Goal: Task Accomplishment & Management: Complete application form

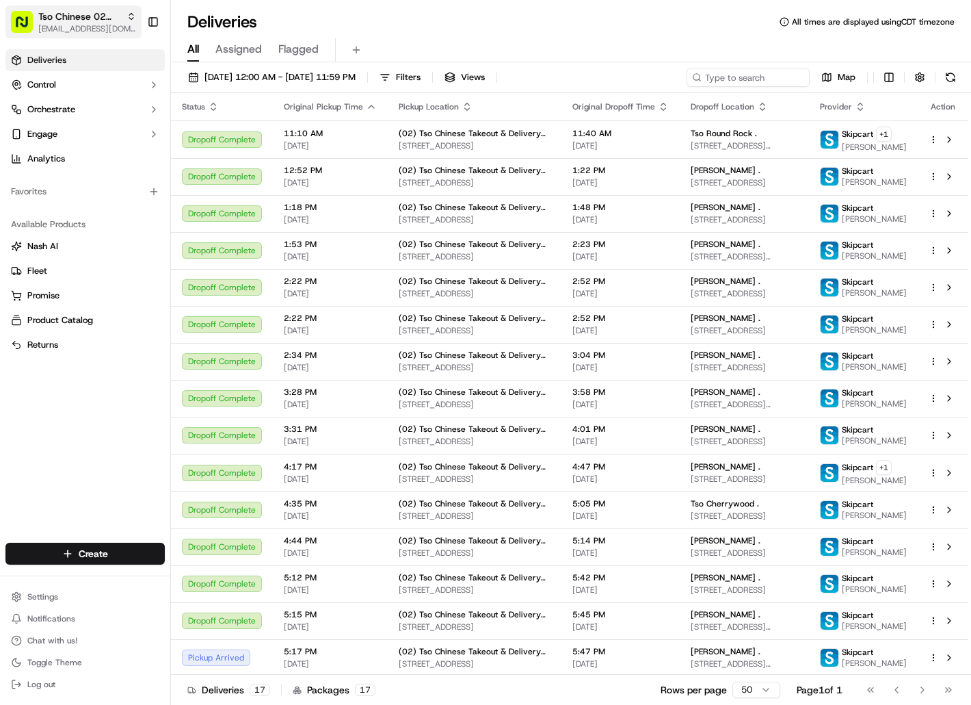
click at [100, 29] on span "[EMAIL_ADDRESS][DOMAIN_NAME]" at bounding box center [87, 28] width 98 height 11
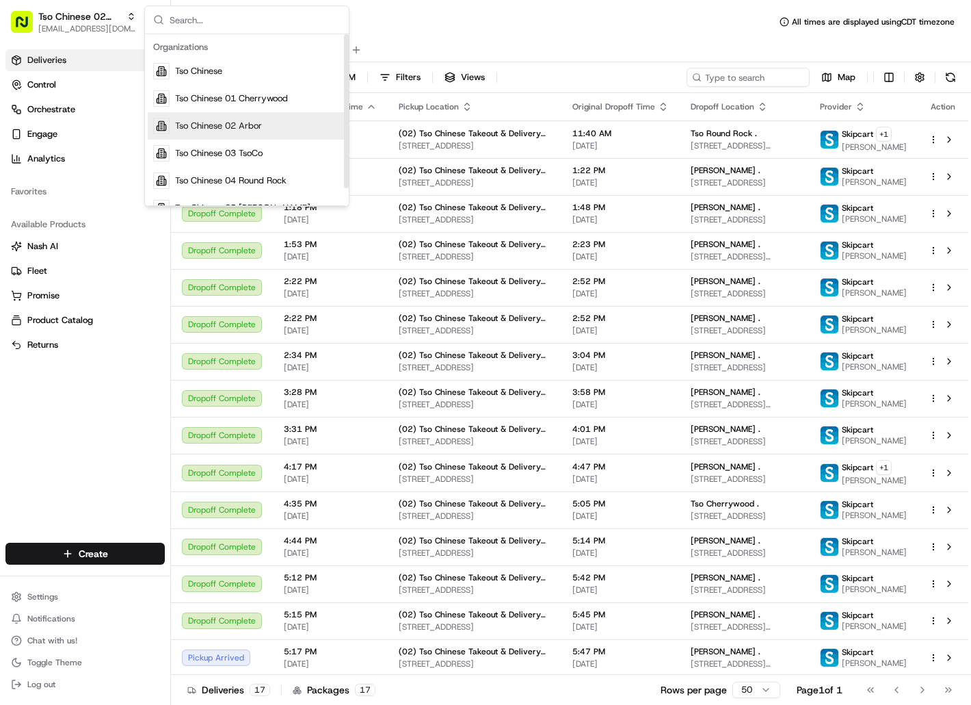
click at [179, 131] on span "Tso Chinese 02 Arbor" at bounding box center [218, 126] width 87 height 12
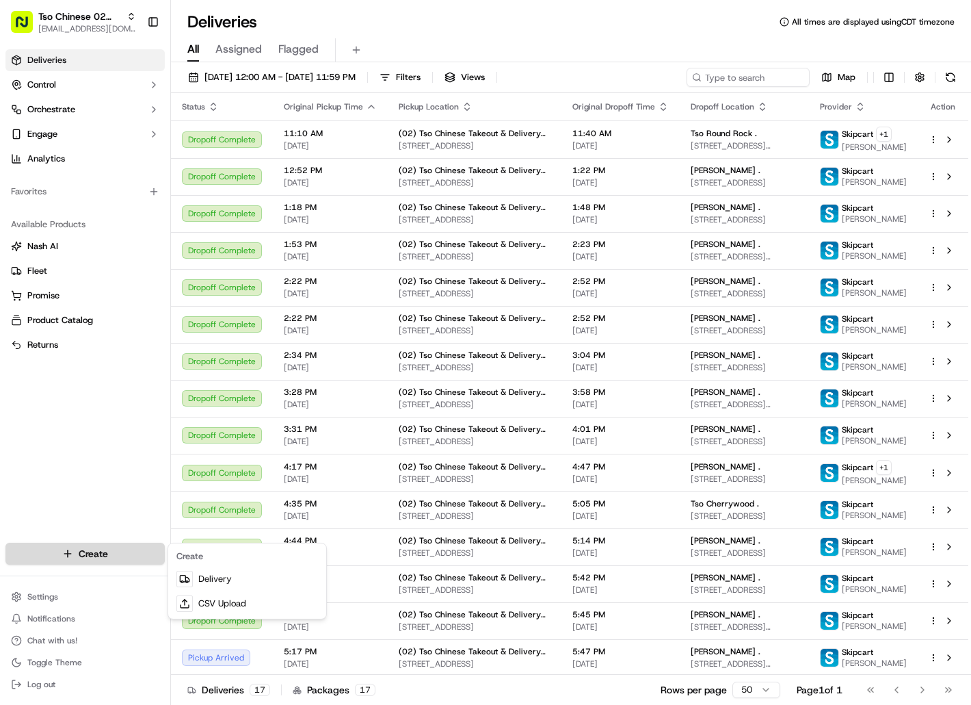
click at [131, 557] on html "Tso Chinese 02 Arbor [EMAIL_ADDRESS][DOMAIN_NAME] Toggle Sidebar Deliveries Con…" at bounding box center [485, 352] width 971 height 705
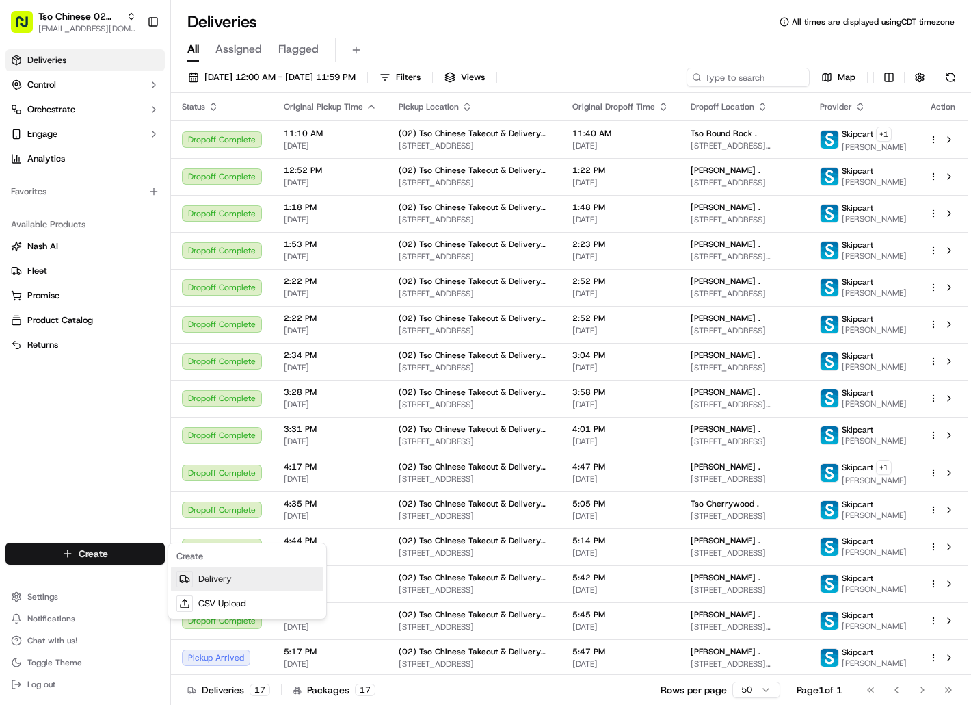
click at [201, 577] on link "Delivery" at bounding box center [247, 578] width 153 height 25
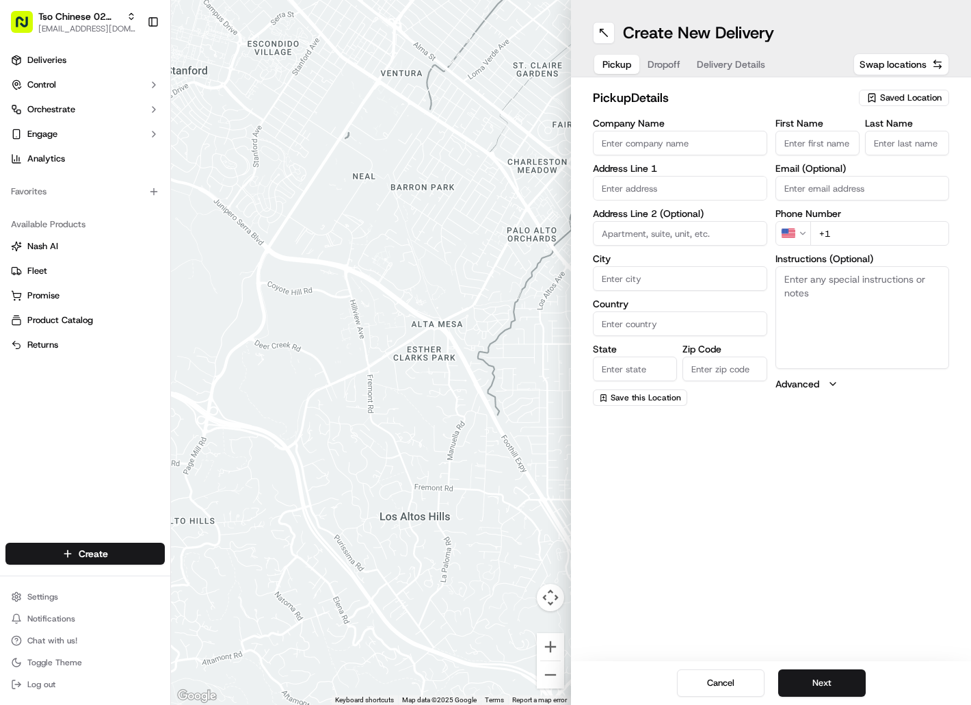
click at [874, 95] on icon "button" at bounding box center [872, 97] width 11 height 11
click at [880, 153] on span "(02) Tso Chinese Takeout & Delivery [GEOGRAPHIC_DATA] (02)" at bounding box center [881, 155] width 168 height 25
type input "(02) Tso Chinese Takeout & Delivery [GEOGRAPHIC_DATA]"
type input "[STREET_ADDRESS]"
type input "Bldg E Ste 402"
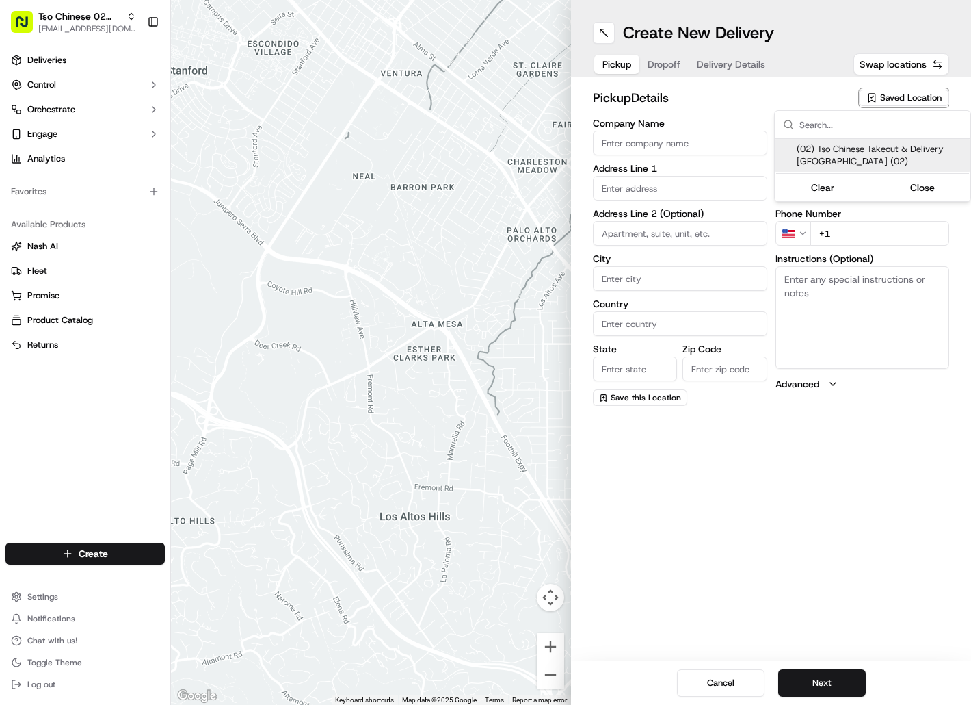
type input "Austin"
type input "US"
type input "[GEOGRAPHIC_DATA]"
type input "78759"
type input "Tso Chinese"
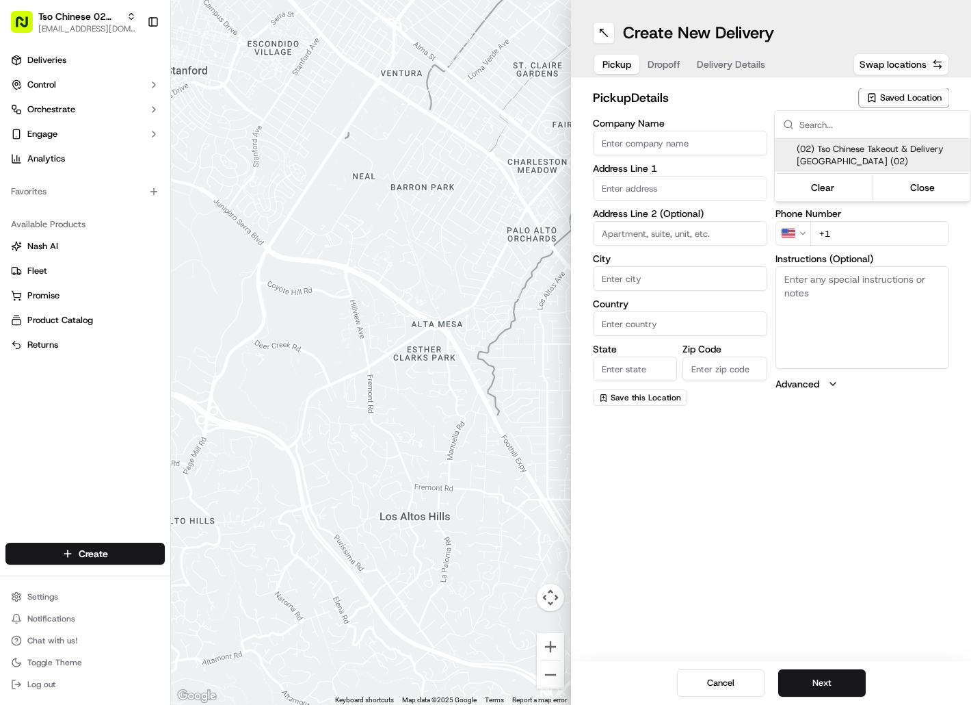
type input "Arboretum Crossing Manager"
type input "[EMAIL_ADDRESS][DOMAIN_NAME]"
type input "[PHONE_NUMBER]"
type textarea "Submit a picture displaying address & food as Proof of Delivery. Envía una foto…"
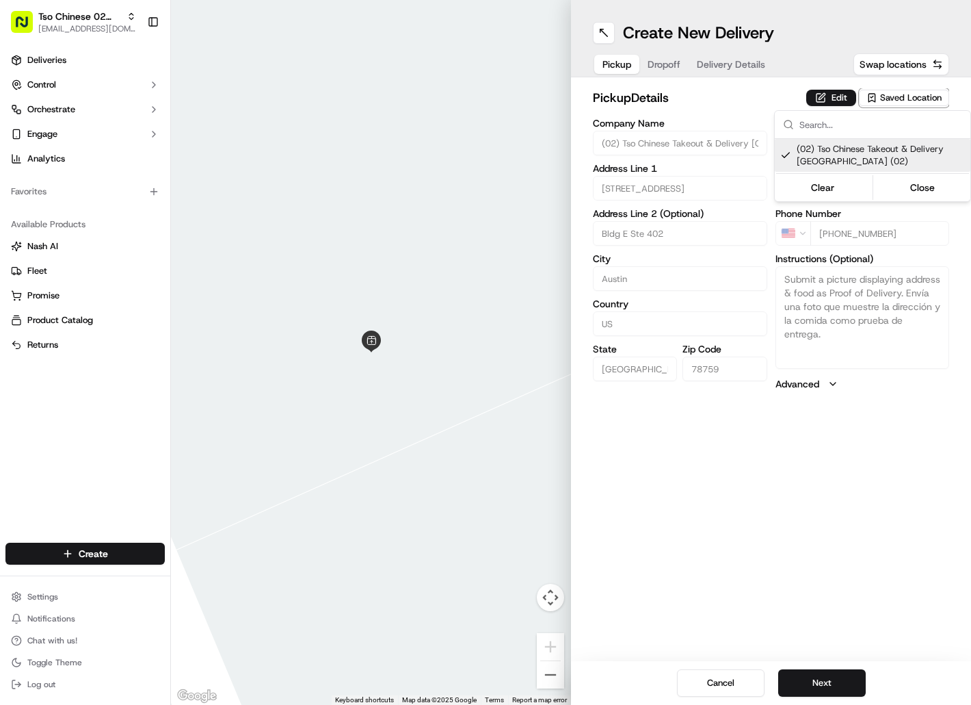
click at [679, 68] on html "Tso Chinese 02 Arbor [EMAIL_ADDRESS][DOMAIN_NAME] Toggle Sidebar Deliveries Con…" at bounding box center [485, 352] width 971 height 705
click at [679, 68] on span "Dropoff" at bounding box center [664, 64] width 33 height 14
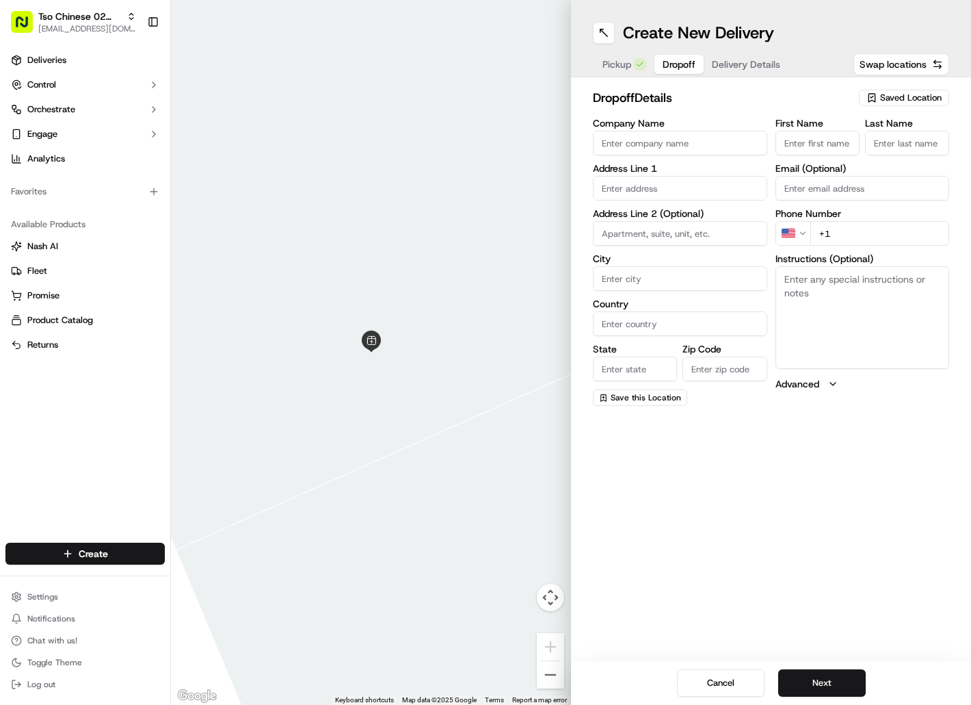
click at [805, 148] on input "First Name" at bounding box center [818, 143] width 84 height 25
paste input "[PERSON_NAME]"
type input "[PERSON_NAME]"
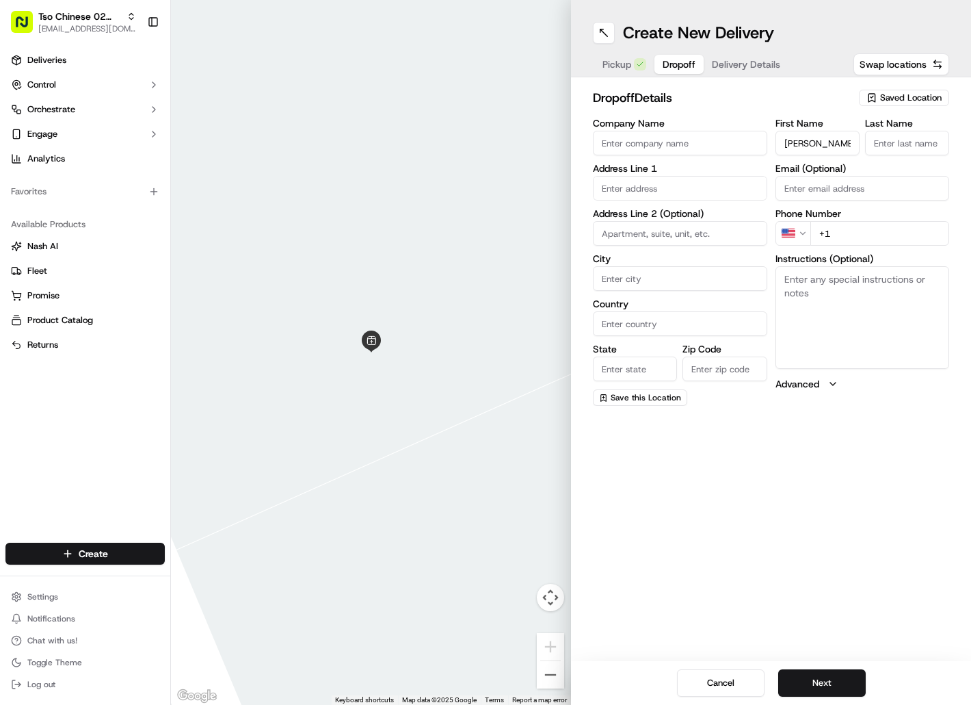
click at [880, 140] on input "Last Name" at bounding box center [907, 143] width 84 height 25
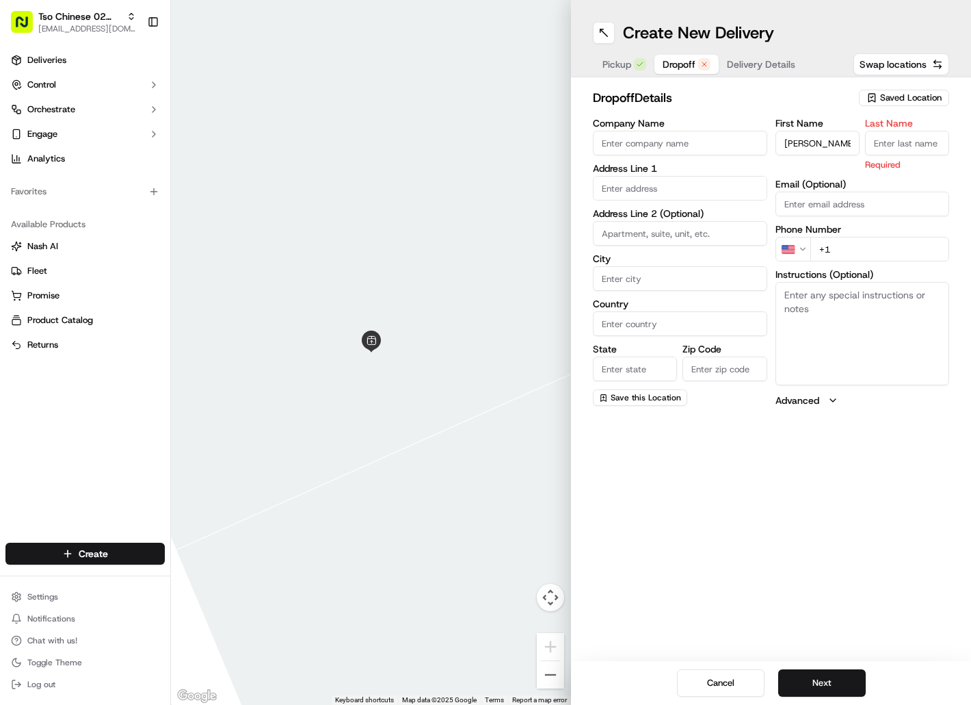
paste input "[PERSON_NAME]"
type input "[PERSON_NAME]"
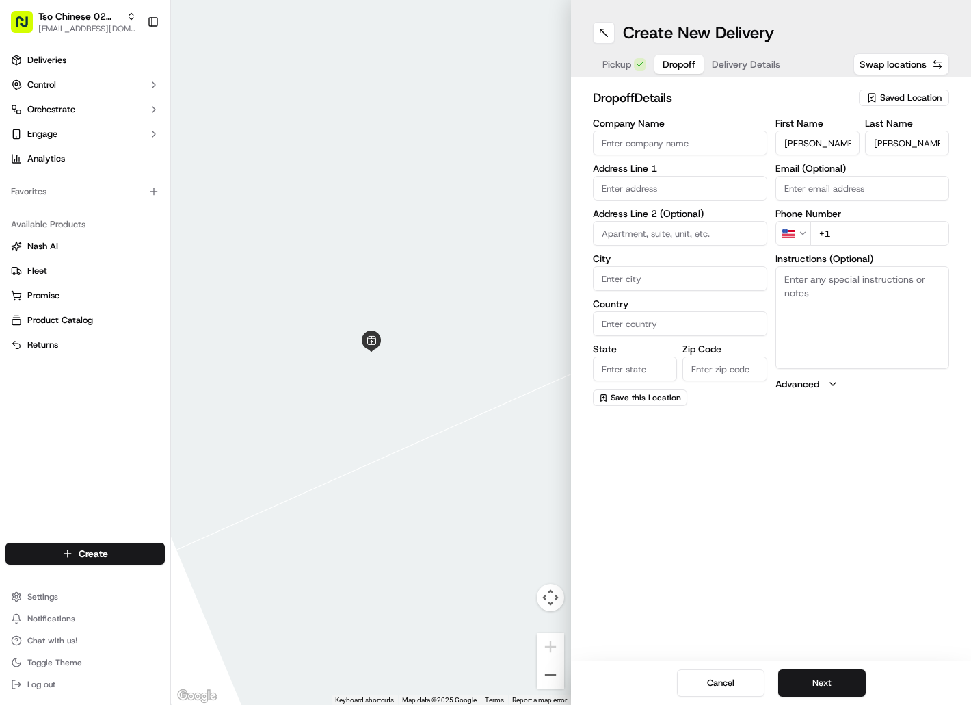
click at [841, 231] on input "+1" at bounding box center [881, 233] width 140 height 25
paste input "[PHONE_NUMBER]"
type input "[PHONE_NUMBER]"
click at [713, 191] on input "text" at bounding box center [680, 188] width 174 height 25
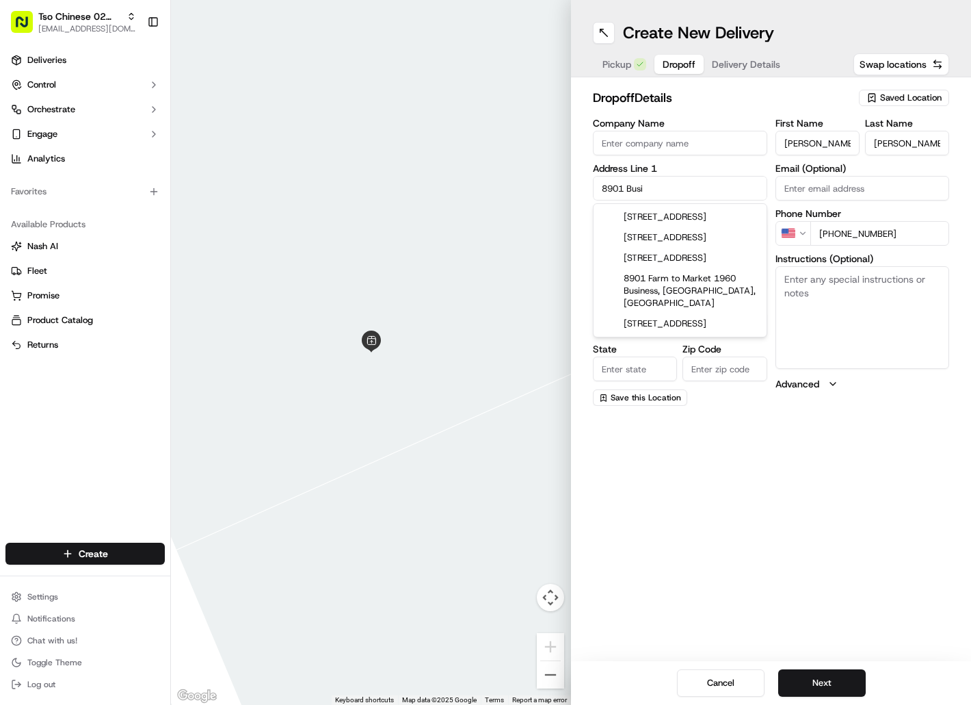
type input "[STREET_ADDRESS]"
type input "Austin"
type input "[GEOGRAPHIC_DATA]"
type input "78759"
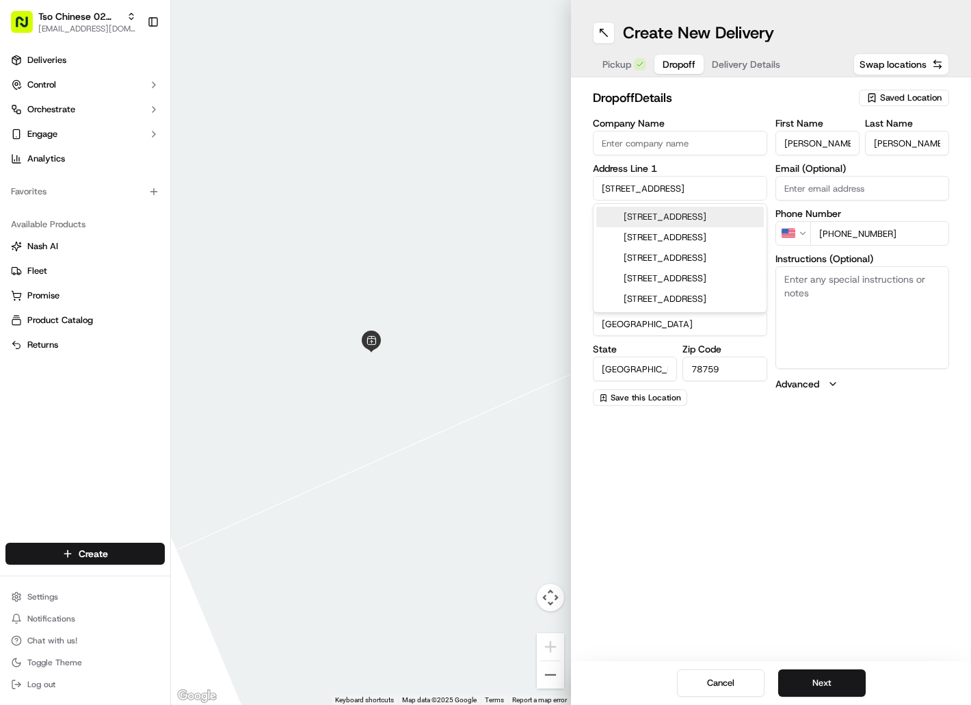
click at [718, 216] on div "[STREET_ADDRESS]" at bounding box center [680, 217] width 168 height 21
type input "[STREET_ADDRESS]"
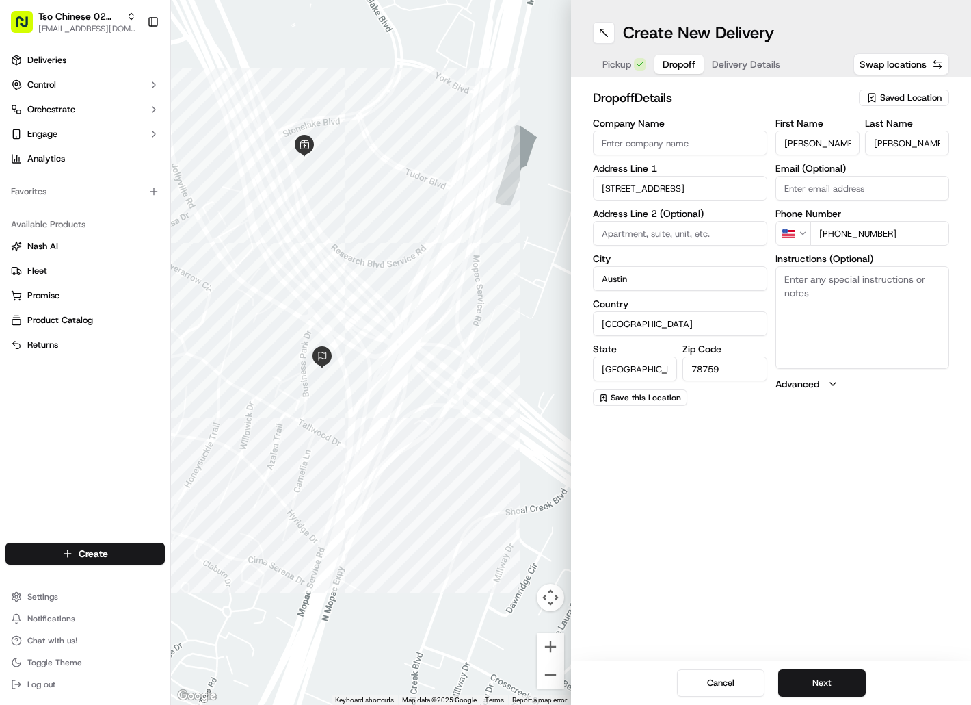
click at [806, 298] on textarea "Instructions (Optional)" at bounding box center [863, 317] width 174 height 103
paste textarea "[GEOGRAPHIC_DATA]"
paste textarea "Call when here and I’ll meet you outside the front of the hotel. [PHONE_NUMBER]"
paste textarea "Drivers must deliver food directly to the customer (unless instructed otherwise…"
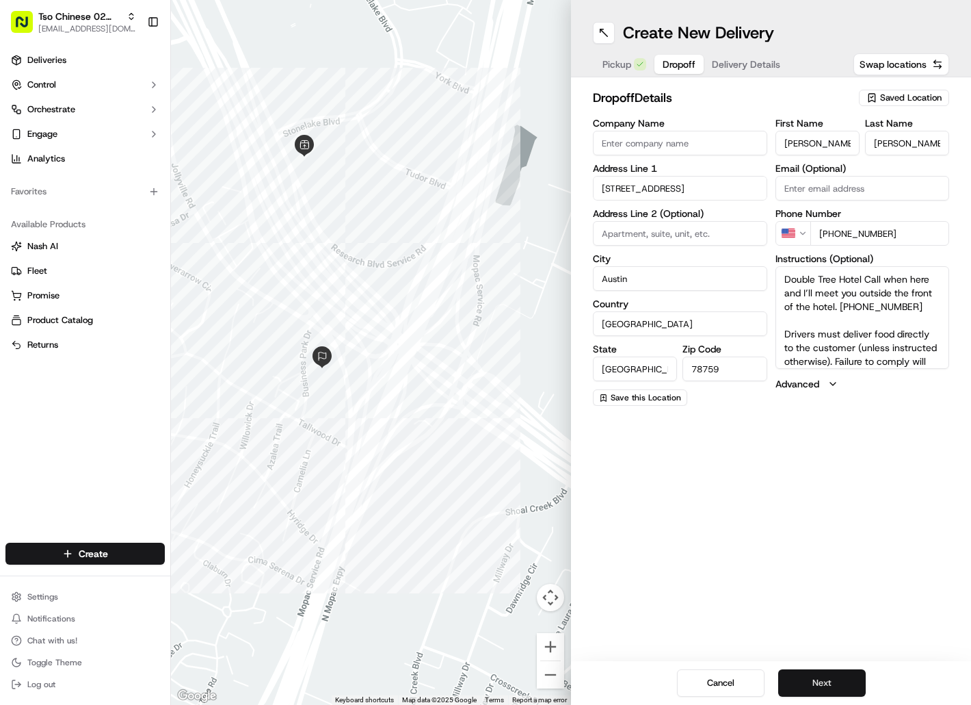
type textarea "Double Tree Hotel Call when here and I’ll meet you outside the front of the hot…"
click at [824, 690] on button "Next" at bounding box center [822, 682] width 88 height 27
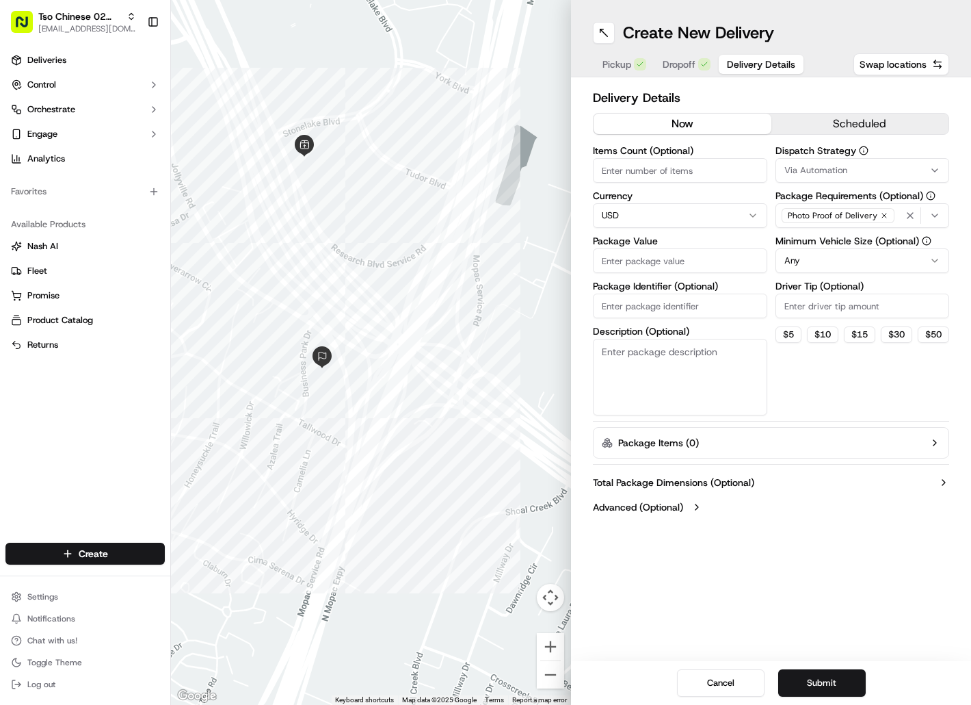
click at [640, 304] on input "Package Identifier (Optional)" at bounding box center [680, 305] width 174 height 25
paste input "DPYBTH6"
type input "DPYBTH6"
click at [639, 265] on input "Package Value" at bounding box center [680, 260] width 174 height 25
type input "37.73"
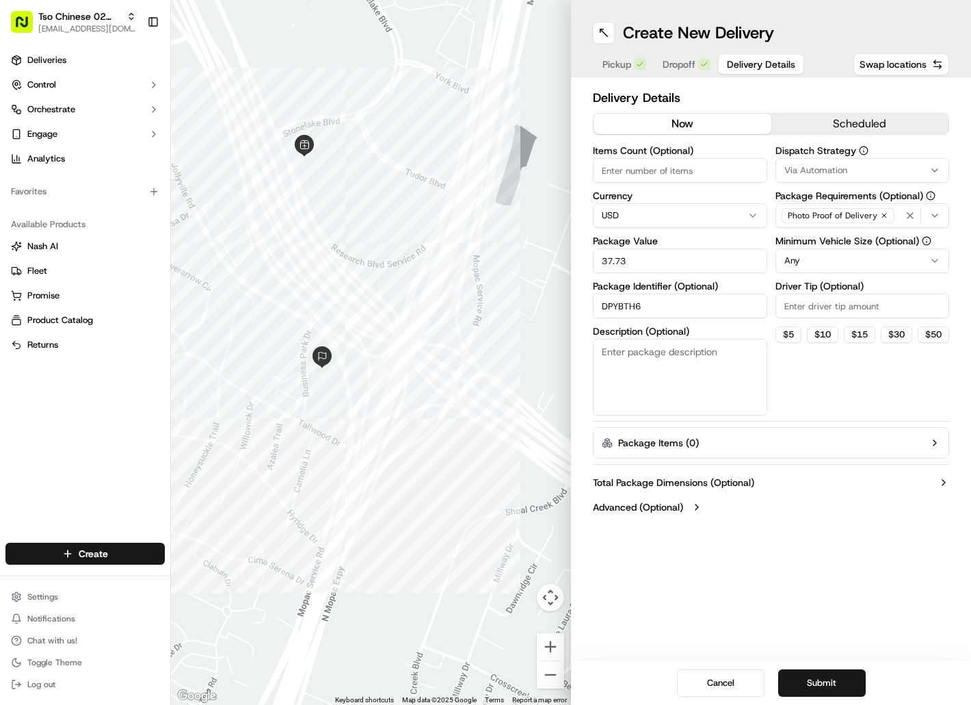
click at [835, 174] on span "Via Automation" at bounding box center [816, 170] width 63 height 12
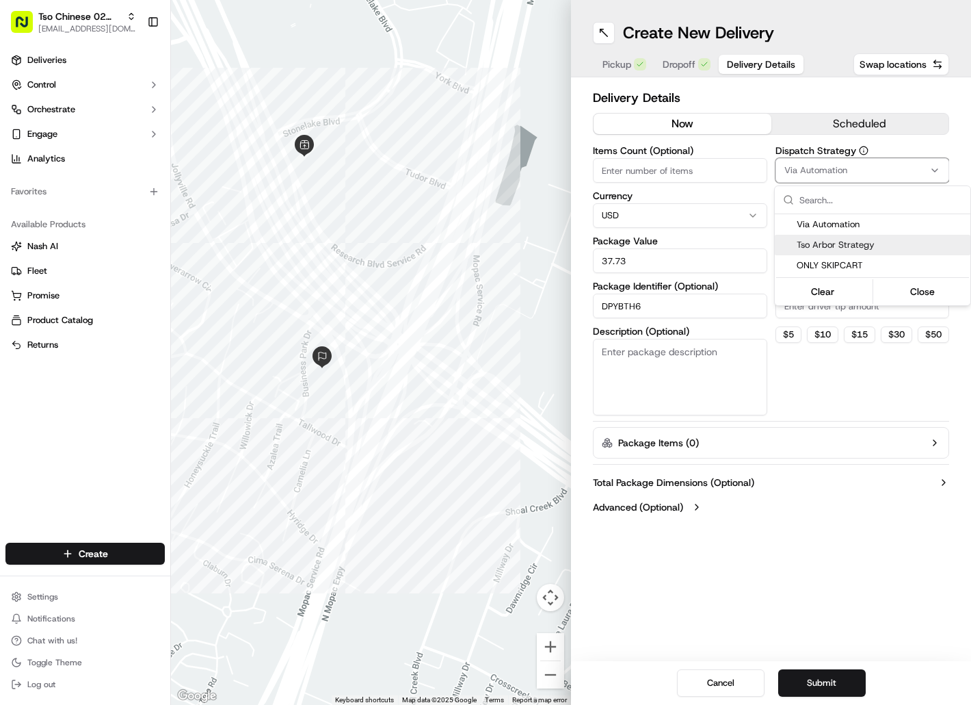
click at [833, 237] on div "Tso Arbor Strategy" at bounding box center [873, 245] width 196 height 21
click at [834, 314] on html "Tso Chinese 02 Arbor [EMAIL_ADDRESS][DOMAIN_NAME] Toggle Sidebar Deliveries Con…" at bounding box center [485, 352] width 971 height 705
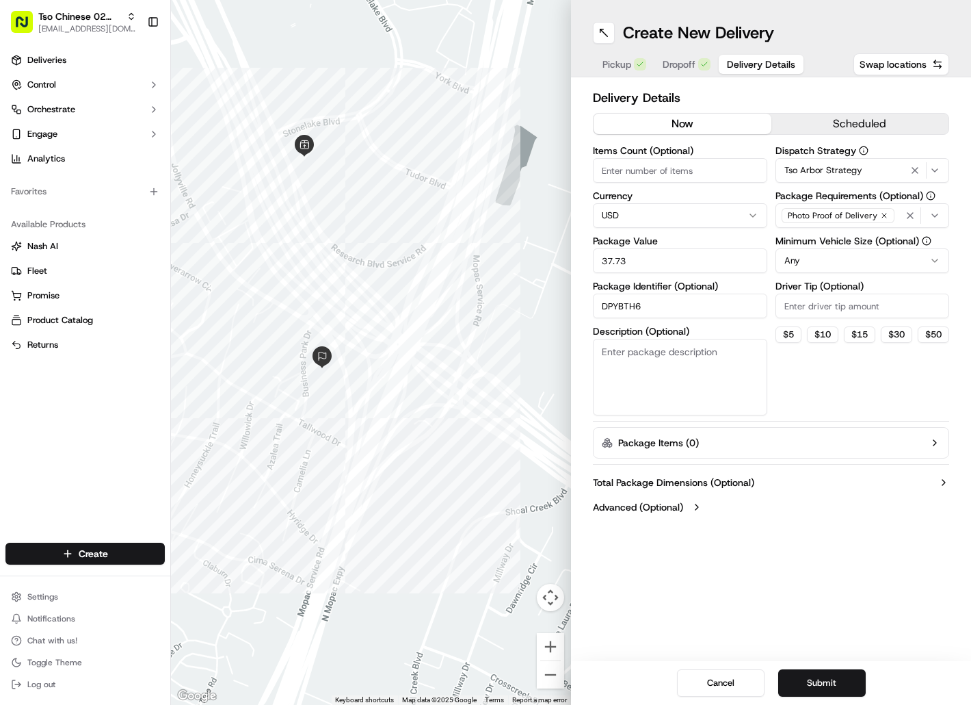
click at [834, 309] on input "Driver Tip (Optional)" at bounding box center [863, 305] width 174 height 25
type input "2"
click at [806, 678] on button "Submit" at bounding box center [822, 682] width 88 height 27
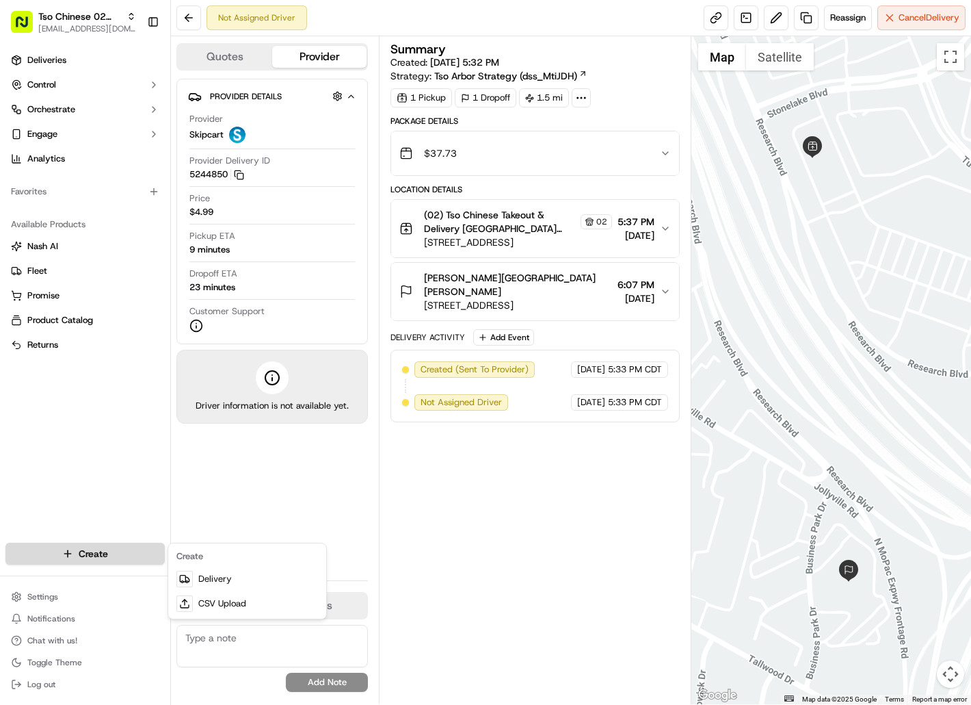
click at [139, 560] on html "Tso Chinese 02 Arbor [EMAIL_ADDRESS][DOMAIN_NAME] Toggle Sidebar Deliveries Con…" at bounding box center [485, 352] width 971 height 705
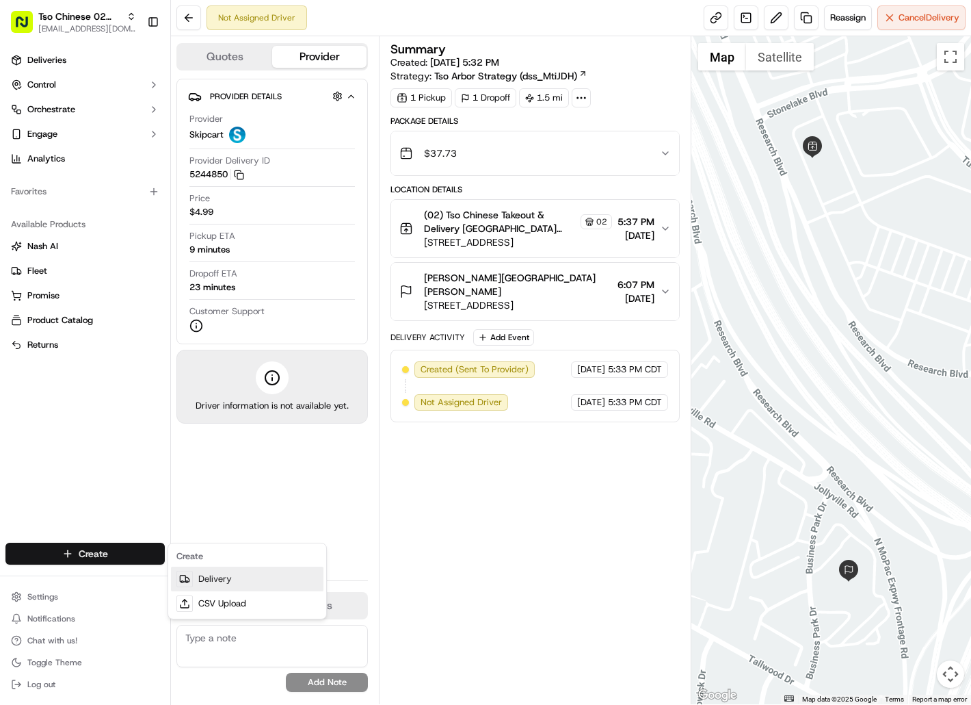
click at [213, 573] on link "Delivery" at bounding box center [247, 578] width 153 height 25
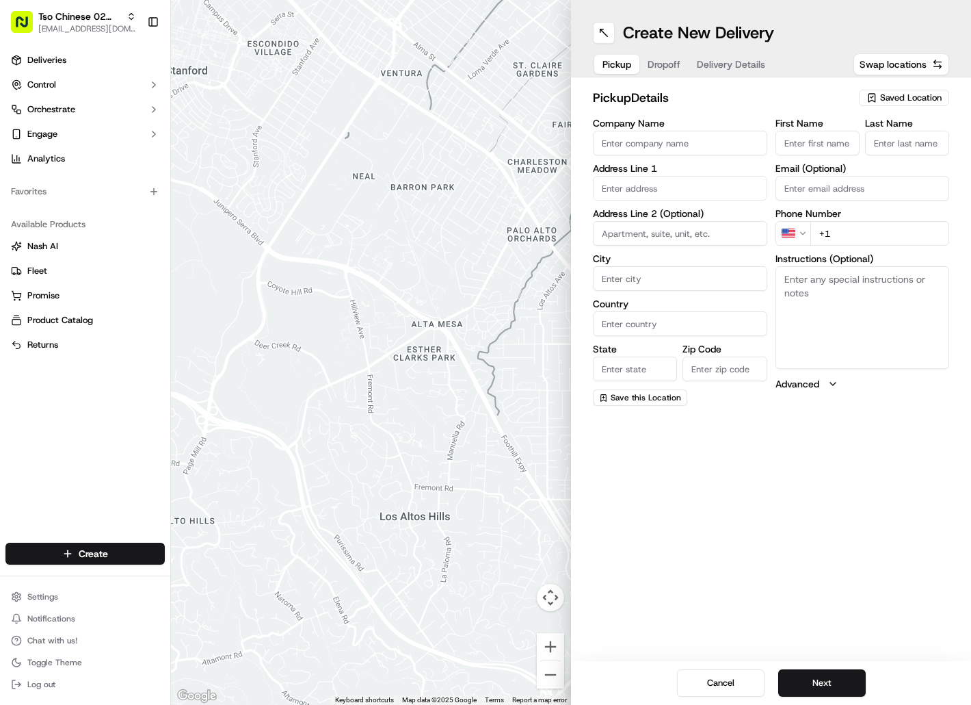
click at [876, 100] on icon "button" at bounding box center [872, 97] width 11 height 11
click at [875, 160] on span "(02) Tso Chinese Takeout & Delivery [GEOGRAPHIC_DATA] (02)" at bounding box center [881, 155] width 168 height 25
type input "(02) Tso Chinese Takeout & Delivery [GEOGRAPHIC_DATA]"
type input "[STREET_ADDRESS]"
type input "Bldg E Ste 402"
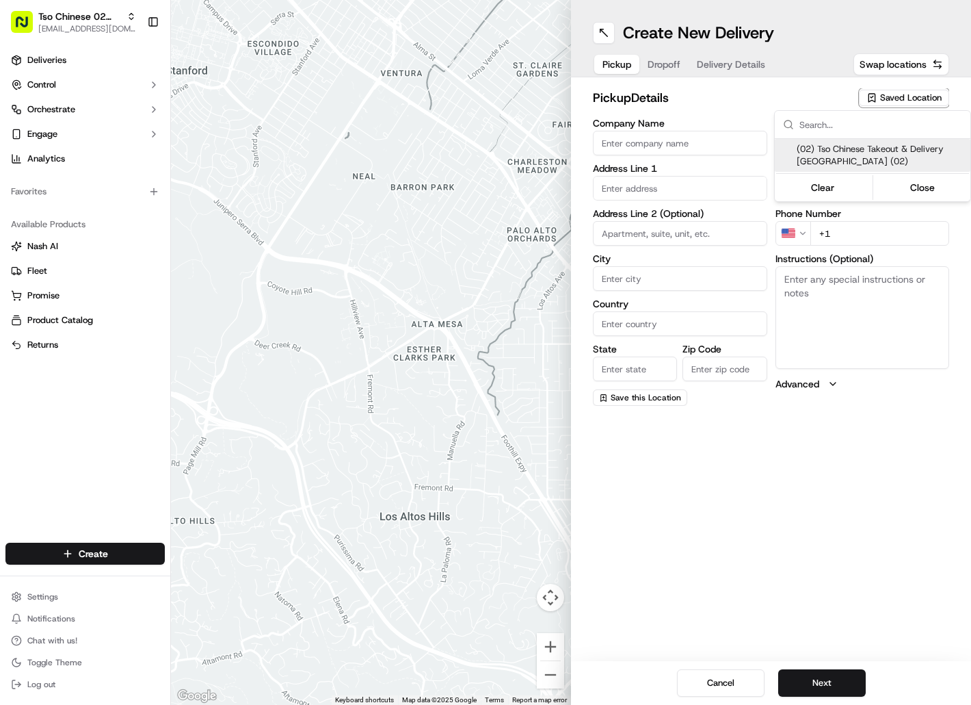
type input "Austin"
type input "US"
type input "[GEOGRAPHIC_DATA]"
type input "78759"
type input "Tso Chinese"
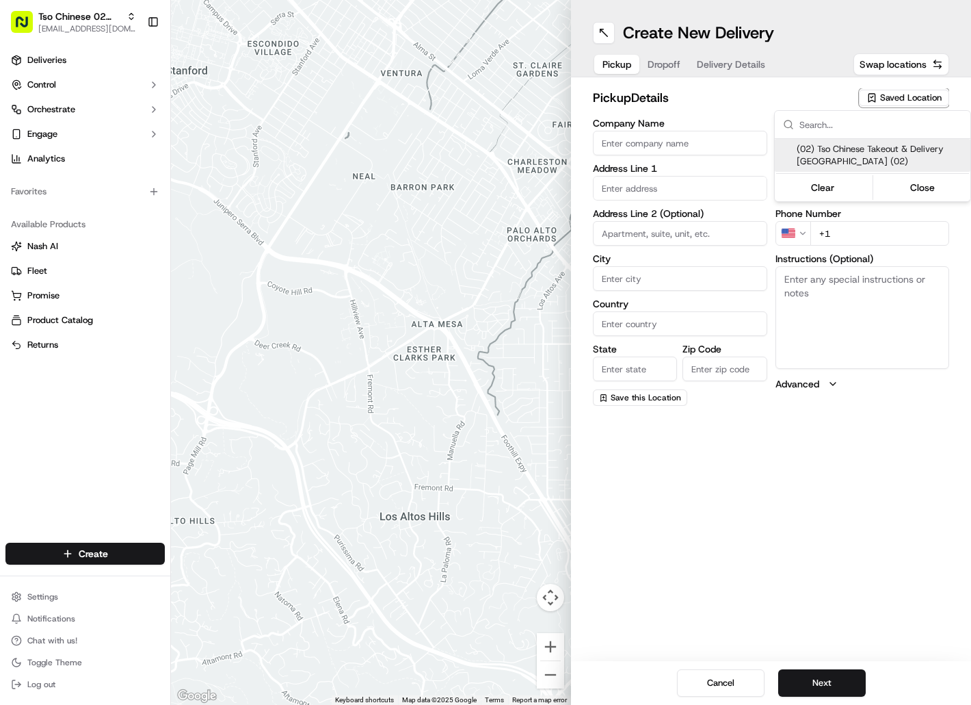
type input "Arboretum Crossing Manager"
type input "[EMAIL_ADDRESS][DOMAIN_NAME]"
type input "[PHONE_NUMBER]"
type textarea "Submit a picture displaying address & food as Proof of Delivery. Envía una foto…"
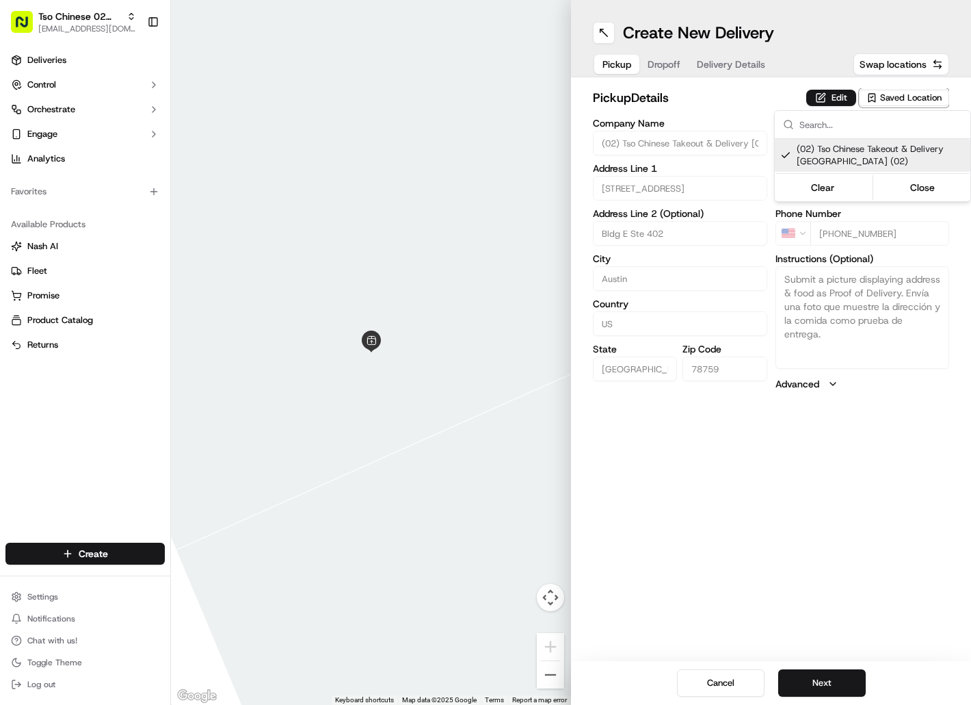
click at [666, 62] on html "Tso Chinese 02 Arbor [EMAIL_ADDRESS][DOMAIN_NAME] Toggle Sidebar Deliveries Con…" at bounding box center [485, 352] width 971 height 705
click at [666, 62] on span "Dropoff" at bounding box center [664, 64] width 33 height 14
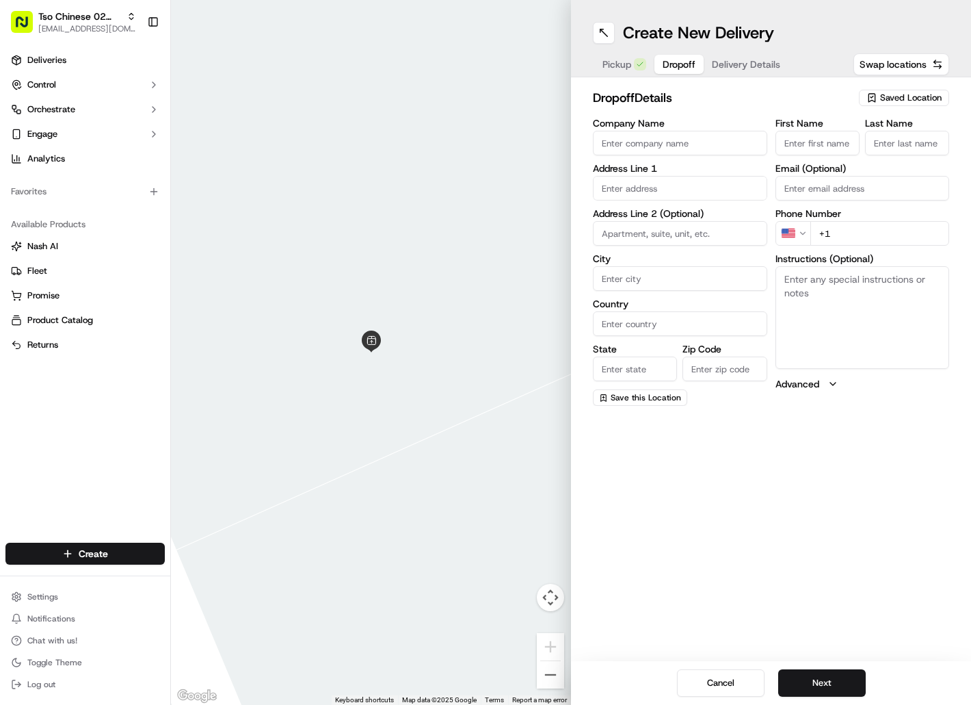
click at [799, 132] on input "First Name" at bounding box center [818, 143] width 84 height 25
paste input "[PERSON_NAME]"
type input "[PERSON_NAME]"
click at [896, 136] on input "Last Name" at bounding box center [907, 143] width 84 height 25
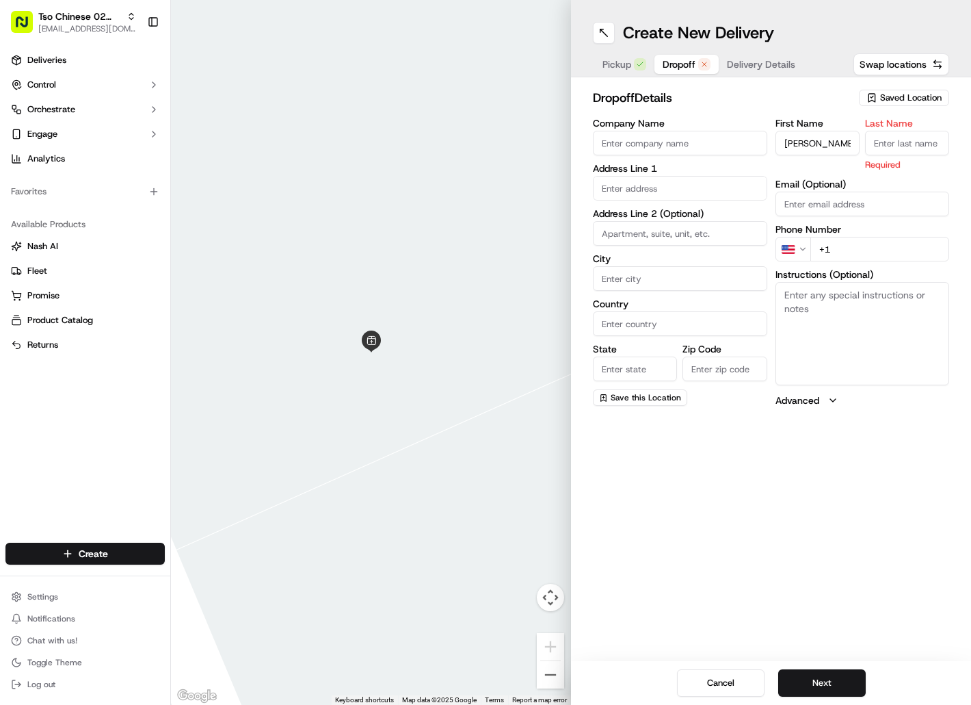
paste input "[PERSON_NAME]"
type input "[PERSON_NAME]"
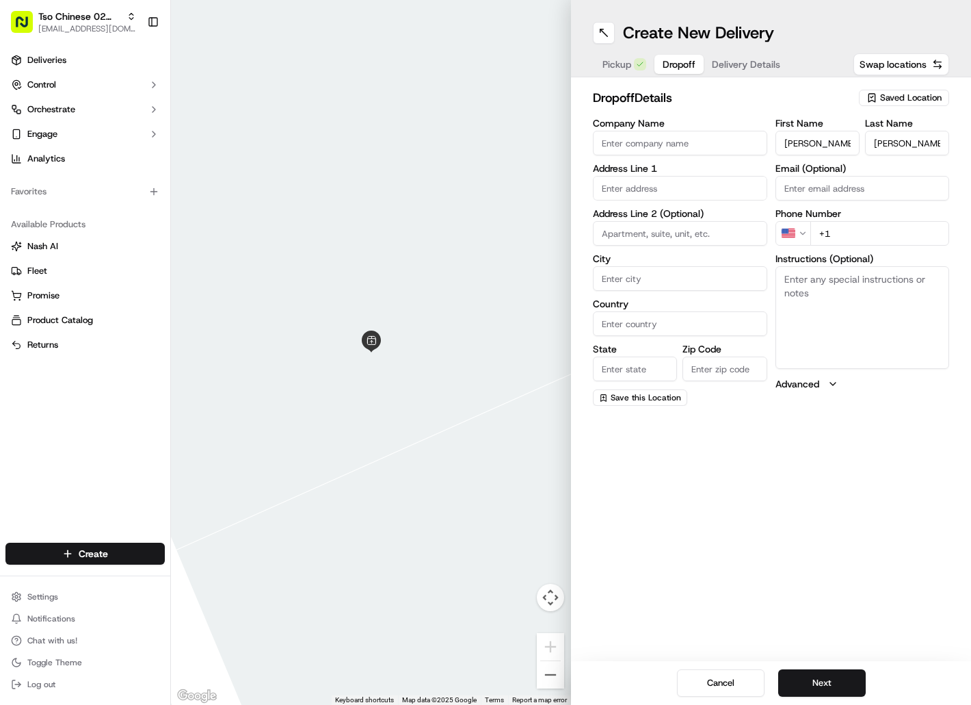
click at [841, 233] on input "+1" at bounding box center [881, 233] width 140 height 25
paste input "[PHONE_NUMBER]"
type input "[PHONE_NUMBER]"
drag, startPoint x: 668, startPoint y: 172, endPoint x: 664, endPoint y: 180, distance: 9.5
click at [666, 171] on label "Address Line 1" at bounding box center [680, 168] width 174 height 10
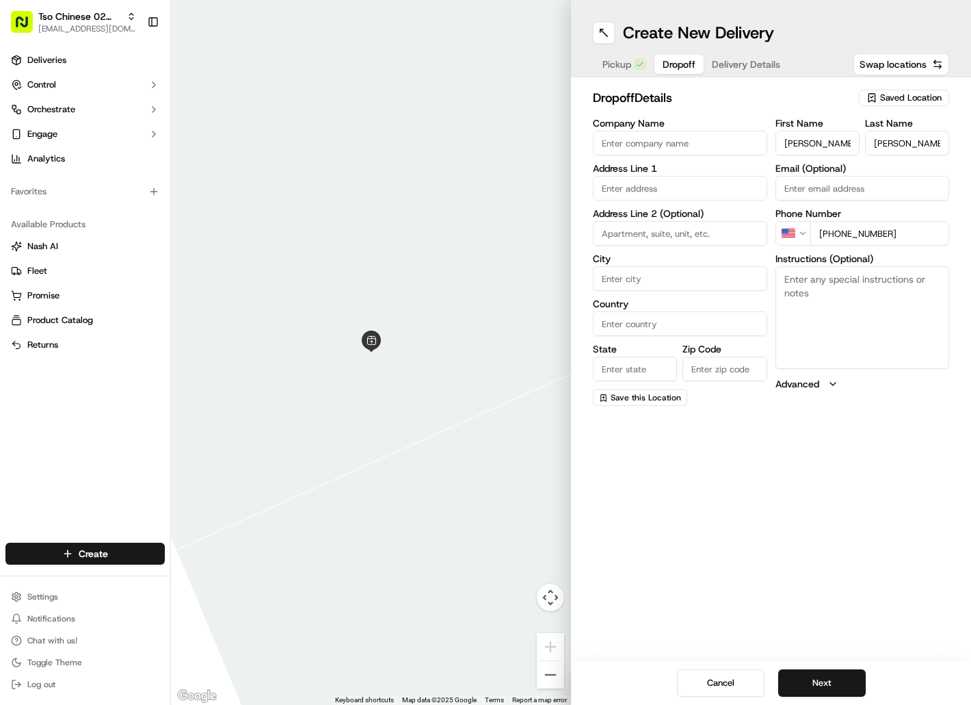
click at [664, 181] on input "text" at bounding box center [680, 188] width 174 height 25
click at [666, 217] on div "[STREET_ADDRESS]" at bounding box center [680, 217] width 168 height 21
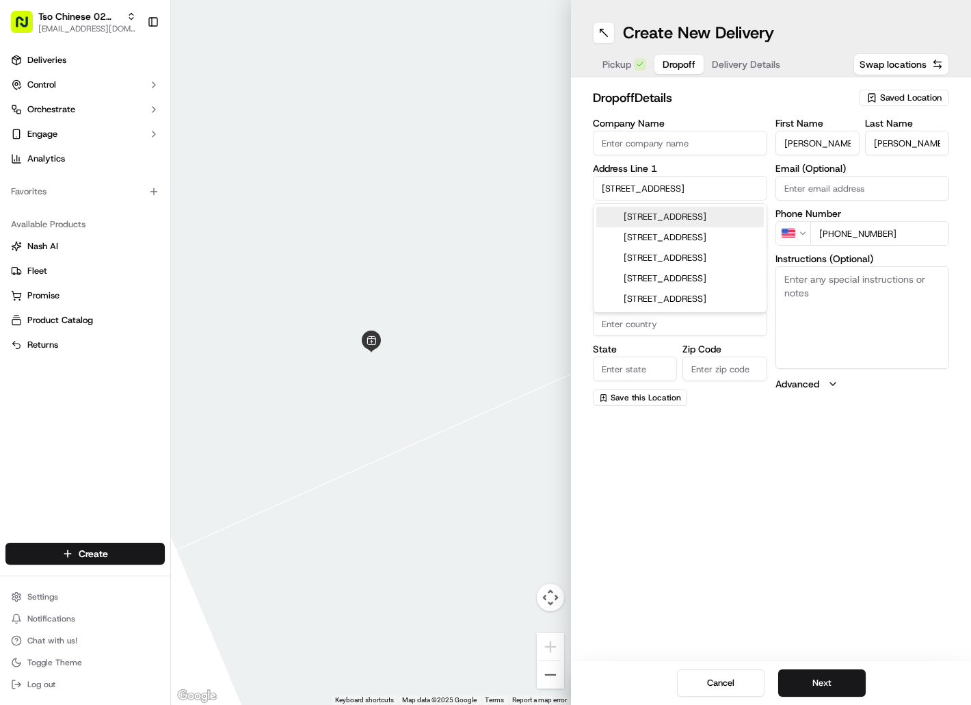
type input "[STREET_ADDRESS]"
type input "Austin"
type input "[GEOGRAPHIC_DATA]"
type input "78753"
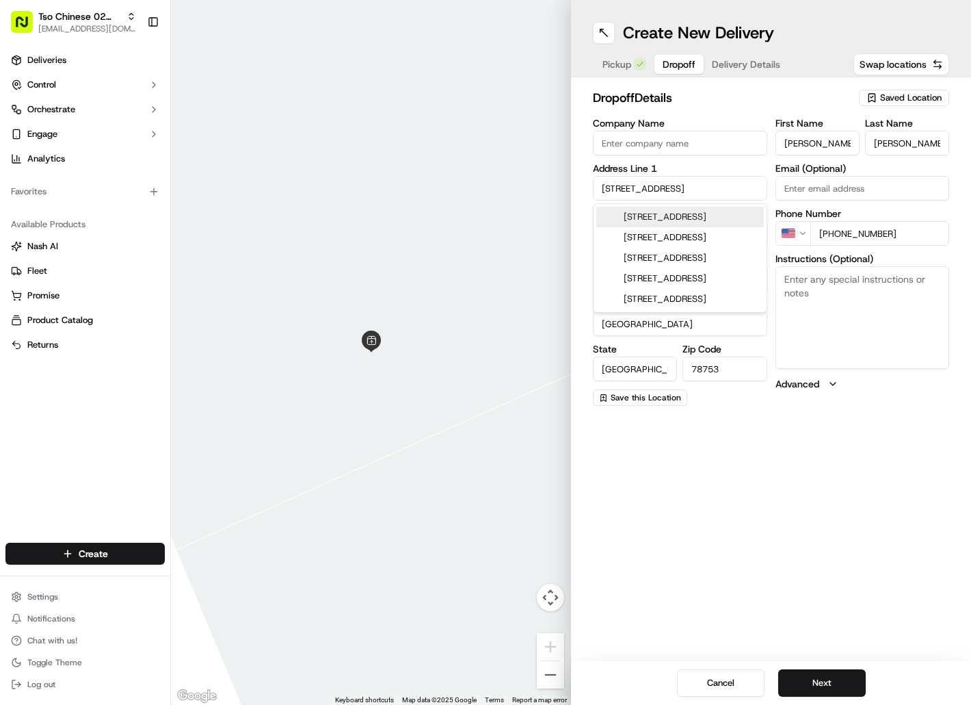
type input "[STREET_ADDRESS]"
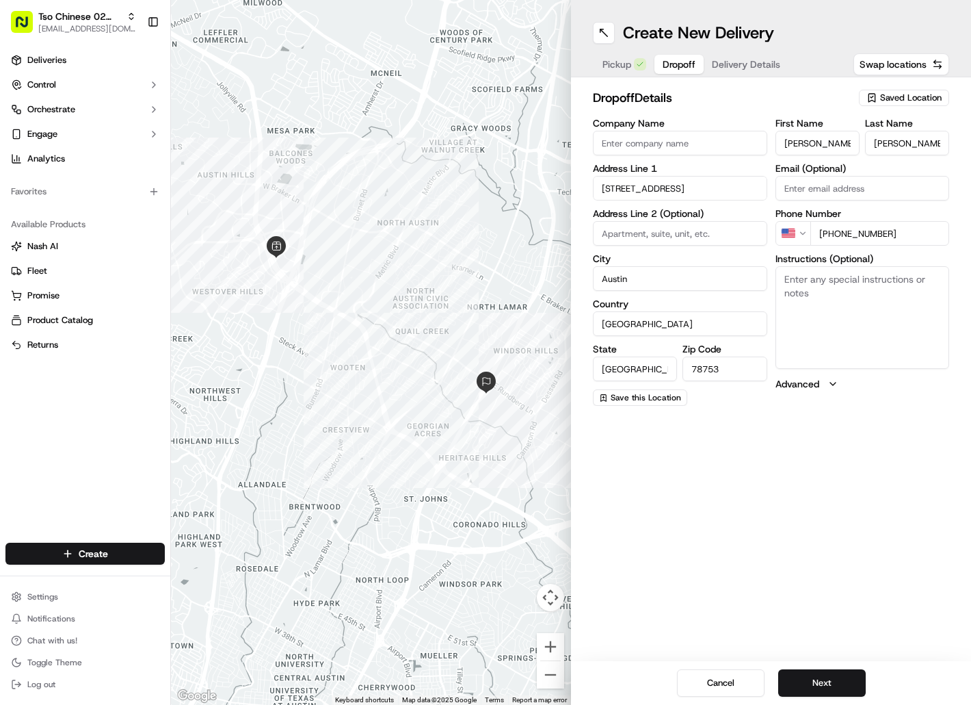
click at [804, 291] on textarea "Instructions (Optional)" at bounding box center [863, 317] width 174 height 103
paste textarea "Orangewood suites"
paste textarea "3rd floor room 321"
paste textarea "Drivers must deliver food directly to the customer (unless instructed otherwise…"
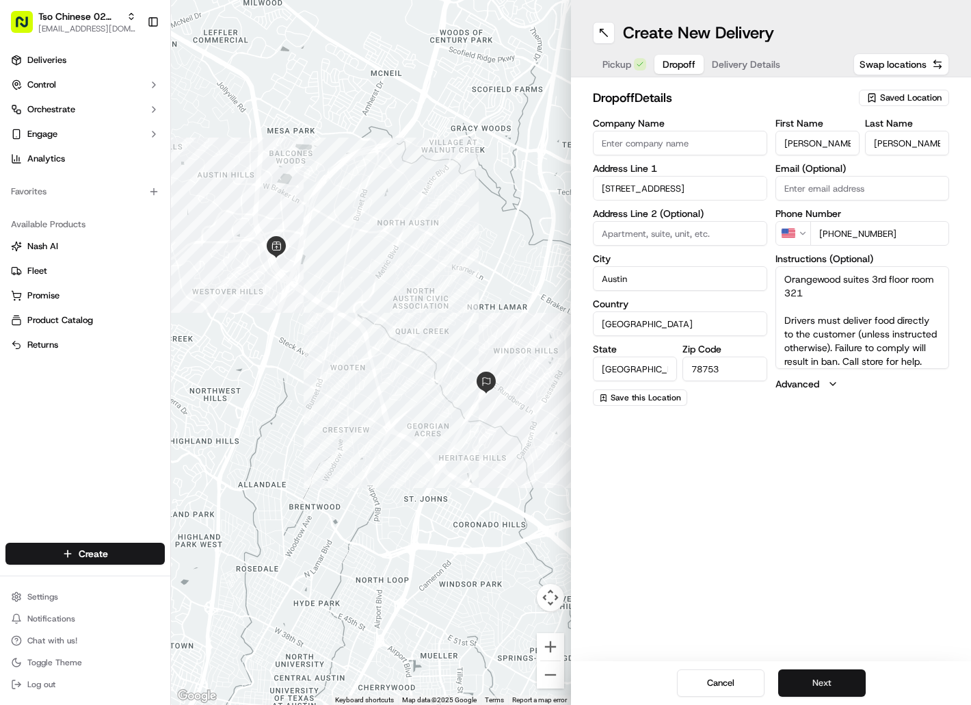
type textarea "Orangewood suites 3rd floor room 321 Drivers must deliver food directly to the …"
click at [822, 678] on button "Next" at bounding box center [822, 682] width 88 height 27
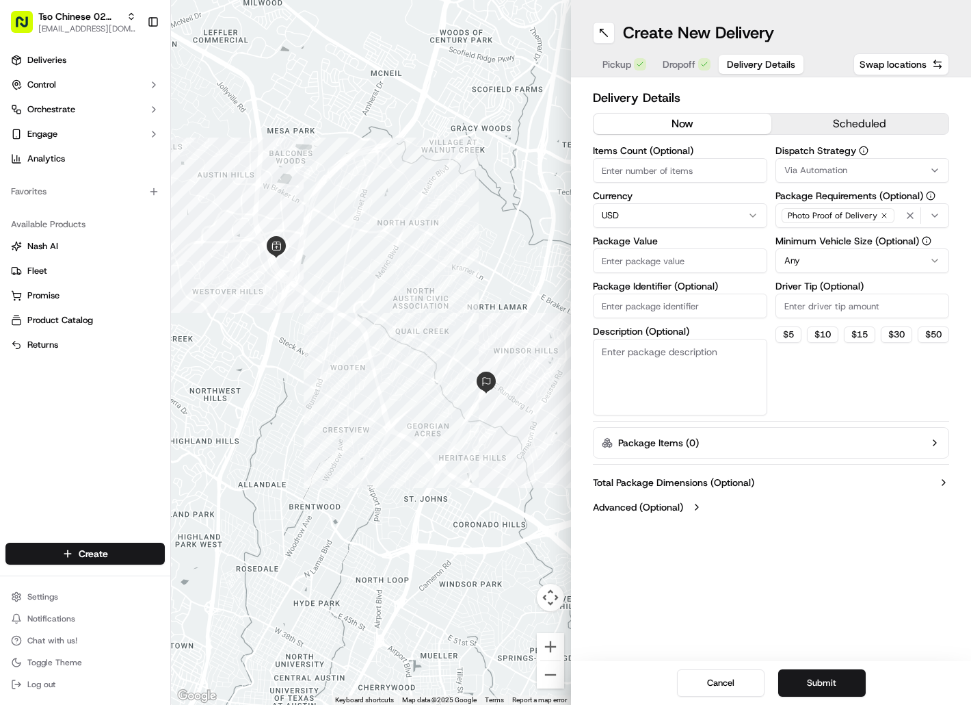
click at [641, 310] on input "Package Identifier (Optional)" at bounding box center [680, 305] width 174 height 25
paste input "J0OCH9R"
type input "J0OCH9R"
click at [641, 270] on input "Package Value" at bounding box center [680, 260] width 174 height 25
type input "88.93"
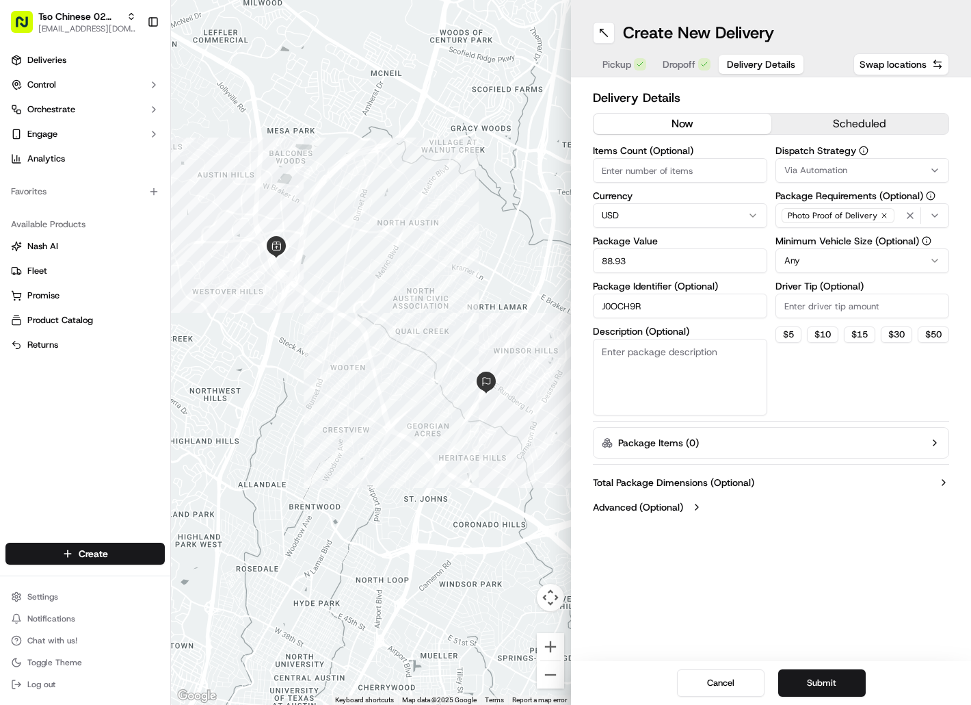
click at [822, 170] on span "Via Automation" at bounding box center [816, 170] width 63 height 12
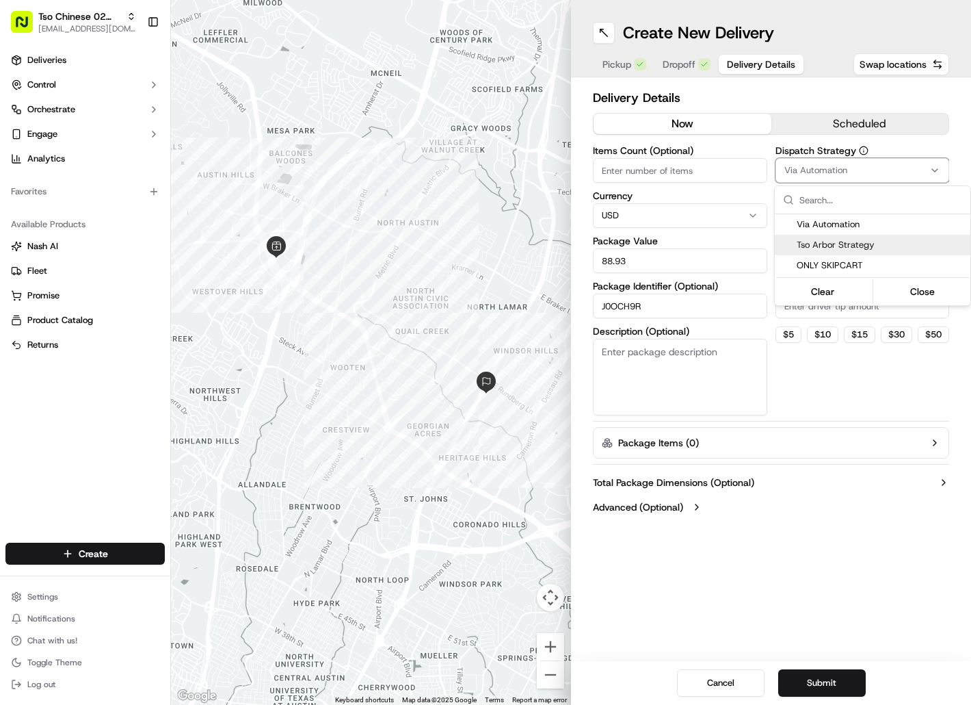
click at [834, 239] on span "Tso Arbor Strategy" at bounding box center [881, 245] width 168 height 12
click at [824, 309] on html "Tso Chinese 02 Arbor [EMAIL_ADDRESS][DOMAIN_NAME] Toggle Sidebar Deliveries Con…" at bounding box center [485, 352] width 971 height 705
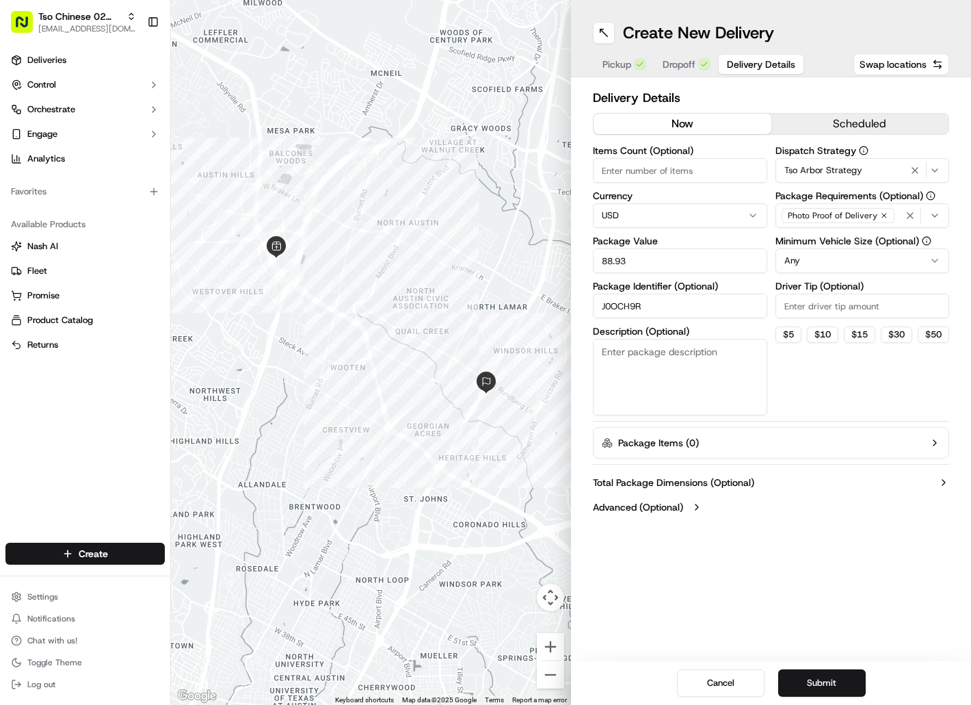
click at [824, 309] on input "Driver Tip (Optional)" at bounding box center [863, 305] width 174 height 25
type input "2"
click at [822, 683] on button "Submit" at bounding box center [822, 682] width 88 height 27
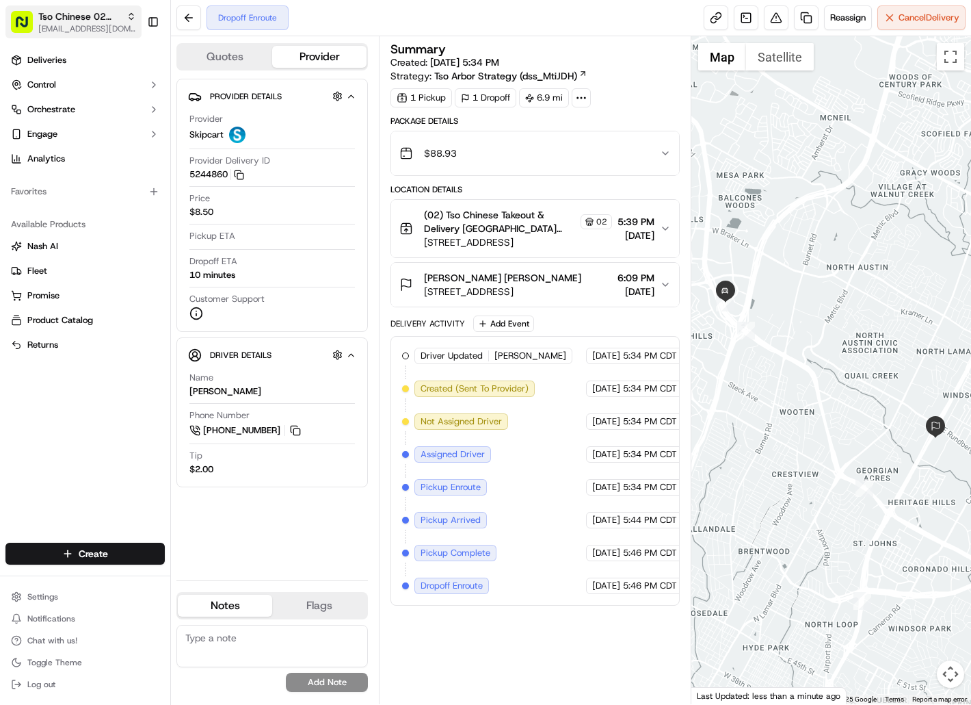
click at [106, 13] on span "Tso Chinese 02 Arbor" at bounding box center [79, 17] width 83 height 14
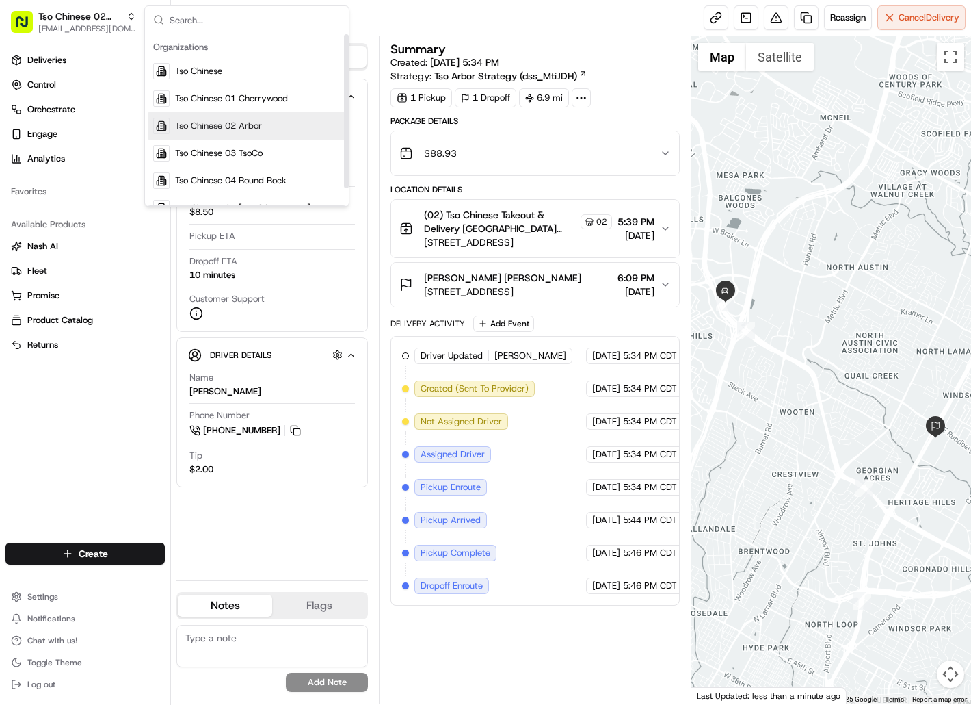
click at [200, 129] on span "Tso Chinese 02 Arbor" at bounding box center [218, 126] width 87 height 12
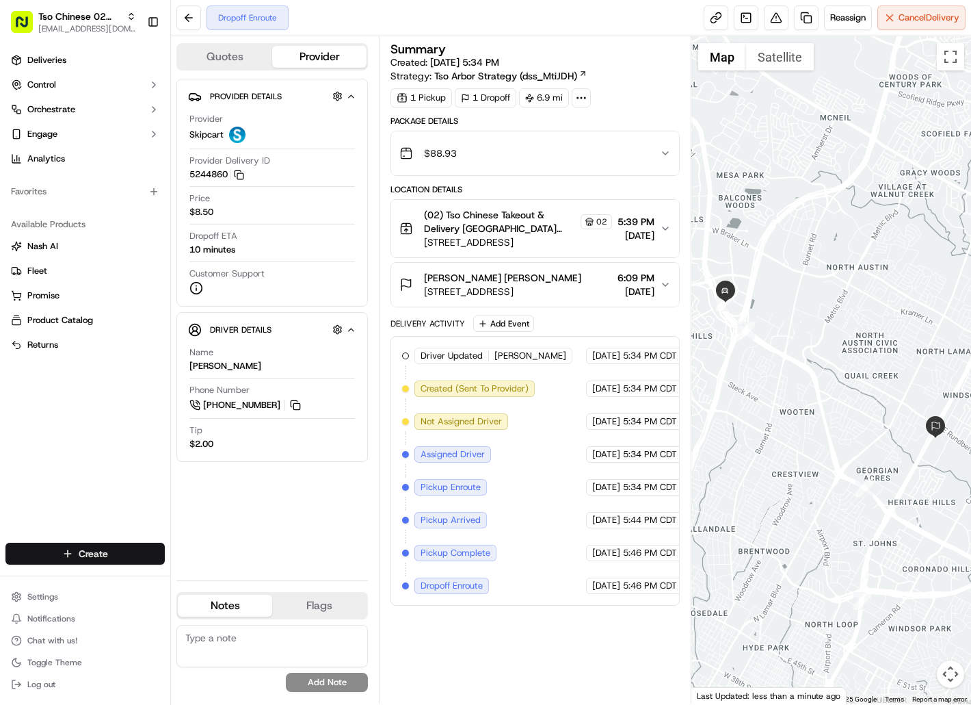
click at [122, 553] on html "Tso Chinese 02 Arbor [EMAIL_ADDRESS][DOMAIN_NAME] Toggle Sidebar Deliveries Con…" at bounding box center [485, 352] width 971 height 705
click at [200, 576] on link "Delivery" at bounding box center [247, 578] width 153 height 25
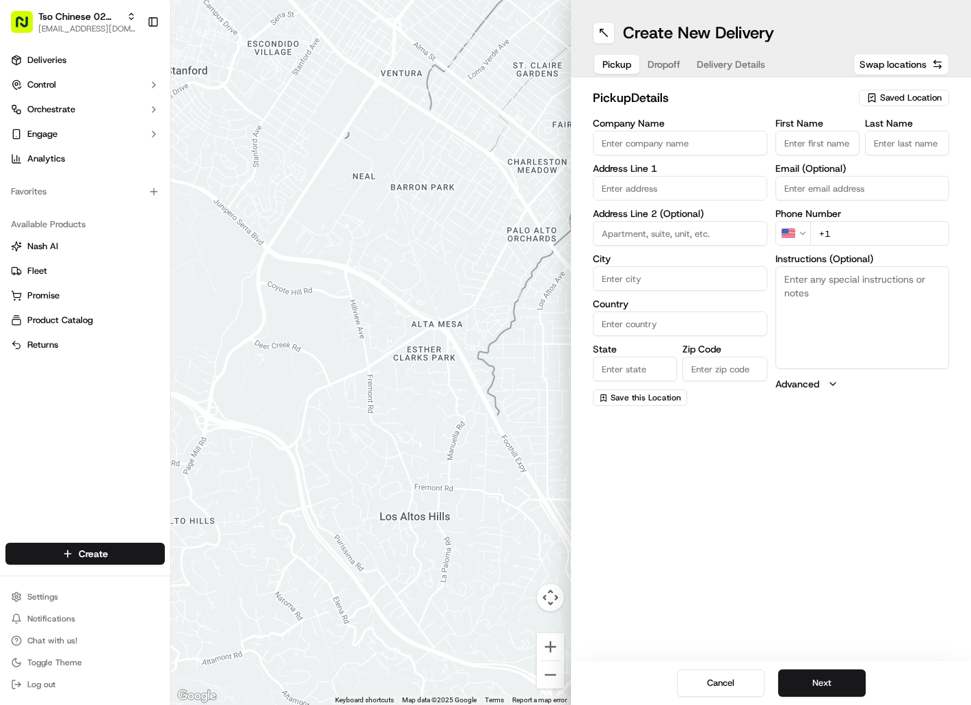
click at [890, 91] on div "Saved Location" at bounding box center [904, 98] width 90 height 16
click at [880, 162] on span "(02) Tso Chinese Takeout & Delivery [GEOGRAPHIC_DATA] (02)" at bounding box center [881, 155] width 168 height 25
type input "(02) Tso Chinese Takeout & Delivery [GEOGRAPHIC_DATA]"
type input "[STREET_ADDRESS]"
type input "Bldg E Ste 402"
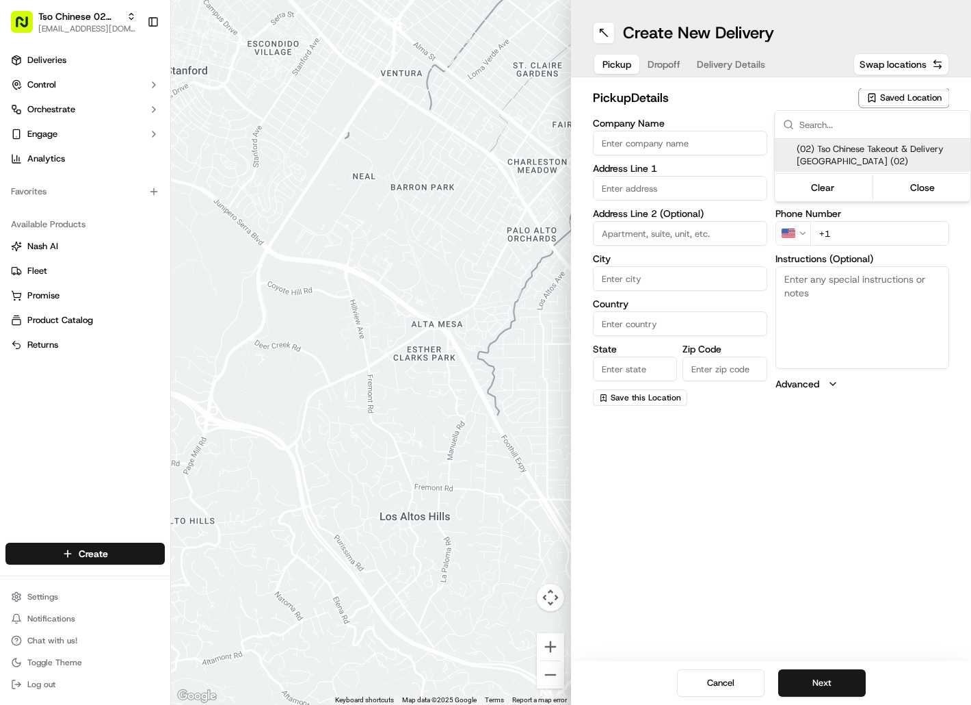
type input "Austin"
type input "US"
type input "[GEOGRAPHIC_DATA]"
type input "78759"
type input "Tso Chinese"
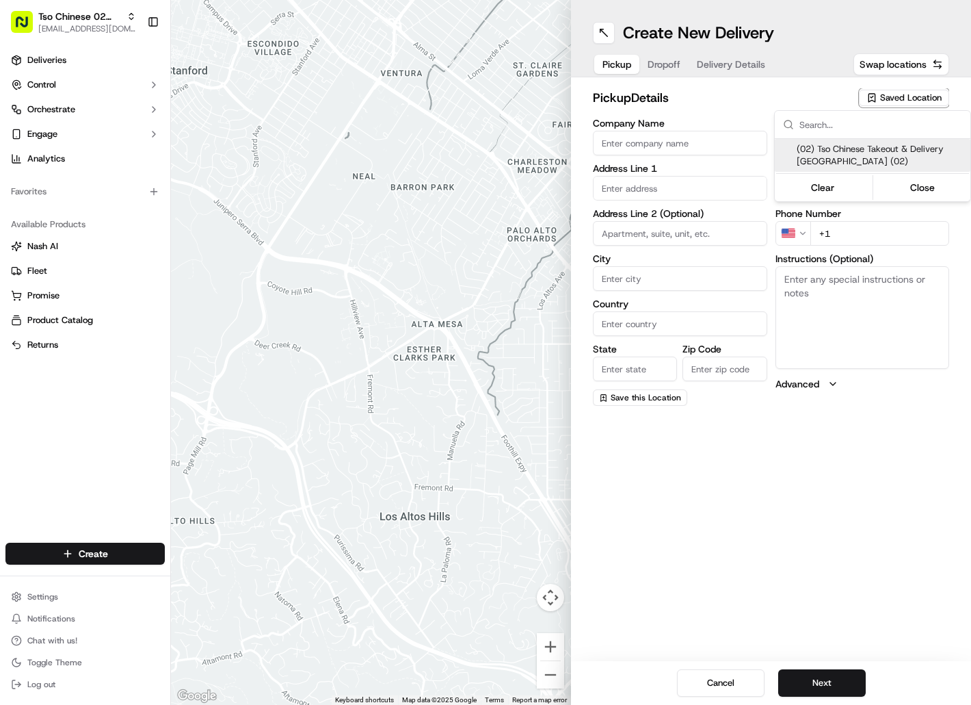
type input "Arboretum Crossing Manager"
type input "[EMAIL_ADDRESS][DOMAIN_NAME]"
type input "[PHONE_NUMBER]"
type textarea "Submit a picture displaying address & food as Proof of Delivery. Envía una foto…"
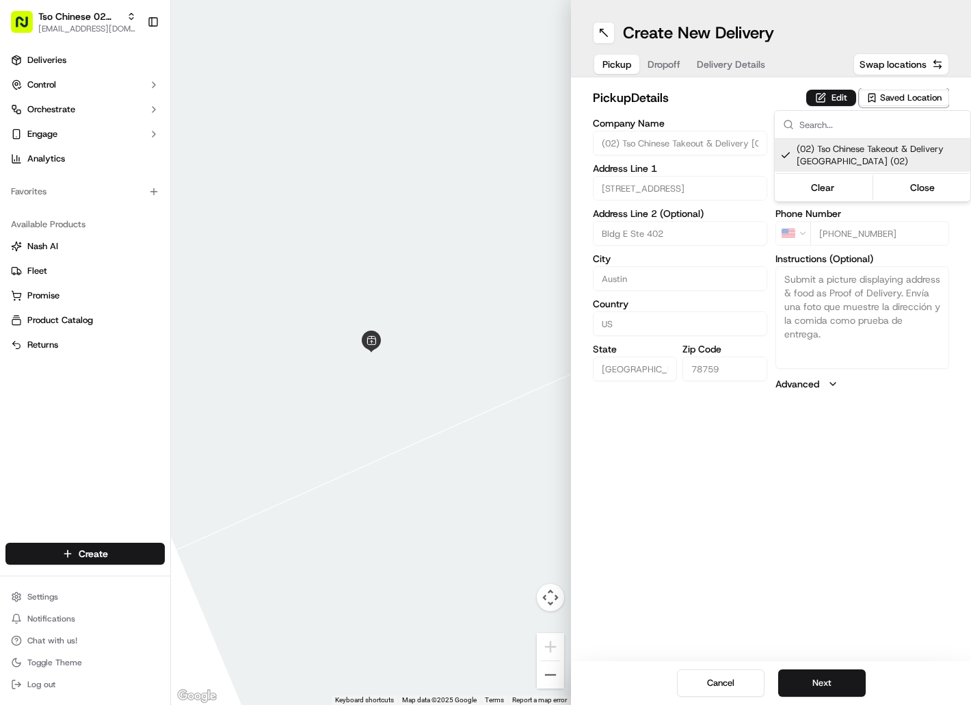
click at [683, 68] on html "Tso Chinese 02 Arbor [EMAIL_ADDRESS][DOMAIN_NAME] Toggle Sidebar Deliveries Con…" at bounding box center [485, 352] width 971 height 705
click at [683, 68] on button "Dropoff" at bounding box center [664, 64] width 49 height 19
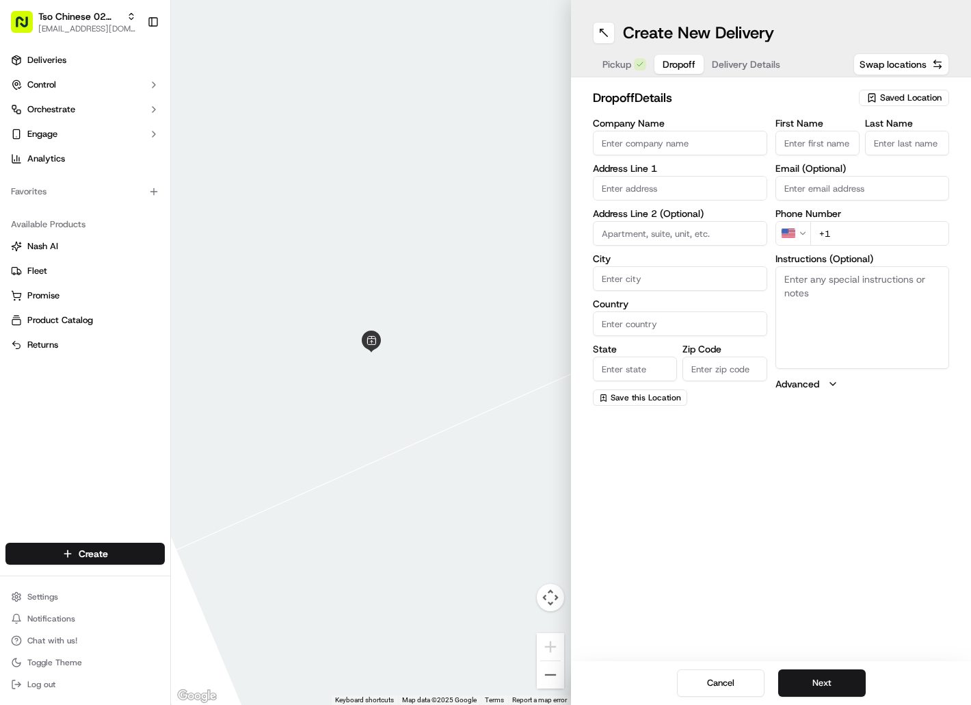
click at [626, 65] on span "Pickup" at bounding box center [617, 64] width 29 height 14
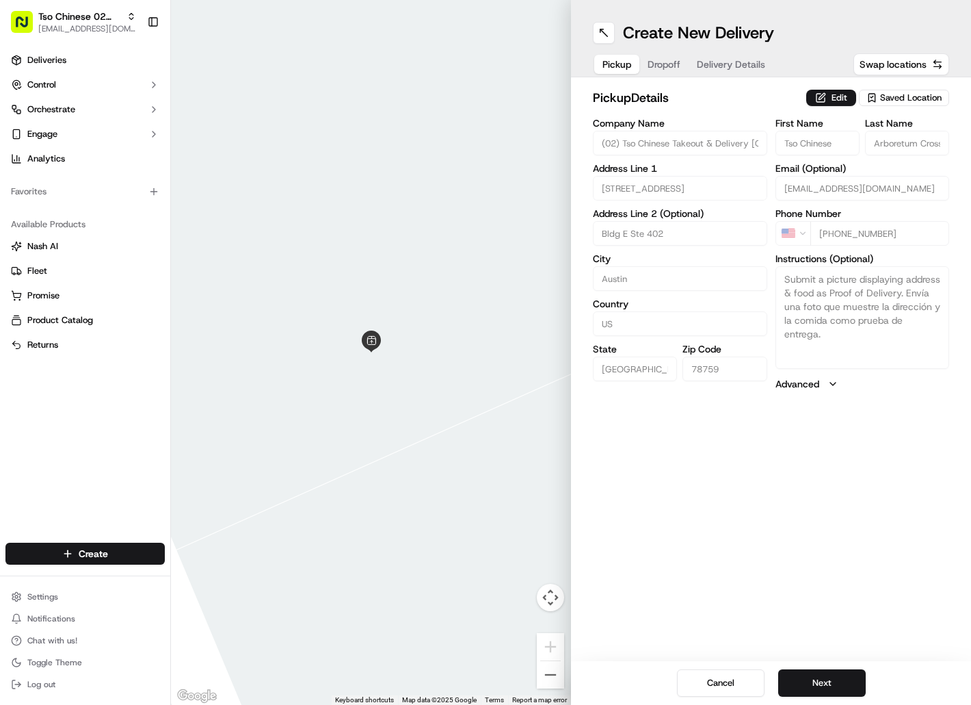
click at [670, 65] on span "Dropoff" at bounding box center [664, 64] width 33 height 14
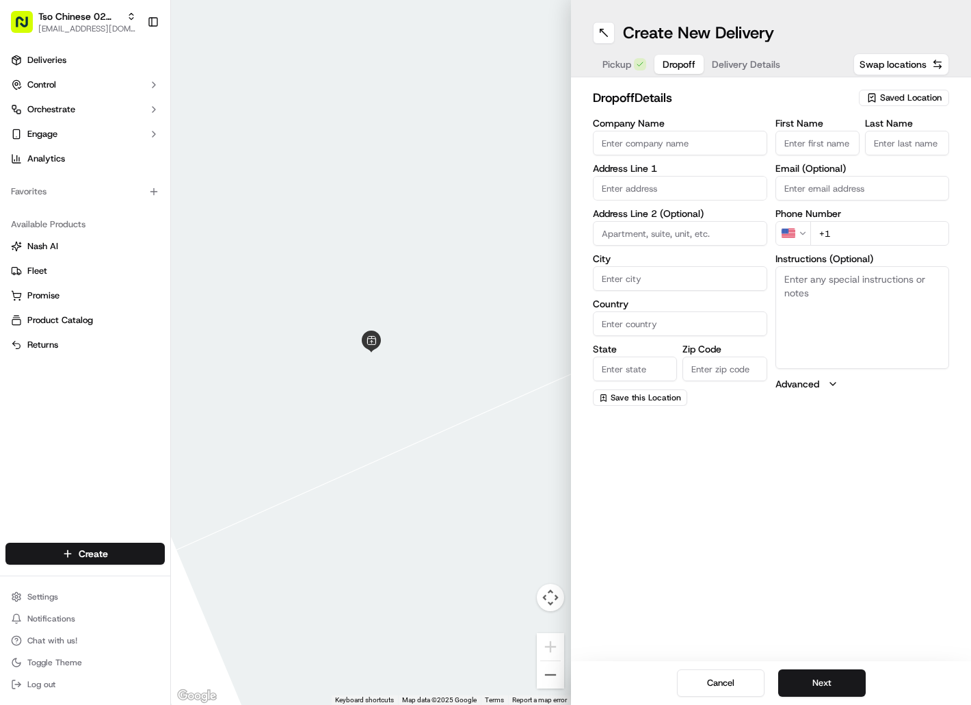
paste input "[PERSON_NAME]"
click at [800, 142] on input "[PERSON_NAME]" at bounding box center [818, 143] width 84 height 25
type input "[PERSON_NAME]"
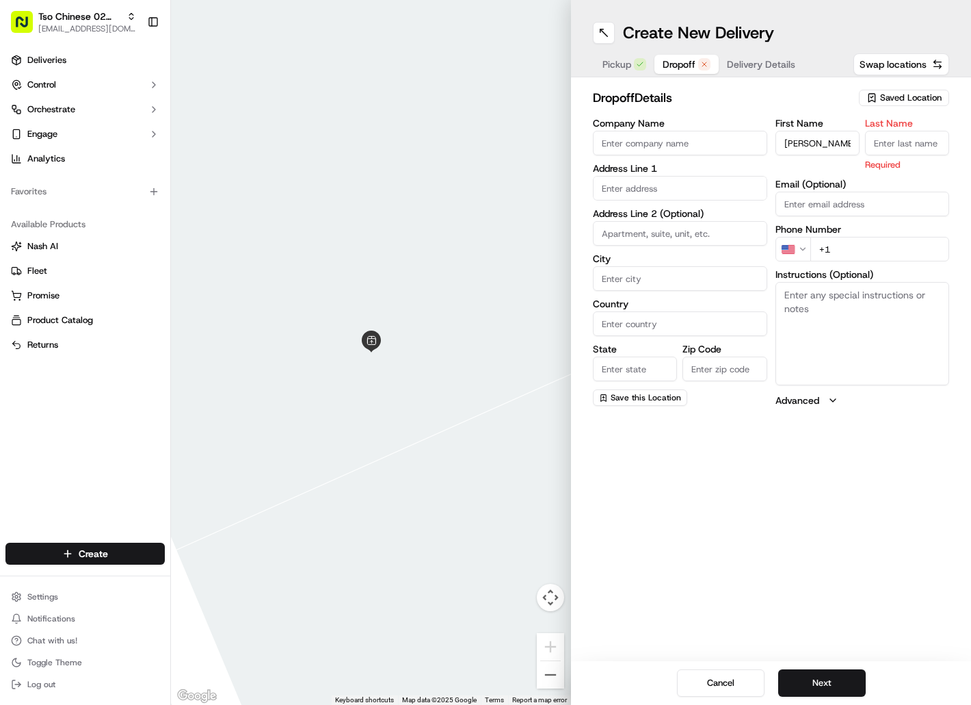
paste input "[PERSON_NAME]"
click at [915, 148] on input "Last Name" at bounding box center [907, 143] width 84 height 25
type input "[PERSON_NAME]"
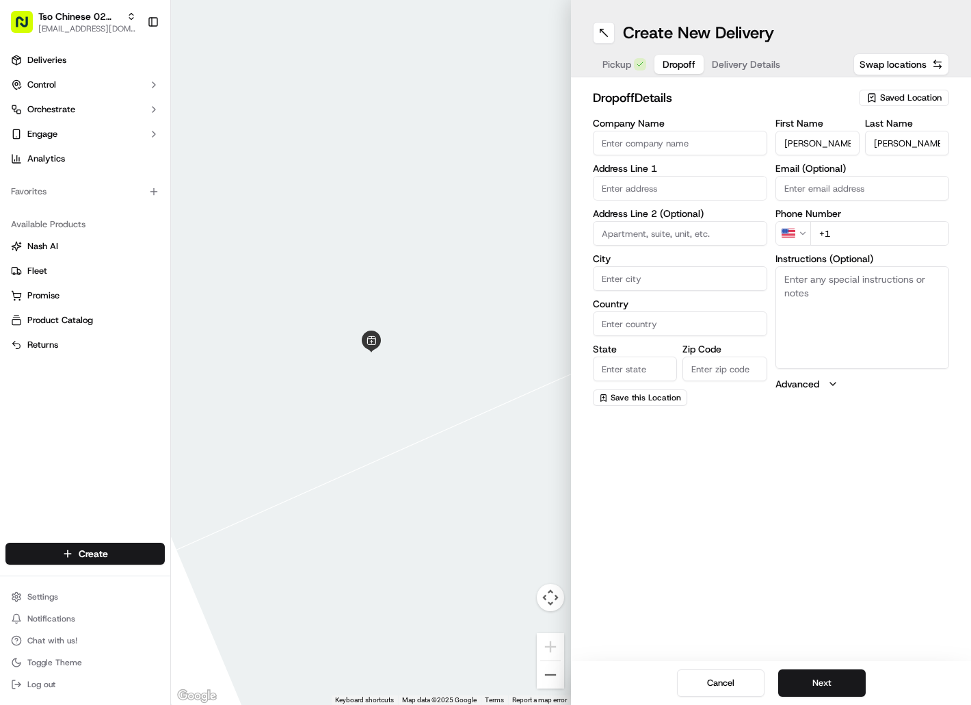
click at [855, 230] on input "+1" at bounding box center [881, 233] width 140 height 25
paste input "[PHONE_NUMBER]"
type input "[PHONE_NUMBER]"
click at [690, 183] on input "text" at bounding box center [680, 188] width 174 height 25
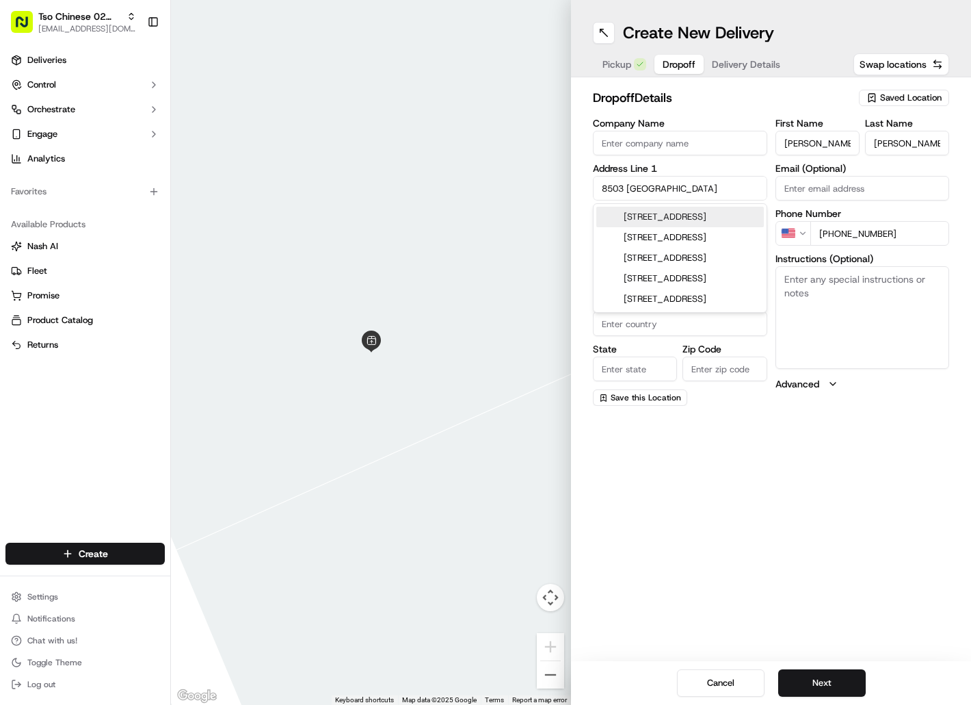
click at [695, 221] on div "[STREET_ADDRESS]" at bounding box center [680, 217] width 168 height 21
type input "[STREET_ADDRESS]"
type input "Austin"
type input "[GEOGRAPHIC_DATA]"
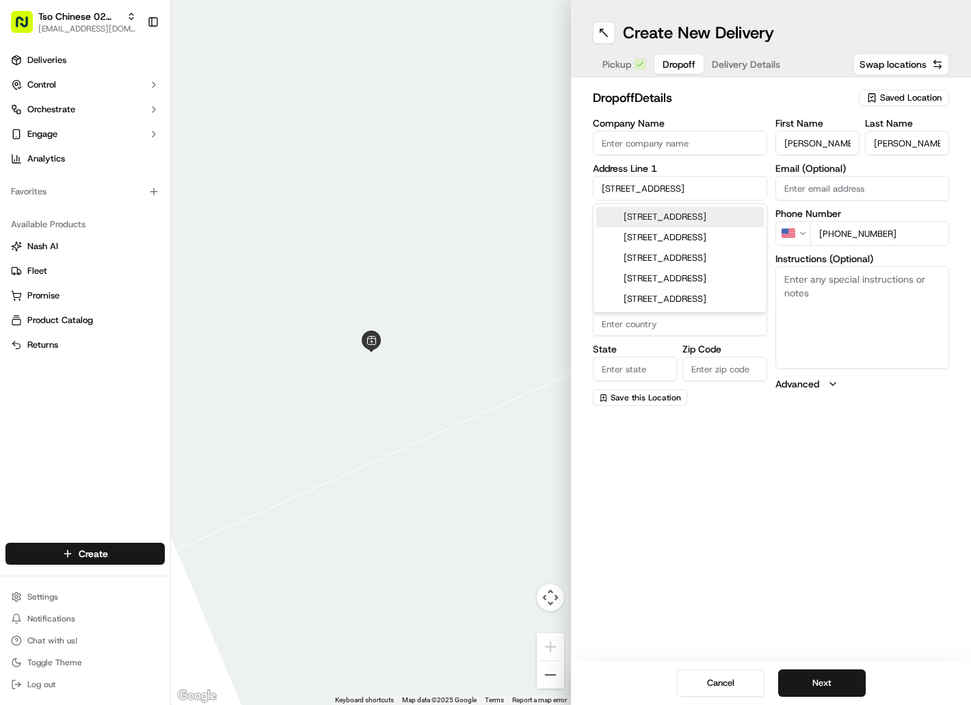
type input "78758"
type input "[STREET_ADDRESS]"
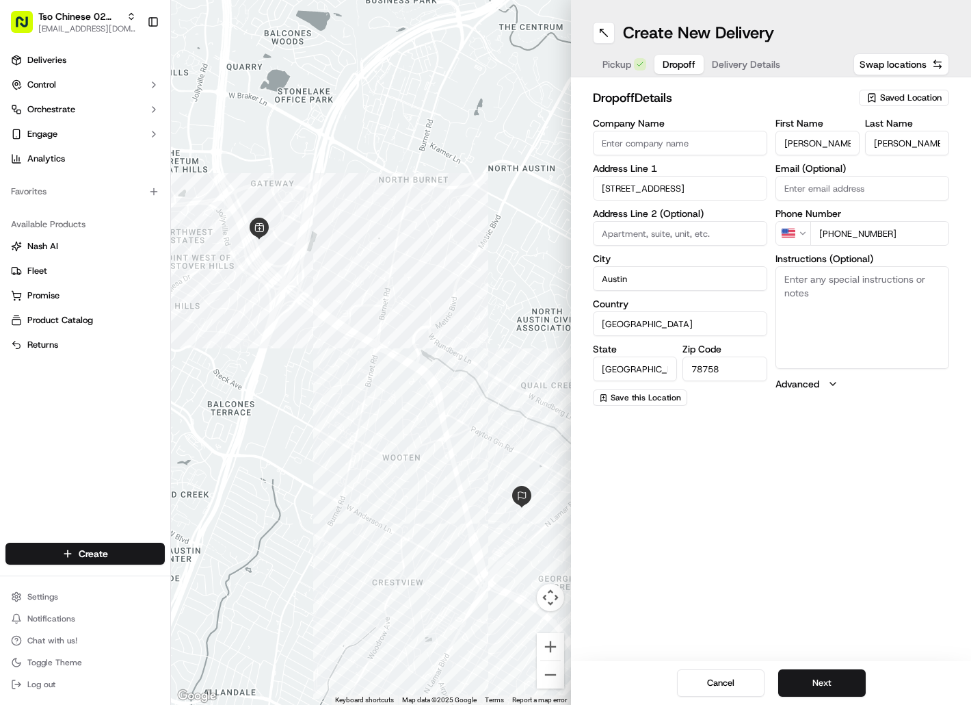
click at [806, 333] on textarea "Instructions (Optional)" at bounding box center [863, 317] width 174 height 103
paste textarea "Drivers must deliver food directly to the customer (unless instructed otherwise…"
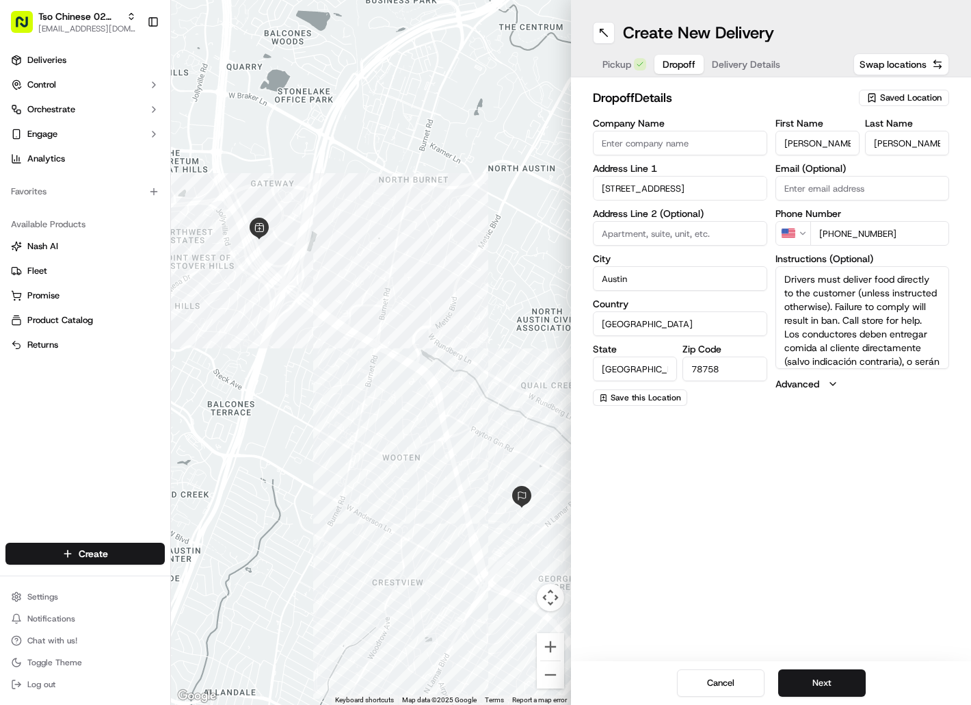
click at [806, 333] on textarea "Drivers must deliver food directly to the customer (unless instructed otherwise…" at bounding box center [863, 317] width 174 height 103
type textarea "Drivers must deliver food directly to the customer (unless instructed otherwise…"
click at [816, 670] on button "Next" at bounding box center [822, 682] width 88 height 27
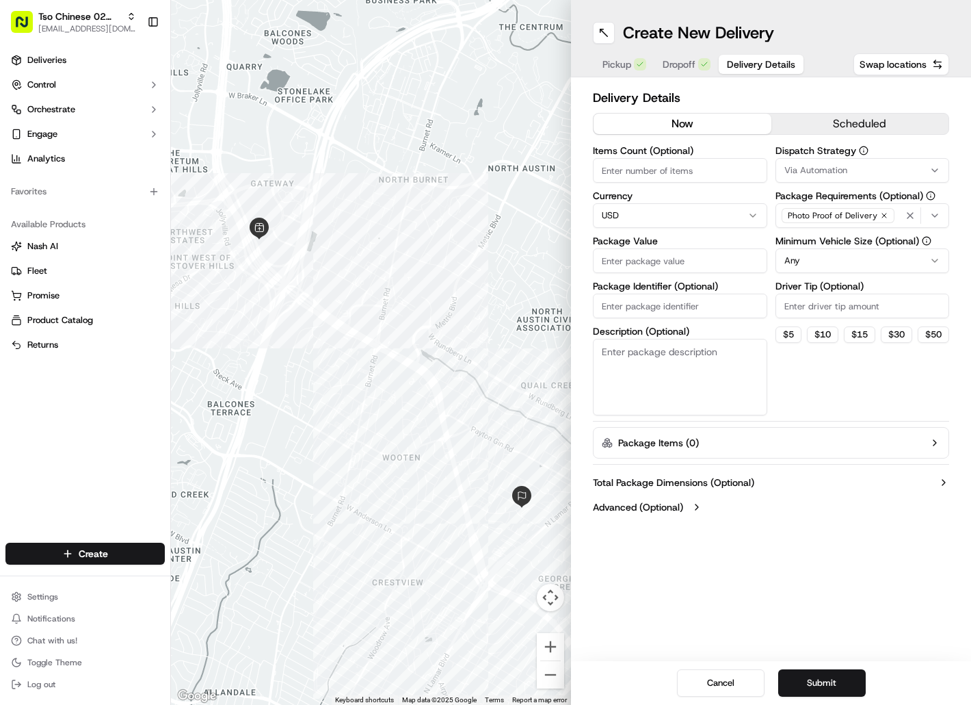
click at [616, 308] on input "Package Identifier (Optional)" at bounding box center [680, 305] width 174 height 25
paste input "SBNY4EG"
type input "SBNY4EG"
click at [616, 268] on input "Package Value" at bounding box center [680, 260] width 174 height 25
type input "44.82"
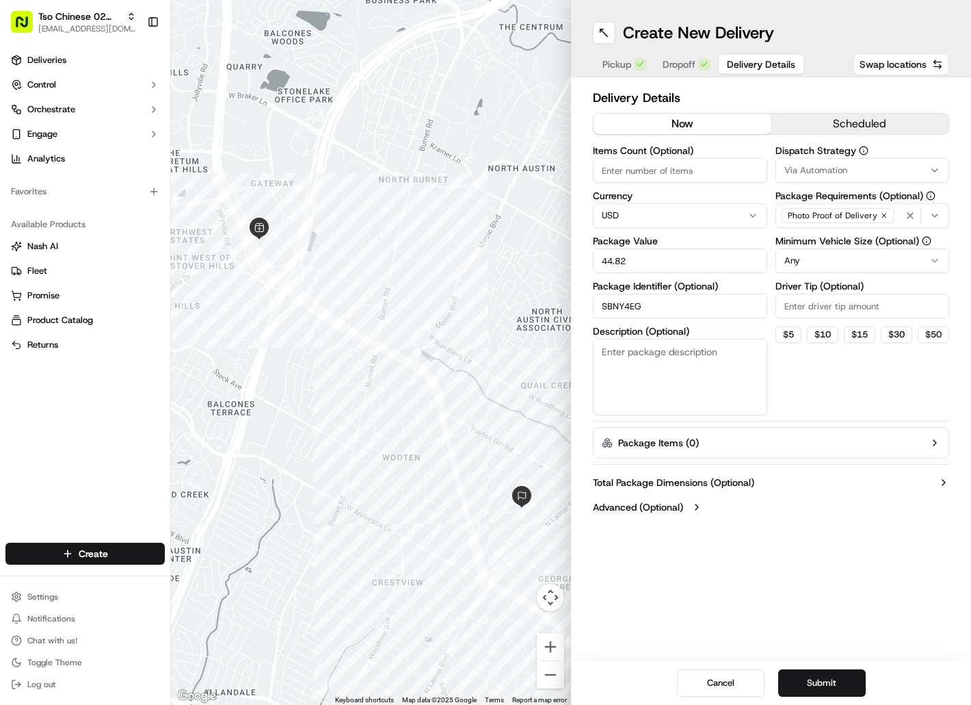
click at [806, 174] on span "Via Automation" at bounding box center [816, 170] width 63 height 12
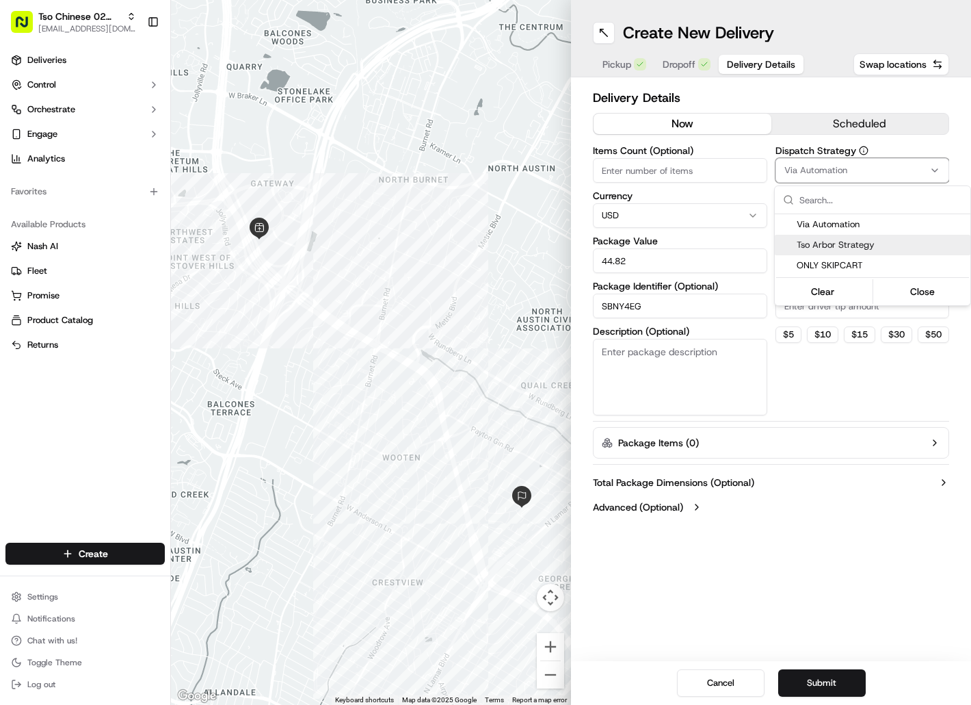
click at [826, 245] on span "Tso Arbor Strategy" at bounding box center [881, 245] width 168 height 12
click at [830, 316] on html "Tso Chinese 02 Arbor [EMAIL_ADDRESS][DOMAIN_NAME] Toggle Sidebar Deliveries Con…" at bounding box center [485, 352] width 971 height 705
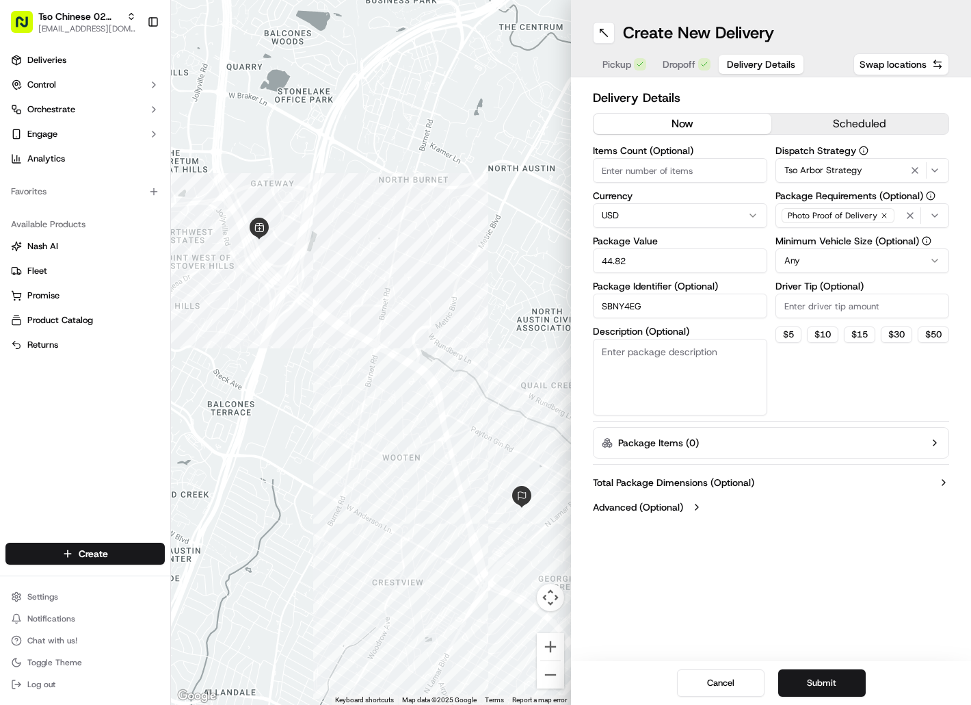
click at [830, 311] on input "Driver Tip (Optional)" at bounding box center [863, 305] width 174 height 25
type input "2"
click at [817, 677] on button "Submit" at bounding box center [822, 682] width 88 height 27
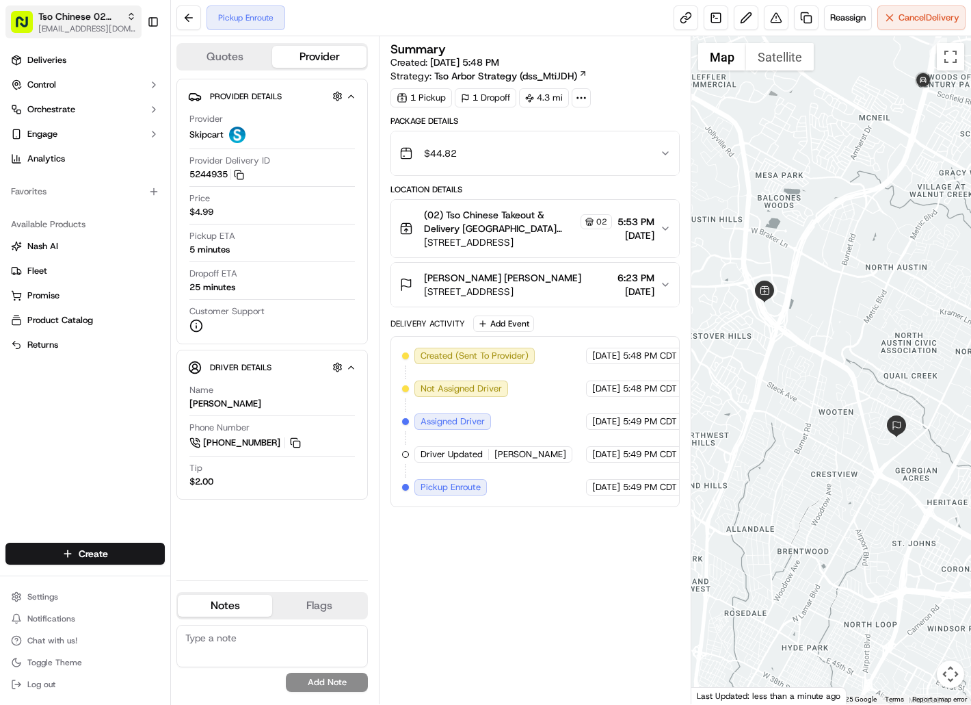
click at [90, 25] on span "[EMAIL_ADDRESS][DOMAIN_NAME]" at bounding box center [87, 28] width 98 height 11
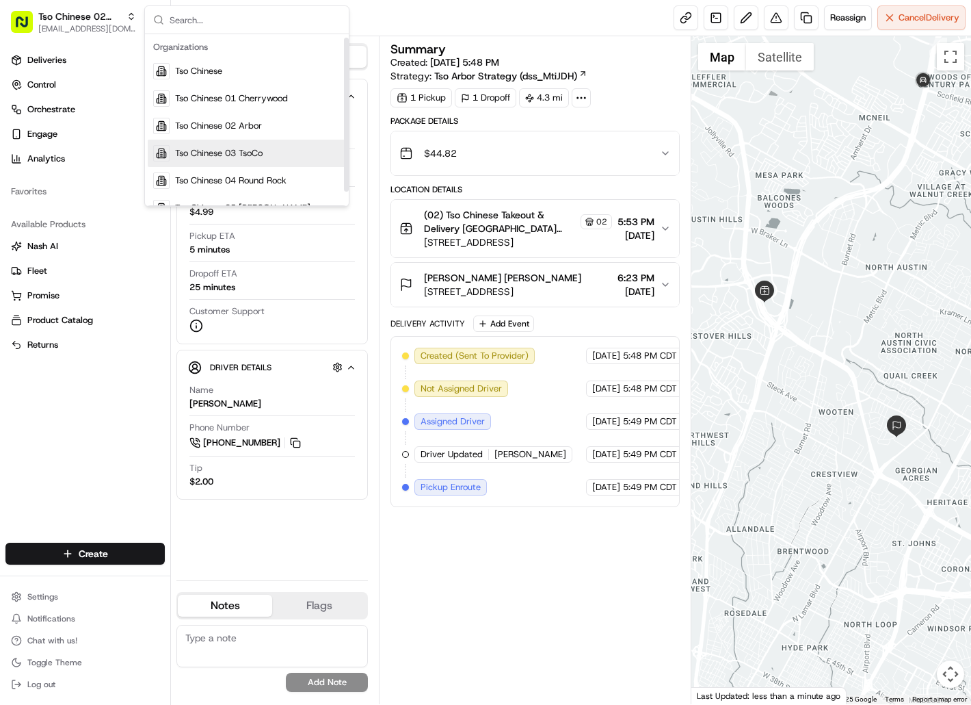
scroll to position [19, 0]
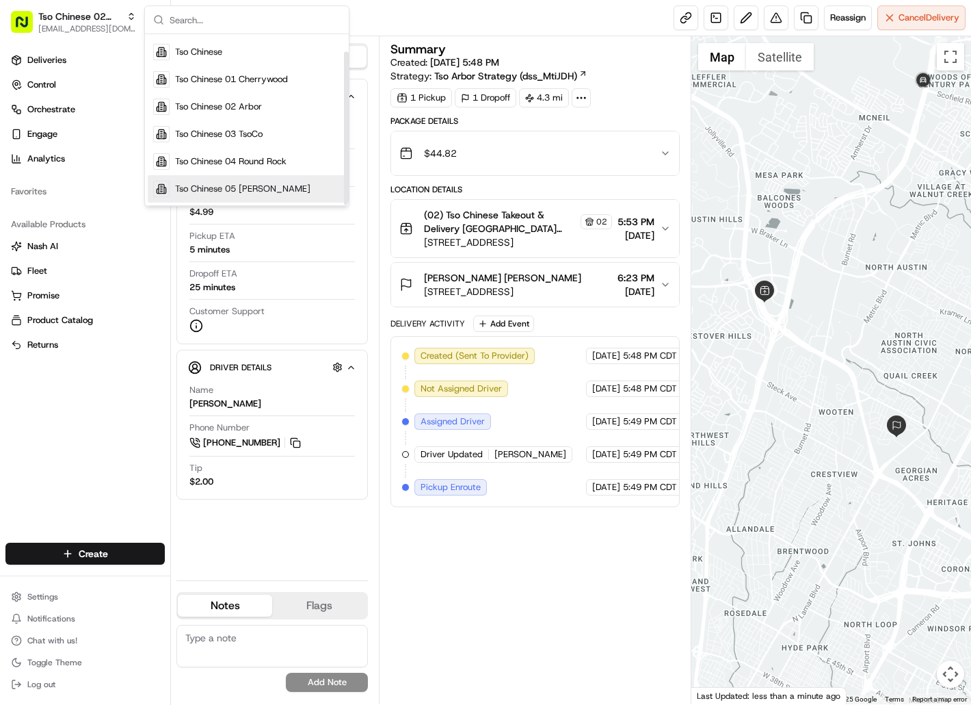
click at [214, 189] on span "Tso Chinese 05 [PERSON_NAME]" at bounding box center [242, 189] width 135 height 12
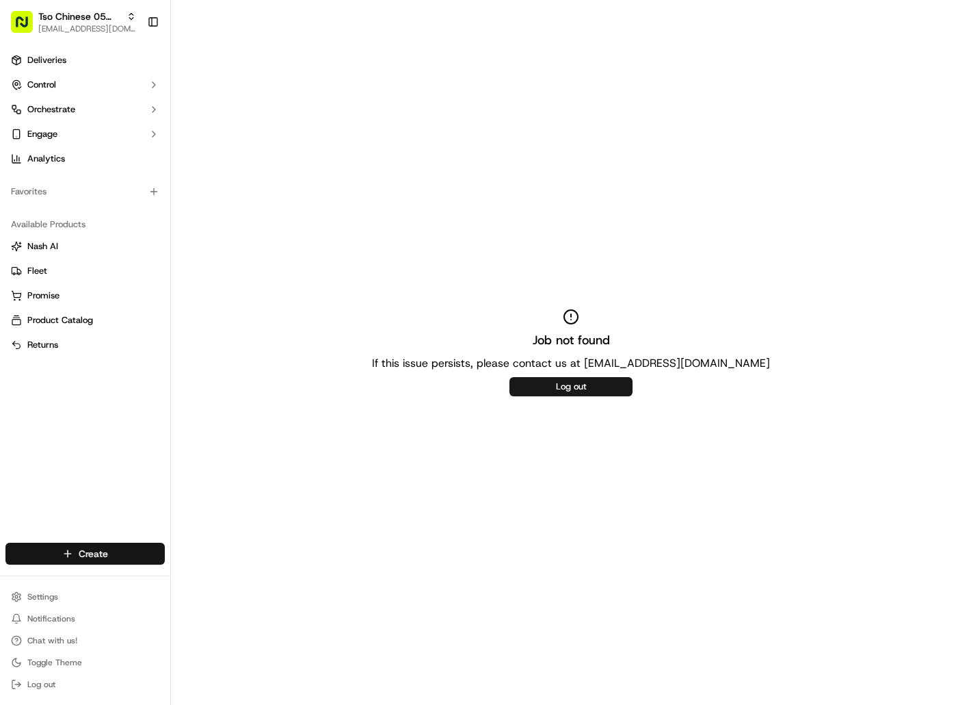
click at [112, 549] on html "Tso Chinese 05 [PERSON_NAME] [EMAIL_ADDRESS][DOMAIN_NAME] Toggle Sidebar Delive…" at bounding box center [485, 352] width 971 height 705
click at [195, 570] on link "Delivery" at bounding box center [247, 578] width 153 height 25
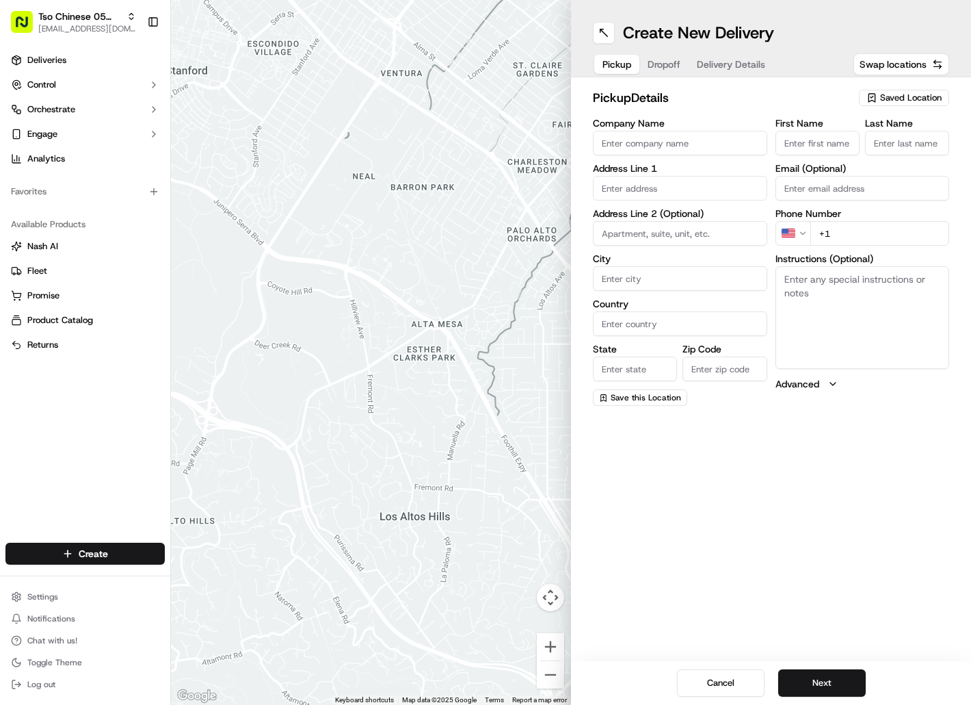
click at [874, 96] on icon "button" at bounding box center [872, 97] width 11 height 11
click at [878, 149] on span "(05) Tso Chinese Takeout & Delivery (05)" at bounding box center [881, 149] width 168 height 12
type input "(05) Tso Chinese Takeout & Delivery"
type input "[STREET_ADDRESS][PERSON_NAME]"
type input "Ste 100"
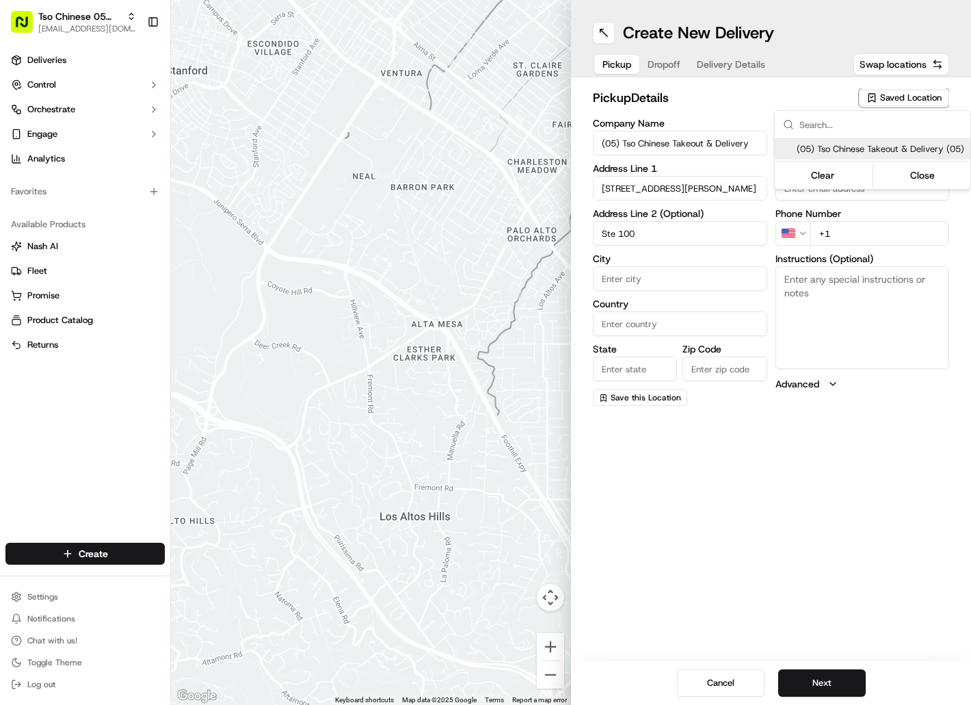
type input "Austin"
type input "US"
type input "[GEOGRAPHIC_DATA]"
type input "78748"
type input "Tso Chinese"
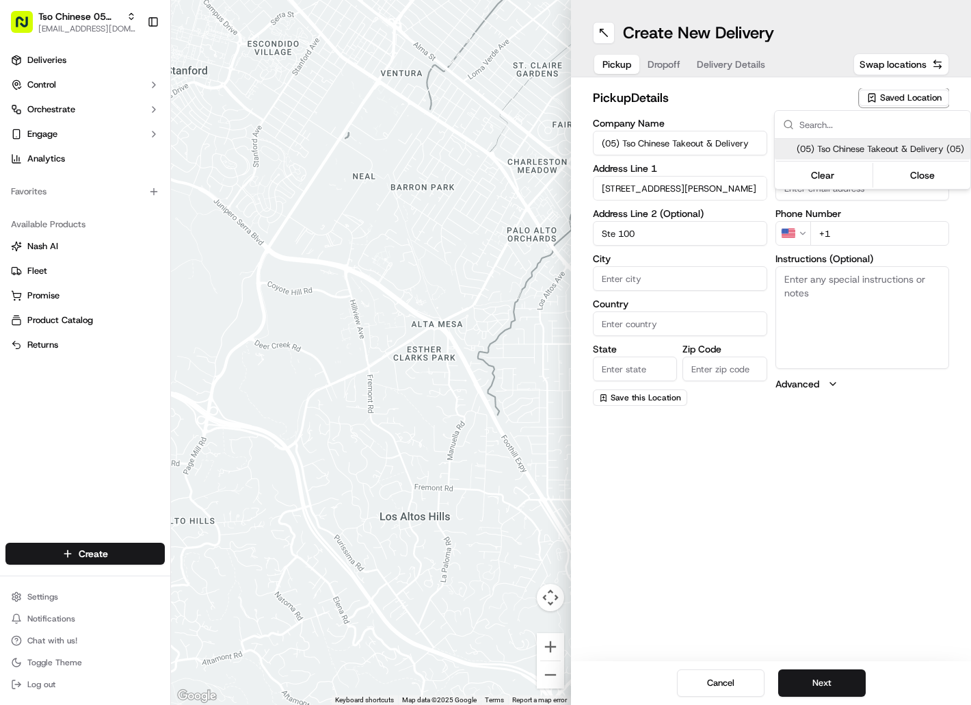
type input "[PERSON_NAME] Manager"
type input "[EMAIL_ADDRESS][DOMAIN_NAME]"
type input "[PHONE_NUMBER]"
type textarea "Submit a picture displaying address & food as Proof of Delivery. Envía una foto…"
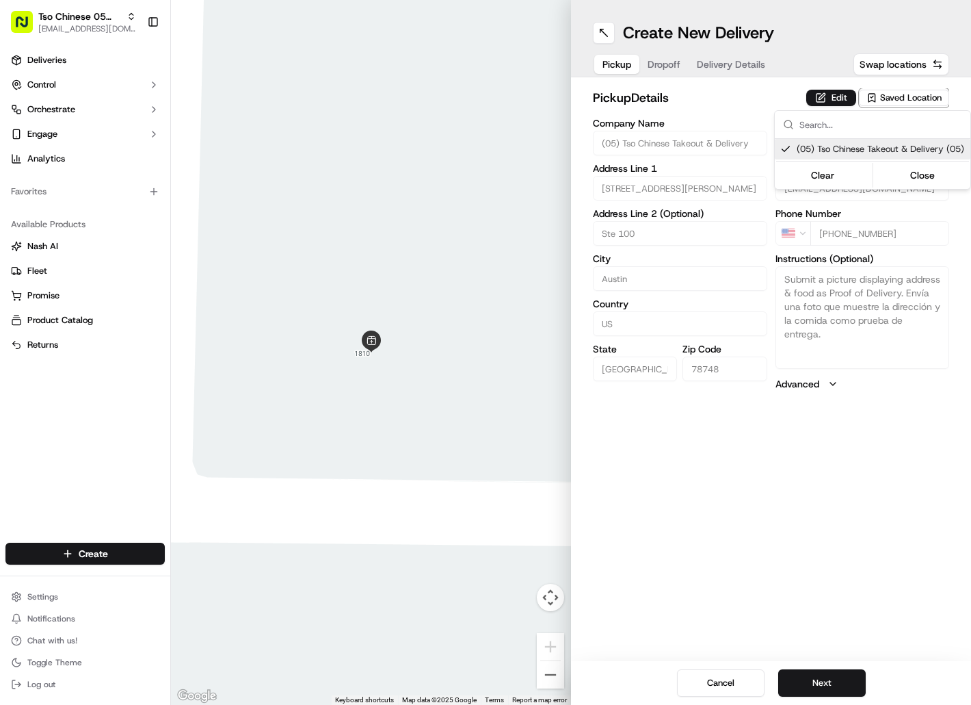
click at [661, 68] on html "Tso Chinese 05 [PERSON_NAME] [EMAIL_ADDRESS][DOMAIN_NAME] Toggle Sidebar Delive…" at bounding box center [485, 352] width 971 height 705
click at [661, 68] on button "Dropoff" at bounding box center [664, 64] width 49 height 19
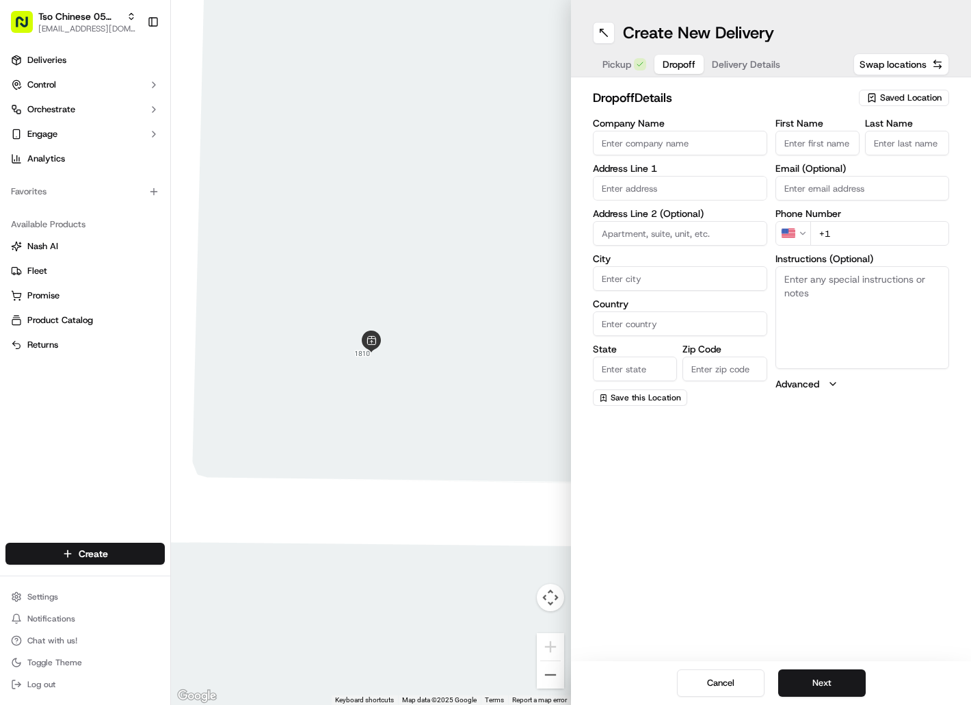
click at [802, 143] on input "First Name" at bounding box center [818, 143] width 84 height 25
paste input "[PERSON_NAME]"
type input "[PERSON_NAME]"
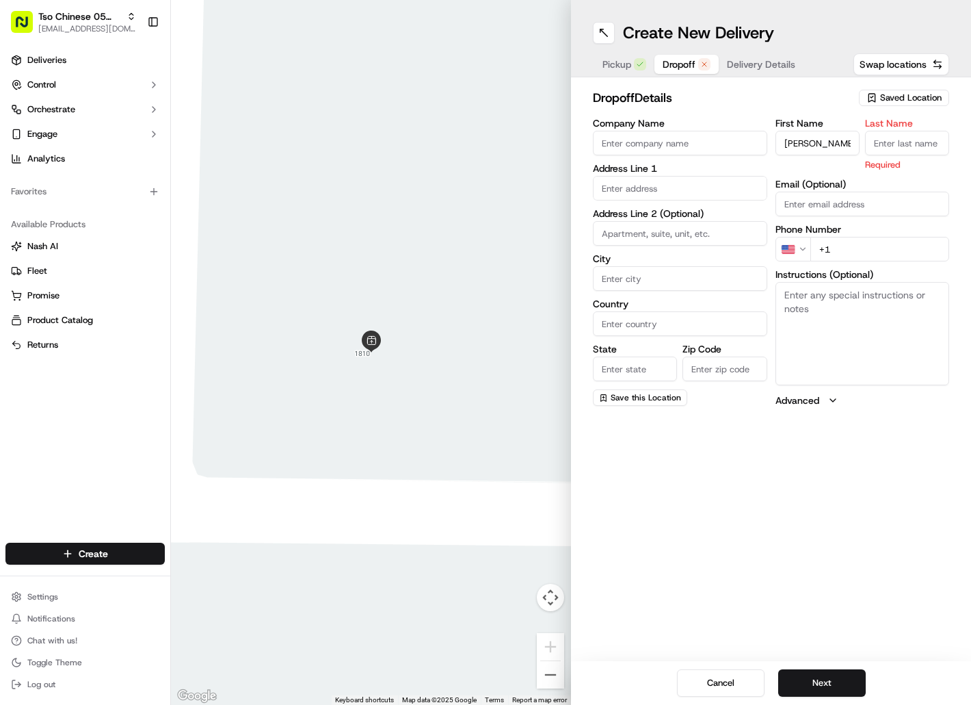
click at [886, 144] on input "Last Name" at bounding box center [907, 143] width 84 height 25
paste input "[PERSON_NAME]"
type input "[PERSON_NAME]"
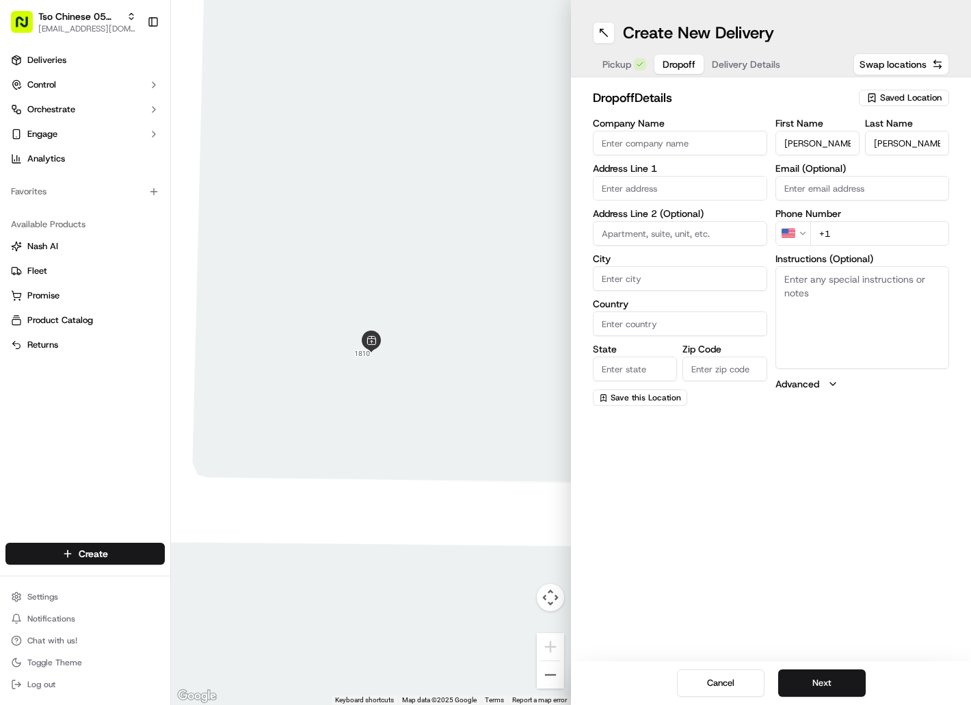
click at [842, 231] on input "+1" at bounding box center [881, 233] width 140 height 25
paste input "[PHONE_NUMBER]"
type input "[PHONE_NUMBER]"
click at [700, 200] on input "text" at bounding box center [680, 188] width 174 height 25
click at [704, 211] on div "[STREET_ADDRESS][PERSON_NAME]" at bounding box center [680, 223] width 168 height 33
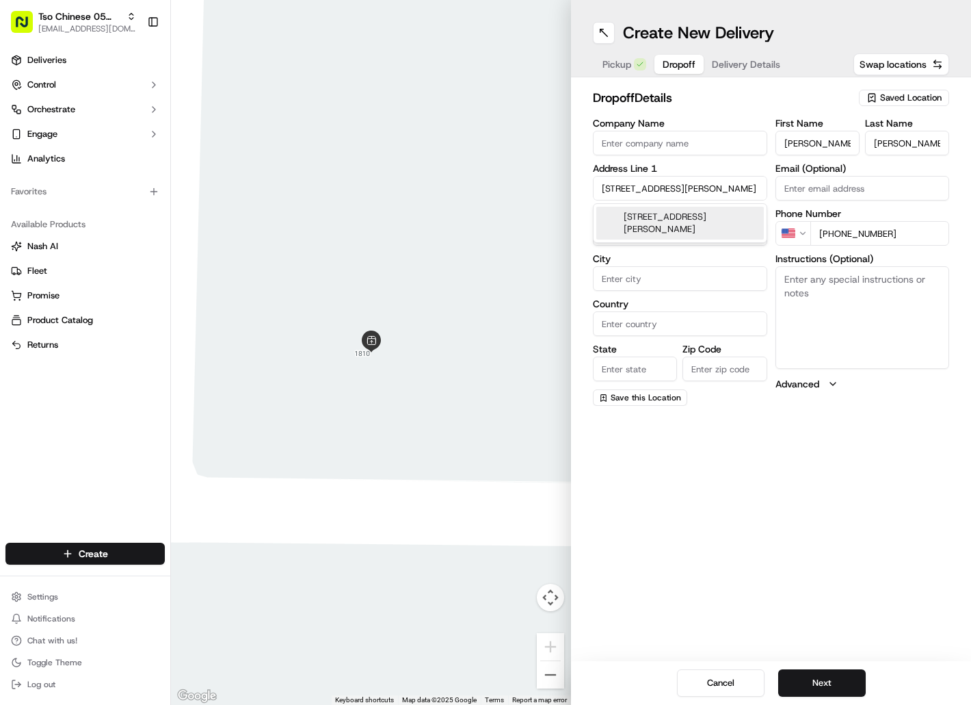
type input "[STREET_ADDRESS][PERSON_NAME]"
type input "Austin"
type input "[GEOGRAPHIC_DATA]"
type input "78748"
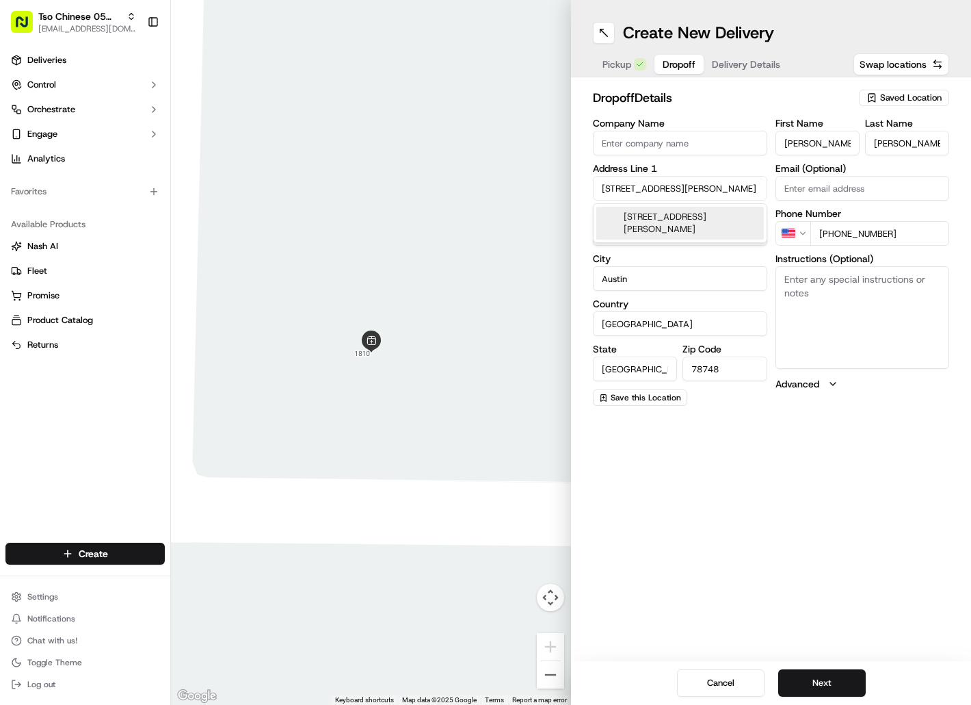
type input "[STREET_ADDRESS][PERSON_NAME]"
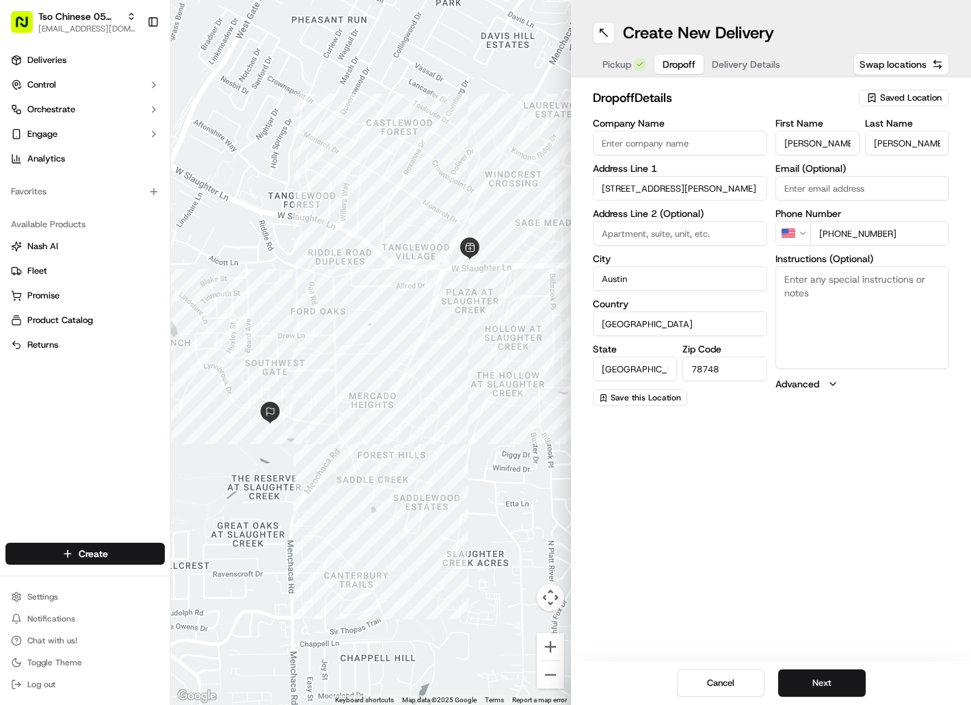
click at [824, 332] on textarea "Instructions (Optional)" at bounding box center [863, 317] width 174 height 103
paste textarea "Drivers must deliver food directly to the customer (unless instructed otherwise…"
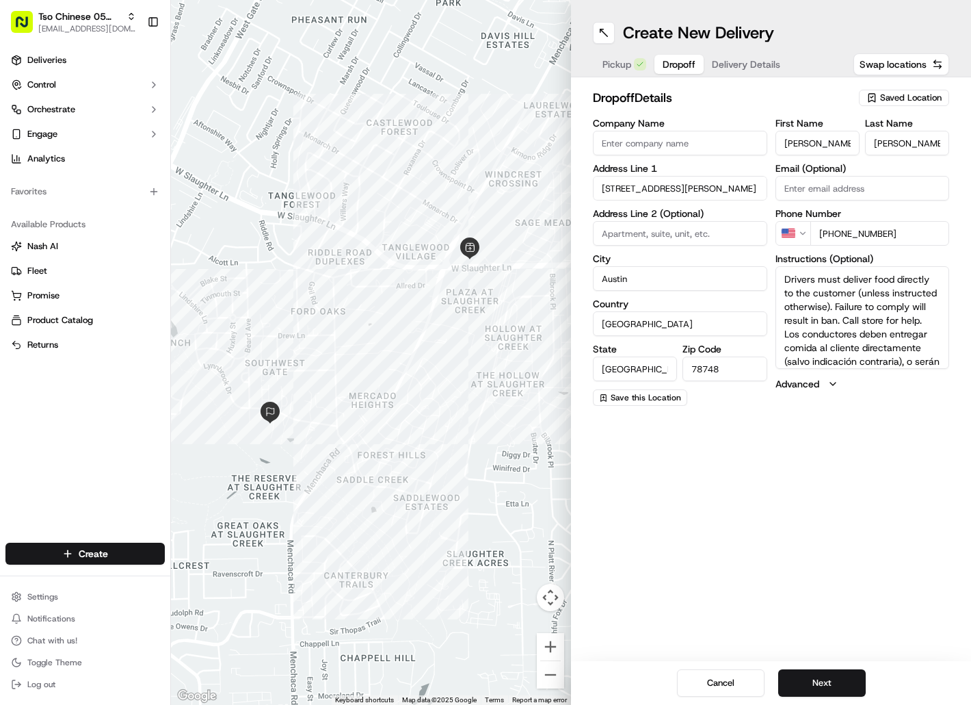
scroll to position [53, 0]
type textarea "Drivers must deliver food directly to the customer (unless instructed otherwise…"
click at [841, 677] on button "Next" at bounding box center [822, 682] width 88 height 27
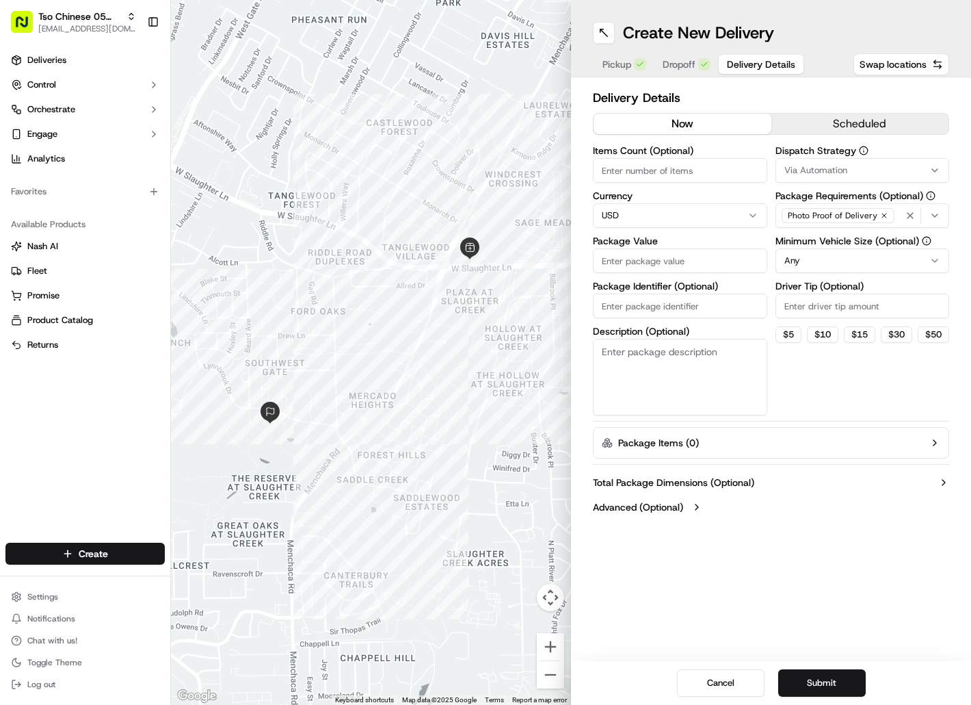
paste input "Z030PVM"
click at [687, 303] on input "Package Identifier (Optional)" at bounding box center [680, 305] width 174 height 25
type input "Z030PVM"
click at [687, 267] on input "Package Value" at bounding box center [680, 260] width 174 height 25
type input "37.73"
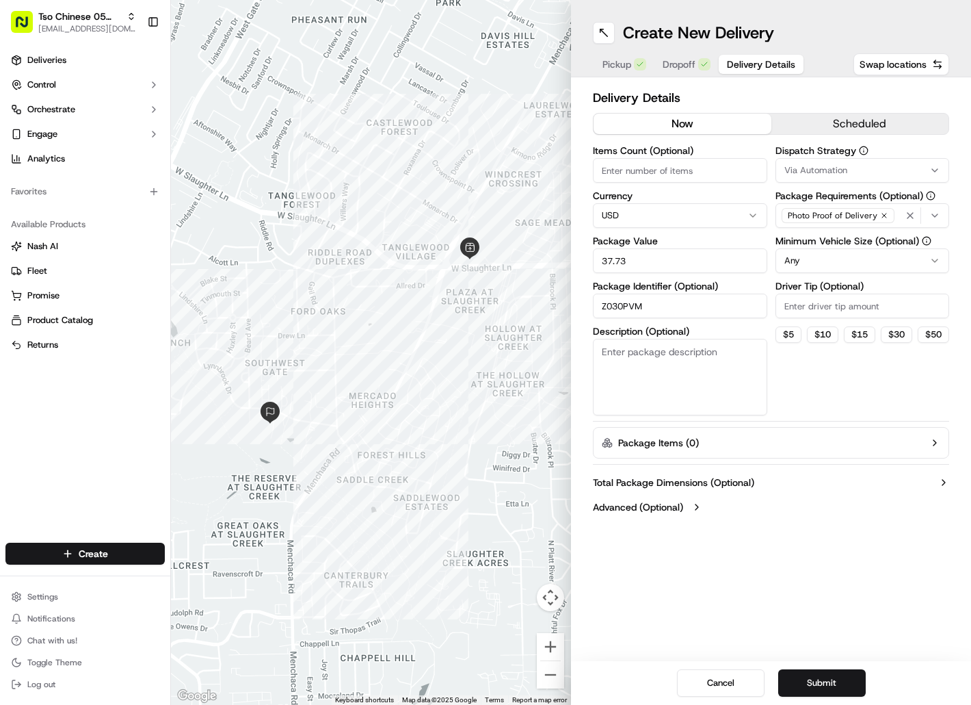
click at [843, 177] on button "Via Automation" at bounding box center [863, 170] width 174 height 25
click at [856, 237] on div "Tso [PERSON_NAME] Strategy" at bounding box center [873, 245] width 196 height 21
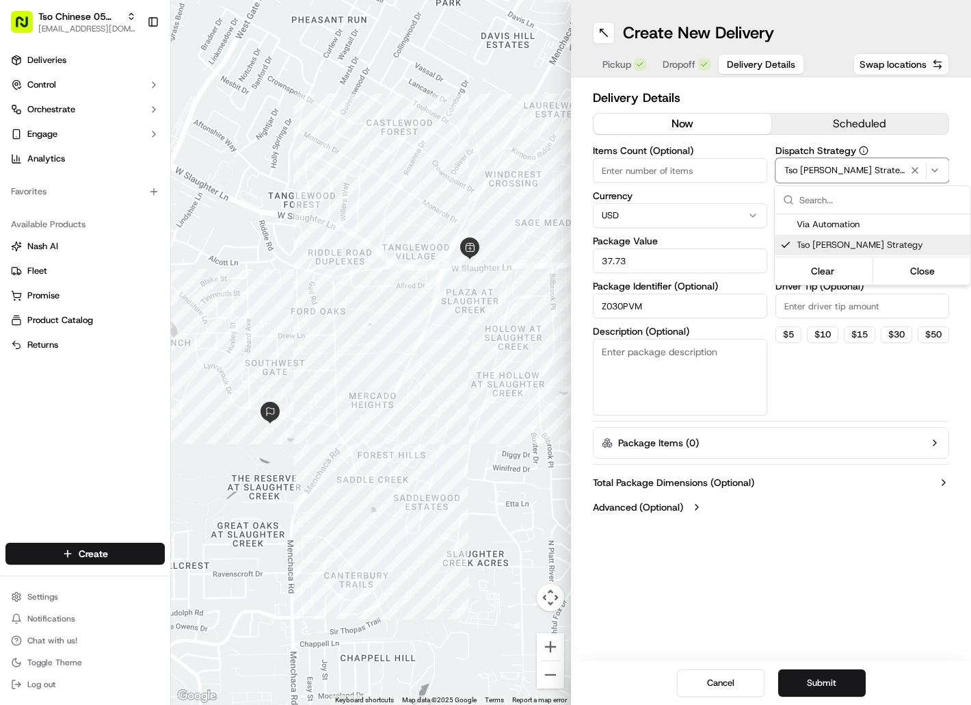
click at [843, 308] on html "Tso Chinese 05 [PERSON_NAME] [EMAIL_ADDRESS][DOMAIN_NAME] Toggle Sidebar Delive…" at bounding box center [485, 352] width 971 height 705
click at [843, 308] on input "Driver Tip (Optional)" at bounding box center [863, 305] width 174 height 25
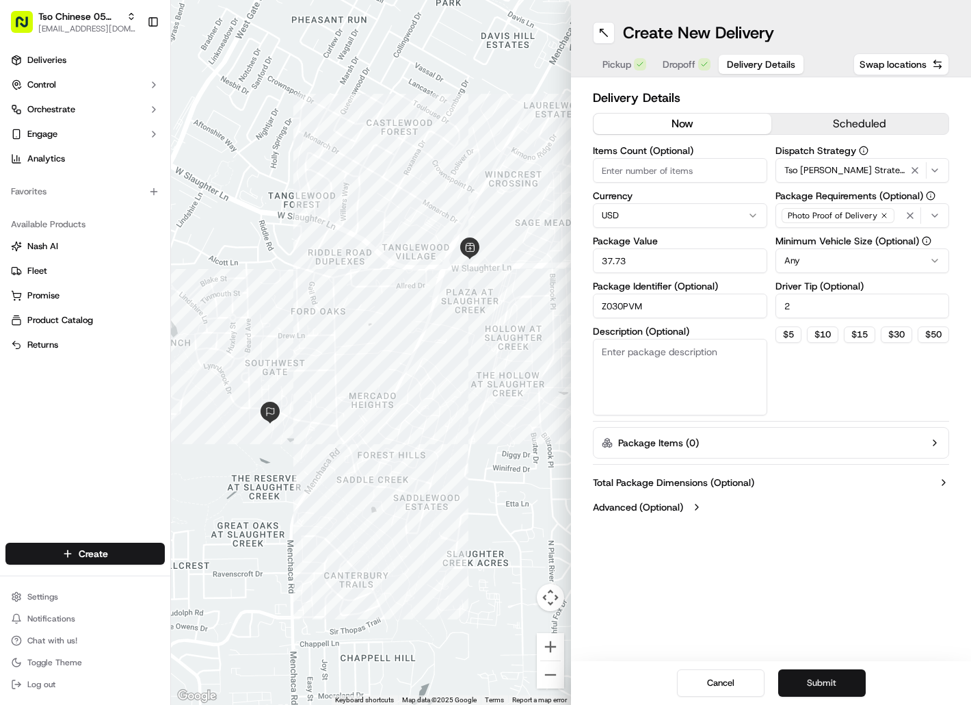
type input "2"
click at [809, 672] on button "Submit" at bounding box center [822, 682] width 88 height 27
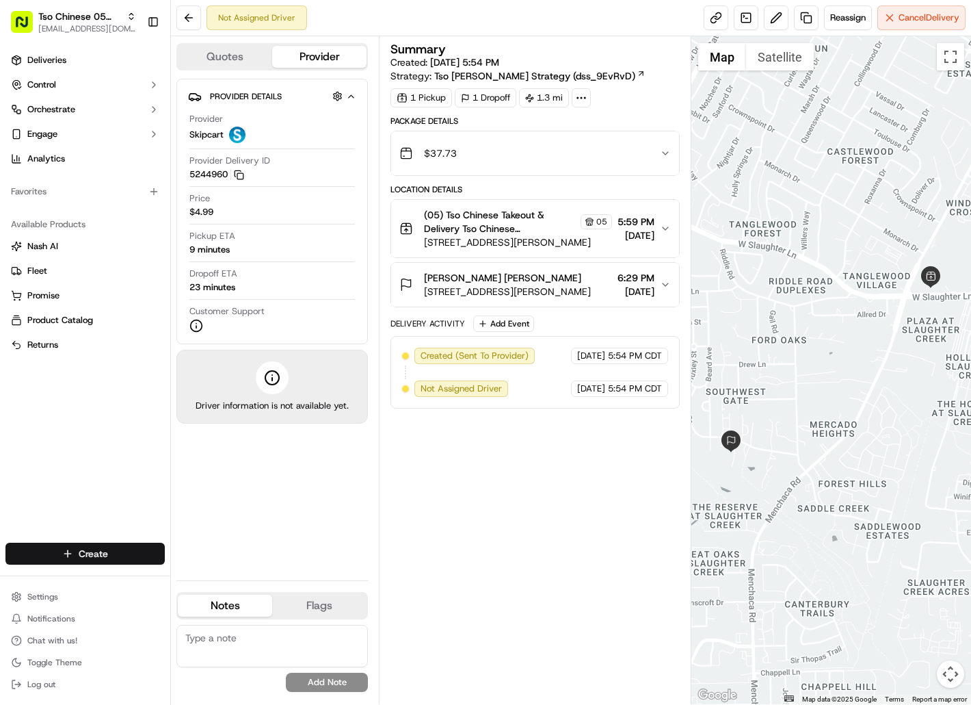
click at [145, 552] on html "Tso Chinese 05 [PERSON_NAME] [EMAIL_ADDRESS][DOMAIN_NAME] Toggle Sidebar Delive…" at bounding box center [485, 352] width 971 height 705
click at [202, 577] on link "Delivery" at bounding box center [247, 578] width 153 height 25
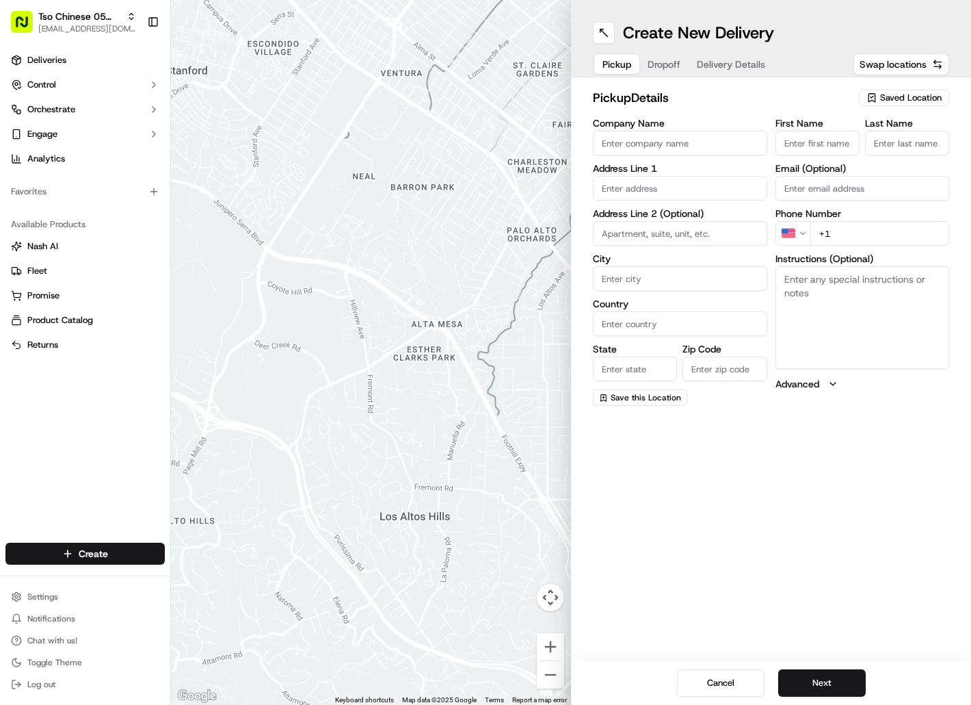
click at [809, 144] on input "First Name" at bounding box center [818, 143] width 84 height 25
paste input "[PERSON_NAME]"
type input "[PERSON_NAME]"
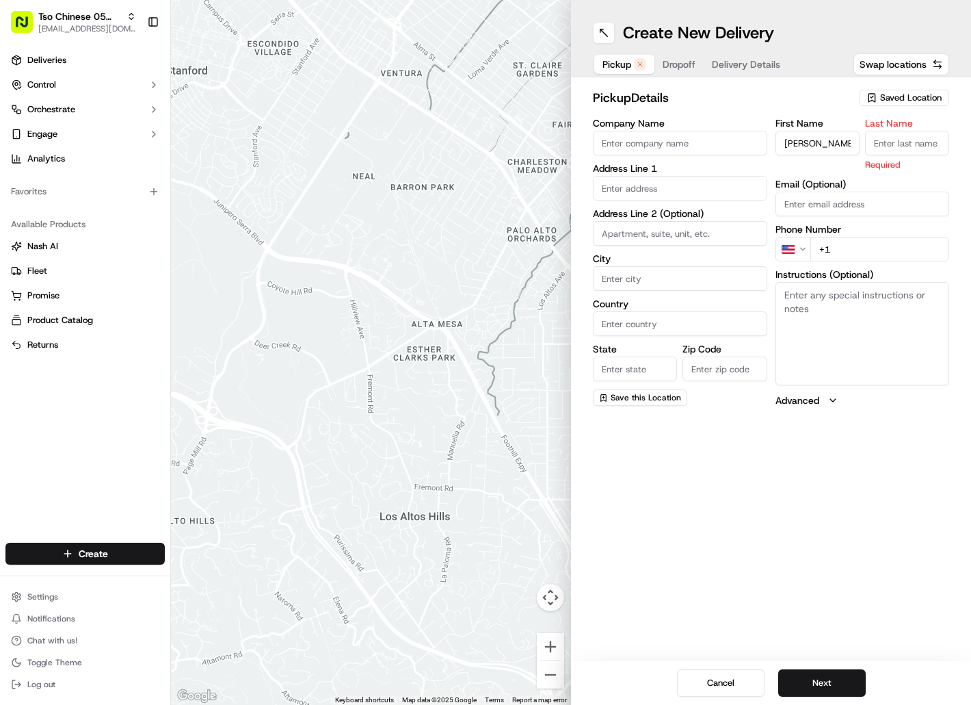
click at [884, 92] on span "Saved Location" at bounding box center [911, 98] width 62 height 12
click at [884, 151] on span "(05) Tso Chinese Takeout & Delivery (05)" at bounding box center [881, 149] width 168 height 12
type input "(05) Tso Chinese Takeout & Delivery"
type input "[STREET_ADDRESS][PERSON_NAME]"
type input "Ste 100"
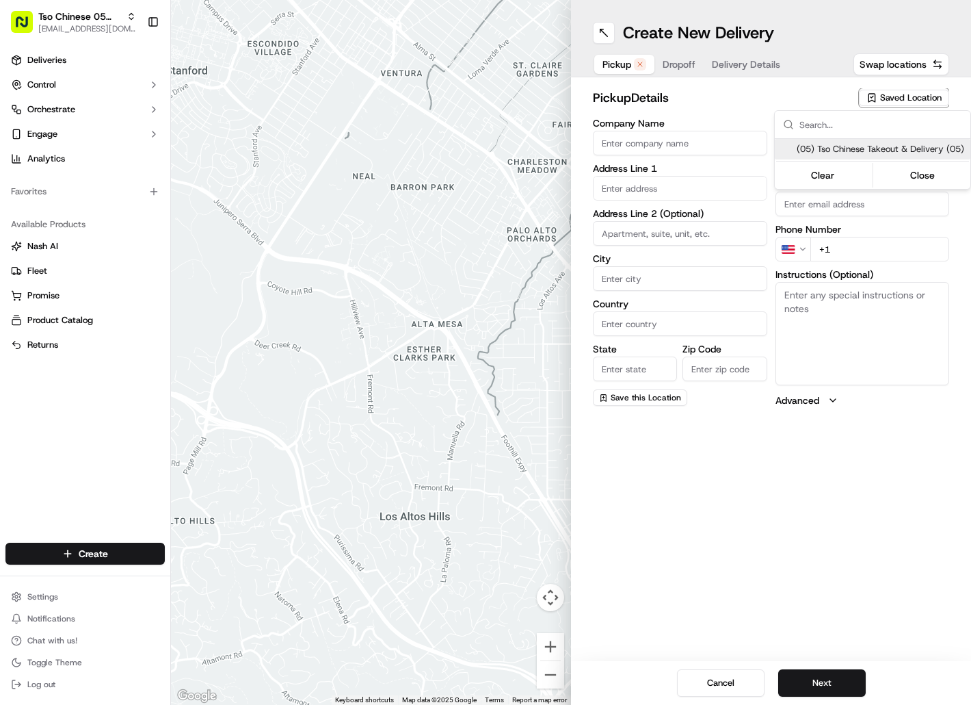
type input "Austin"
type input "US"
type input "[GEOGRAPHIC_DATA]"
type input "78748"
type input "Tso Chinese"
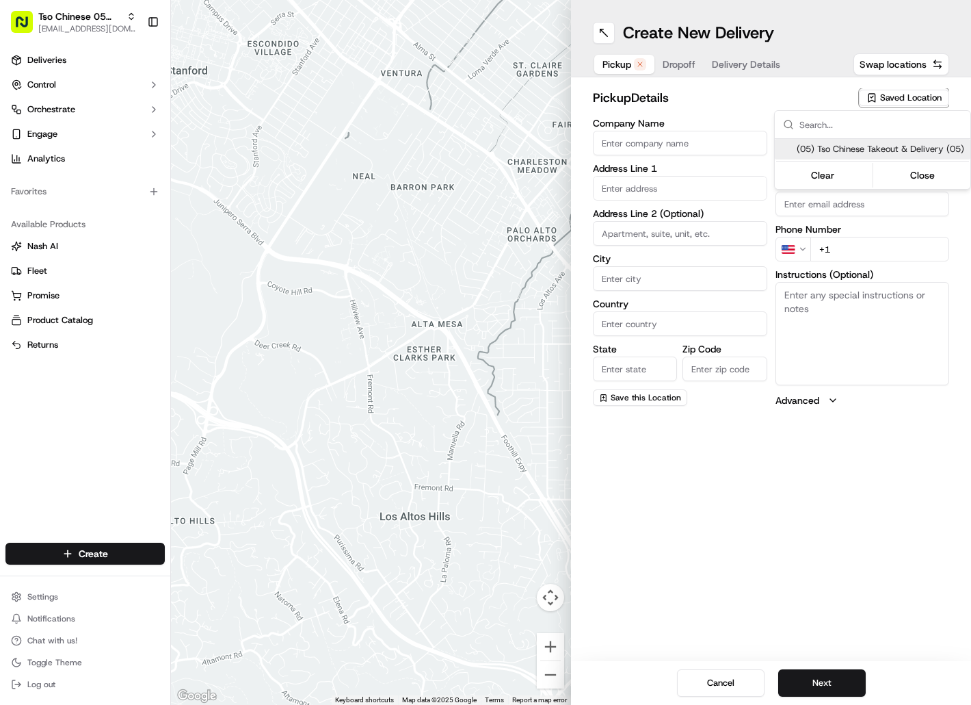
type input "[PERSON_NAME] Manager"
type input "[EMAIL_ADDRESS][DOMAIN_NAME]"
type input "[PHONE_NUMBER]"
type textarea "Submit a picture displaying address & food as Proof of Delivery. Envía una foto…"
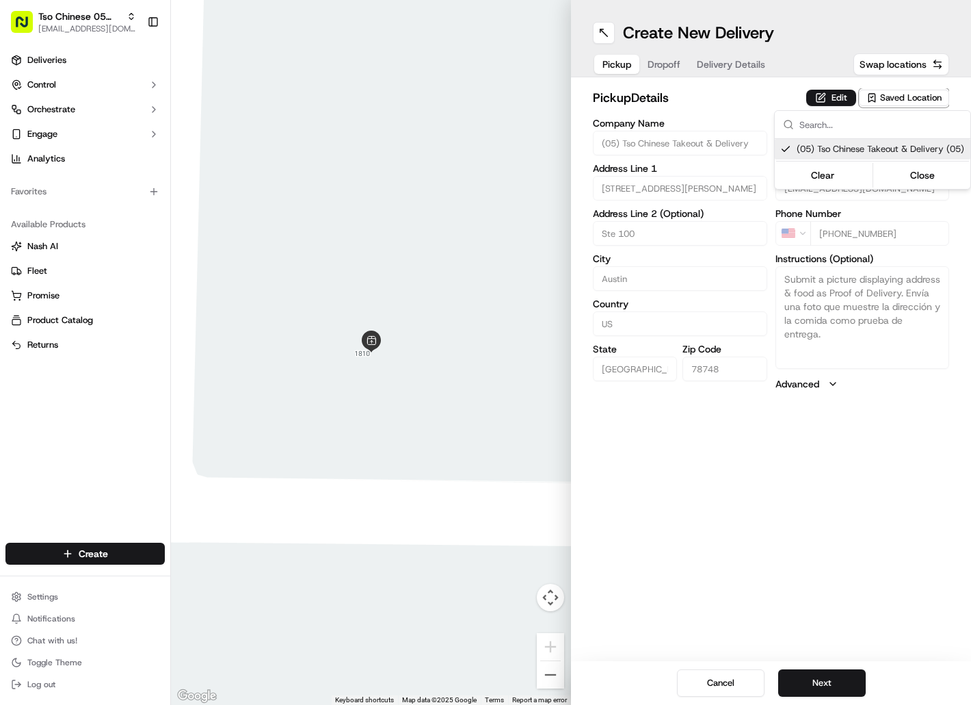
click at [672, 64] on html "Tso Chinese 05 [PERSON_NAME] [EMAIL_ADDRESS][DOMAIN_NAME] Toggle Sidebar Delive…" at bounding box center [485, 352] width 971 height 705
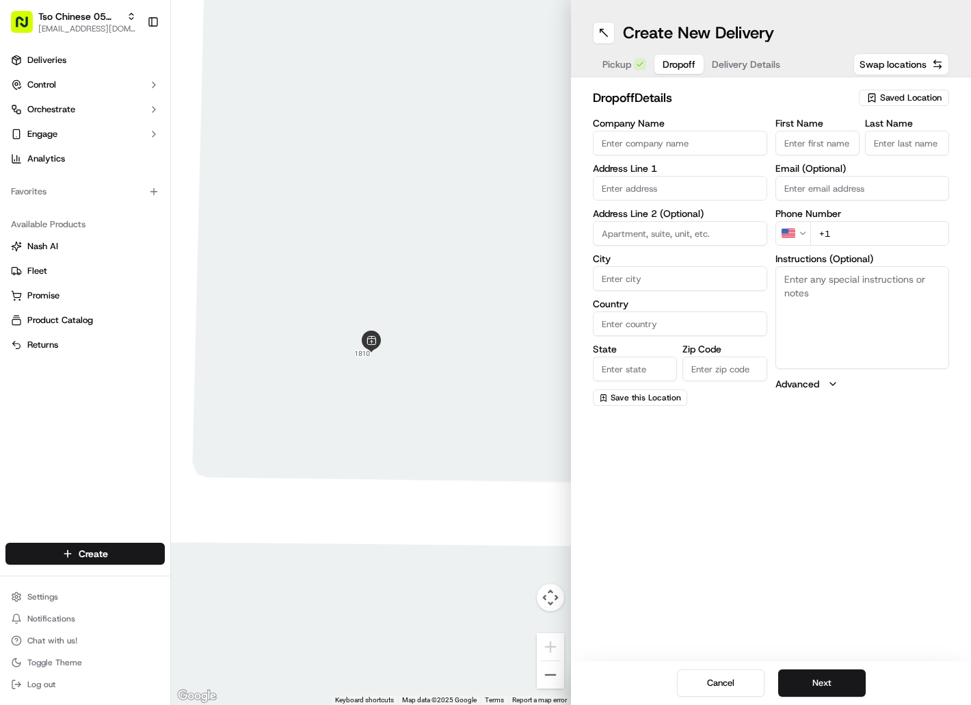
click at [672, 64] on span "Dropoff" at bounding box center [679, 64] width 33 height 14
click at [802, 137] on input "First Name" at bounding box center [818, 143] width 84 height 25
paste input "[PERSON_NAME]"
type input "[PERSON_NAME]"
click at [875, 137] on input "Last Name" at bounding box center [907, 143] width 84 height 25
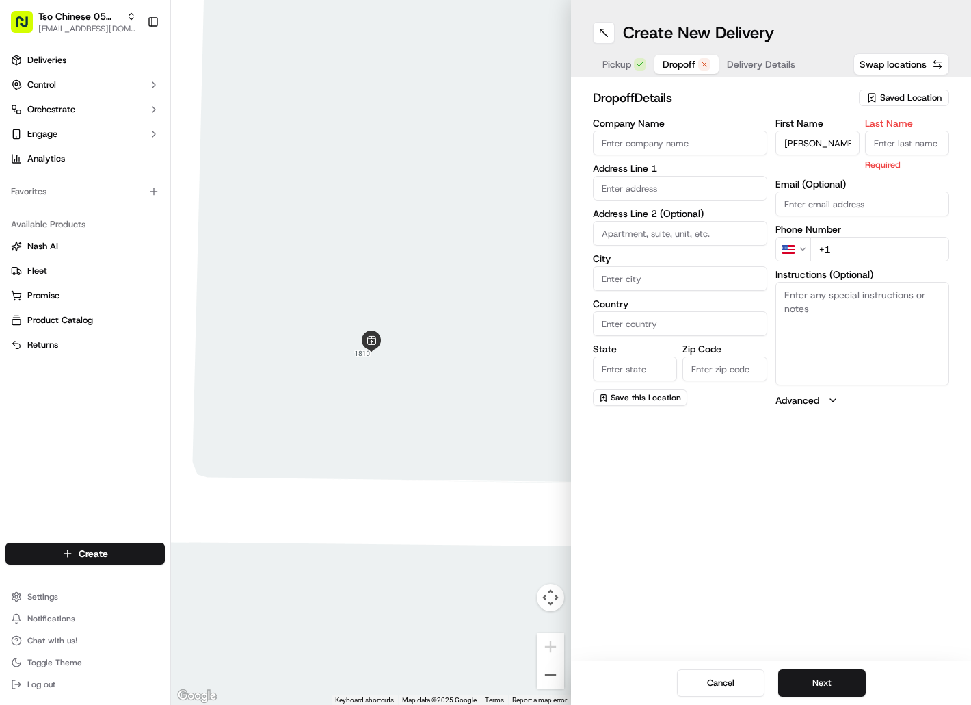
paste input "[PERSON_NAME]"
type input "[PERSON_NAME]"
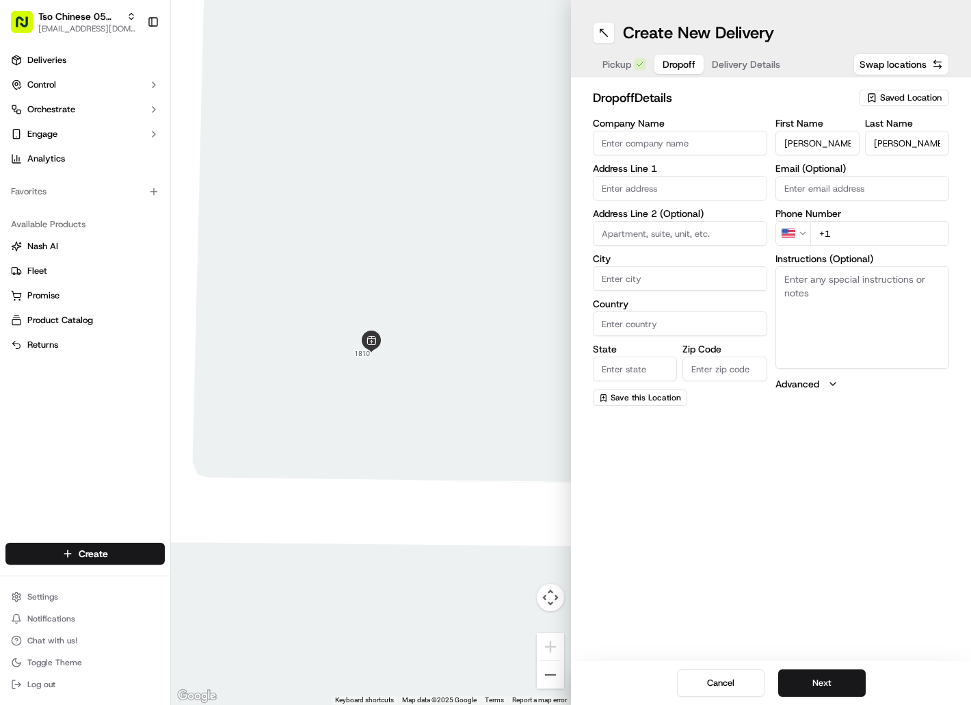
click at [860, 229] on input "+1" at bounding box center [881, 233] width 140 height 25
paste input "[PHONE_NUMBER]"
type input "[PHONE_NUMBER]"
click at [719, 194] on input "text" at bounding box center [680, 188] width 174 height 25
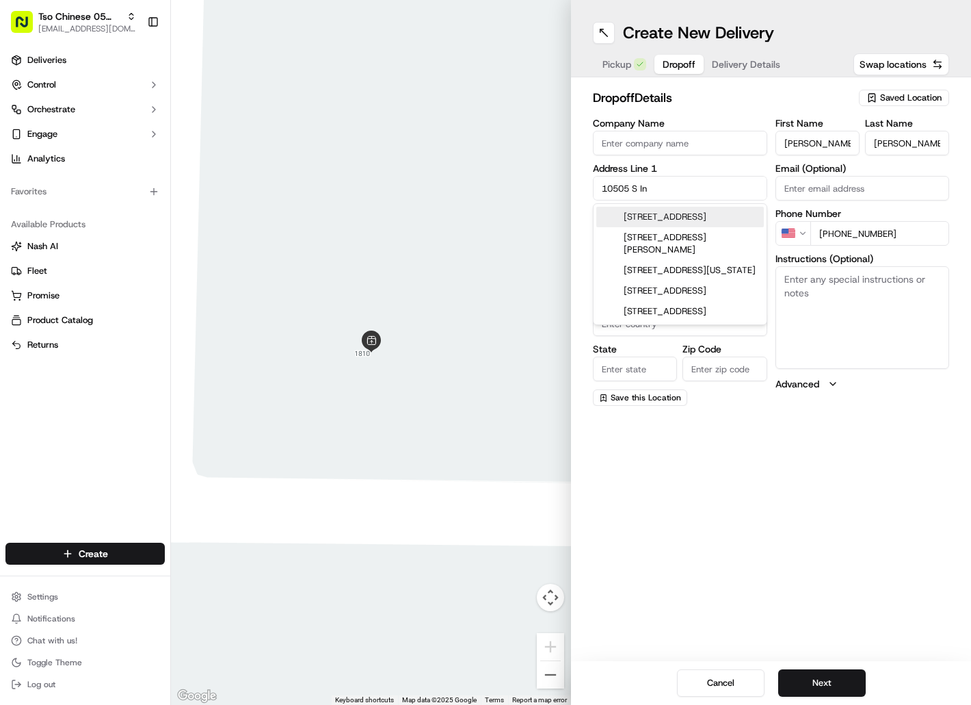
click at [717, 215] on div "[STREET_ADDRESS]" at bounding box center [680, 217] width 168 height 21
type input "[STREET_ADDRESS]"
type input "Austin"
type input "[GEOGRAPHIC_DATA]"
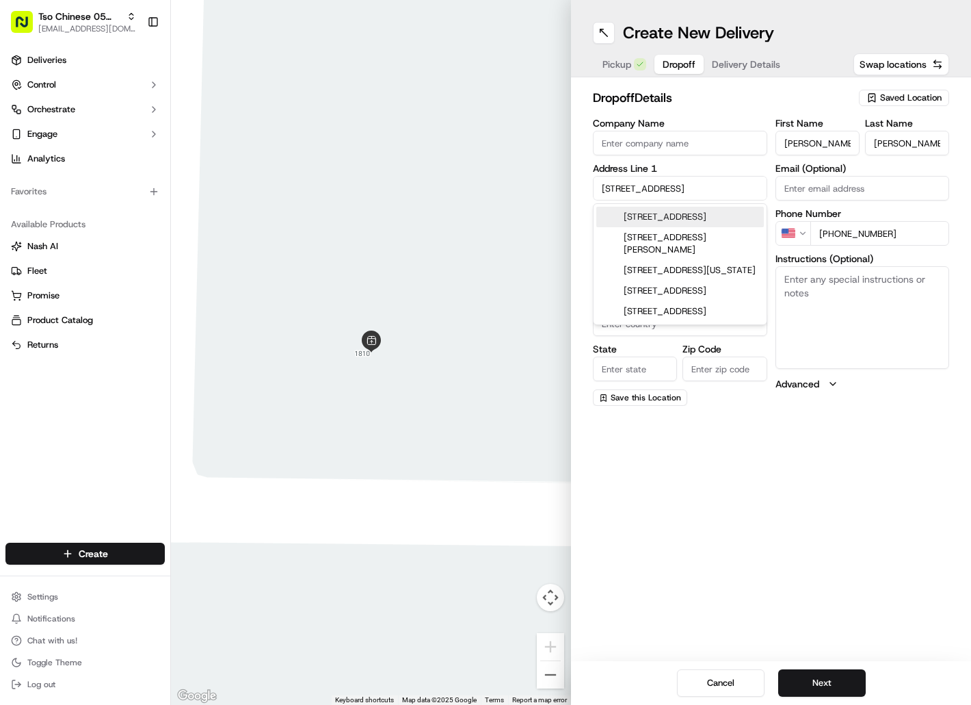
type input "78747"
type input "[STREET_ADDRESS]"
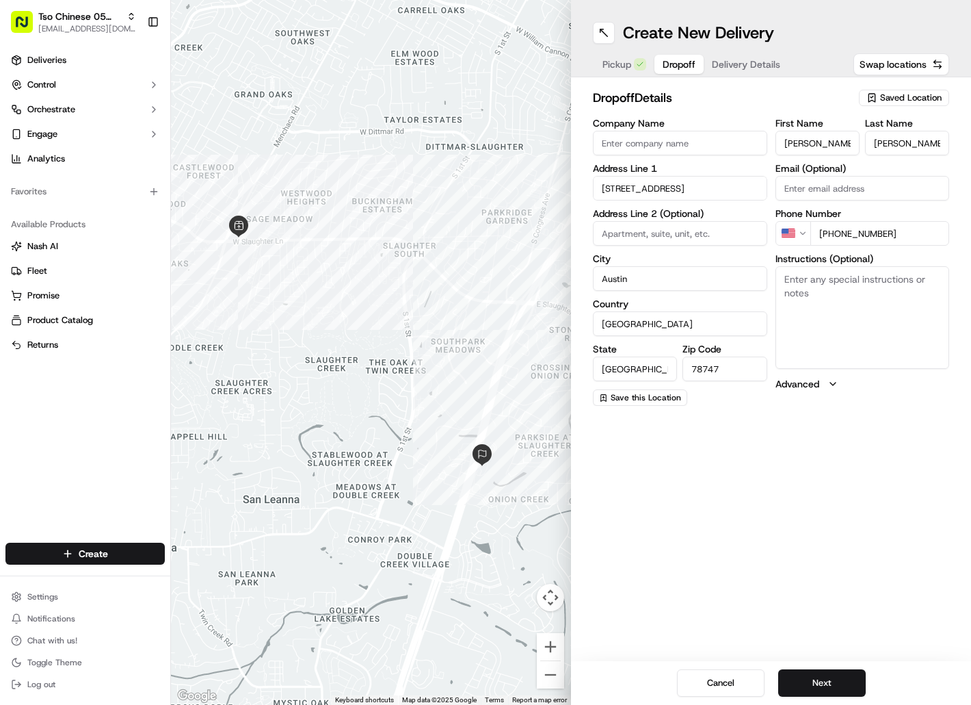
paste textarea "Bridge at [GEOGRAPHIC_DATA]"
click at [805, 284] on textarea "Bridge at [GEOGRAPHIC_DATA]" at bounding box center [863, 317] width 174 height 103
paste textarea "1428"
paste textarea "Apt 1428 is located in Building 14. Use code 01171 to open gate."
paste textarea "Drivers must deliver food directly to the customer (unless instructed otherwise…"
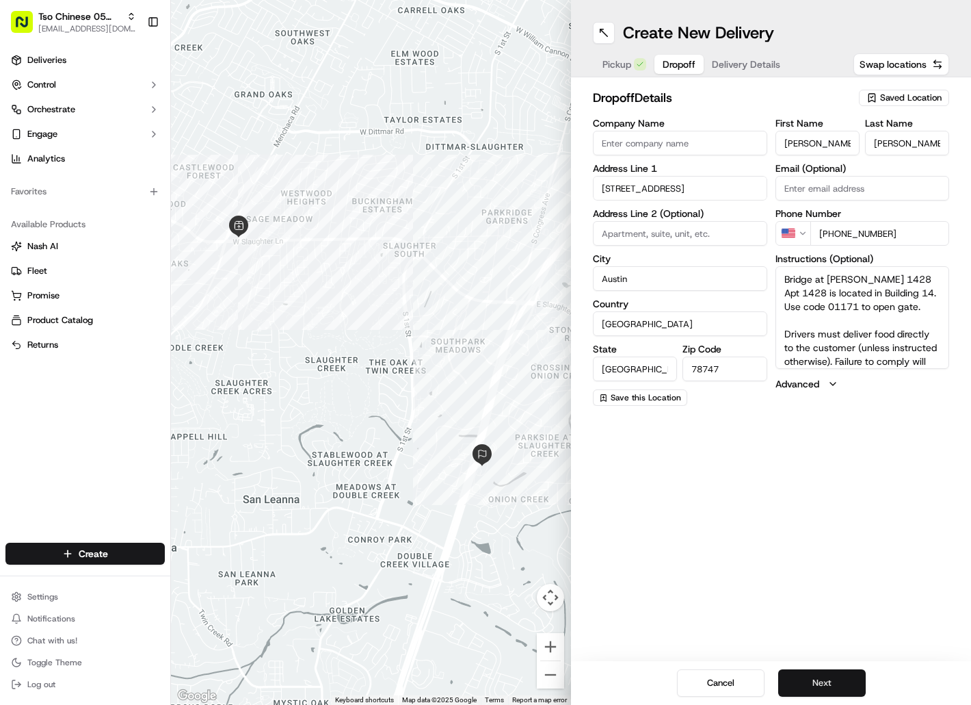
type textarea "Bridge at [PERSON_NAME] 1428 Apt 1428 is located in Building 14. Use code 01171…"
click at [823, 680] on button "Next" at bounding box center [822, 682] width 88 height 27
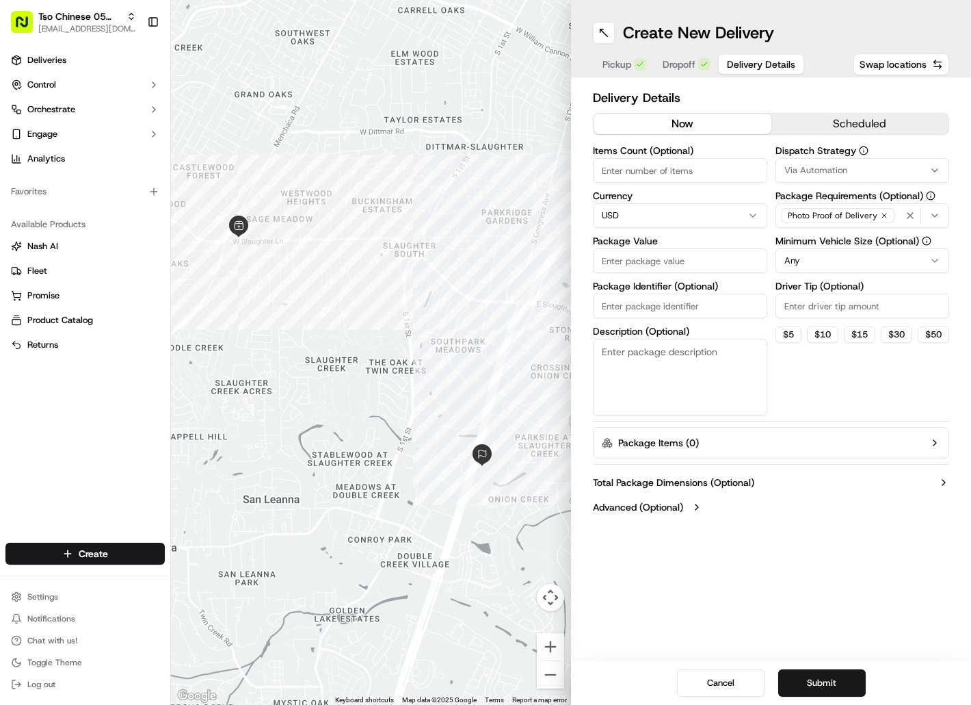
click at [715, 305] on input "Package Identifier (Optional)" at bounding box center [680, 305] width 174 height 25
paste input "XXDAAW5"
type input "XXDAAW5"
click at [720, 259] on input "Package Value" at bounding box center [680, 260] width 174 height 25
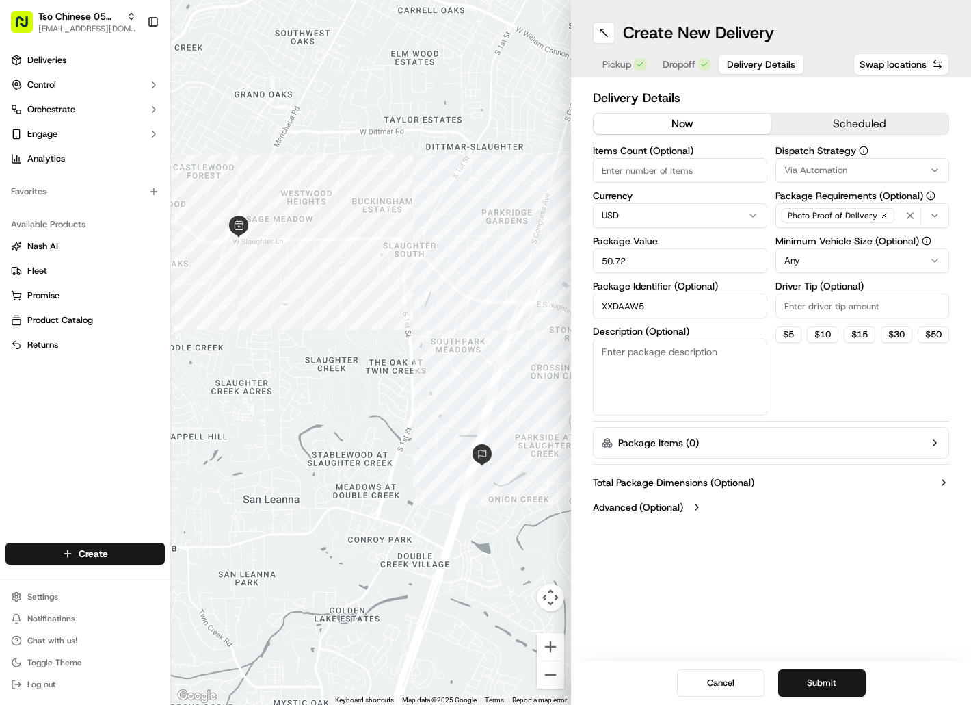
type input "50.72"
click at [792, 173] on span "Via Automation" at bounding box center [816, 170] width 63 height 12
click at [805, 244] on span "Tso [PERSON_NAME] Strategy" at bounding box center [881, 245] width 168 height 12
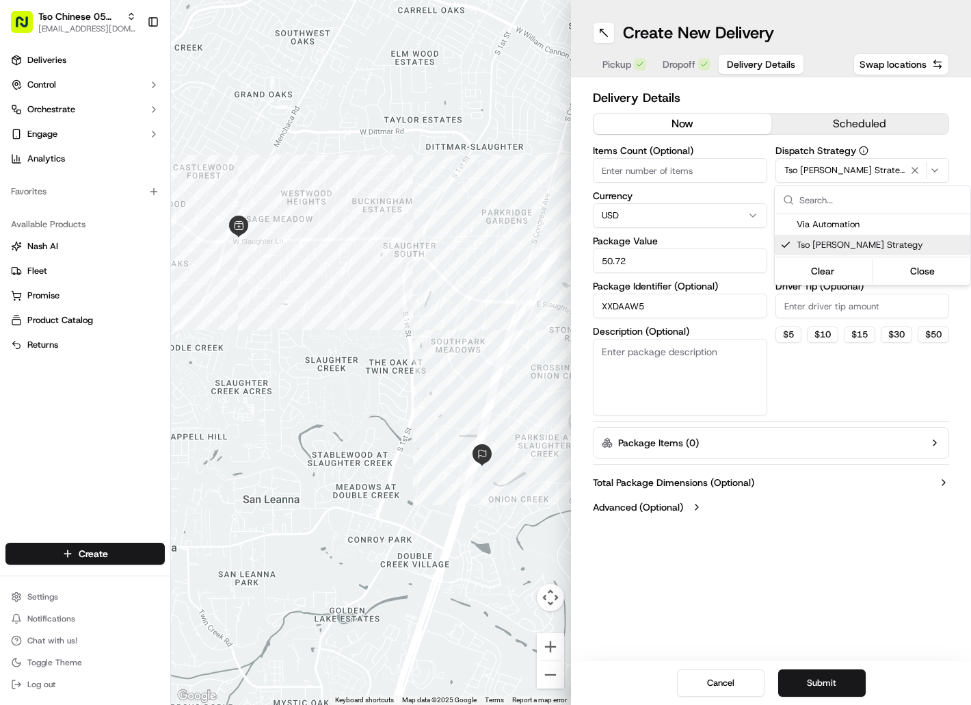
click at [800, 302] on html "Tso Chinese 05 [PERSON_NAME] [EMAIL_ADDRESS][DOMAIN_NAME] Toggle Sidebar Delive…" at bounding box center [485, 352] width 971 height 705
click at [800, 302] on input "Driver Tip (Optional)" at bounding box center [863, 305] width 174 height 25
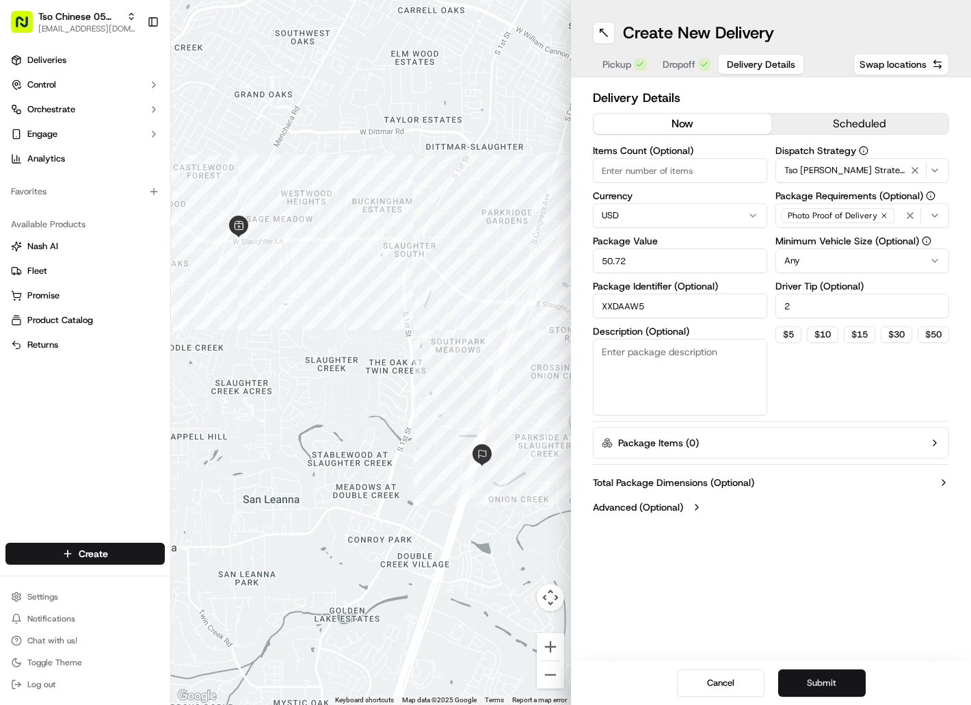
type input "2"
click at [798, 687] on button "Submit" at bounding box center [822, 682] width 88 height 27
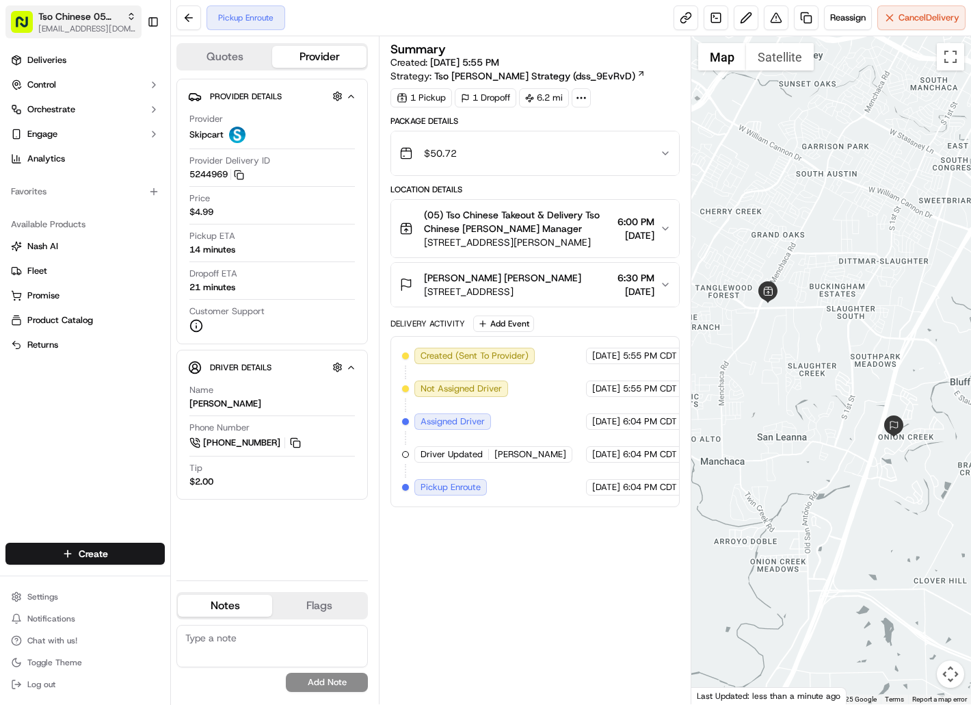
click at [95, 21] on span "Tso Chinese 05 [PERSON_NAME]" at bounding box center [79, 17] width 83 height 14
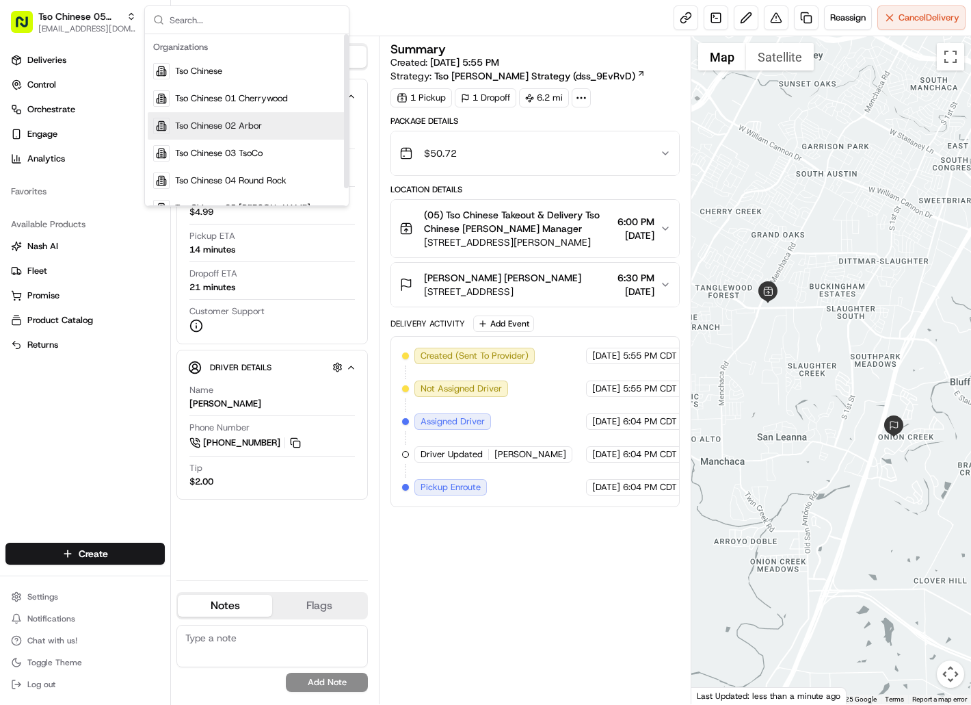
click at [202, 128] on span "Tso Chinese 02 Arbor" at bounding box center [218, 126] width 87 height 12
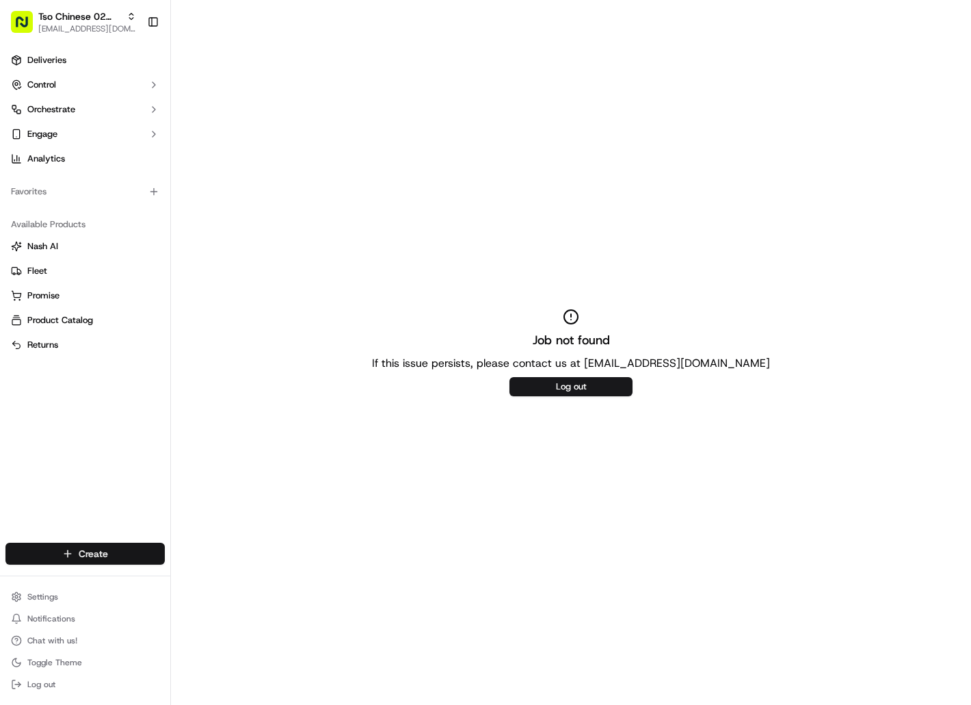
click at [107, 547] on html "Tso Chinese 02 Arbor [EMAIL_ADDRESS][DOMAIN_NAME] Toggle Sidebar Deliveries Con…" at bounding box center [485, 352] width 971 height 705
click at [208, 574] on link "Delivery" at bounding box center [247, 578] width 153 height 25
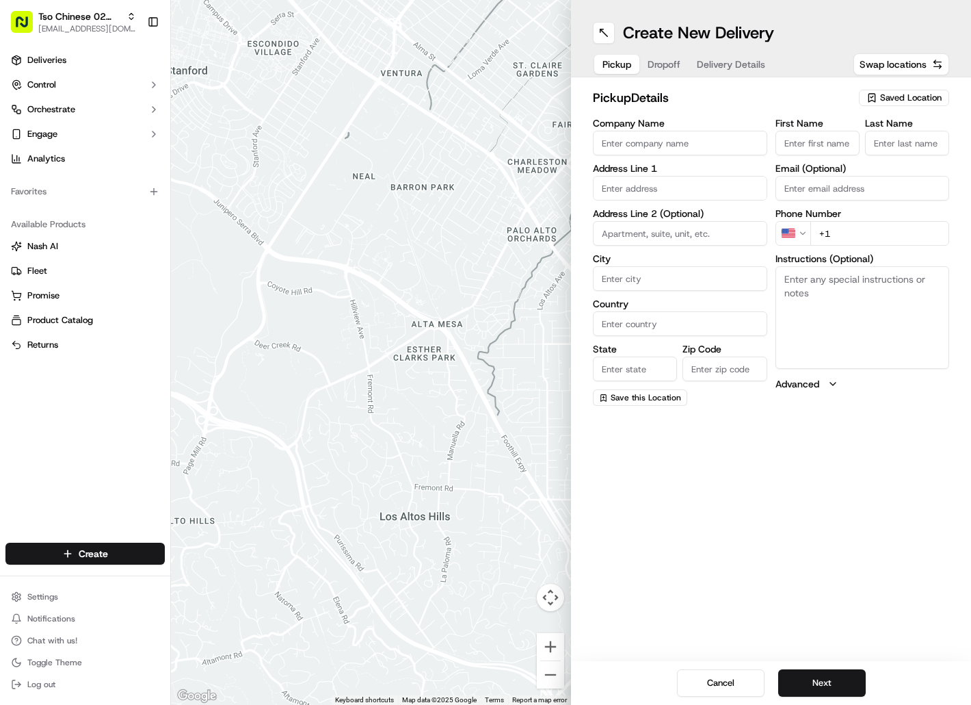
click at [867, 96] on icon "button" at bounding box center [872, 97] width 11 height 11
click at [865, 147] on span "(02) Tso Chinese Takeout & Delivery [GEOGRAPHIC_DATA] (02)" at bounding box center [881, 155] width 168 height 25
type input "(02) Tso Chinese Takeout & Delivery [GEOGRAPHIC_DATA]"
type input "[STREET_ADDRESS]"
type input "Bldg E Ste 402"
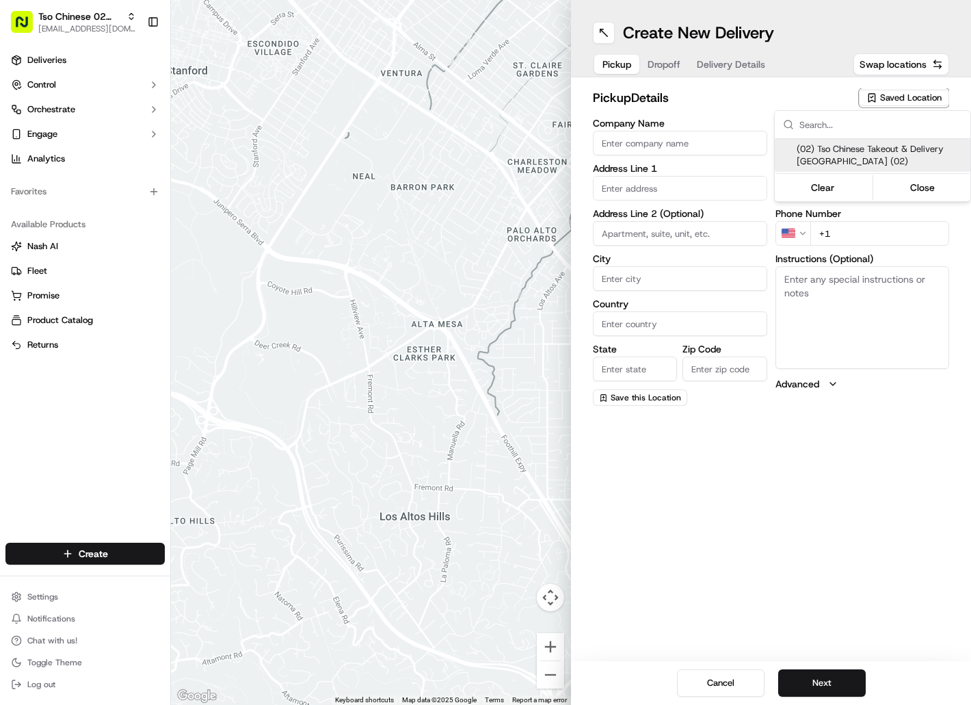
type input "Austin"
type input "US"
type input "[GEOGRAPHIC_DATA]"
type input "78759"
type input "Tso Chinese"
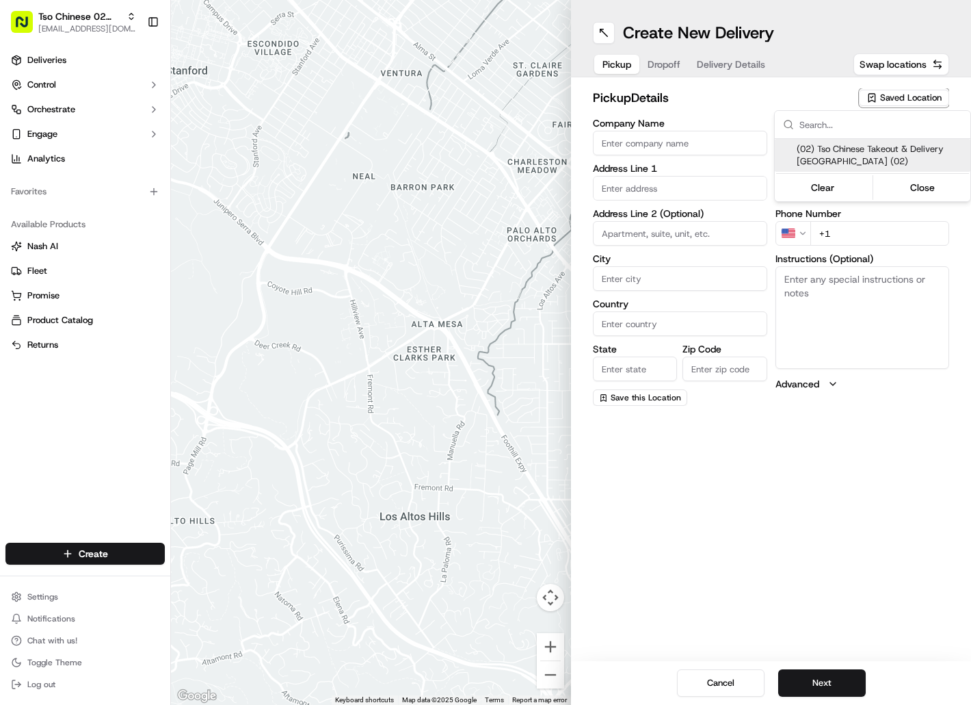
type input "Arboretum Crossing Manager"
type input "[EMAIL_ADDRESS][DOMAIN_NAME]"
type input "[PHONE_NUMBER]"
type textarea "Submit a picture displaying address & food as Proof of Delivery. Envía una foto…"
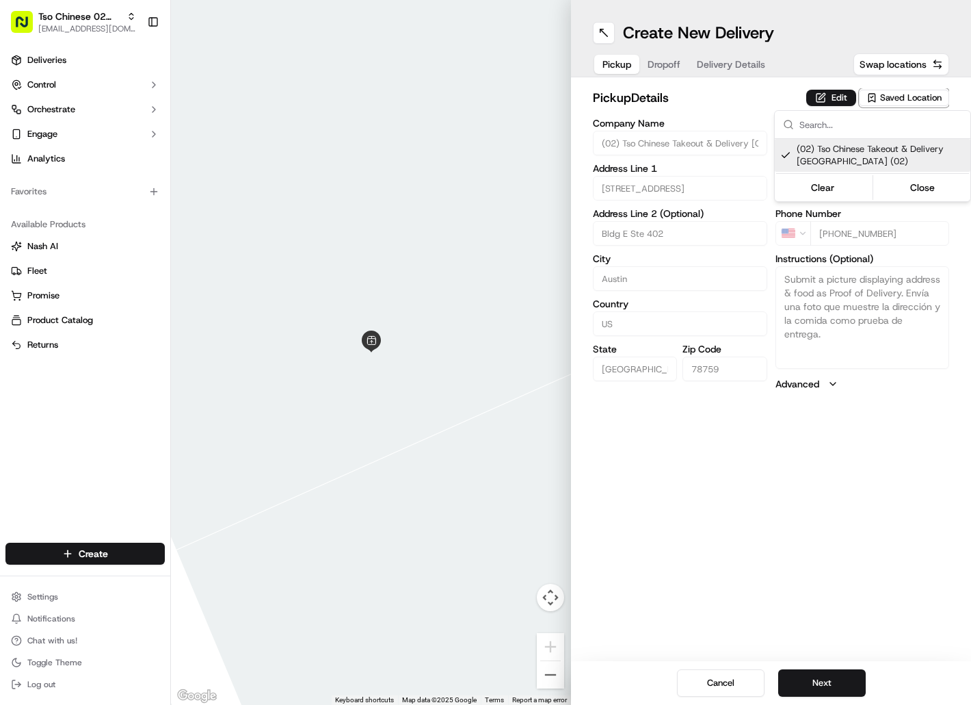
click at [667, 68] on html "Tso Chinese 02 Arbor [EMAIL_ADDRESS][DOMAIN_NAME] Toggle Sidebar Deliveries Con…" at bounding box center [485, 352] width 971 height 705
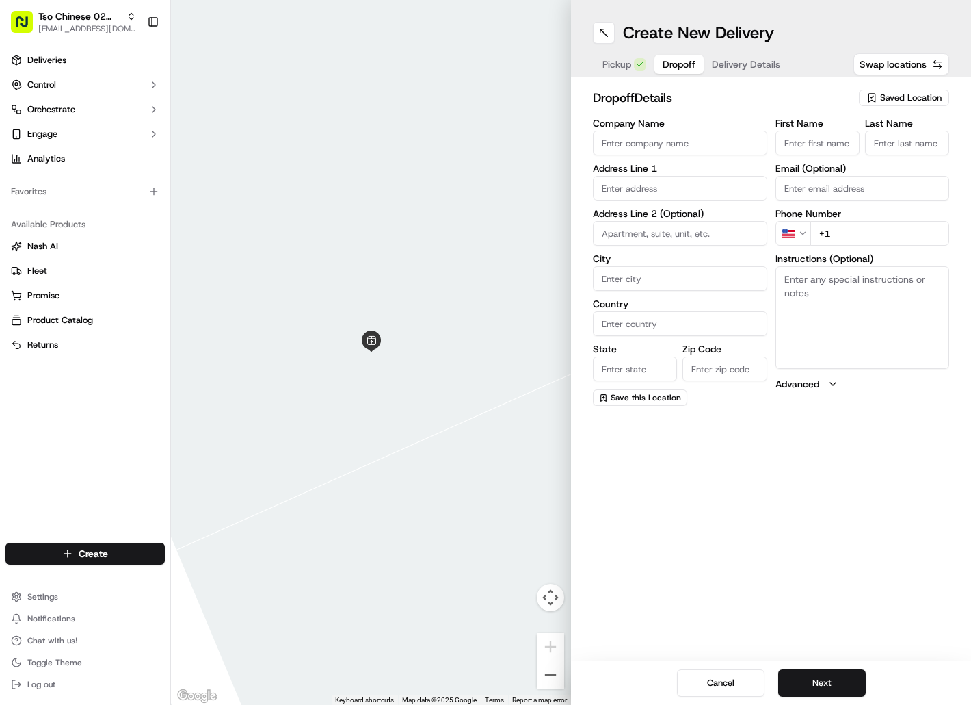
click at [667, 68] on span "Dropoff" at bounding box center [679, 64] width 33 height 14
click at [801, 139] on input "First Name" at bounding box center [818, 143] width 84 height 25
paste input "[PERSON_NAME]"
type input "[PERSON_NAME]"
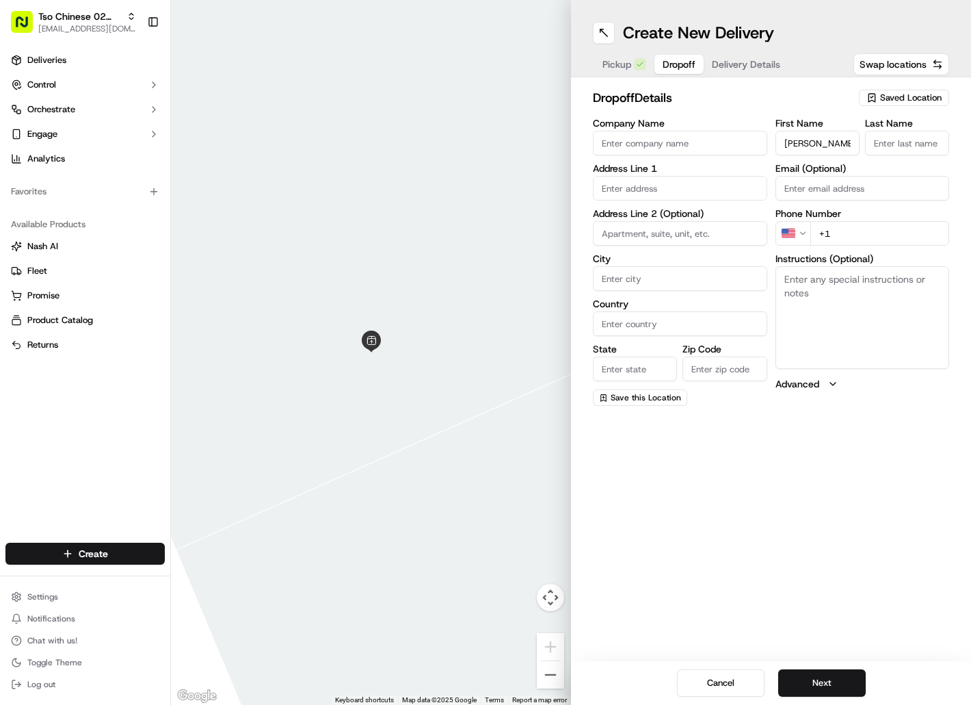
click at [895, 142] on input "Last Name" at bounding box center [907, 143] width 84 height 25
paste input "[PERSON_NAME]"
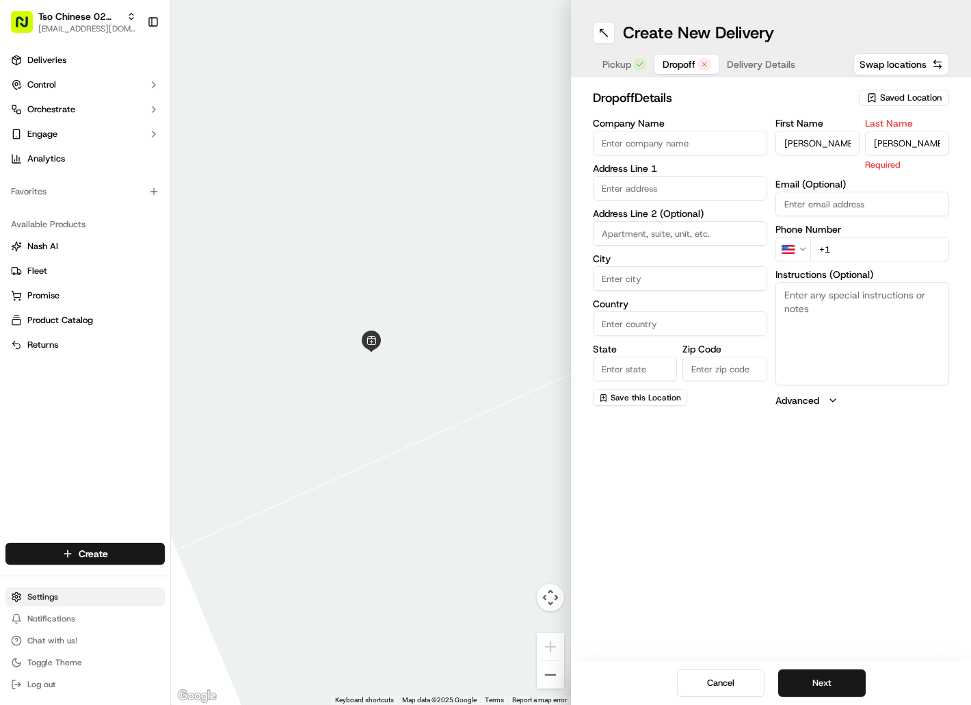
type input "[PERSON_NAME]"
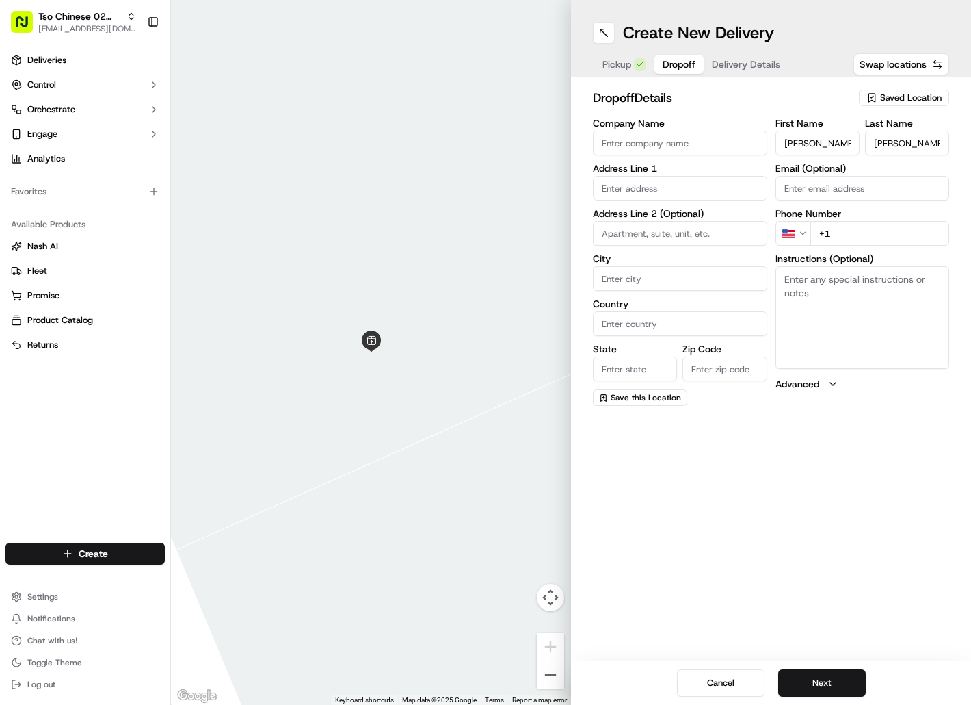
click at [861, 232] on input "+1" at bounding box center [881, 233] width 140 height 25
paste input "[PHONE_NUMBER]"
type input "[PHONE_NUMBER]"
click at [713, 189] on input "text" at bounding box center [680, 188] width 174 height 25
click at [711, 209] on div "[STREET_ADDRESS]" at bounding box center [680, 217] width 168 height 21
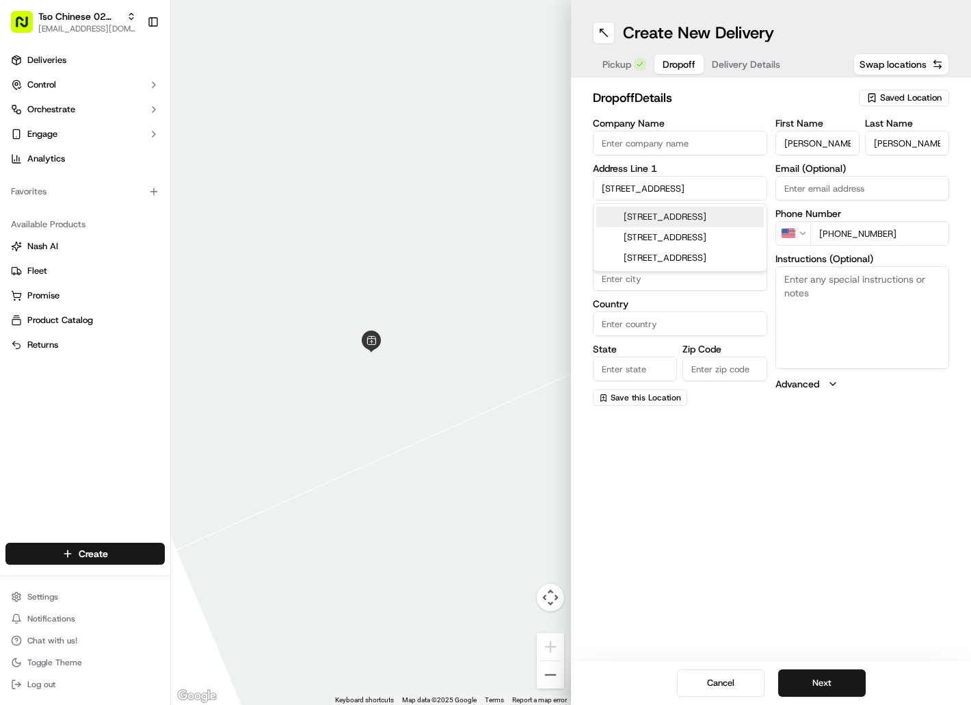
type input "[STREET_ADDRESS]"
type input "Austin"
type input "[GEOGRAPHIC_DATA]"
type input "78750"
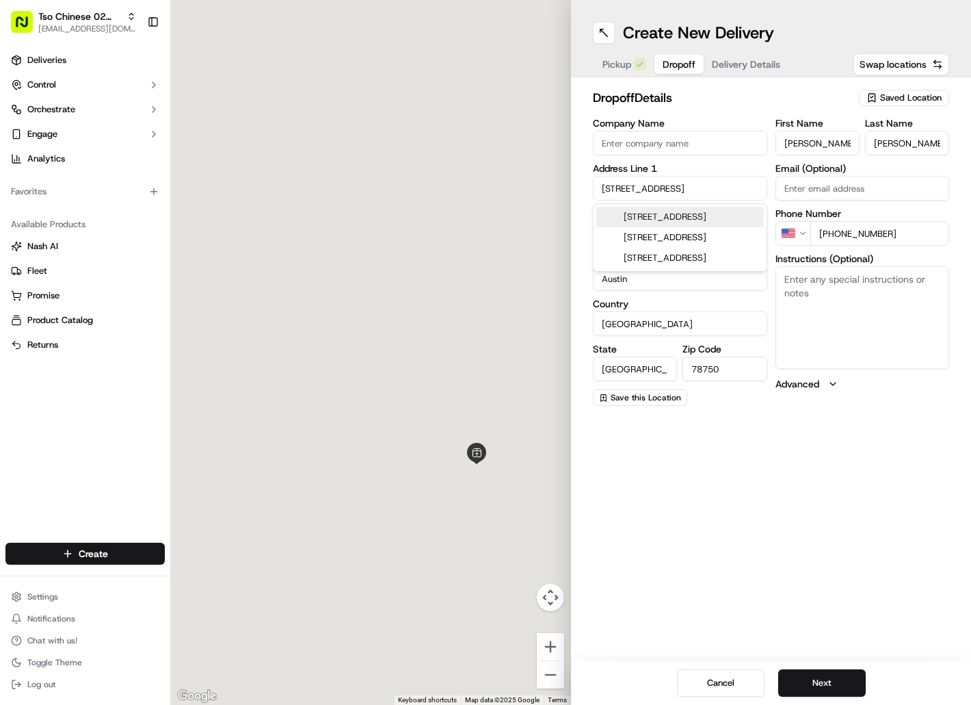
type input "[STREET_ADDRESS]"
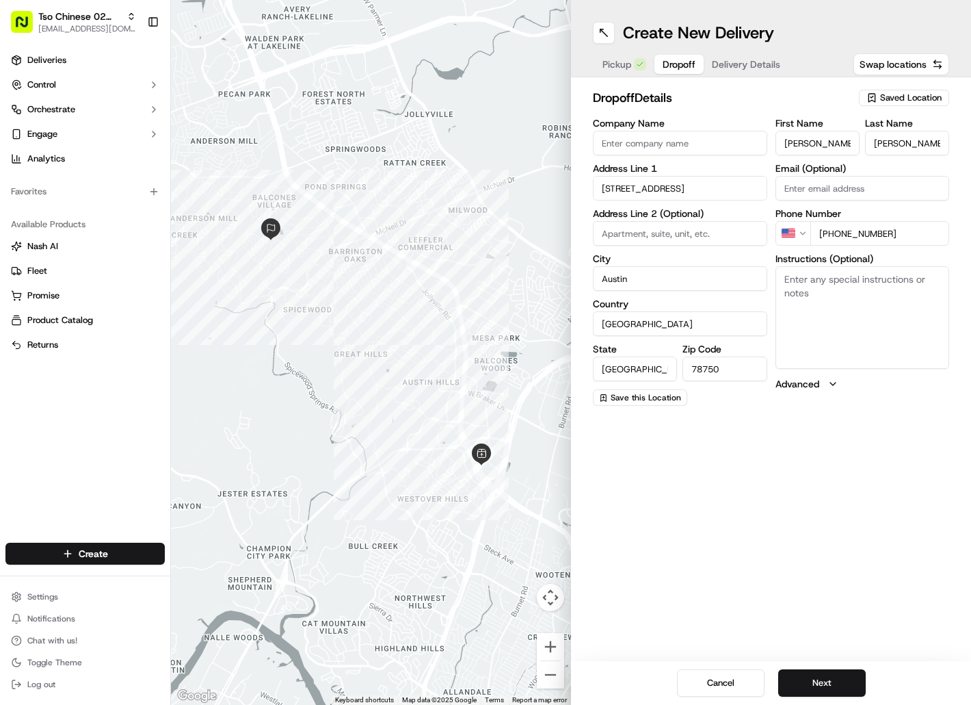
click at [809, 308] on textarea "Instructions (Optional)" at bounding box center [863, 317] width 174 height 103
paste textarea "Drivers must deliver food directly to the customer (unless instructed otherwise…"
click at [809, 308] on textarea "Instructions (Optional)" at bounding box center [863, 317] width 174 height 103
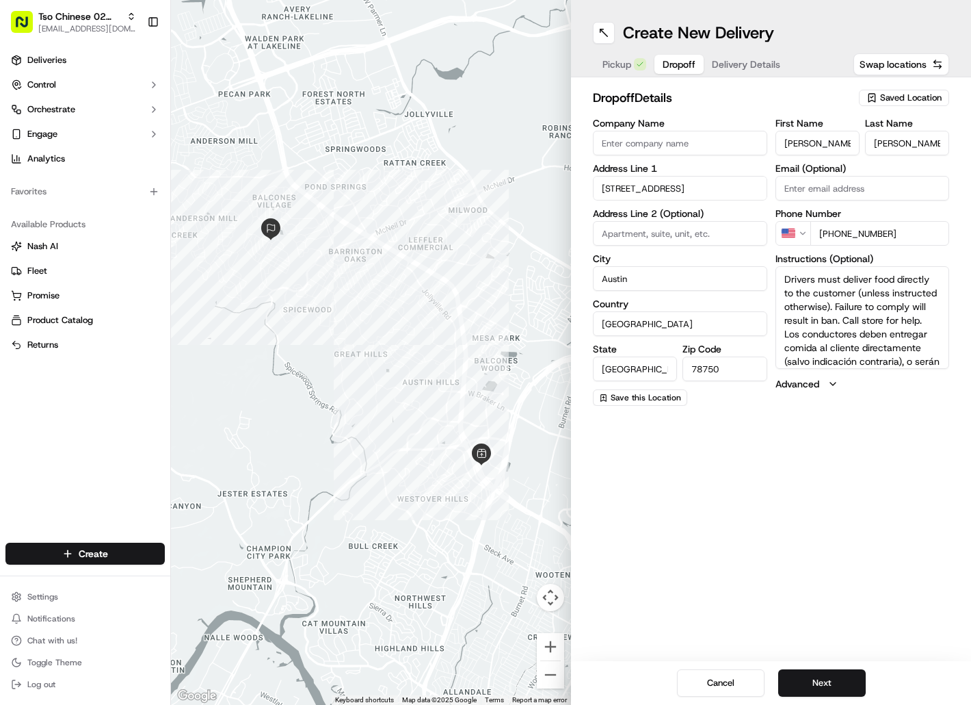
scroll to position [53, 0]
type textarea "Drivers must deliver food directly to the customer (unless instructed otherwise…"
click at [805, 671] on button "Next" at bounding box center [822, 682] width 88 height 27
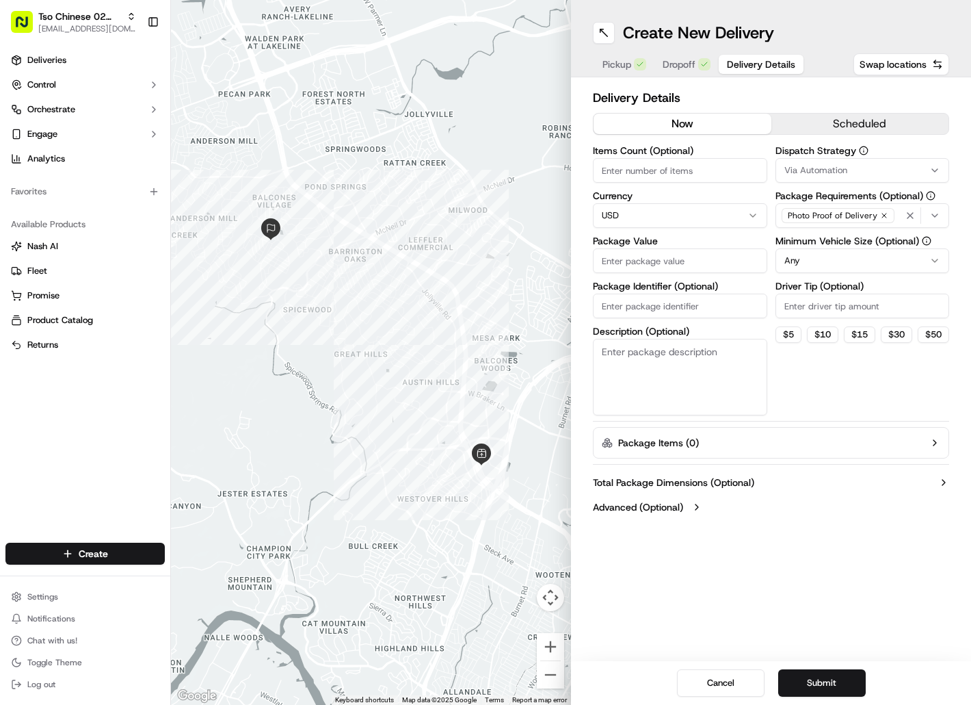
click at [726, 300] on input "Package Identifier (Optional)" at bounding box center [680, 305] width 174 height 25
paste input "BMLU3GL"
type input "BMLU3GL"
click at [726, 266] on input "Package Value" at bounding box center [680, 260] width 174 height 25
type input "52.83"
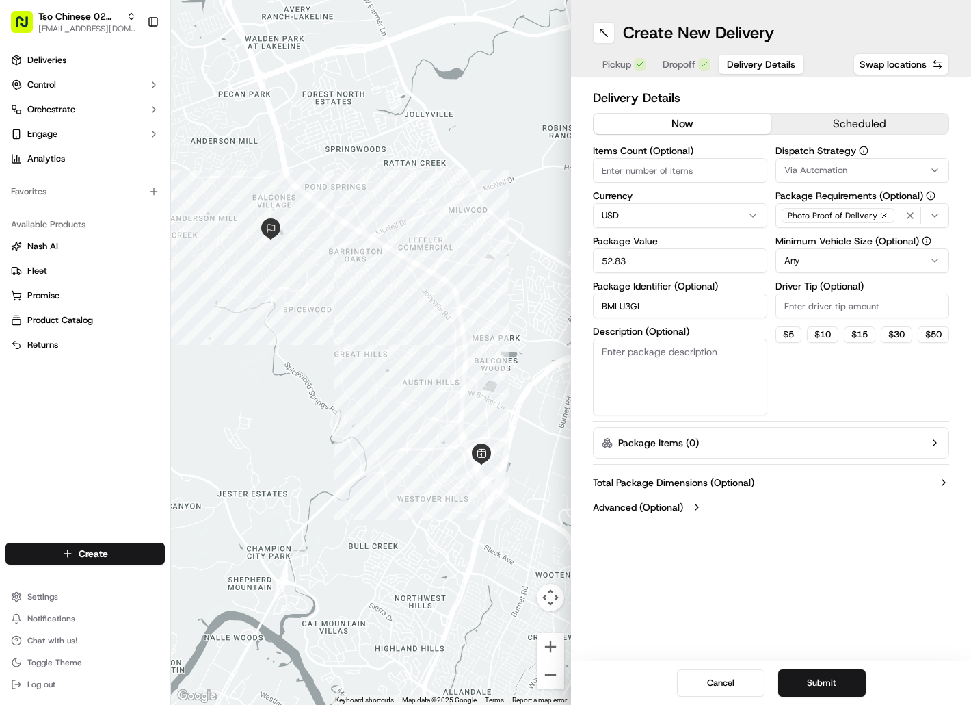
click at [846, 172] on span "Via Automation" at bounding box center [816, 170] width 63 height 12
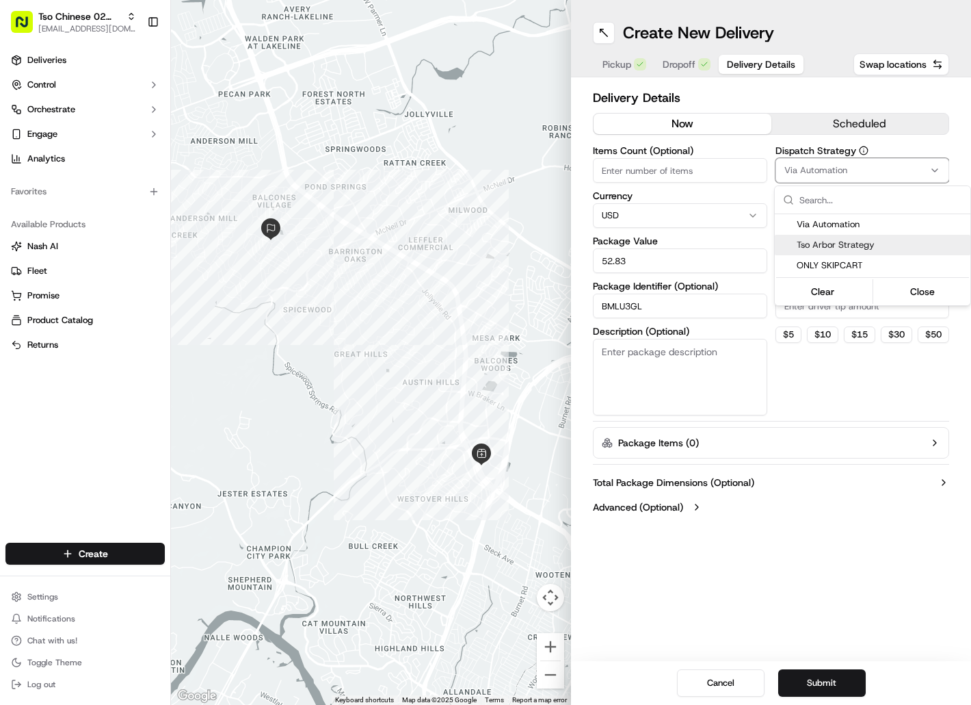
click at [849, 237] on div "Tso Arbor Strategy" at bounding box center [873, 245] width 196 height 21
click at [850, 310] on html "Tso Chinese 02 Arbor [EMAIL_ADDRESS][DOMAIN_NAME] Toggle Sidebar Deliveries Con…" at bounding box center [485, 352] width 971 height 705
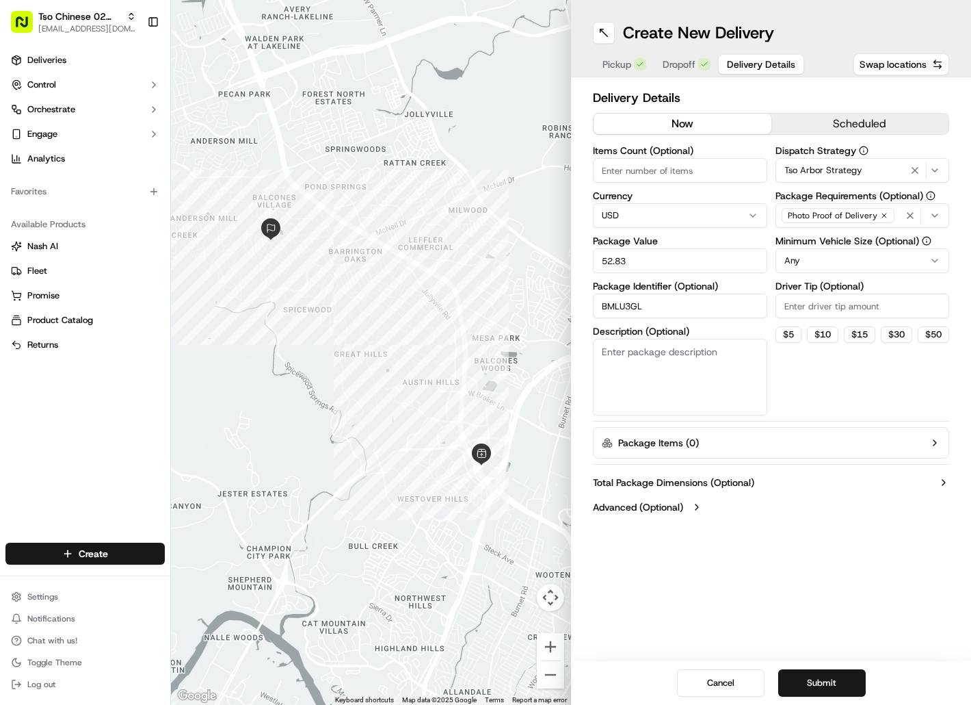
click at [850, 308] on input "Driver Tip (Optional)" at bounding box center [863, 305] width 174 height 25
type input "2"
click at [820, 688] on button "Submit" at bounding box center [822, 682] width 88 height 27
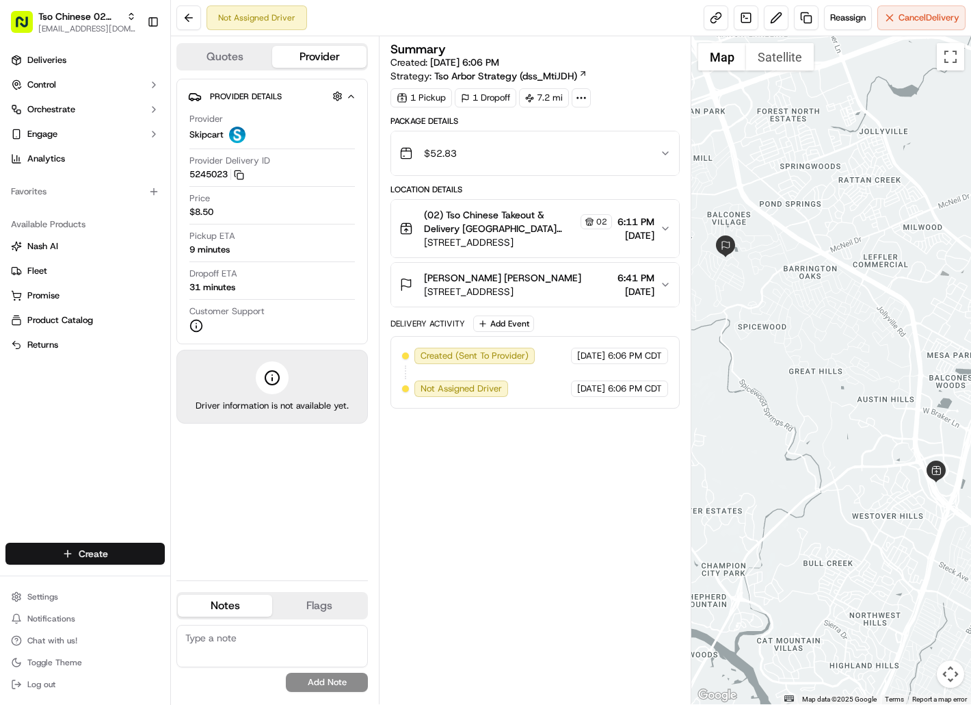
click at [77, 557] on html "Tso Chinese 02 Arbor [EMAIL_ADDRESS][DOMAIN_NAME] Toggle Sidebar Deliveries Con…" at bounding box center [485, 352] width 971 height 705
click at [219, 575] on link "Delivery" at bounding box center [247, 578] width 153 height 25
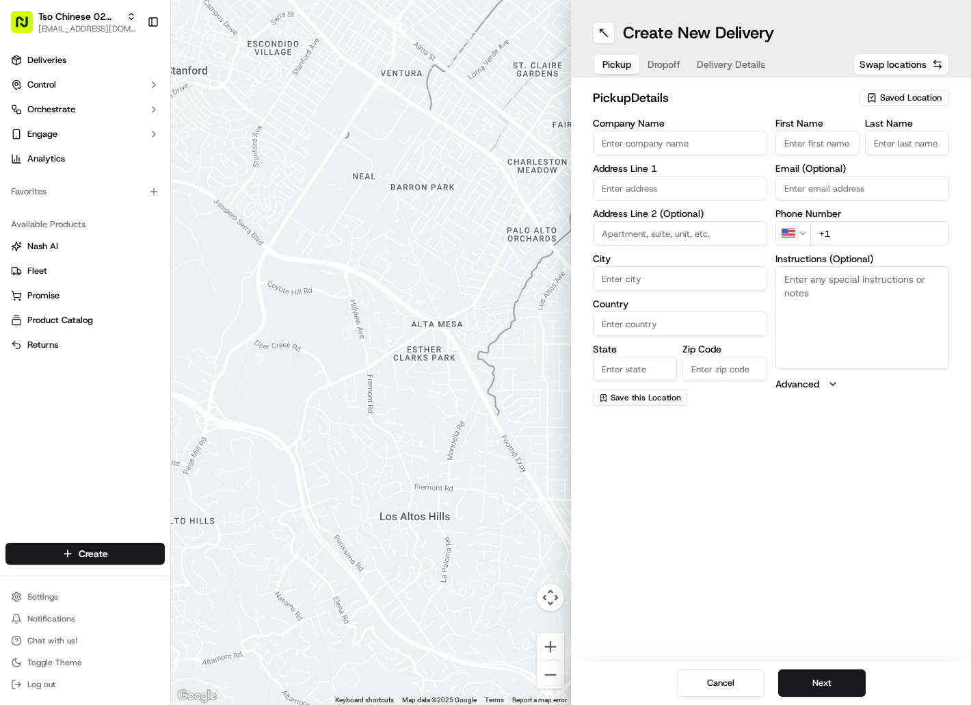
click at [906, 94] on span "Saved Location" at bounding box center [911, 98] width 62 height 12
click at [884, 156] on span "(02) Tso Chinese Takeout & Delivery [GEOGRAPHIC_DATA] (02)" at bounding box center [881, 155] width 168 height 25
type input "(02) Tso Chinese Takeout & Delivery [GEOGRAPHIC_DATA]"
type input "[STREET_ADDRESS]"
type input "Bldg E Ste 402"
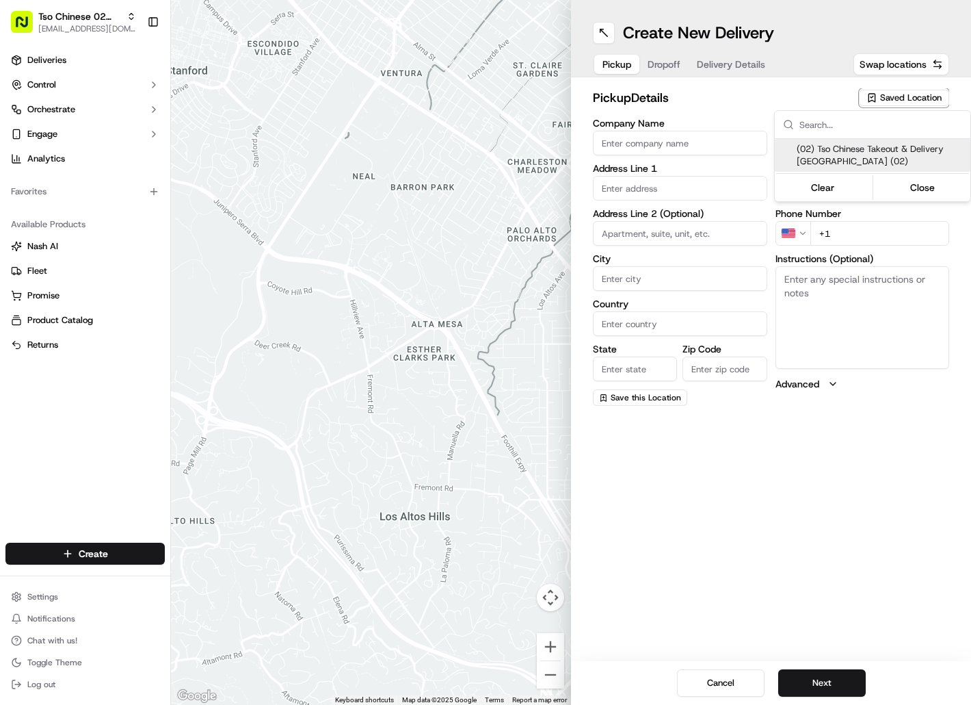
type input "Austin"
type input "US"
type input "[GEOGRAPHIC_DATA]"
type input "78759"
type input "Tso Chinese"
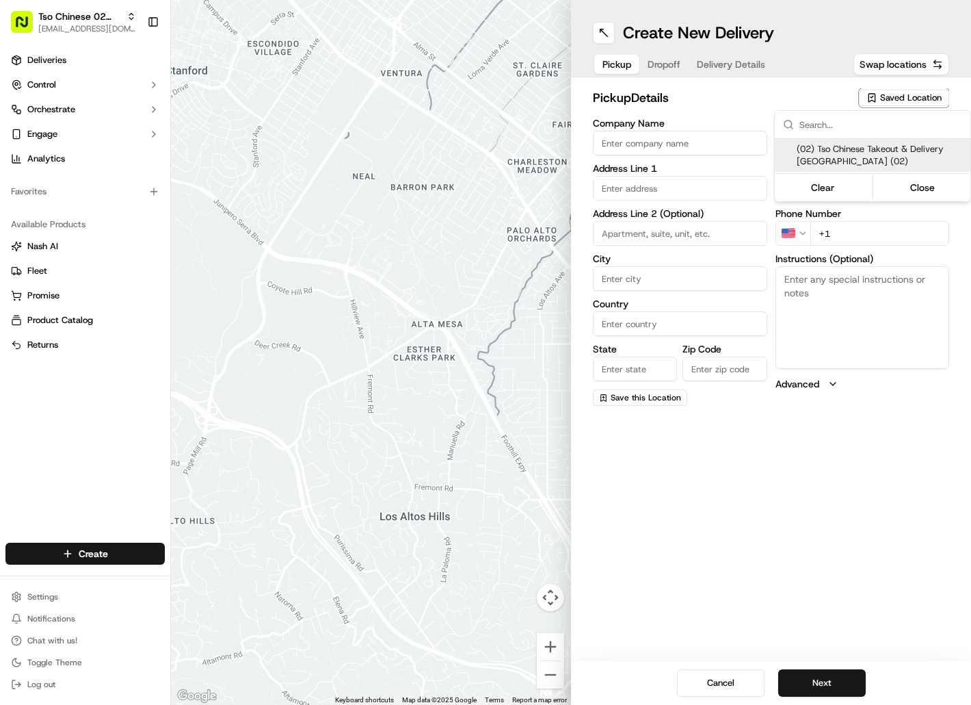
type input "Arboretum Crossing Manager"
type input "[EMAIL_ADDRESS][DOMAIN_NAME]"
type input "[PHONE_NUMBER]"
type textarea "Submit a picture displaying address & food as Proof of Delivery. Envía una foto…"
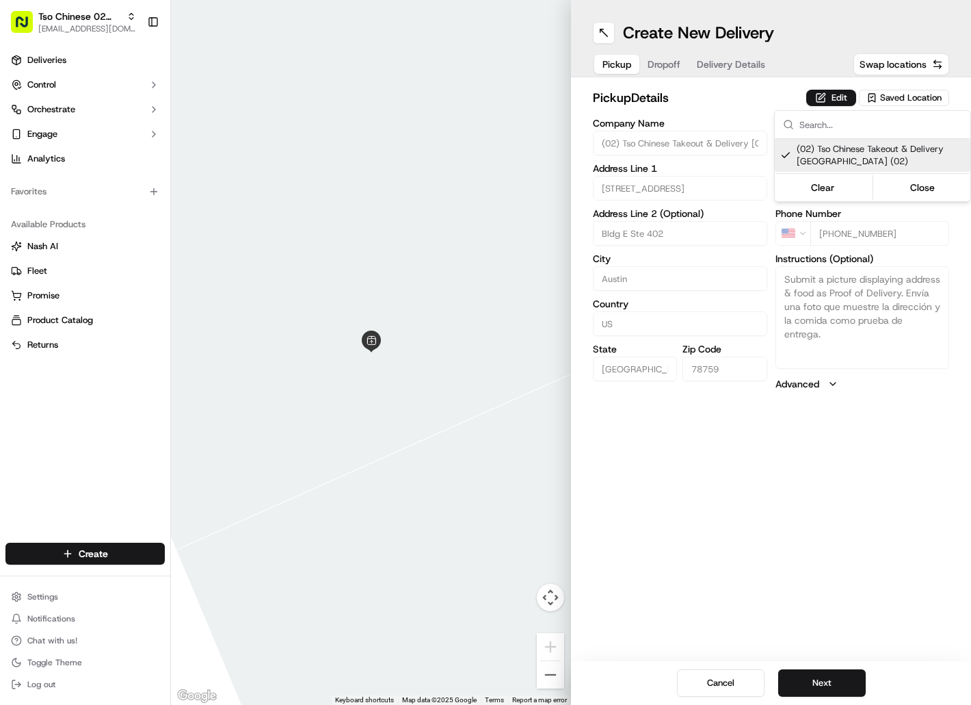
click at [662, 62] on html "Tso Chinese 02 Arbor [EMAIL_ADDRESS][DOMAIN_NAME] Toggle Sidebar Deliveries Con…" at bounding box center [485, 352] width 971 height 705
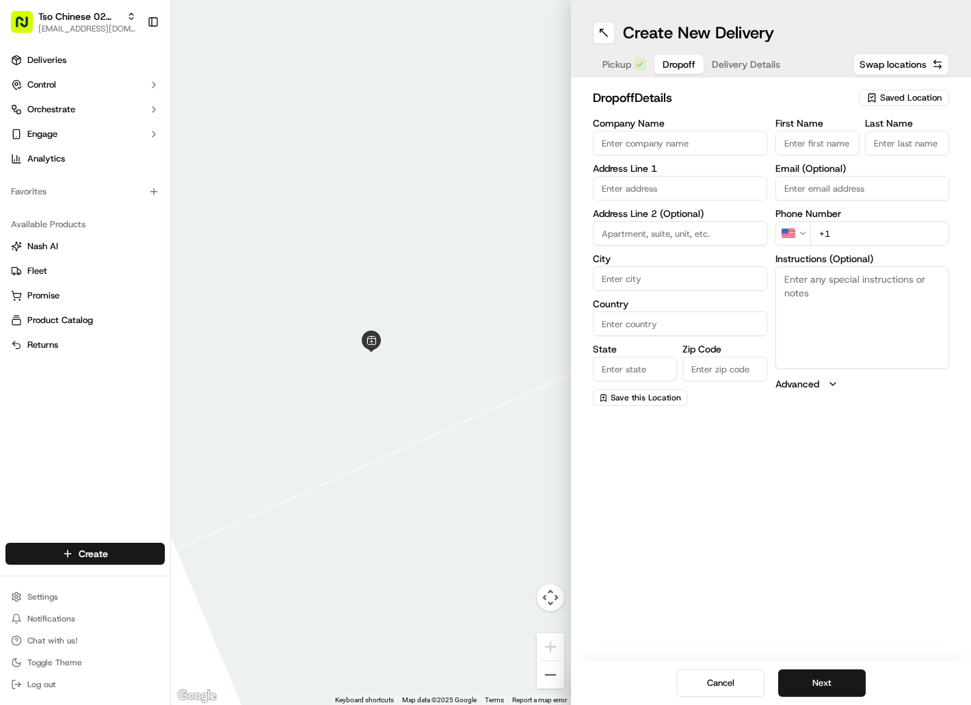
click at [662, 62] on button "Dropoff" at bounding box center [679, 64] width 49 height 19
click at [788, 140] on input "First Name" at bounding box center [818, 143] width 84 height 25
paste input "[PERSON_NAME]"
type input "[PERSON_NAME]"
click at [884, 139] on input "Last Name" at bounding box center [907, 143] width 84 height 25
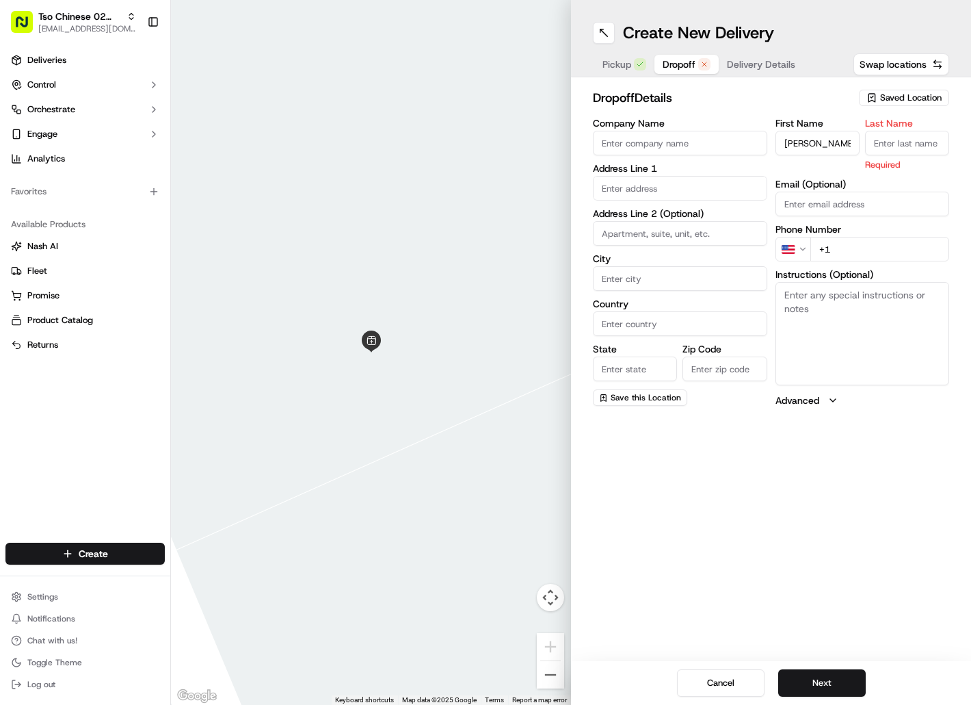
paste input "[PERSON_NAME]"
type input "[PERSON_NAME]"
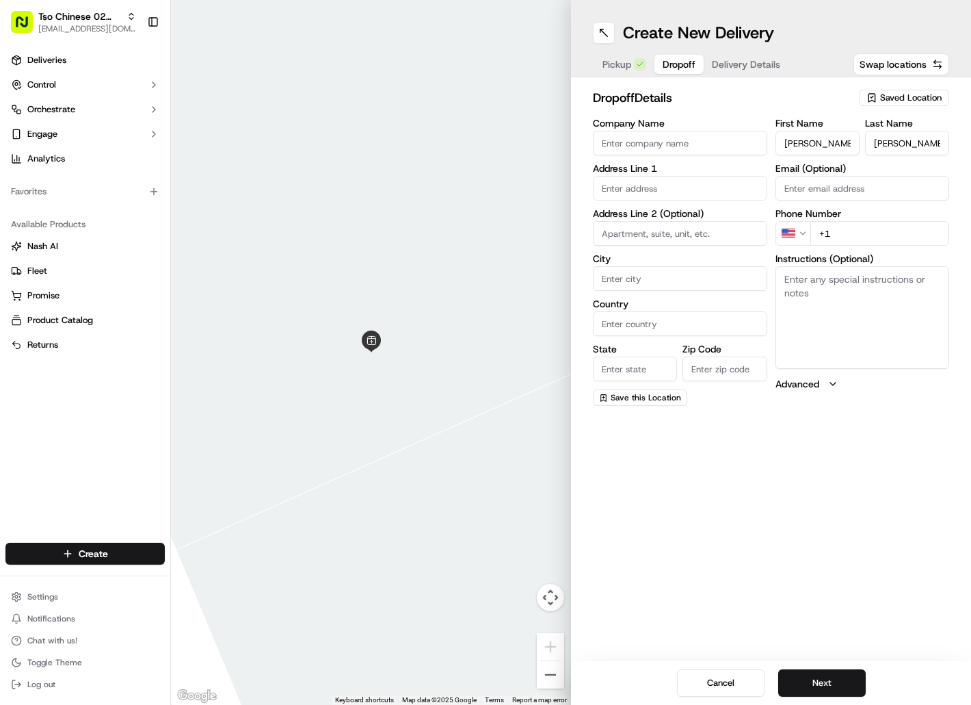
click at [844, 231] on input "+1" at bounding box center [881, 233] width 140 height 25
click at [845, 233] on input "+1" at bounding box center [881, 233] width 140 height 25
paste input "[PHONE_NUMBER]"
type input "[PHONE_NUMBER]"
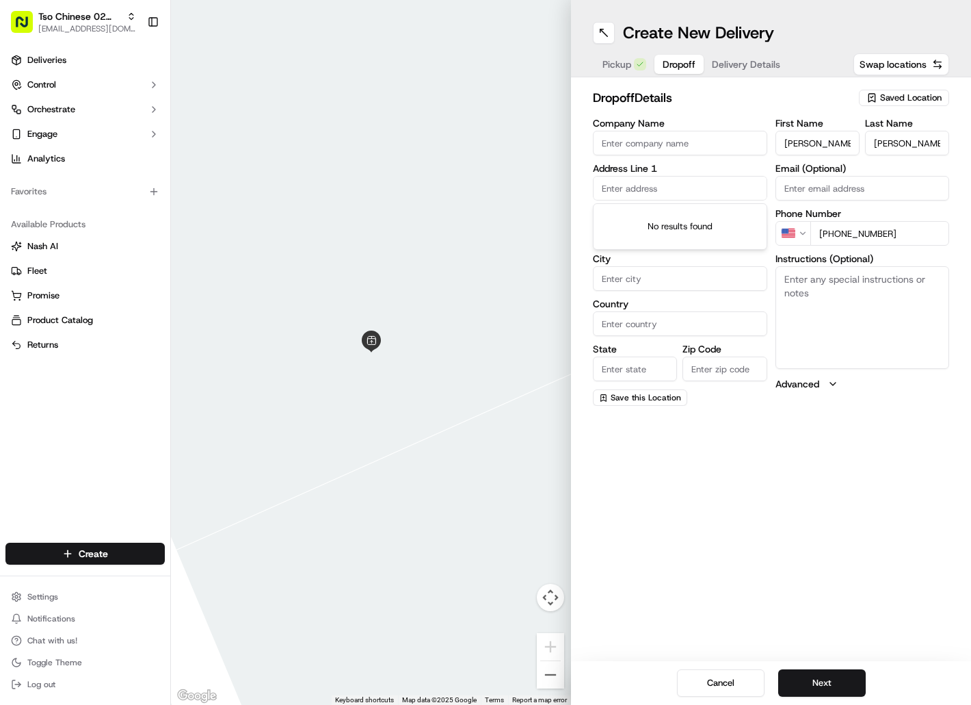
click at [728, 187] on input "text" at bounding box center [680, 188] width 174 height 25
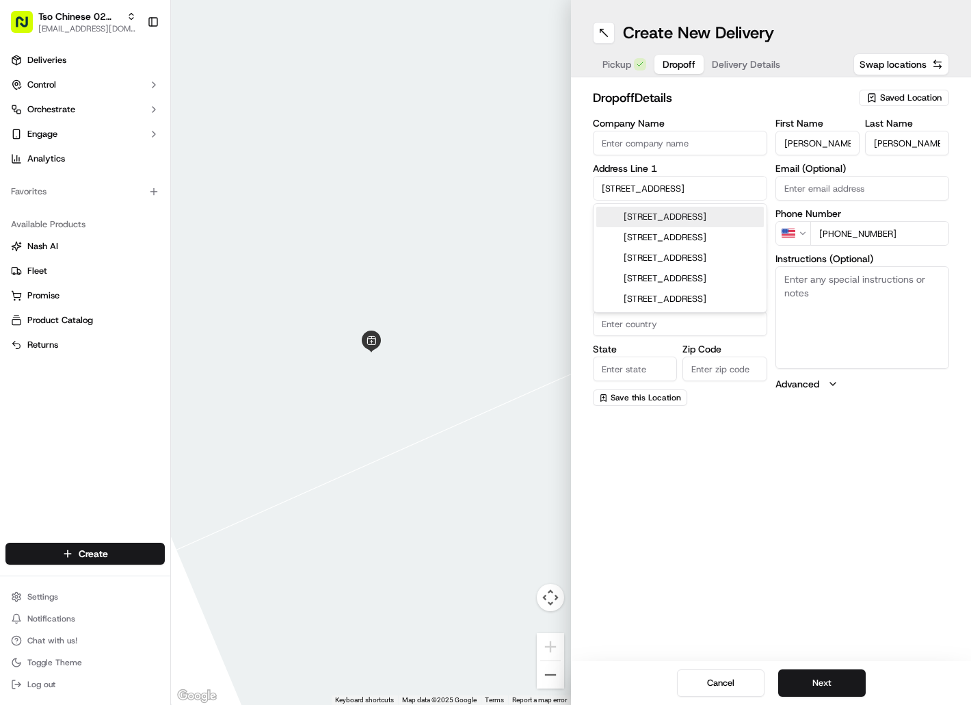
type input "[STREET_ADDRESS]"
type input "Austin"
type input "[GEOGRAPHIC_DATA]"
type input "78731"
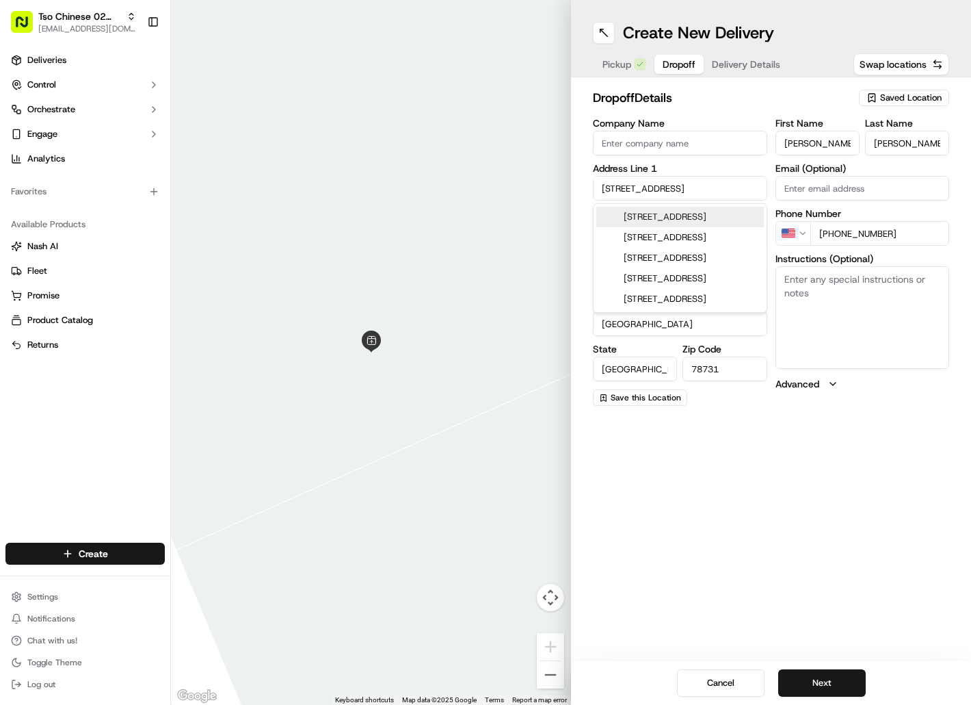
click at [734, 217] on div "[STREET_ADDRESS]" at bounding box center [680, 217] width 168 height 21
type input "[STREET_ADDRESS]"
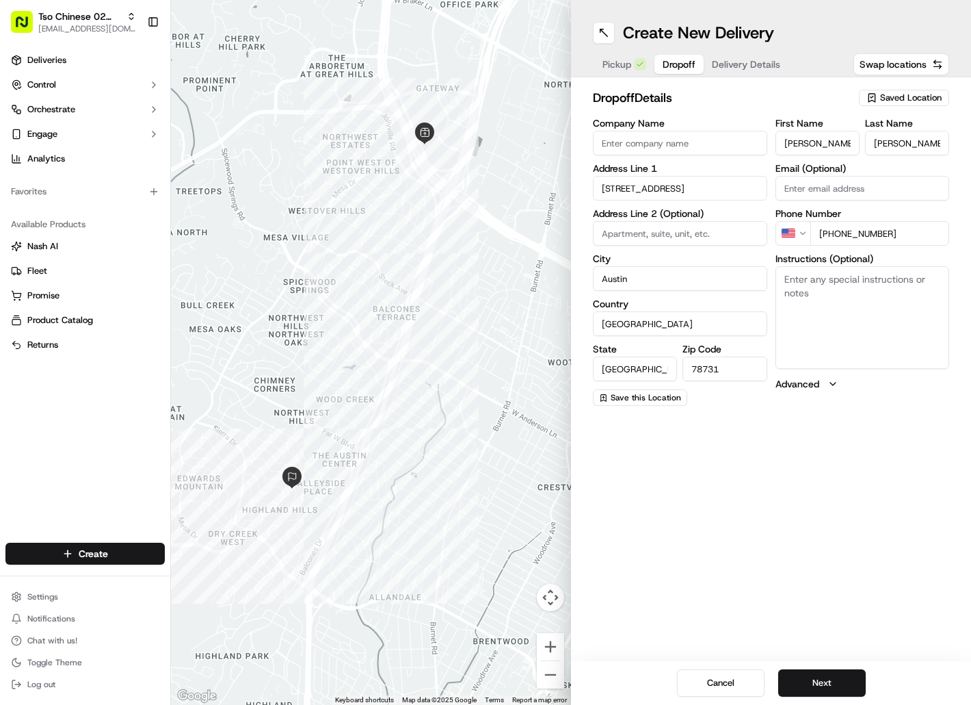
click at [883, 295] on textarea "Instructions (Optional)" at bounding box center [863, 317] width 174 height 103
paste textarea "Drivers must deliver food directly to the customer (unless instructed otherwise…"
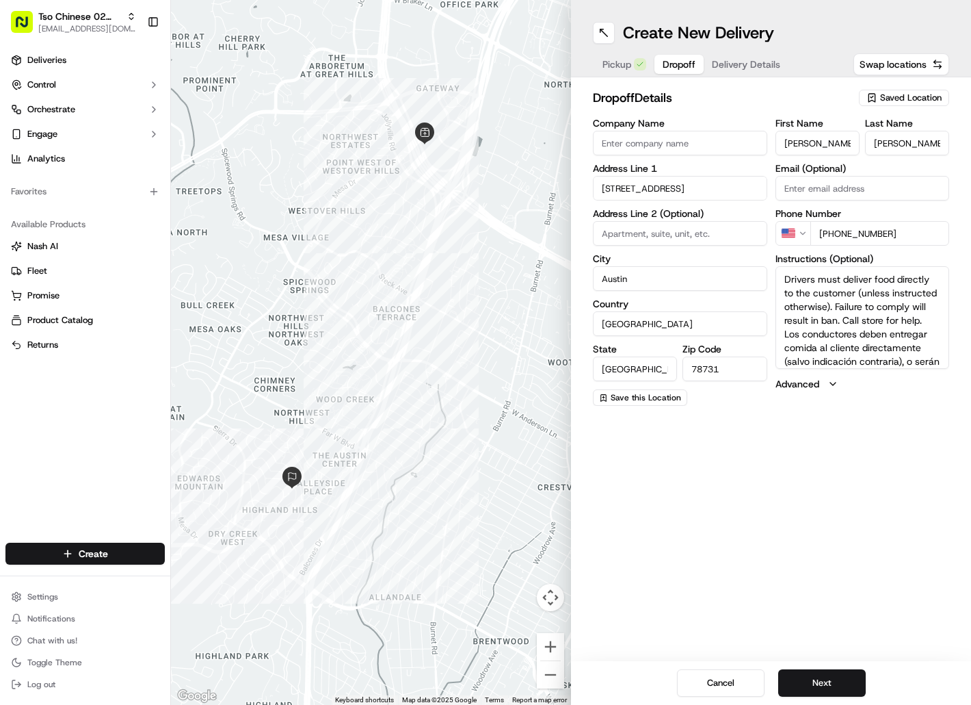
scroll to position [53, 0]
type textarea "Drivers must deliver food directly to the customer (unless instructed otherwise…"
click at [834, 687] on button "Next" at bounding box center [822, 682] width 88 height 27
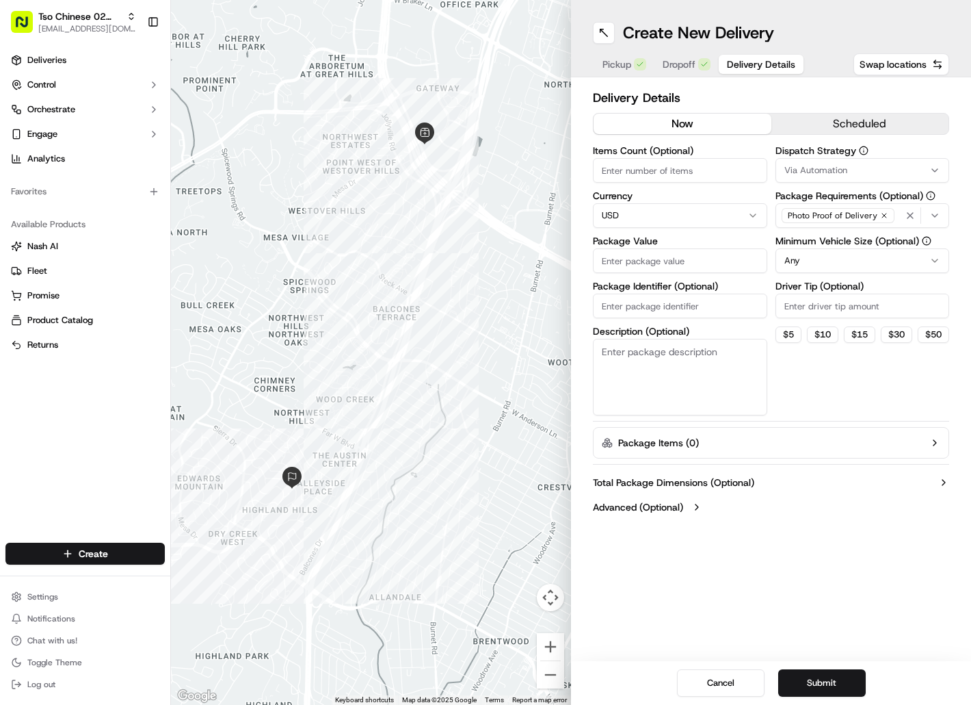
paste input "EVB37OR"
click at [683, 304] on input "EVB37OR" at bounding box center [680, 305] width 174 height 25
type input "EVB37OR"
click at [677, 261] on input "Package Value" at bounding box center [680, 260] width 174 height 25
type input "56.61"
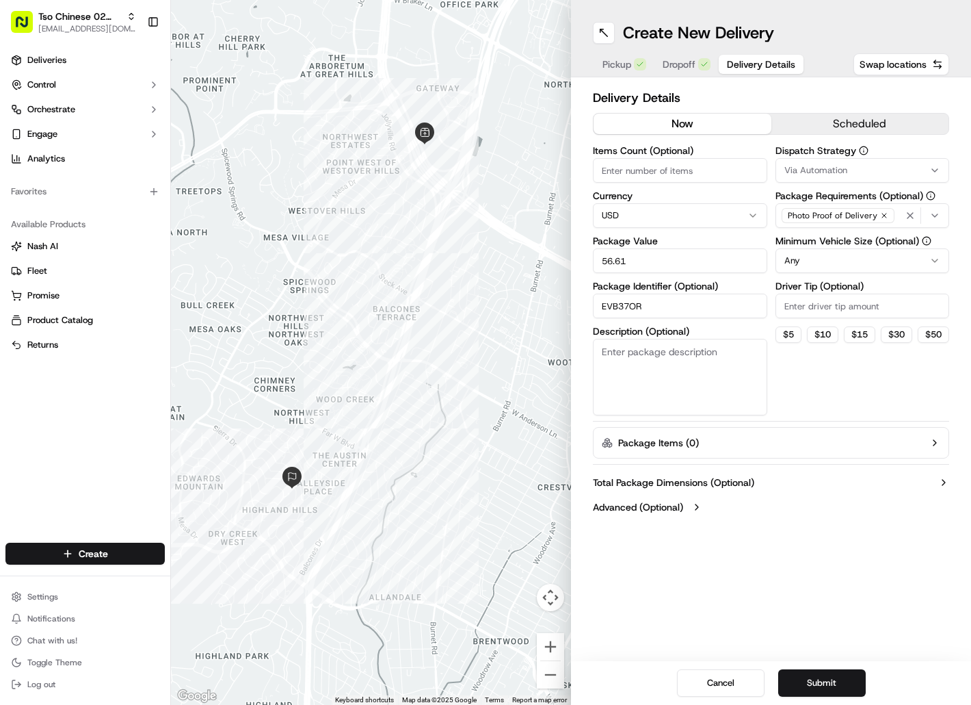
click at [864, 172] on div "Via Automation" at bounding box center [863, 170] width 168 height 12
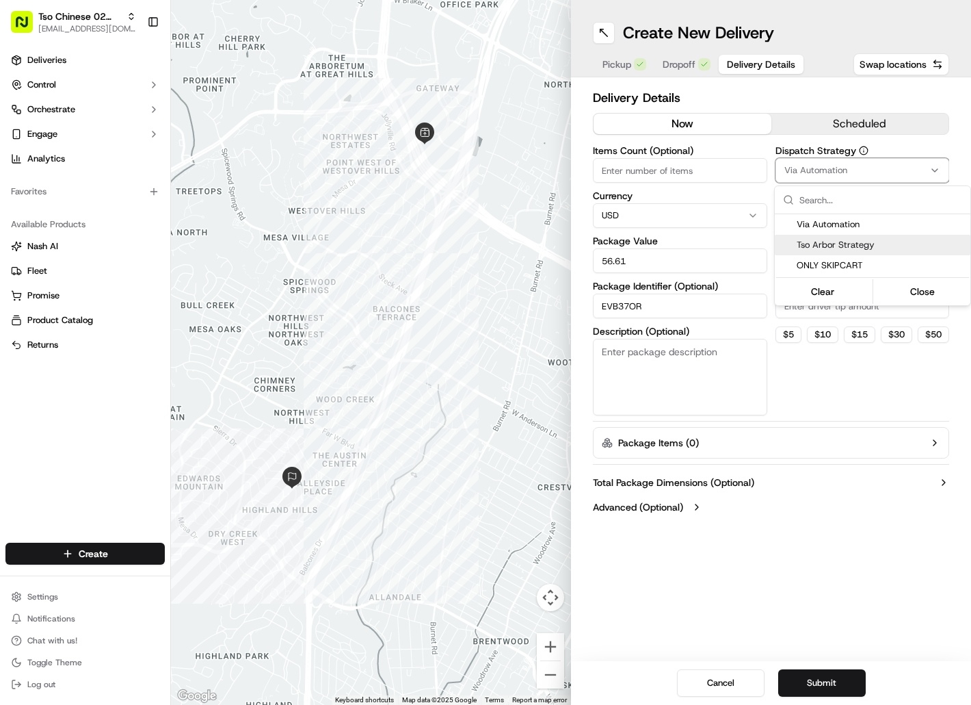
click at [869, 240] on span "Tso Arbor Strategy" at bounding box center [881, 245] width 168 height 12
click at [855, 315] on html "Tso Chinese 02 Arbor [EMAIL_ADDRESS][DOMAIN_NAME] Toggle Sidebar Deliveries Con…" at bounding box center [485, 352] width 971 height 705
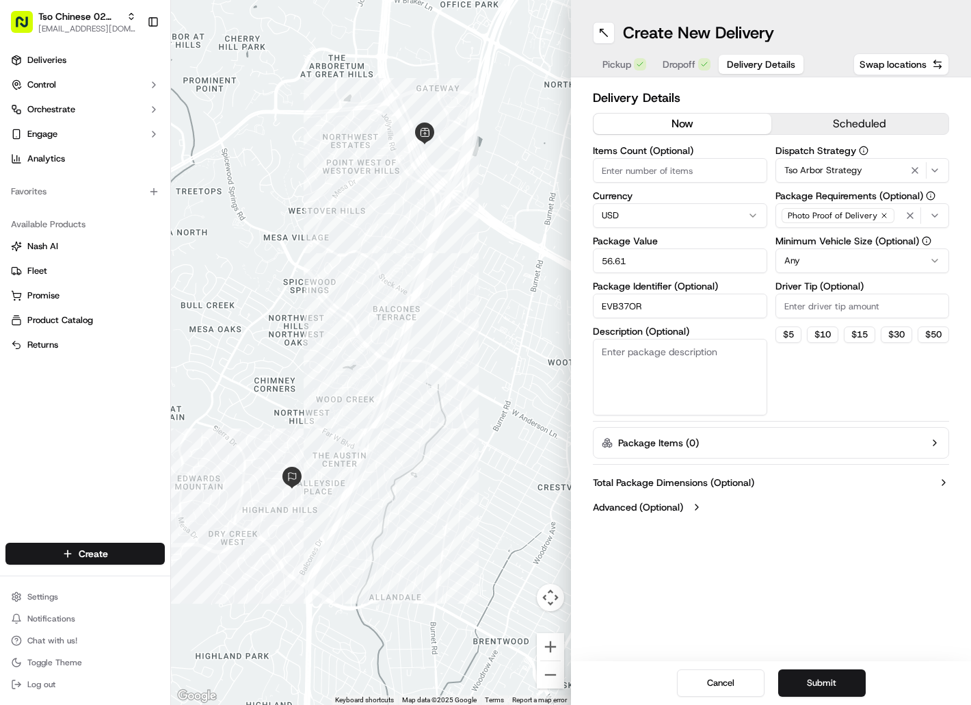
click at [856, 307] on input "Driver Tip (Optional)" at bounding box center [863, 305] width 174 height 25
type input "2"
click at [843, 672] on button "Submit" at bounding box center [822, 682] width 88 height 27
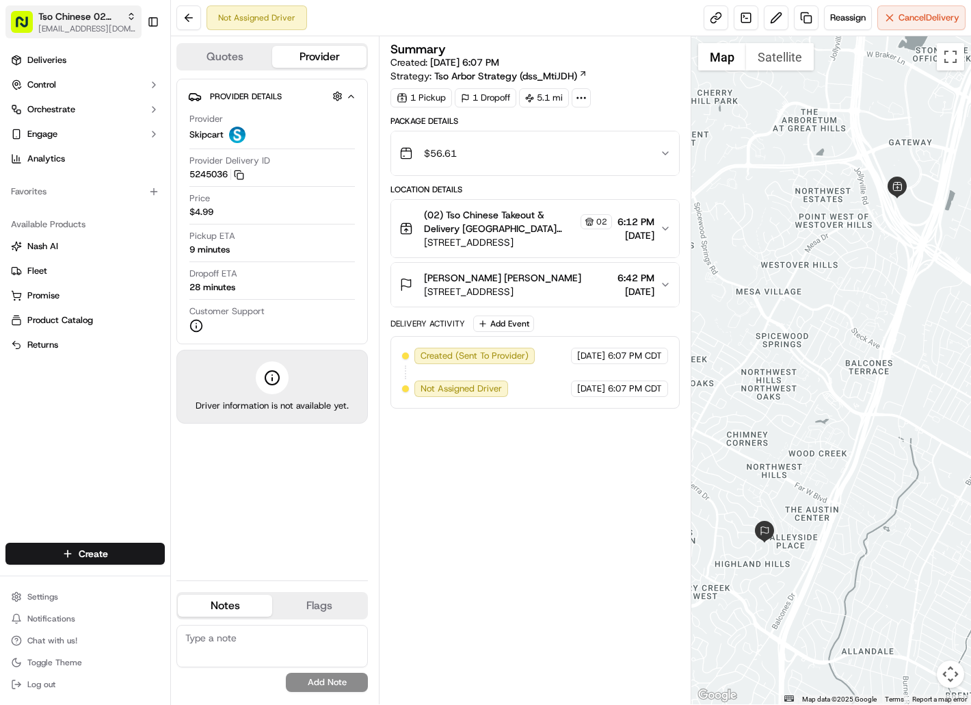
click at [97, 25] on span "[EMAIL_ADDRESS][DOMAIN_NAME]" at bounding box center [87, 28] width 98 height 11
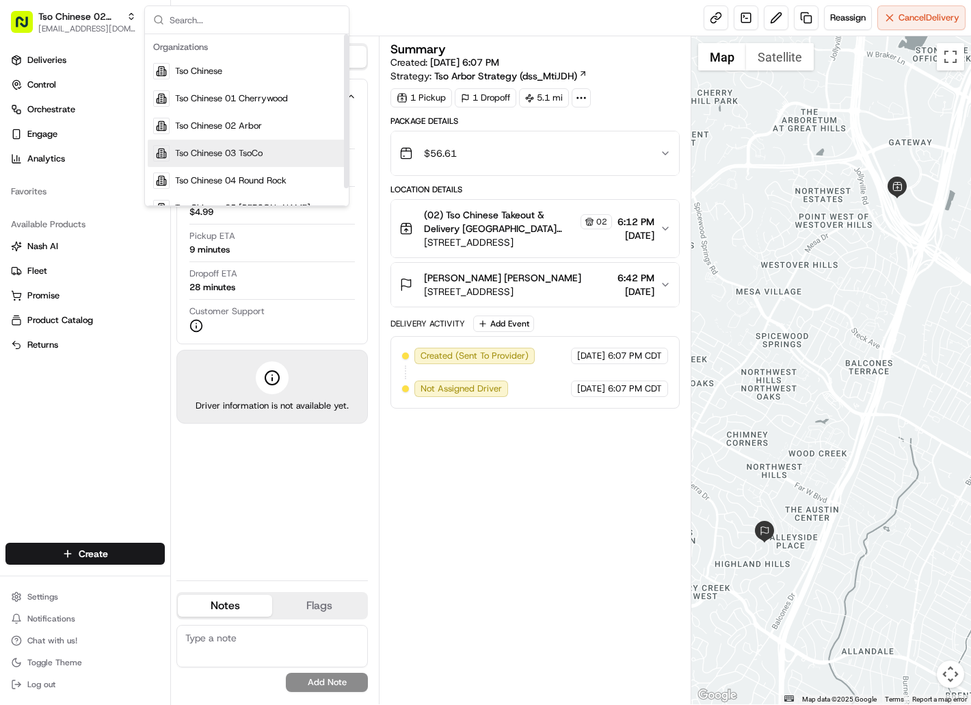
click at [212, 150] on span "Tso Chinese 03 TsoCo" at bounding box center [219, 153] width 88 height 12
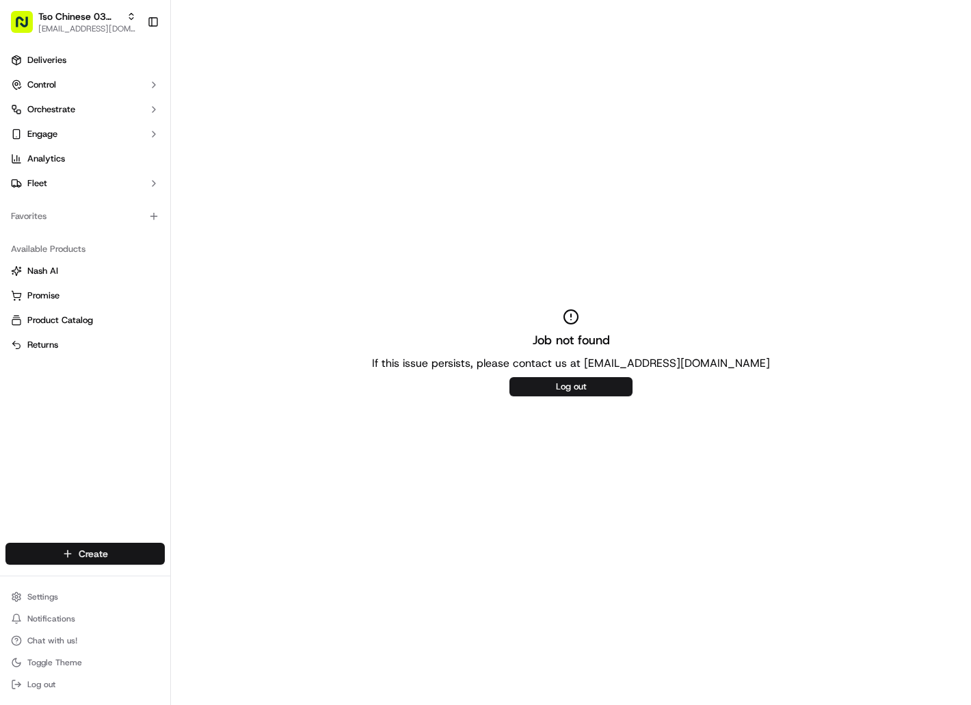
click at [139, 557] on html "Tso Chinese 03 TsoCo [EMAIL_ADDRESS][DOMAIN_NAME] Toggle Sidebar Deliveries Con…" at bounding box center [485, 352] width 971 height 705
click at [208, 575] on link "Delivery" at bounding box center [247, 578] width 153 height 25
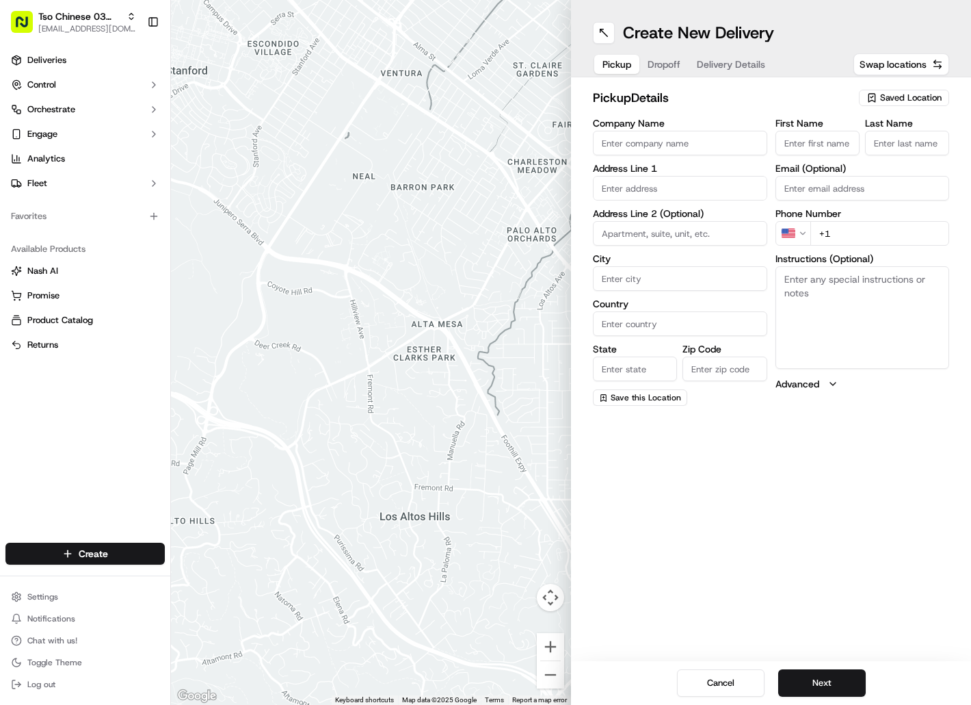
click at [895, 100] on span "Saved Location" at bounding box center [911, 98] width 62 height 12
click at [901, 148] on span "(03) Tso Chinese Takeout & Delivery TsoCo (03)" at bounding box center [881, 155] width 168 height 25
type input "(03) Tso Chinese Takeout & Delivery TsoCo"
type input "[STREET_ADDRESS]"
type input "Ste F"
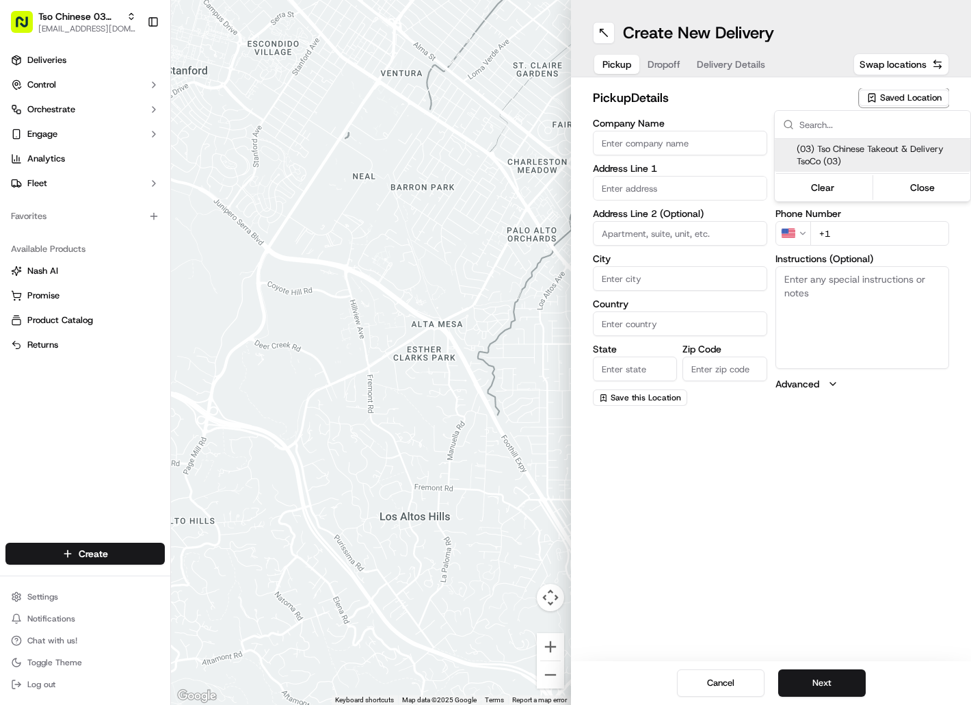
type input "Austin"
type input "US"
type input "[GEOGRAPHIC_DATA]"
type input "78704"
type input "Tso Chinese"
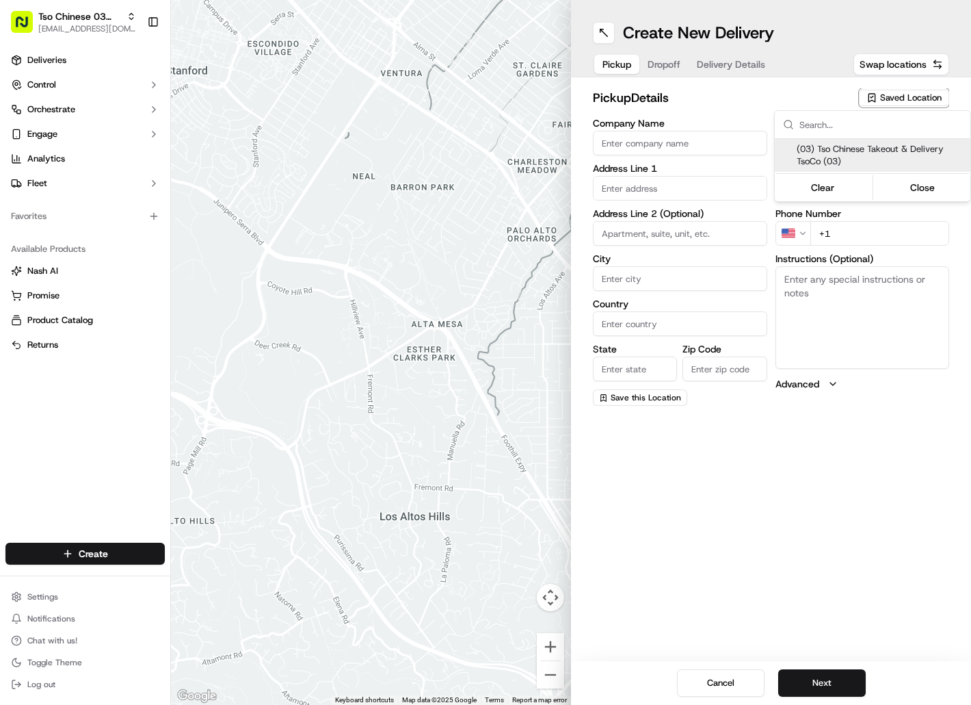
type input "TsoCo Manager"
type input "[EMAIL_ADDRESS][DOMAIN_NAME]"
type input "[PHONE_NUMBER]"
type textarea "Submit a picture displaying address & food as Proof of Delivery. Envía una foto…"
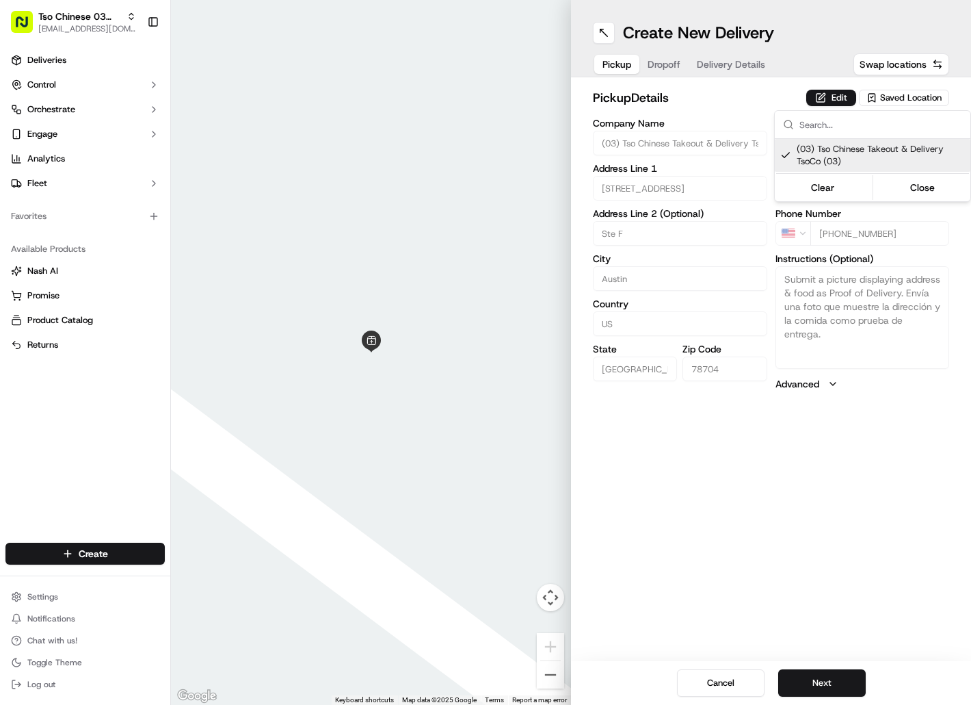
click at [675, 69] on html "Tso Chinese 03 TsoCo [EMAIL_ADDRESS][DOMAIN_NAME] Toggle Sidebar Deliveries Con…" at bounding box center [485, 352] width 971 height 705
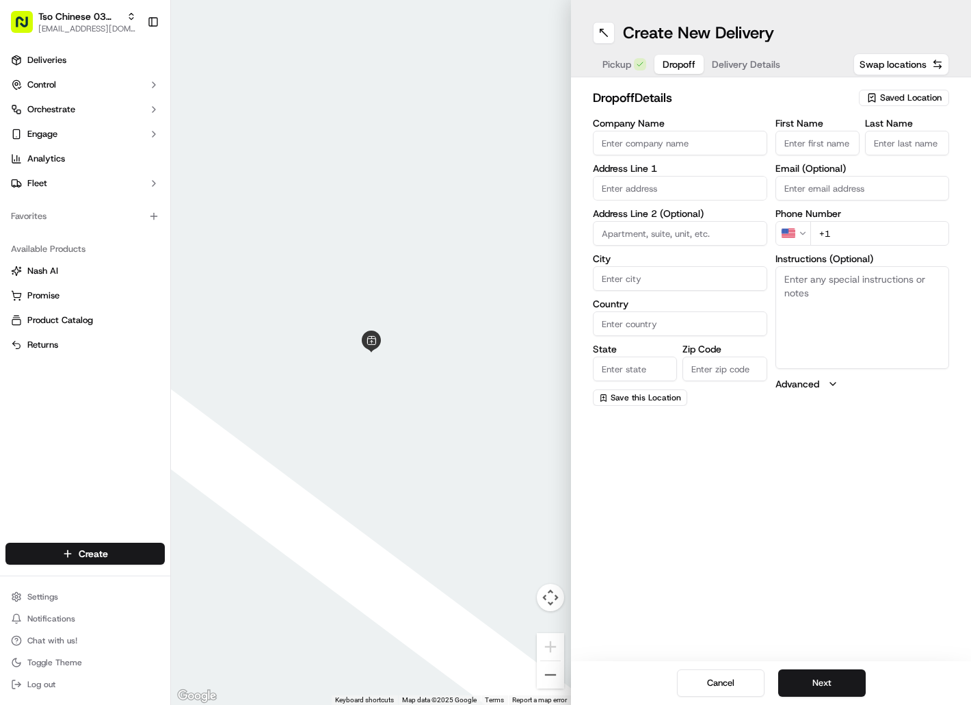
click at [675, 68] on span "Dropoff" at bounding box center [679, 64] width 33 height 14
click at [803, 139] on input "First Name" at bounding box center [818, 143] width 84 height 25
paste input "[PERSON_NAME]"
type input "[PERSON_NAME]"
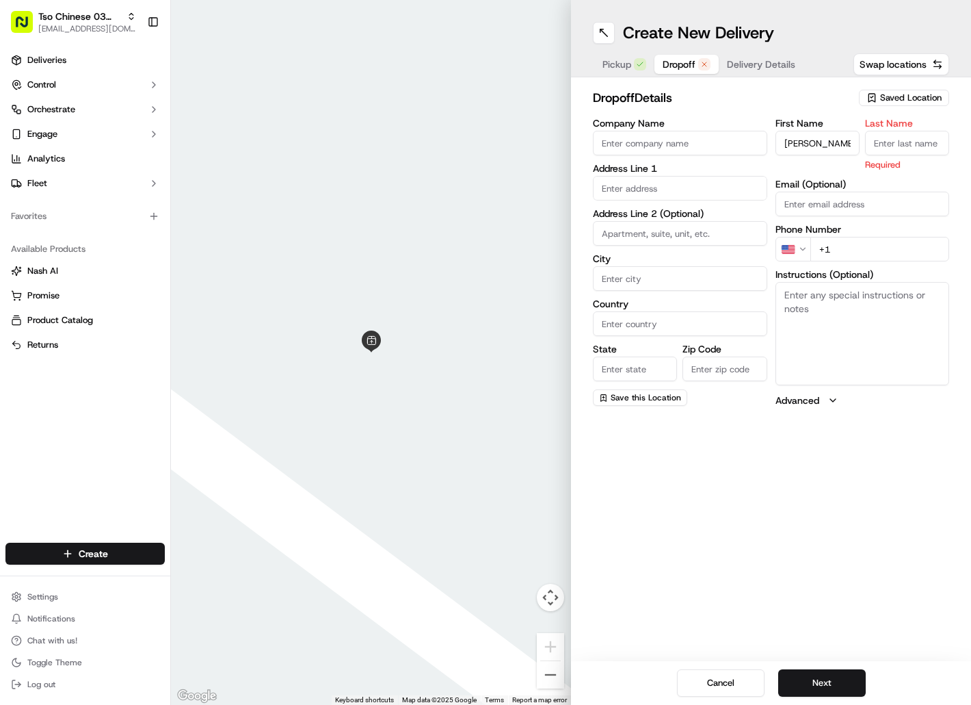
click at [900, 142] on input "Last Name" at bounding box center [907, 143] width 84 height 25
paste input "[PERSON_NAME]"
type input "[PERSON_NAME]"
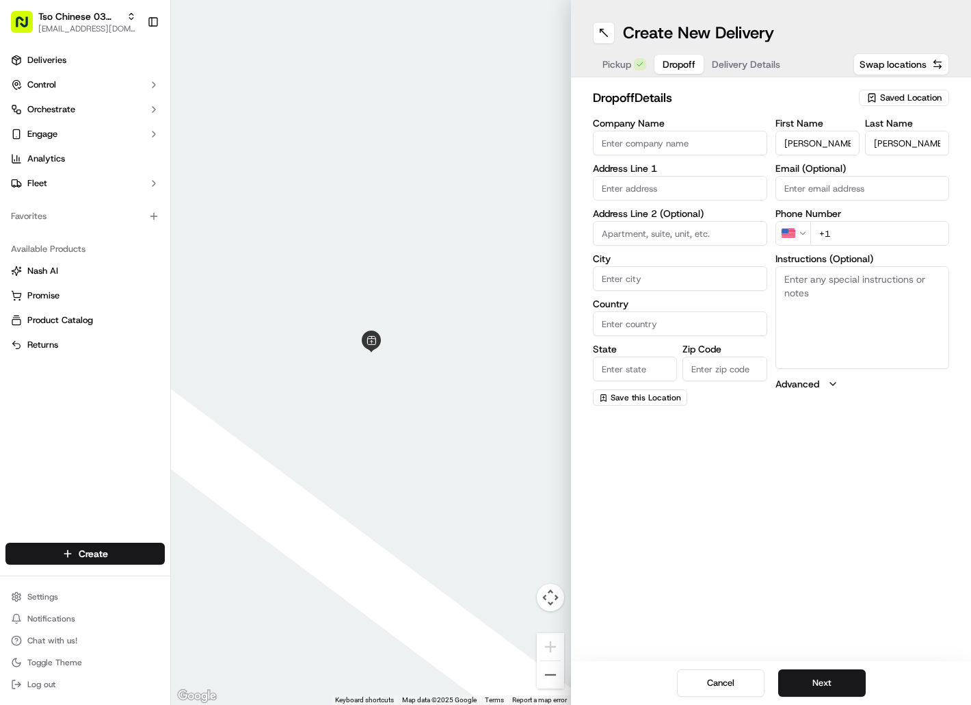
click at [843, 229] on input "+1" at bounding box center [881, 233] width 140 height 25
paste input "[PHONE_NUMBER]"
drag, startPoint x: 680, startPoint y: 174, endPoint x: 674, endPoint y: 194, distance: 19.9
click at [677, 176] on div "Address Line 1" at bounding box center [680, 181] width 174 height 37
click at [674, 194] on input "text" at bounding box center [680, 188] width 174 height 25
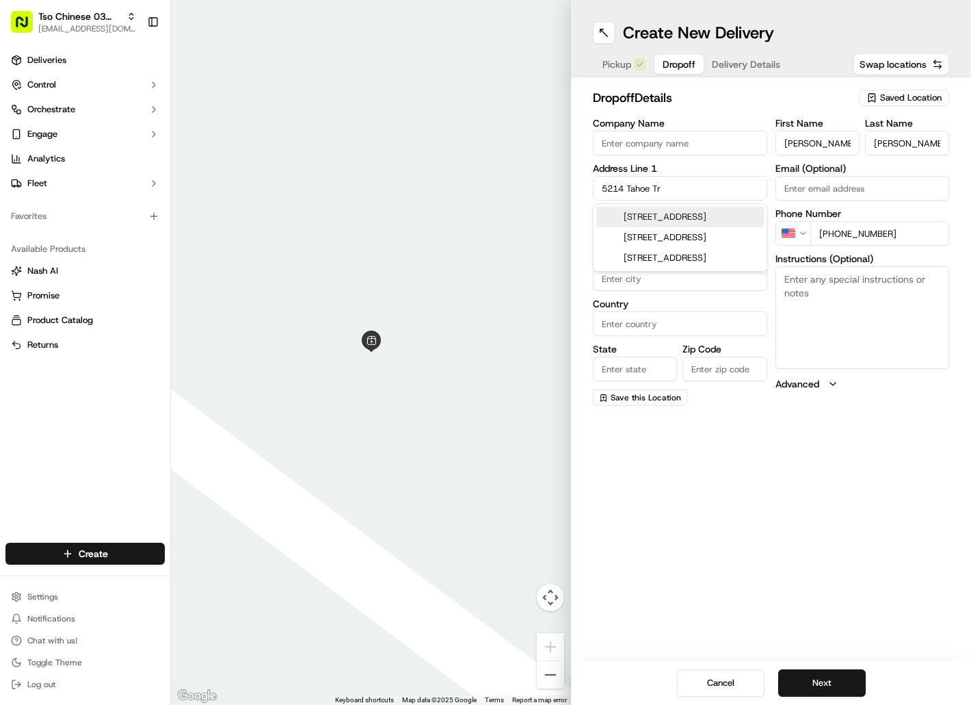
click at [650, 212] on div "[STREET_ADDRESS]" at bounding box center [680, 217] width 168 height 21
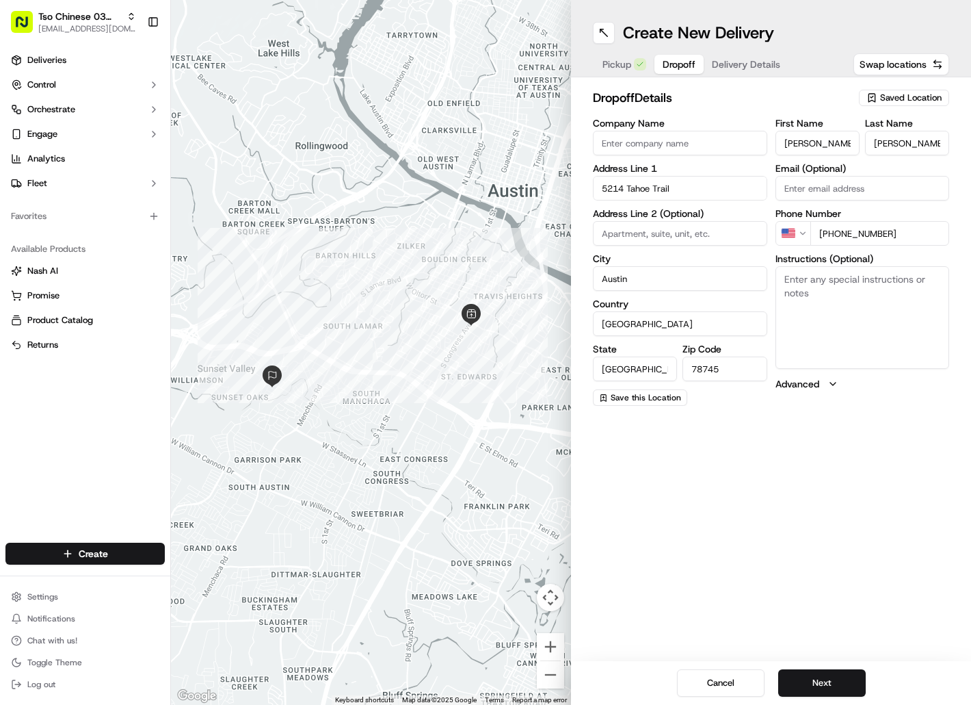
paste textarea "Unit B"
click at [803, 281] on textarea "Unit B" at bounding box center [863, 317] width 174 height 103
paste textarea "Drivers must deliver food directly to the customer (unless instructed otherwise…"
click at [839, 687] on button "Next" at bounding box center [822, 682] width 88 height 27
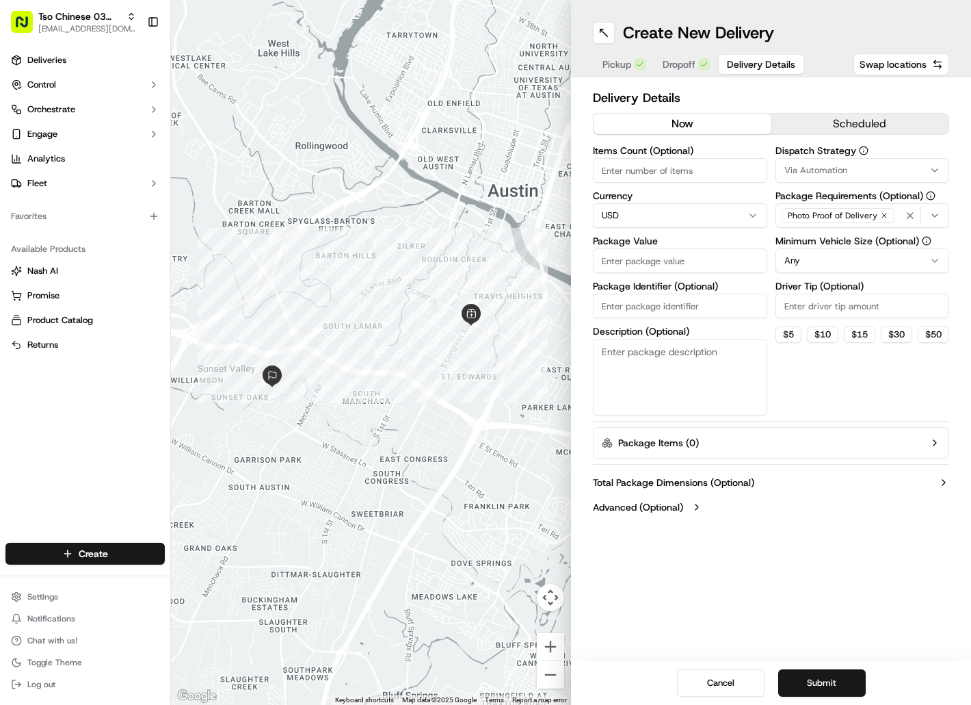
click at [649, 307] on input "Package Identifier (Optional)" at bounding box center [680, 305] width 174 height 25
paste input "BJFS9RO"
click at [647, 266] on input "Package Value" at bounding box center [680, 260] width 174 height 25
click at [850, 168] on div "Via Automation" at bounding box center [863, 170] width 168 height 12
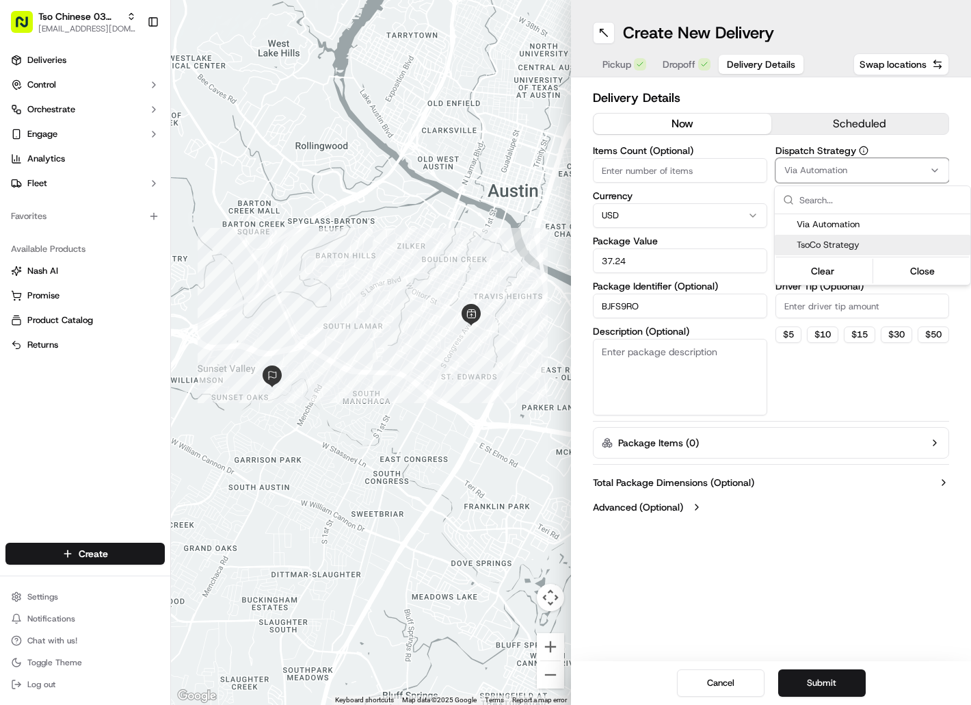
click at [871, 238] on div "TsoCo Strategy" at bounding box center [873, 245] width 196 height 21
click at [867, 295] on html "Tso Chinese 03 TsoCo [EMAIL_ADDRESS][DOMAIN_NAME] Toggle Sidebar Deliveries Con…" at bounding box center [485, 352] width 971 height 705
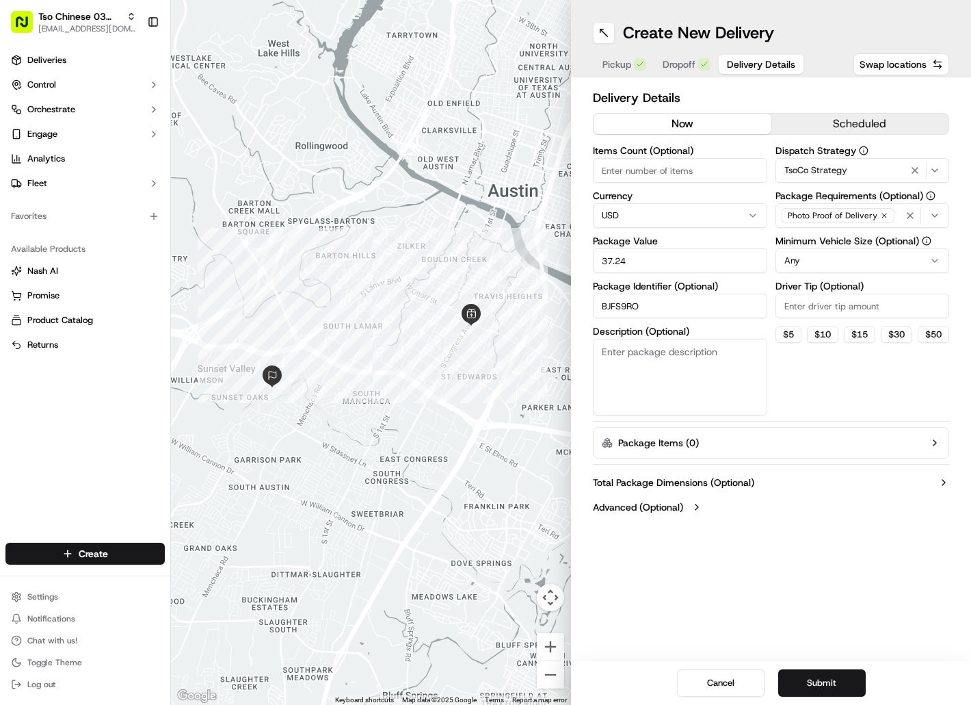
click at [867, 301] on input "Driver Tip (Optional)" at bounding box center [863, 305] width 174 height 25
click at [791, 669] on button "Submit" at bounding box center [822, 682] width 88 height 27
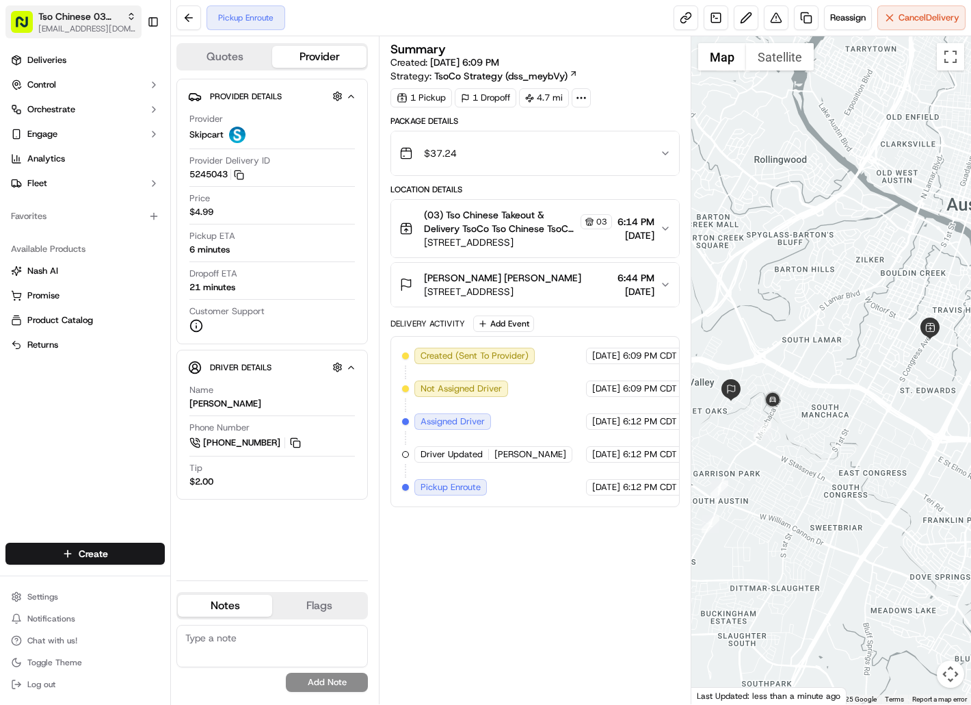
click at [62, 17] on span "Tso Chinese 03 TsoCo" at bounding box center [79, 17] width 83 height 14
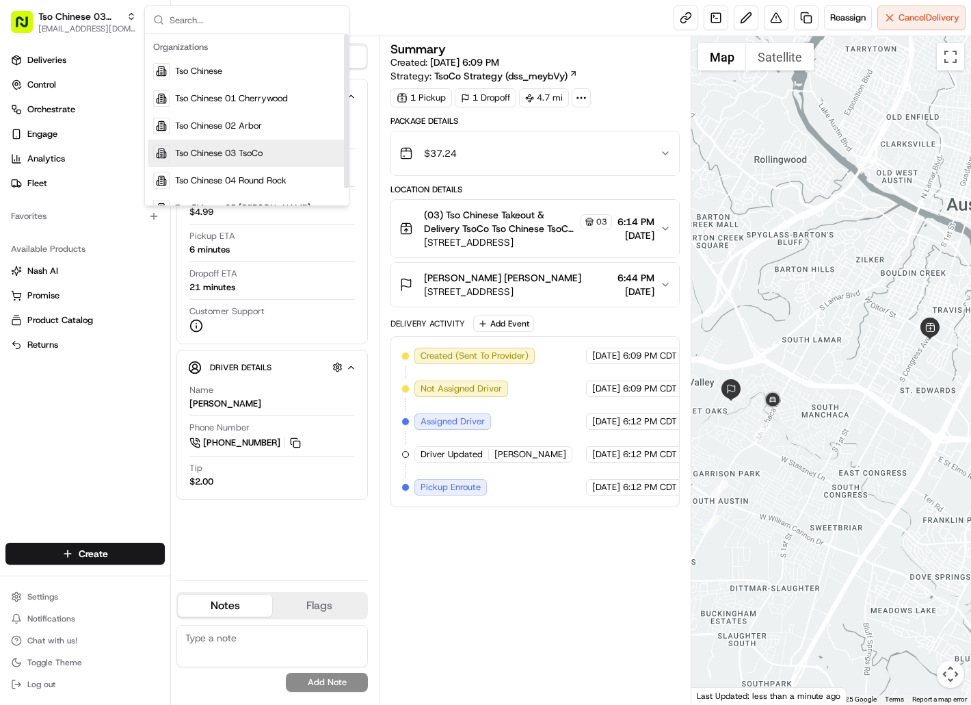
click at [182, 152] on span "Tso Chinese 03 TsoCo" at bounding box center [219, 153] width 88 height 12
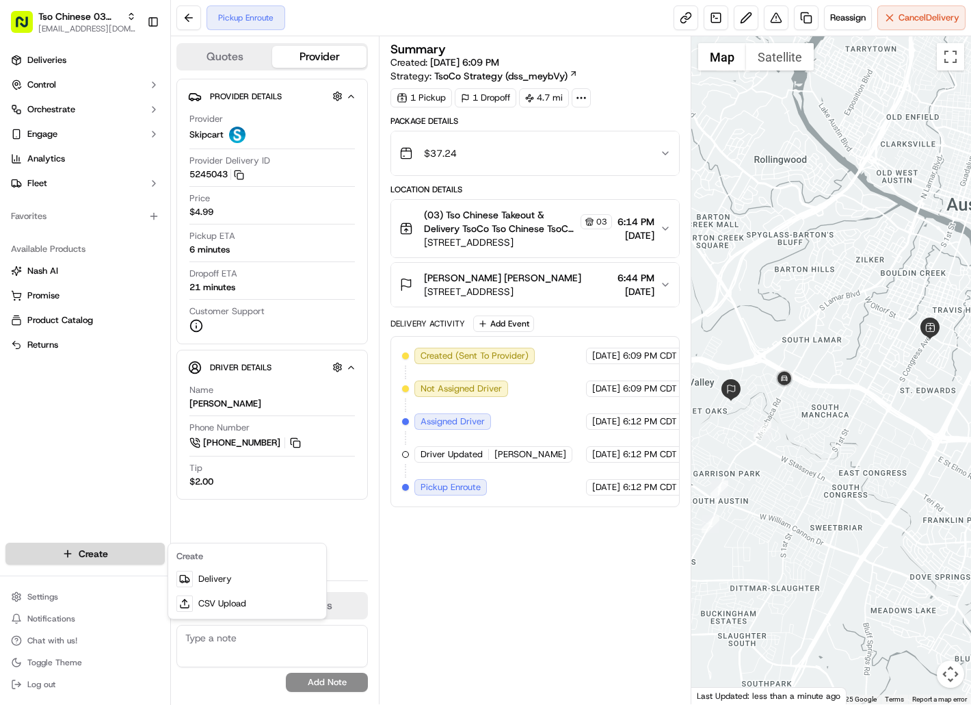
click at [139, 558] on html "Tso Chinese 03 TsoCo [EMAIL_ADDRESS][DOMAIN_NAME] Toggle Sidebar Deliveries Con…" at bounding box center [485, 352] width 971 height 705
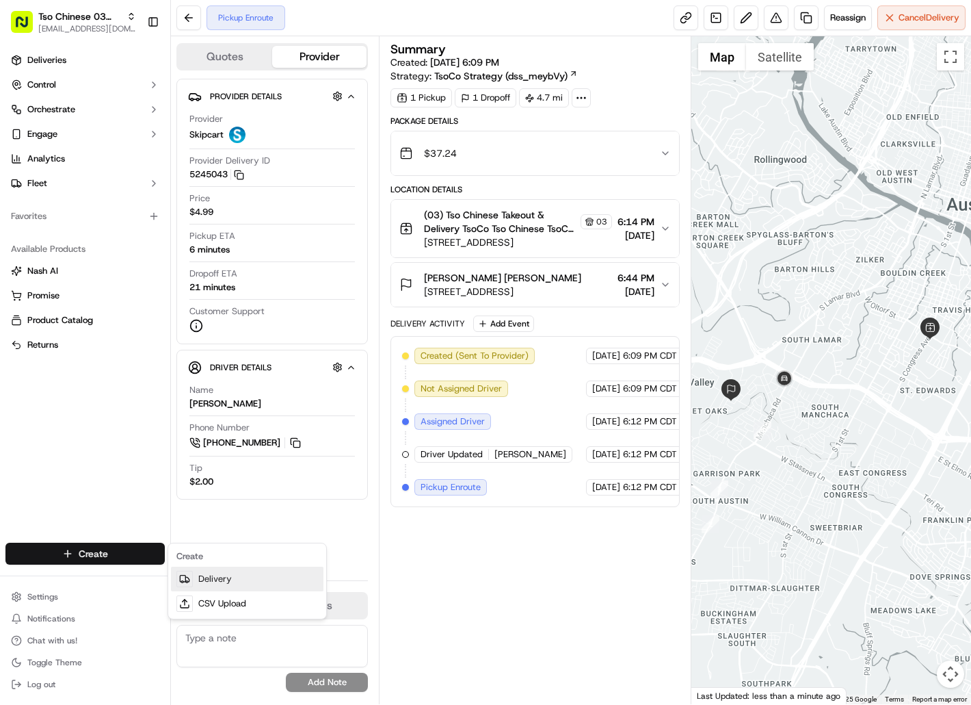
click at [205, 584] on link "Delivery" at bounding box center [247, 578] width 153 height 25
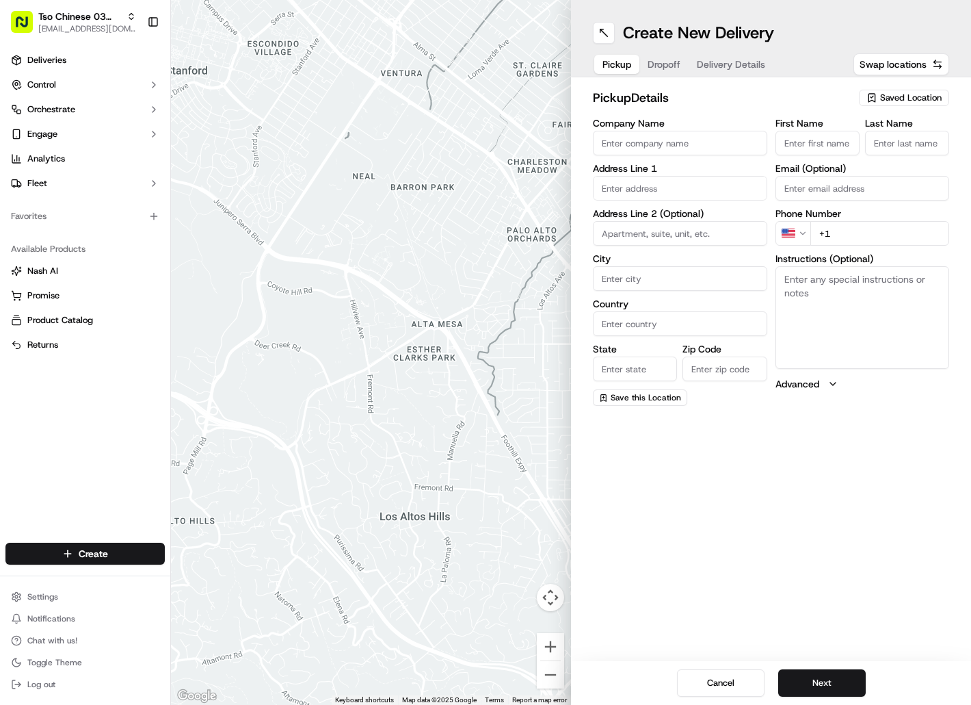
click at [895, 91] on div "Saved Location" at bounding box center [904, 98] width 90 height 16
click at [904, 150] on span "(03) Tso Chinese Takeout & Delivery TsoCo (03)" at bounding box center [881, 155] width 168 height 25
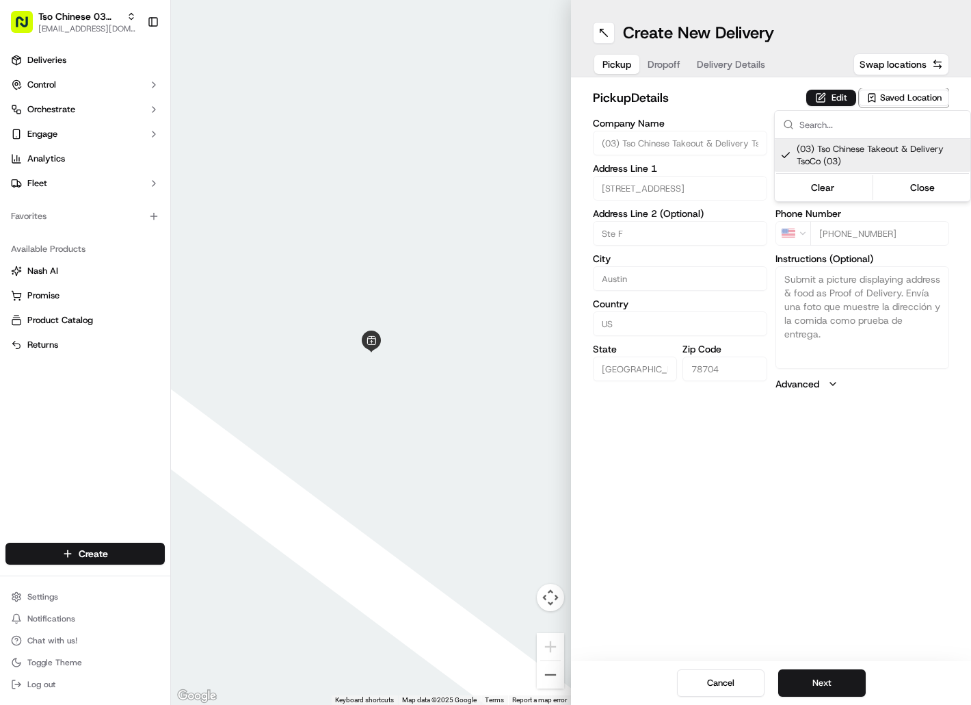
click at [674, 66] on html "Tso Chinese 03 TsoCo [EMAIL_ADDRESS][DOMAIN_NAME] Toggle Sidebar Deliveries Con…" at bounding box center [485, 352] width 971 height 705
click at [674, 66] on span "Dropoff" at bounding box center [664, 64] width 33 height 14
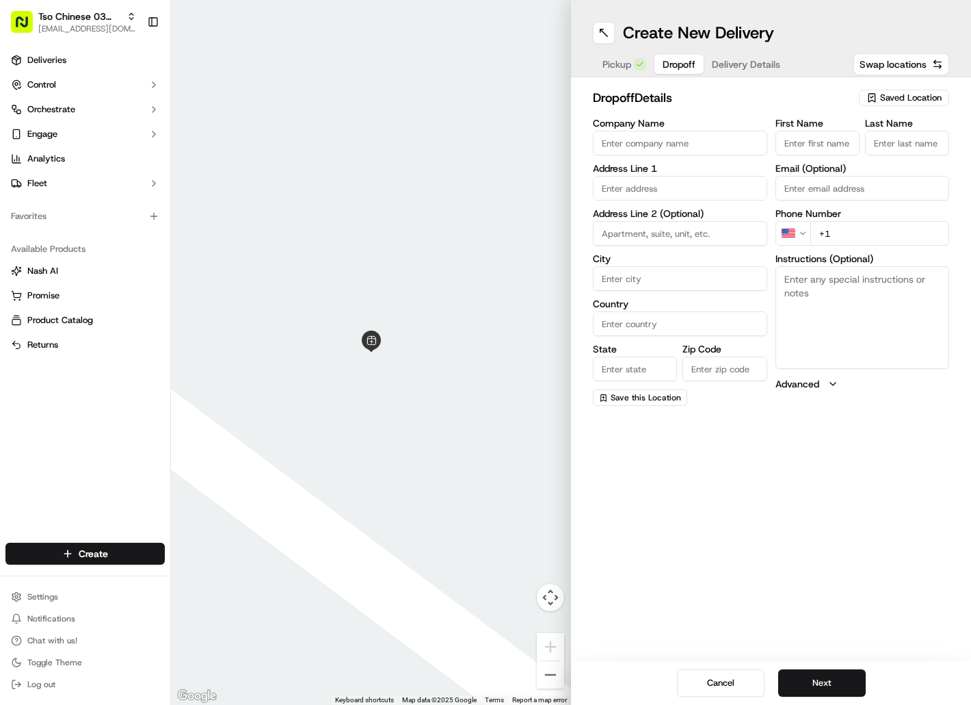
click at [797, 137] on input "First Name" at bounding box center [818, 143] width 84 height 25
paste input "[PERSON_NAME]"
click at [899, 131] on input "Last Name" at bounding box center [907, 143] width 84 height 25
paste input "[PERSON_NAME]"
click at [845, 233] on input "+1" at bounding box center [881, 233] width 140 height 25
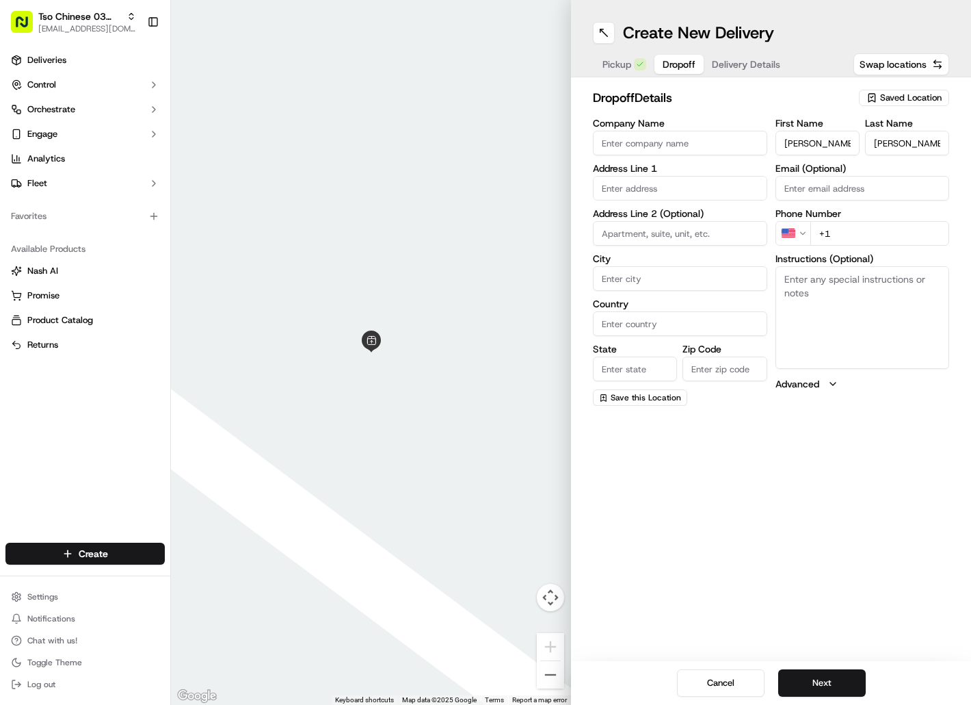
paste input "[PHONE_NUMBER]"
click at [711, 191] on input "text" at bounding box center [680, 188] width 174 height 25
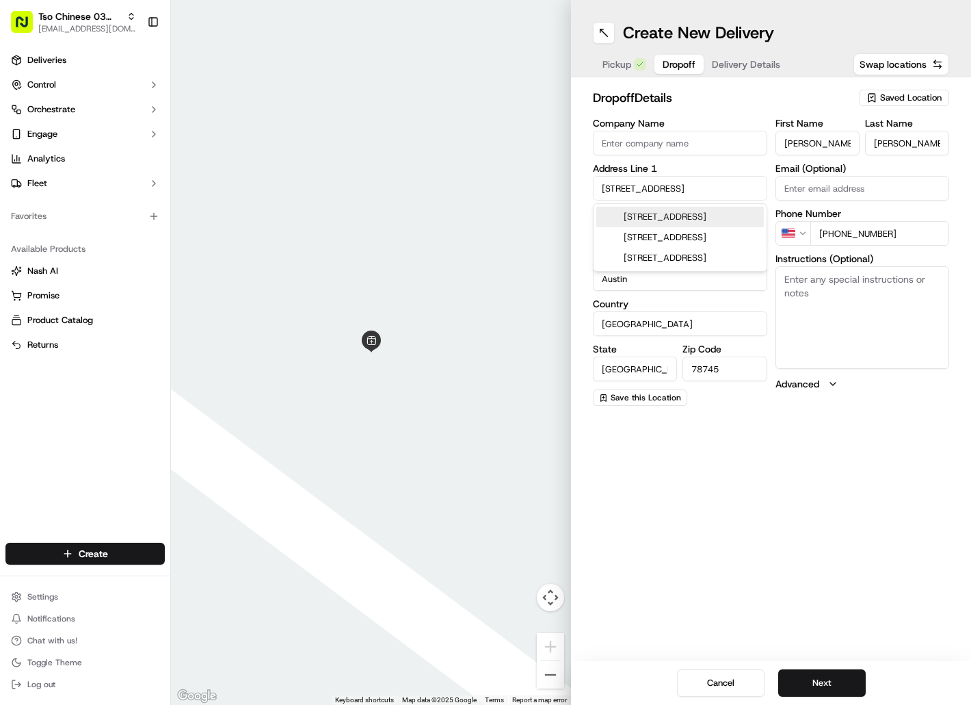
click at [700, 216] on div "[STREET_ADDRESS]" at bounding box center [680, 217] width 168 height 21
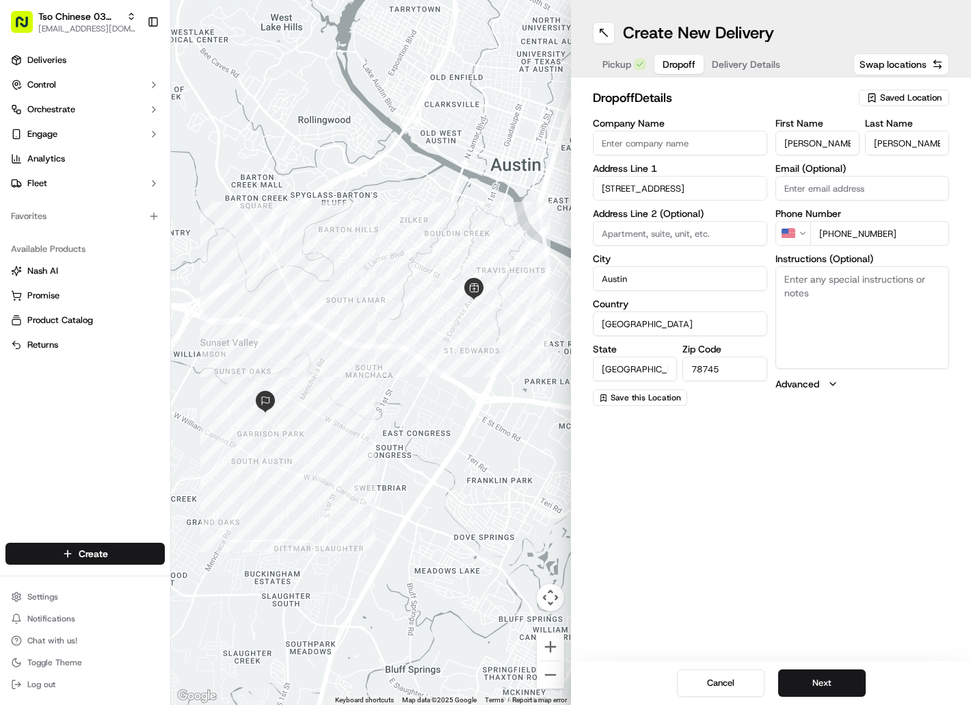
click at [830, 298] on textarea "Instructions (Optional)" at bounding box center [863, 317] width 174 height 103
paste textarea "Leave at door"
click at [830, 298] on textarea "Instructions (Optional)" at bounding box center [863, 317] width 174 height 103
click at [810, 682] on button "Next" at bounding box center [822, 682] width 88 height 27
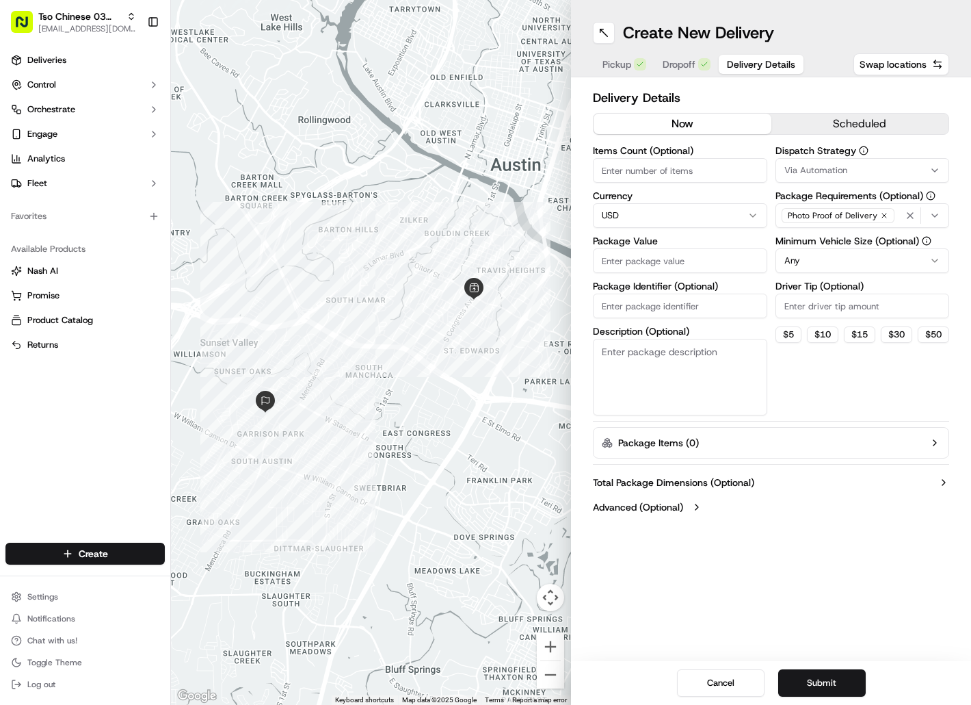
click at [674, 302] on input "Package Identifier (Optional)" at bounding box center [680, 305] width 174 height 25
paste input "1MH6QDZ"
click at [670, 265] on input "Package Value" at bounding box center [680, 260] width 174 height 25
click at [817, 177] on button "Via Automation" at bounding box center [863, 170] width 174 height 25
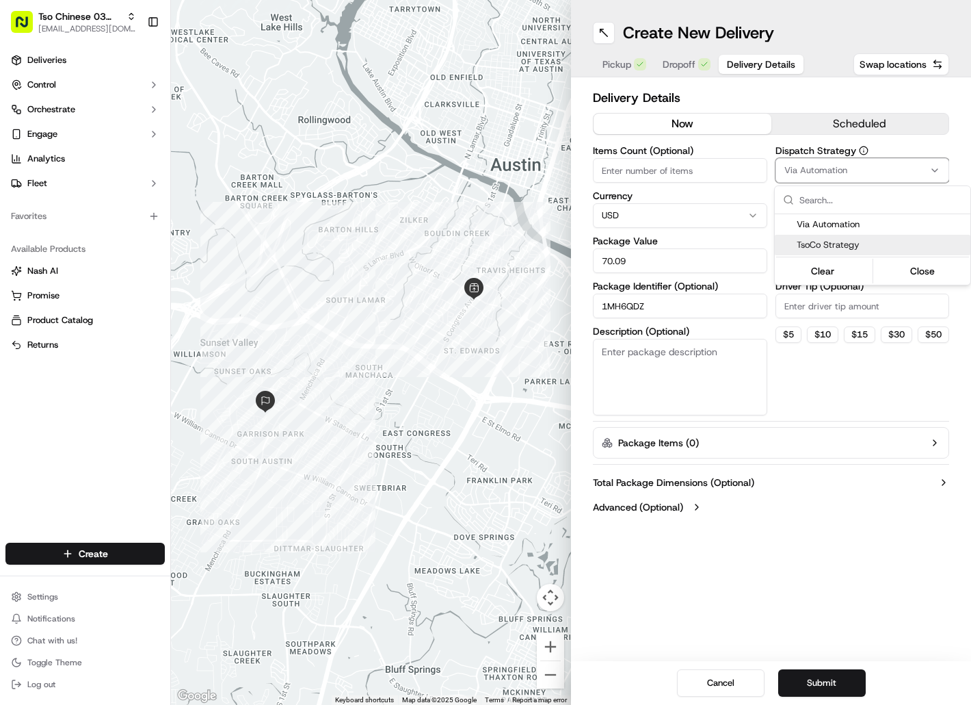
click at [830, 235] on div "TsoCo Strategy" at bounding box center [873, 245] width 196 height 21
click at [830, 296] on html "Tso Chinese 03 TsoCo [EMAIL_ADDRESS][DOMAIN_NAME] Toggle Sidebar Deliveries Con…" at bounding box center [485, 352] width 971 height 705
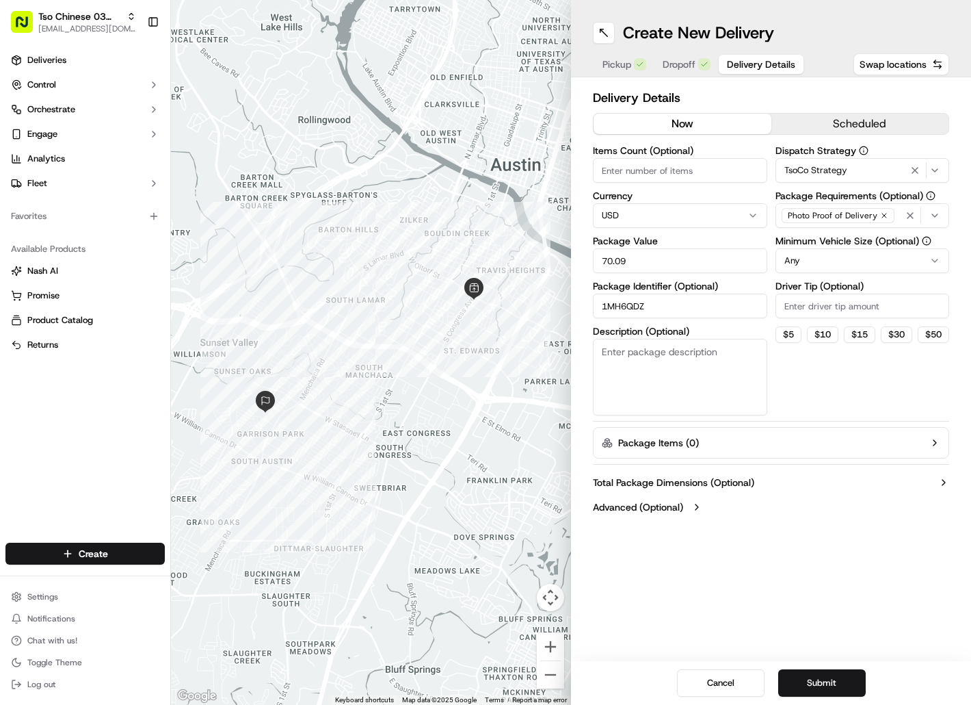
click at [830, 304] on input "Driver Tip (Optional)" at bounding box center [863, 305] width 174 height 25
click at [837, 674] on button "Submit" at bounding box center [822, 682] width 88 height 27
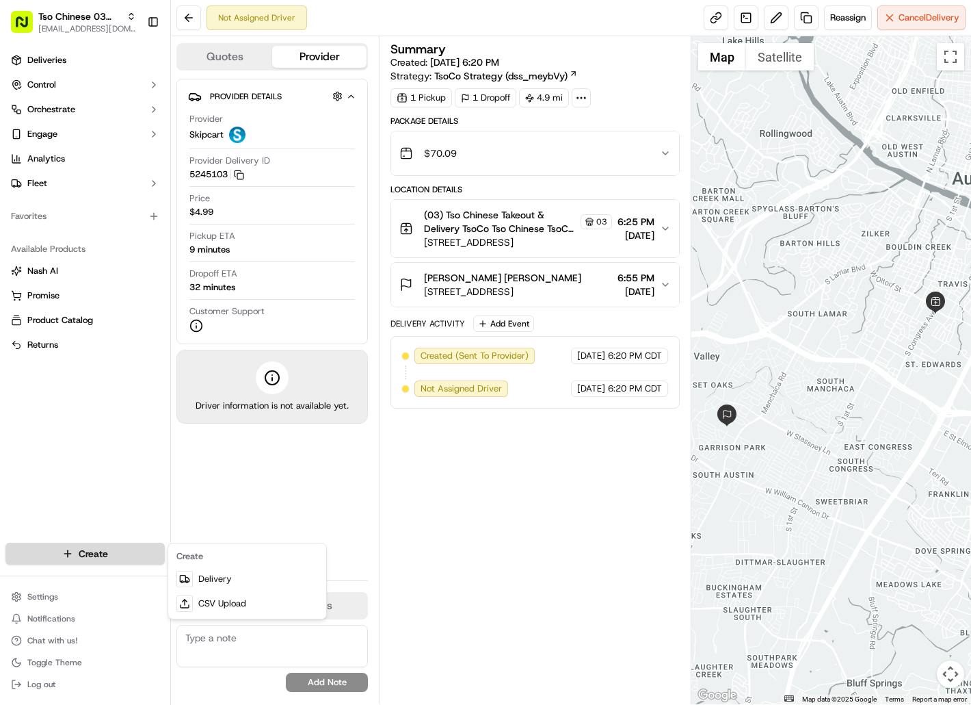
click at [133, 554] on html "Tso Chinese 03 TsoCo [EMAIL_ADDRESS][DOMAIN_NAME] Toggle Sidebar Deliveries Con…" at bounding box center [485, 352] width 971 height 705
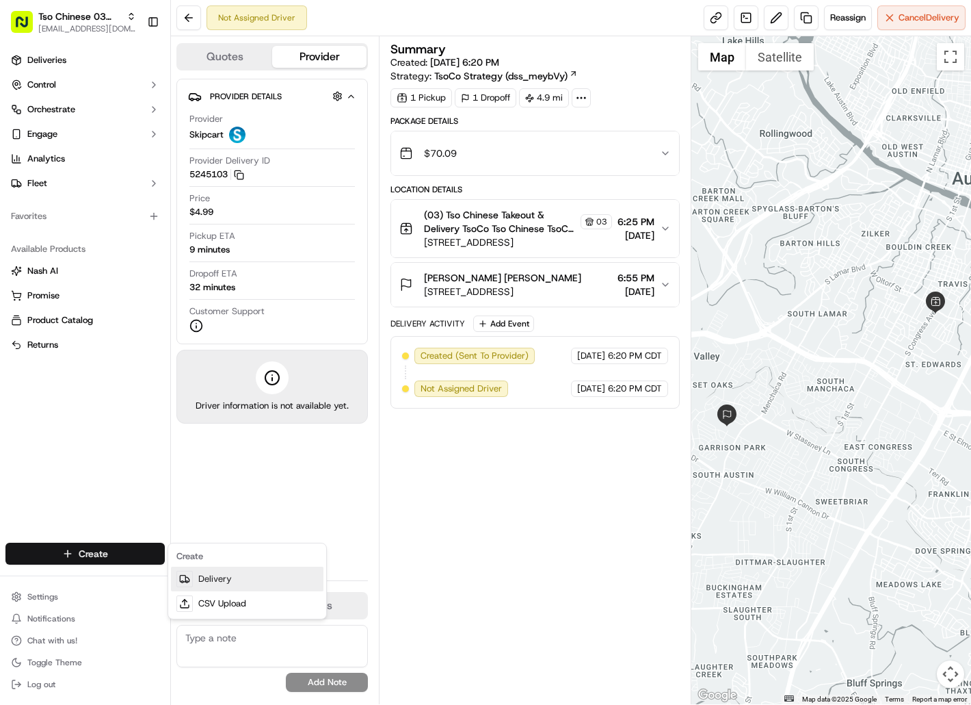
click at [208, 577] on link "Delivery" at bounding box center [247, 578] width 153 height 25
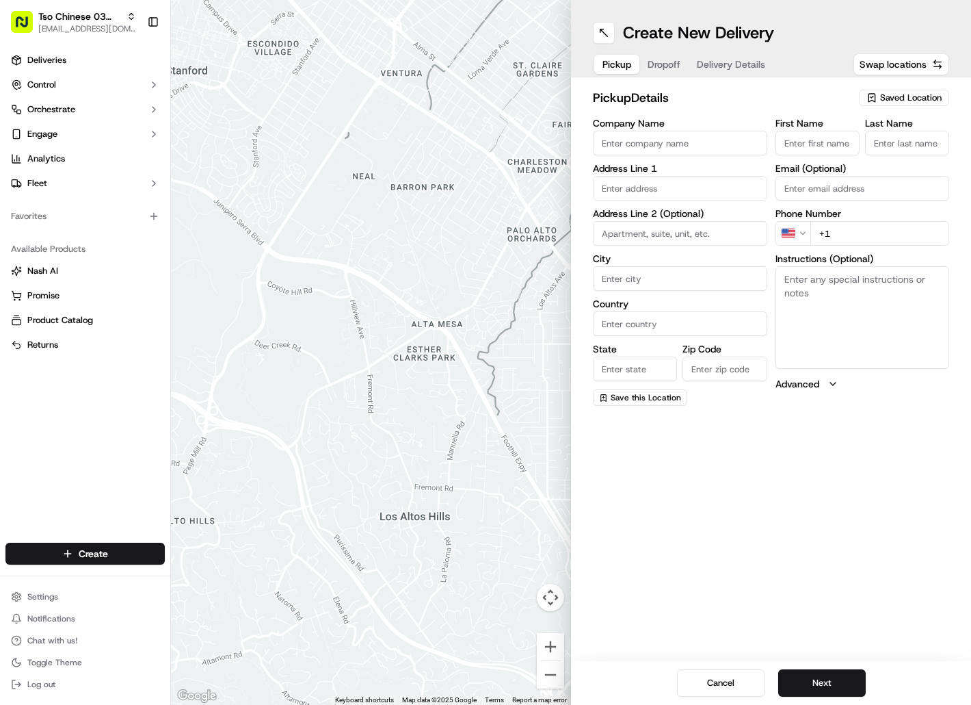
click at [879, 95] on div "Saved Location" at bounding box center [904, 98] width 90 height 16
click at [885, 152] on span "(03) Tso Chinese Takeout & Delivery TsoCo (03)" at bounding box center [881, 155] width 168 height 25
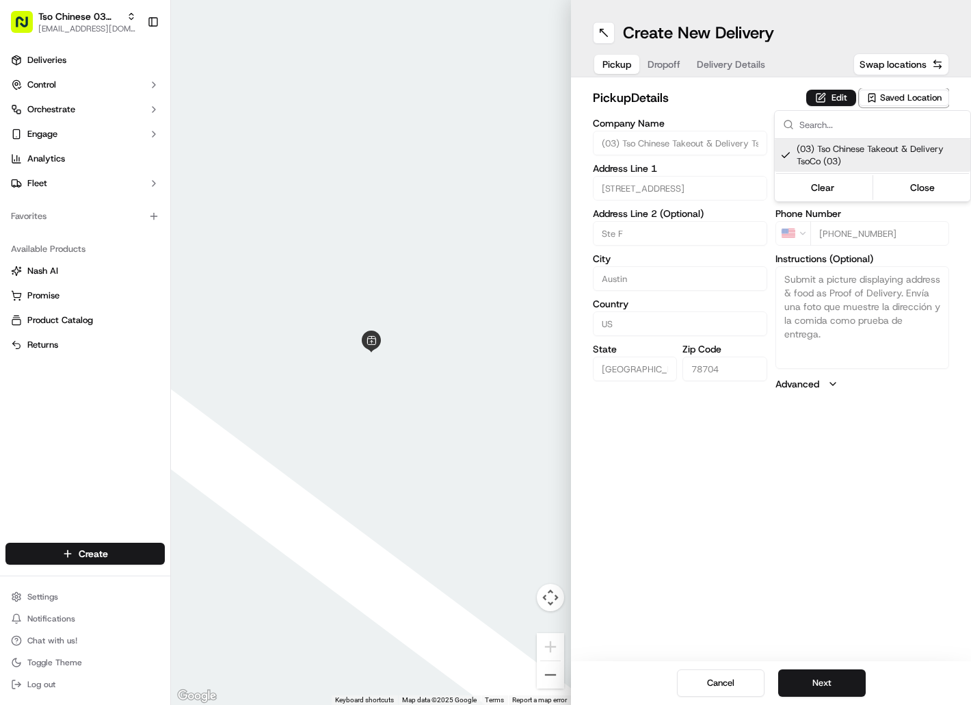
click at [668, 64] on html "Tso Chinese 03 TsoCo [EMAIL_ADDRESS][DOMAIN_NAME] Toggle Sidebar Deliveries Con…" at bounding box center [485, 352] width 971 height 705
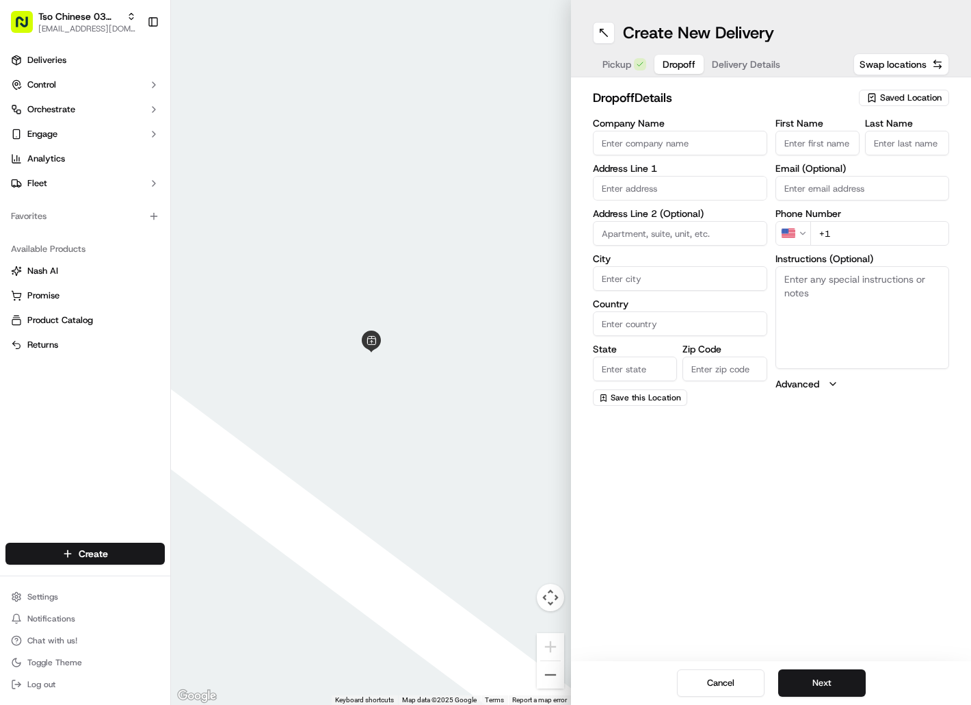
click at [668, 64] on span "Dropoff" at bounding box center [679, 64] width 33 height 14
click at [813, 141] on input "First Name" at bounding box center [818, 143] width 84 height 25
paste input "[PERSON_NAME]"
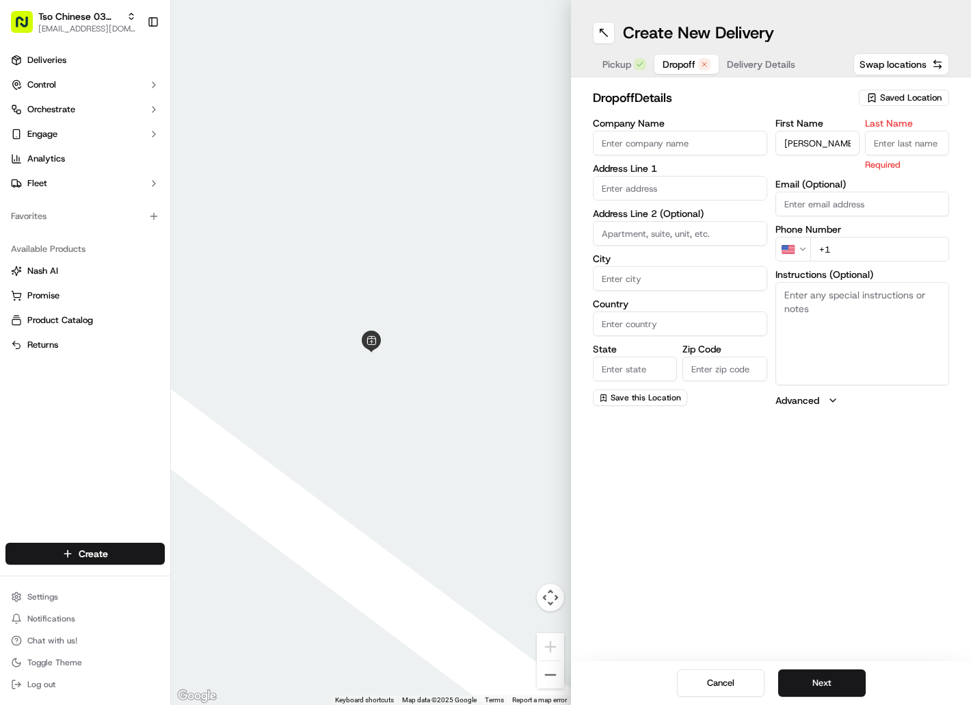
click at [881, 146] on input "Last Name" at bounding box center [907, 143] width 84 height 25
paste input "[PERSON_NAME]"
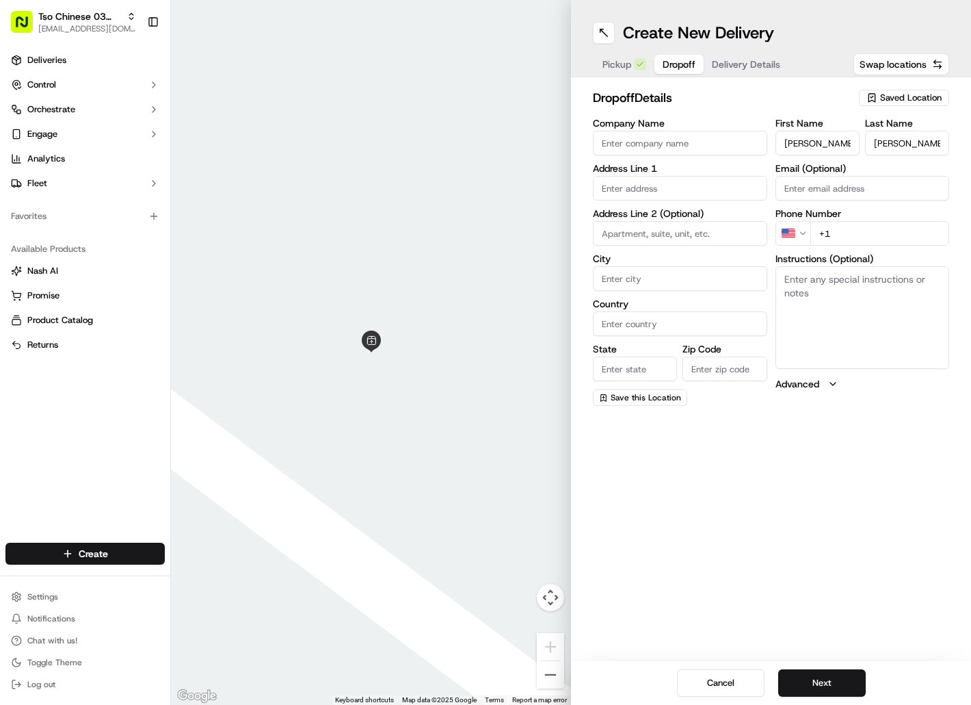
click at [856, 236] on input "+1" at bounding box center [881, 233] width 140 height 25
paste input "[PHONE_NUMBER]"
click at [692, 194] on input "text" at bounding box center [680, 188] width 174 height 25
click at [697, 216] on div "[STREET_ADDRESS]" at bounding box center [680, 217] width 168 height 21
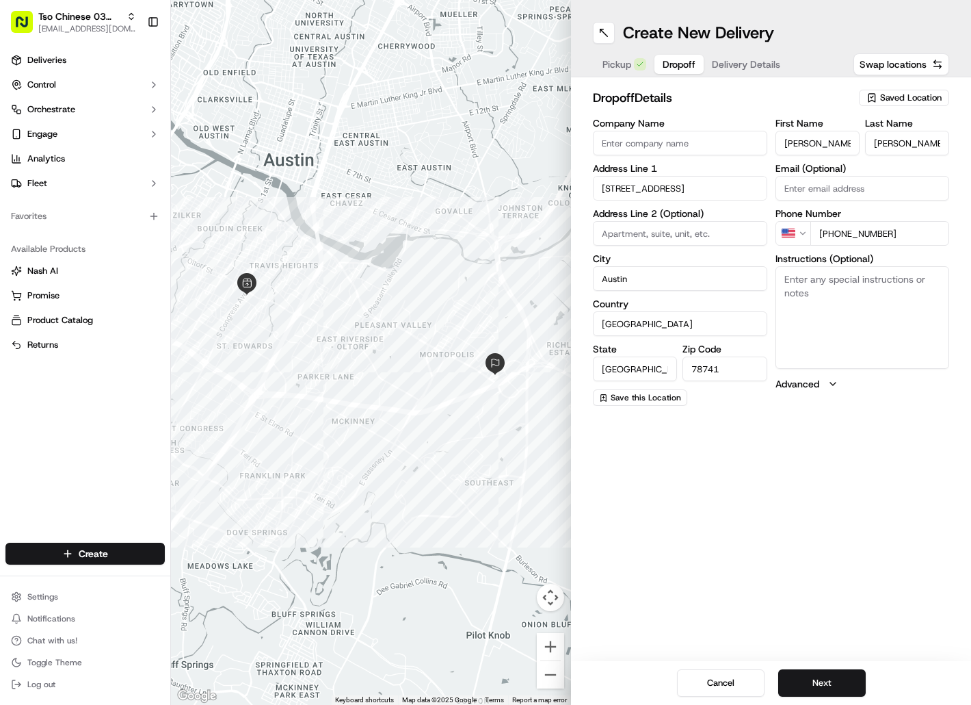
click at [783, 285] on textarea "Instructions (Optional)" at bounding box center [863, 317] width 174 height 103
paste textarea "Best Western Hotel"
paste textarea "Room 105"
paste textarea "Drivers must deliver food directly to the customer (unless instructed otherwise…"
click at [828, 688] on button "Next" at bounding box center [822, 682] width 88 height 27
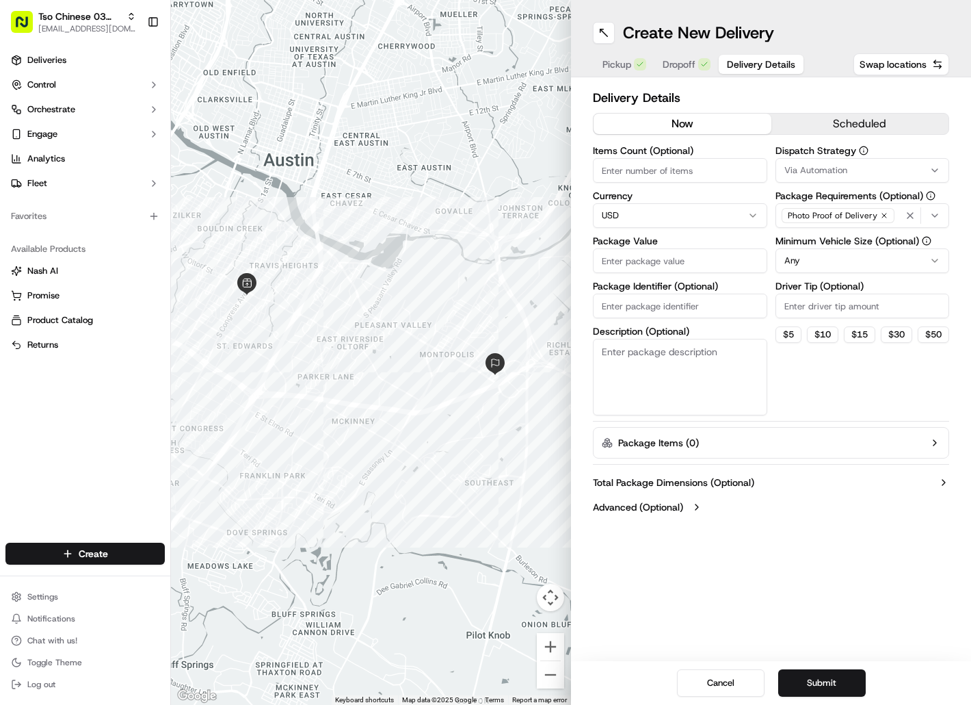
click at [658, 302] on input "Package Identifier (Optional)" at bounding box center [680, 305] width 174 height 25
paste input "RMVBWU1"
click at [664, 266] on input "Package Value" at bounding box center [680, 260] width 174 height 25
click at [845, 170] on span "Via Automation" at bounding box center [816, 170] width 63 height 12
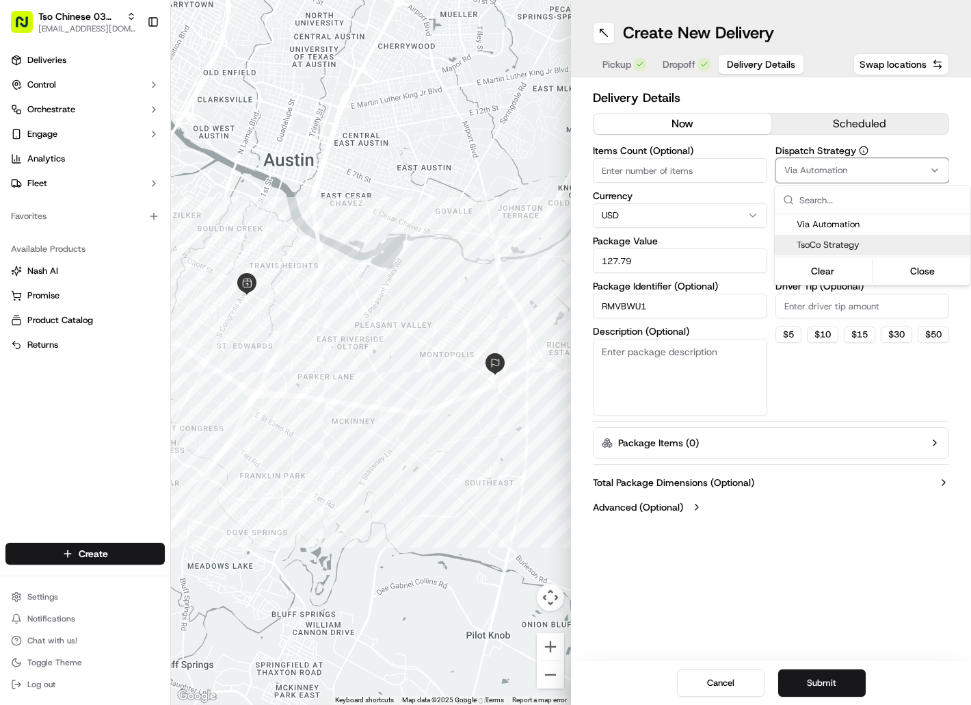
click at [843, 249] on span "TsoCo Strategy" at bounding box center [881, 245] width 168 height 12
click at [833, 302] on html "Tso Chinese 03 TsoCo [EMAIL_ADDRESS][DOMAIN_NAME] Toggle Sidebar Deliveries Con…" at bounding box center [485, 352] width 971 height 705
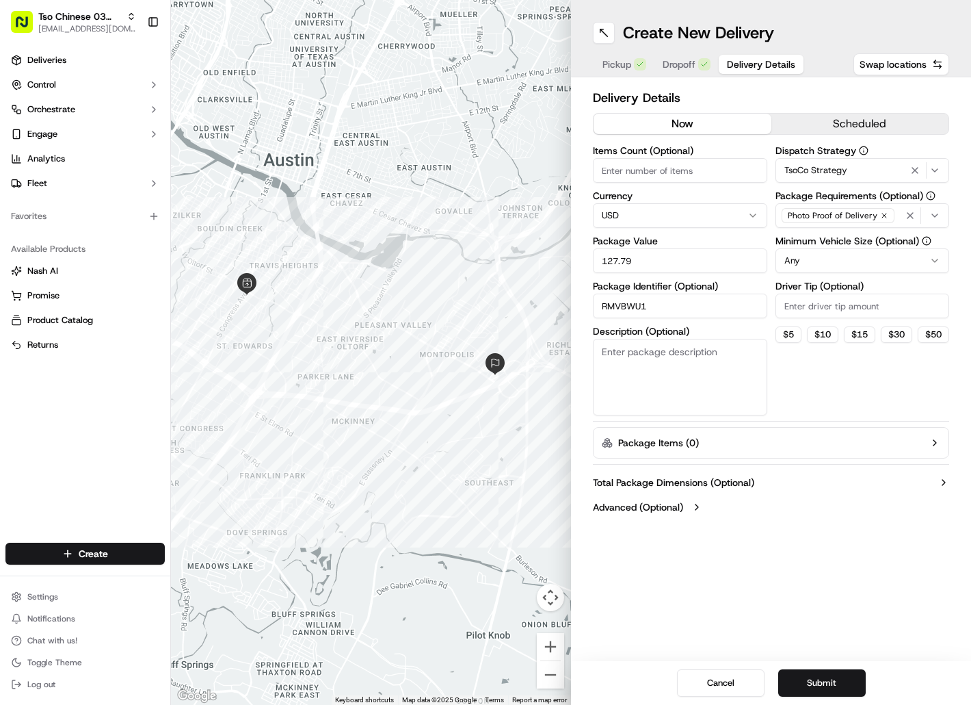
click at [833, 302] on input "Driver Tip (Optional)" at bounding box center [863, 305] width 174 height 25
click at [818, 677] on button "Submit" at bounding box center [822, 682] width 88 height 27
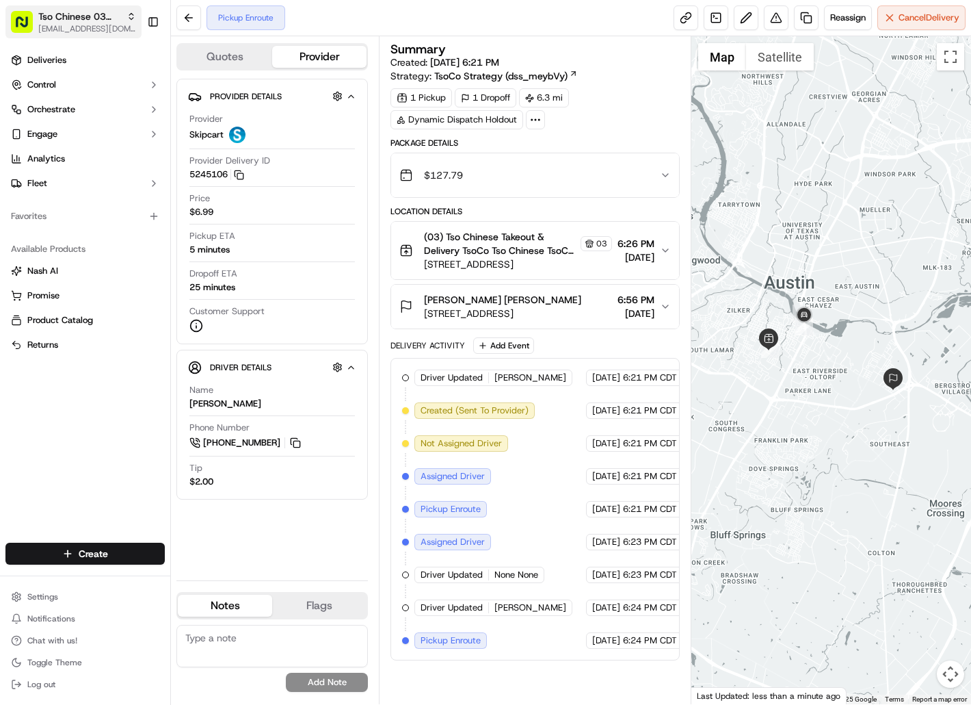
click at [92, 12] on span "Tso Chinese 03 TsoCo" at bounding box center [79, 17] width 83 height 14
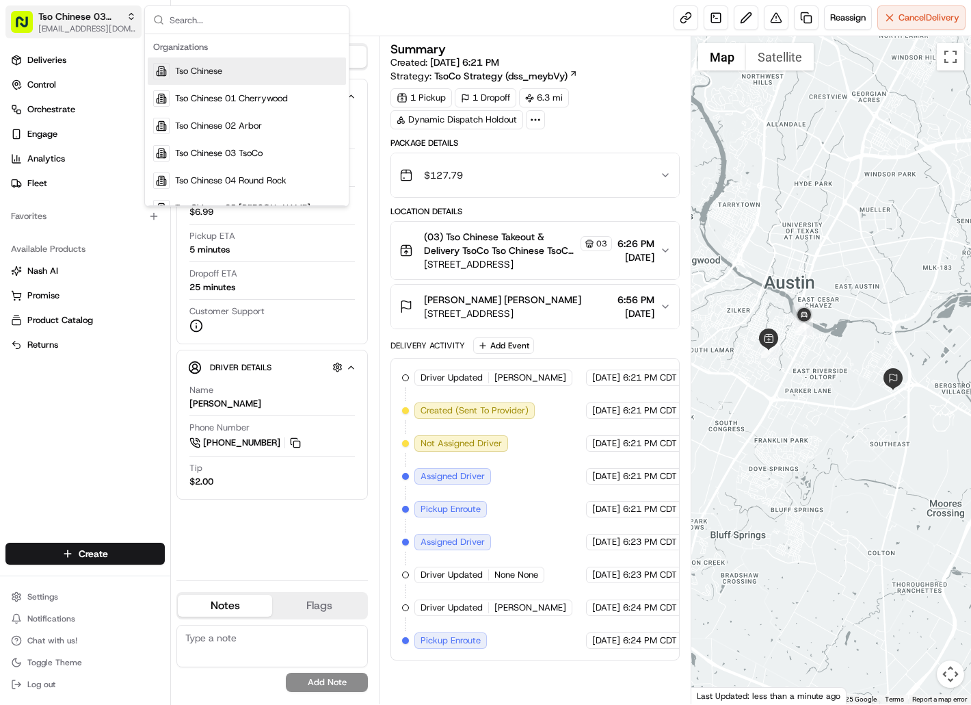
click at [92, 12] on span "Tso Chinese 03 TsoCo" at bounding box center [79, 17] width 83 height 14
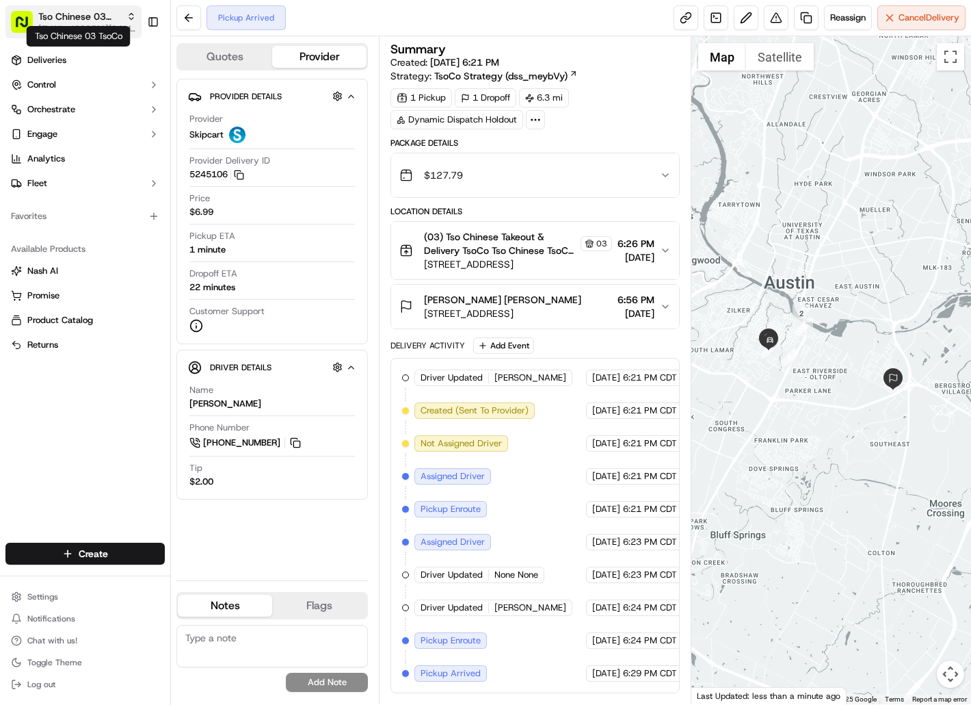
click at [66, 15] on span "Tso Chinese 03 TsoCo" at bounding box center [79, 17] width 83 height 14
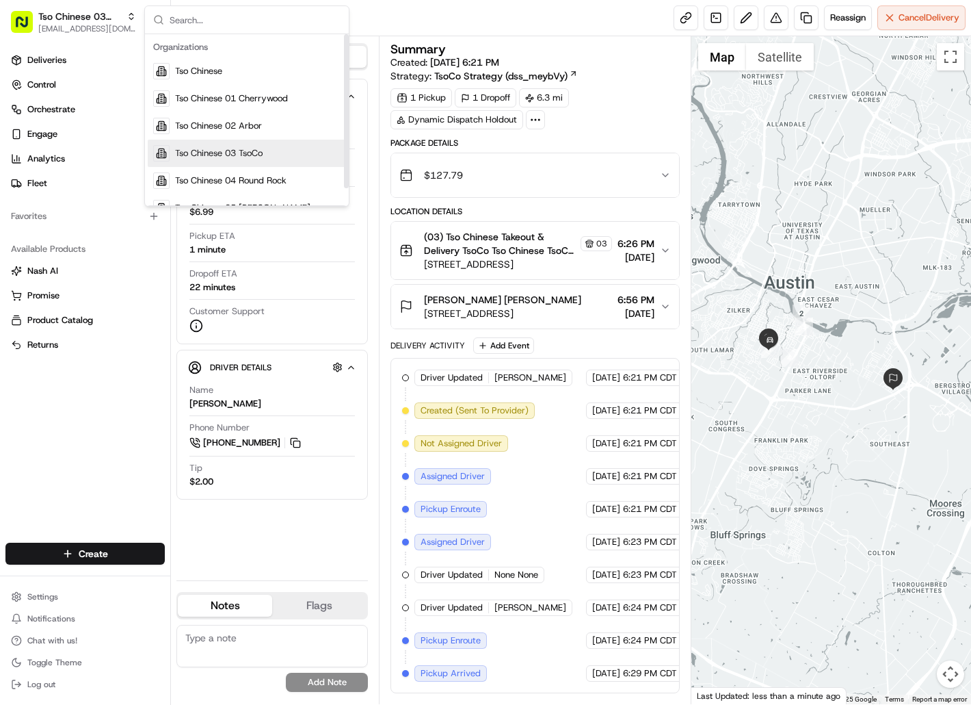
click at [183, 154] on span "Tso Chinese 03 TsoCo" at bounding box center [219, 153] width 88 height 12
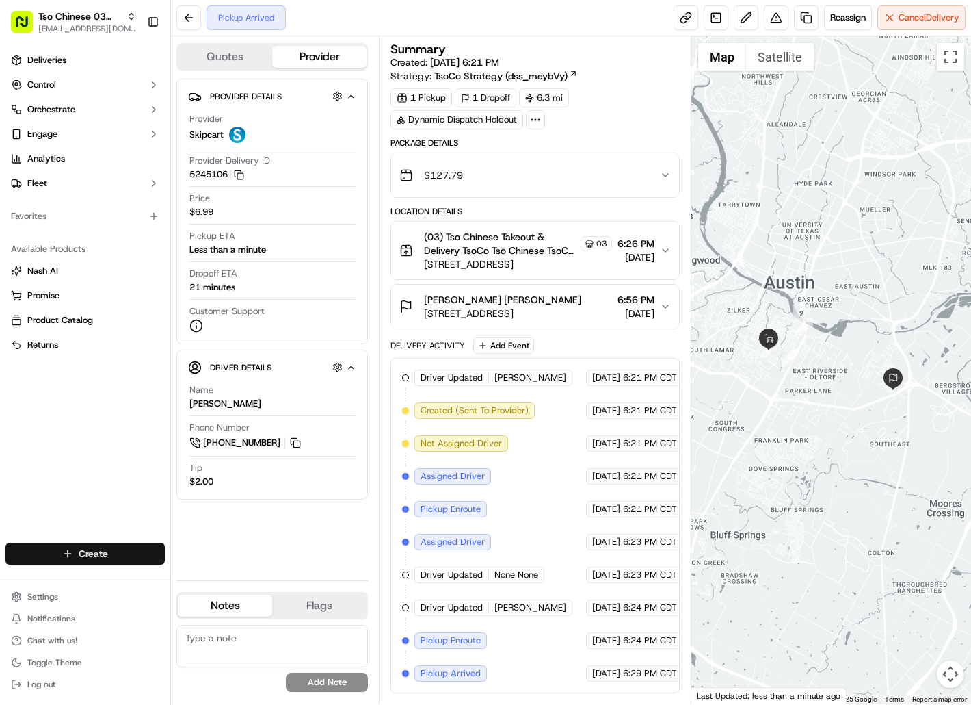
click at [150, 559] on html "Tso Chinese 03 TsoCo [EMAIL_ADDRESS][DOMAIN_NAME] Toggle Sidebar Deliveries Con…" at bounding box center [485, 352] width 971 height 705
click at [202, 576] on link "Delivery" at bounding box center [247, 578] width 153 height 25
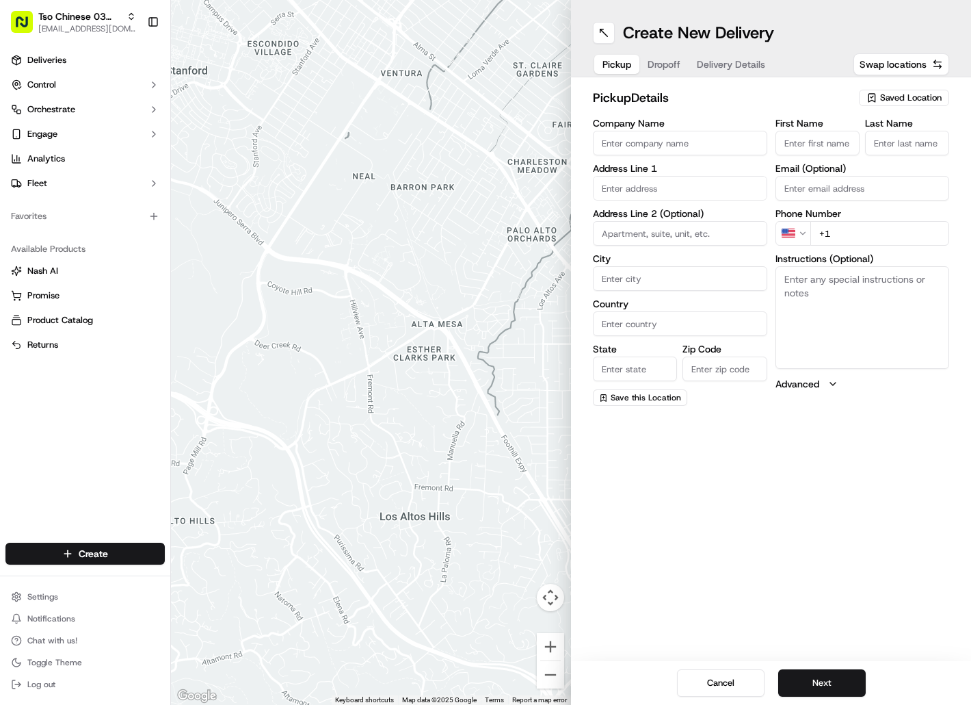
click at [877, 98] on icon "button" at bounding box center [872, 97] width 11 height 11
click at [878, 153] on span "(03) Tso Chinese Takeout & Delivery TsoCo (03)" at bounding box center [881, 155] width 168 height 25
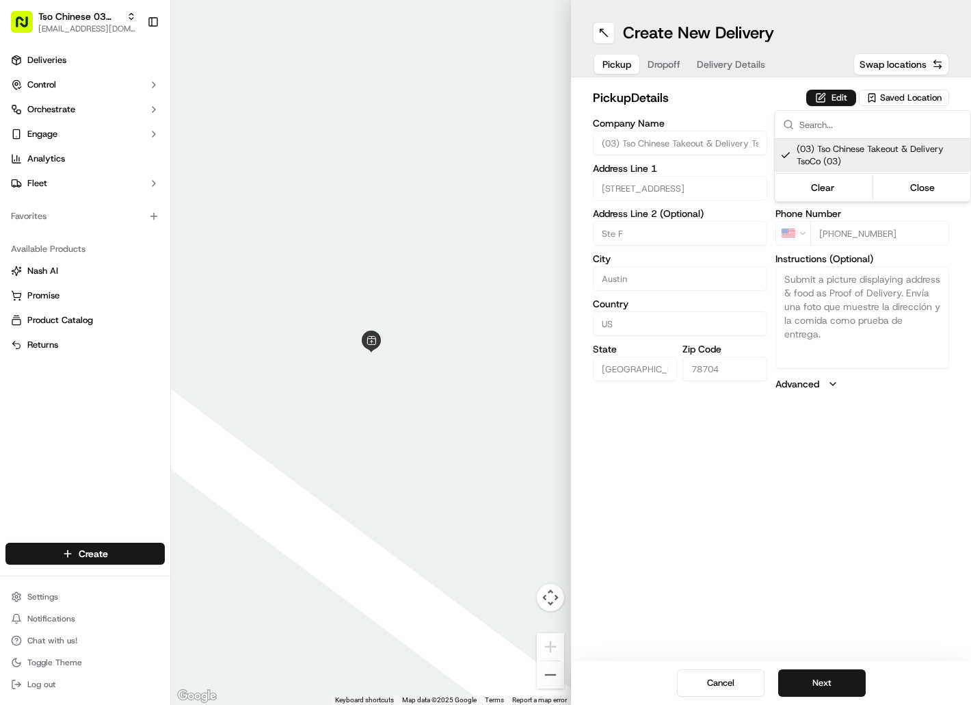
click at [666, 64] on html "Tso Chinese 03 TsoCo [EMAIL_ADDRESS][DOMAIN_NAME] Toggle Sidebar Deliveries Con…" at bounding box center [485, 352] width 971 height 705
click at [666, 64] on span "Dropoff" at bounding box center [664, 64] width 33 height 14
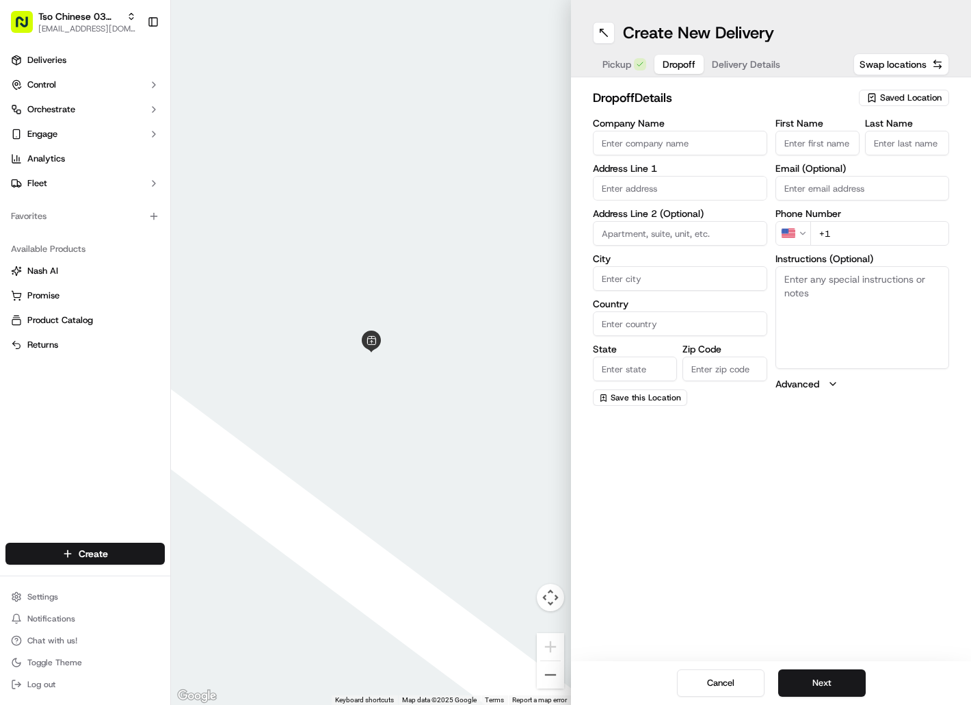
click at [808, 142] on input "First Name" at bounding box center [818, 143] width 84 height 25
paste input "[PERSON_NAME]"
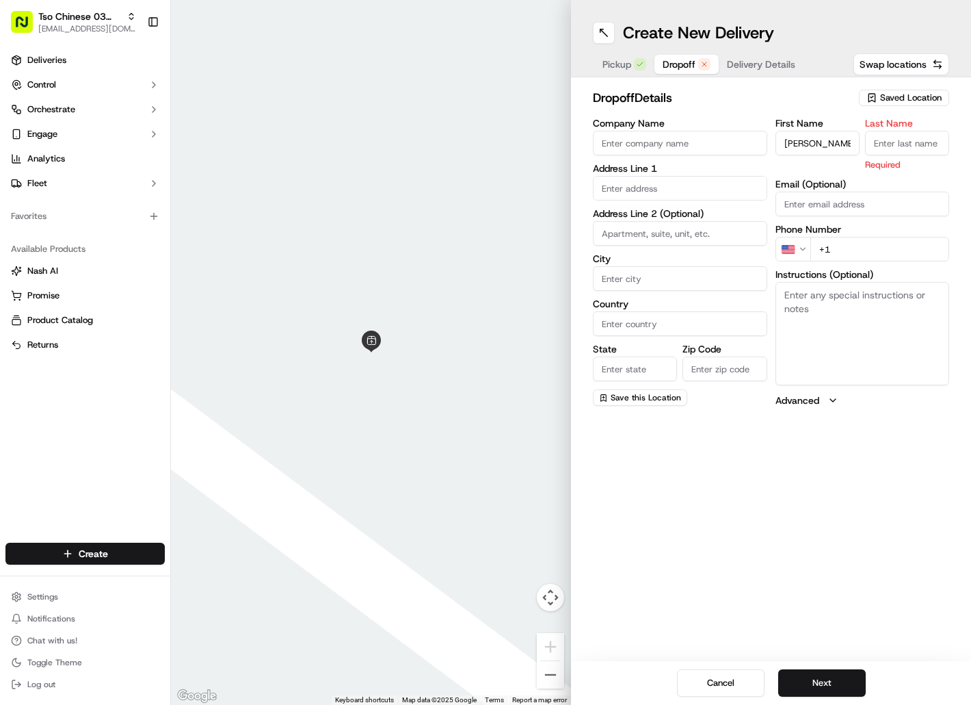
click at [893, 144] on input "Last Name" at bounding box center [907, 143] width 84 height 25
paste input "[PERSON_NAME]"
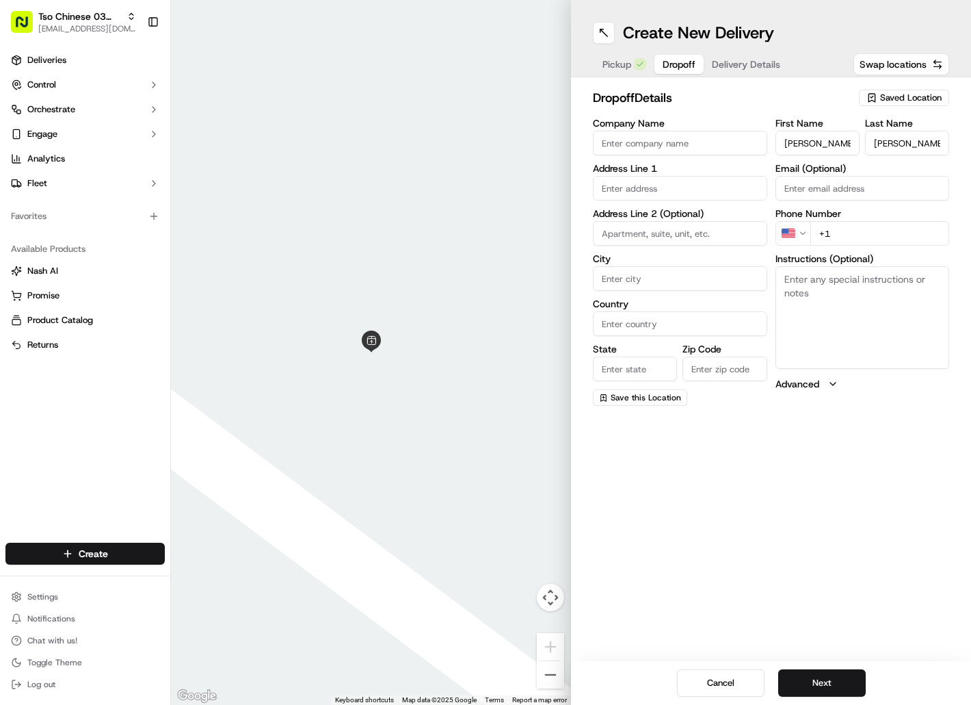
click at [849, 236] on input "+1" at bounding box center [881, 233] width 140 height 25
paste input "[PHONE_NUMBER]"
click at [700, 182] on input "text" at bounding box center [680, 188] width 174 height 25
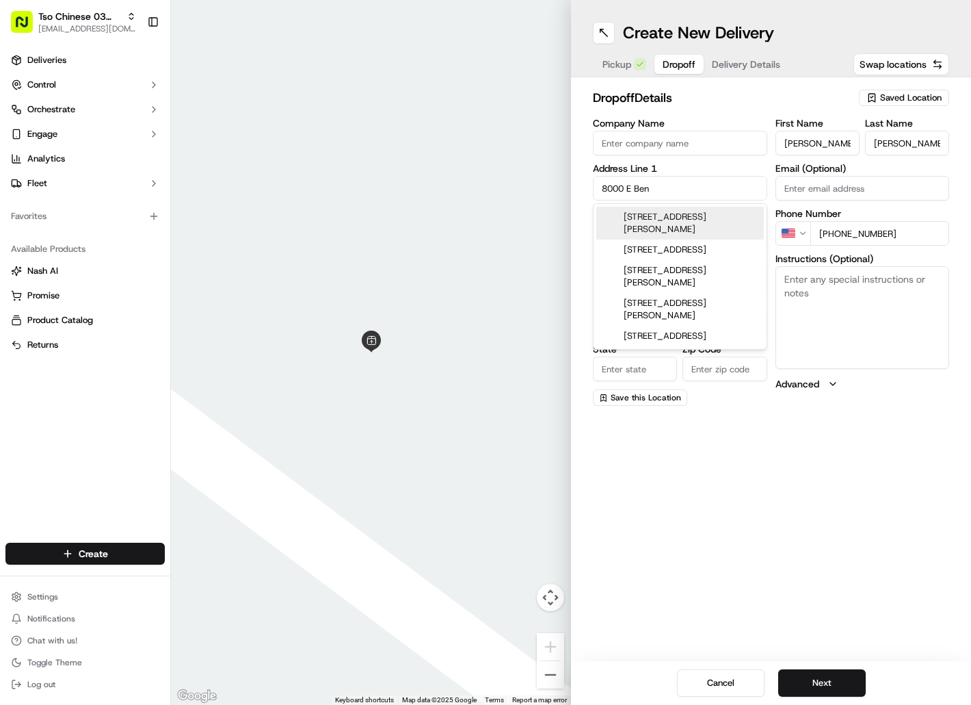
click at [702, 213] on div "[STREET_ADDRESS][PERSON_NAME]" at bounding box center [680, 223] width 168 height 33
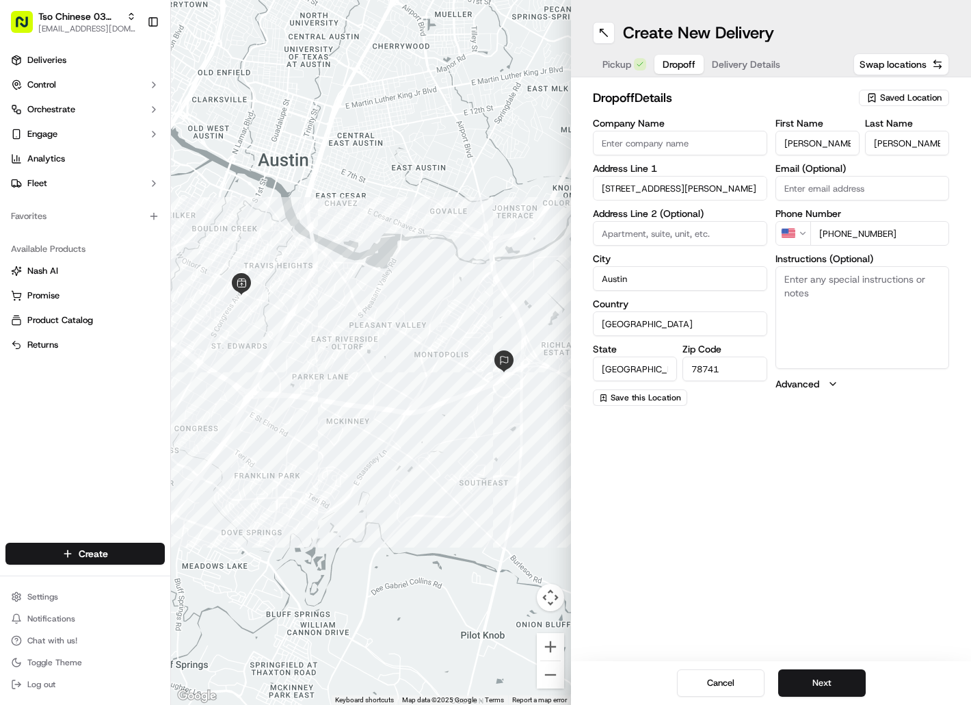
click at [807, 289] on textarea "Instructions (Optional)" at bounding box center [863, 317] width 174 height 103
paste textarea "[GEOGRAPHIC_DATA]"
paste textarea "Meet in lobby"
paste textarea "Drivers must deliver food directly to the customer (unless instructed otherwise…"
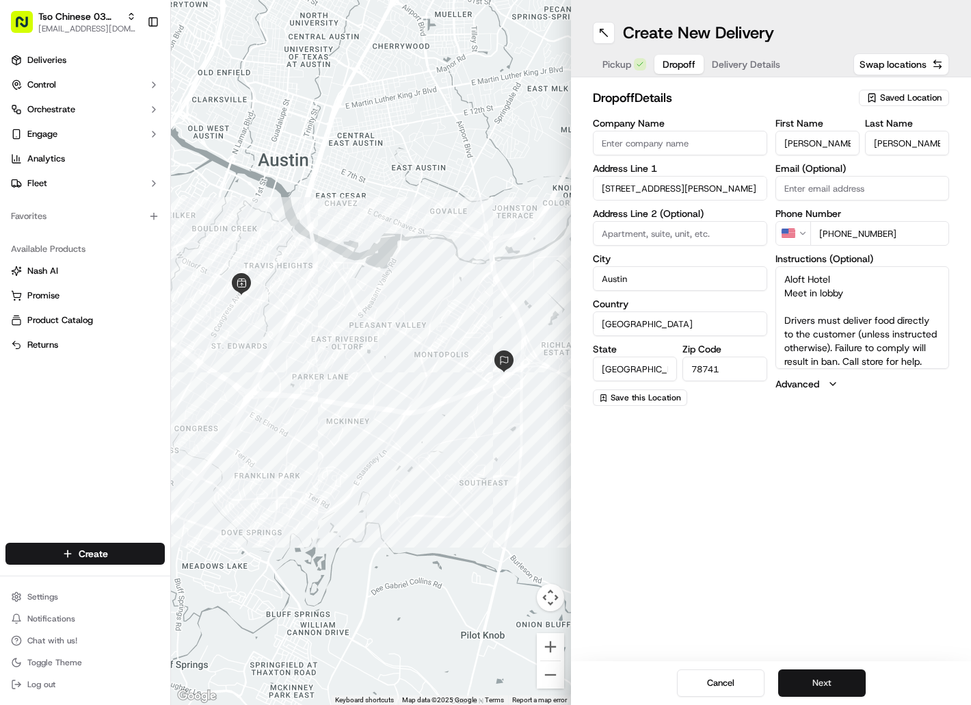
click at [815, 682] on button "Next" at bounding box center [822, 682] width 88 height 27
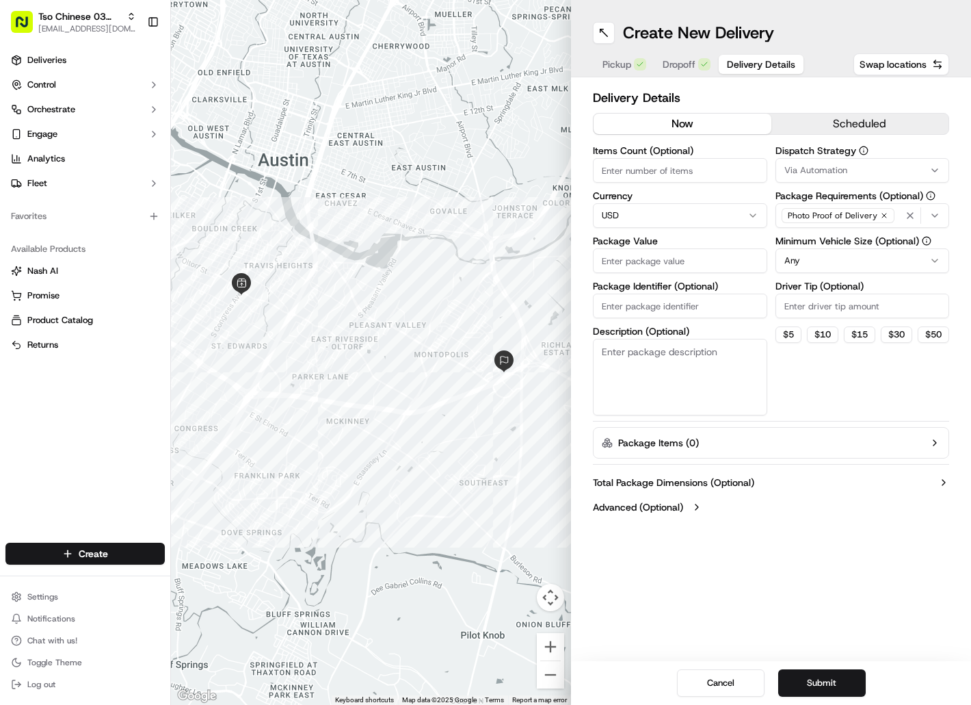
click at [667, 304] on input "Package Identifier (Optional)" at bounding box center [680, 305] width 174 height 25
paste input "V0KLCVX"
click at [667, 304] on input "V0KLCVX" at bounding box center [680, 305] width 174 height 25
click at [667, 263] on input "Package Value" at bounding box center [680, 260] width 174 height 25
click at [832, 174] on span "Via Automation" at bounding box center [816, 170] width 63 height 12
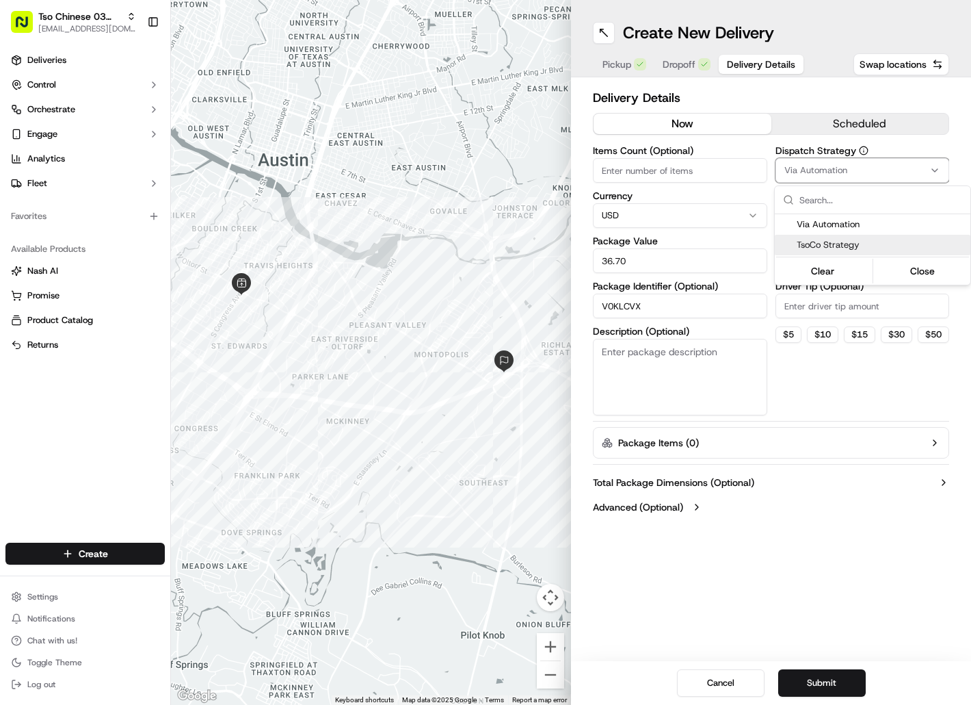
click at [835, 237] on div "TsoCo Strategy" at bounding box center [873, 245] width 196 height 21
click at [832, 306] on html "Tso Chinese 03 TsoCo [EMAIL_ADDRESS][DOMAIN_NAME] Toggle Sidebar Deliveries Con…" at bounding box center [485, 352] width 971 height 705
click at [832, 306] on input "Driver Tip (Optional)" at bounding box center [863, 305] width 174 height 25
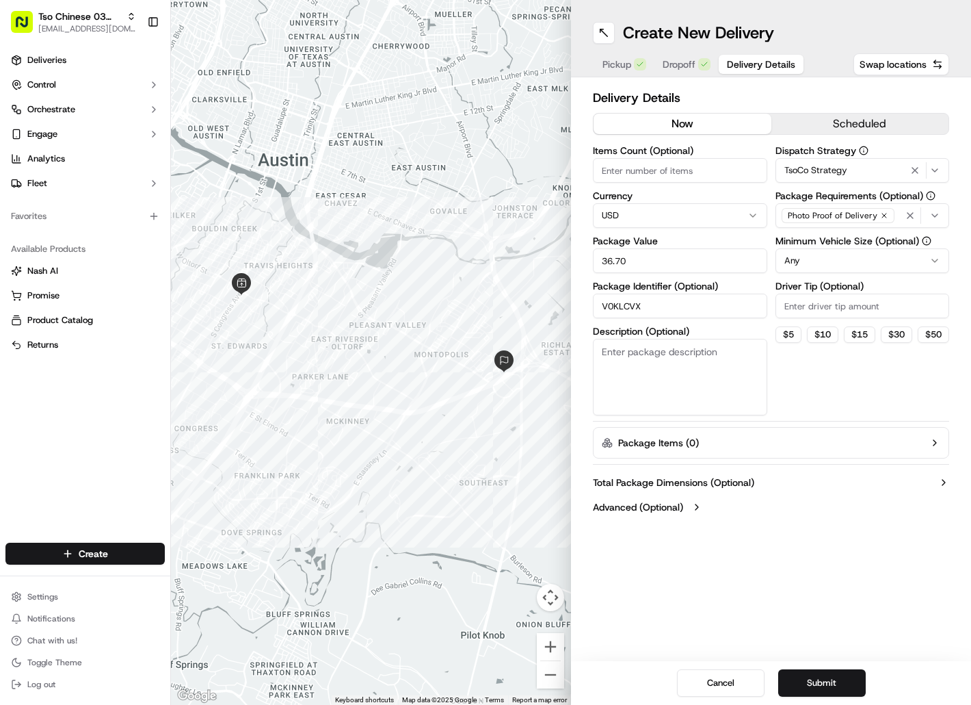
click at [832, 306] on input "Driver Tip (Optional)" at bounding box center [863, 305] width 174 height 25
click at [809, 681] on button "Submit" at bounding box center [822, 682] width 88 height 27
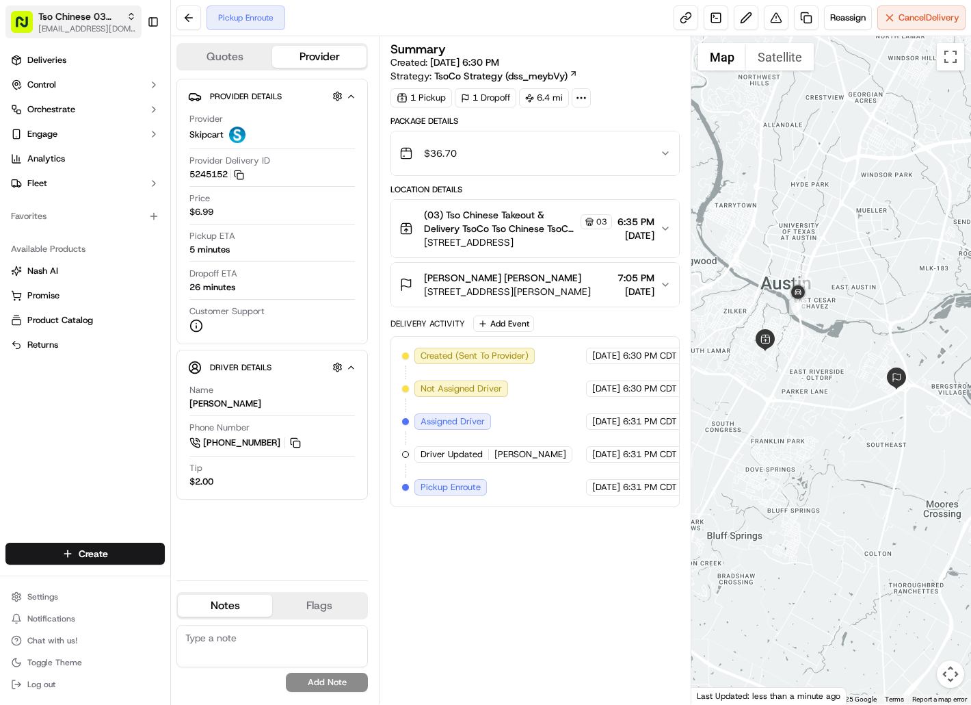
click at [77, 23] on span "[EMAIL_ADDRESS][DOMAIN_NAME]" at bounding box center [87, 28] width 98 height 11
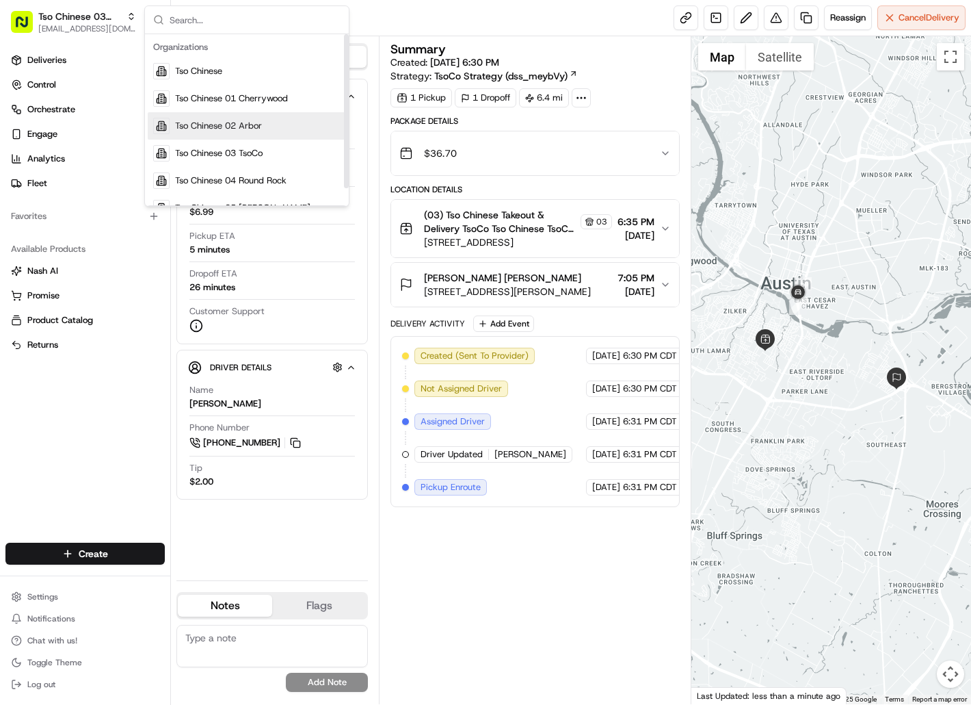
click at [198, 128] on span "Tso Chinese 02 Arbor" at bounding box center [218, 126] width 87 height 12
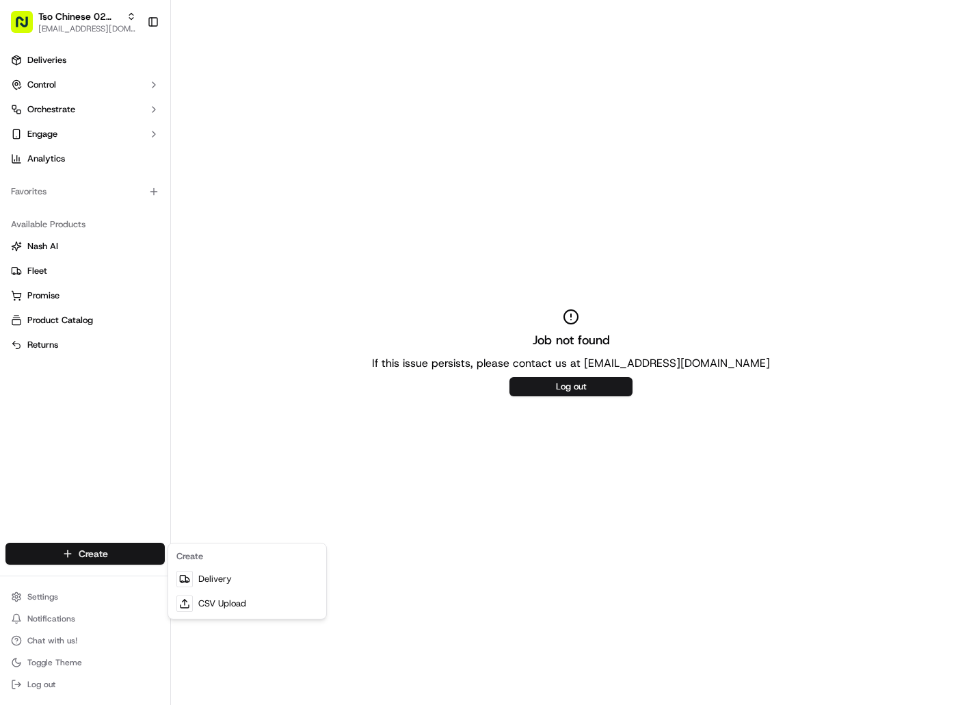
click at [144, 558] on html "Tso Chinese 02 Arbor [EMAIL_ADDRESS][DOMAIN_NAME] Toggle Sidebar Deliveries Con…" at bounding box center [485, 352] width 971 height 705
click at [216, 587] on link "Delivery" at bounding box center [247, 578] width 153 height 25
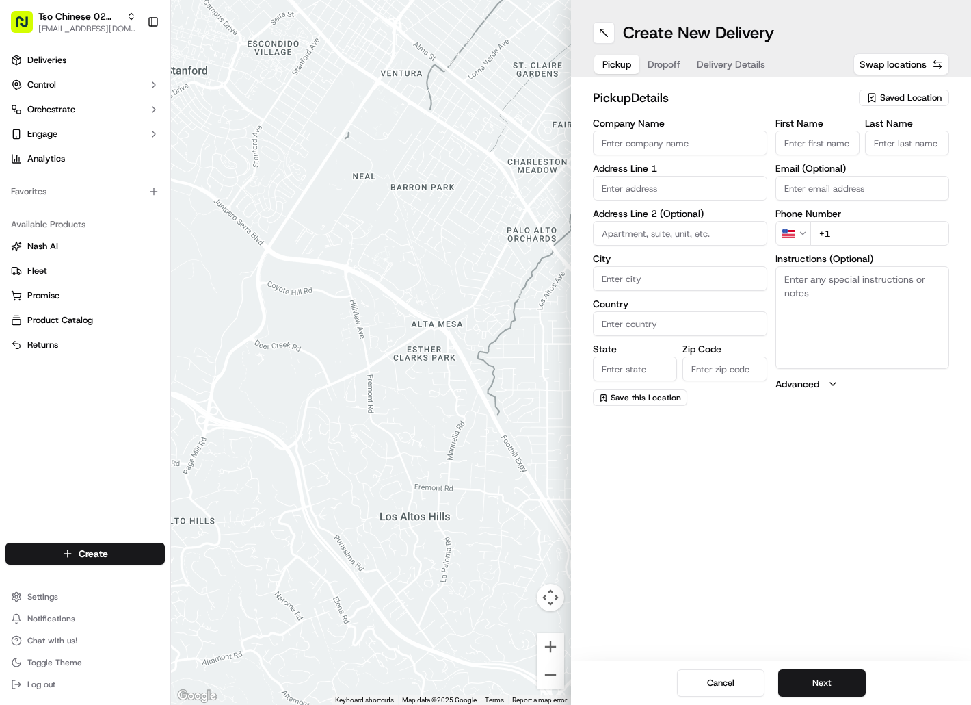
click at [921, 96] on span "Saved Location" at bounding box center [911, 98] width 62 height 12
click at [921, 148] on span "(02) Tso Chinese Takeout & Delivery [GEOGRAPHIC_DATA] (02)" at bounding box center [881, 155] width 168 height 25
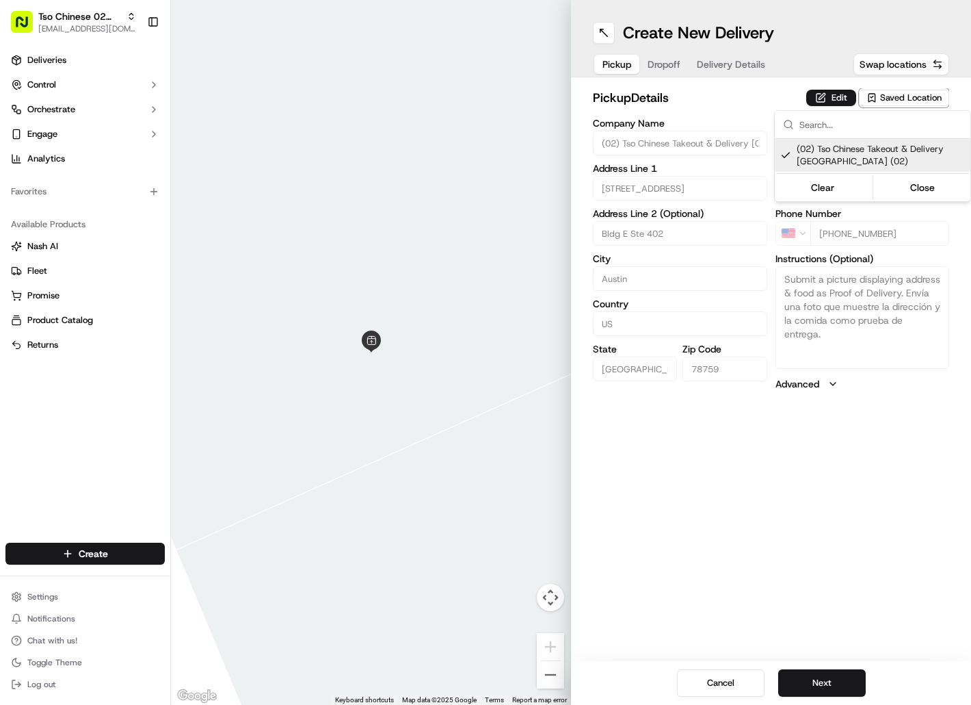
click at [681, 72] on html "Tso Chinese 02 Arbor [EMAIL_ADDRESS][DOMAIN_NAME] Toggle Sidebar Deliveries Con…" at bounding box center [485, 352] width 971 height 705
click at [681, 71] on button "Dropoff" at bounding box center [664, 64] width 49 height 19
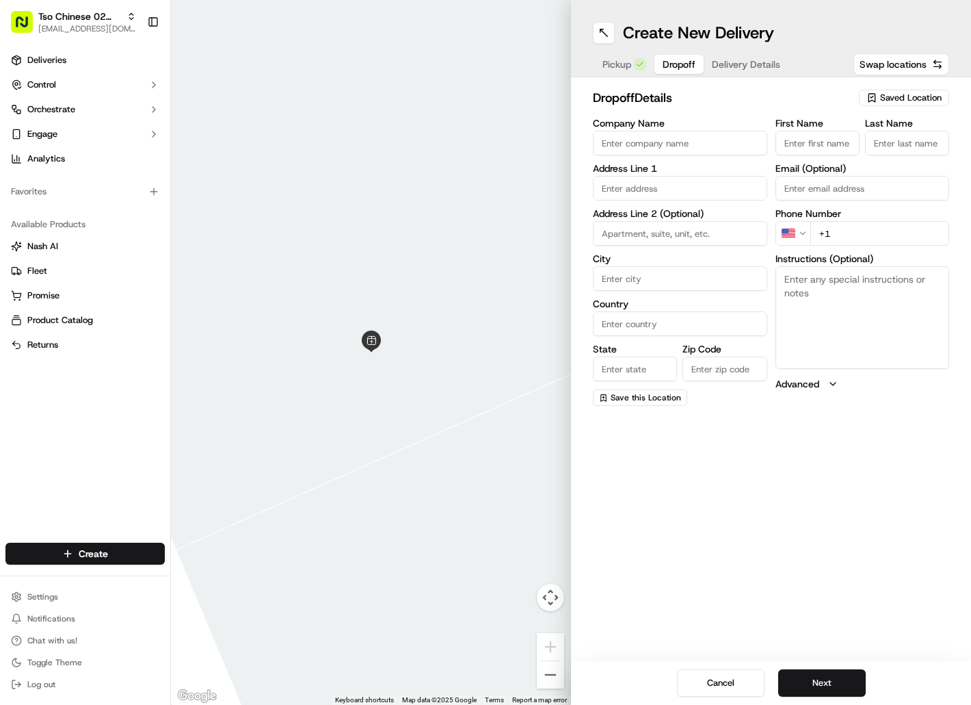
click at [810, 137] on input "First Name" at bounding box center [818, 143] width 84 height 25
paste input "[PERSON_NAME]"
click at [909, 142] on input "Last Name" at bounding box center [907, 143] width 84 height 25
paste input "[PERSON_NAME]"
click at [858, 232] on input "+1" at bounding box center [881, 233] width 140 height 25
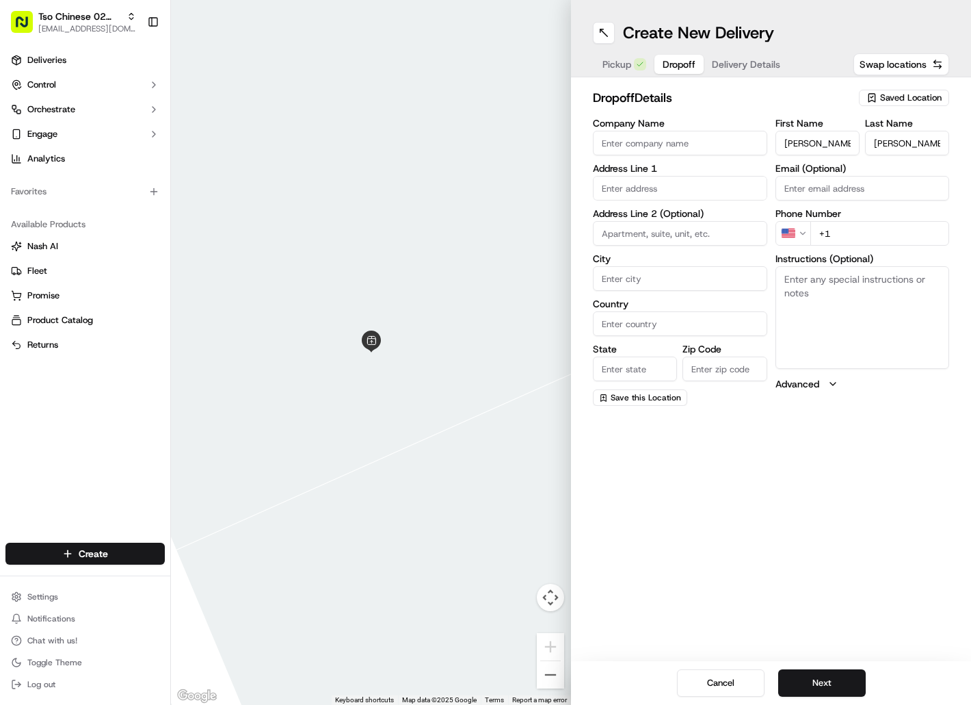
paste input "[PHONE_NUMBER]"
click at [713, 193] on input "text" at bounding box center [680, 188] width 174 height 25
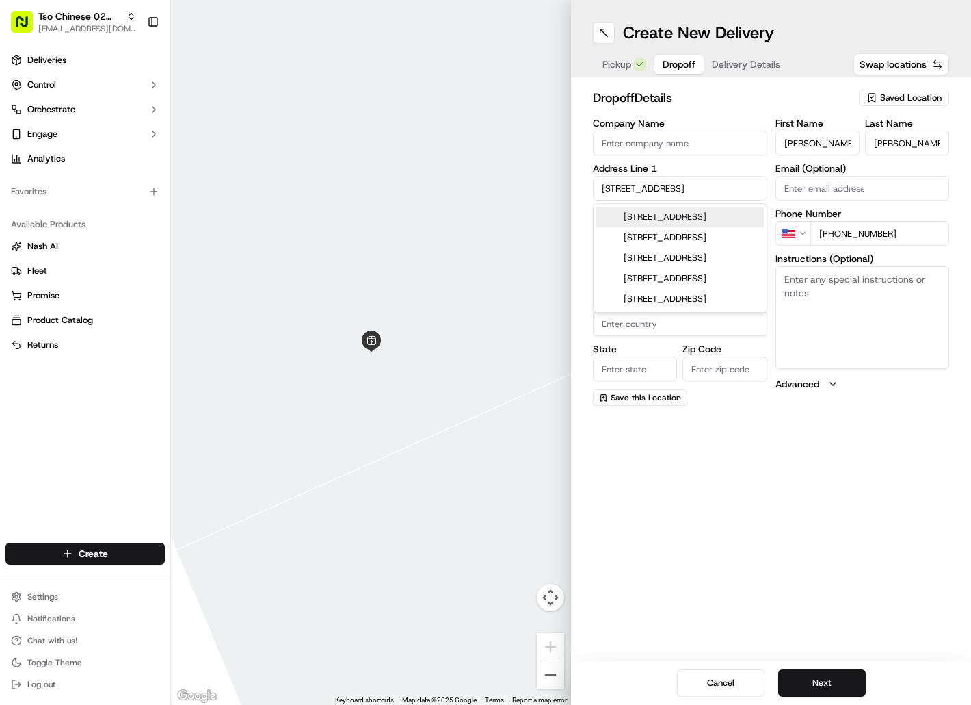
click at [713, 218] on div "[STREET_ADDRESS]" at bounding box center [680, 217] width 168 height 21
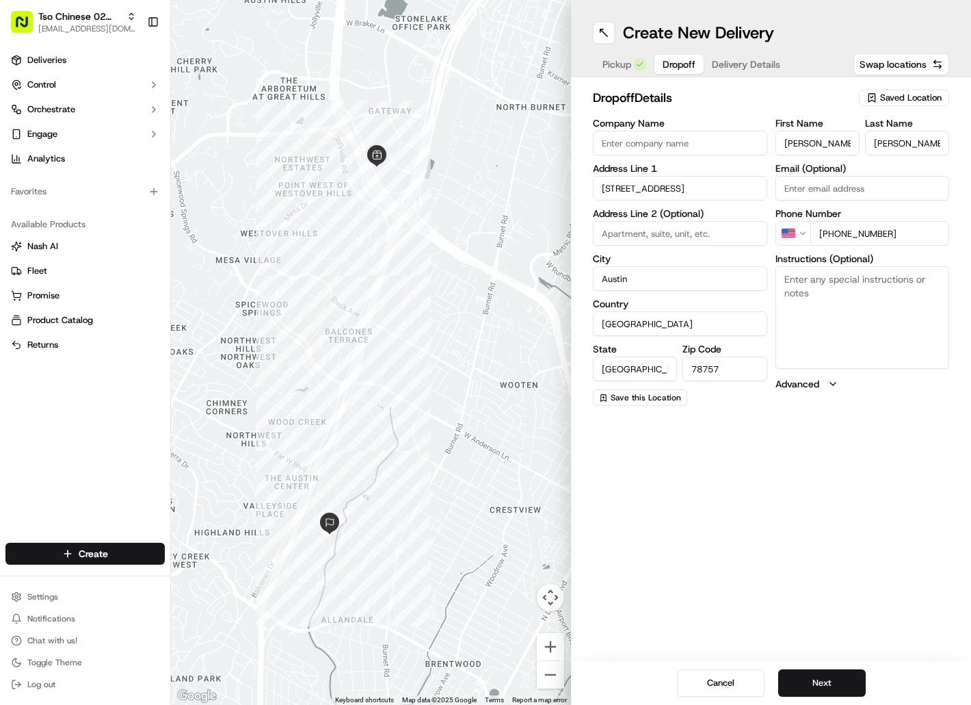
click at [828, 295] on textarea "Instructions (Optional)" at bounding box center [863, 317] width 174 height 103
paste textarea "Drivers must deliver food directly to the customer (unless instructed otherwise…"
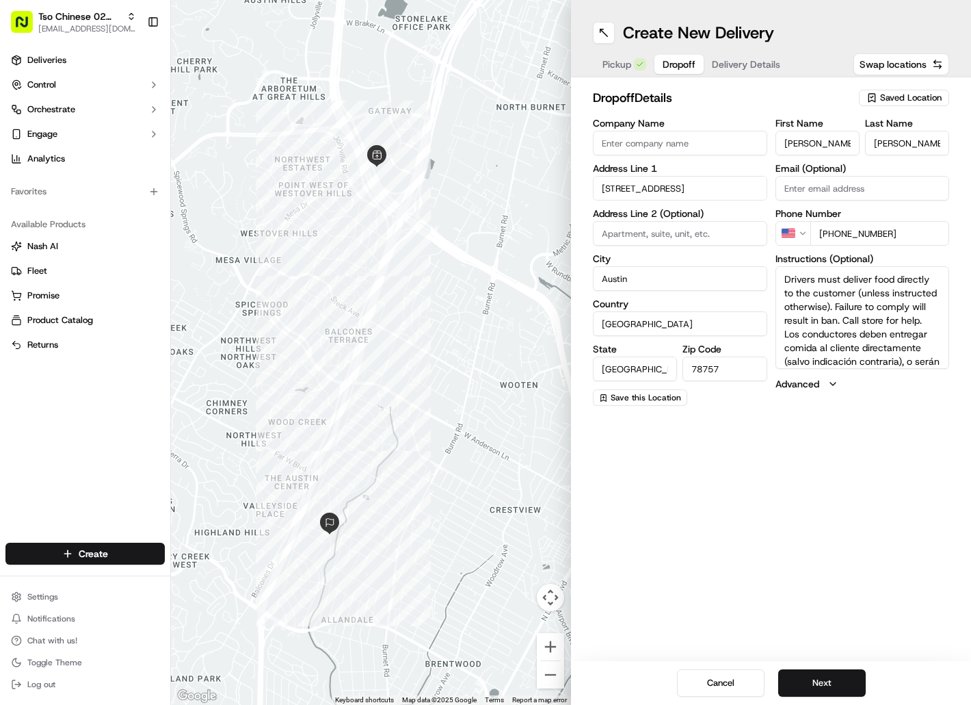
scroll to position [53, 0]
click at [826, 689] on button "Next" at bounding box center [822, 682] width 88 height 27
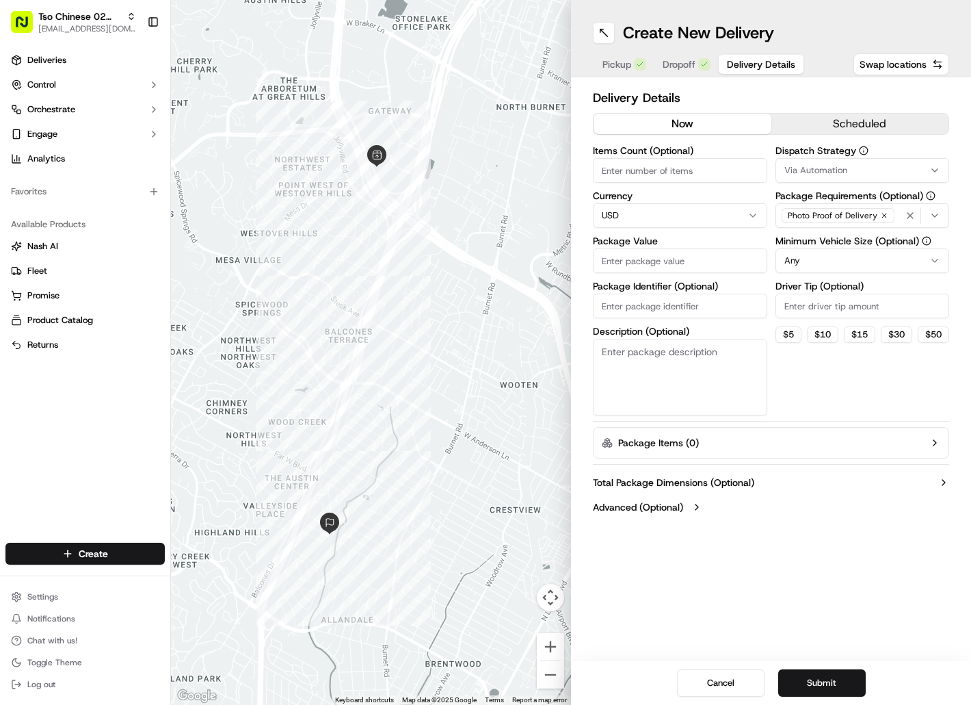
click at [638, 305] on input "Package Identifier (Optional)" at bounding box center [680, 305] width 174 height 25
paste input "KUUXU1T"
click at [642, 265] on input "Package Value" at bounding box center [680, 260] width 174 height 25
click at [817, 175] on span "Via Automation" at bounding box center [816, 170] width 63 height 12
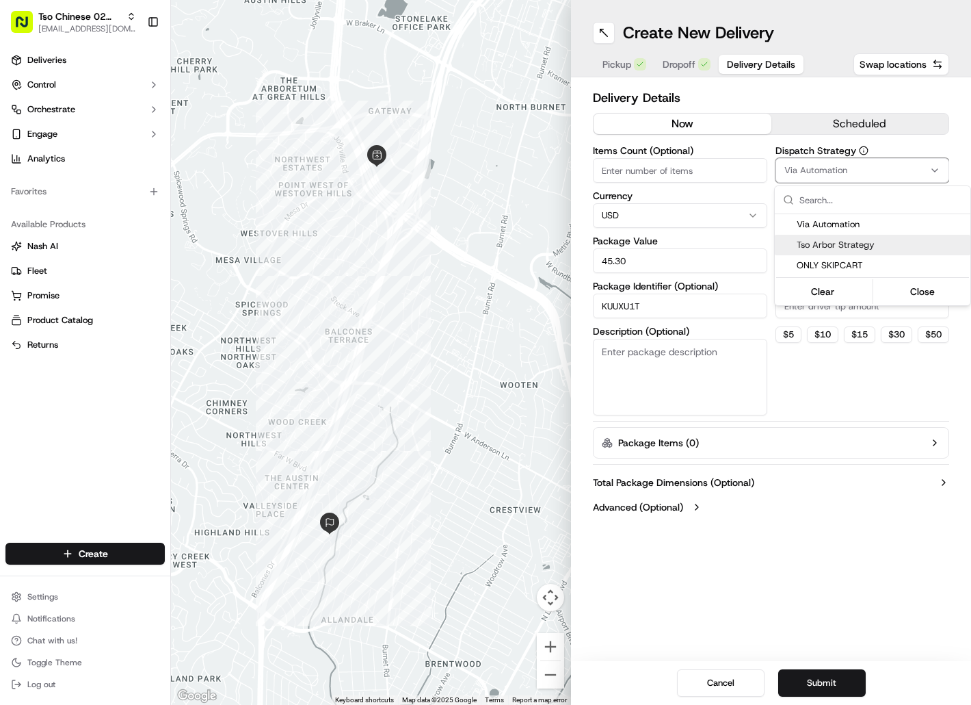
click at [825, 246] on span "Tso Arbor Strategy" at bounding box center [881, 245] width 168 height 12
click at [817, 310] on html "Tso Chinese 02 Arbor [EMAIL_ADDRESS][DOMAIN_NAME] Toggle Sidebar Deliveries Con…" at bounding box center [485, 352] width 971 height 705
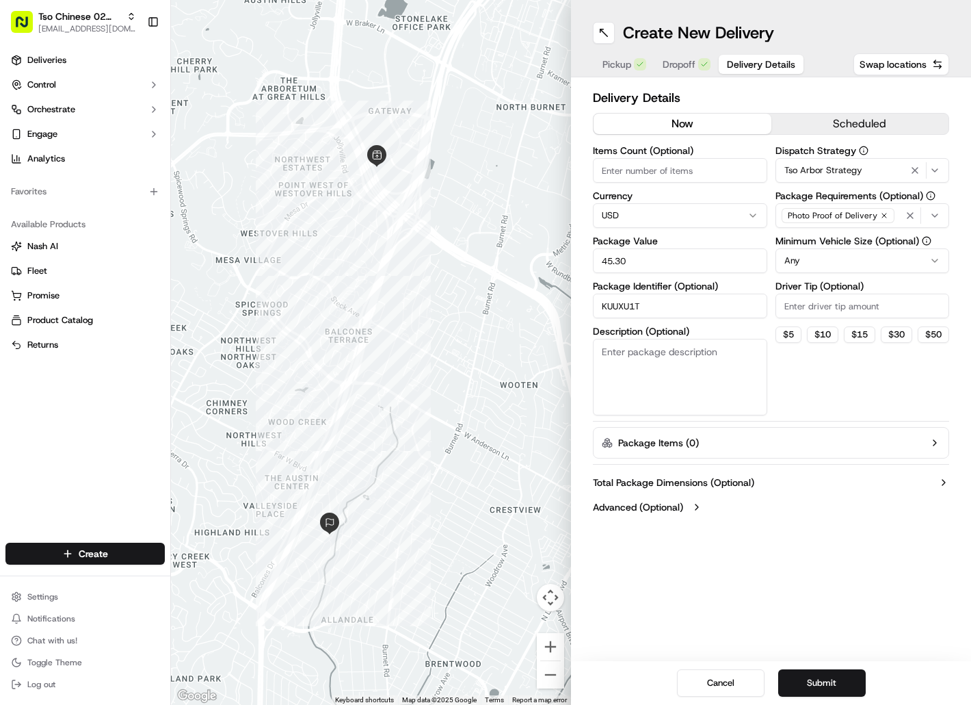
click at [817, 310] on input "Driver Tip (Optional)" at bounding box center [863, 305] width 174 height 25
click at [824, 685] on button "Submit" at bounding box center [822, 682] width 88 height 27
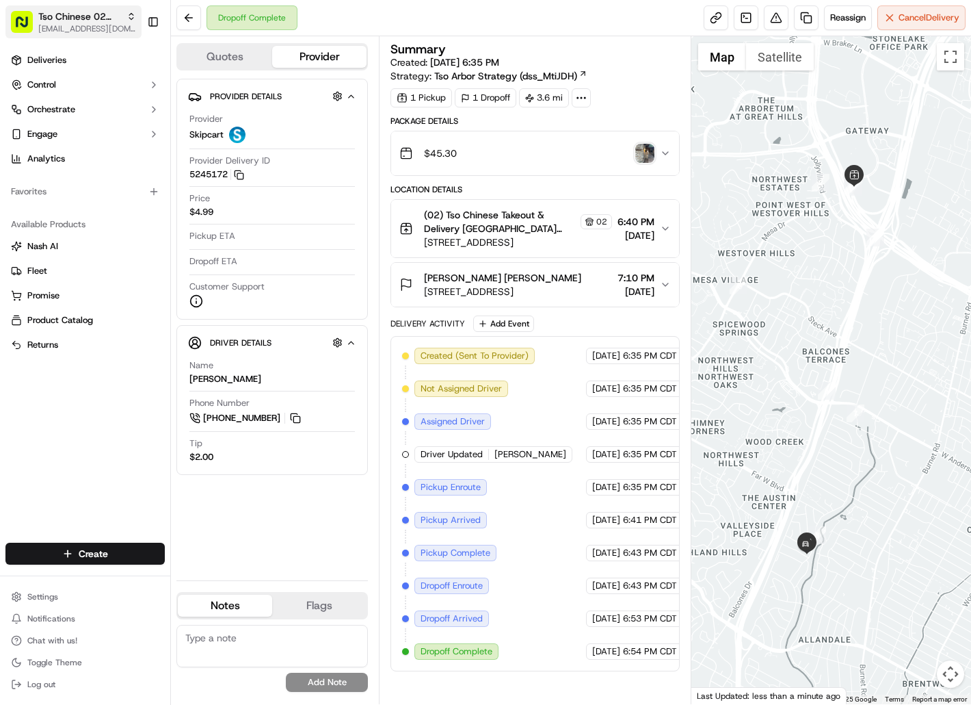
click at [114, 23] on span "Tso Chinese 02 Arbor" at bounding box center [79, 17] width 83 height 14
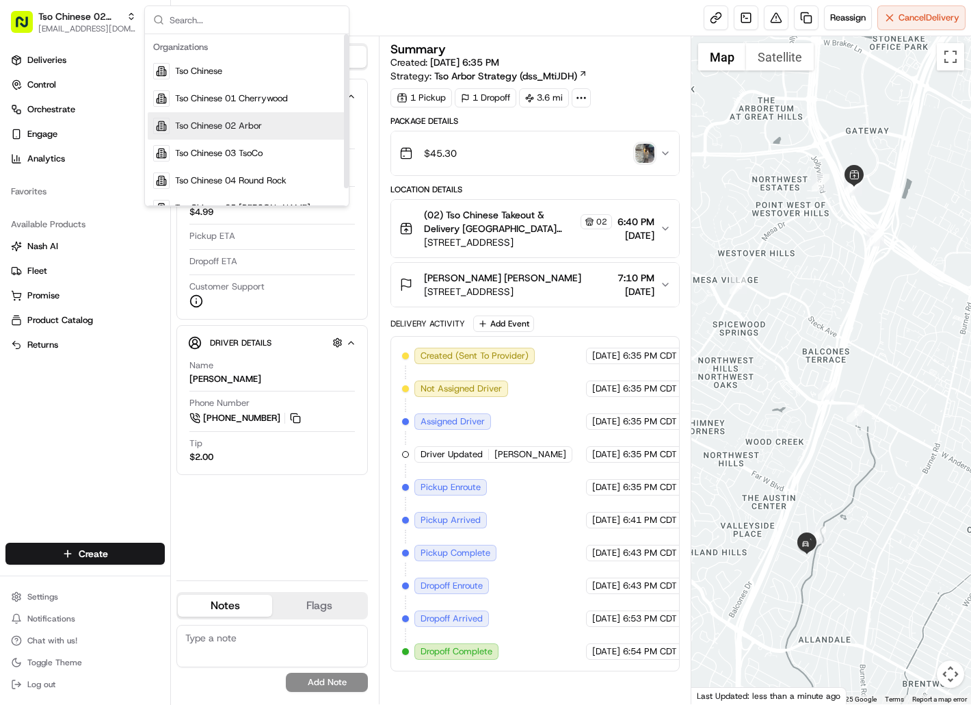
click at [206, 128] on span "Tso Chinese 02 Arbor" at bounding box center [218, 126] width 87 height 12
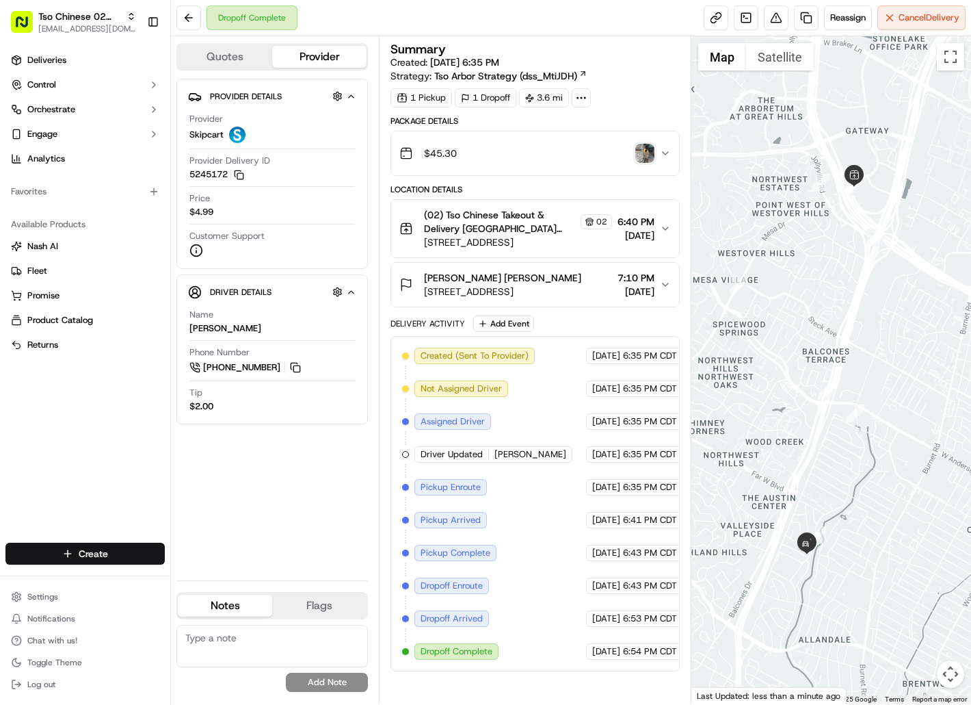
click at [142, 546] on html "Tso Chinese 02 Arbor [EMAIL_ADDRESS][DOMAIN_NAME] Toggle Sidebar Deliveries Con…" at bounding box center [485, 352] width 971 height 705
click at [215, 574] on link "Delivery" at bounding box center [247, 578] width 153 height 25
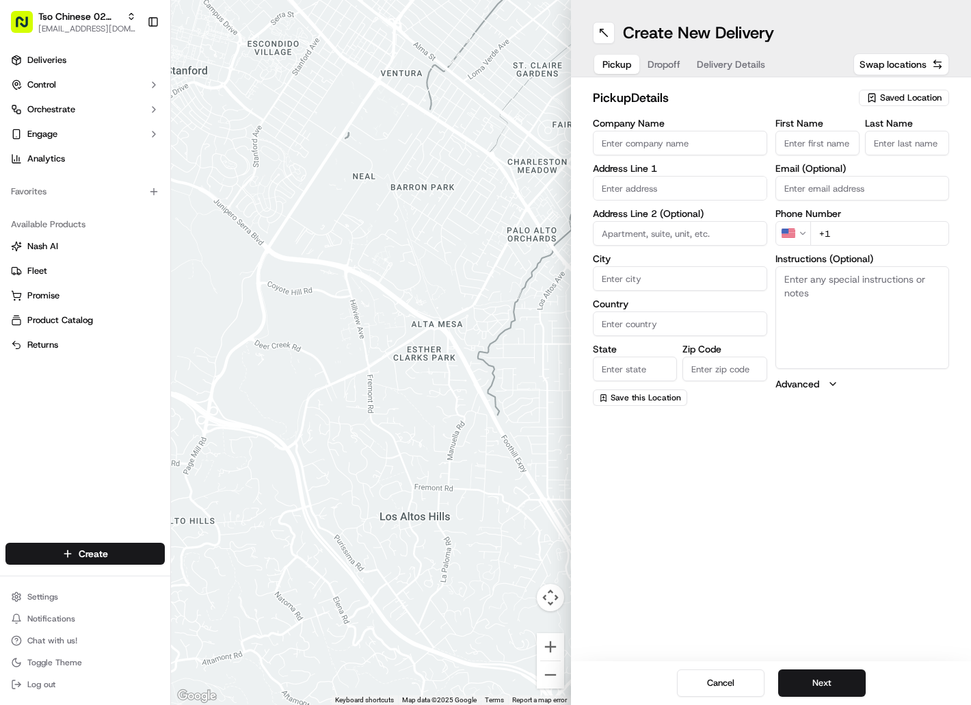
click at [899, 103] on span "Saved Location" at bounding box center [911, 98] width 62 height 12
click at [903, 144] on span "(02) Tso Chinese Takeout & Delivery [GEOGRAPHIC_DATA] (02)" at bounding box center [881, 155] width 168 height 25
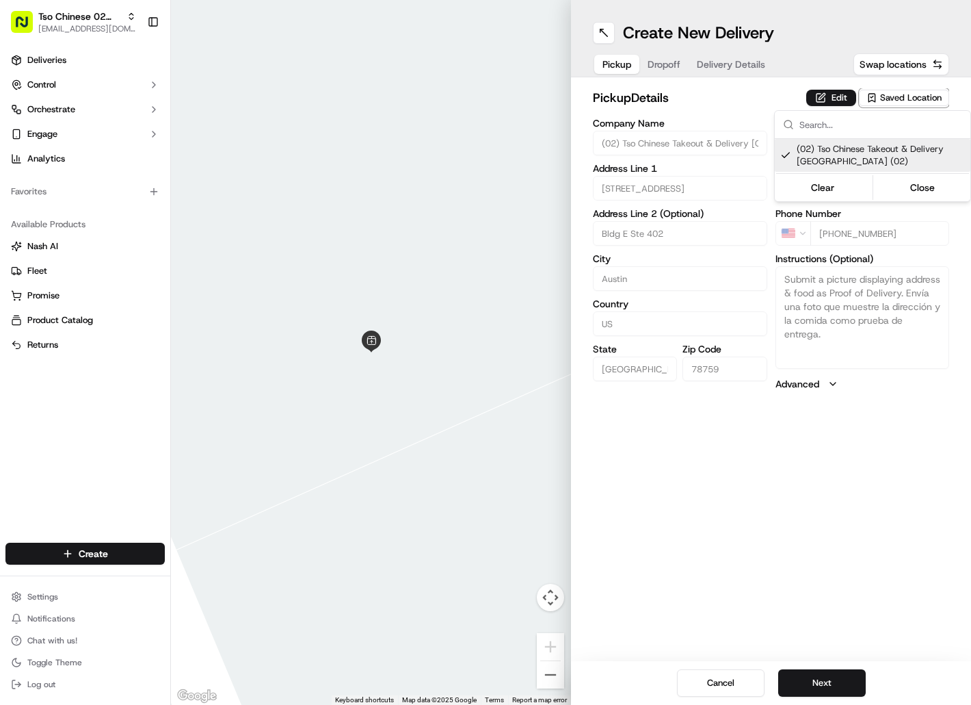
click at [670, 61] on html "Tso Chinese 02 Arbor [EMAIL_ADDRESS][DOMAIN_NAME] Toggle Sidebar Deliveries Con…" at bounding box center [485, 352] width 971 height 705
click at [670, 61] on span "Dropoff" at bounding box center [664, 64] width 33 height 14
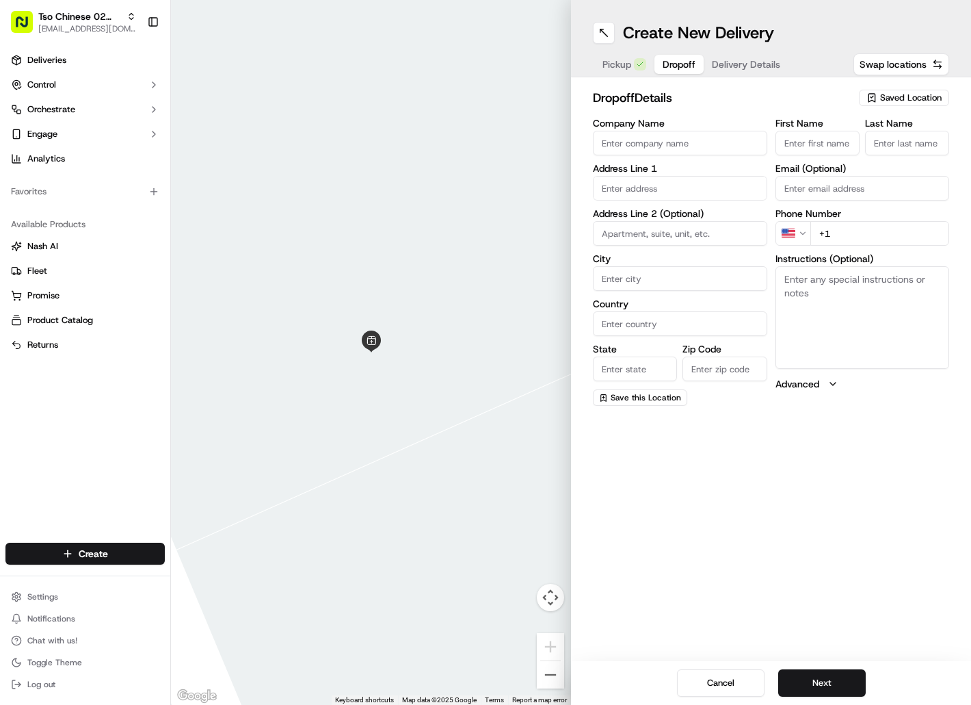
paste input "[PERSON_NAME]"
click at [793, 141] on input "[PERSON_NAME]" at bounding box center [818, 143] width 84 height 25
paste input "[PERSON_NAME]"
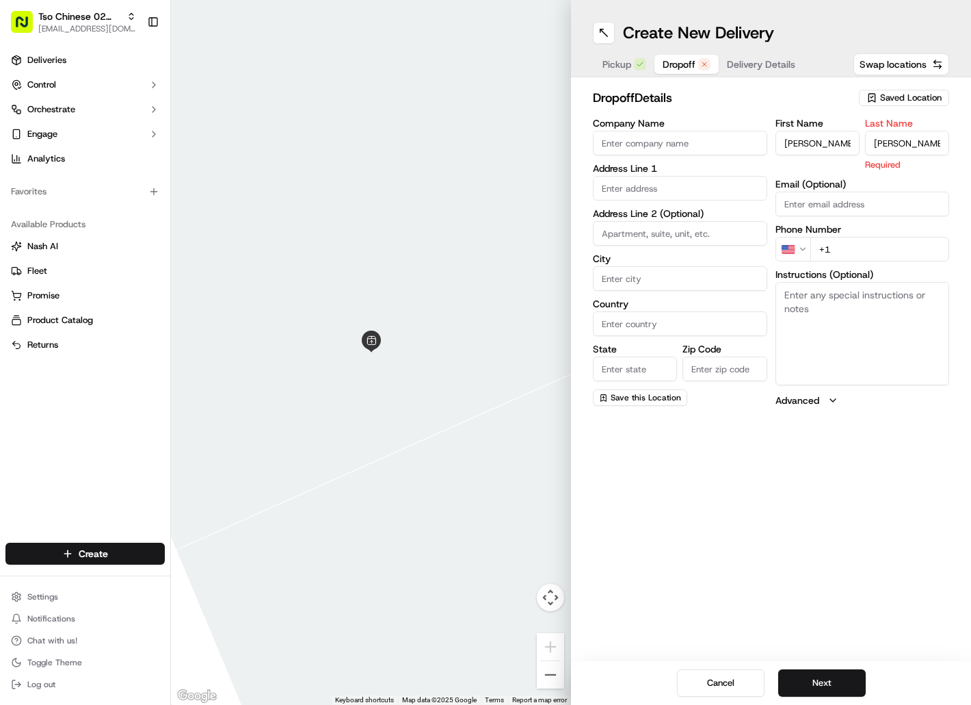
click at [894, 142] on input "[PERSON_NAME]" at bounding box center [907, 143] width 84 height 25
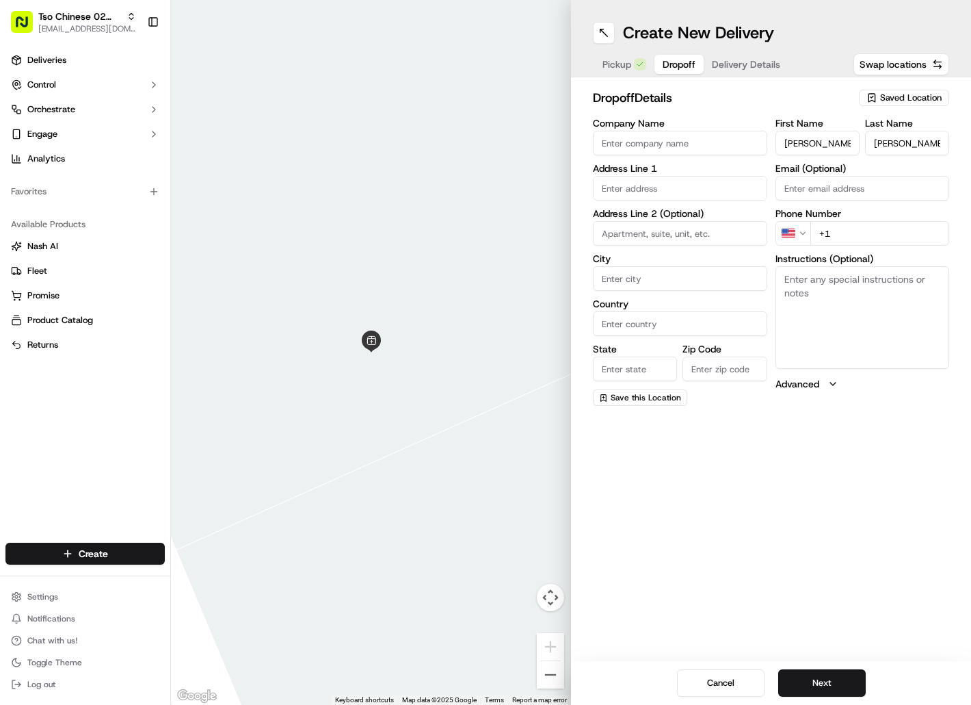
click at [841, 235] on input "+1" at bounding box center [881, 233] width 140 height 25
paste input "[PHONE_NUMBER]"
click at [666, 190] on input "text" at bounding box center [680, 188] width 174 height 25
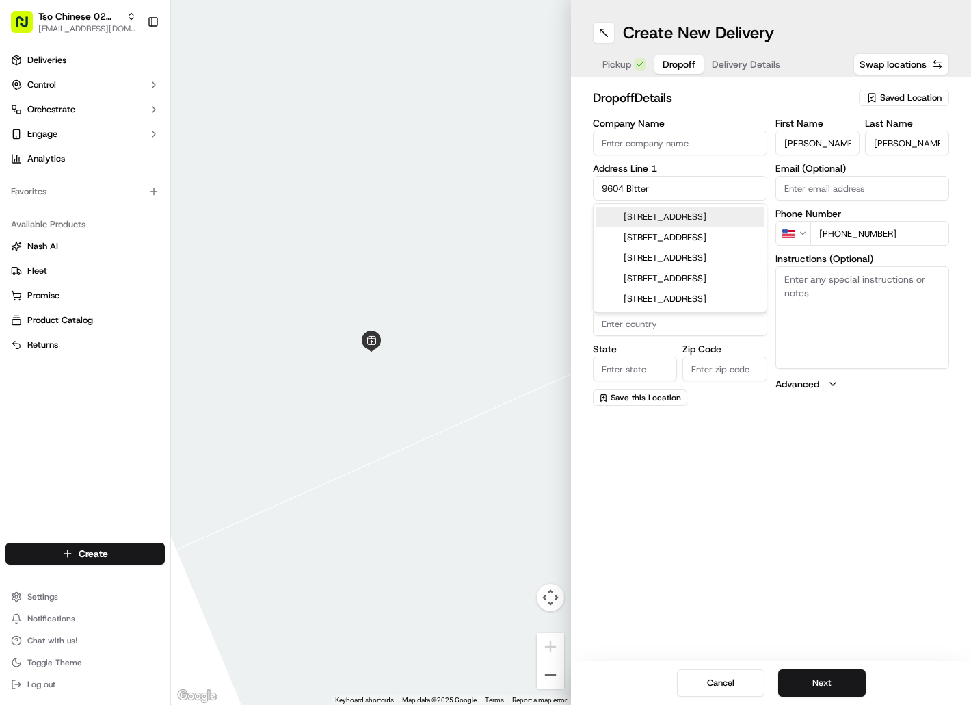
click at [640, 218] on div "[STREET_ADDRESS]" at bounding box center [680, 217] width 168 height 21
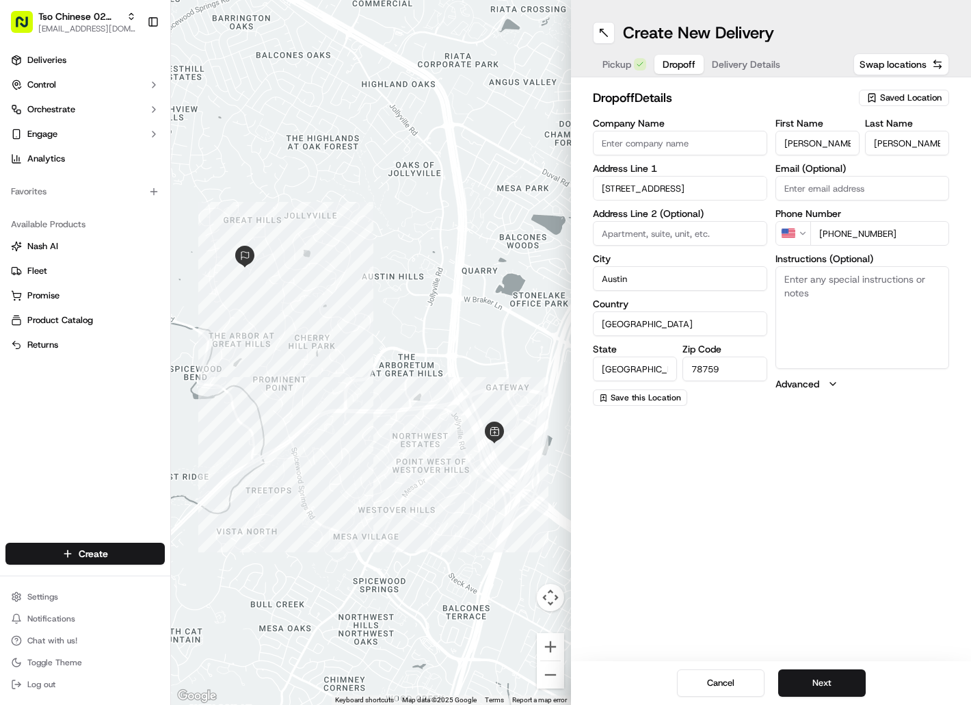
click at [867, 291] on textarea "Instructions (Optional)" at bounding box center [863, 317] width 174 height 103
paste textarea "Drivers must deliver food directly to the customer (unless instructed otherwise…"
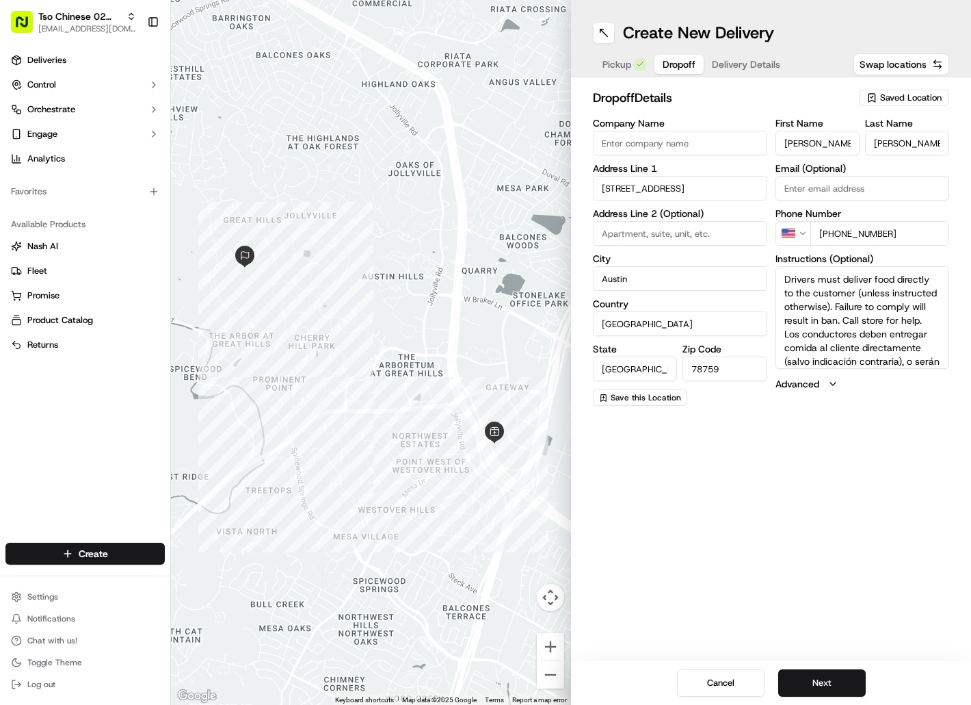
scroll to position [53, 0]
click at [820, 675] on button "Next" at bounding box center [822, 682] width 88 height 27
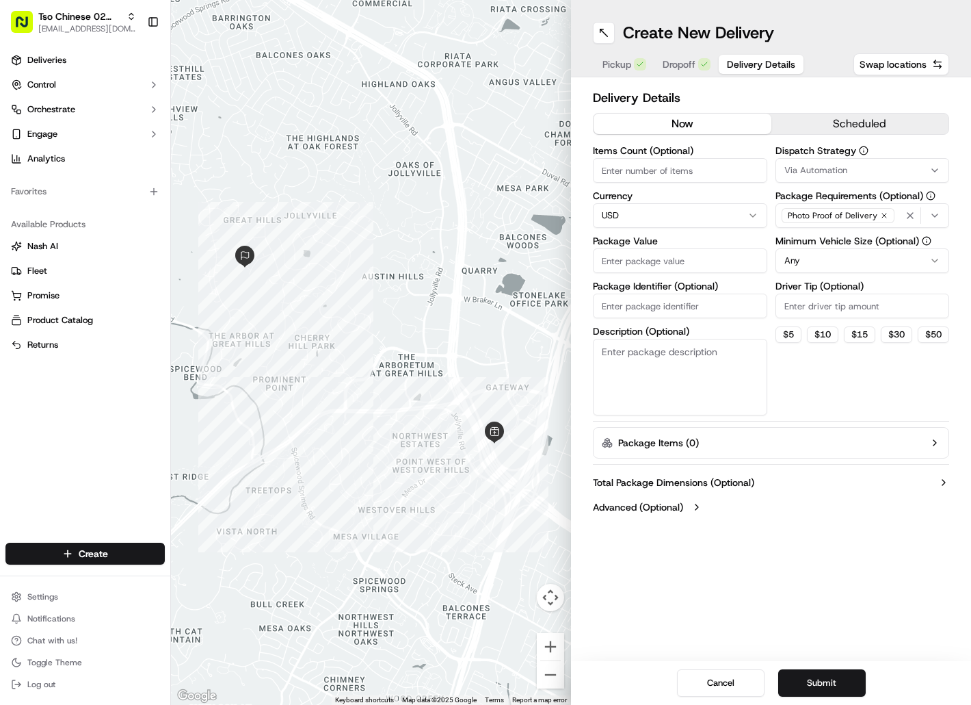
paste input "KRFXPY8"
click at [672, 304] on input "KRFXPY8" at bounding box center [680, 305] width 174 height 25
click at [674, 265] on input "Package Value" at bounding box center [680, 260] width 174 height 25
click at [833, 164] on span "Via Automation" at bounding box center [816, 170] width 63 height 12
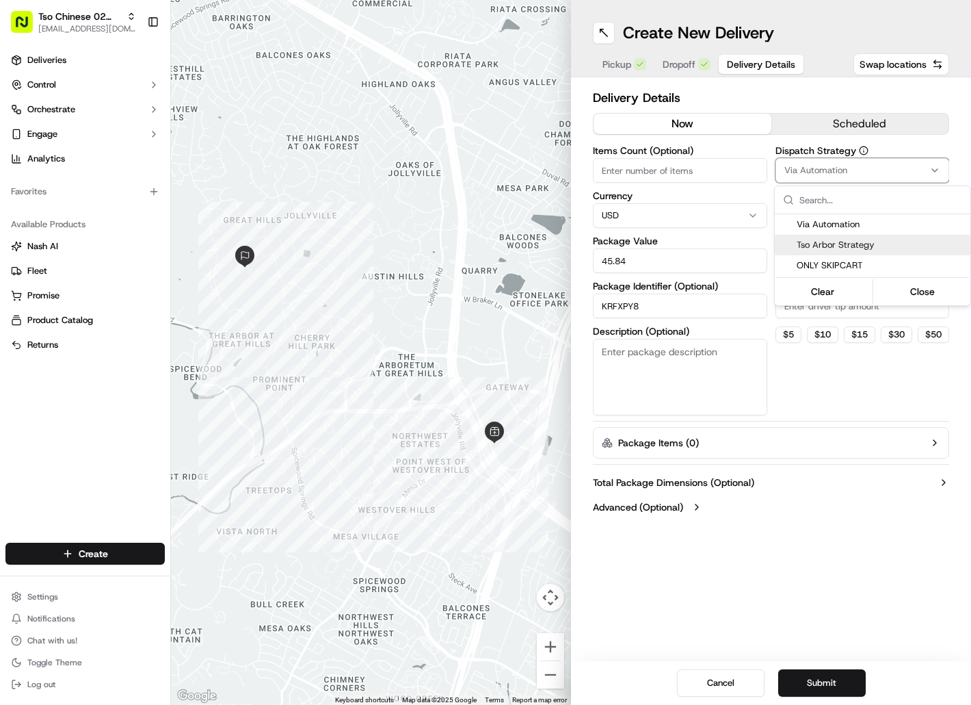
click at [835, 235] on div "Tso Arbor Strategy" at bounding box center [873, 245] width 196 height 21
click at [827, 316] on html "Tso Chinese 02 Arbor [EMAIL_ADDRESS][DOMAIN_NAME] Toggle Sidebar Deliveries Con…" at bounding box center [485, 352] width 971 height 705
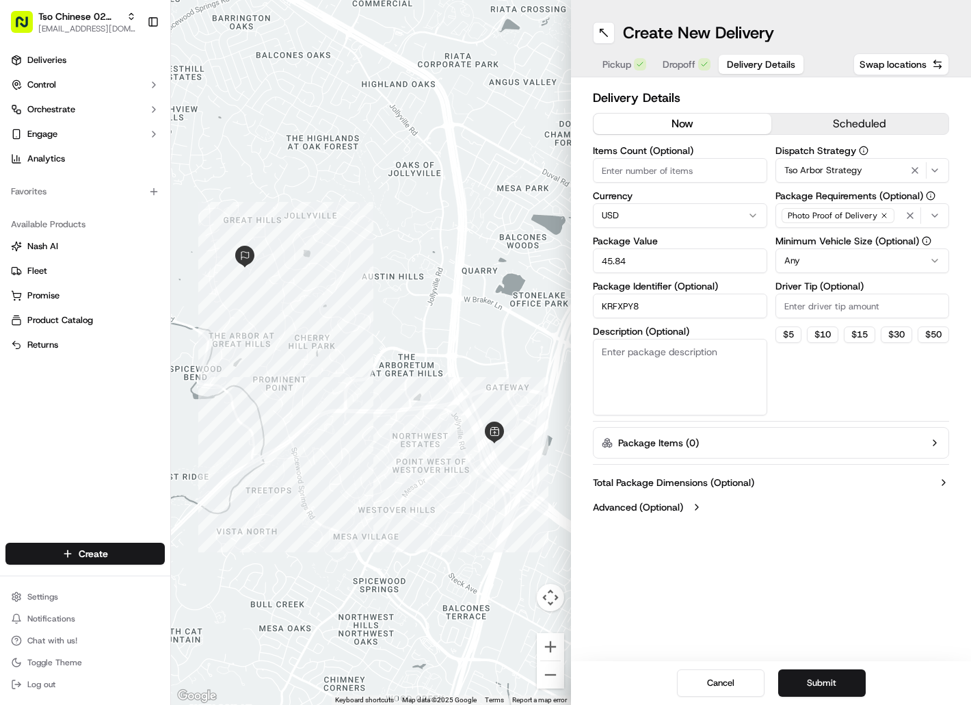
click at [827, 313] on input "Driver Tip (Optional)" at bounding box center [863, 305] width 174 height 25
click at [813, 674] on button "Submit" at bounding box center [822, 682] width 88 height 27
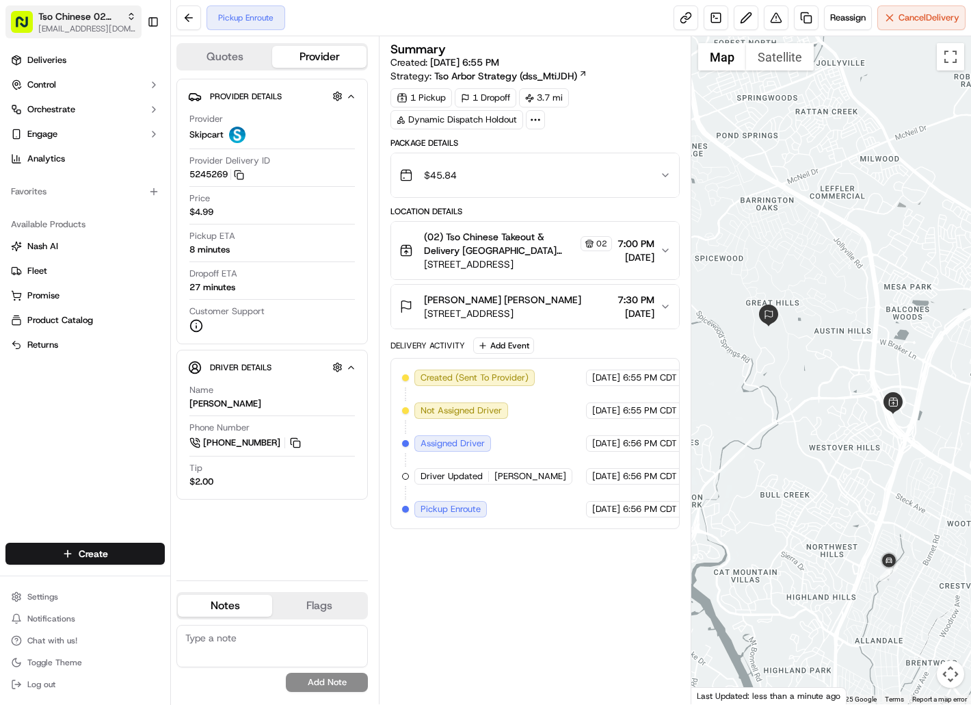
click at [101, 29] on span "[EMAIL_ADDRESS][DOMAIN_NAME]" at bounding box center [87, 28] width 98 height 11
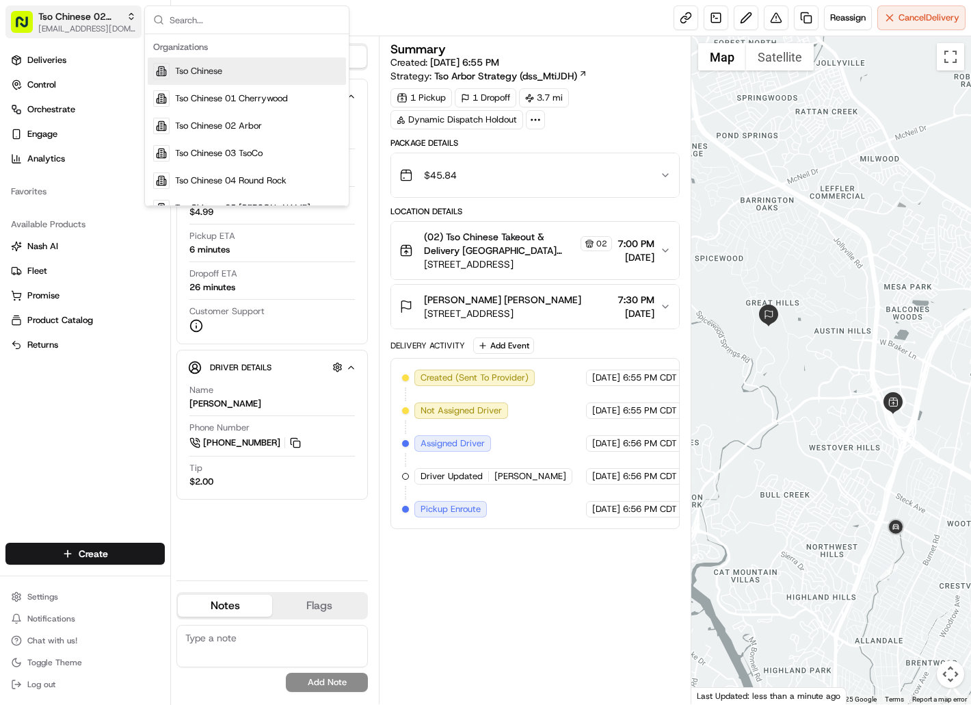
click at [92, 25] on span "[EMAIL_ADDRESS][DOMAIN_NAME]" at bounding box center [87, 28] width 98 height 11
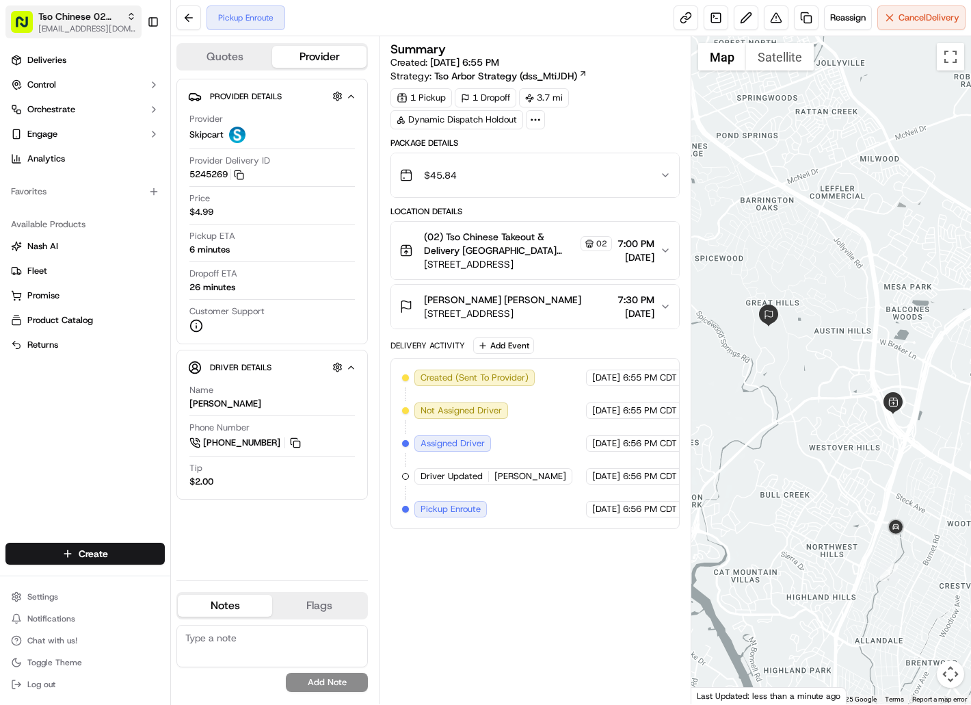
click at [107, 23] on span "[EMAIL_ADDRESS][DOMAIN_NAME]" at bounding box center [87, 28] width 98 height 11
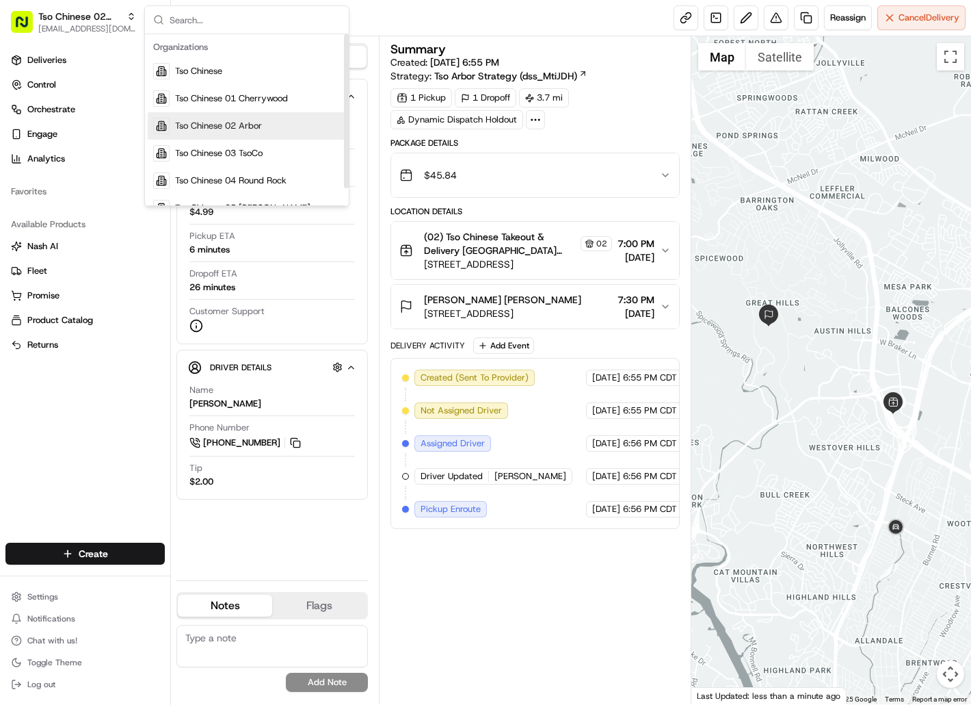
click at [207, 120] on span "Tso Chinese 02 Arbor" at bounding box center [218, 126] width 87 height 12
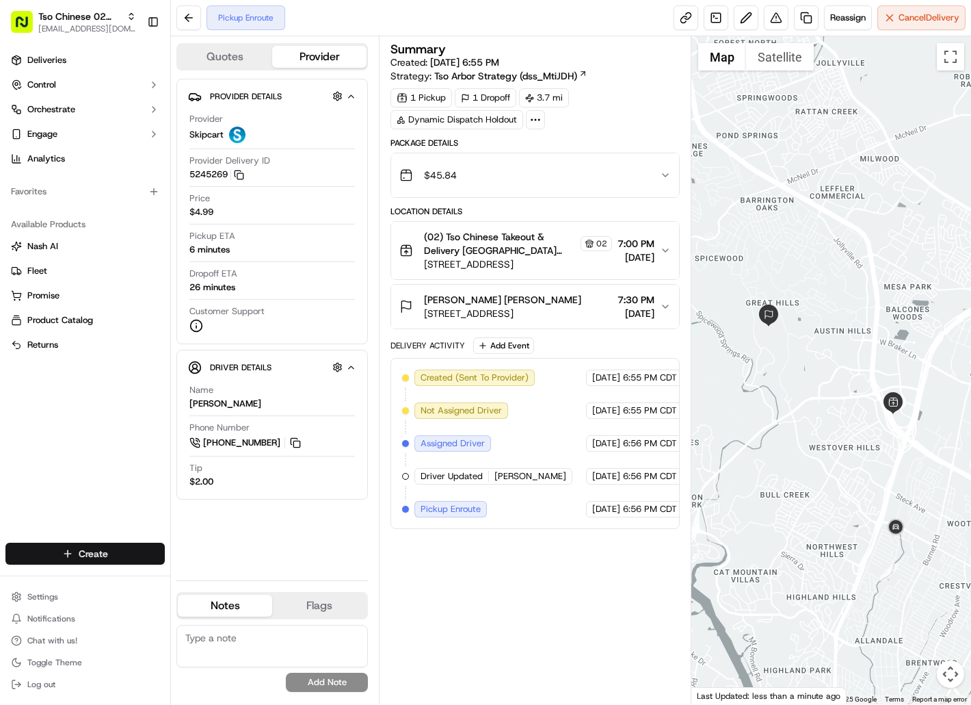
click at [154, 548] on html "Tso Chinese 02 Arbor [EMAIL_ADDRESS][DOMAIN_NAME] Toggle Sidebar Deliveries Con…" at bounding box center [485, 352] width 971 height 705
click at [213, 579] on link "Delivery" at bounding box center [247, 578] width 153 height 25
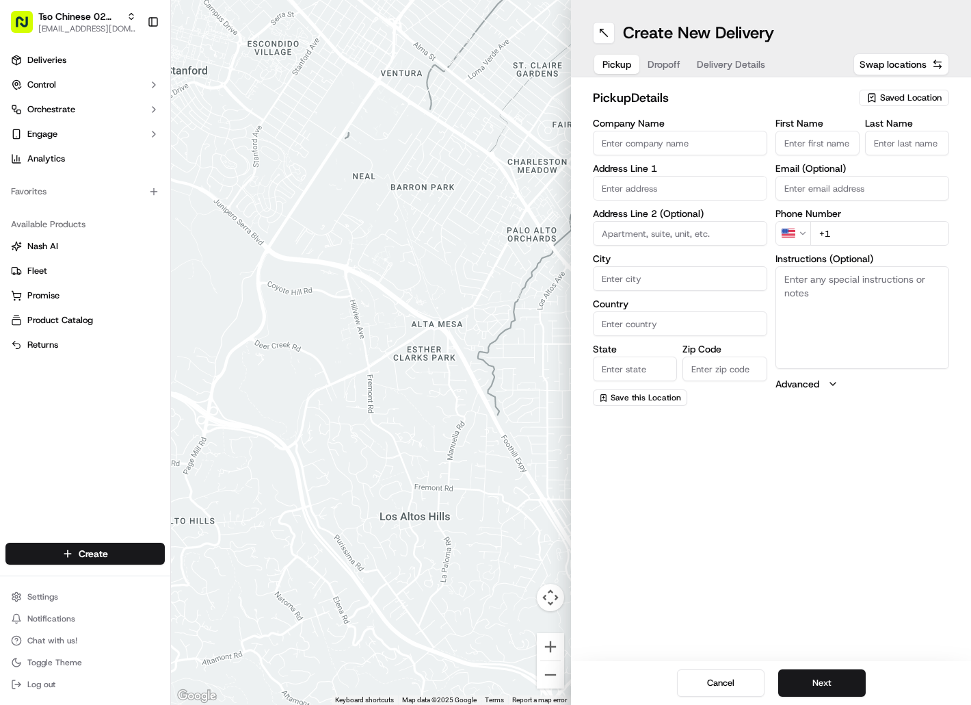
click at [894, 92] on span "Saved Location" at bounding box center [911, 98] width 62 height 12
click at [906, 154] on span "(02) Tso Chinese Takeout & Delivery [GEOGRAPHIC_DATA] (02)" at bounding box center [881, 155] width 168 height 25
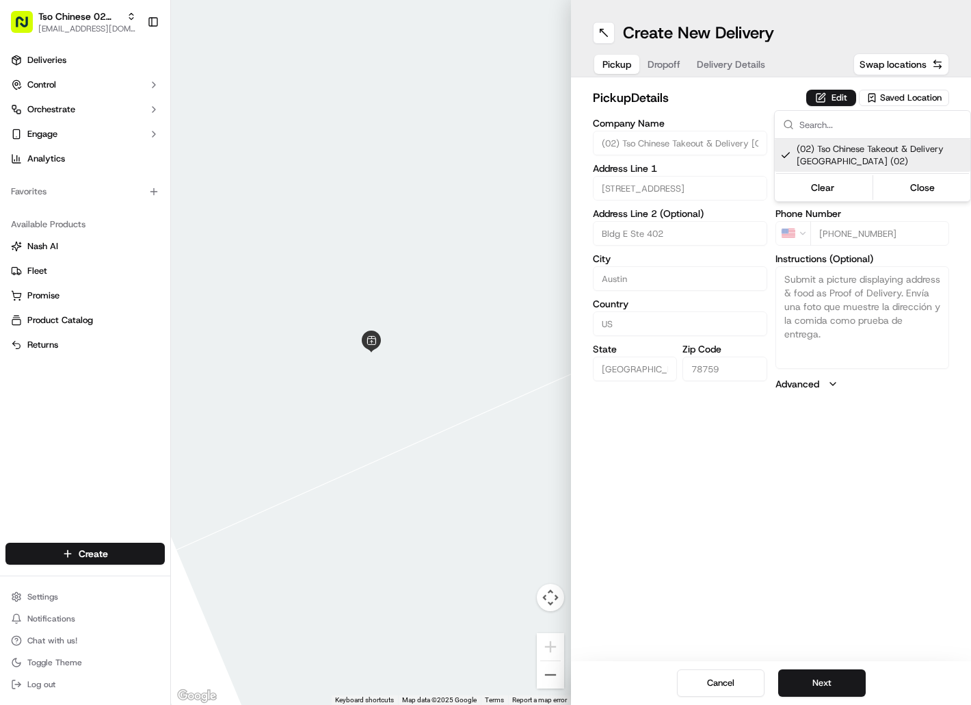
click at [664, 63] on html "Tso Chinese 02 Arbor [EMAIL_ADDRESS][DOMAIN_NAME] Toggle Sidebar Deliveries Con…" at bounding box center [485, 352] width 971 height 705
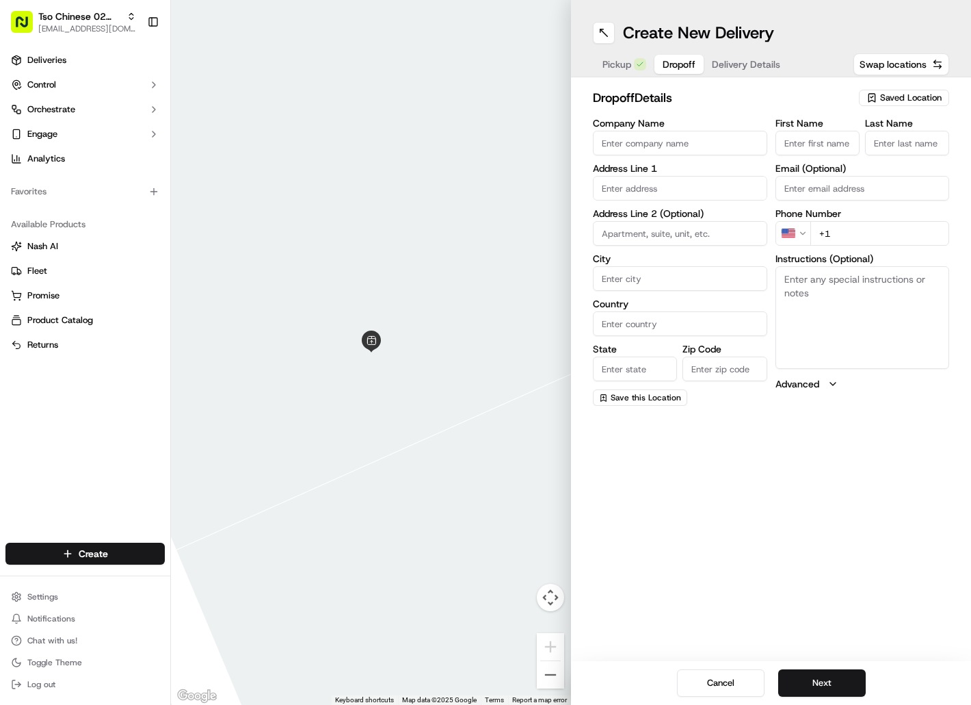
click at [664, 63] on span "Dropoff" at bounding box center [679, 64] width 33 height 14
click at [787, 138] on input "First Name" at bounding box center [818, 143] width 84 height 25
paste input "[PERSON_NAME]"
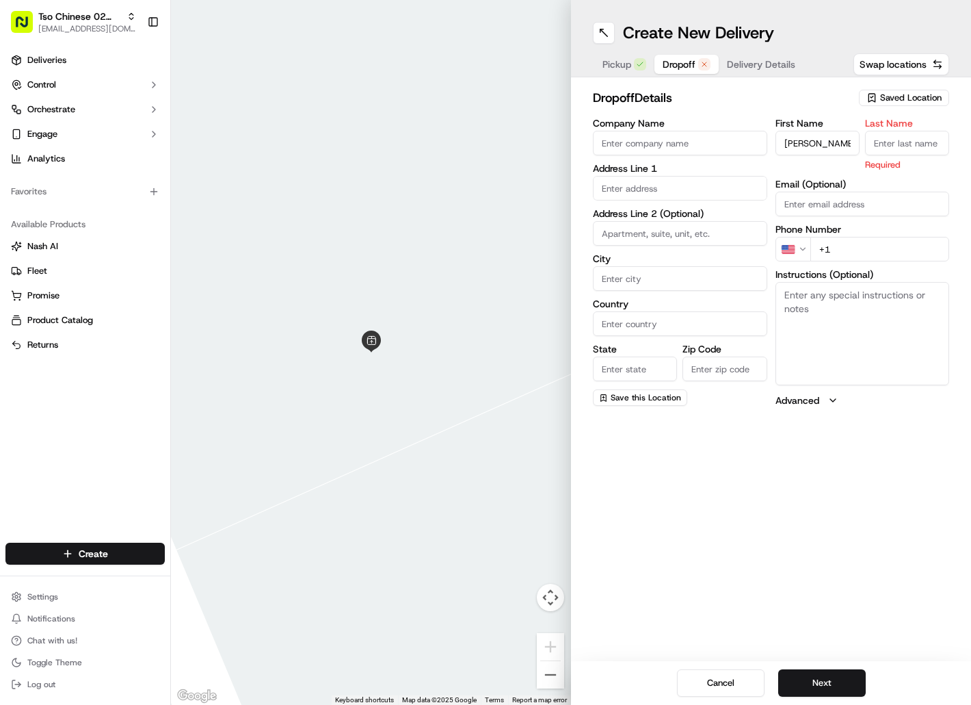
click at [887, 140] on input "Last Name" at bounding box center [907, 143] width 84 height 25
paste input "[PERSON_NAME]"
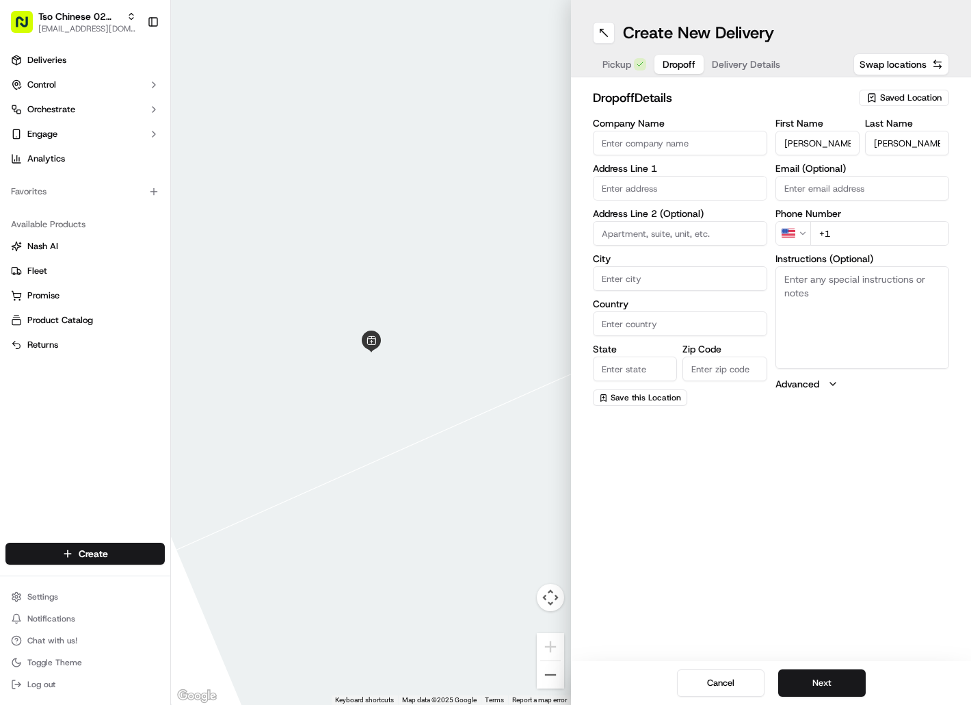
click at [840, 228] on input "+1" at bounding box center [881, 233] width 140 height 25
paste input "[PHONE_NUMBER]"
click at [677, 183] on input "text" at bounding box center [680, 188] width 174 height 25
click at [687, 211] on div "[STREET_ADDRESS]" at bounding box center [680, 217] width 168 height 21
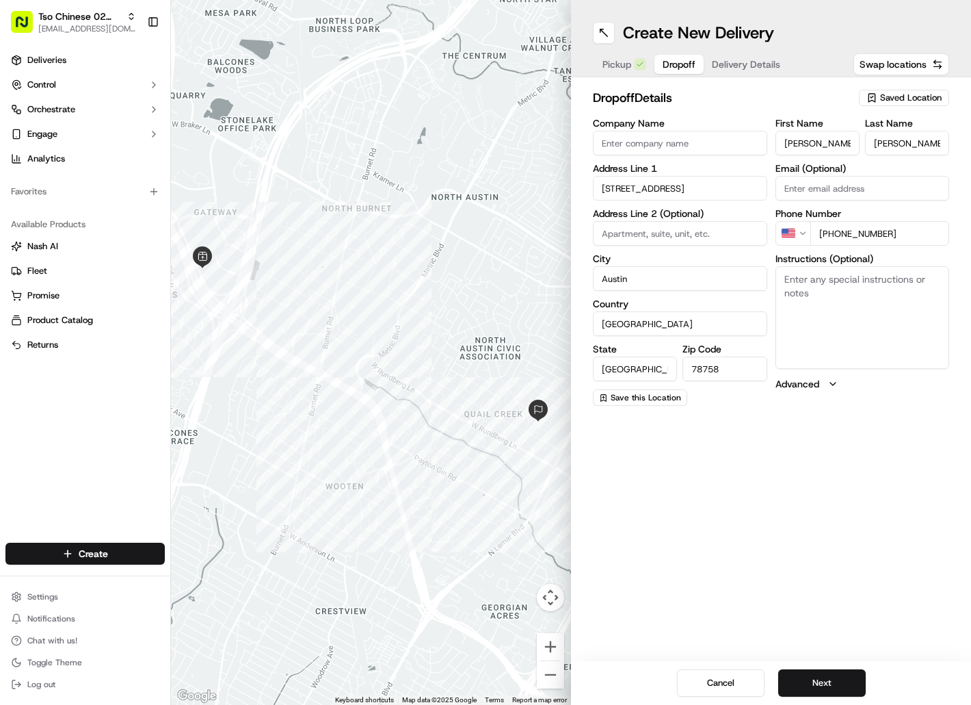
click at [789, 276] on textarea "Instructions (Optional)" at bounding box center [863, 317] width 174 height 103
paste textarea "My street takes you to the back gate of my home. The front door is just on the …"
paste textarea "Drivers must deliver food directly to the customer (unless instructed otherwise…"
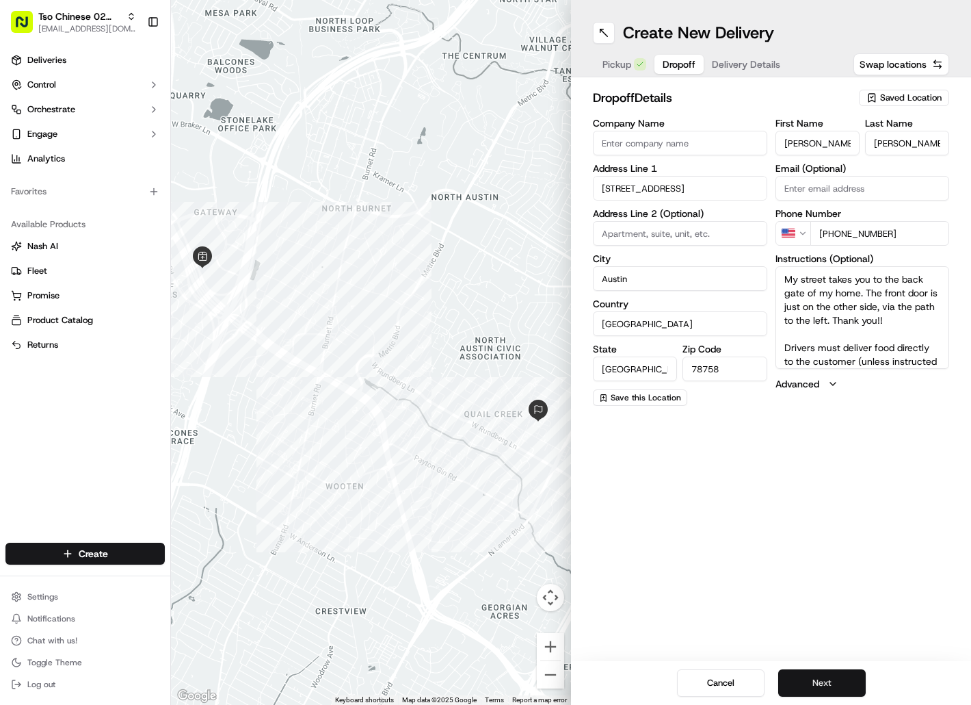
click at [804, 672] on button "Next" at bounding box center [822, 682] width 88 height 27
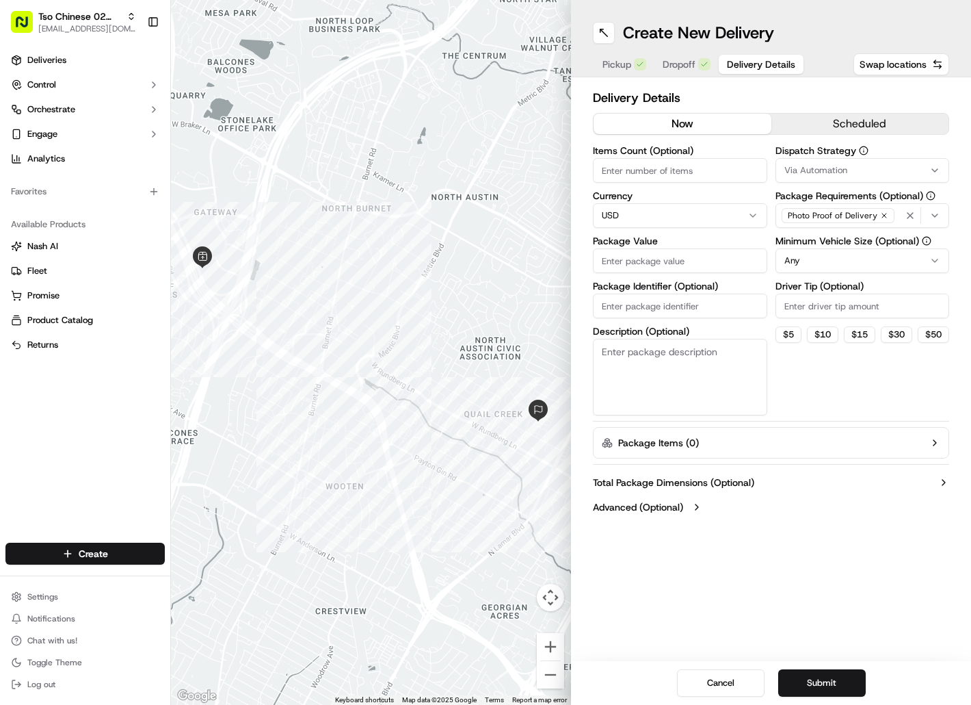
paste input "6I9ZTTS"
click at [666, 306] on input "Package Identifier (Optional)" at bounding box center [680, 305] width 174 height 25
click at [673, 265] on input "Package Value" at bounding box center [680, 260] width 174 height 25
click at [812, 179] on button "Via Automation" at bounding box center [863, 170] width 174 height 25
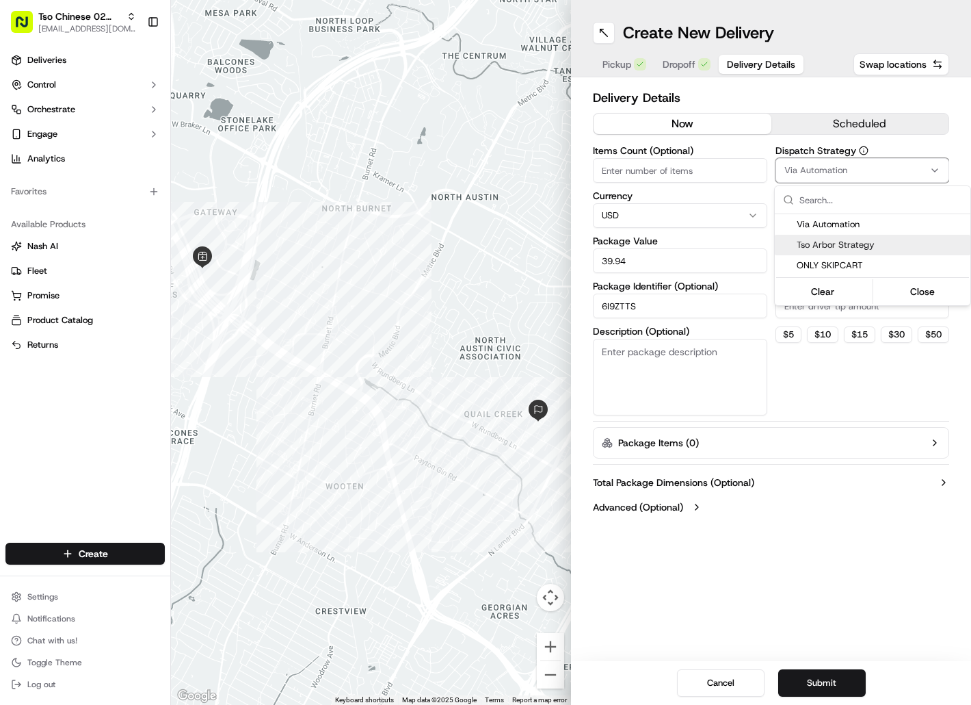
click at [819, 239] on span "Tso Arbor Strategy" at bounding box center [881, 245] width 168 height 12
click at [819, 308] on html "Tso Chinese 02 Arbor [EMAIL_ADDRESS][DOMAIN_NAME] Toggle Sidebar Deliveries Con…" at bounding box center [485, 352] width 971 height 705
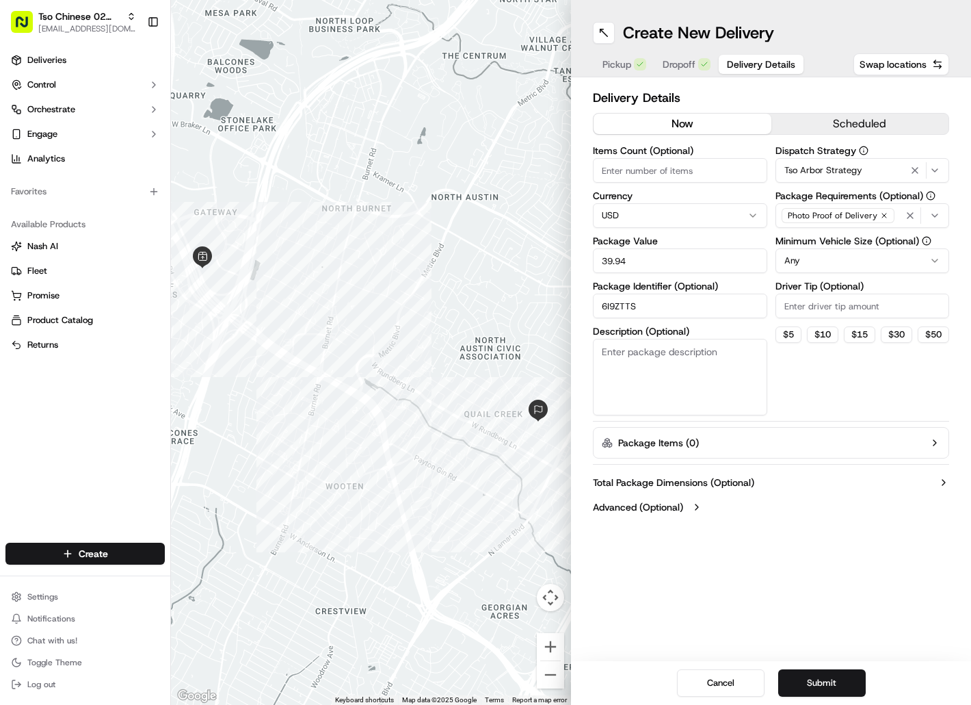
click at [819, 308] on input "Driver Tip (Optional)" at bounding box center [863, 305] width 174 height 25
click at [824, 679] on button "Submit" at bounding box center [822, 682] width 88 height 27
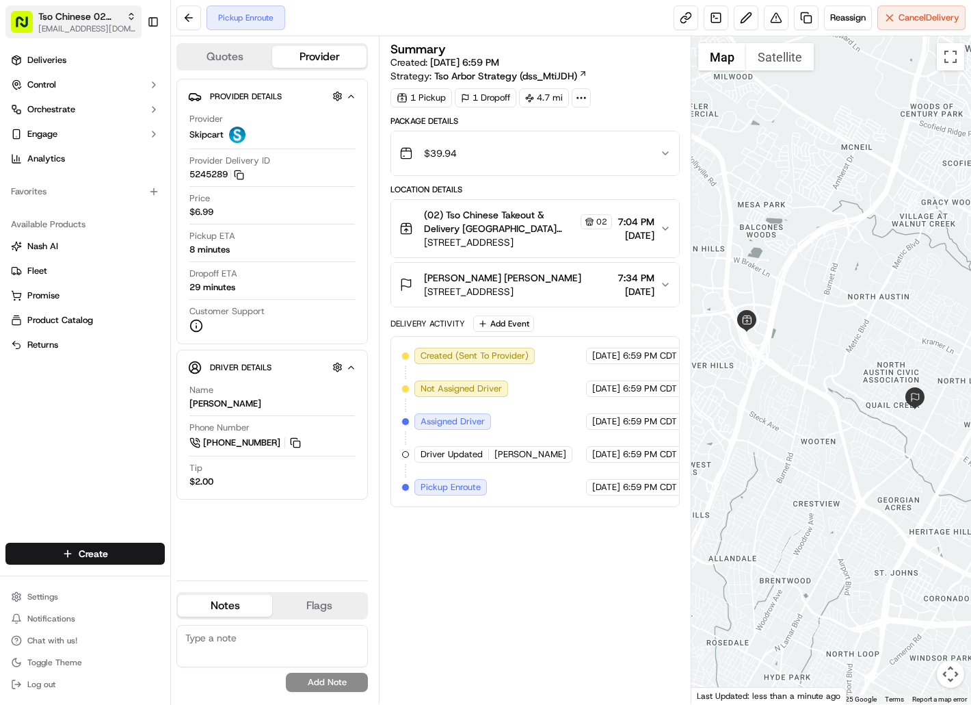
click at [96, 29] on span "[EMAIL_ADDRESS][DOMAIN_NAME]" at bounding box center [87, 28] width 98 height 11
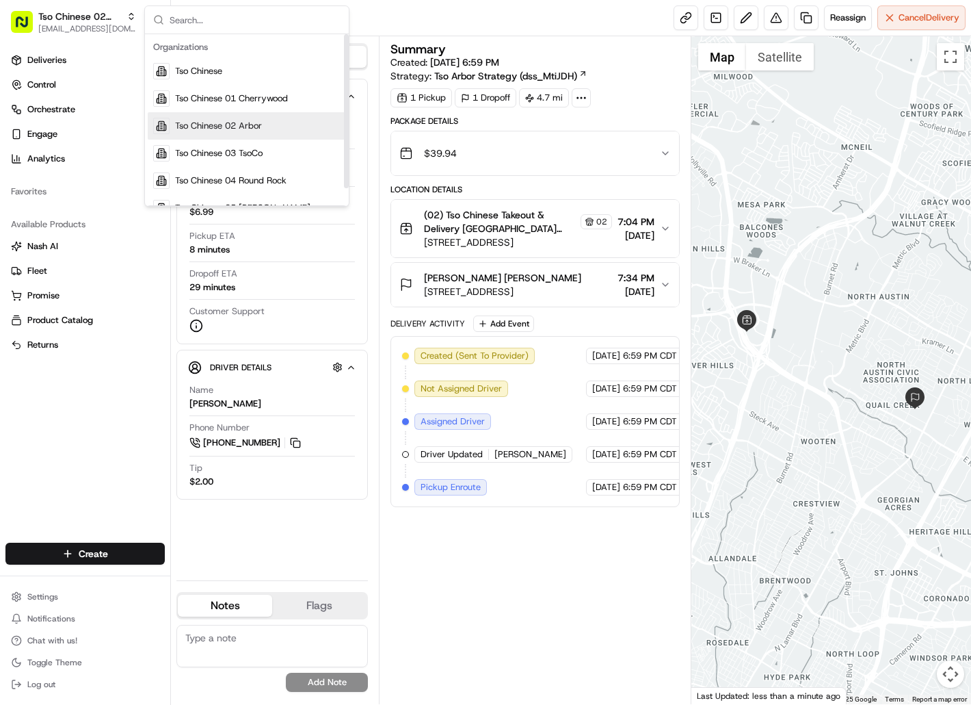
click at [200, 118] on div "Tso Chinese 02 Arbor" at bounding box center [247, 125] width 198 height 27
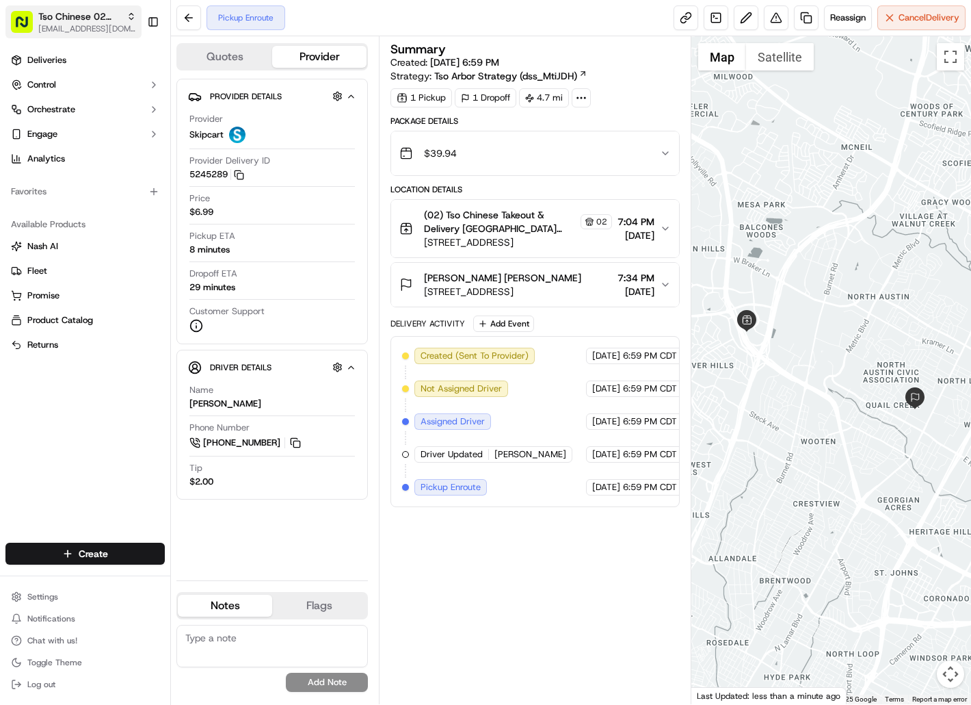
click at [87, 18] on span "Tso Chinese 02 Arbor" at bounding box center [79, 17] width 83 height 14
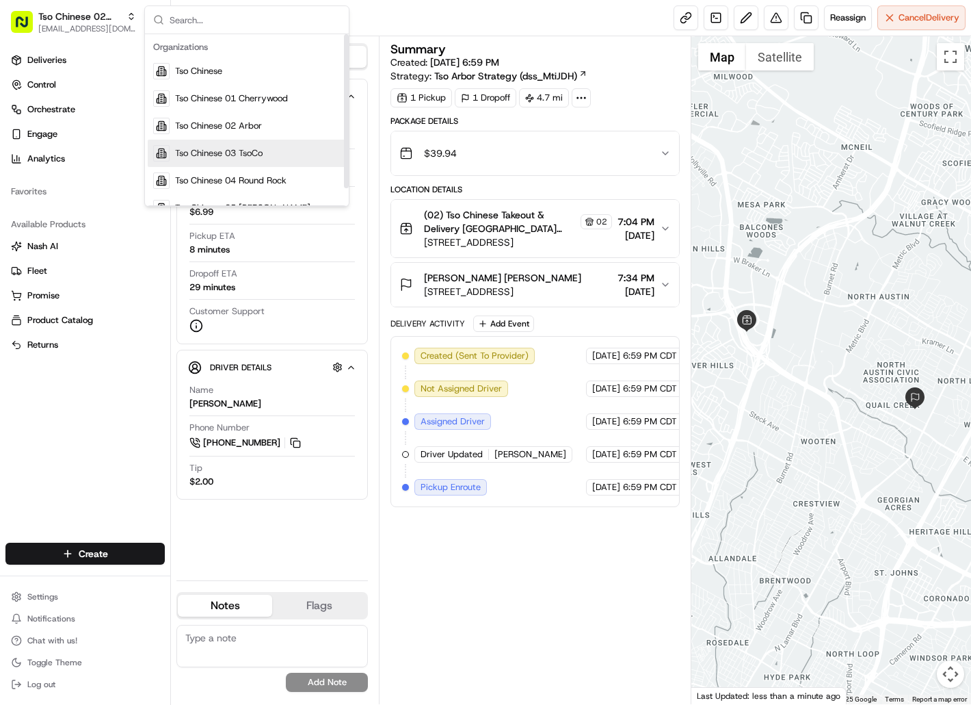
click at [259, 147] on span "Tso Chinese 03 TsoCo" at bounding box center [219, 153] width 88 height 12
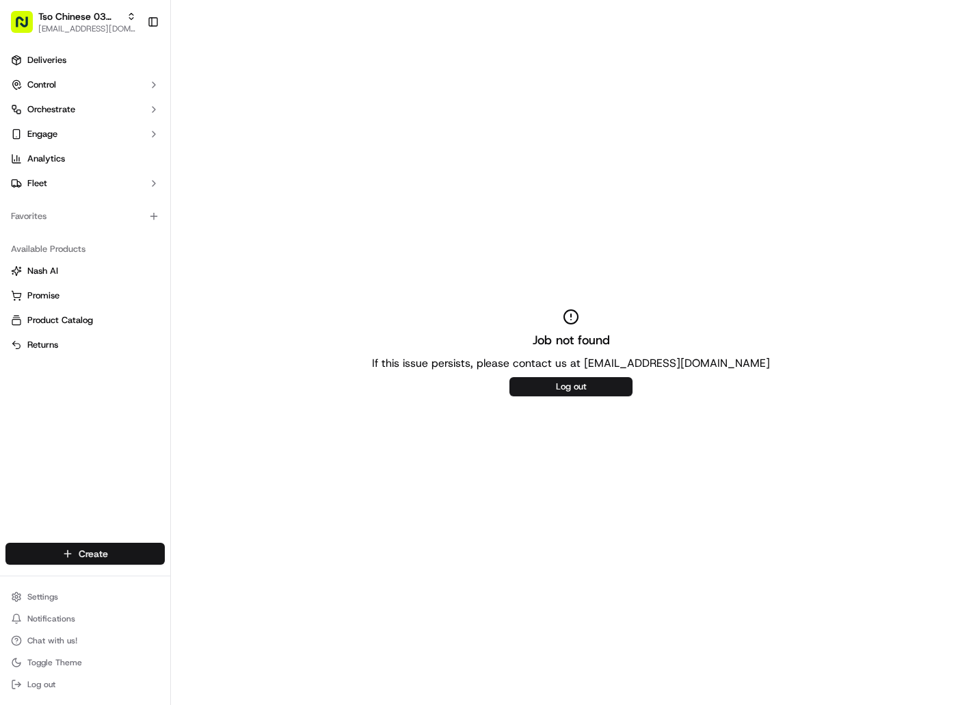
click at [137, 555] on html "Tso Chinese 03 TsoCo [EMAIL_ADDRESS][DOMAIN_NAME] Toggle Sidebar Deliveries Con…" at bounding box center [485, 352] width 971 height 705
click at [218, 574] on link "Delivery" at bounding box center [247, 578] width 153 height 25
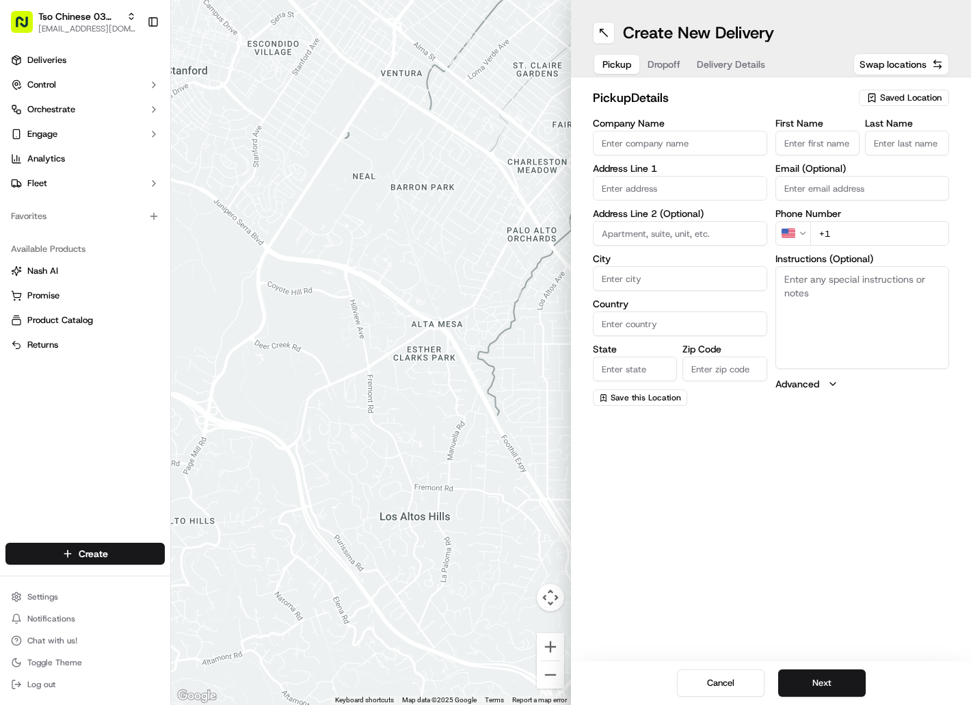
click at [872, 94] on icon "button" at bounding box center [872, 97] width 11 height 11
click at [869, 159] on span "(03) Tso Chinese Takeout & Delivery TsoCo (03)" at bounding box center [881, 155] width 168 height 25
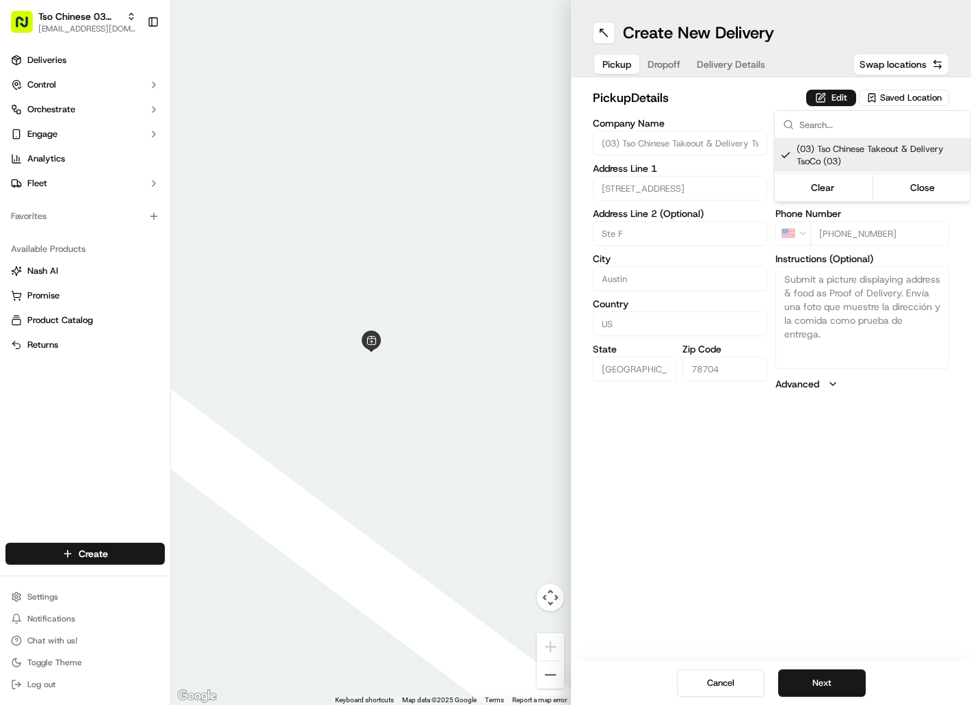
click at [678, 62] on html "Tso Chinese 03 TsoCo [EMAIL_ADDRESS][DOMAIN_NAME] Toggle Sidebar Deliveries Con…" at bounding box center [485, 352] width 971 height 705
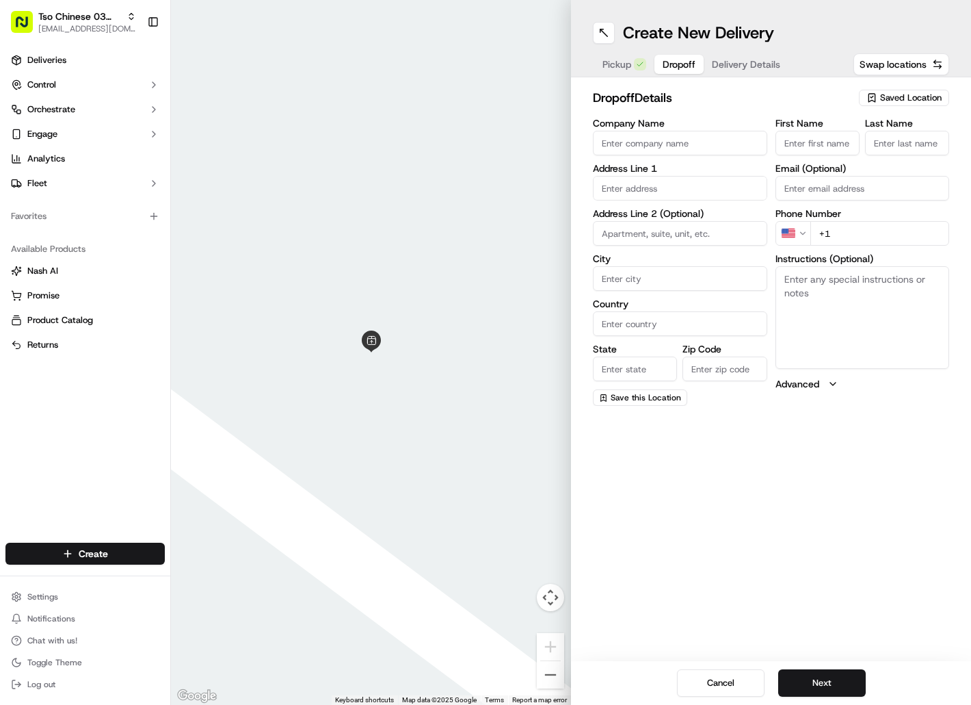
click at [678, 62] on span "Dropoff" at bounding box center [679, 64] width 33 height 14
click at [796, 144] on input "First Name" at bounding box center [818, 143] width 84 height 25
paste input "[PERSON_NAME]"
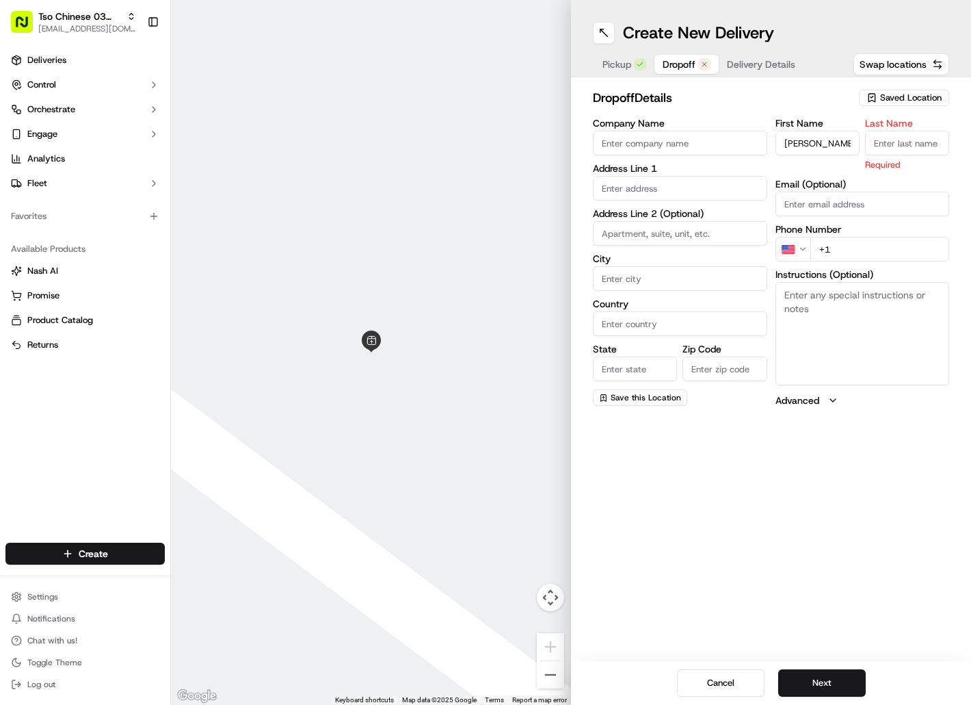
click at [921, 147] on input "Last Name" at bounding box center [907, 143] width 84 height 25
paste input "[PERSON_NAME]"
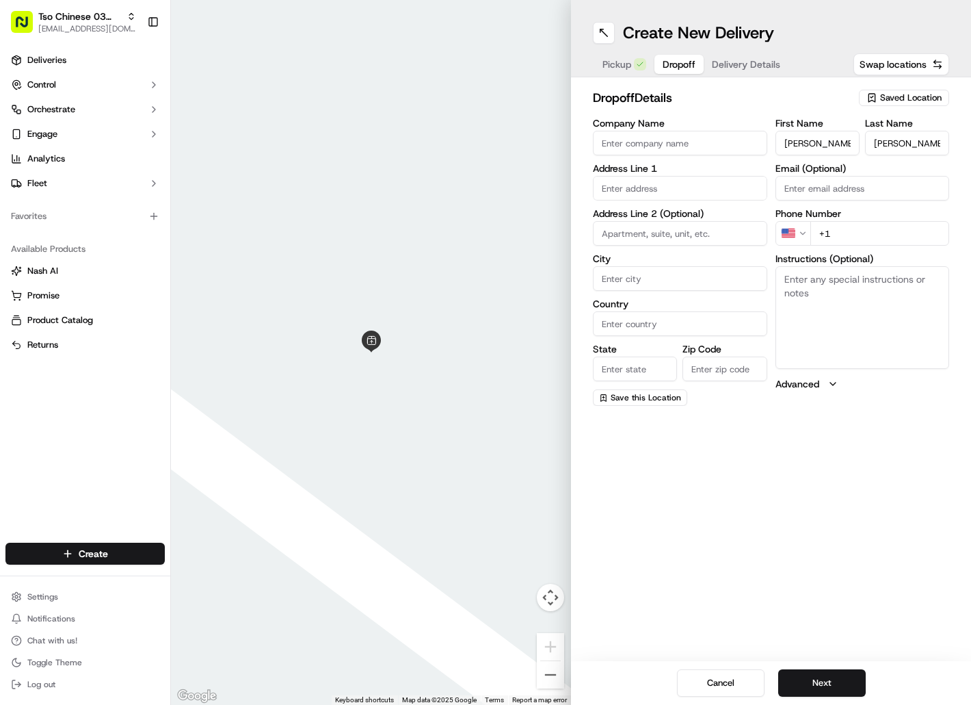
click at [843, 235] on input "+1" at bounding box center [881, 233] width 140 height 25
paste input "[PHONE_NUMBER]"
click at [672, 194] on input "text" at bounding box center [680, 188] width 174 height 25
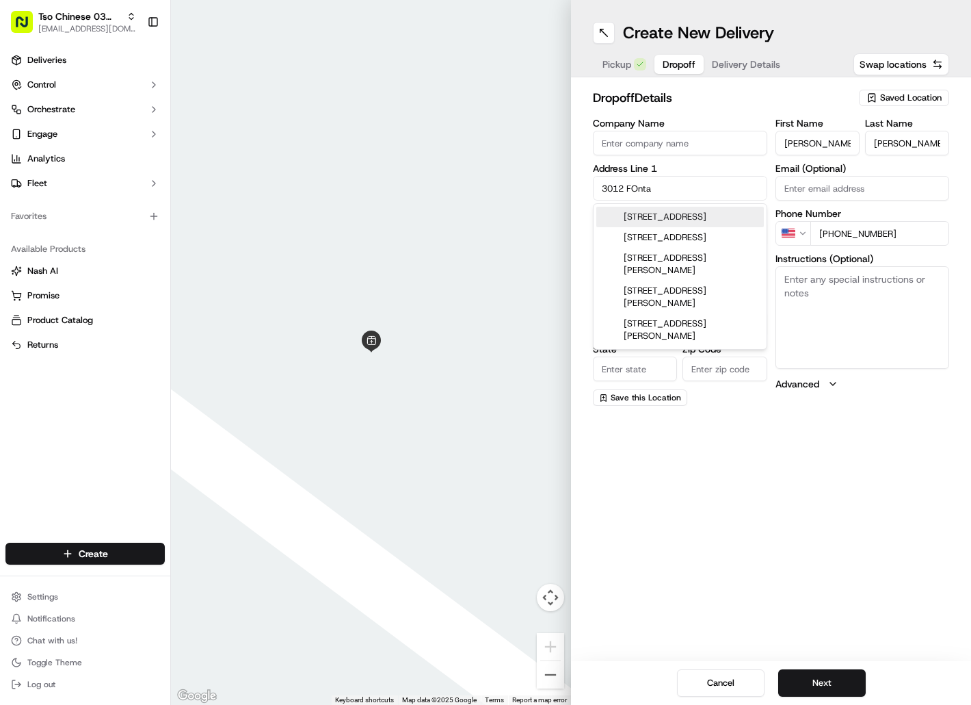
click at [672, 216] on div "[STREET_ADDRESS]" at bounding box center [680, 217] width 168 height 21
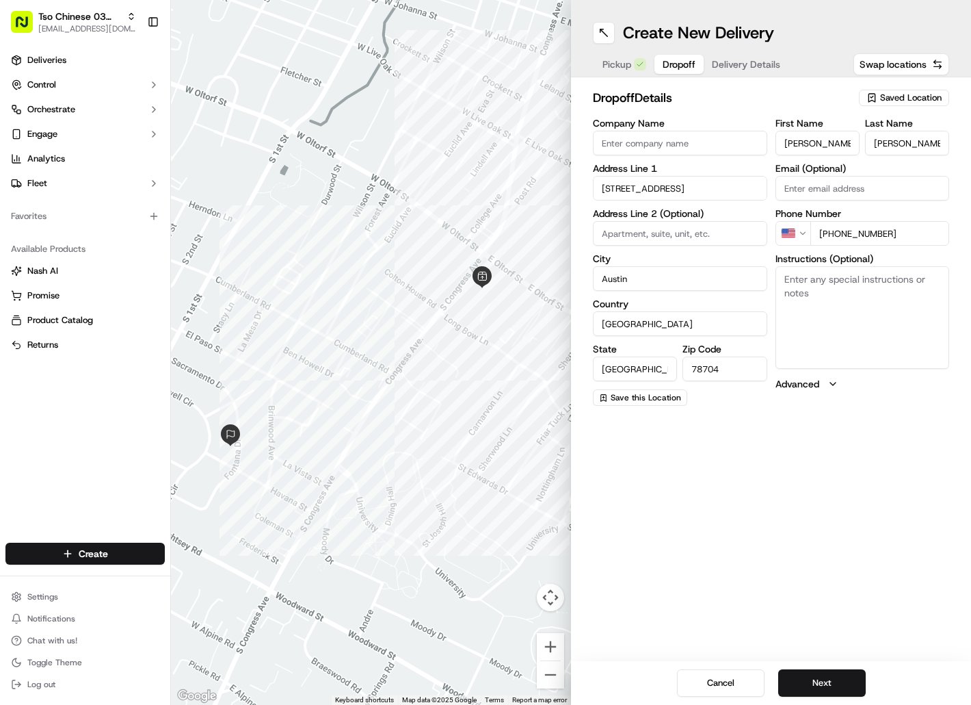
paste textarea "Drivers must deliver food directly to the customer (unless instructed otherwise…"
click at [823, 327] on textarea "Instructions (Optional)" at bounding box center [863, 317] width 174 height 103
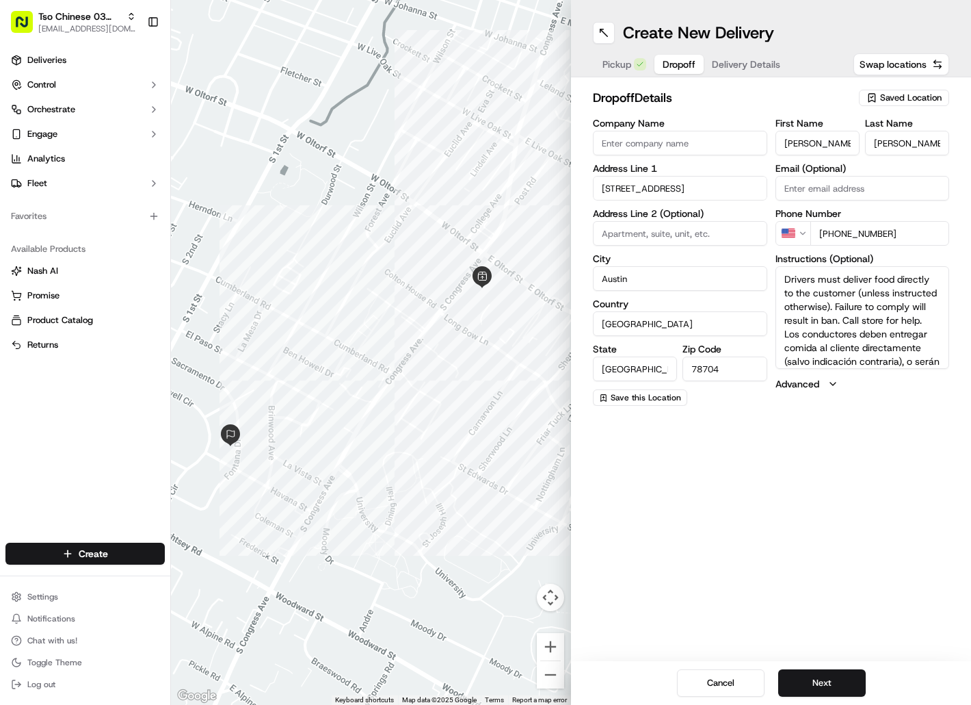
scroll to position [53, 0]
click at [838, 680] on button "Next" at bounding box center [822, 682] width 88 height 27
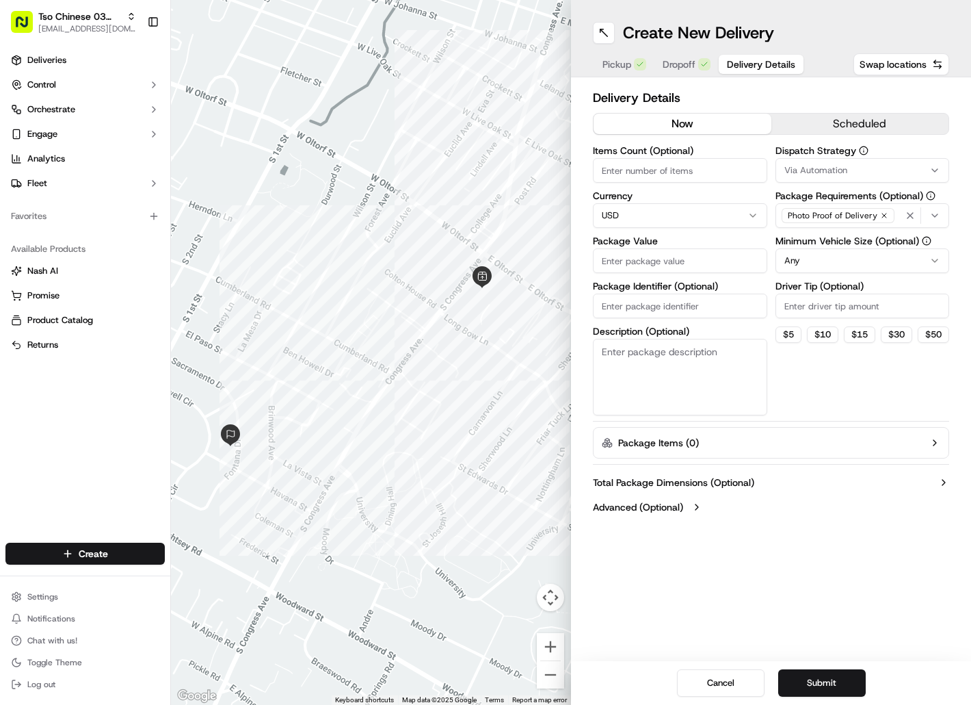
paste input "NGHMLOH"
click at [622, 304] on input "NGHMLOH" at bounding box center [680, 305] width 174 height 25
click at [624, 260] on input "Package Value" at bounding box center [680, 260] width 174 height 25
click at [787, 170] on span "Via Automation" at bounding box center [816, 170] width 63 height 12
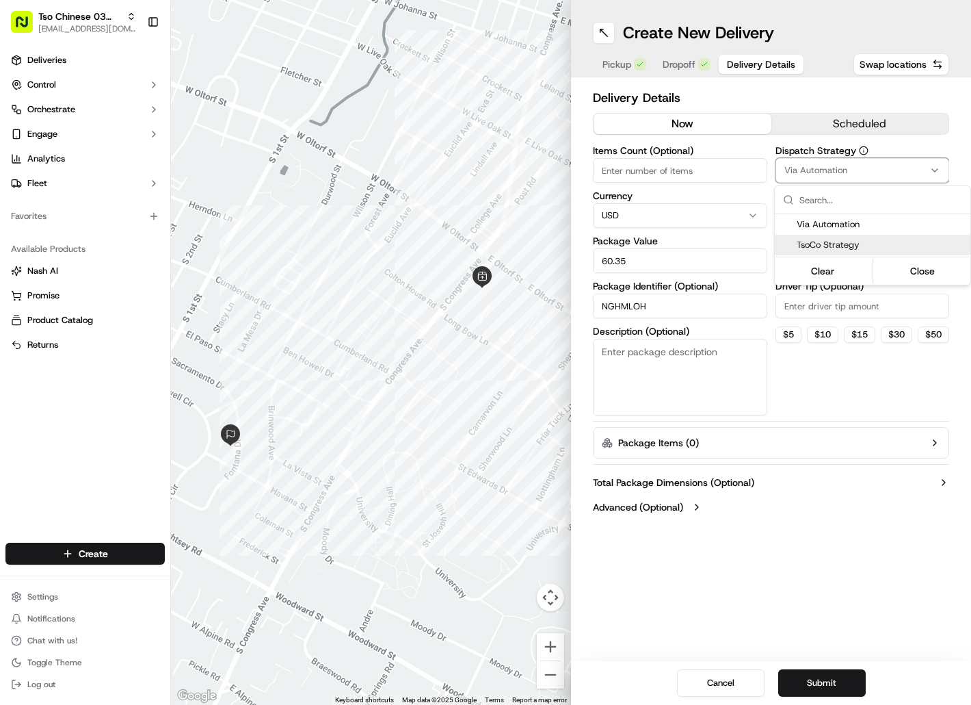
click at [803, 239] on span "TsoCo Strategy" at bounding box center [881, 245] width 168 height 12
click at [805, 300] on html "Tso Chinese 03 TsoCo [EMAIL_ADDRESS][DOMAIN_NAME] Toggle Sidebar Deliveries Con…" at bounding box center [485, 352] width 971 height 705
click at [806, 303] on input "Driver Tip (Optional)" at bounding box center [863, 305] width 174 height 25
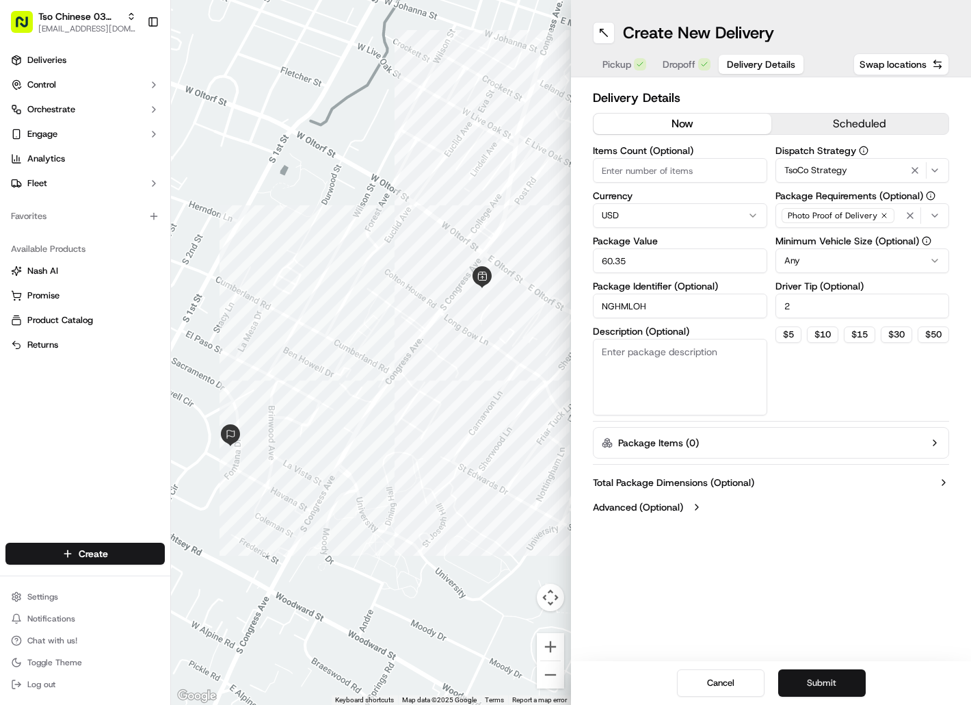
click at [806, 674] on button "Submit" at bounding box center [822, 682] width 88 height 27
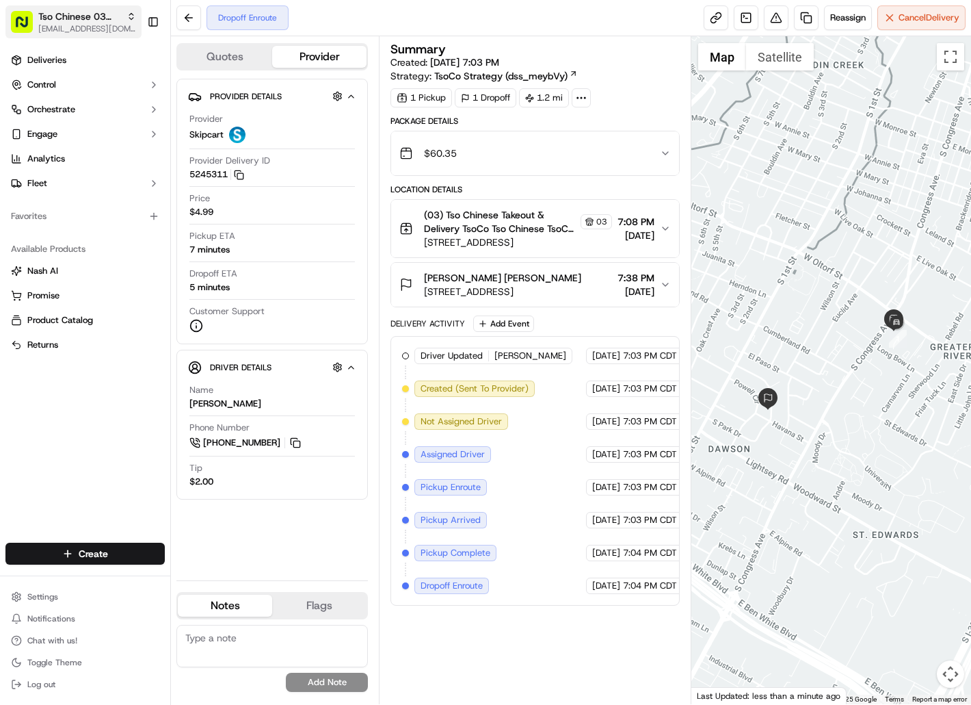
click at [109, 29] on span "[EMAIL_ADDRESS][DOMAIN_NAME]" at bounding box center [87, 28] width 98 height 11
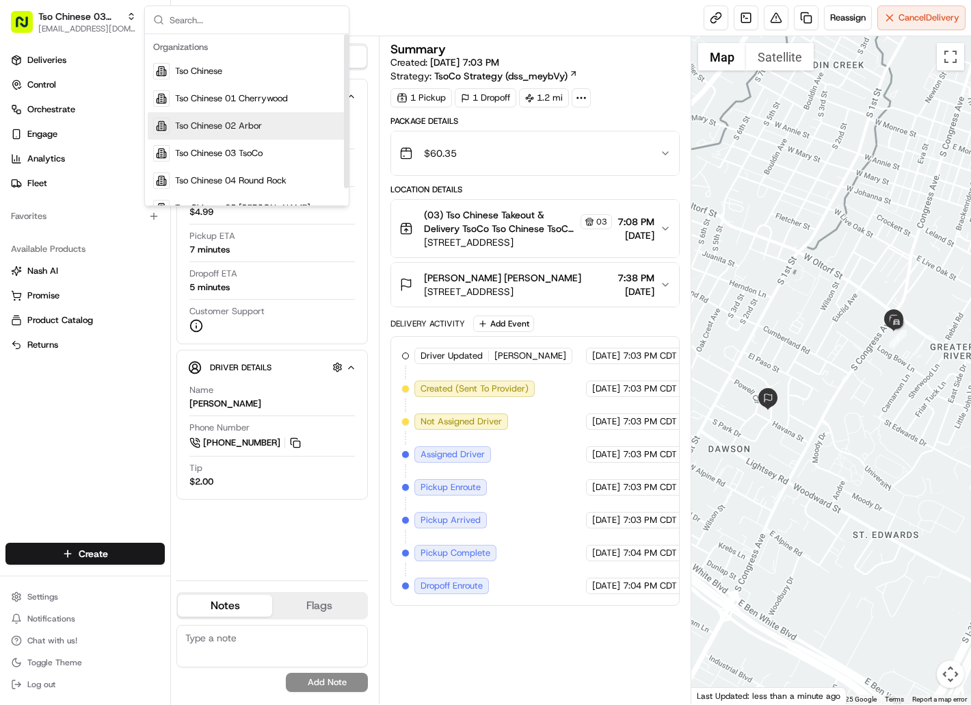
click at [188, 129] on span "Tso Chinese 02 Arbor" at bounding box center [218, 126] width 87 height 12
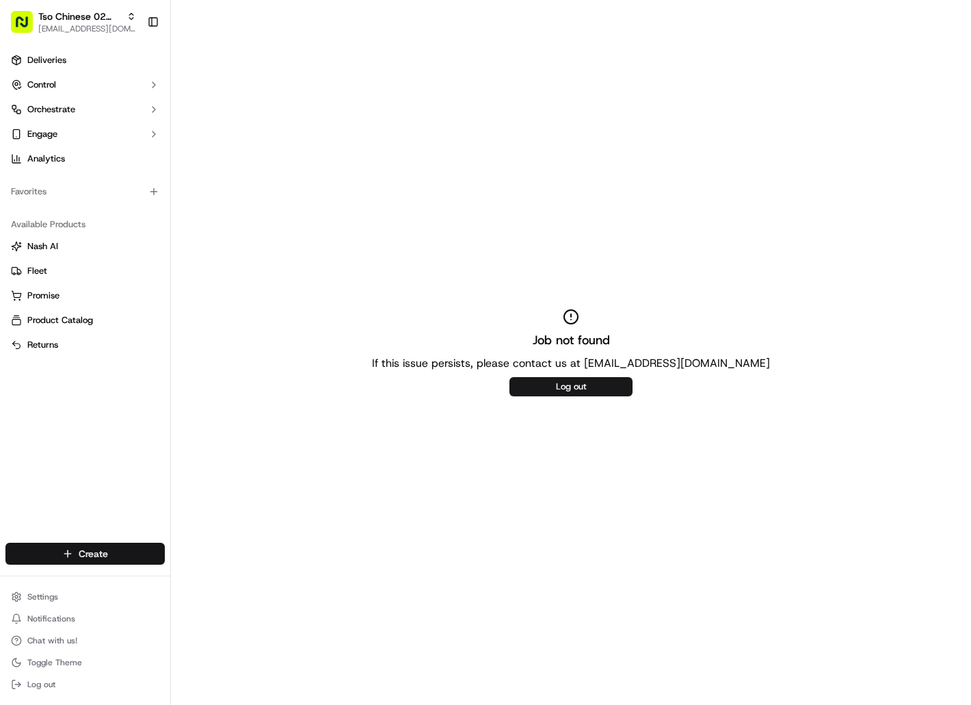
click at [133, 551] on html "Tso Chinese 02 Arbor [EMAIL_ADDRESS][DOMAIN_NAME] Toggle Sidebar Deliveries Con…" at bounding box center [485, 352] width 971 height 705
click at [199, 575] on link "Delivery" at bounding box center [247, 578] width 153 height 25
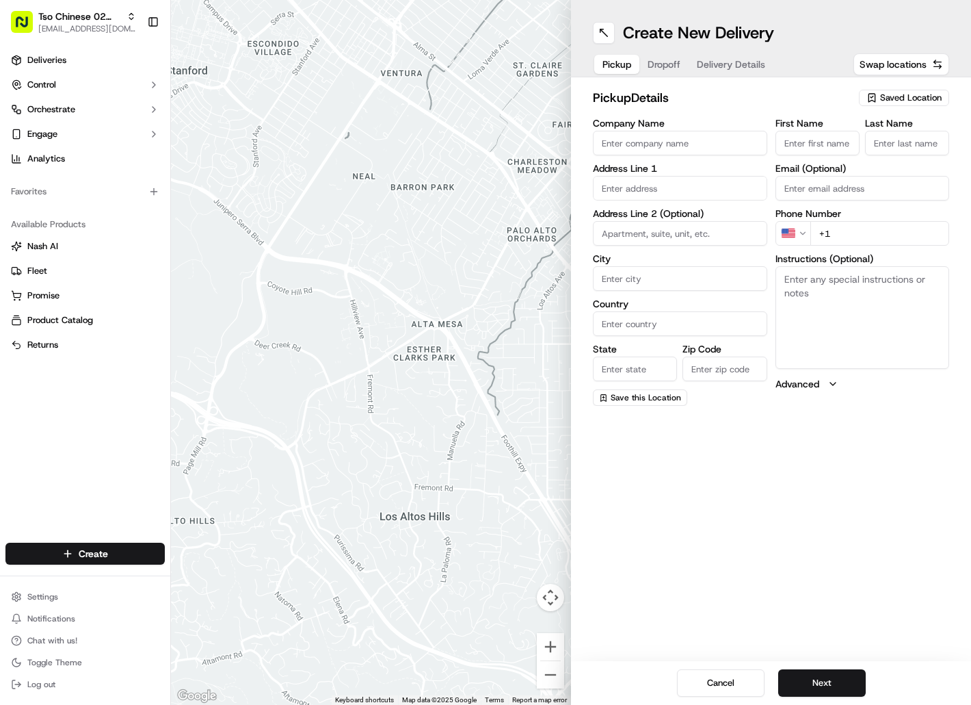
click at [869, 102] on icon "button" at bounding box center [872, 98] width 6 height 8
click at [869, 155] on span "(02) Tso Chinese Takeout & Delivery [GEOGRAPHIC_DATA] (02)" at bounding box center [881, 155] width 168 height 25
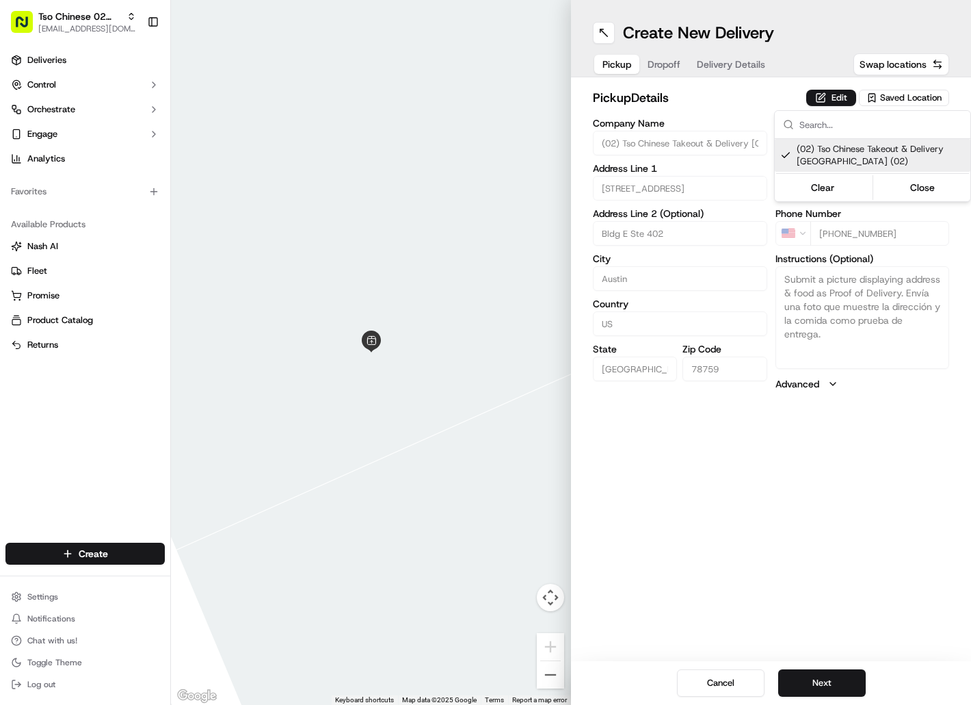
click at [661, 62] on html "Tso Chinese 02 Arbor [EMAIL_ADDRESS][DOMAIN_NAME] Toggle Sidebar Deliveries Con…" at bounding box center [485, 352] width 971 height 705
click at [661, 62] on button "Dropoff" at bounding box center [664, 64] width 49 height 19
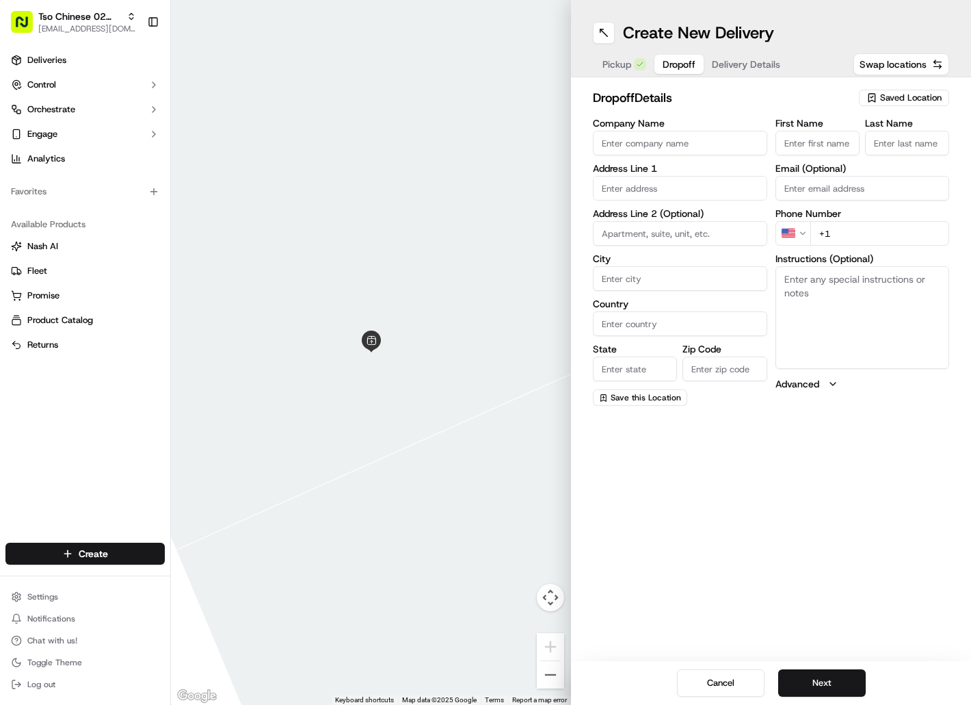
click at [812, 138] on input "First Name" at bounding box center [818, 143] width 84 height 25
paste input "[PERSON_NAME]"
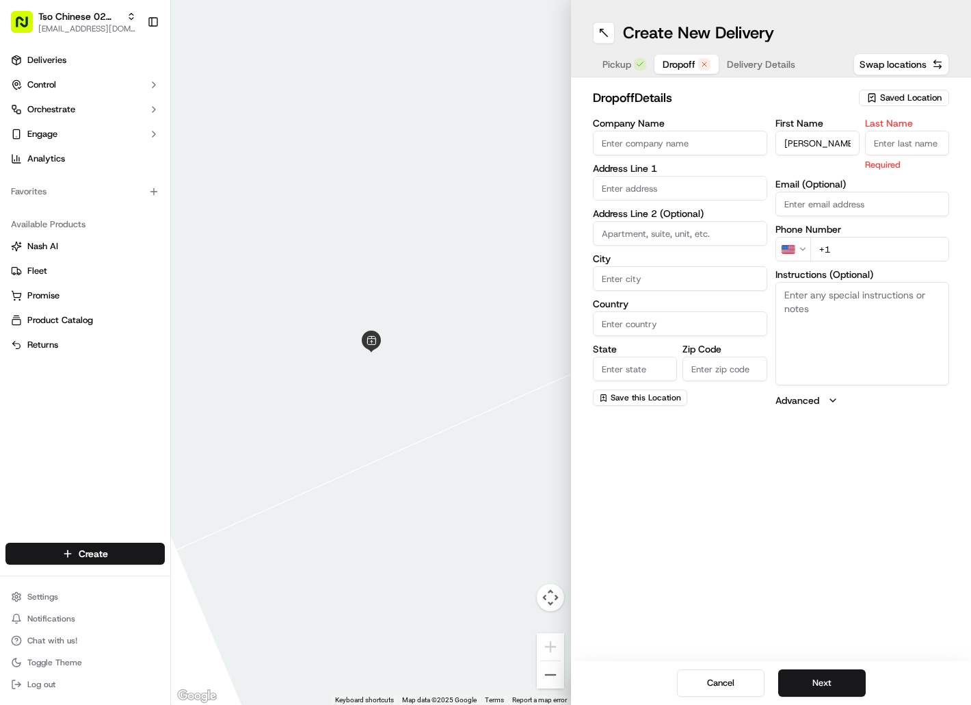
click at [895, 148] on input "Last Name" at bounding box center [907, 143] width 84 height 25
paste input "[PERSON_NAME]"
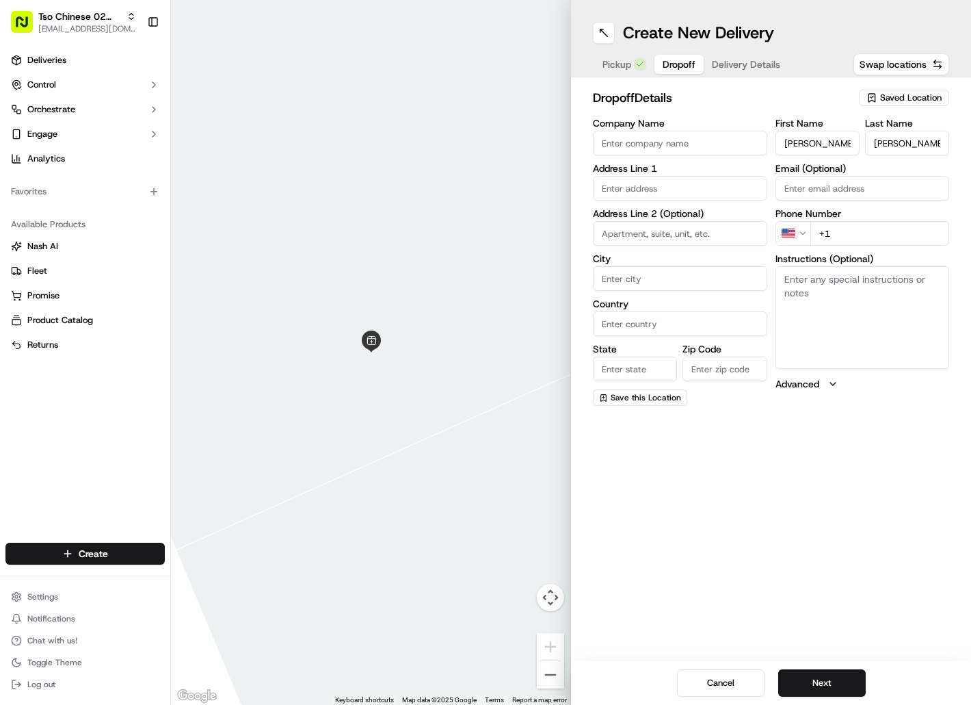
click at [861, 231] on input "+1" at bounding box center [881, 233] width 140 height 25
paste input "[PHONE_NUMBER]"
click at [696, 189] on input "text" at bounding box center [680, 188] width 174 height 25
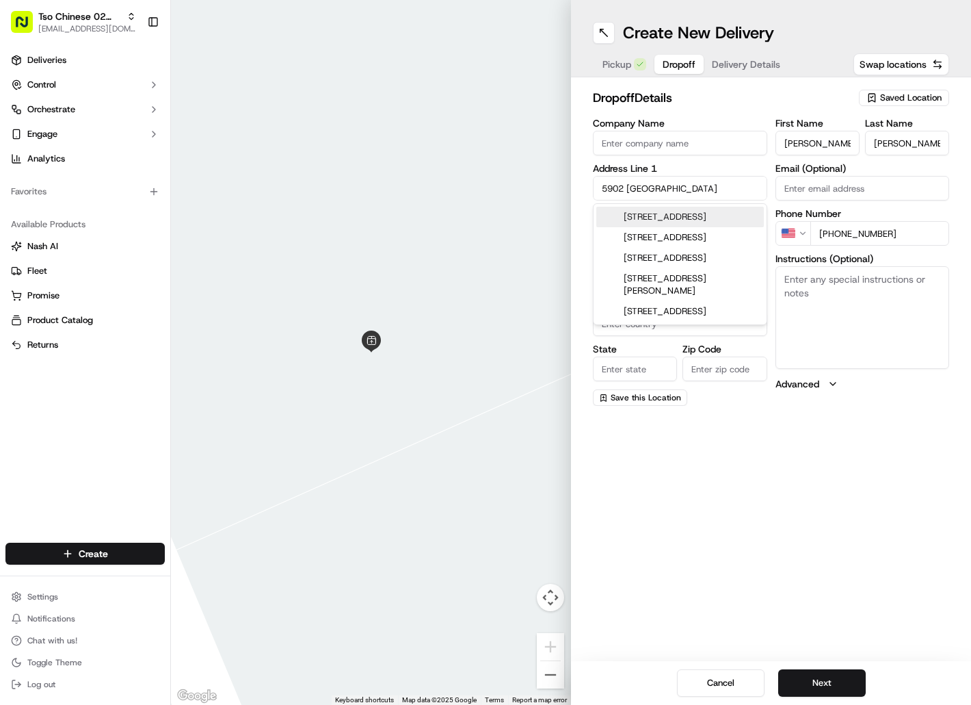
click at [694, 215] on div "[STREET_ADDRESS]" at bounding box center [680, 217] width 168 height 21
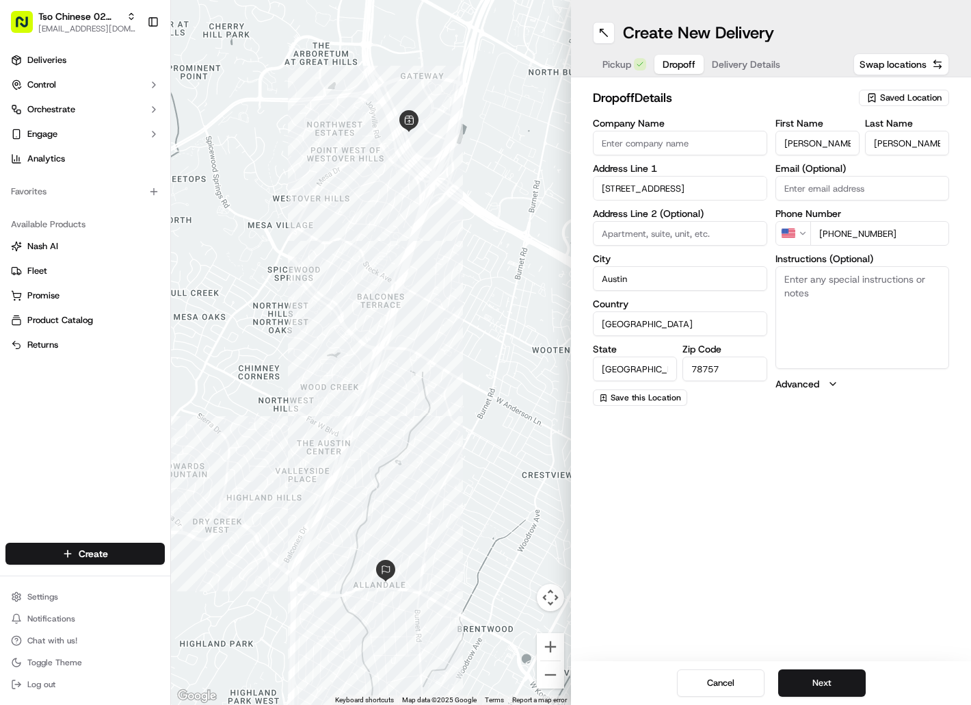
click at [828, 330] on textarea "Instructions (Optional)" at bounding box center [863, 317] width 174 height 103
paste textarea "Drivers must deliver food directly to the customer (unless instructed otherwise…"
click at [828, 330] on textarea "Instructions (Optional)" at bounding box center [863, 317] width 174 height 103
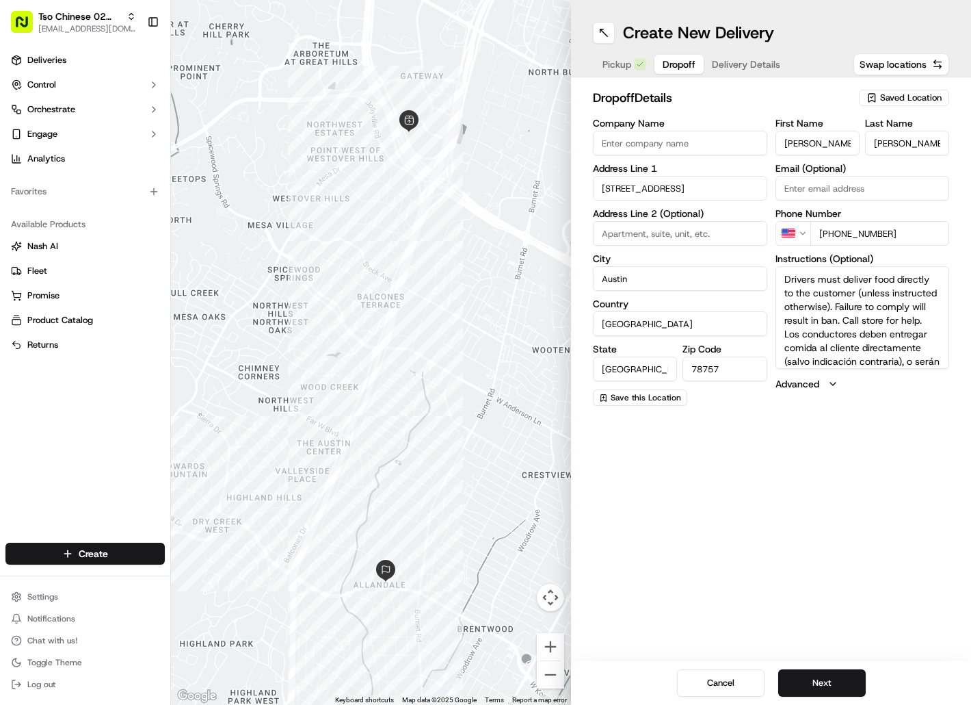
scroll to position [53, 0]
click at [806, 675] on button "Next" at bounding box center [822, 682] width 88 height 27
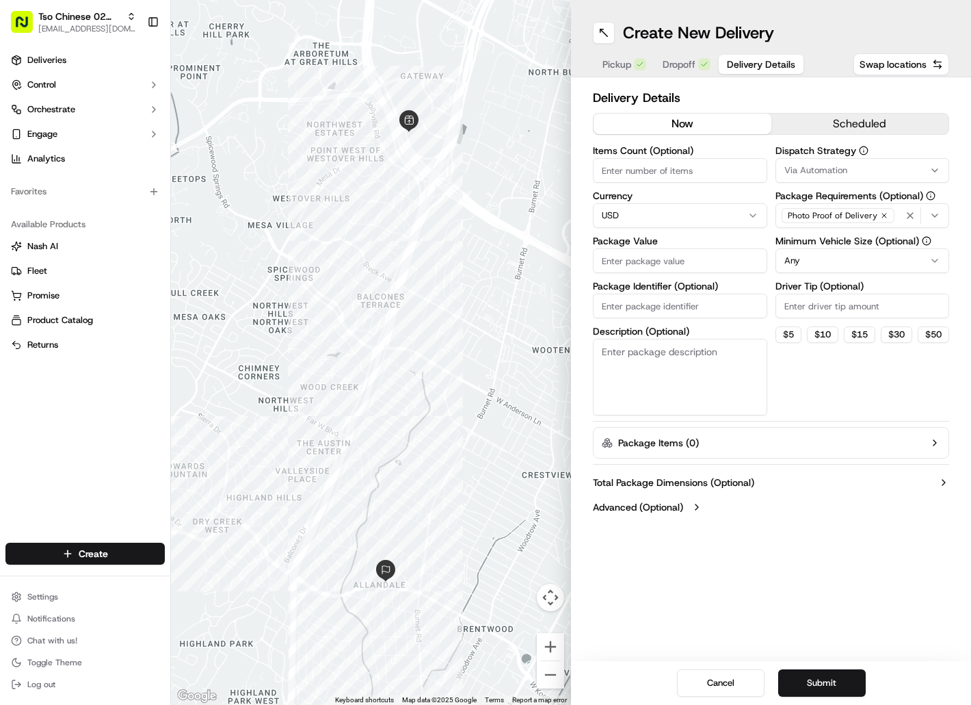
click at [622, 301] on input "Package Identifier (Optional)" at bounding box center [680, 305] width 174 height 25
paste input "714DBD6"
click at [622, 301] on input "Package Identifier (Optional)" at bounding box center [680, 305] width 174 height 25
click at [627, 263] on input "Package Value" at bounding box center [680, 260] width 174 height 25
click at [806, 173] on span "Via Automation" at bounding box center [816, 170] width 63 height 12
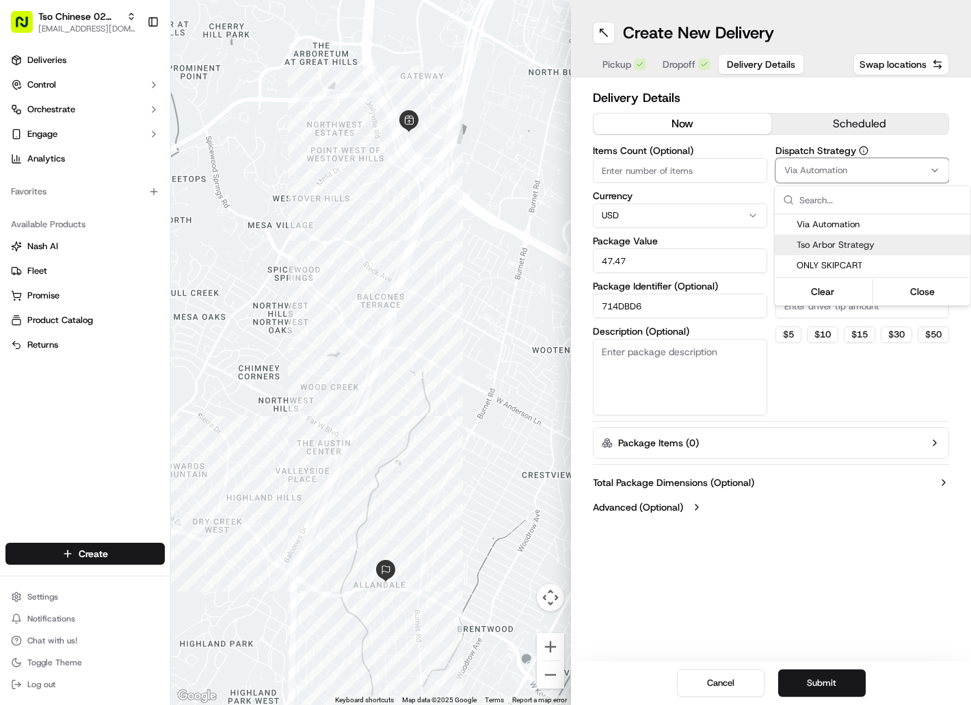
click at [812, 244] on span "Tso Arbor Strategy" at bounding box center [881, 245] width 168 height 12
click at [814, 314] on html "Tso Chinese 02 Arbor [EMAIL_ADDRESS][DOMAIN_NAME] Toggle Sidebar Deliveries Con…" at bounding box center [485, 352] width 971 height 705
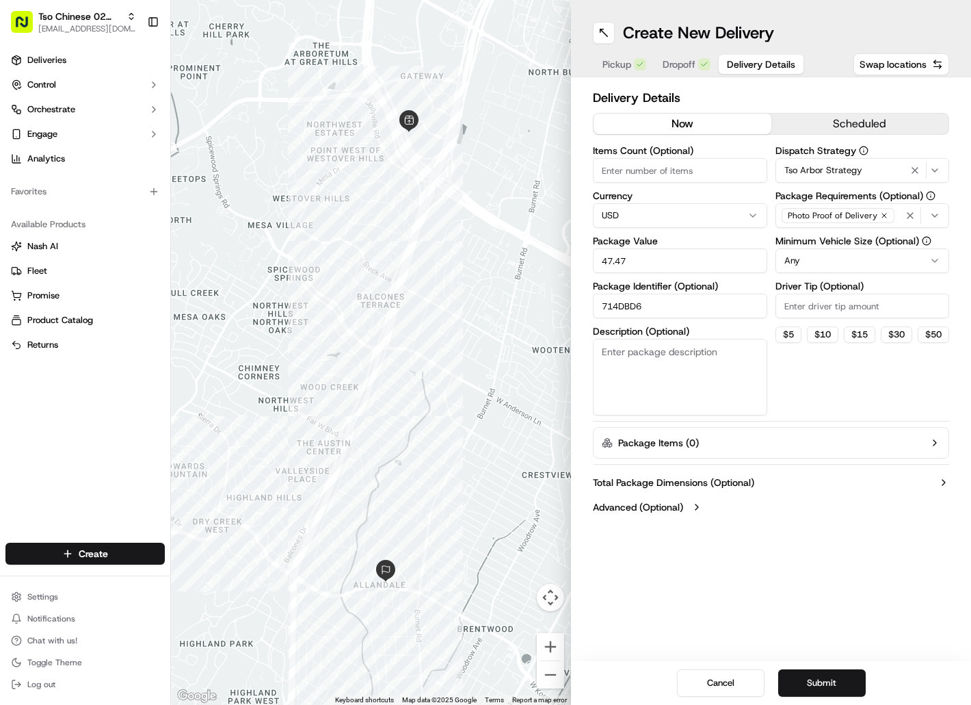
click at [815, 312] on input "Driver Tip (Optional)" at bounding box center [863, 305] width 174 height 25
click at [843, 685] on button "Submit" at bounding box center [822, 682] width 88 height 27
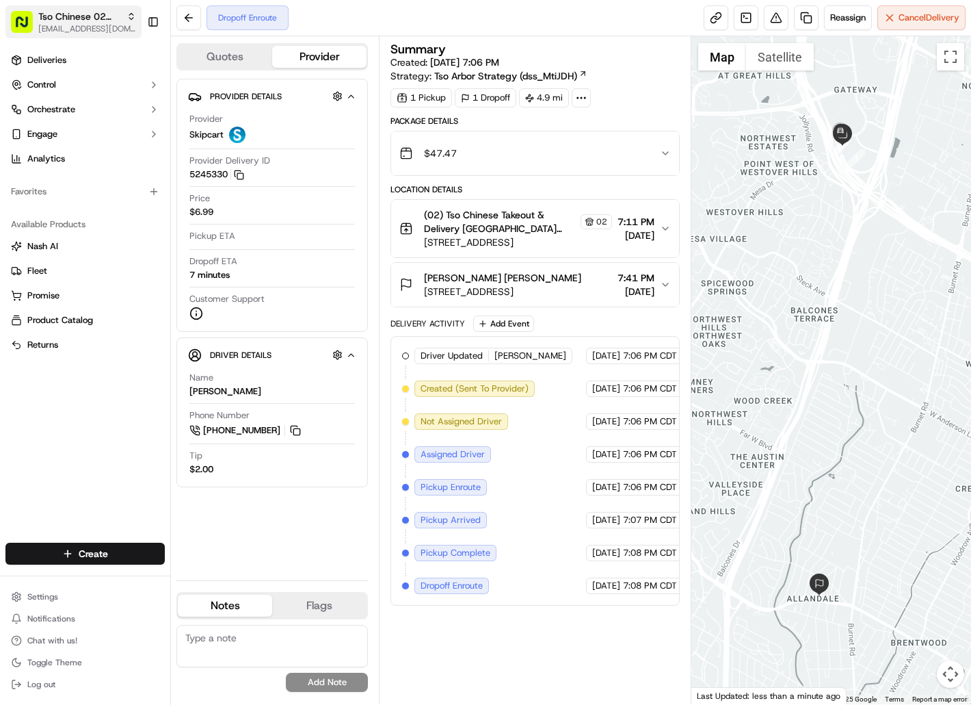
click at [75, 17] on span "Tso Chinese 02 Arbor" at bounding box center [79, 17] width 83 height 14
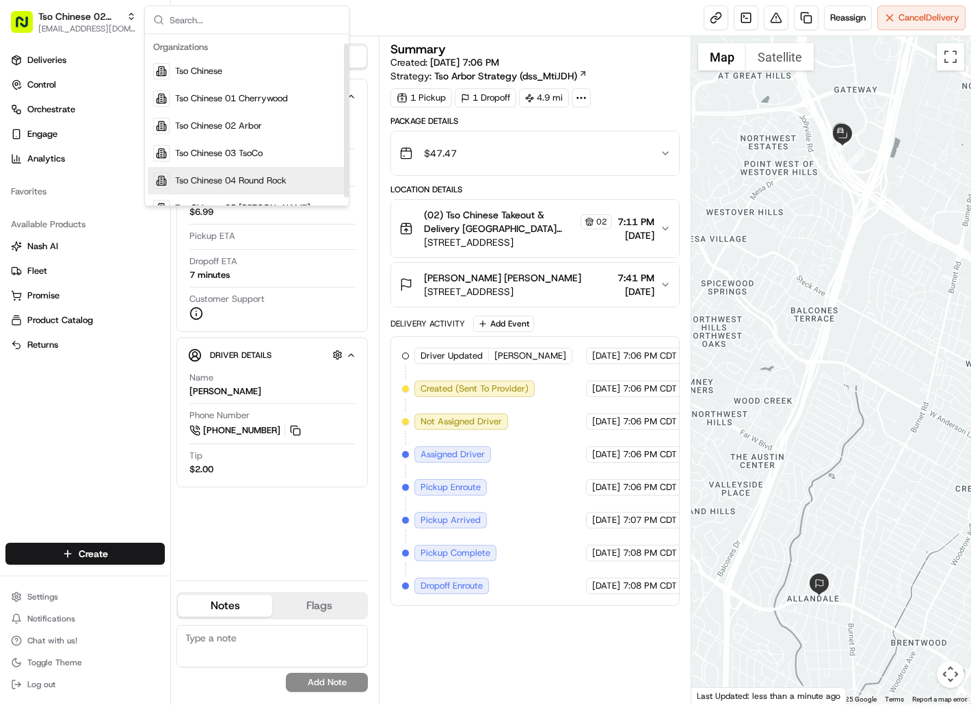
scroll to position [19, 0]
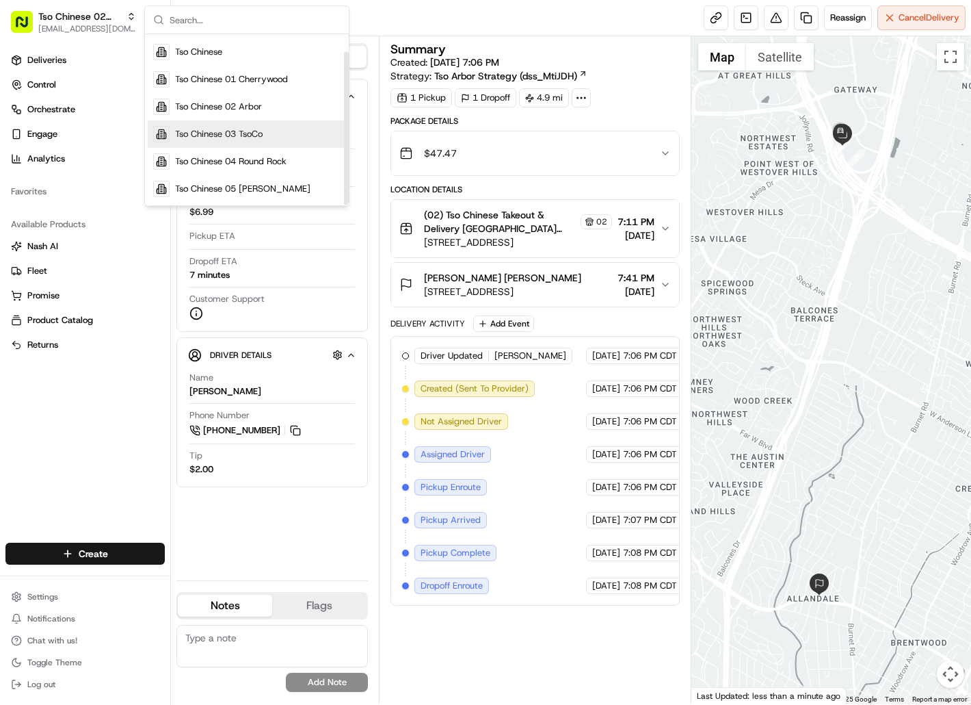
click at [223, 129] on span "Tso Chinese 03 TsoCo" at bounding box center [219, 134] width 88 height 12
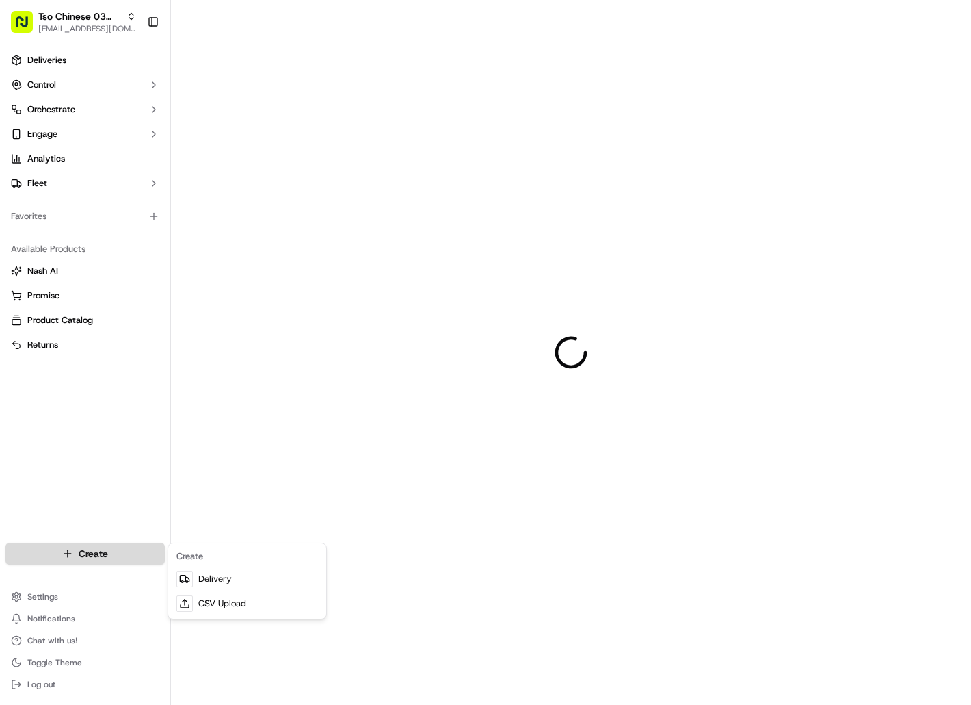
click at [156, 559] on html "Tso Chinese 03 TsoCo [EMAIL_ADDRESS][DOMAIN_NAME] Toggle Sidebar Deliveries Con…" at bounding box center [485, 352] width 971 height 705
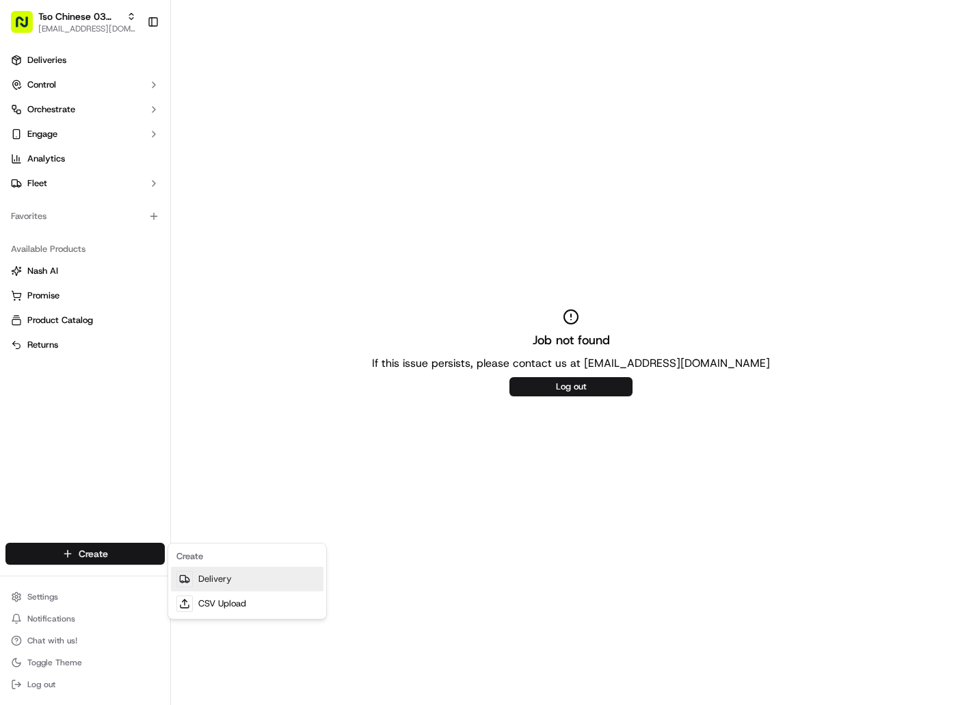
click at [209, 587] on link "Delivery" at bounding box center [247, 578] width 153 height 25
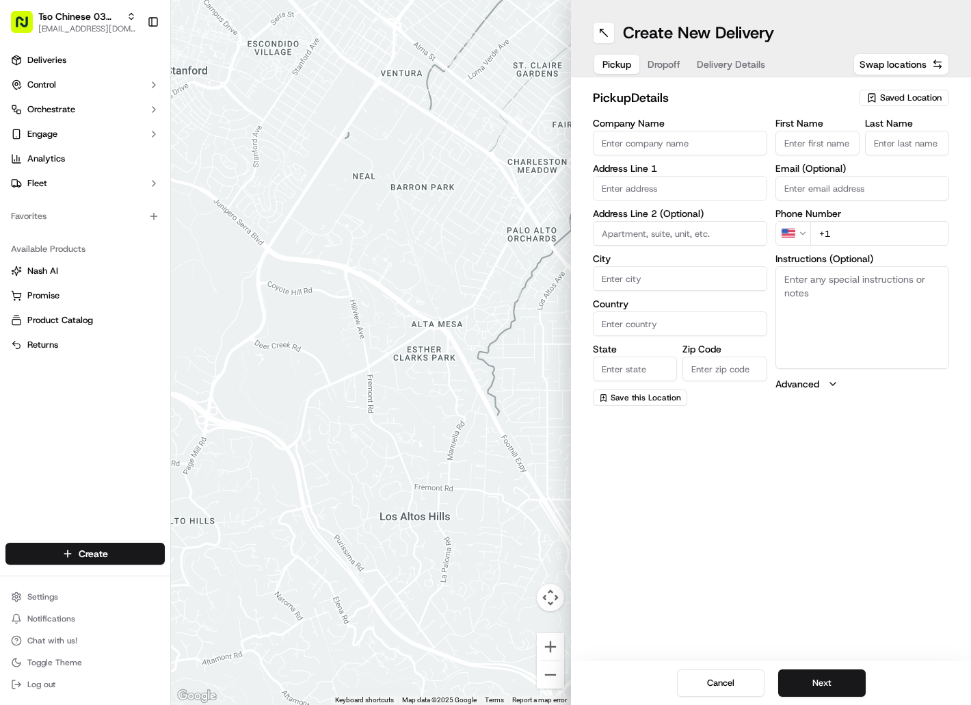
click at [928, 92] on span "Saved Location" at bounding box center [911, 98] width 62 height 12
click at [917, 150] on span "(03) Tso Chinese Takeout & Delivery TsoCo (03)" at bounding box center [881, 155] width 168 height 25
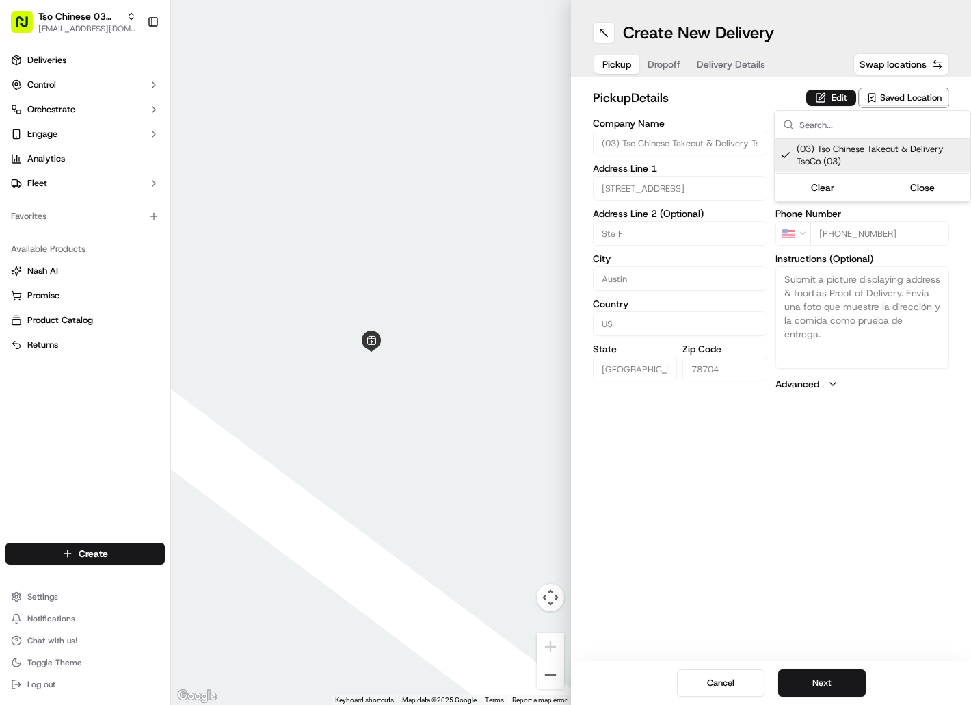
click at [678, 65] on html "Tso Chinese 03 TsoCo [EMAIL_ADDRESS][DOMAIN_NAME] Toggle Sidebar Deliveries Con…" at bounding box center [485, 352] width 971 height 705
click at [678, 65] on span "Dropoff" at bounding box center [664, 64] width 33 height 14
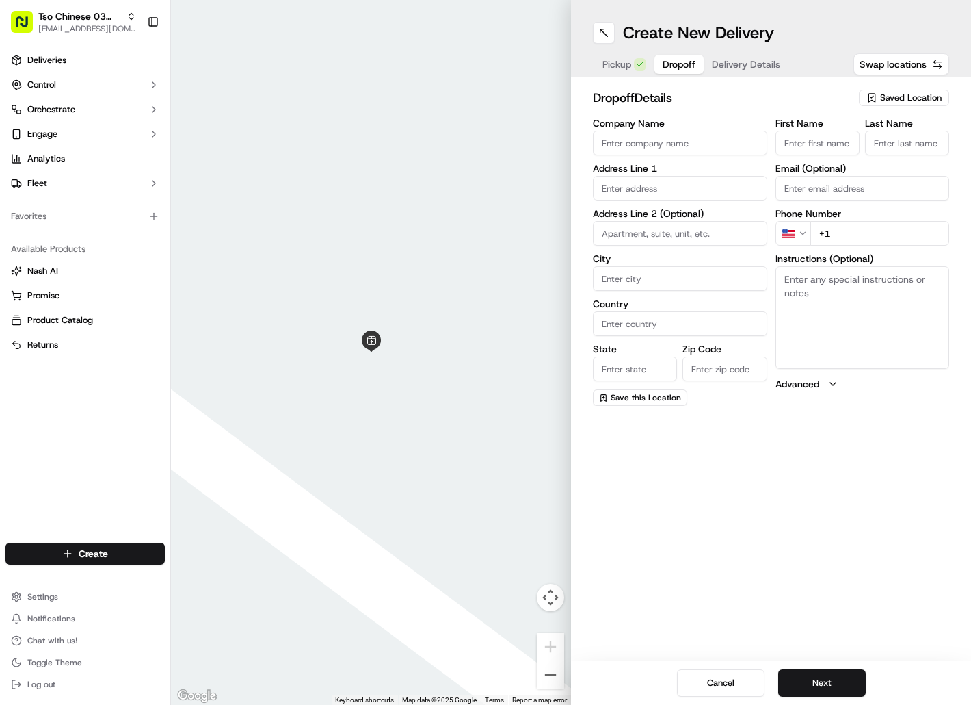
click at [802, 148] on input "First Name" at bounding box center [818, 143] width 84 height 25
click at [828, 142] on input "First Name" at bounding box center [818, 143] width 84 height 25
click at [827, 141] on input "First Name" at bounding box center [818, 143] width 84 height 25
click at [828, 140] on input "First Name" at bounding box center [818, 143] width 84 height 25
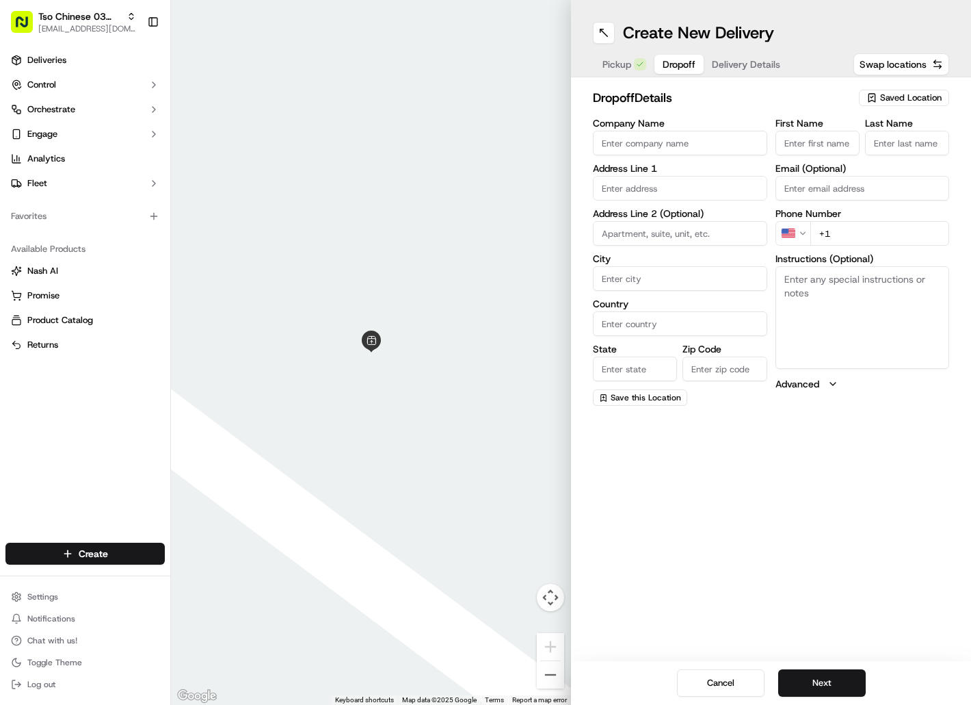
paste input "[PERSON_NAME]"
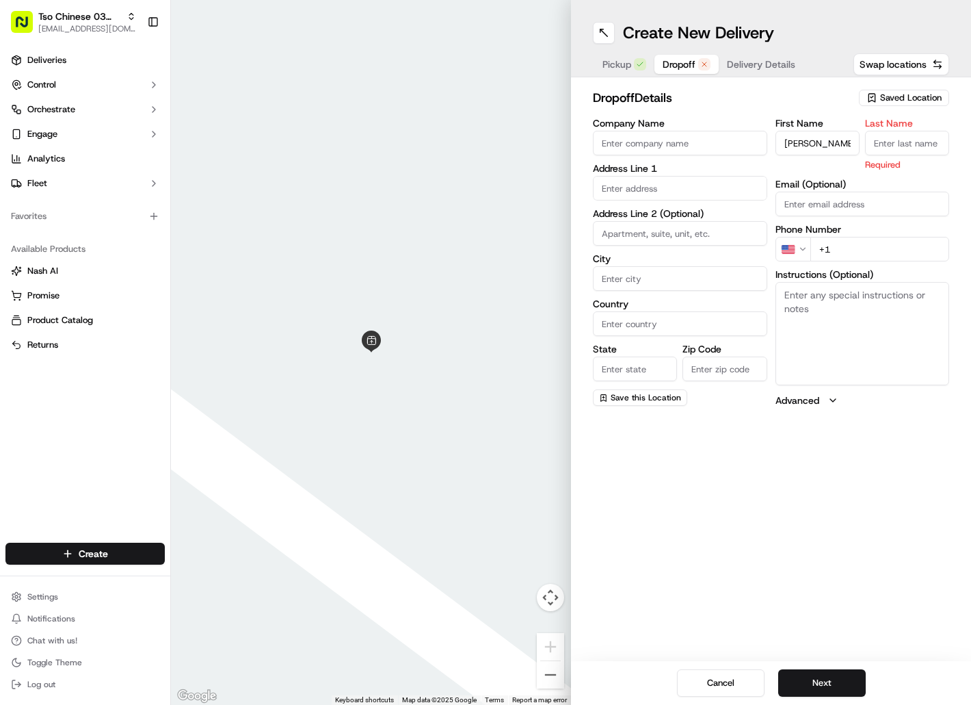
click at [895, 149] on input "Last Name" at bounding box center [907, 143] width 84 height 25
paste input "[PERSON_NAME]"
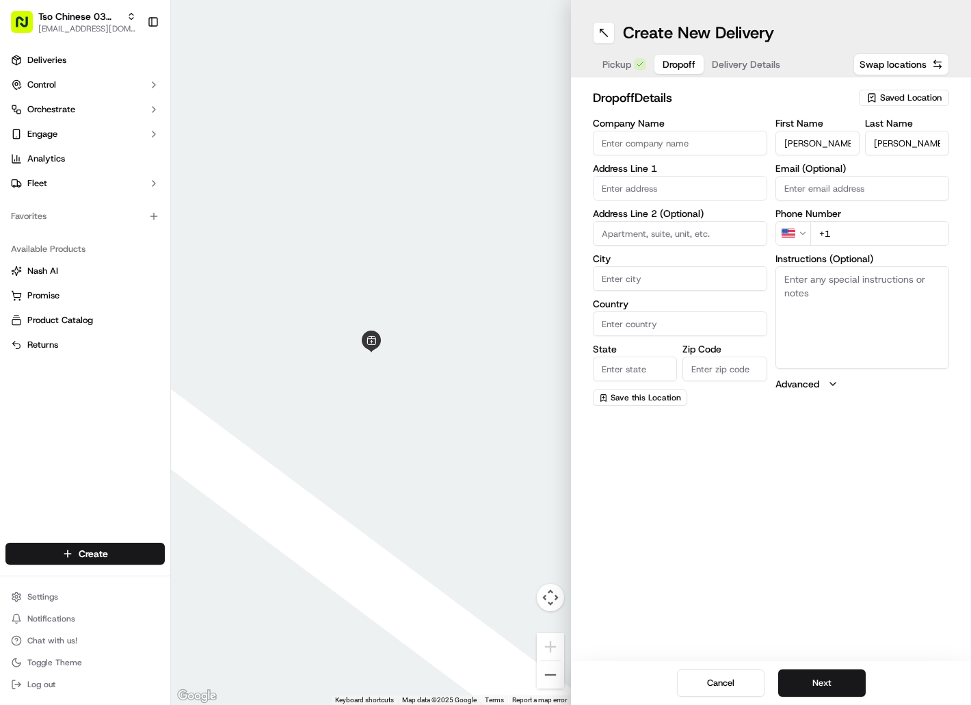
click at [847, 231] on input "+1" at bounding box center [881, 233] width 140 height 25
paste input "[PHONE_NUMBER]"
click at [637, 194] on input "text" at bounding box center [680, 188] width 174 height 25
click at [706, 228] on div "No results found" at bounding box center [680, 226] width 173 height 45
click at [719, 364] on input "Zip Code" at bounding box center [725, 368] width 84 height 25
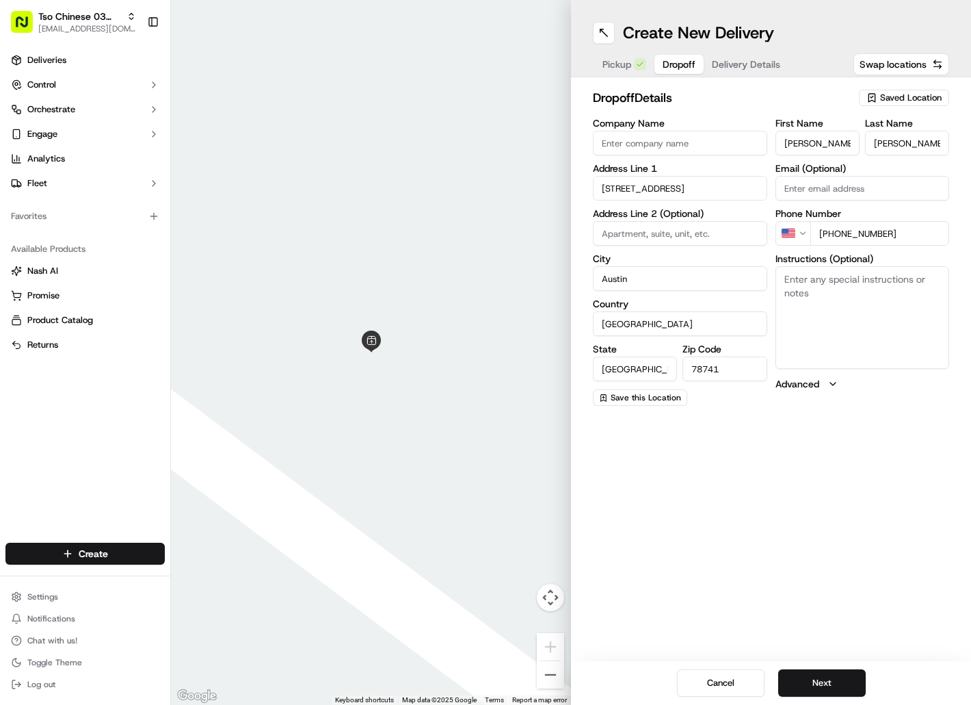
click at [695, 185] on input "[STREET_ADDRESS]" at bounding box center [680, 188] width 174 height 25
click at [765, 416] on div "dropoff Details Saved Location Company Name Address Line [GEOGRAPHIC_DATA][STRE…" at bounding box center [771, 246] width 400 height 339
click at [806, 327] on textarea "Instructions (Optional)" at bounding box center [863, 317] width 174 height 103
paste textarea "Turn into either side parking lot at the [GEOGRAPHIC_DATA]. Apartment is on the…"
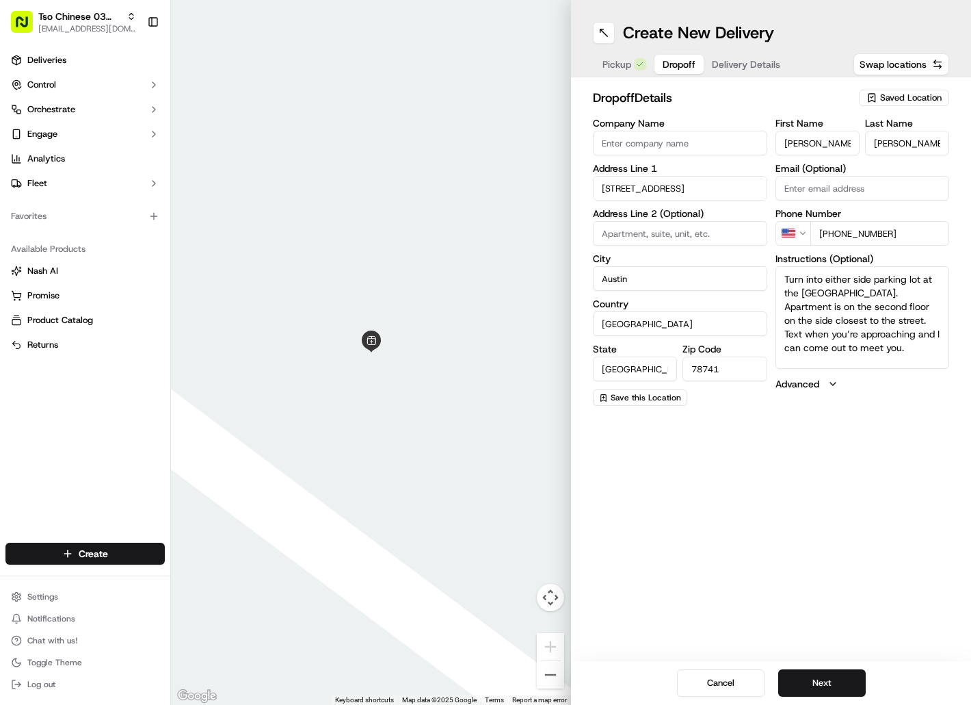
click at [785, 276] on textarea "Turn into either side parking lot at the [GEOGRAPHIC_DATA]. Apartment is on the…" at bounding box center [863, 317] width 174 height 103
paste textarea "Mesh II"
click at [807, 675] on button "Next" at bounding box center [822, 682] width 88 height 27
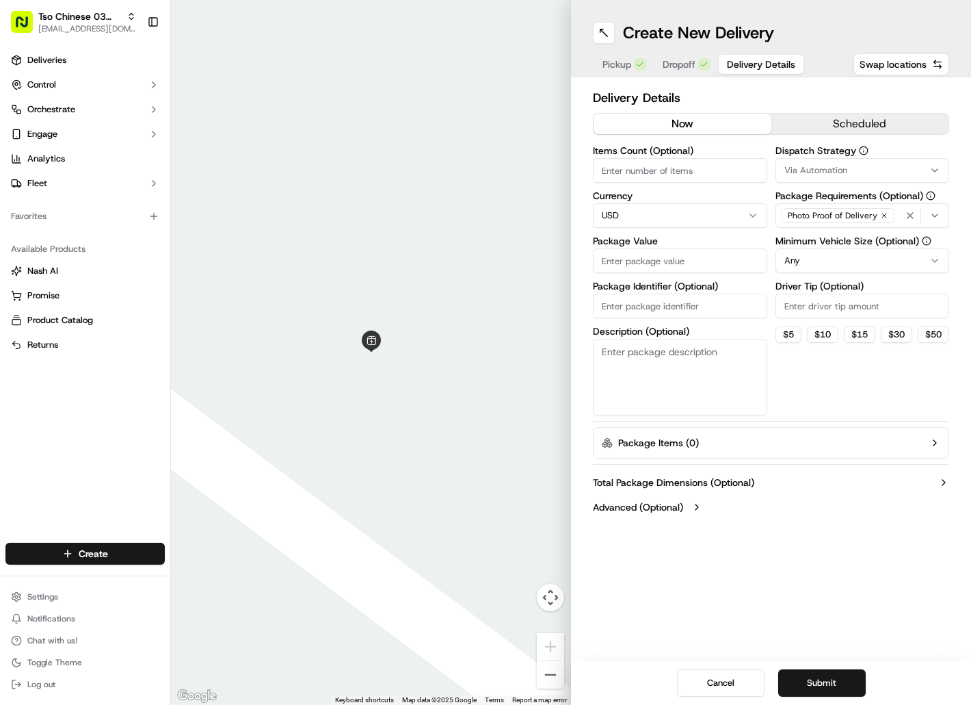
click at [612, 303] on input "Package Identifier (Optional)" at bounding box center [680, 305] width 174 height 25
paste input "S68ITTY"
click at [619, 272] on input "Package Value" at bounding box center [680, 260] width 174 height 25
click at [809, 174] on span "Via Automation" at bounding box center [816, 170] width 63 height 12
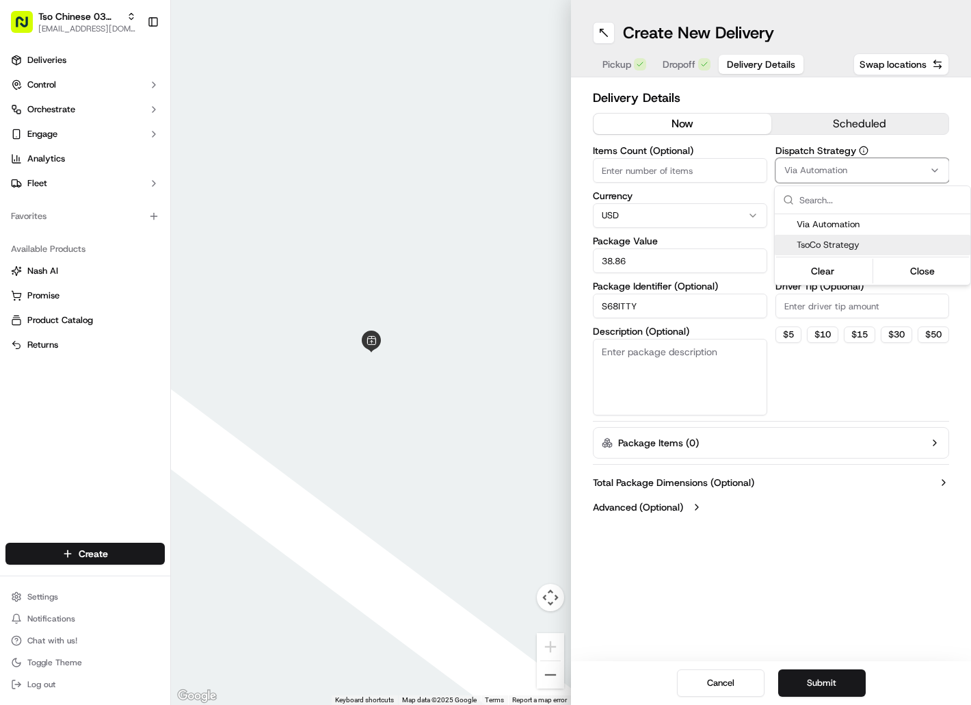
click at [819, 241] on span "TsoCo Strategy" at bounding box center [881, 245] width 168 height 12
click at [811, 291] on html "Tso Chinese 03 TsoCo [EMAIL_ADDRESS][DOMAIN_NAME] Toggle Sidebar Deliveries Con…" at bounding box center [485, 352] width 971 height 705
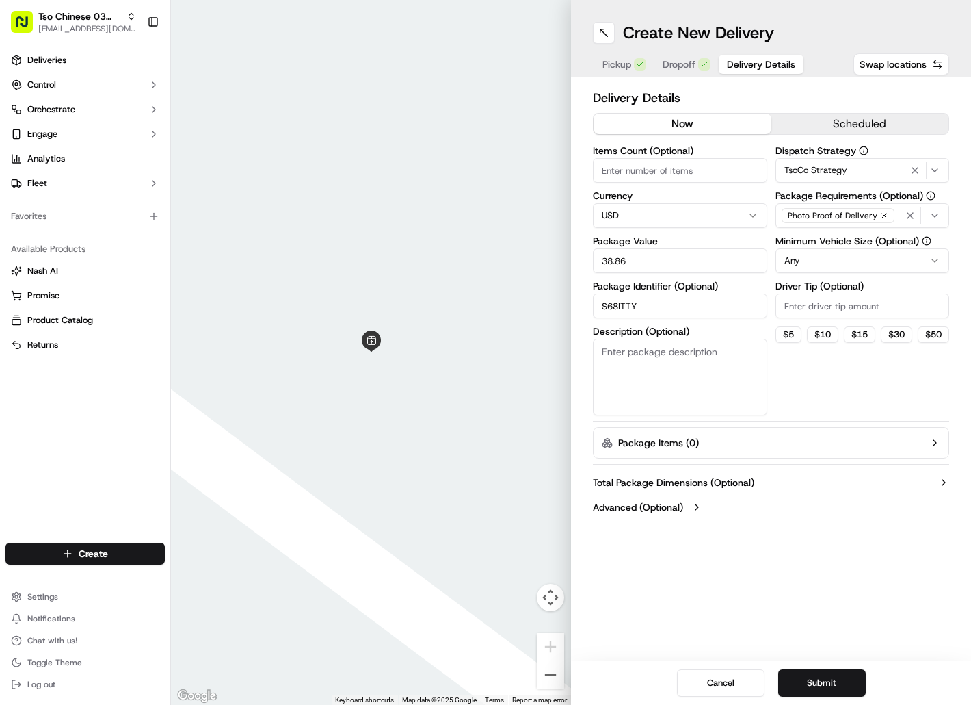
click at [810, 304] on input "Driver Tip (Optional)" at bounding box center [863, 305] width 174 height 25
click at [833, 673] on button "Submit" at bounding box center [822, 682] width 88 height 27
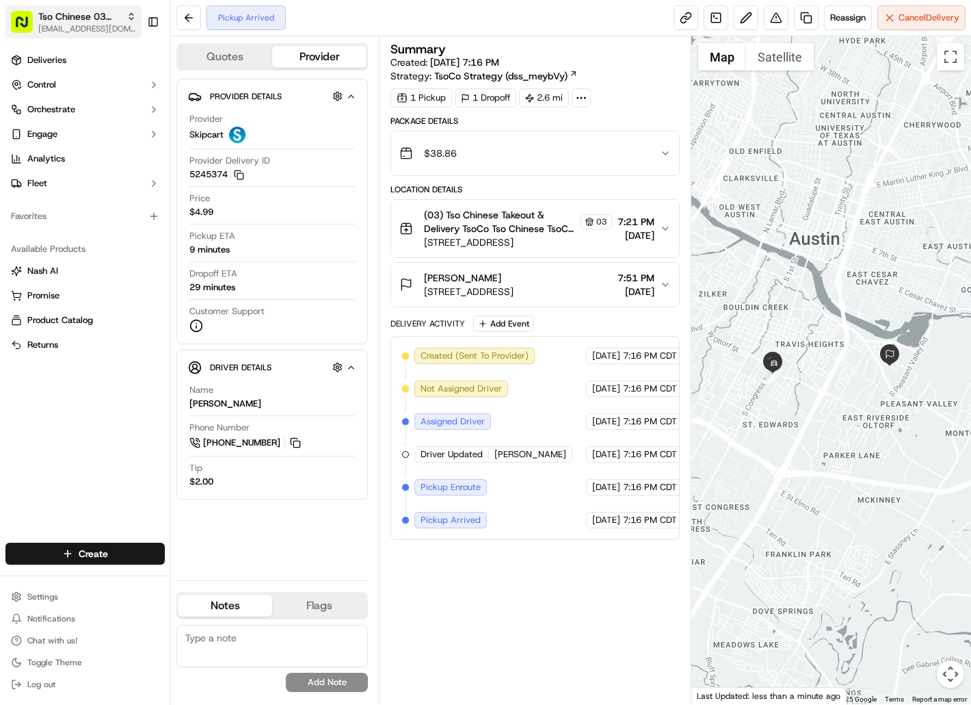
click at [73, 21] on span "Tso Chinese 03 TsoCo" at bounding box center [79, 17] width 83 height 14
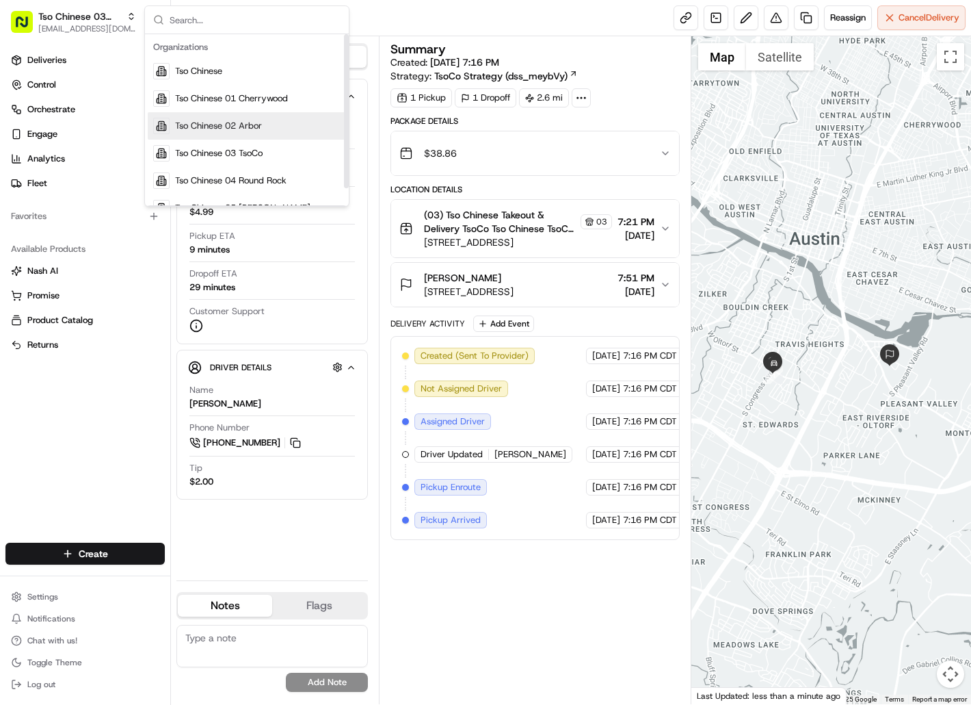
click at [173, 122] on div "Tso Chinese 02 Arbor" at bounding box center [247, 125] width 198 height 27
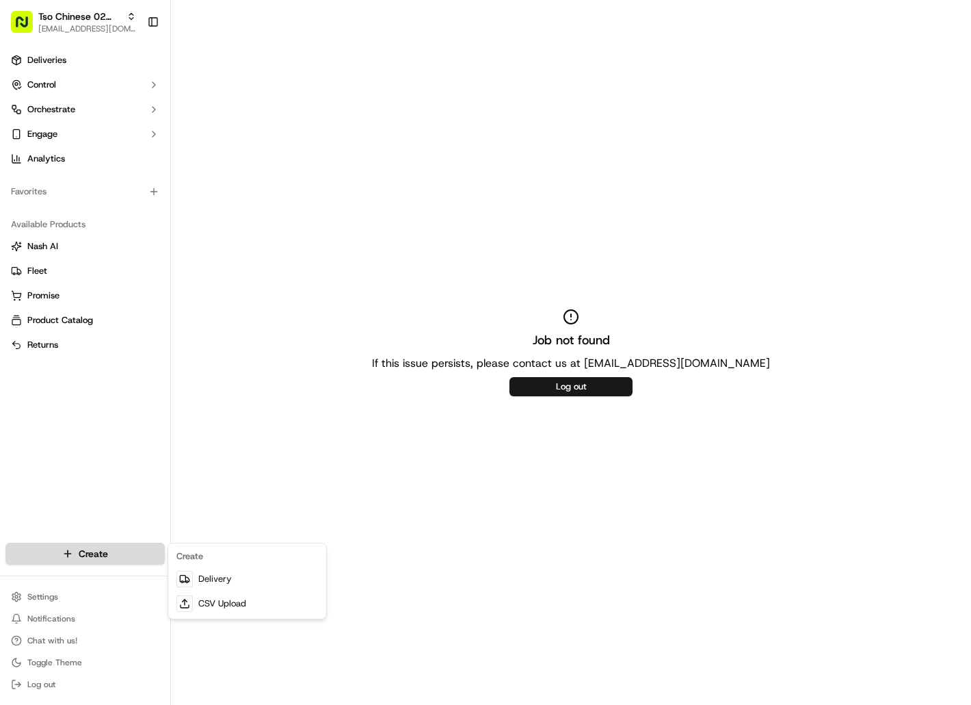
click at [141, 551] on html "Tso Chinese 02 Arbor [EMAIL_ADDRESS][DOMAIN_NAME] Toggle Sidebar Deliveries Con…" at bounding box center [485, 352] width 971 height 705
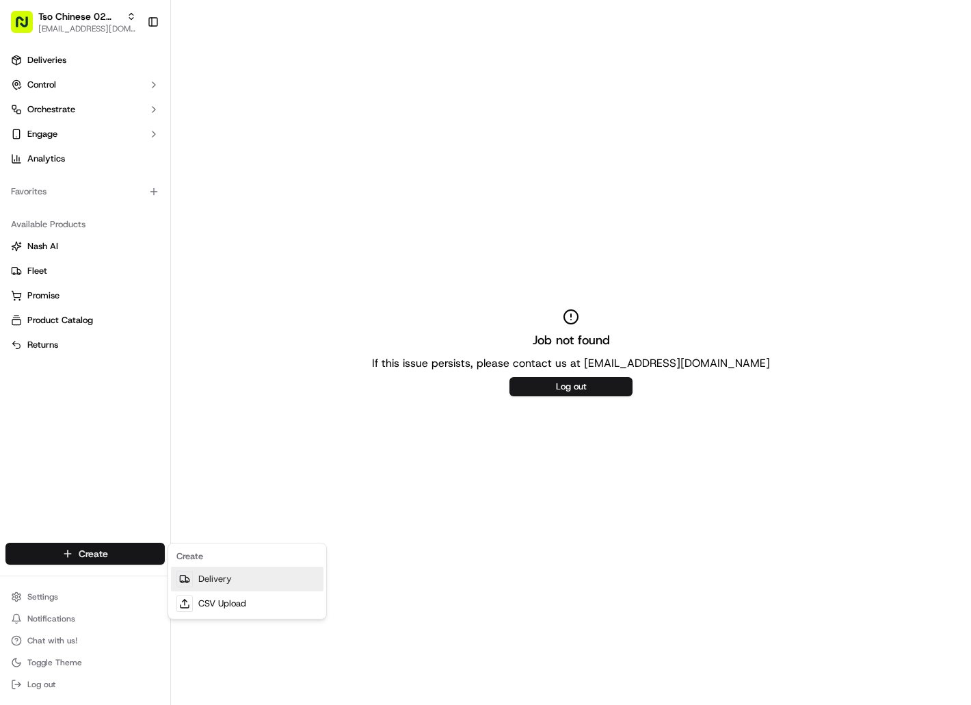
click at [209, 581] on link "Delivery" at bounding box center [247, 578] width 153 height 25
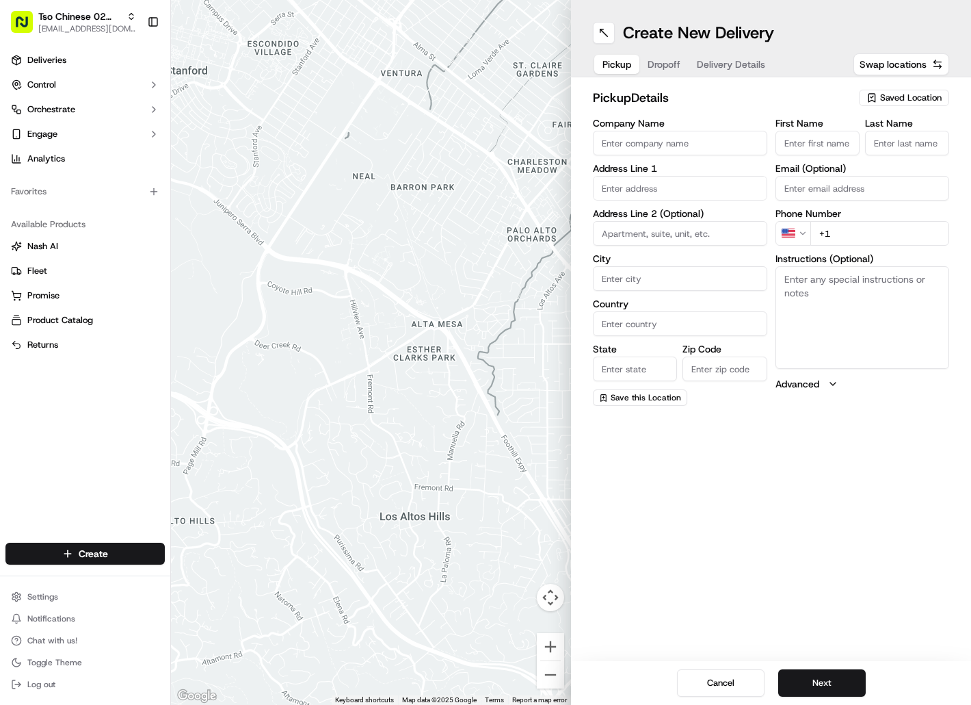
click at [882, 102] on span "Saved Location" at bounding box center [911, 98] width 62 height 12
click at [891, 144] on span "(02) Tso Chinese Takeout & Delivery [GEOGRAPHIC_DATA] (02)" at bounding box center [881, 155] width 168 height 25
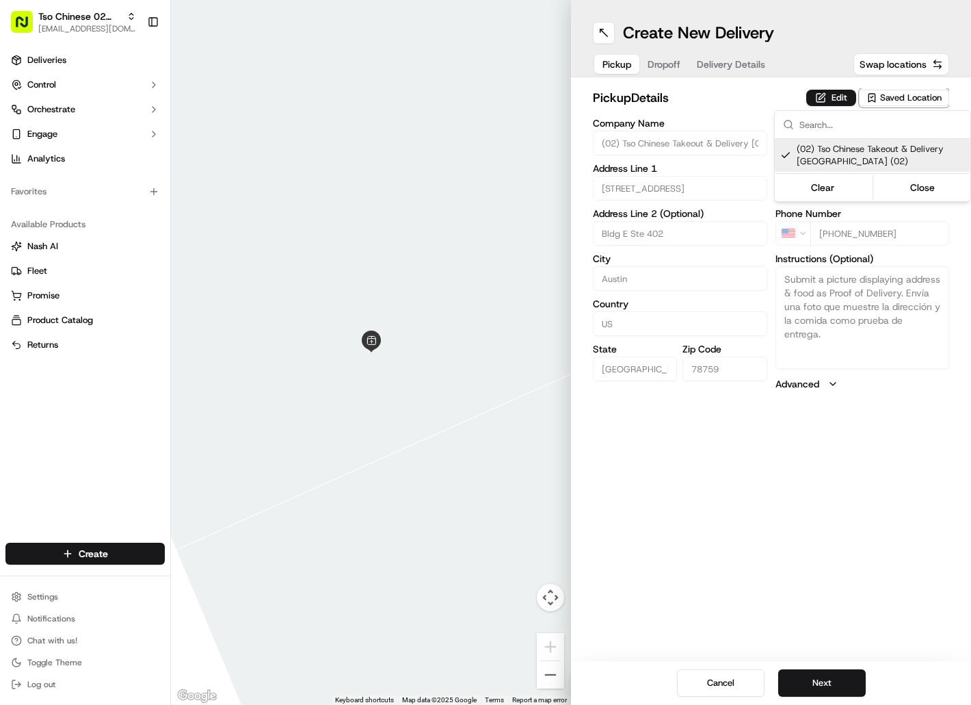
click at [668, 64] on html "Tso Chinese 02 Arbor [EMAIL_ADDRESS][DOMAIN_NAME] Toggle Sidebar Deliveries Con…" at bounding box center [485, 352] width 971 height 705
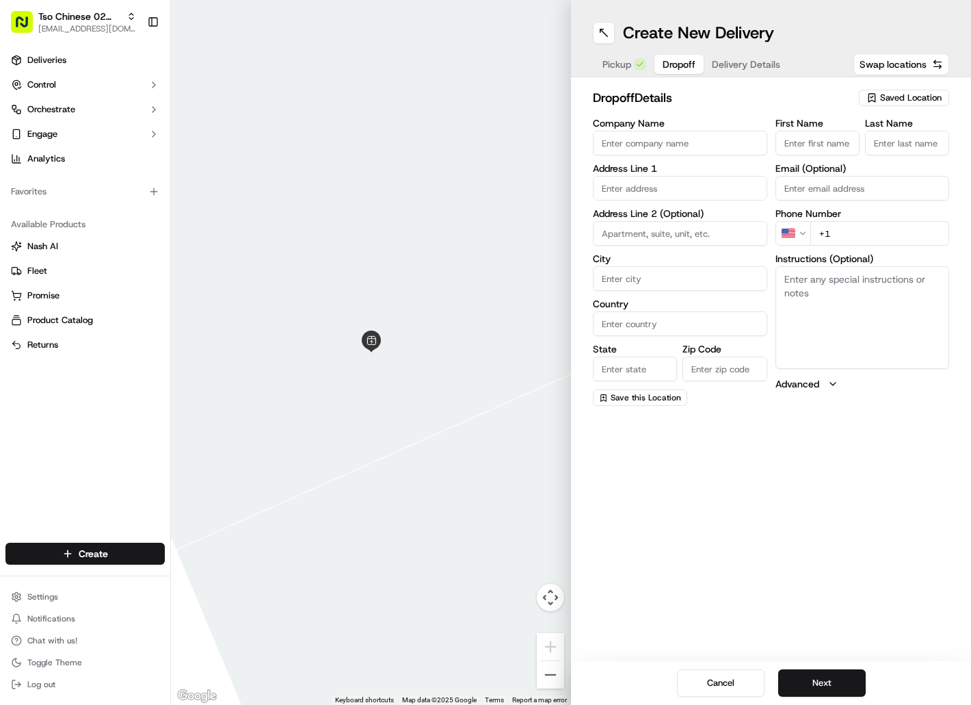
click at [668, 64] on span "Dropoff" at bounding box center [679, 64] width 33 height 14
paste
drag, startPoint x: 804, startPoint y: 145, endPoint x: 815, endPoint y: 140, distance: 11.3
click at [806, 144] on input "[PERSON_NAME]" at bounding box center [818, 143] width 84 height 25
click at [895, 138] on input "Last Name" at bounding box center [907, 143] width 84 height 25
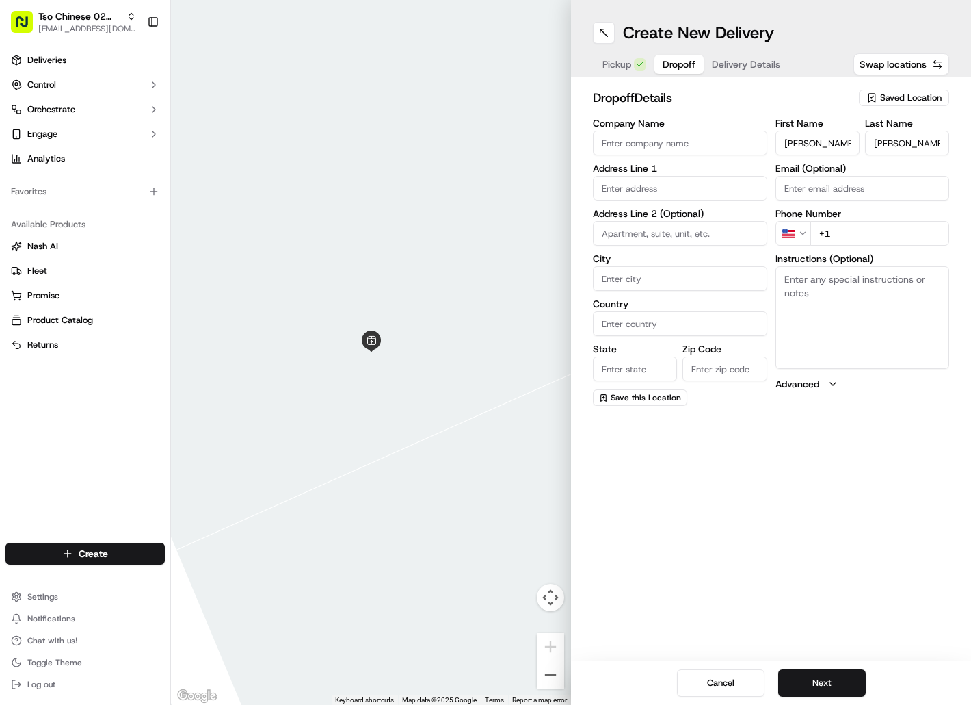
click at [835, 231] on input "+1" at bounding box center [881, 233] width 140 height 25
click at [665, 187] on input "text" at bounding box center [680, 188] width 174 height 25
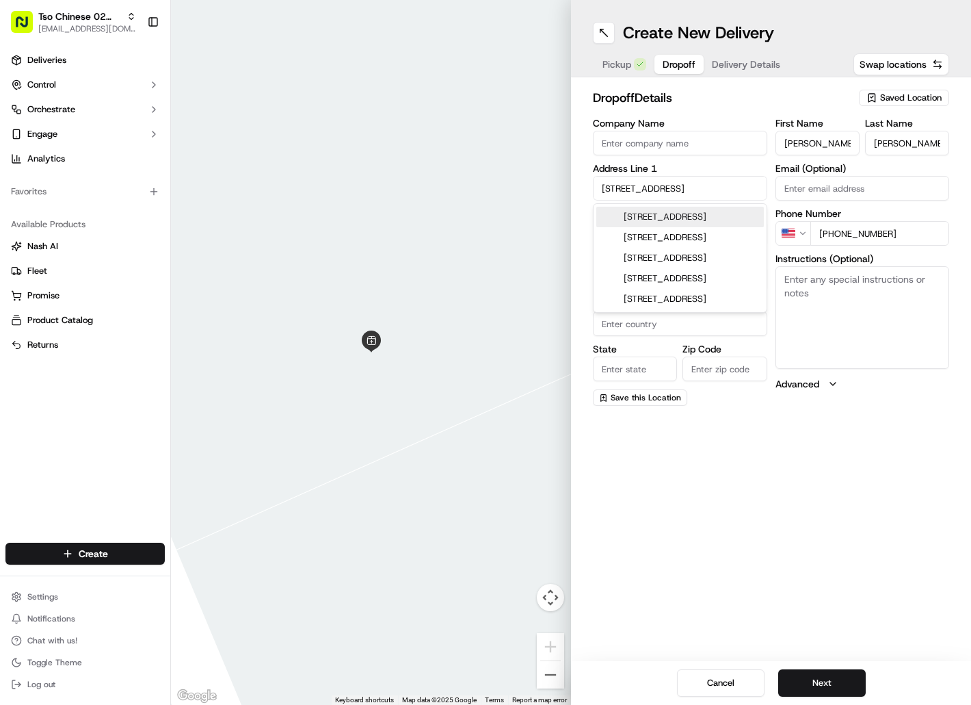
click at [659, 215] on div "[STREET_ADDRESS]" at bounding box center [680, 217] width 168 height 21
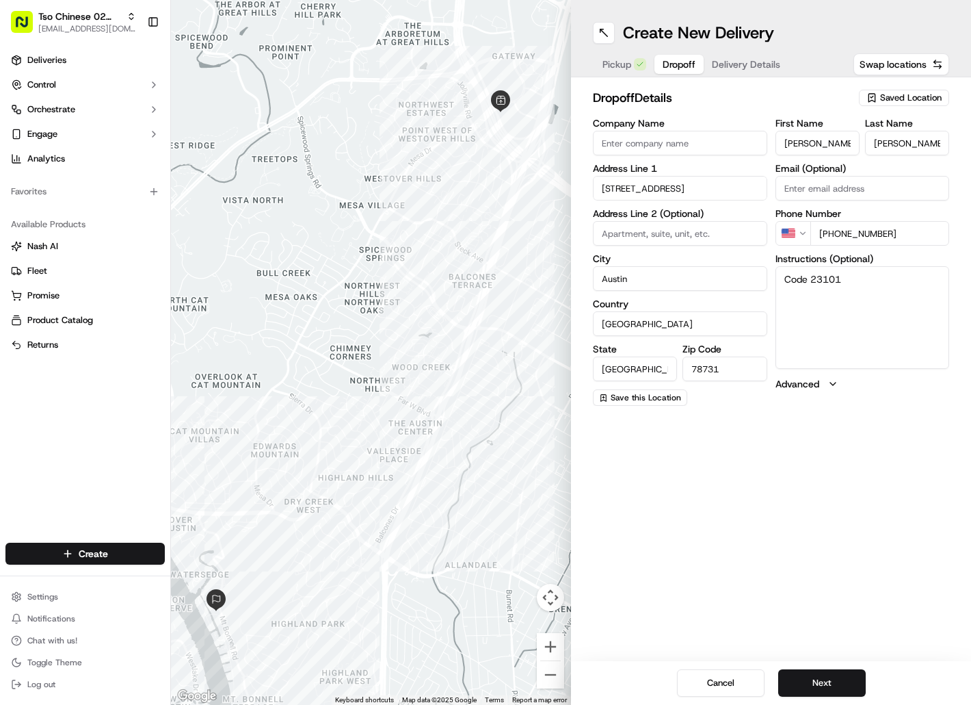
click at [796, 296] on textarea "Code 23101" at bounding box center [863, 317] width 174 height 103
click at [819, 683] on button "Next" at bounding box center [822, 682] width 88 height 27
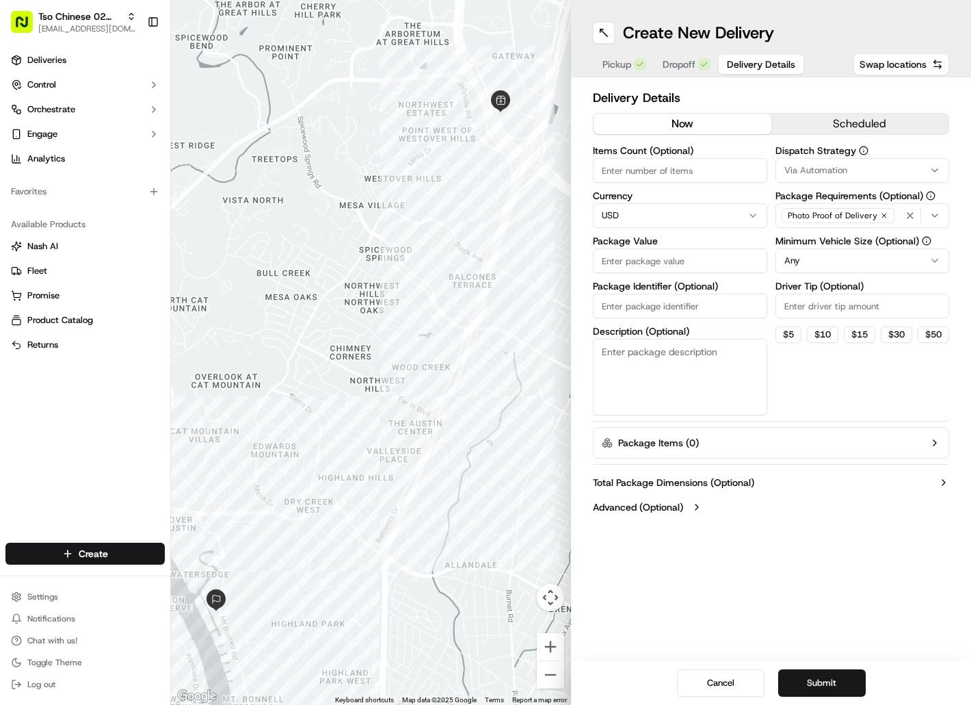
click at [659, 306] on input "Package Identifier (Optional)" at bounding box center [680, 305] width 174 height 25
click at [659, 268] on input "Package Value" at bounding box center [680, 260] width 174 height 25
click at [800, 169] on span "Via Automation" at bounding box center [816, 170] width 63 height 12
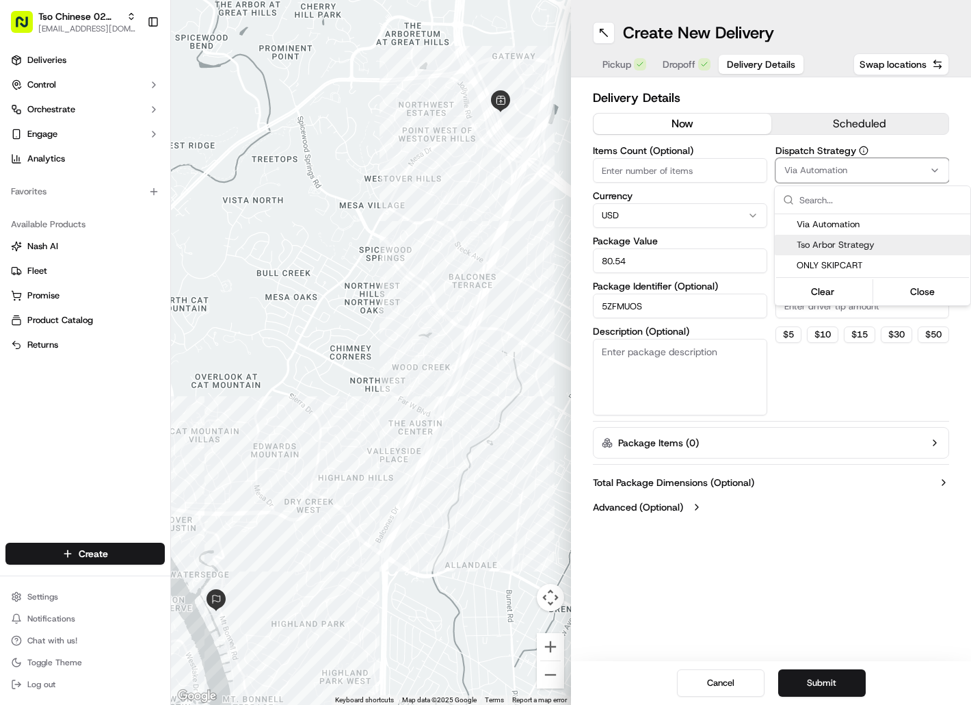
click at [807, 239] on span "Tso Arbor Strategy" at bounding box center [881, 245] width 168 height 12
click at [806, 312] on html "Tso Chinese 02 Arbor [EMAIL_ADDRESS][DOMAIN_NAME] Toggle Sidebar Deliveries Con…" at bounding box center [485, 352] width 971 height 705
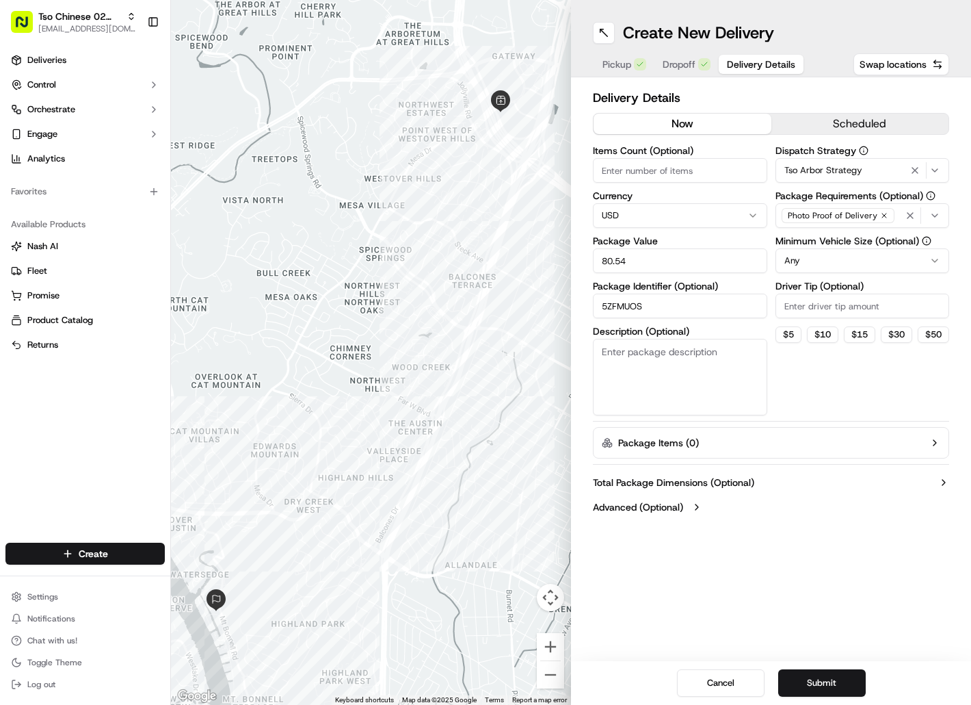
click at [808, 306] on input "Driver Tip (Optional)" at bounding box center [863, 305] width 174 height 25
click at [832, 682] on button "Submit" at bounding box center [822, 682] width 88 height 27
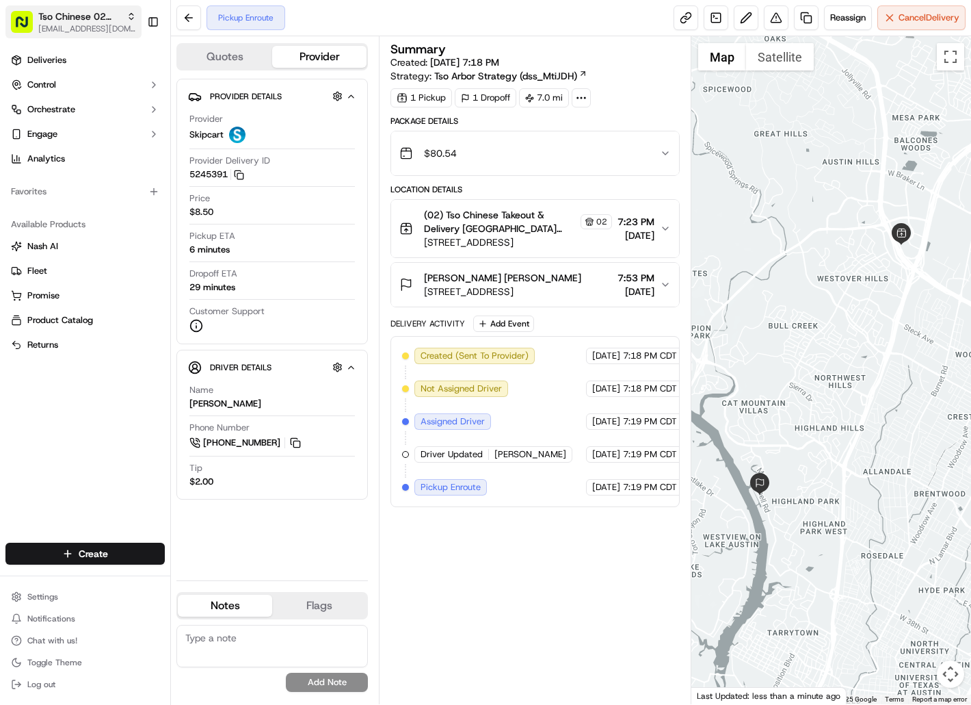
click at [96, 16] on span "Tso Chinese 02 Arbor" at bounding box center [79, 17] width 83 height 14
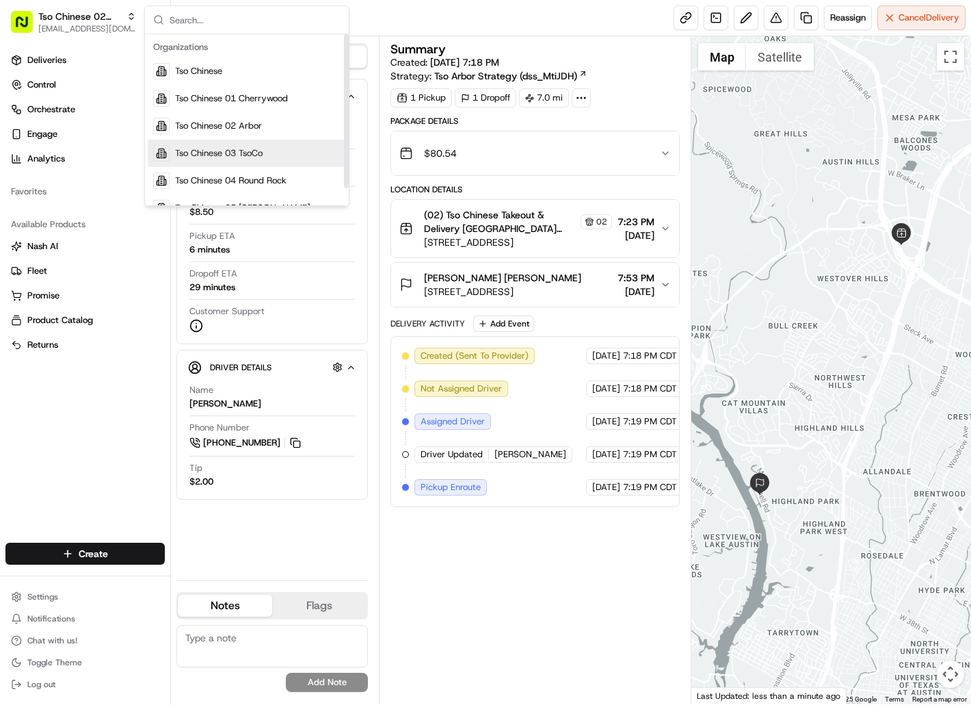
click at [183, 153] on span "Tso Chinese 03 TsoCo" at bounding box center [219, 153] width 88 height 12
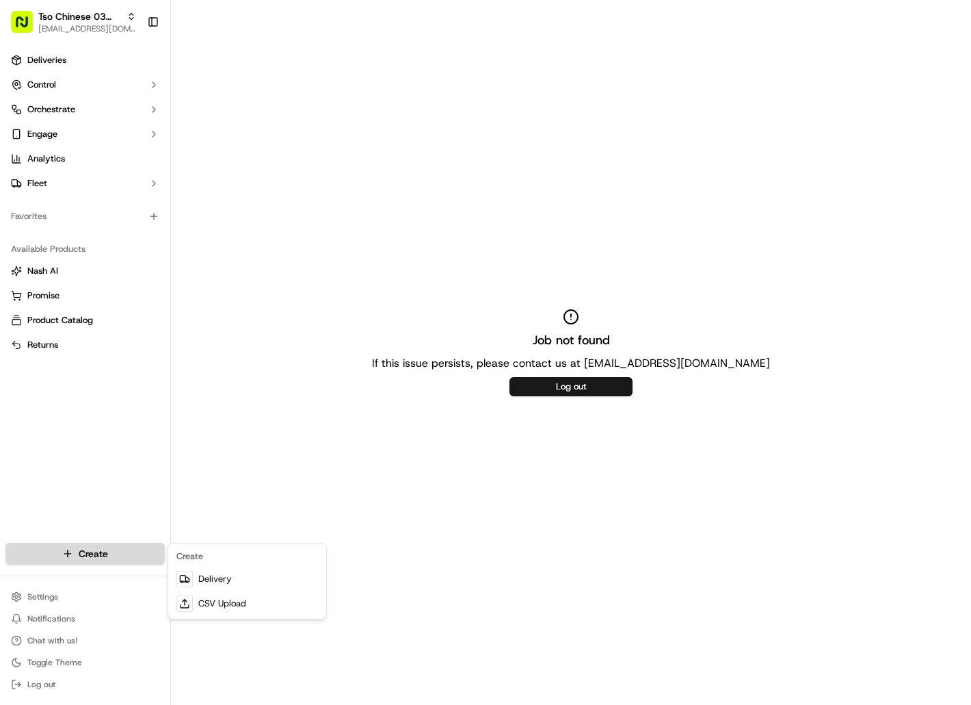
click at [112, 549] on html "Tso Chinese 03 TsoCo [EMAIL_ADDRESS][DOMAIN_NAME] Toggle Sidebar Deliveries Con…" at bounding box center [485, 352] width 971 height 705
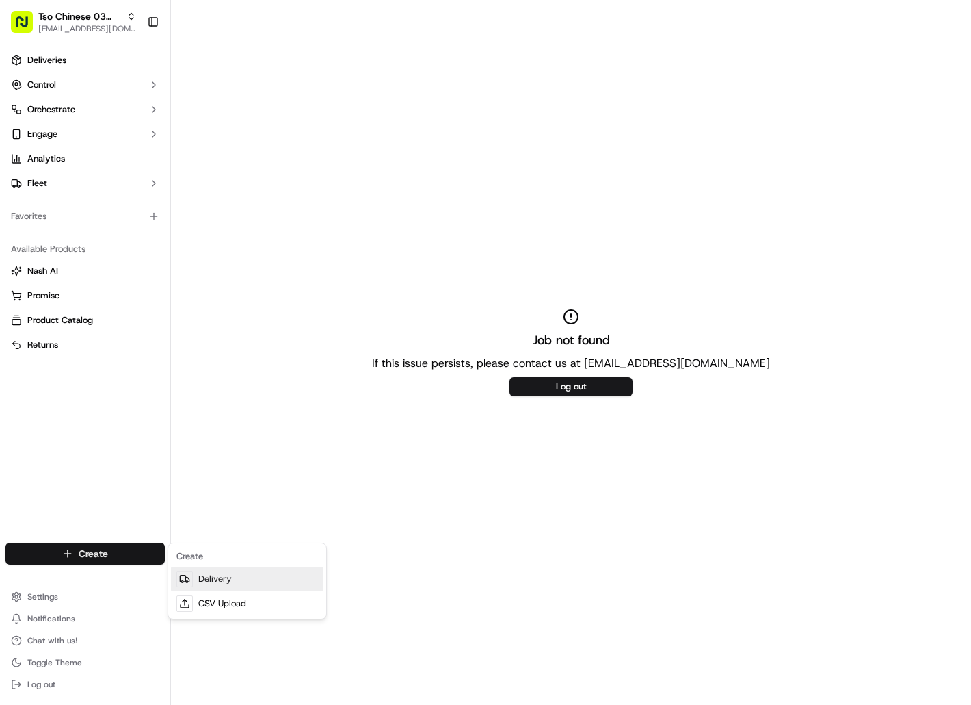
click at [200, 577] on link "Delivery" at bounding box center [247, 578] width 153 height 25
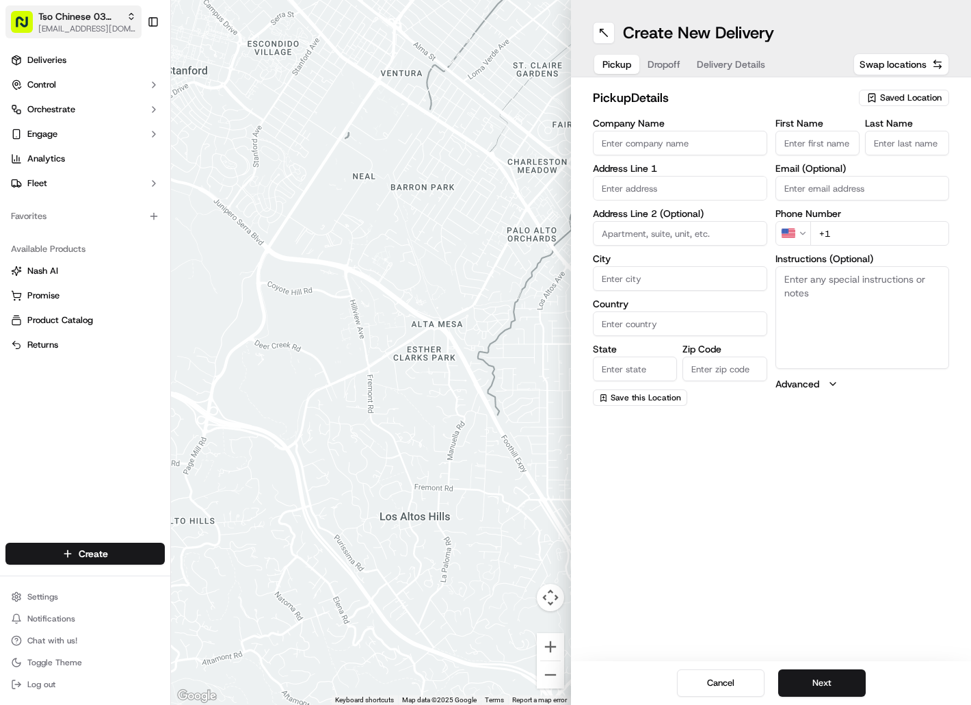
click at [109, 27] on span "[EMAIL_ADDRESS][DOMAIN_NAME]" at bounding box center [87, 28] width 98 height 11
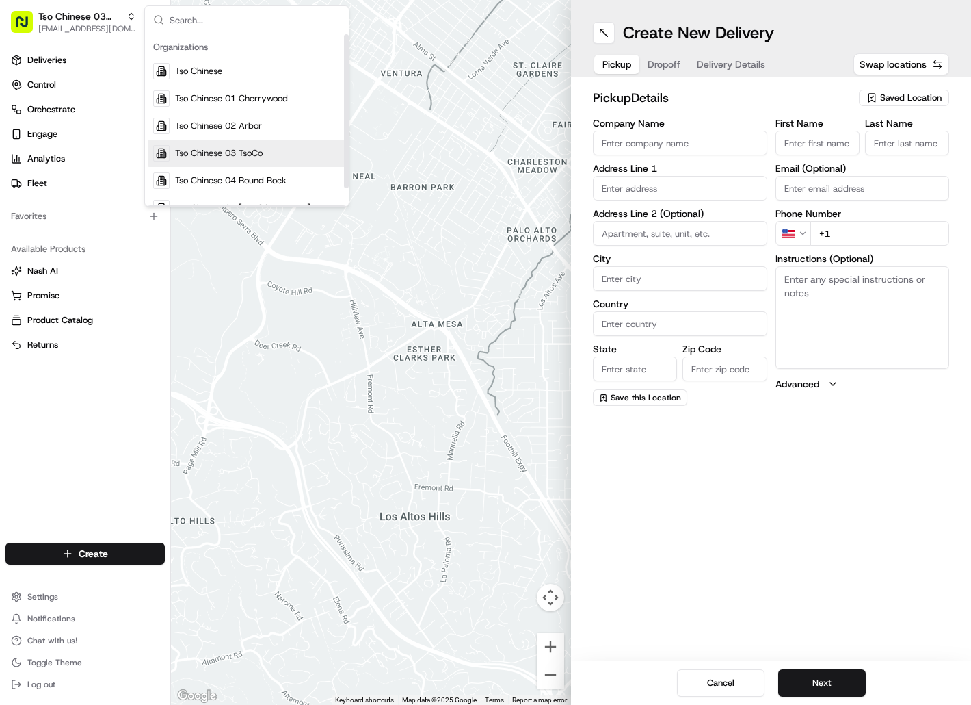
click at [220, 151] on span "Tso Chinese 03 TsoCo" at bounding box center [219, 153] width 88 height 12
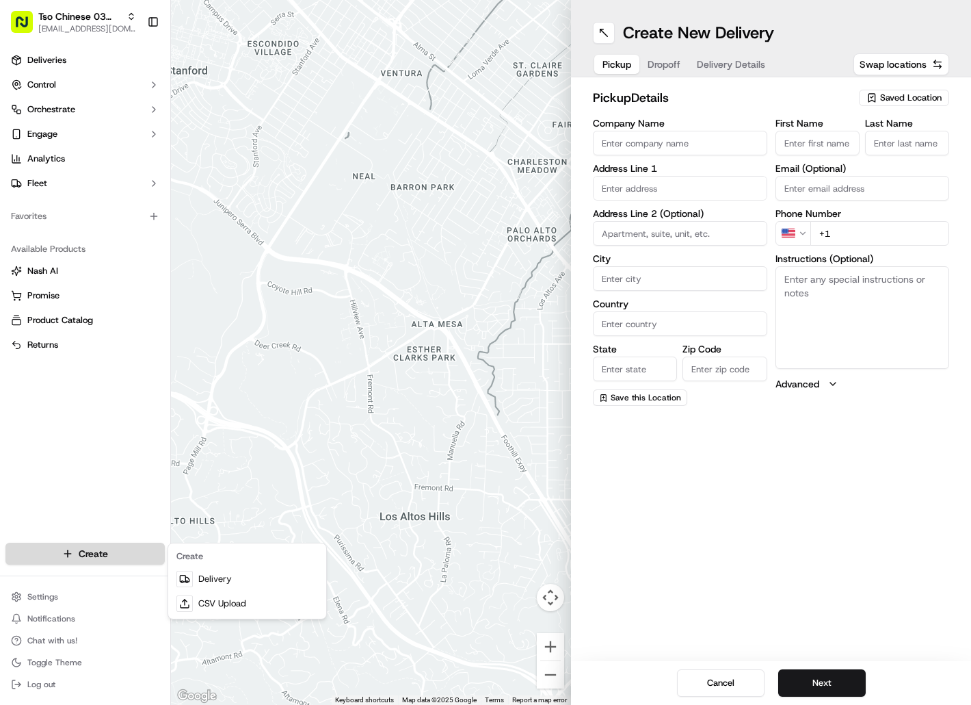
click at [112, 556] on html "Tso Chinese 03 TsoCo [EMAIL_ADDRESS][DOMAIN_NAME] Toggle Sidebar Deliveries Con…" at bounding box center [485, 352] width 971 height 705
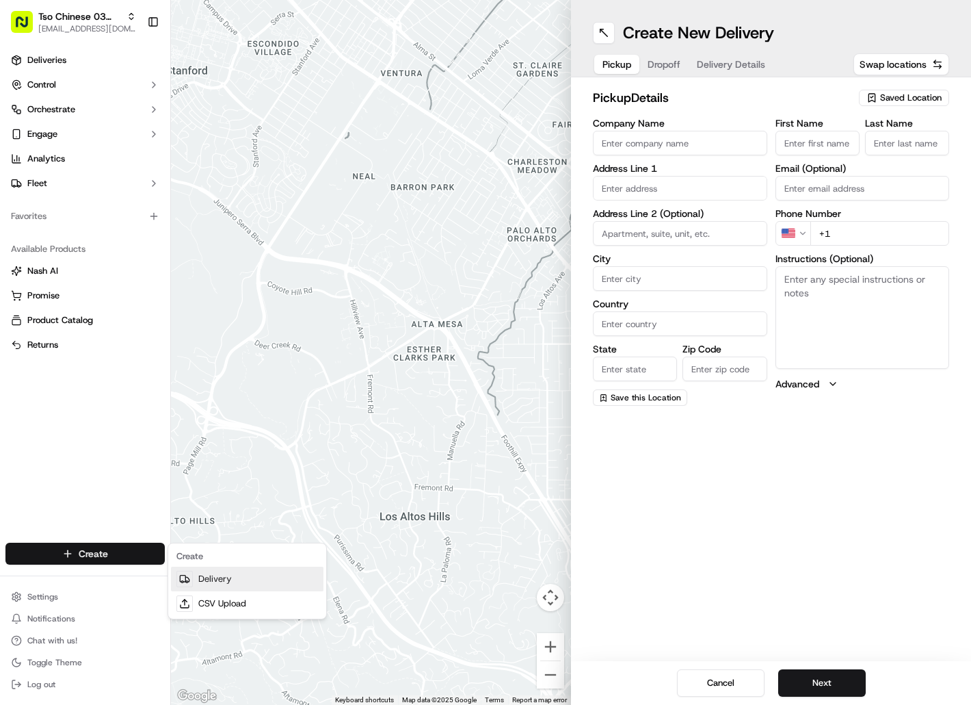
click at [213, 577] on link "Delivery" at bounding box center [247, 578] width 153 height 25
click at [919, 95] on span "Saved Location" at bounding box center [911, 98] width 62 height 12
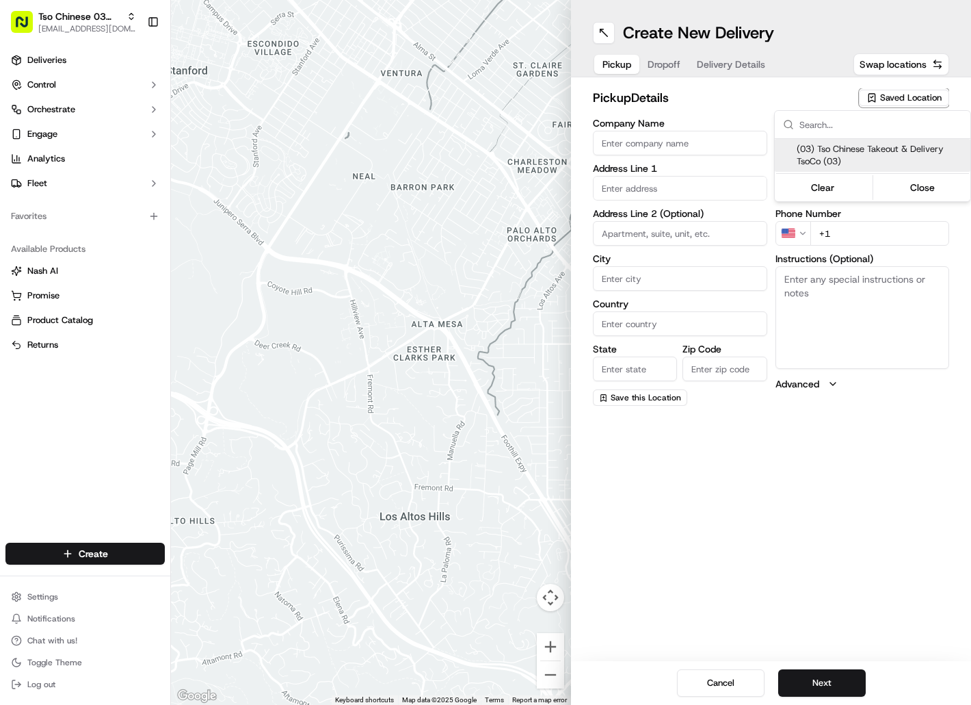
click at [910, 157] on span "(03) Tso Chinese Takeout & Delivery TsoCo (03)" at bounding box center [881, 155] width 168 height 25
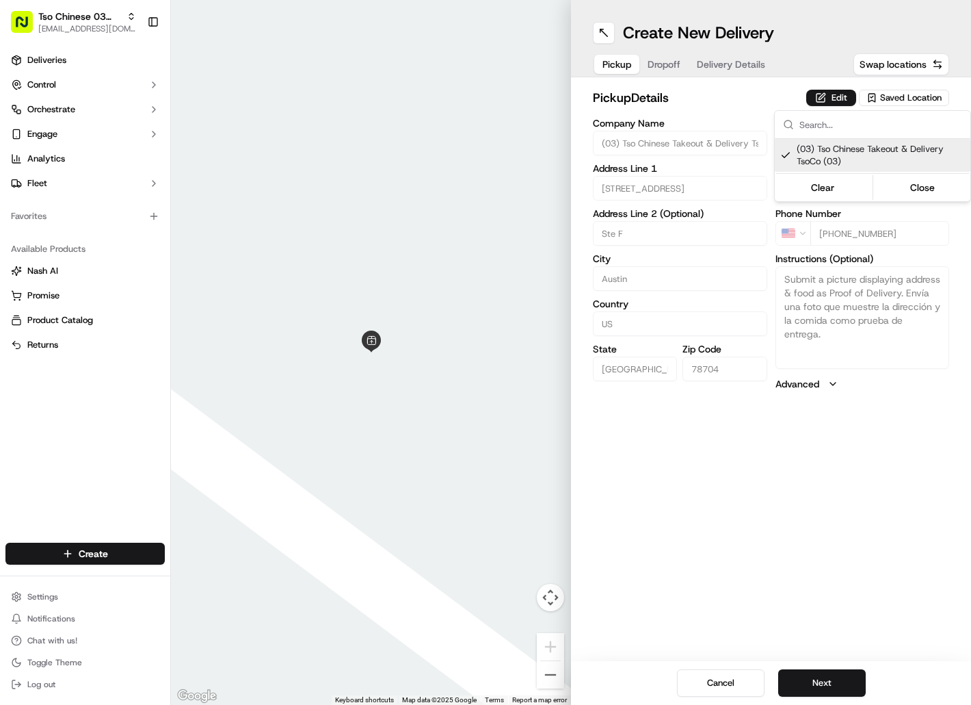
click at [671, 59] on html "Tso Chinese 03 TsoCo [EMAIL_ADDRESS][DOMAIN_NAME] Toggle Sidebar Deliveries Con…" at bounding box center [485, 352] width 971 height 705
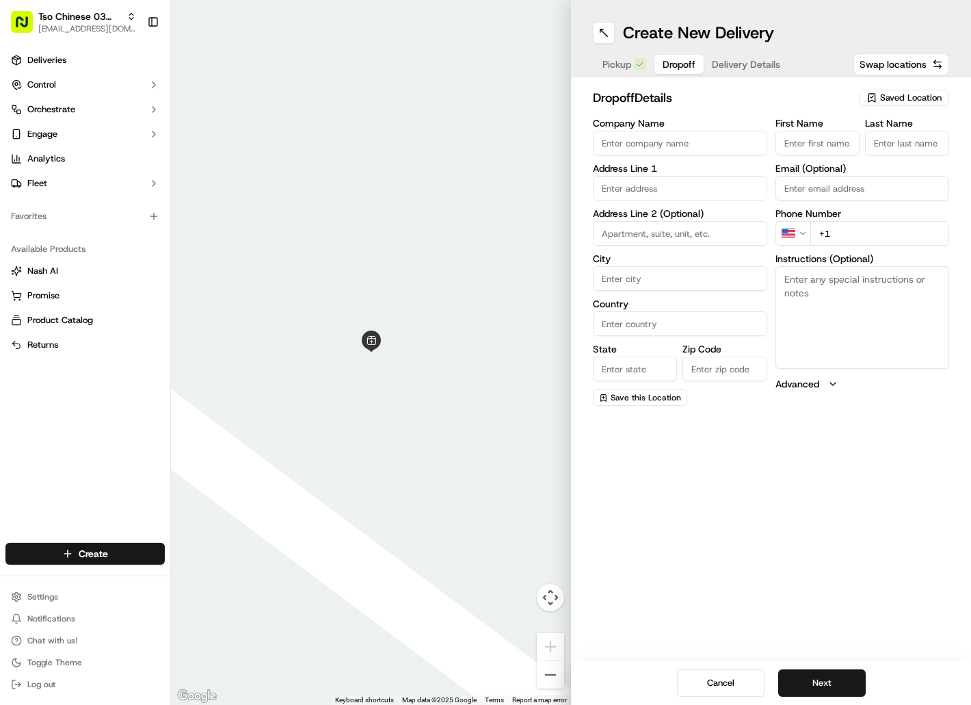
click at [670, 59] on span "Dropoff" at bounding box center [679, 64] width 33 height 14
click at [799, 139] on input "First Name" at bounding box center [818, 143] width 84 height 25
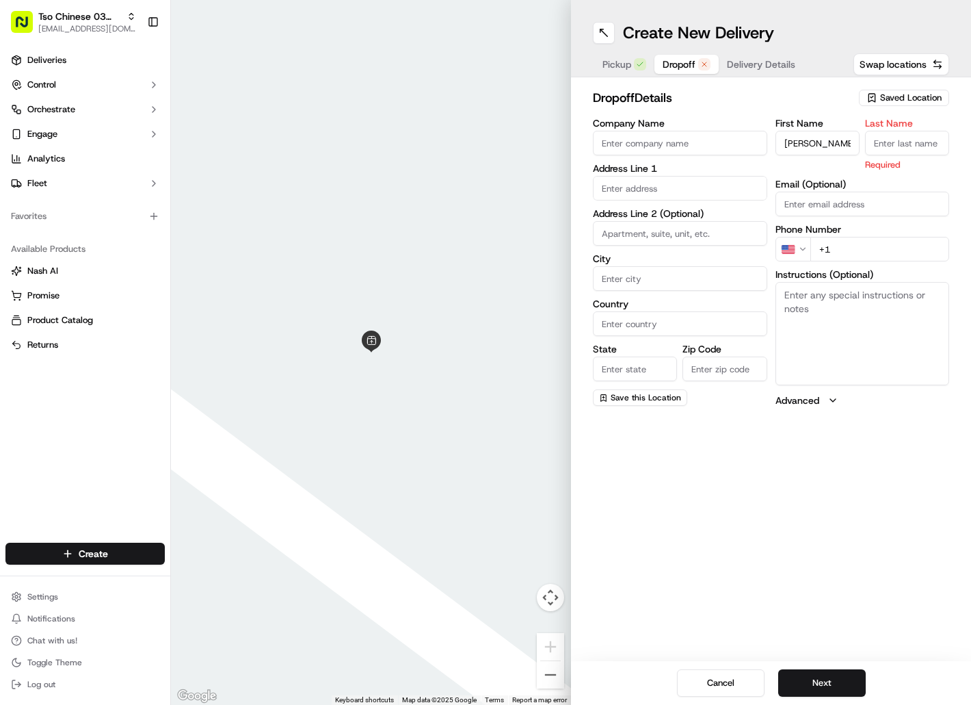
click at [887, 137] on input "Last Name" at bounding box center [907, 143] width 84 height 25
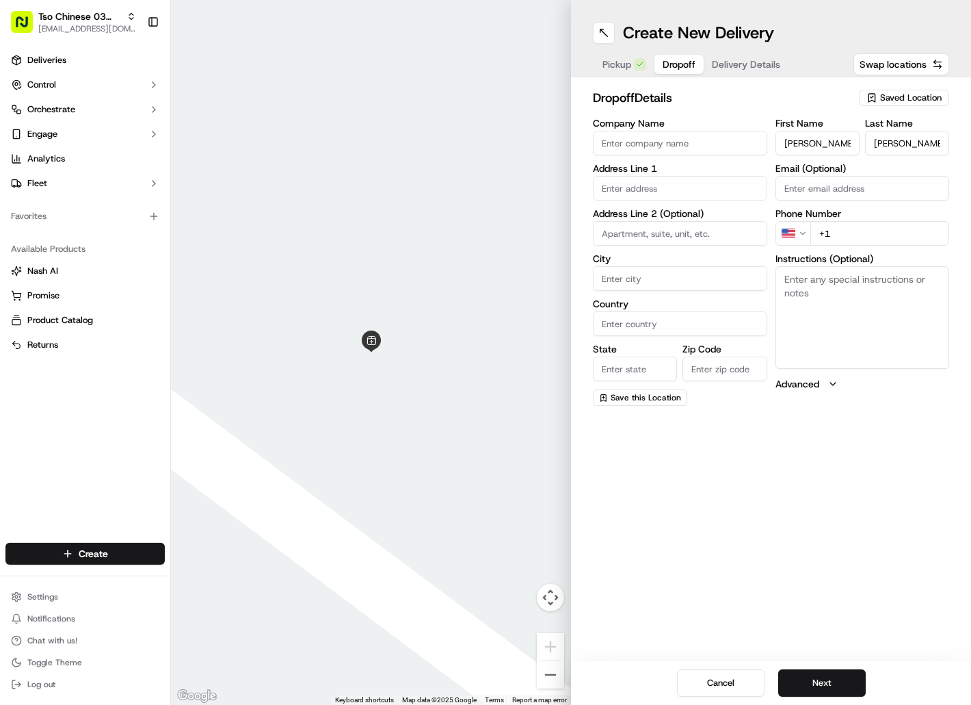
click at [840, 231] on input "+1" at bounding box center [881, 233] width 140 height 25
click at [681, 185] on input "text" at bounding box center [680, 188] width 174 height 25
click at [759, 417] on div "Create New Delivery Pickup Dropoff Delivery Details Swap locations dropoff Deta…" at bounding box center [771, 352] width 400 height 705
click at [786, 283] on textarea "Instructions (Optional)" at bounding box center [863, 317] width 174 height 103
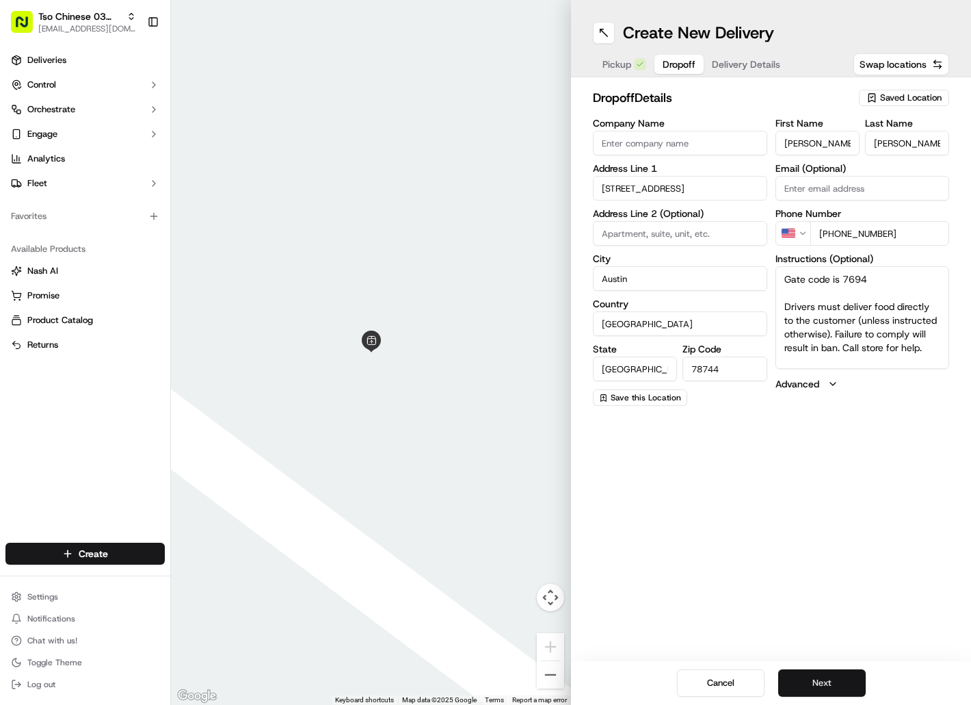
click at [843, 681] on button "Next" at bounding box center [822, 682] width 88 height 27
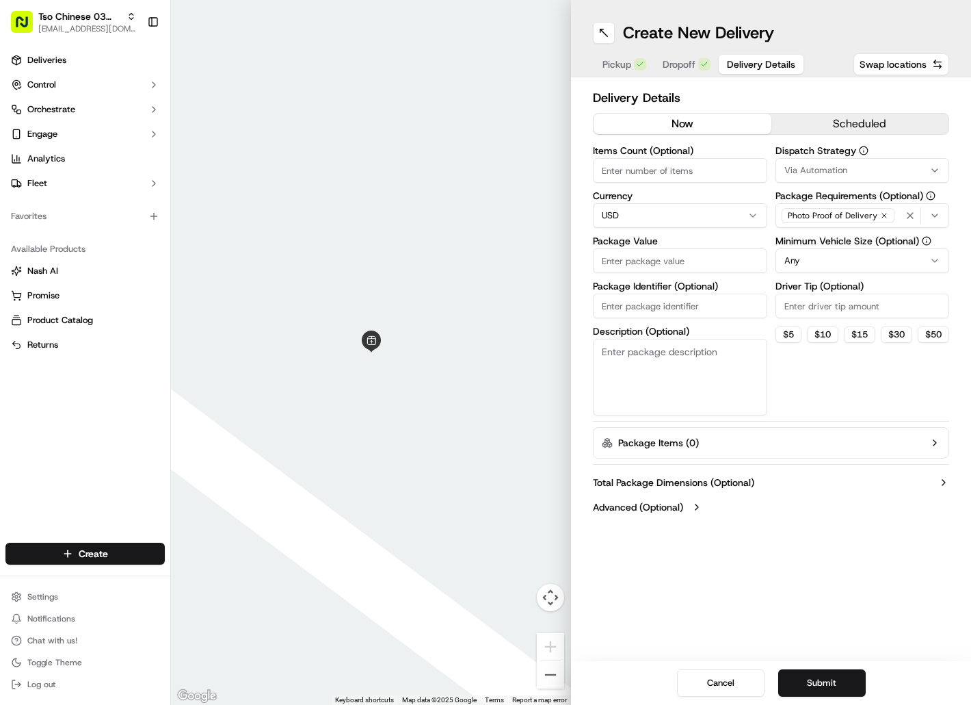
click at [640, 309] on input "Package Identifier (Optional)" at bounding box center [680, 305] width 174 height 25
click at [652, 265] on input "Package Value" at bounding box center [680, 260] width 174 height 25
click at [816, 166] on span "Via Automation" at bounding box center [816, 170] width 63 height 12
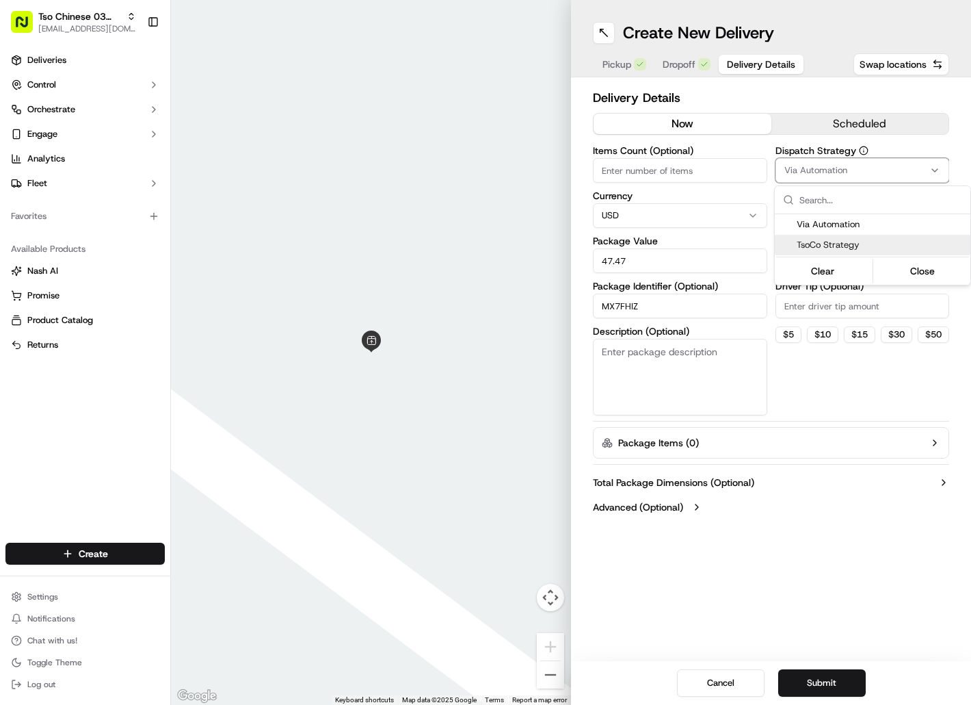
click at [824, 248] on span "TsoCo Strategy" at bounding box center [881, 245] width 168 height 12
click at [822, 306] on html "Tso Chinese 03 TsoCo [EMAIL_ADDRESS][DOMAIN_NAME] Toggle Sidebar Deliveries Con…" at bounding box center [485, 352] width 971 height 705
click at [822, 306] on input "Driver Tip (Optional)" at bounding box center [863, 305] width 174 height 25
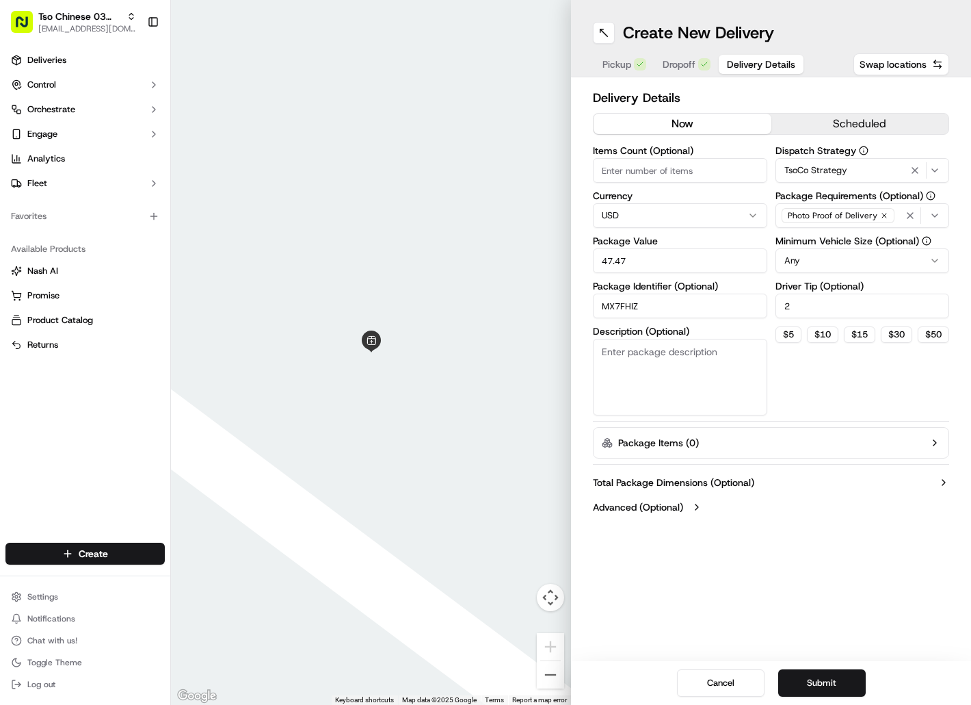
click at [811, 685] on button "Submit" at bounding box center [822, 682] width 88 height 27
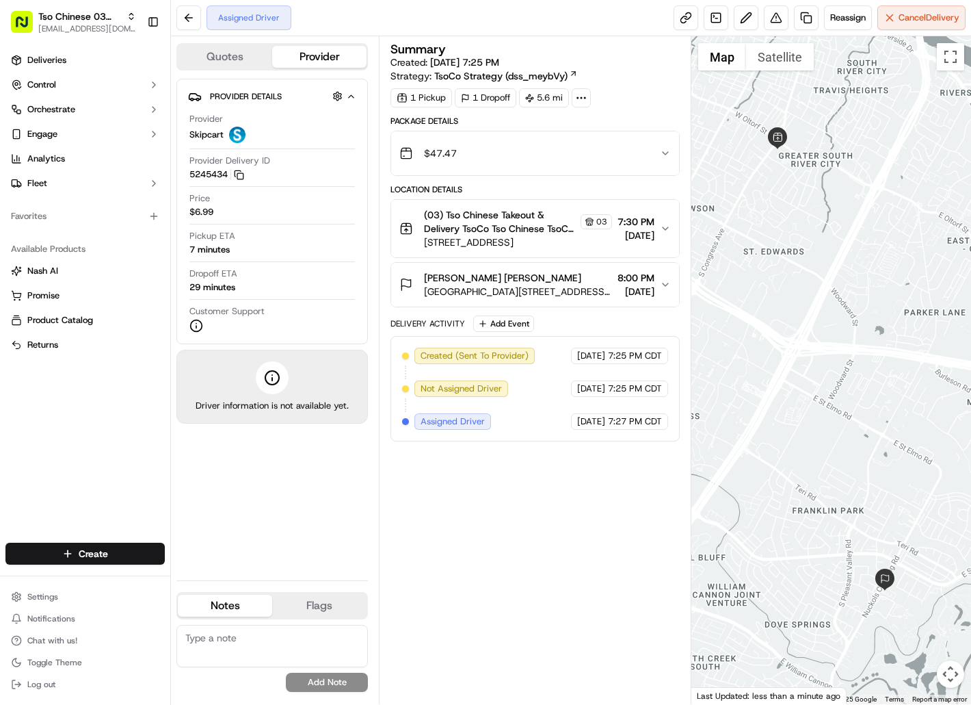
click at [112, 549] on html "Tso Chinese 03 TsoCo [EMAIL_ADDRESS][DOMAIN_NAME] Toggle Sidebar Deliveries Con…" at bounding box center [485, 352] width 971 height 705
click at [199, 573] on link "Delivery" at bounding box center [247, 578] width 153 height 25
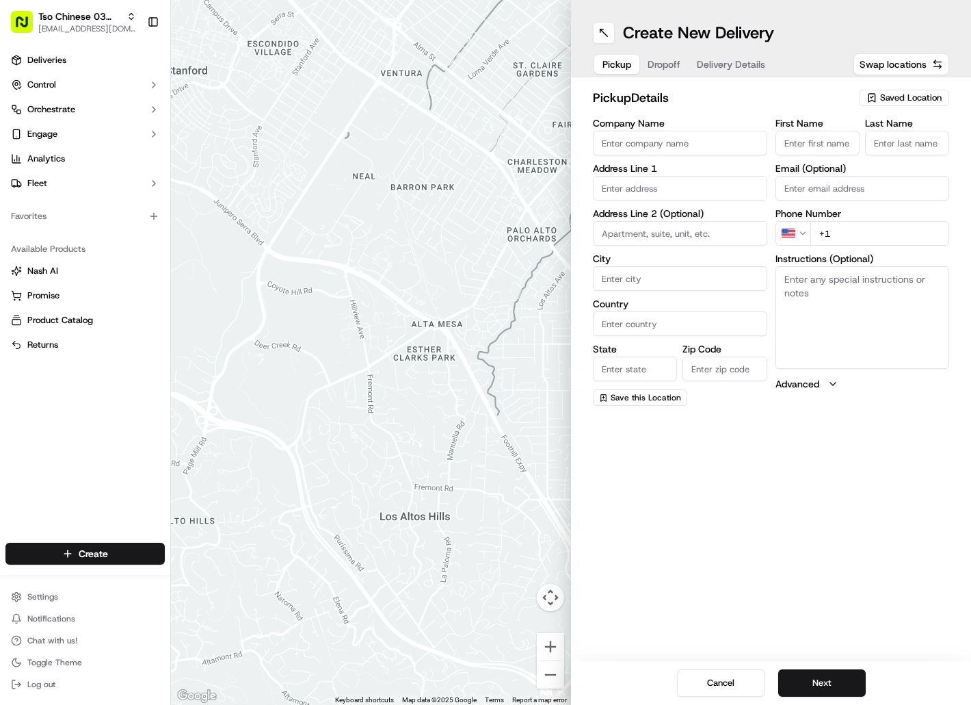
click at [911, 98] on span "Saved Location" at bounding box center [911, 98] width 62 height 12
click at [905, 149] on span "(03) Tso Chinese Takeout & Delivery TsoCo (03)" at bounding box center [881, 155] width 168 height 25
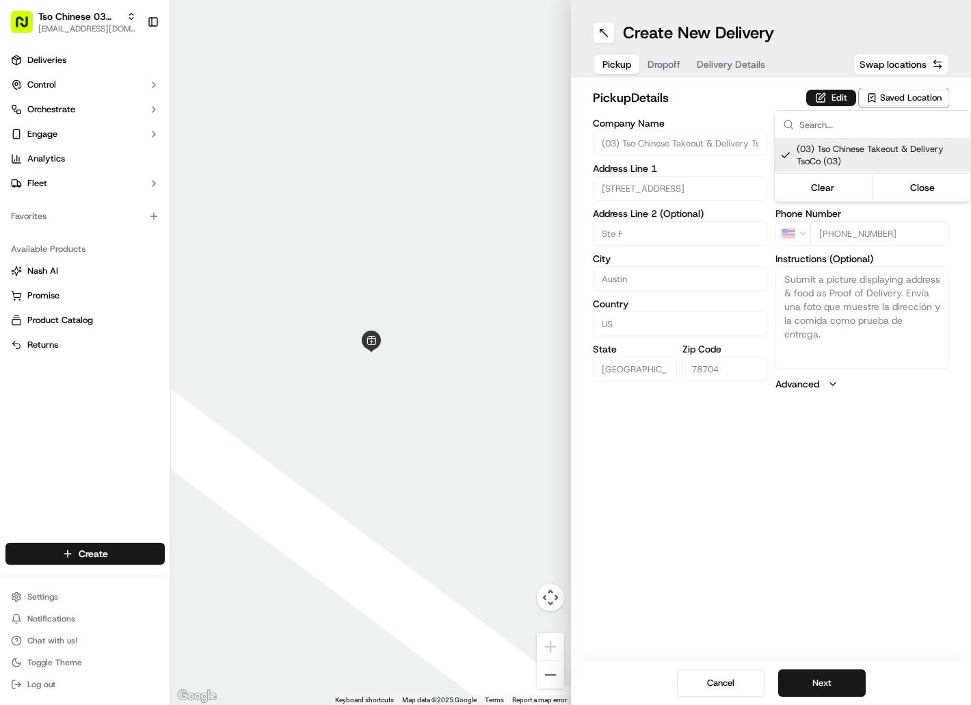
click at [660, 62] on html "Tso Chinese 03 TsoCo [EMAIL_ADDRESS][DOMAIN_NAME] Toggle Sidebar Deliveries Con…" at bounding box center [485, 352] width 971 height 705
click at [660, 62] on button "Dropoff" at bounding box center [664, 64] width 49 height 19
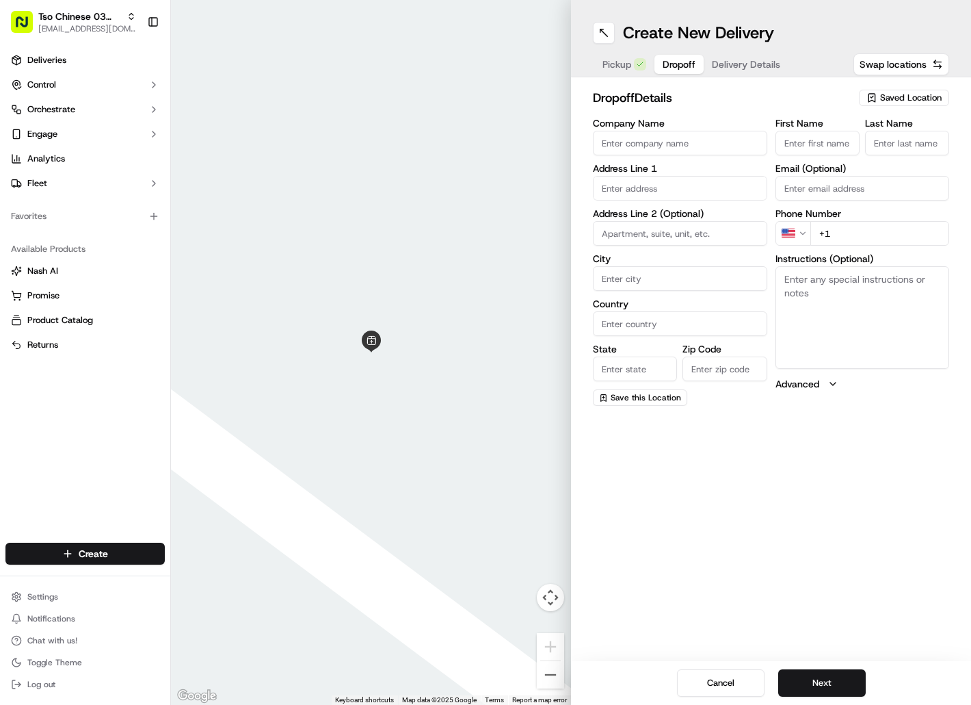
click at [830, 141] on input "First Name" at bounding box center [818, 143] width 84 height 25
click at [903, 144] on input "Last Name" at bounding box center [907, 143] width 84 height 25
click at [849, 231] on input "+1" at bounding box center [881, 233] width 140 height 25
click at [699, 192] on input "text" at bounding box center [680, 188] width 174 height 25
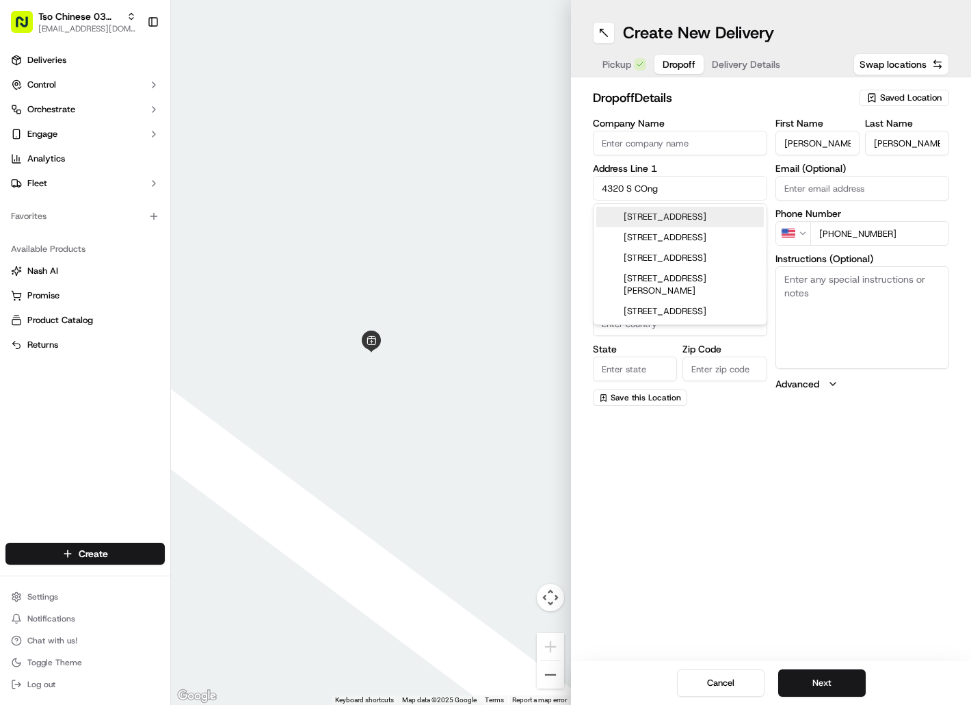
click at [698, 217] on div "[STREET_ADDRESS]" at bounding box center [680, 217] width 168 height 21
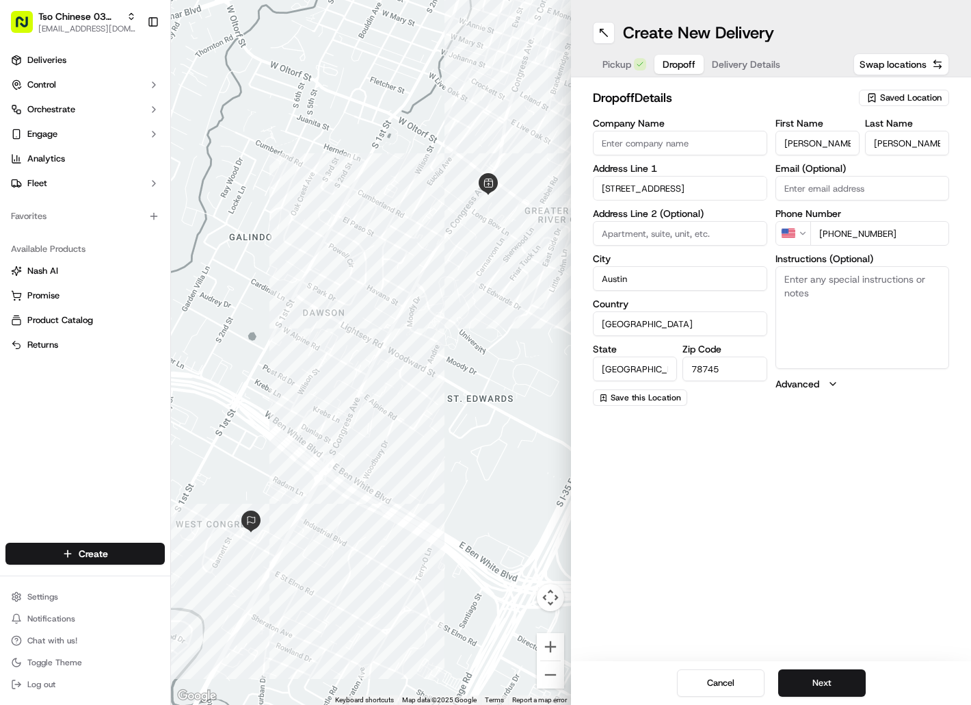
click at [797, 276] on textarea "Instructions (Optional)" at bounding box center [863, 317] width 174 height 103
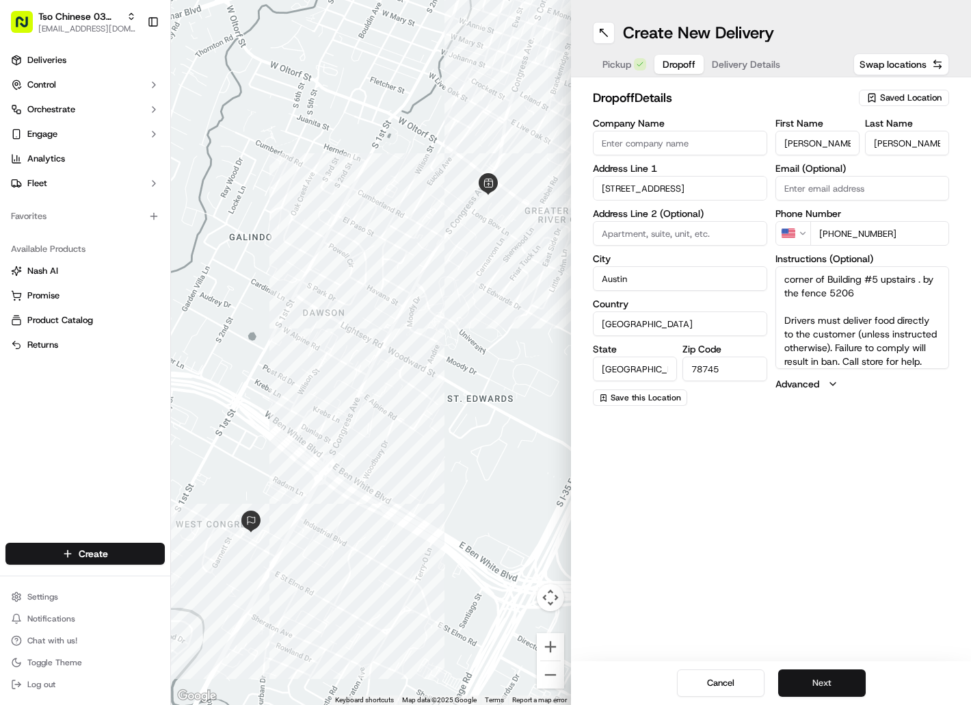
click at [812, 678] on button "Next" at bounding box center [822, 682] width 88 height 27
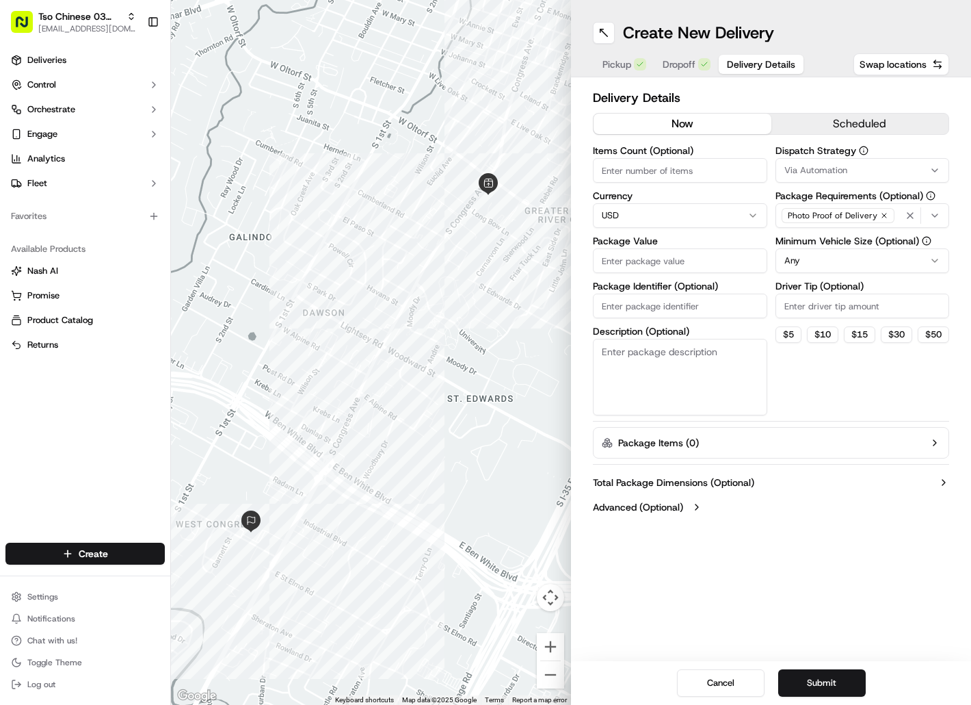
click at [627, 305] on input "Package Identifier (Optional)" at bounding box center [680, 305] width 174 height 25
click at [637, 253] on input "Package Value" at bounding box center [680, 260] width 174 height 25
click at [820, 172] on span "Via Automation" at bounding box center [816, 170] width 63 height 12
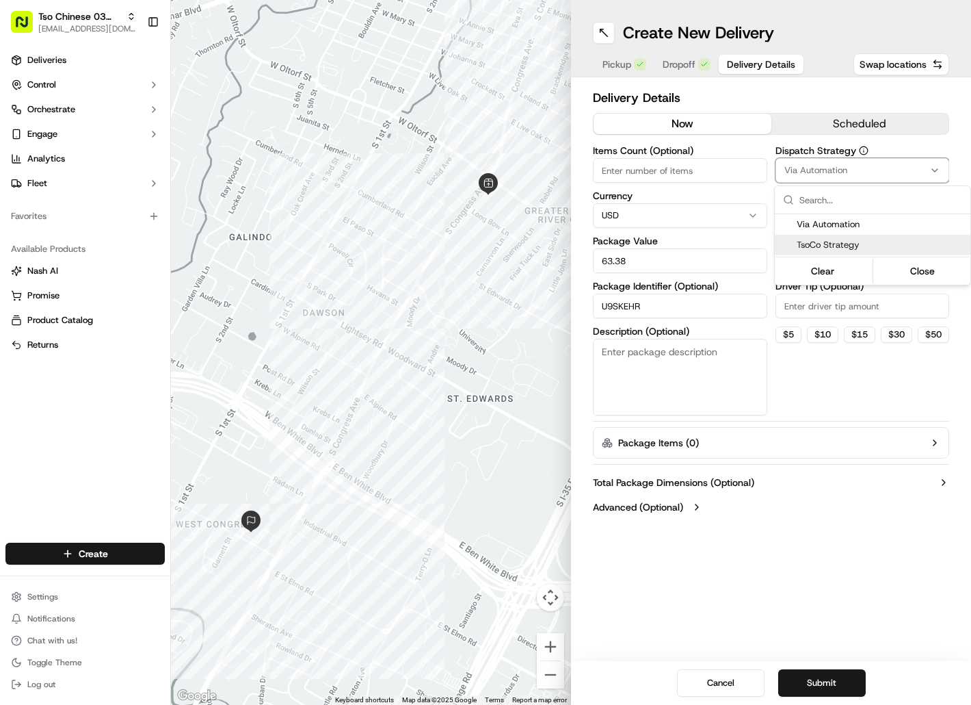
click at [828, 240] on span "TsoCo Strategy" at bounding box center [881, 245] width 168 height 12
click at [825, 300] on html "Tso Chinese 03 TsoCo [EMAIL_ADDRESS][DOMAIN_NAME] Toggle Sidebar Deliveries Con…" at bounding box center [485, 352] width 971 height 705
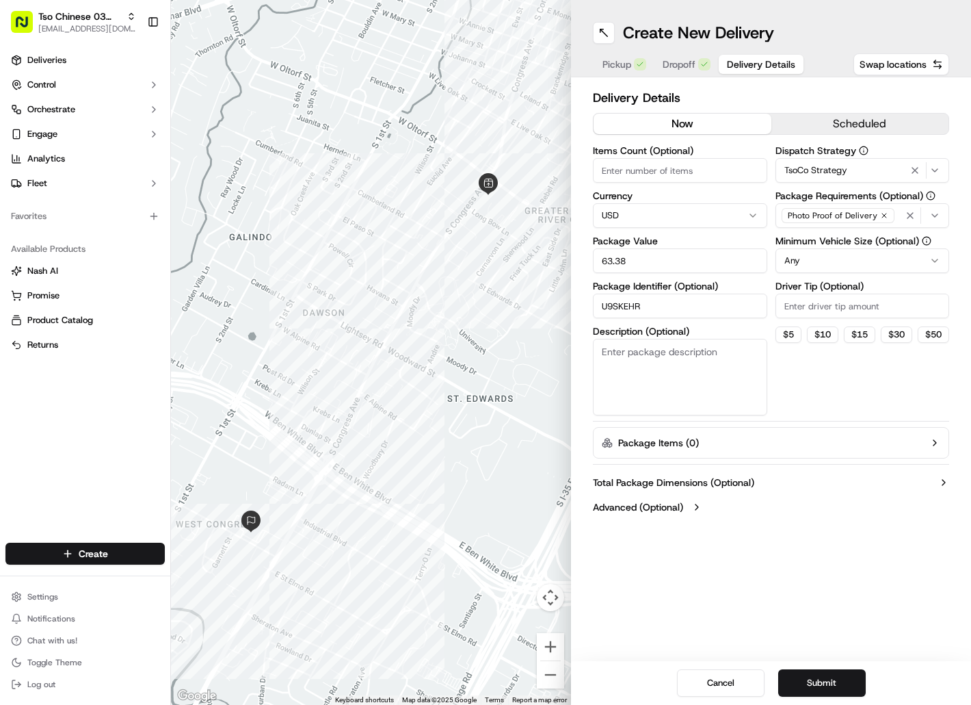
click at [825, 302] on input "Driver Tip (Optional)" at bounding box center [863, 305] width 174 height 25
click at [809, 677] on button "Submit" at bounding box center [822, 682] width 88 height 27
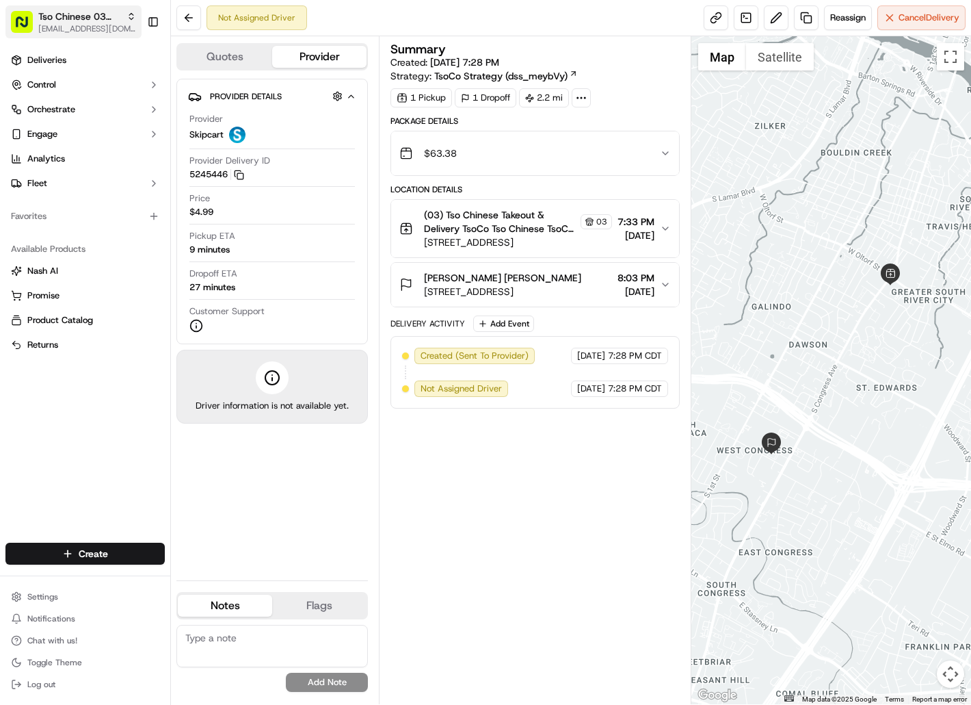
click at [79, 24] on span "[EMAIL_ADDRESS][DOMAIN_NAME]" at bounding box center [87, 28] width 98 height 11
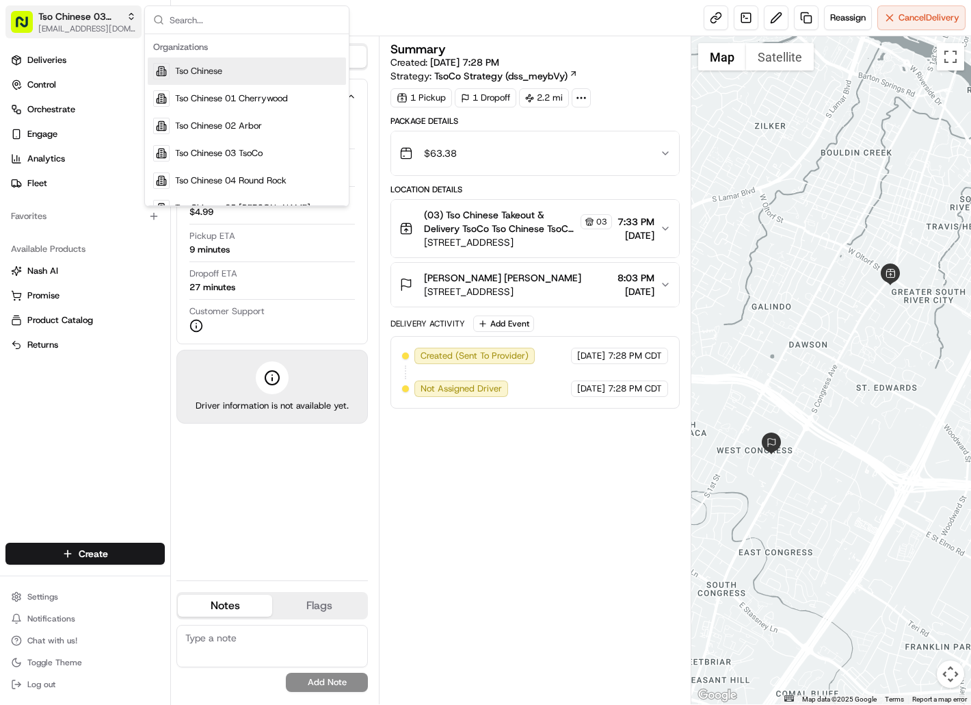
click at [79, 24] on span "[EMAIL_ADDRESS][DOMAIN_NAME]" at bounding box center [87, 28] width 98 height 11
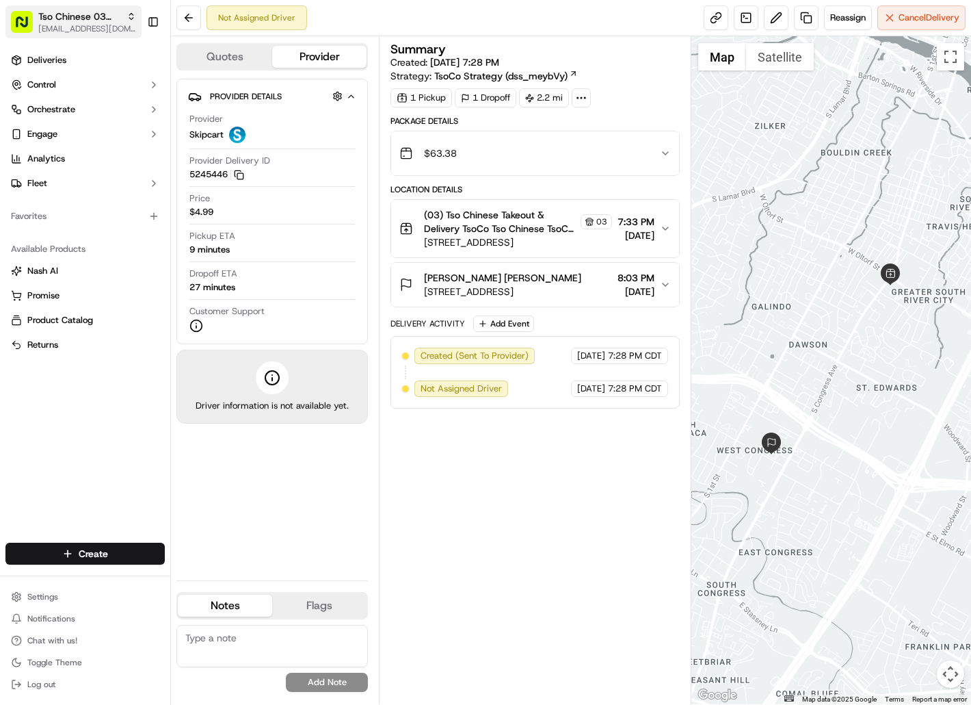
click at [111, 34] on span "[EMAIL_ADDRESS][DOMAIN_NAME]" at bounding box center [87, 28] width 98 height 11
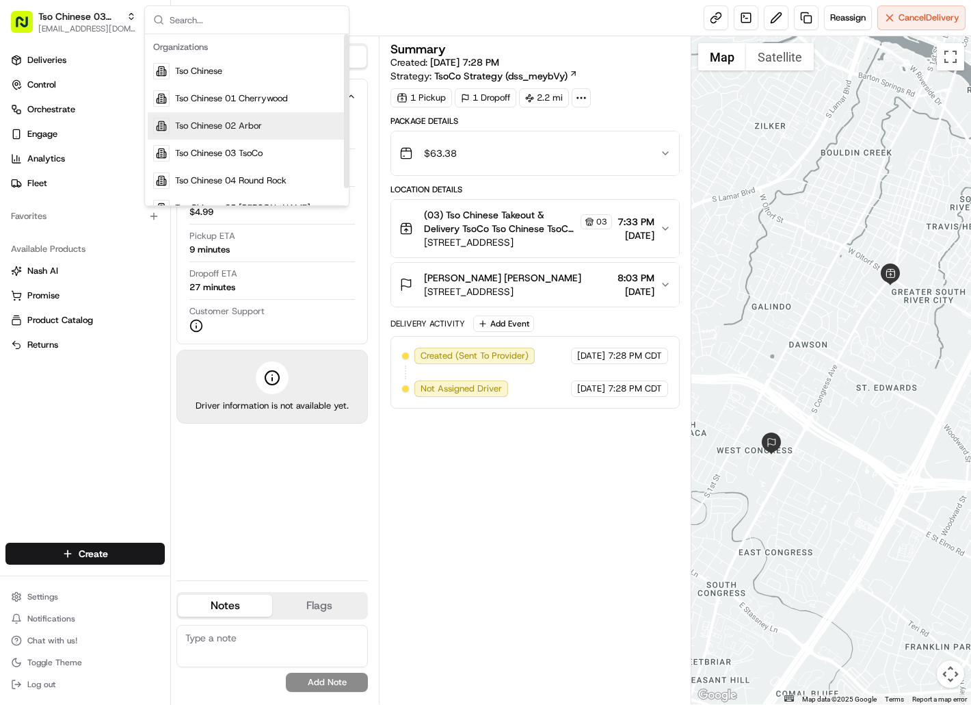
click at [174, 120] on div "Tso Chinese 02 Arbor" at bounding box center [247, 125] width 198 height 27
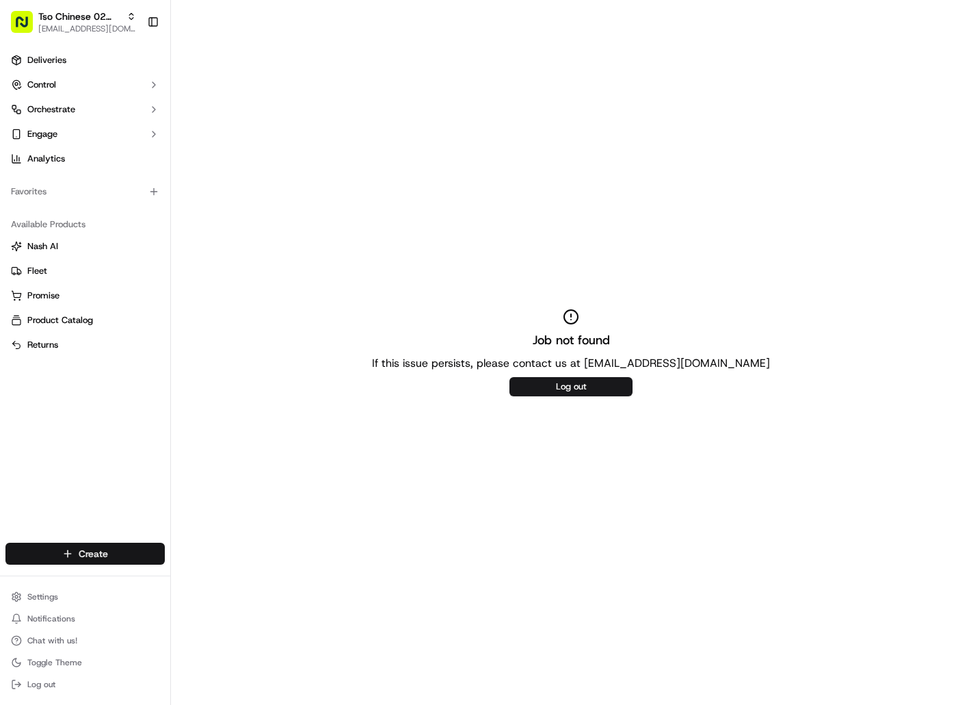
click at [123, 557] on html "Tso Chinese 02 Arbor [EMAIL_ADDRESS][DOMAIN_NAME] Toggle Sidebar Deliveries Con…" at bounding box center [485, 352] width 971 height 705
click at [220, 570] on link "Delivery" at bounding box center [247, 578] width 153 height 25
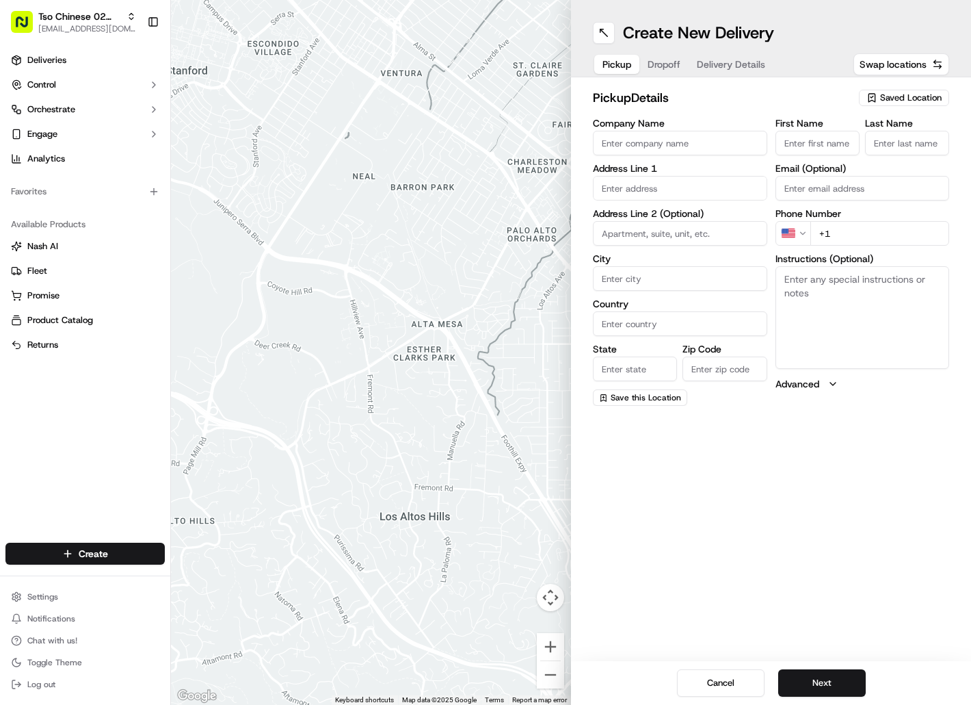
click at [886, 101] on span "Saved Location" at bounding box center [911, 98] width 62 height 12
click at [888, 157] on span "(02) Tso Chinese Takeout & Delivery [GEOGRAPHIC_DATA] (02)" at bounding box center [881, 155] width 168 height 25
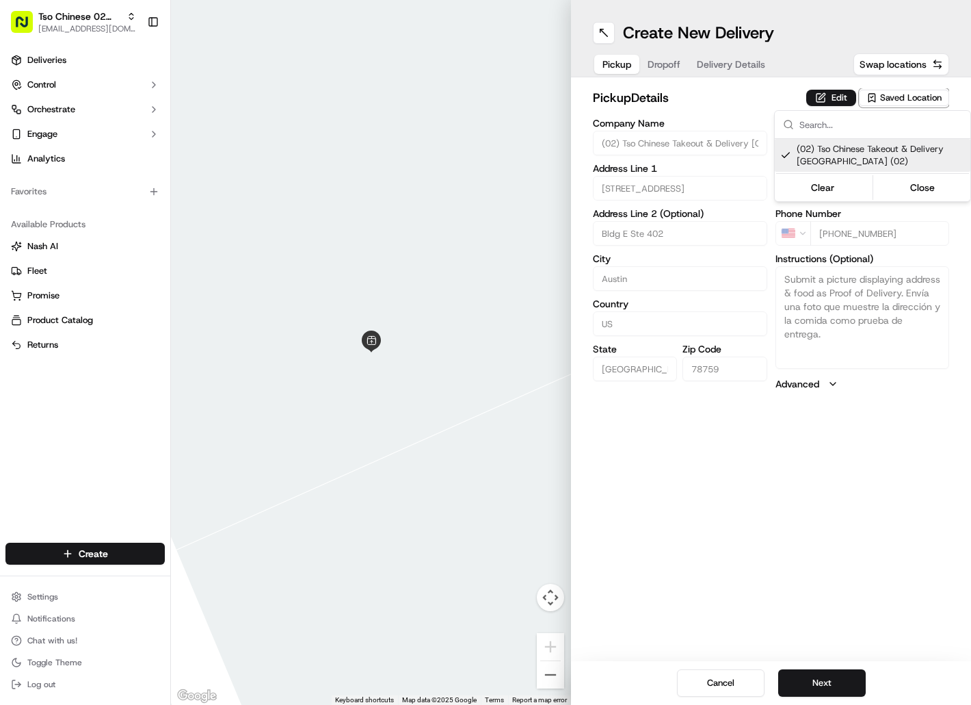
click at [683, 66] on html "Tso Chinese 02 Arbor [EMAIL_ADDRESS][DOMAIN_NAME] Toggle Sidebar Deliveries Con…" at bounding box center [485, 352] width 971 height 705
click at [683, 66] on button "Dropoff" at bounding box center [664, 64] width 49 height 19
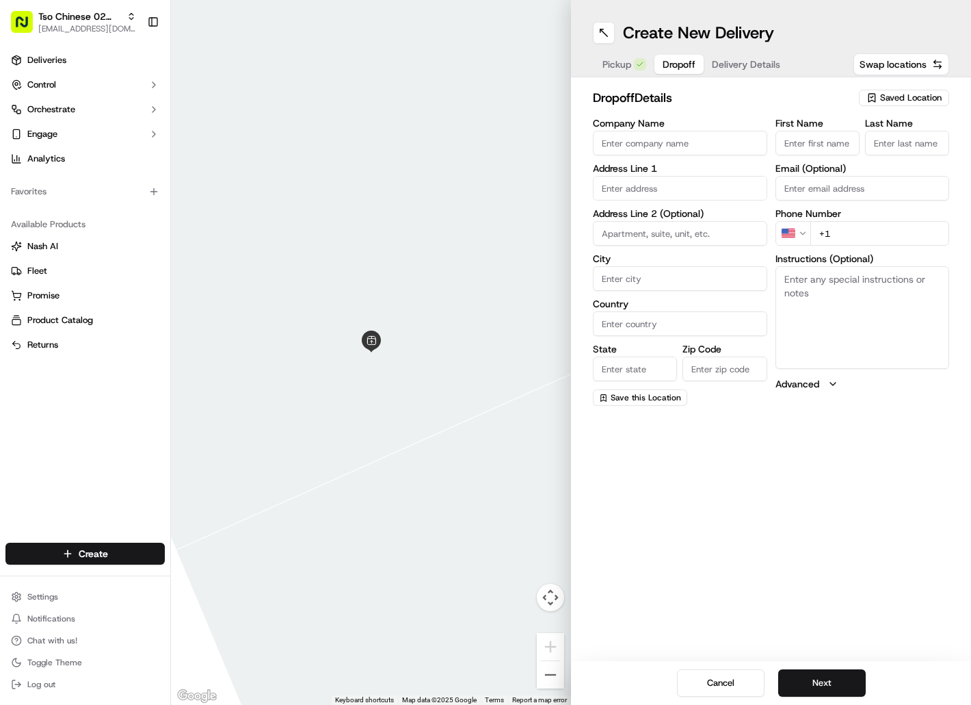
click at [789, 141] on input "First Name" at bounding box center [818, 143] width 84 height 25
click at [882, 142] on input "Last Name" at bounding box center [907, 143] width 84 height 25
click at [842, 235] on input "+1" at bounding box center [881, 233] width 140 height 25
click at [662, 194] on input "text" at bounding box center [680, 188] width 174 height 25
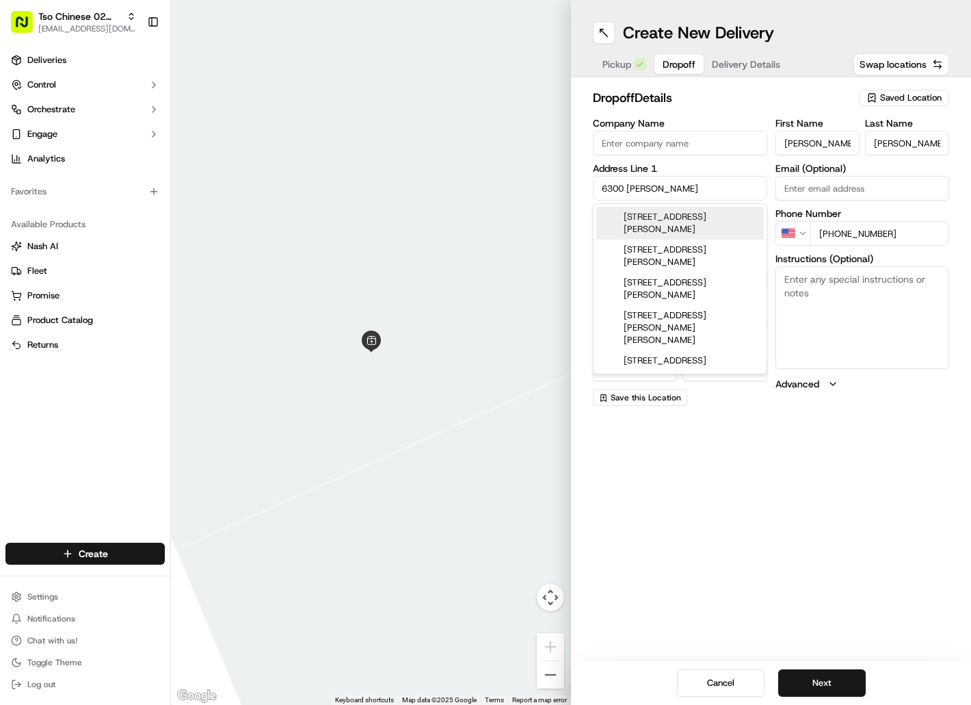
click at [670, 212] on div "[STREET_ADDRESS][PERSON_NAME]" at bounding box center [680, 223] width 168 height 33
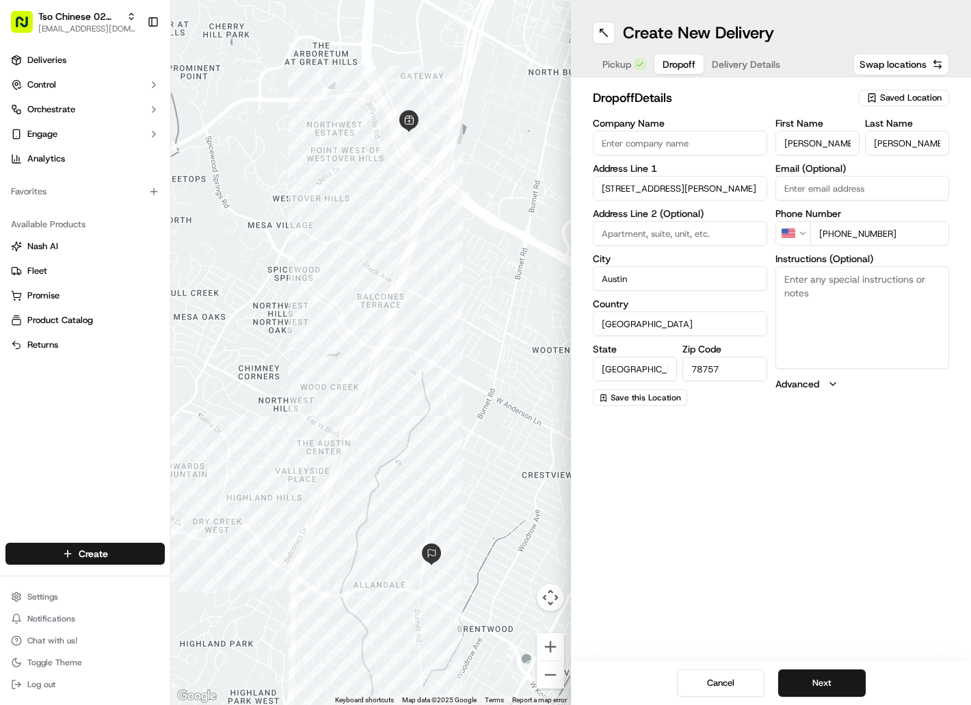
click at [798, 301] on textarea "Instructions (Optional)" at bounding box center [863, 317] width 174 height 103
click at [817, 679] on button "Next" at bounding box center [822, 682] width 88 height 27
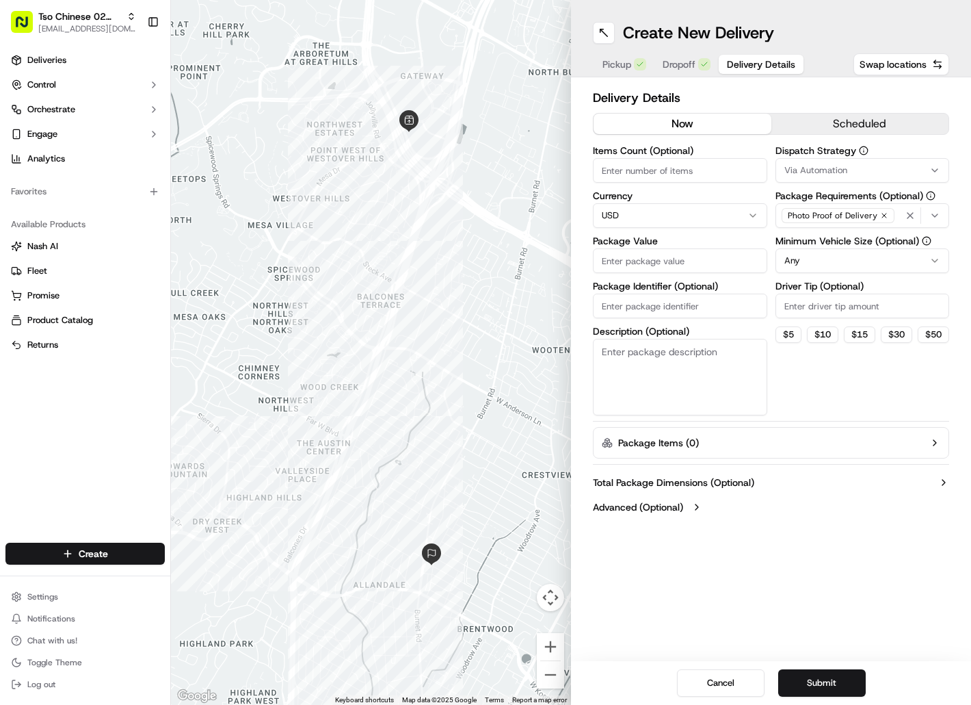
click at [688, 302] on input "Package Identifier (Optional)" at bounding box center [680, 305] width 174 height 25
click at [687, 270] on input "Package Value" at bounding box center [680, 260] width 174 height 25
click at [828, 171] on span "Via Automation" at bounding box center [816, 170] width 63 height 12
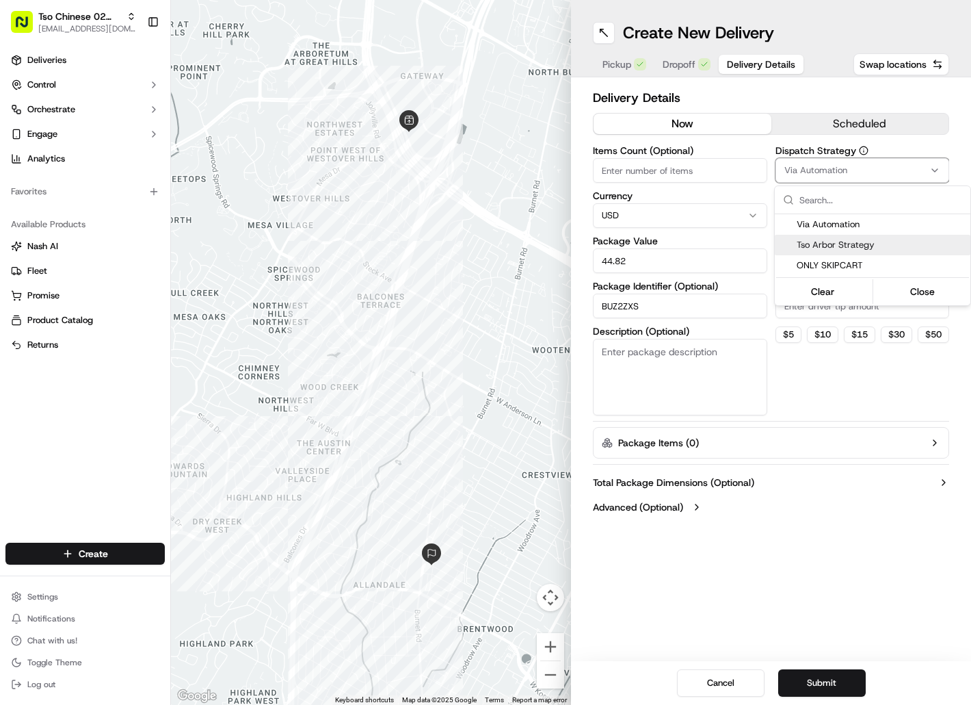
click at [832, 242] on span "Tso Arbor Strategy" at bounding box center [881, 245] width 168 height 12
click at [811, 313] on html "Tso Chinese 02 Arbor [EMAIL_ADDRESS][DOMAIN_NAME] Toggle Sidebar Deliveries Con…" at bounding box center [485, 352] width 971 height 705
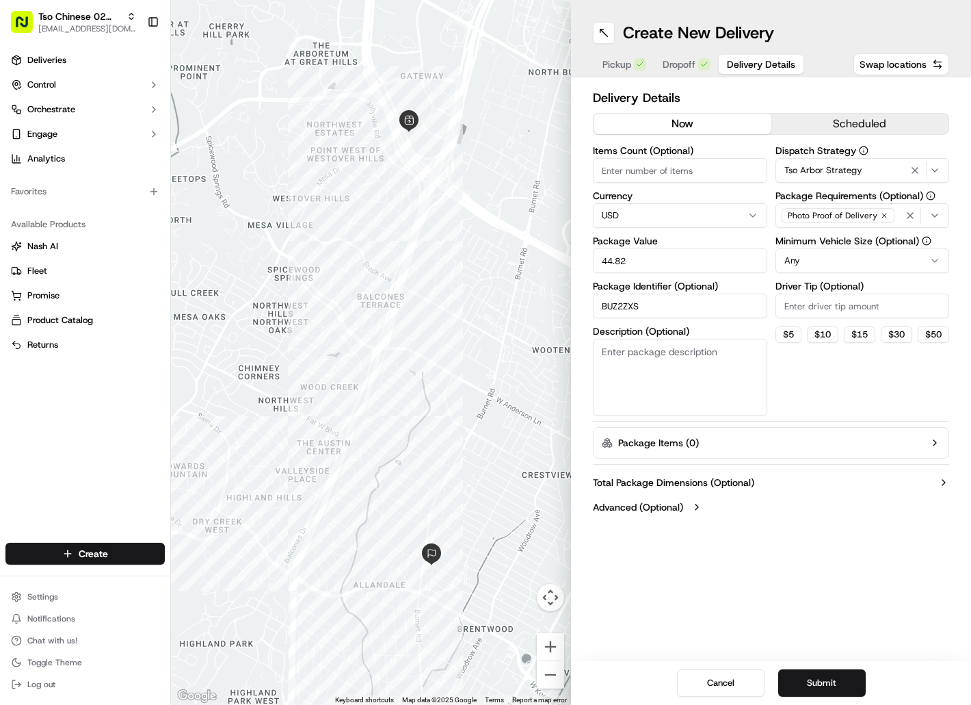
click at [810, 311] on input "Driver Tip (Optional)" at bounding box center [863, 305] width 174 height 25
click at [799, 683] on button "Submit" at bounding box center [822, 682] width 88 height 27
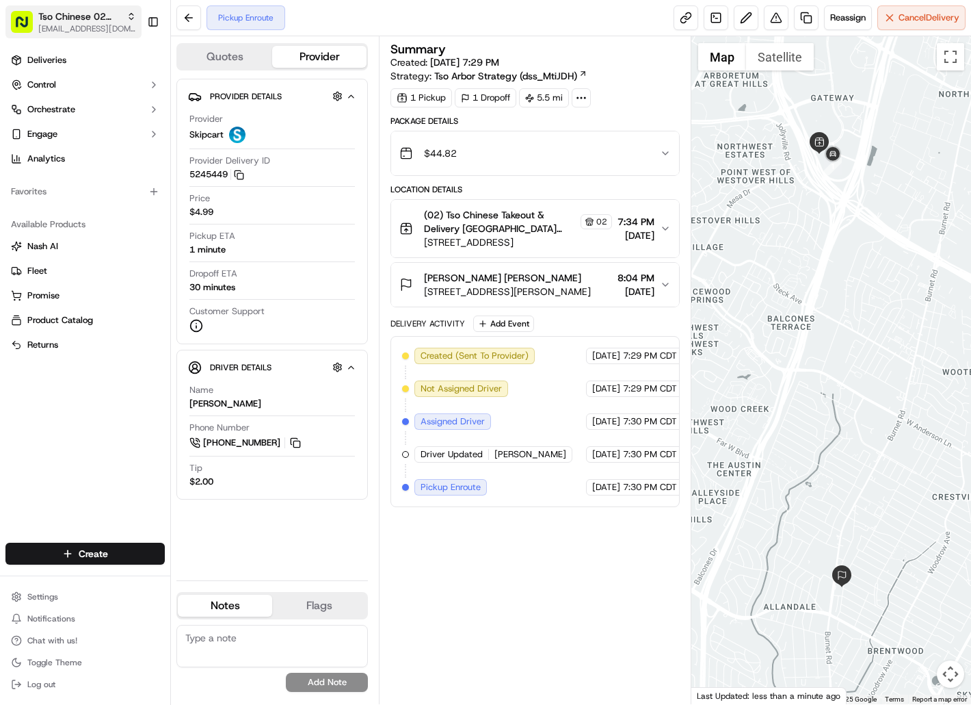
click at [83, 25] on span "[EMAIL_ADDRESS][DOMAIN_NAME]" at bounding box center [87, 28] width 98 height 11
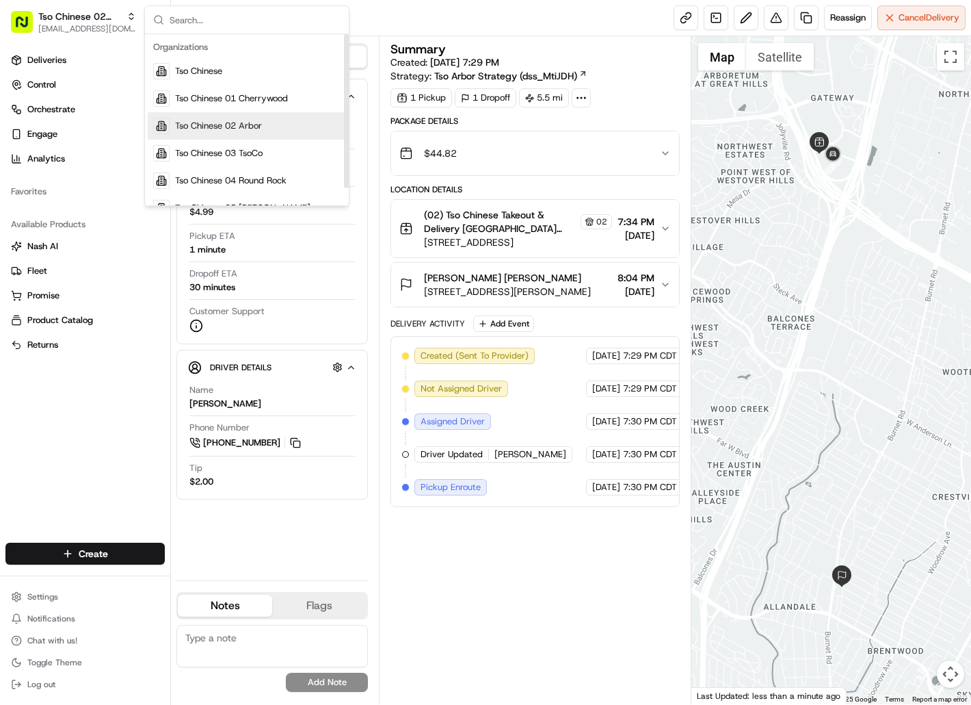
click at [181, 125] on span "Tso Chinese 02 Arbor" at bounding box center [218, 126] width 87 height 12
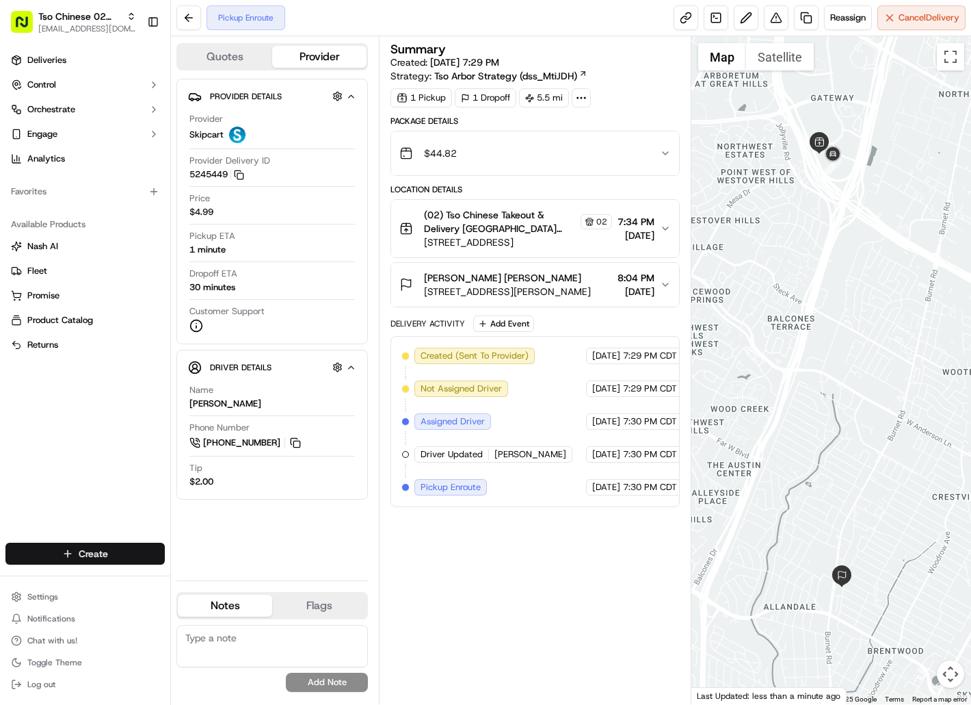
click at [114, 552] on html "Tso Chinese 02 Arbor [EMAIL_ADDRESS][DOMAIN_NAME] Toggle Sidebar Deliveries Con…" at bounding box center [485, 352] width 971 height 705
click at [196, 578] on link "Delivery" at bounding box center [247, 578] width 153 height 25
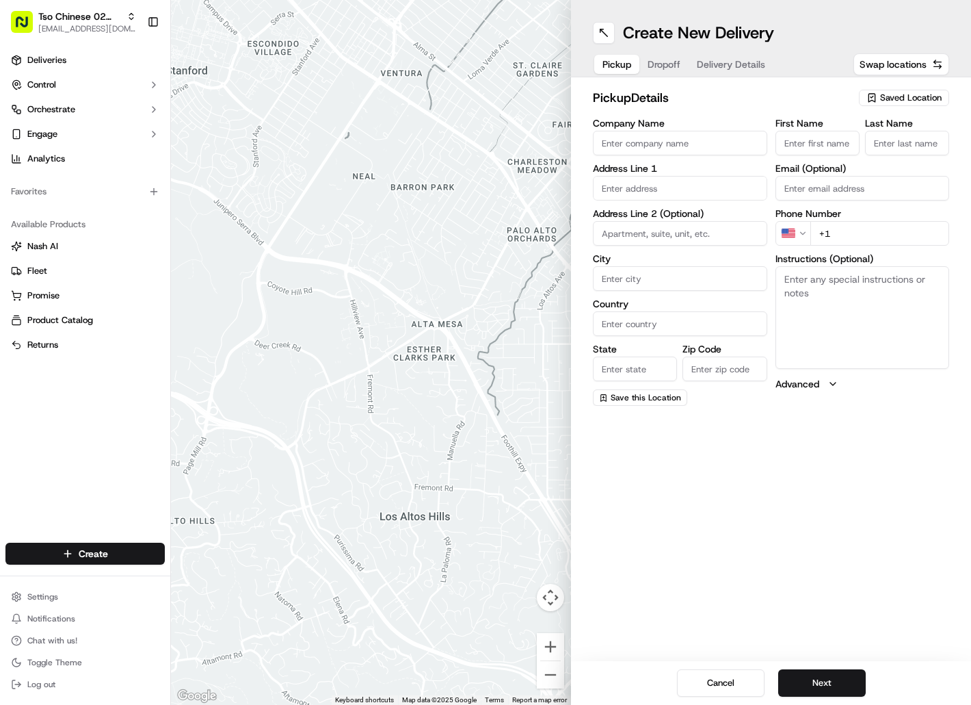
click at [904, 103] on span "Saved Location" at bounding box center [911, 98] width 62 height 12
click at [911, 146] on span "(02) Tso Chinese Takeout & Delivery [GEOGRAPHIC_DATA] (02)" at bounding box center [881, 155] width 168 height 25
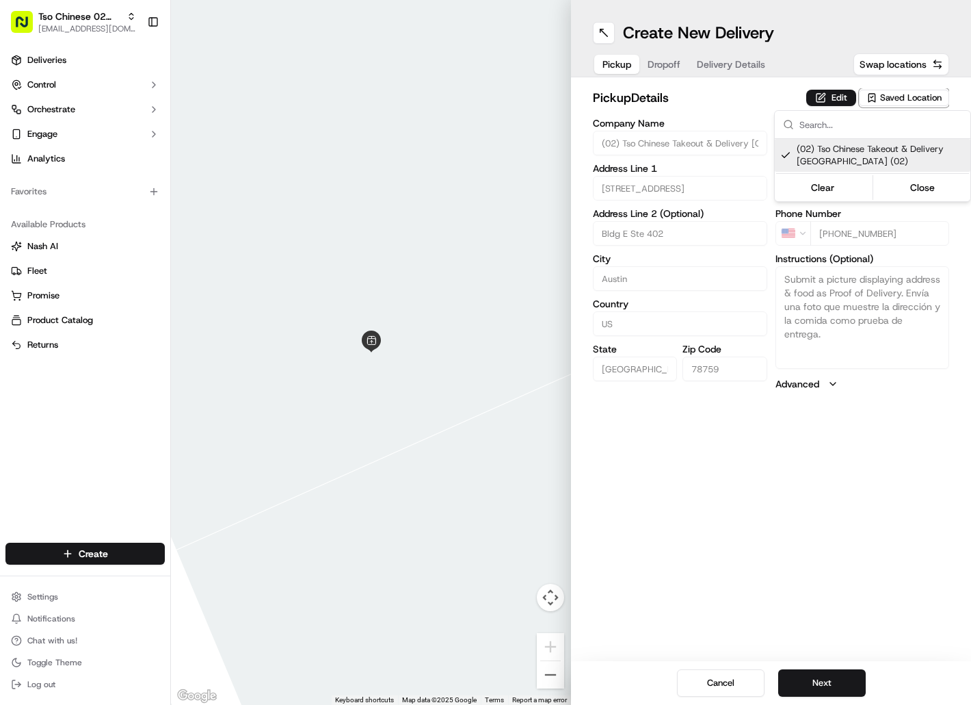
click at [656, 69] on html "Tso Chinese 02 Arbor [EMAIL_ADDRESS][DOMAIN_NAME] Toggle Sidebar Deliveries Con…" at bounding box center [485, 352] width 971 height 705
click at [657, 66] on button "Dropoff" at bounding box center [664, 64] width 49 height 19
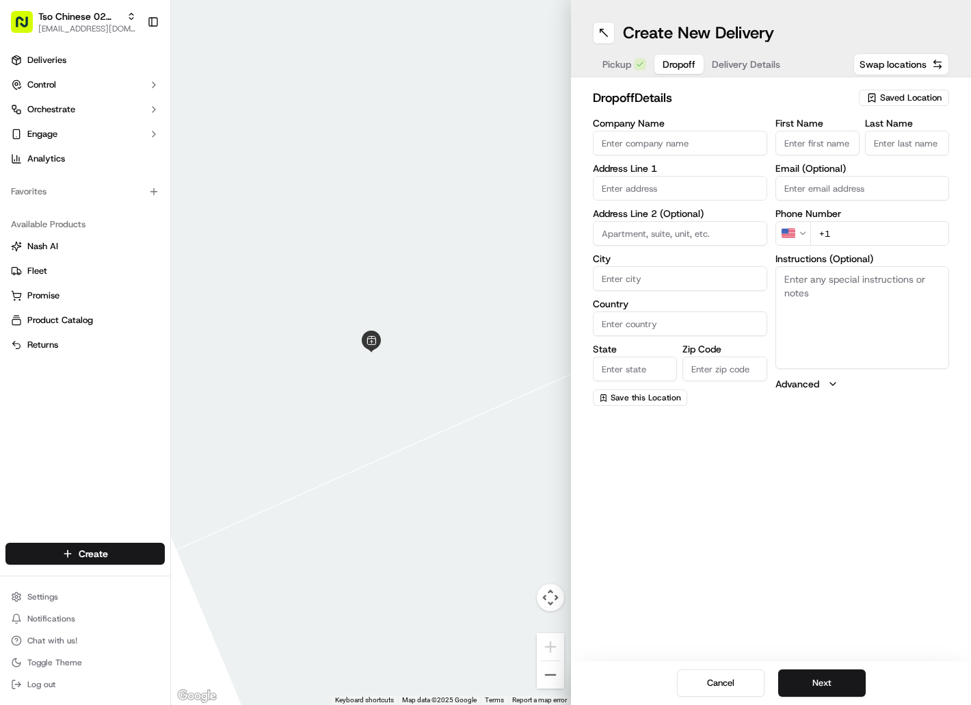
click at [805, 142] on input "First Name" at bounding box center [818, 143] width 84 height 25
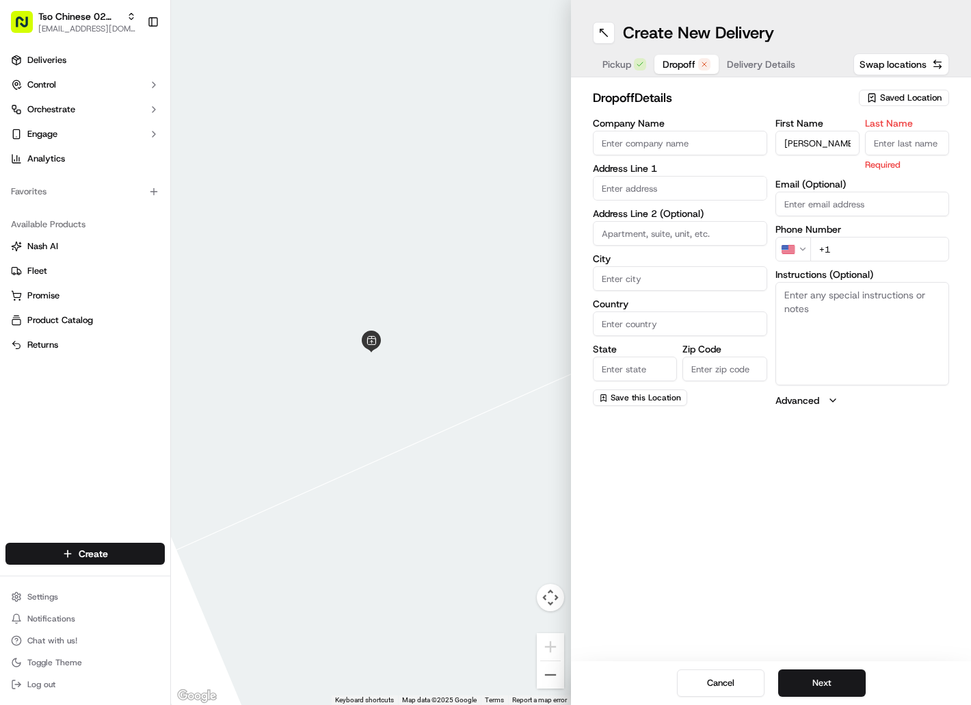
click at [894, 143] on input "Last Name" at bounding box center [907, 143] width 84 height 25
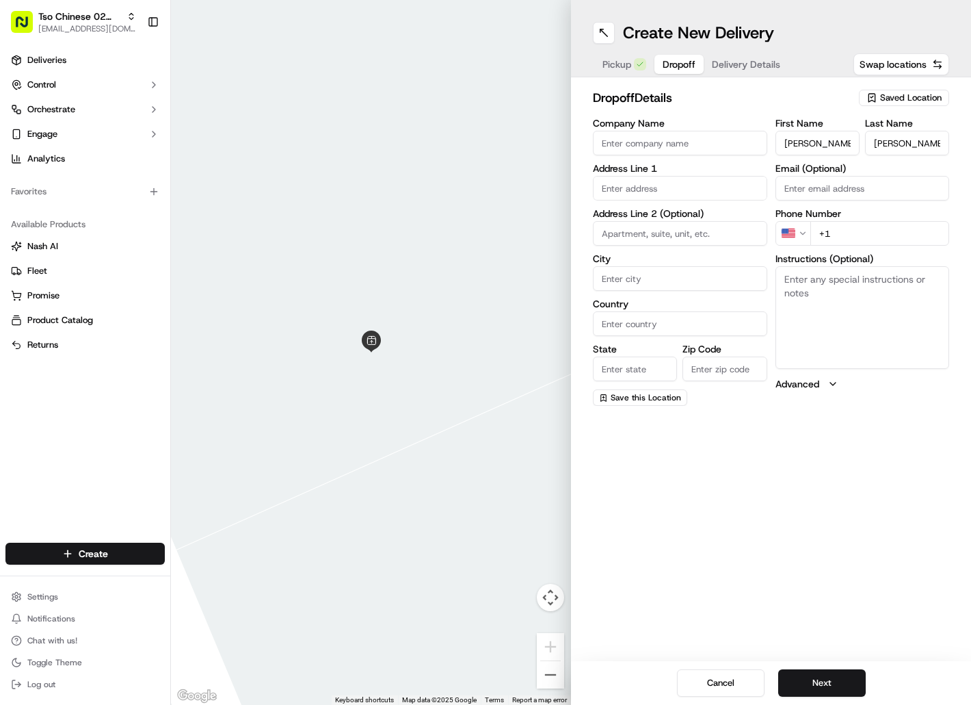
click at [841, 228] on input "+1" at bounding box center [881, 233] width 140 height 25
click at [642, 189] on input "text" at bounding box center [680, 188] width 174 height 25
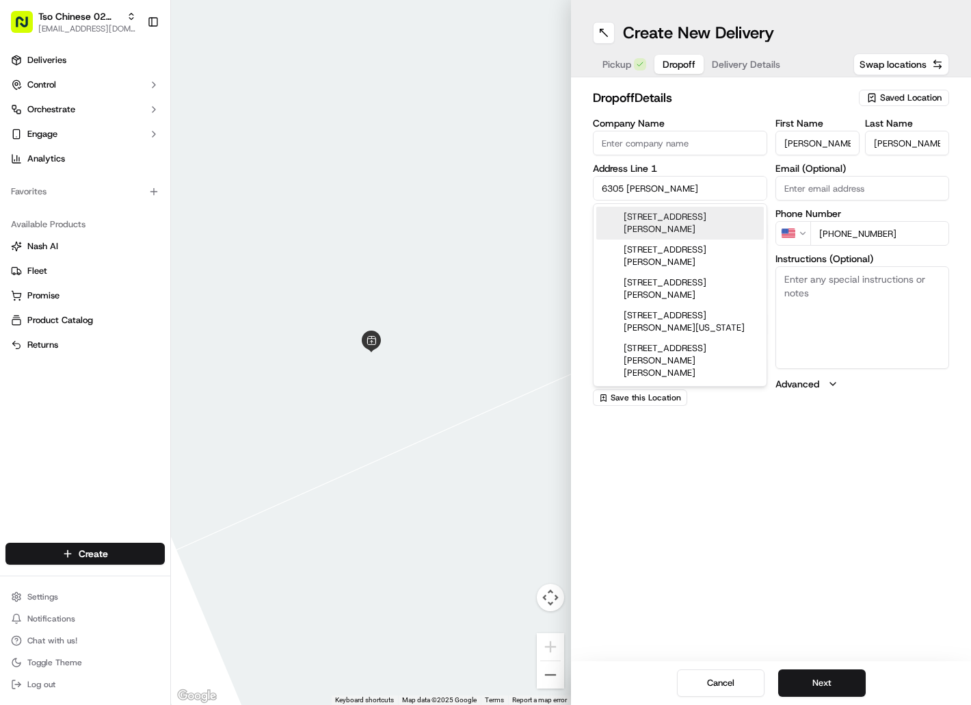
click at [680, 218] on div "[STREET_ADDRESS][PERSON_NAME]" at bounding box center [680, 223] width 168 height 33
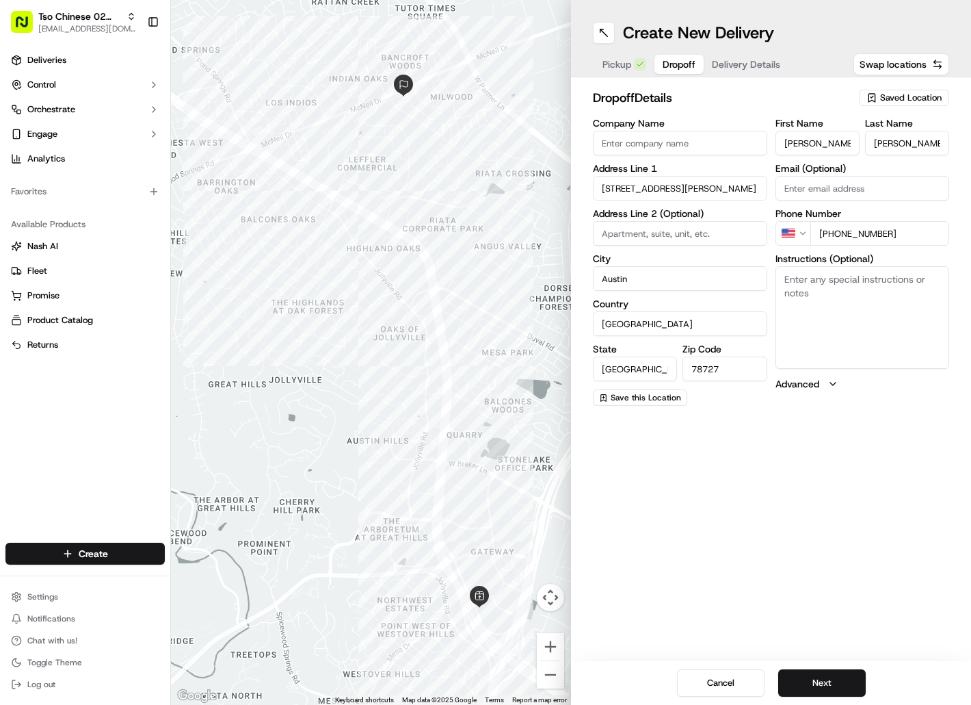
click at [828, 306] on textarea "Instructions (Optional)" at bounding box center [863, 317] width 174 height 103
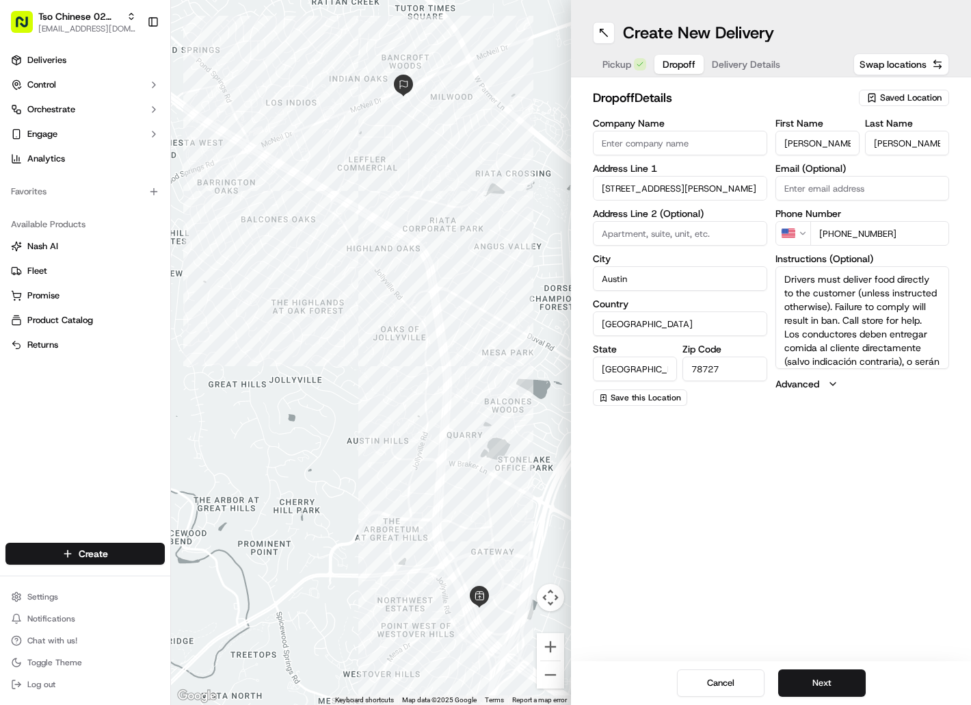
scroll to position [53, 0]
click at [823, 682] on button "Next" at bounding box center [822, 682] width 88 height 27
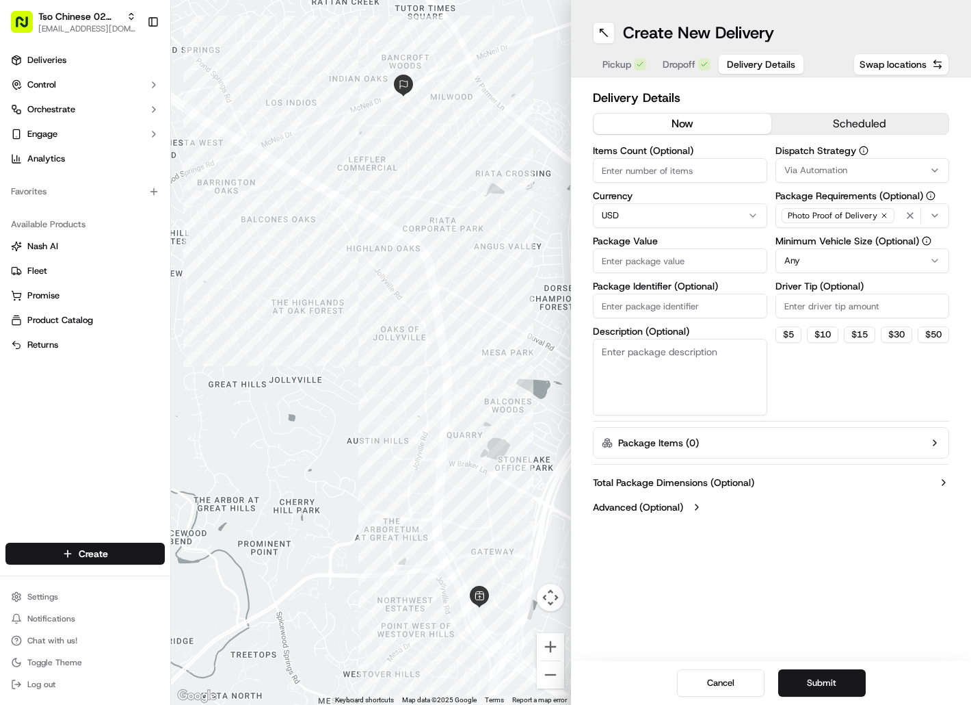
click at [631, 302] on input "Package Identifier (Optional)" at bounding box center [680, 305] width 174 height 25
click at [627, 261] on input "Package Value" at bounding box center [680, 260] width 174 height 25
click at [817, 179] on button "Via Automation" at bounding box center [863, 170] width 174 height 25
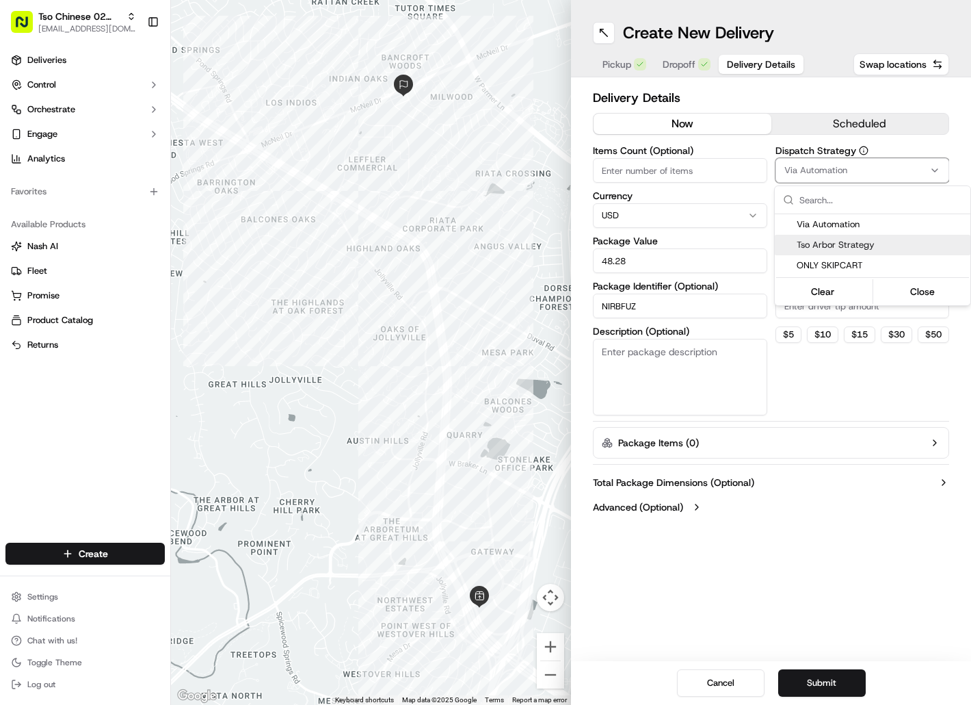
click at [825, 246] on span "Tso Arbor Strategy" at bounding box center [881, 245] width 168 height 12
click at [811, 310] on html "Tso Chinese 02 Arbor [EMAIL_ADDRESS][DOMAIN_NAME] Toggle Sidebar Deliveries Con…" at bounding box center [485, 352] width 971 height 705
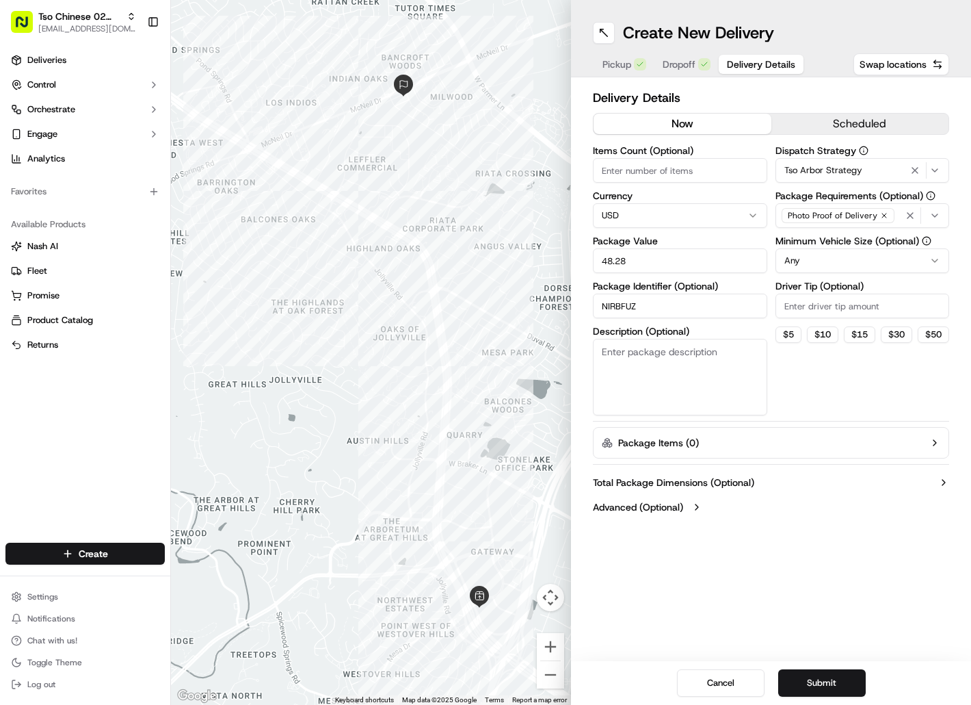
click at [811, 309] on input "Driver Tip (Optional)" at bounding box center [863, 305] width 174 height 25
click at [822, 684] on button "Submit" at bounding box center [822, 682] width 88 height 27
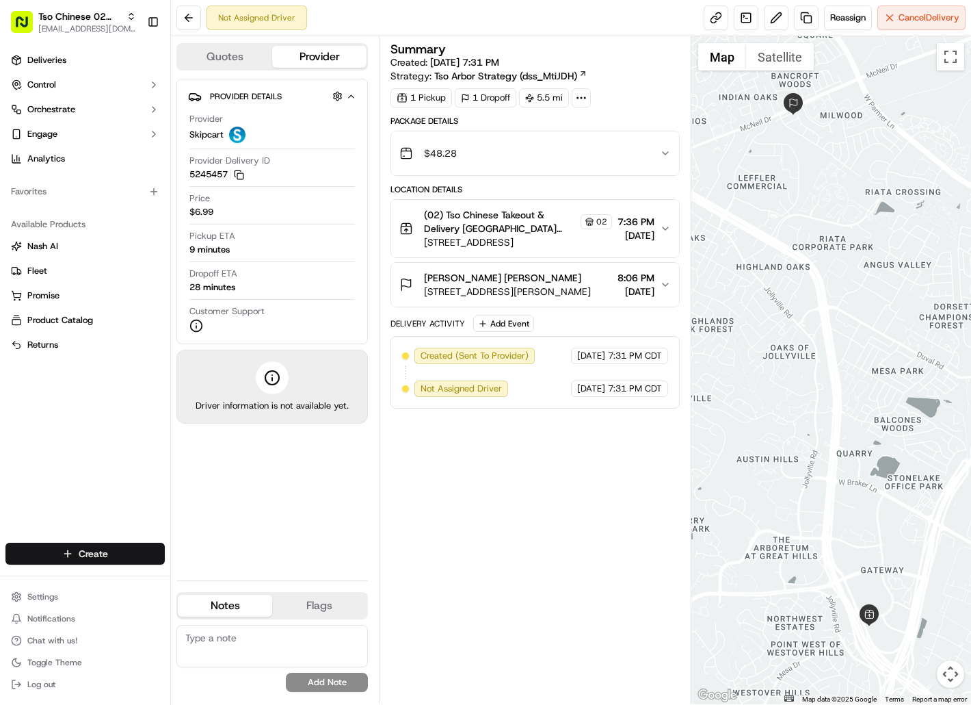
click at [139, 552] on html "Tso Chinese 02 Arbor [EMAIL_ADDRESS][DOMAIN_NAME] Toggle Sidebar Deliveries Con…" at bounding box center [485, 352] width 971 height 705
click at [225, 571] on link "Delivery" at bounding box center [247, 578] width 153 height 25
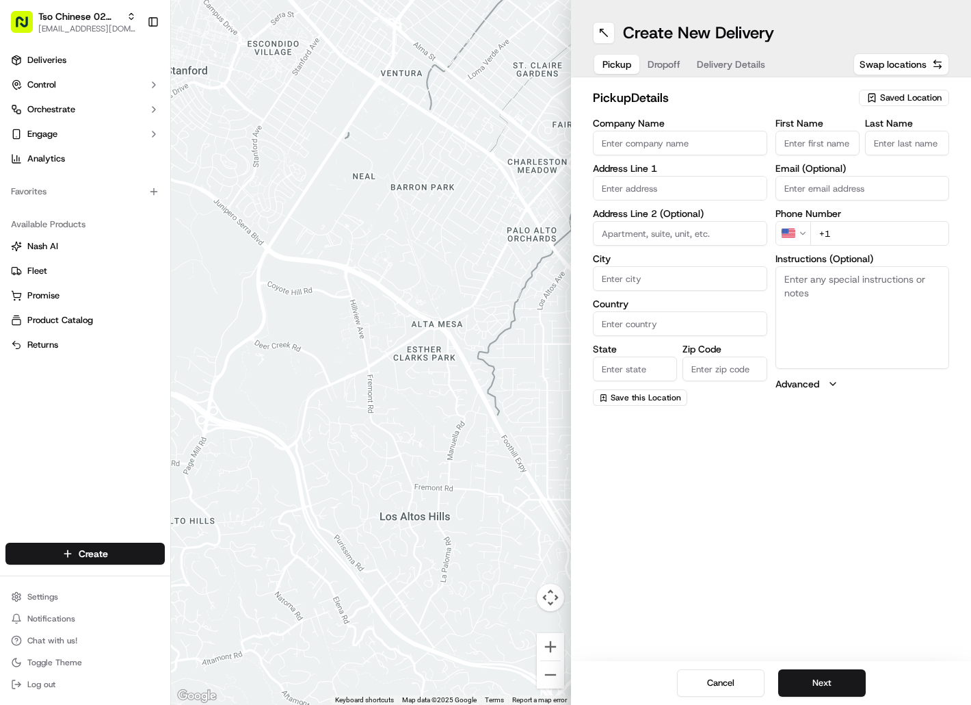
click at [919, 92] on span "Saved Location" at bounding box center [911, 98] width 62 height 12
click at [908, 155] on span "(02) Tso Chinese Takeout & Delivery [GEOGRAPHIC_DATA] (02)" at bounding box center [881, 155] width 168 height 25
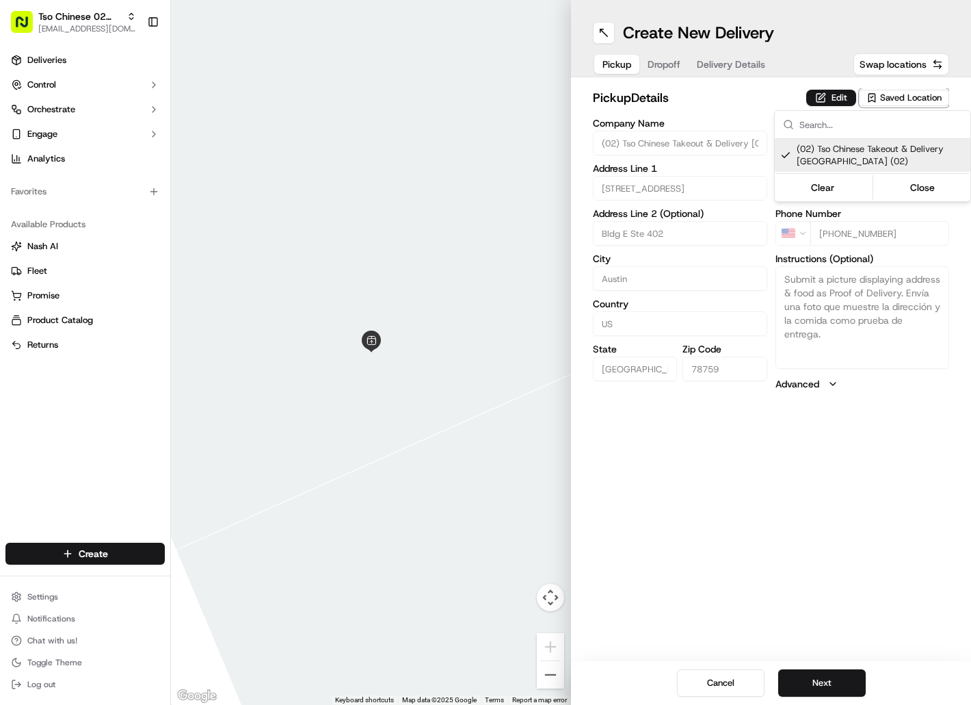
click at [666, 64] on html "Tso Chinese 02 Arbor [EMAIL_ADDRESS][DOMAIN_NAME] Toggle Sidebar Deliveries Con…" at bounding box center [485, 352] width 971 height 705
click at [666, 64] on span "Dropoff" at bounding box center [664, 64] width 33 height 14
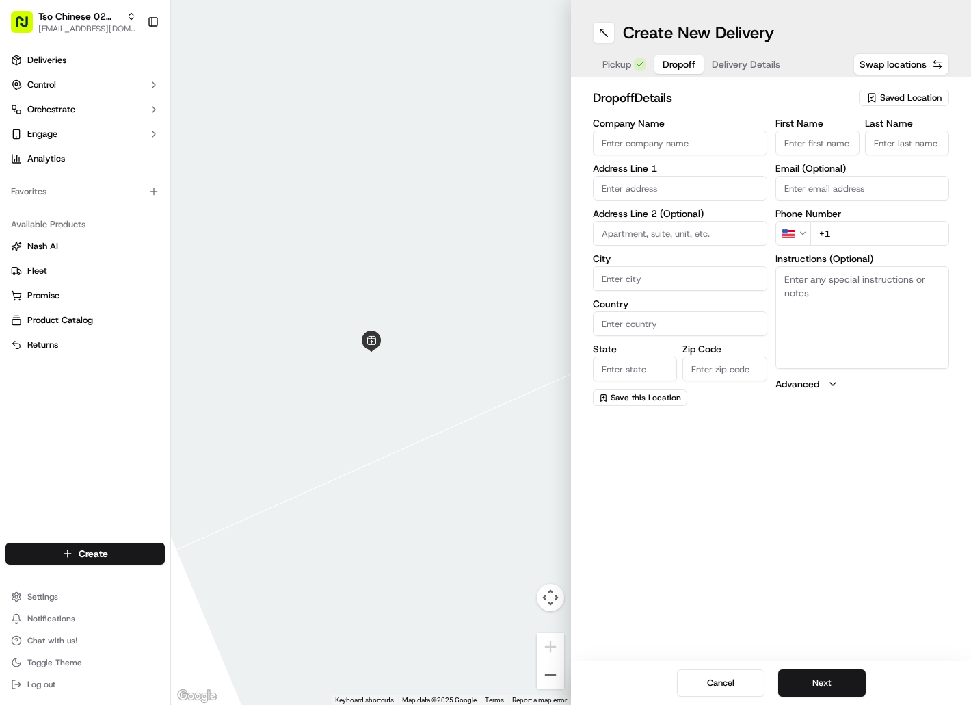
click at [819, 147] on input "First Name" at bounding box center [818, 143] width 84 height 25
click at [916, 143] on input "Last Name" at bounding box center [907, 143] width 84 height 25
click at [865, 231] on input "+1" at bounding box center [881, 233] width 140 height 25
click at [700, 181] on input "text" at bounding box center [680, 188] width 174 height 25
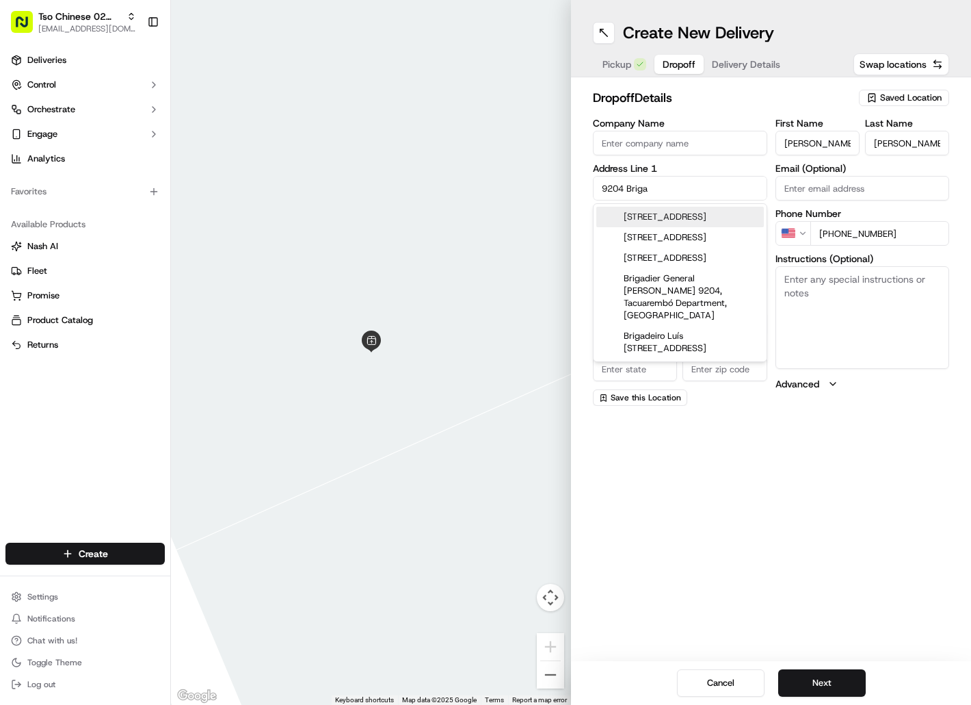
click at [696, 223] on div "[STREET_ADDRESS]" at bounding box center [680, 217] width 168 height 21
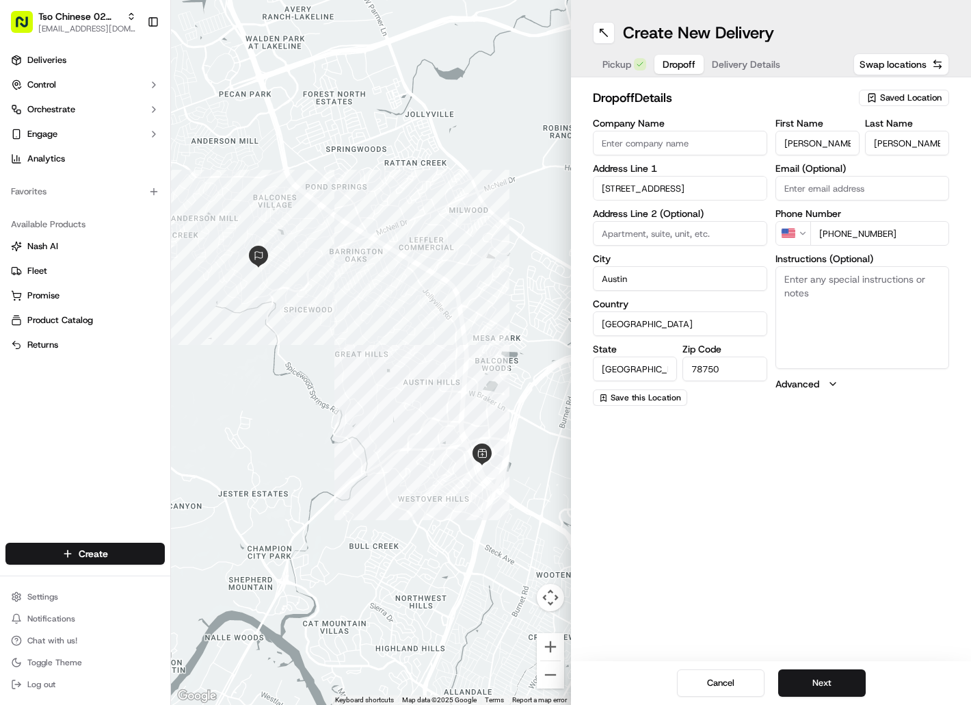
click at [824, 326] on textarea "Instructions (Optional)" at bounding box center [863, 317] width 174 height 103
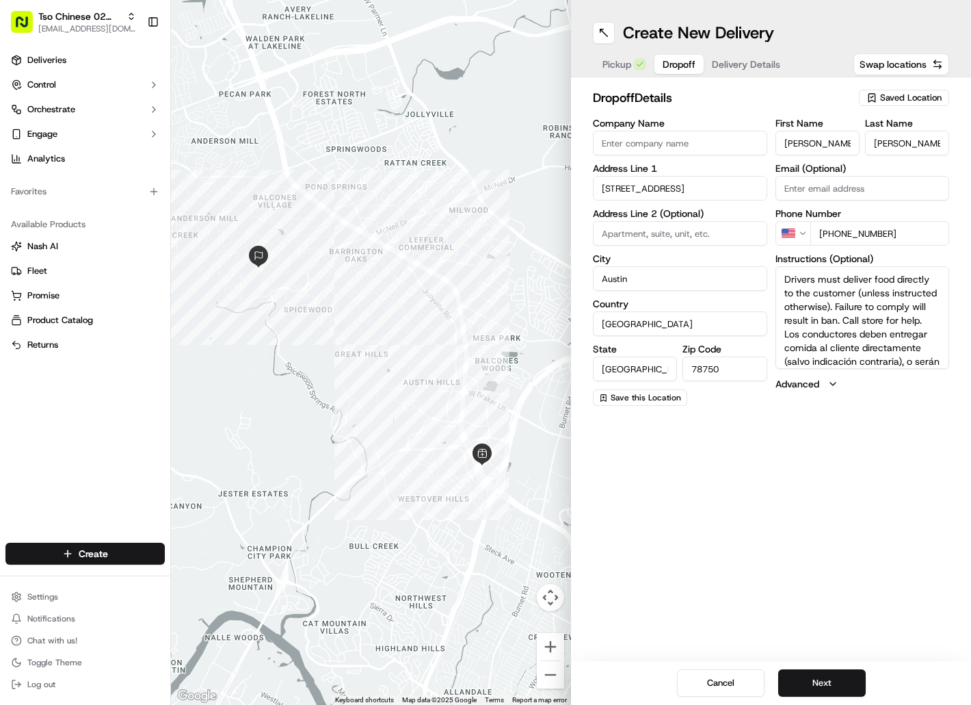
scroll to position [53, 0]
click at [828, 684] on button "Next" at bounding box center [822, 682] width 88 height 27
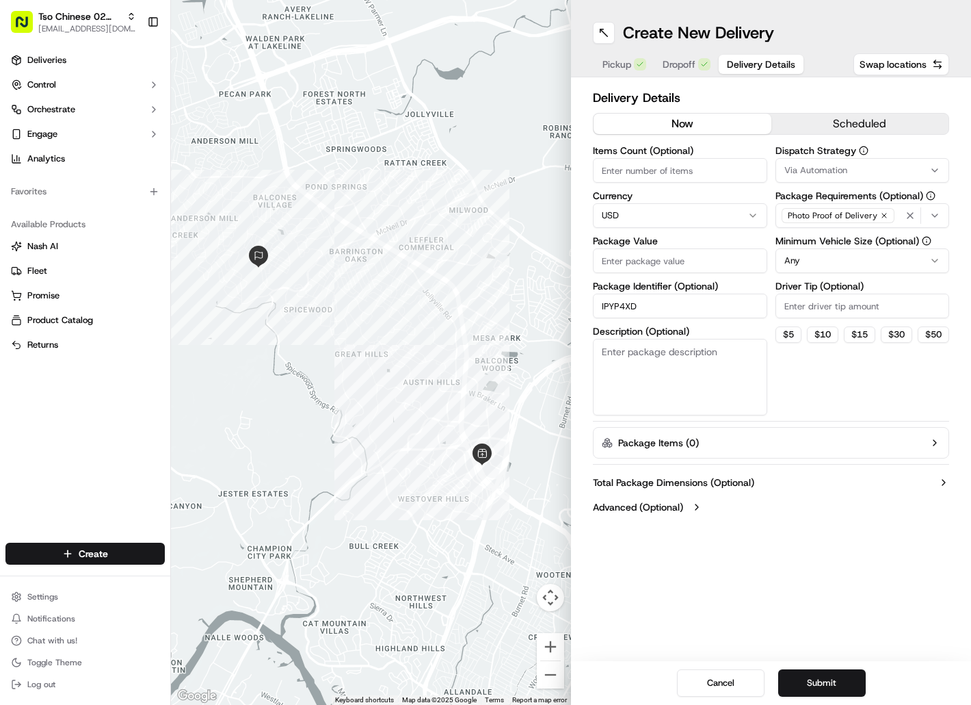
click at [637, 304] on input "IPYP4XD" at bounding box center [680, 305] width 174 height 25
click at [644, 261] on input "Package Value" at bounding box center [680, 260] width 174 height 25
click at [832, 170] on span "Via Automation" at bounding box center [816, 170] width 63 height 12
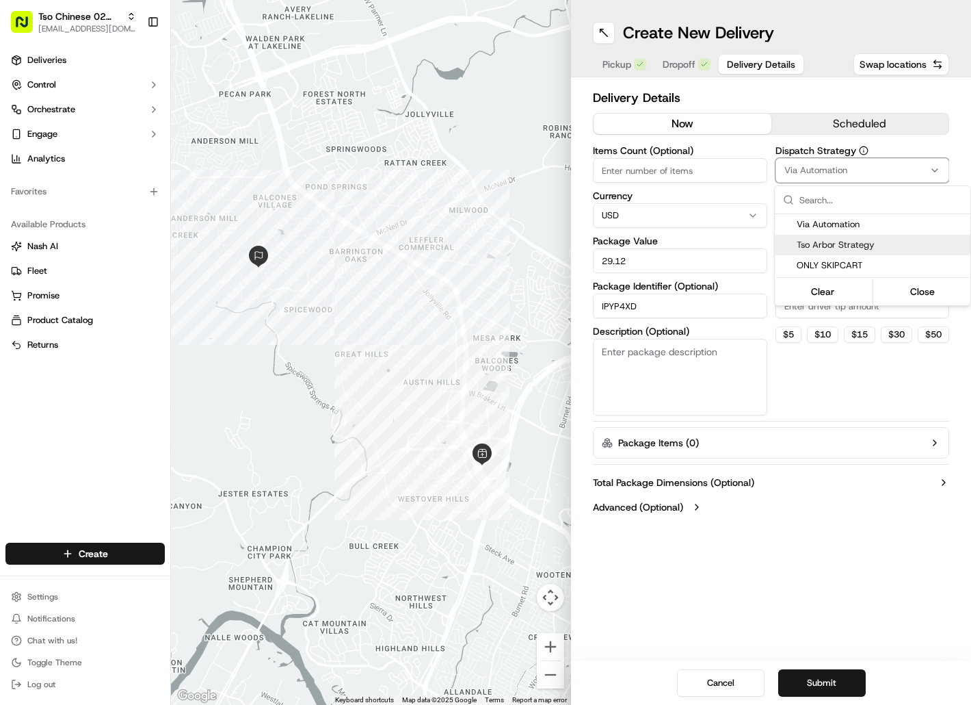
click at [831, 241] on span "Tso Arbor Strategy" at bounding box center [881, 245] width 168 height 12
click at [824, 308] on html "Tso Chinese 02 Arbor [EMAIL_ADDRESS][DOMAIN_NAME] Toggle Sidebar Deliveries Con…" at bounding box center [485, 352] width 971 height 705
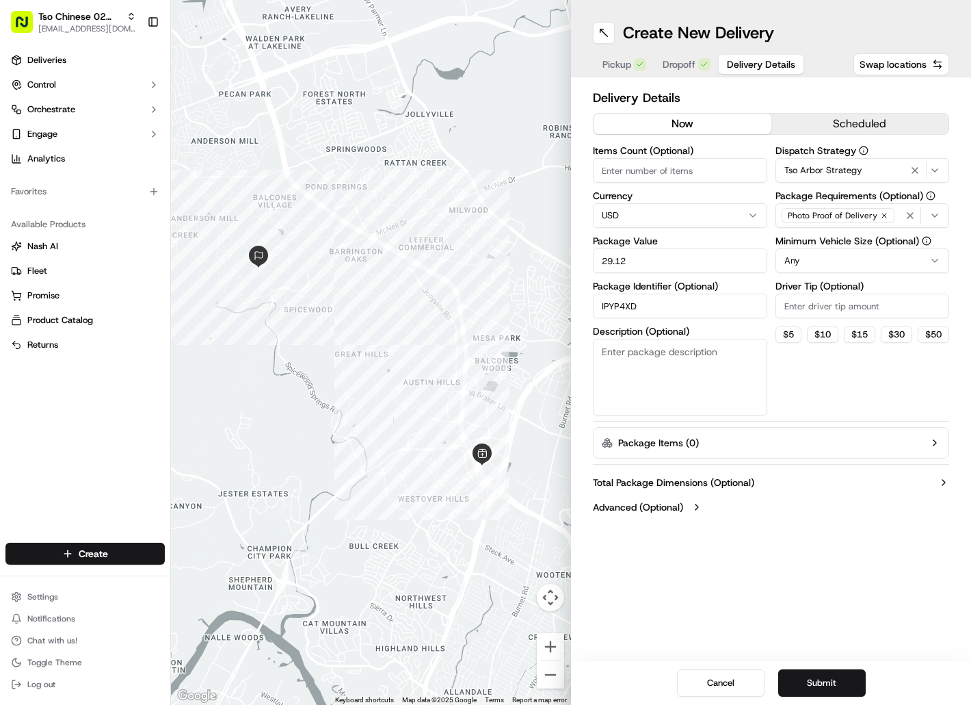
click at [824, 308] on input "Driver Tip (Optional)" at bounding box center [863, 305] width 174 height 25
click at [811, 670] on button "Submit" at bounding box center [822, 682] width 88 height 27
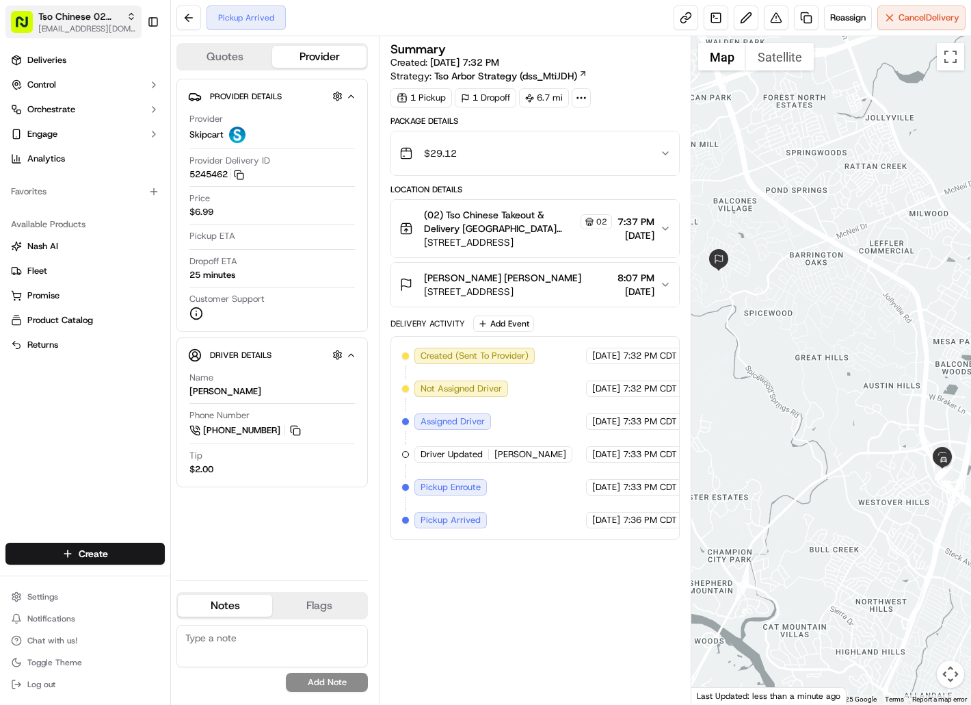
click at [36, 21] on button "Tso Chinese 02 Arbor [EMAIL_ADDRESS][DOMAIN_NAME]" at bounding box center [73, 21] width 136 height 33
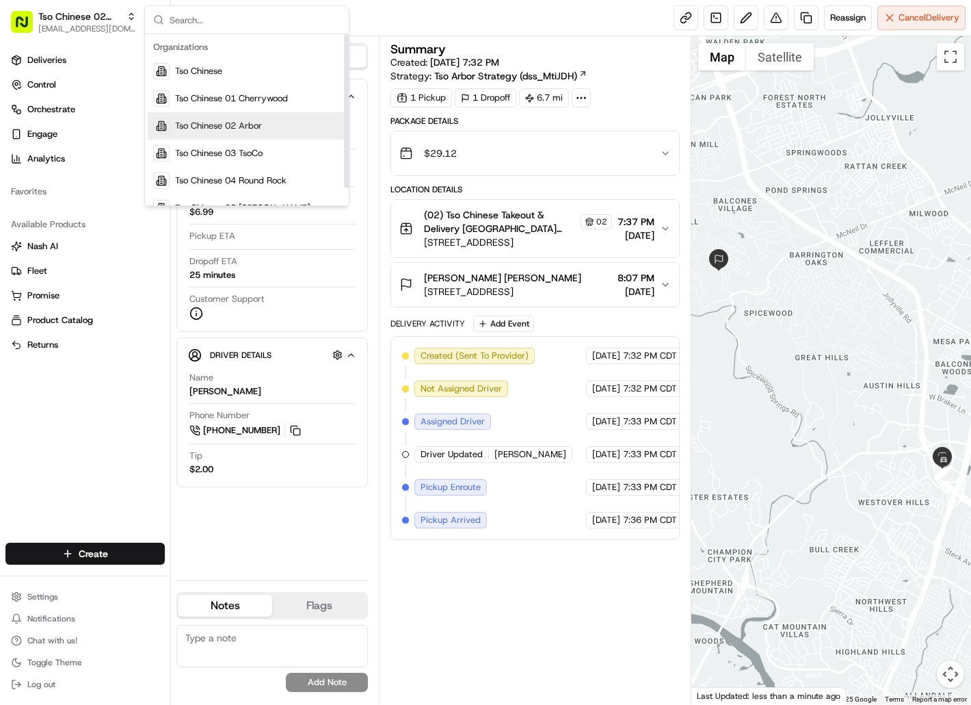
click at [189, 127] on span "Tso Chinese 02 Arbor" at bounding box center [218, 126] width 87 height 12
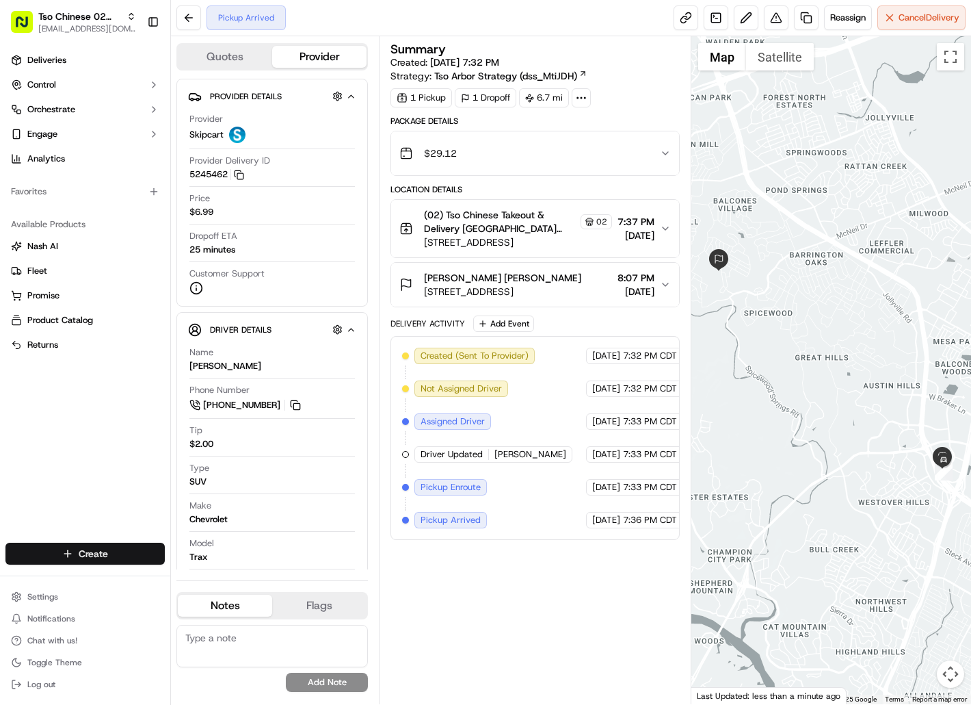
click at [141, 551] on html "Tso Chinese 02 Arbor [EMAIL_ADDRESS][DOMAIN_NAME] Toggle Sidebar Deliveries Con…" at bounding box center [485, 352] width 971 height 705
click at [200, 578] on link "Delivery" at bounding box center [247, 578] width 153 height 25
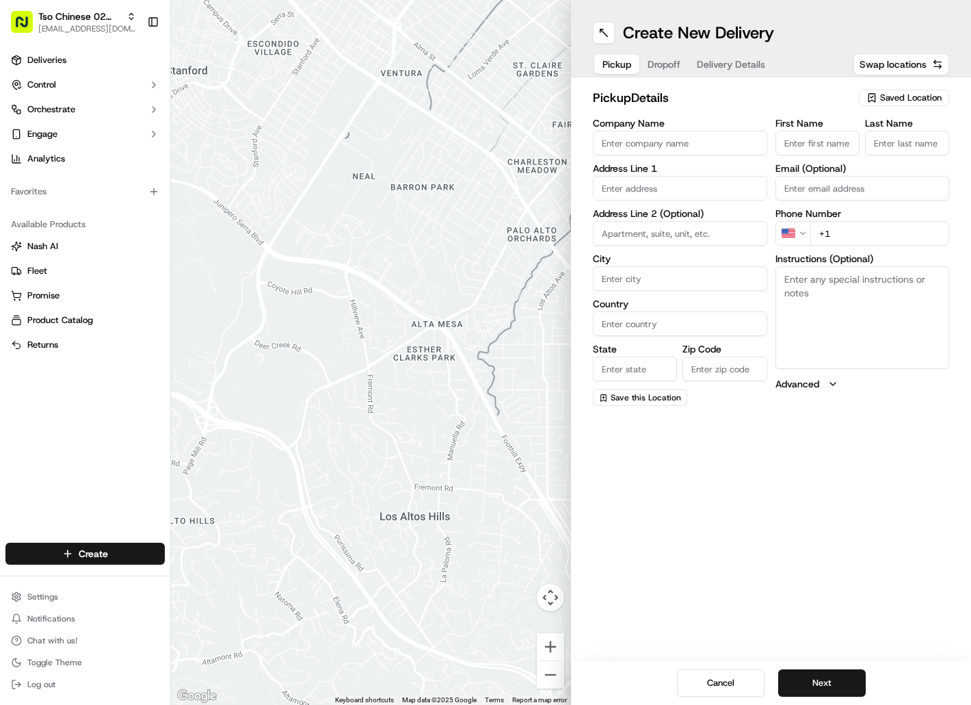
click at [893, 96] on span "Saved Location" at bounding box center [911, 98] width 62 height 12
click at [883, 153] on span "(02) Tso Chinese Takeout & Delivery [GEOGRAPHIC_DATA] (02)" at bounding box center [881, 155] width 168 height 25
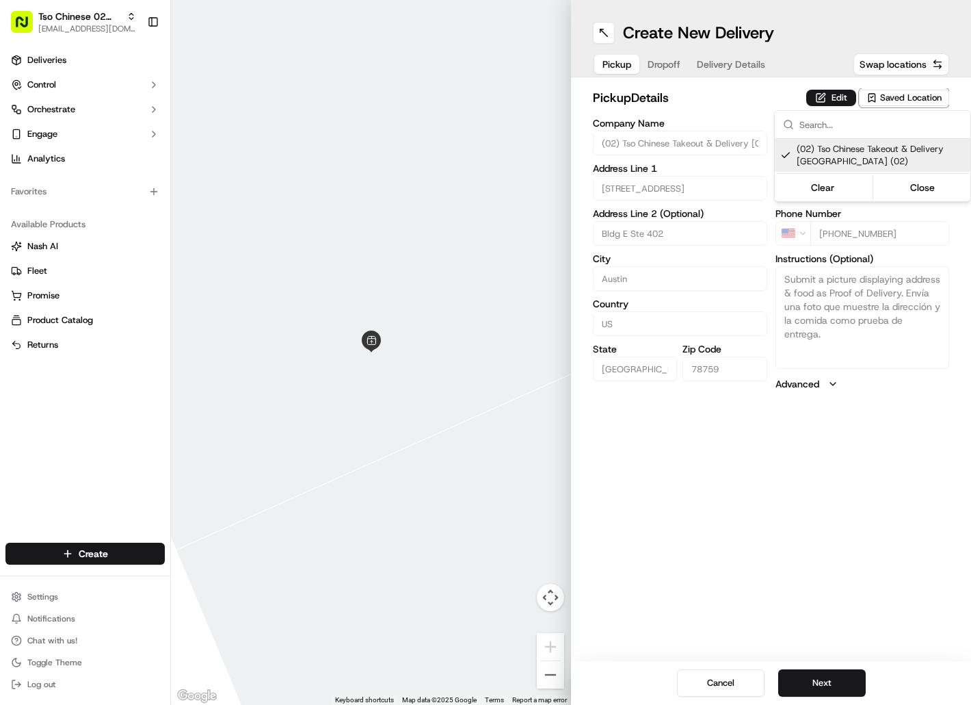
click at [672, 66] on html "Tso Chinese 02 Arbor [EMAIL_ADDRESS][DOMAIN_NAME] Toggle Sidebar Deliveries Con…" at bounding box center [485, 352] width 971 height 705
click at [672, 66] on span "Dropoff" at bounding box center [664, 64] width 33 height 14
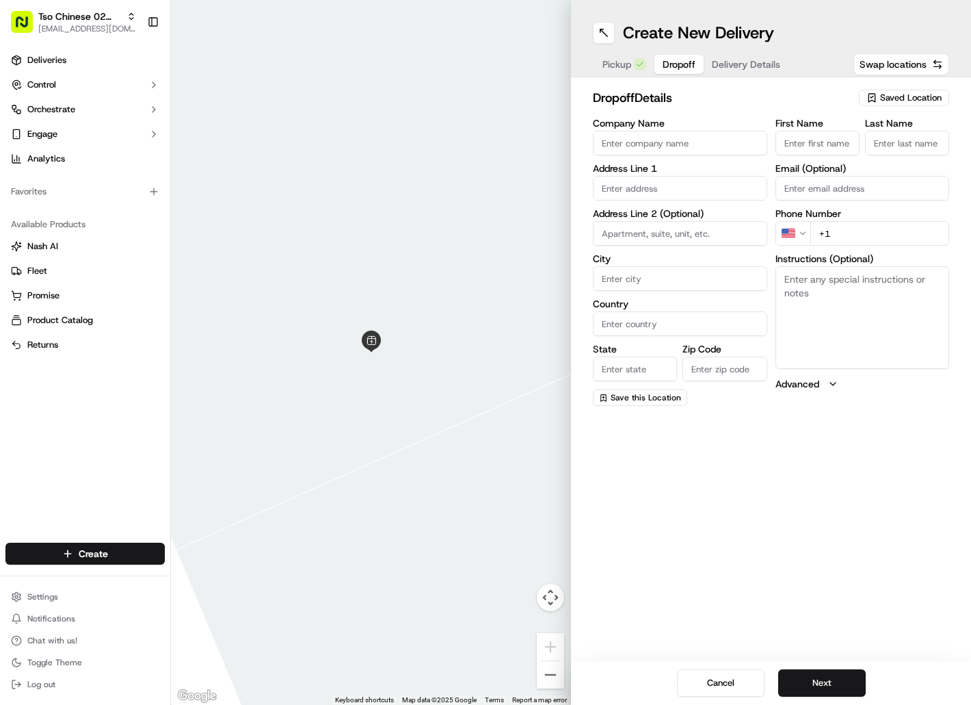
click at [833, 144] on input "First Name" at bounding box center [818, 143] width 84 height 25
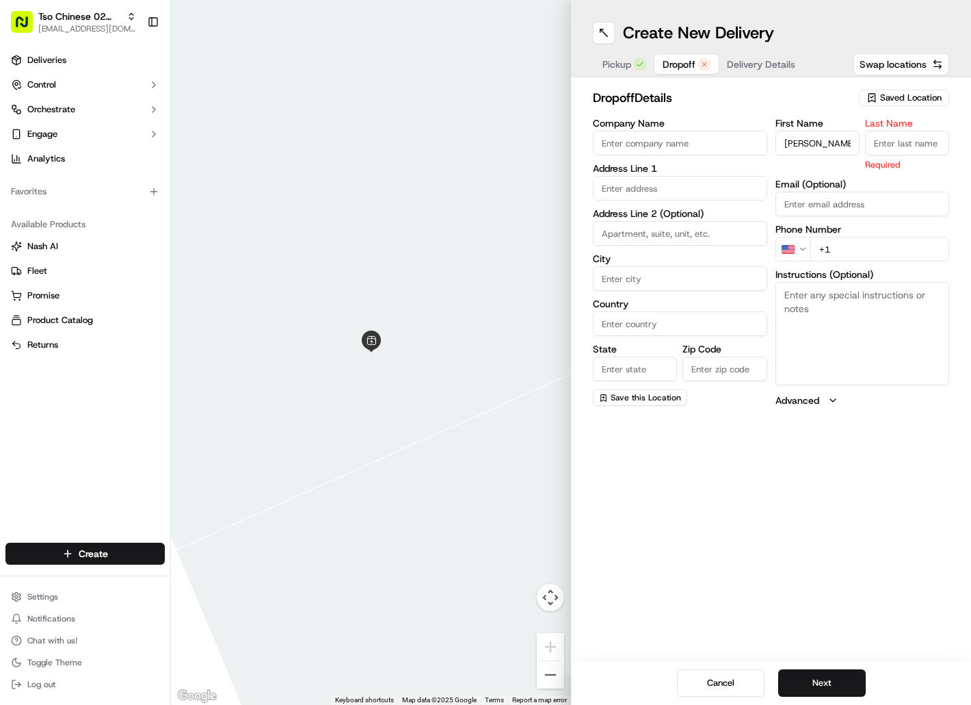
click at [902, 140] on input "Last Name" at bounding box center [907, 143] width 84 height 25
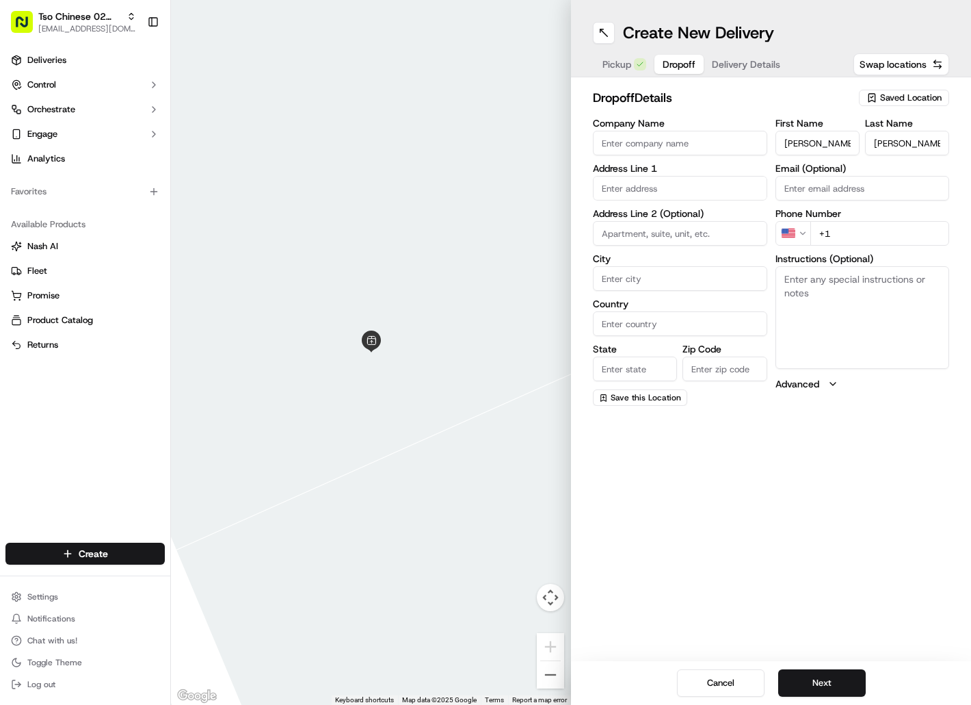
click at [843, 228] on input "+1" at bounding box center [881, 233] width 140 height 25
click at [669, 179] on input "text" at bounding box center [680, 188] width 174 height 25
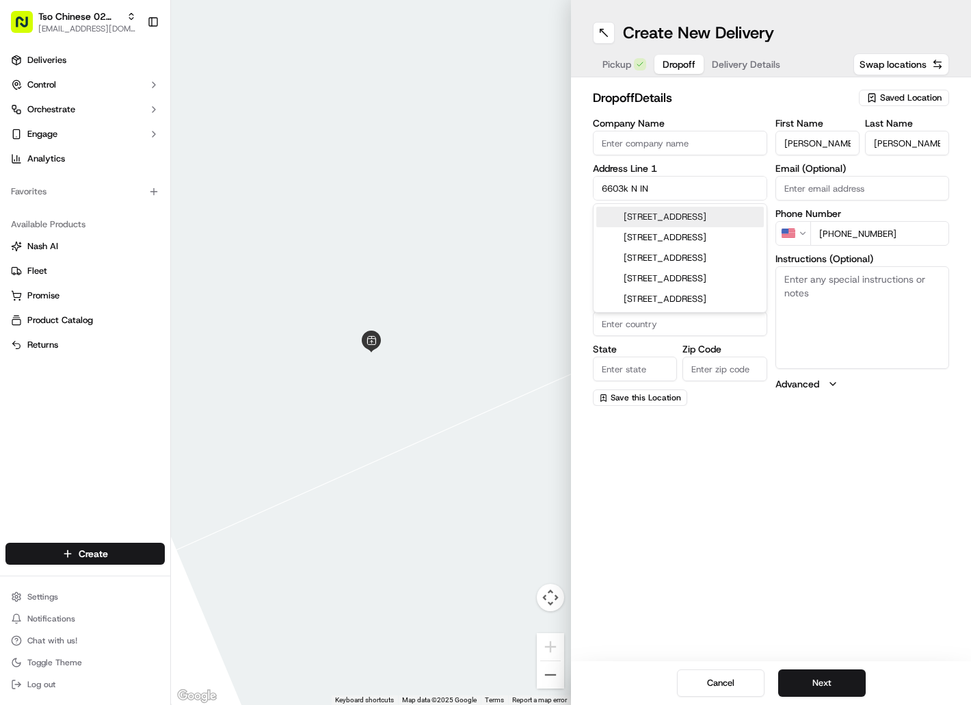
click at [675, 213] on div "[STREET_ADDRESS]" at bounding box center [680, 217] width 168 height 21
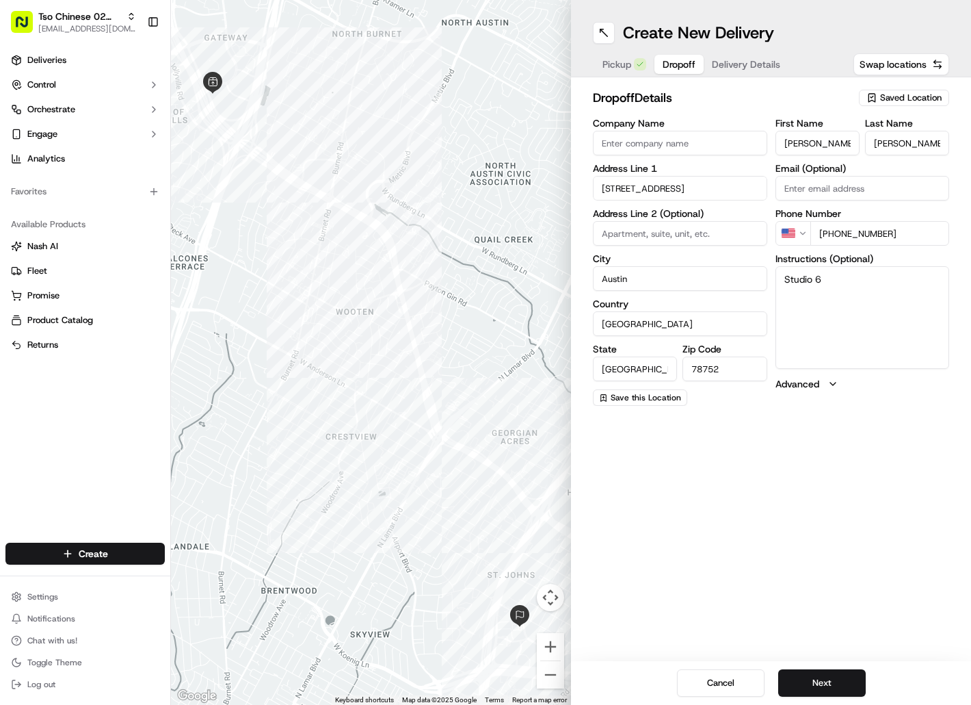
click at [789, 291] on textarea "Studio 6" at bounding box center [863, 317] width 174 height 103
click at [793, 680] on button "Next" at bounding box center [822, 682] width 88 height 27
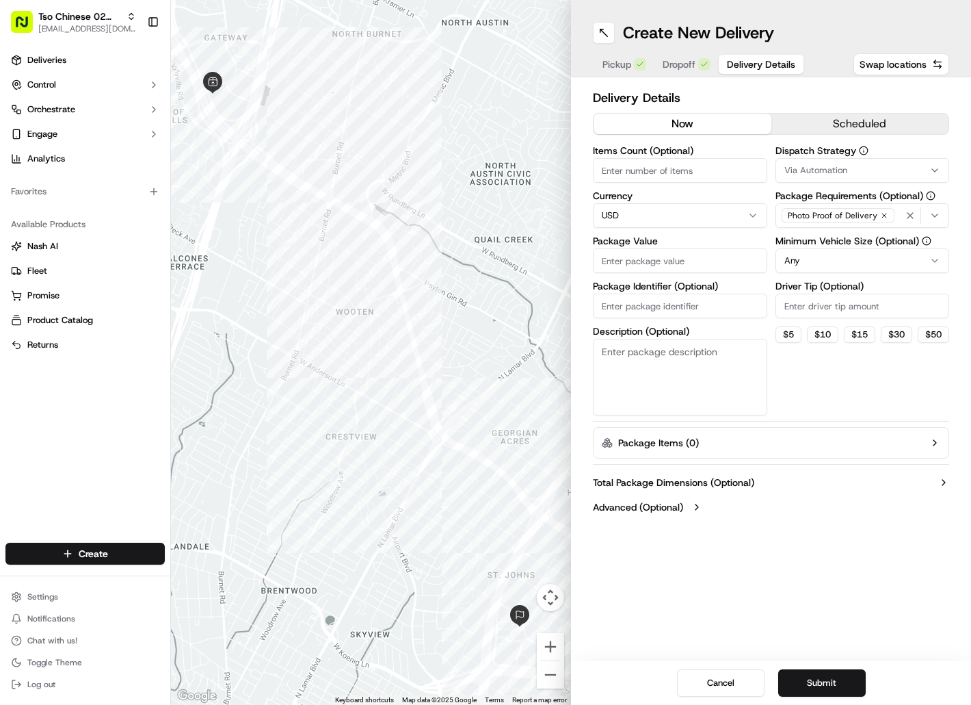
click at [659, 308] on input "Package Identifier (Optional)" at bounding box center [680, 305] width 174 height 25
click at [641, 265] on input "Package Value" at bounding box center [680, 260] width 174 height 25
click at [838, 176] on button "Via Automation" at bounding box center [863, 170] width 174 height 25
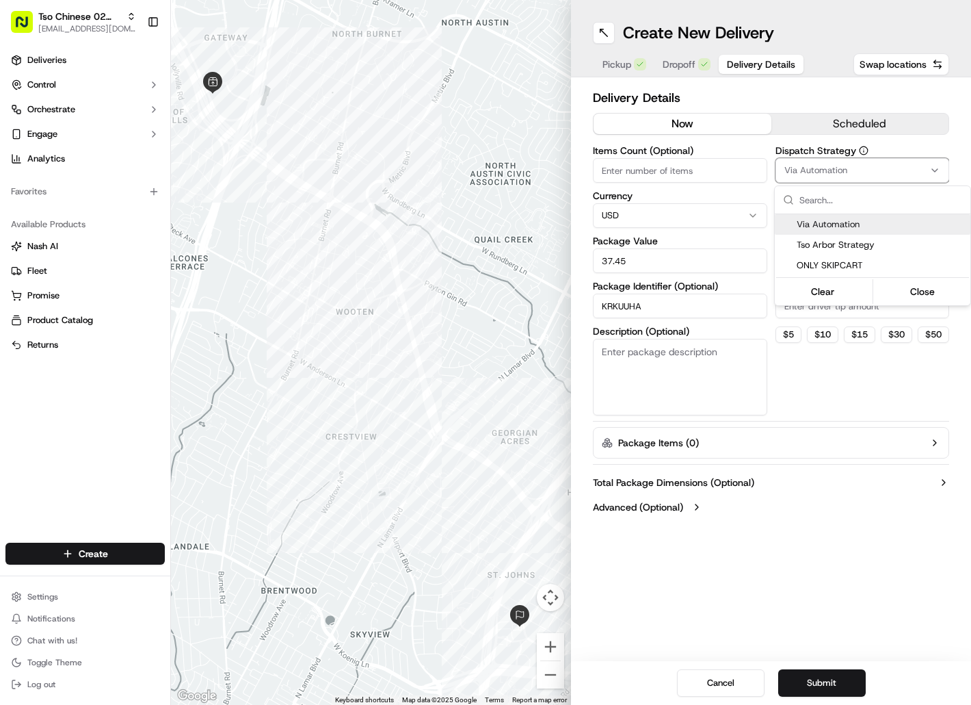
click at [854, 236] on div "Tso Arbor Strategy" at bounding box center [873, 245] width 196 height 21
click at [856, 310] on html "Tso Chinese 02 Arbor [EMAIL_ADDRESS][DOMAIN_NAME] Toggle Sidebar Deliveries Con…" at bounding box center [485, 352] width 971 height 705
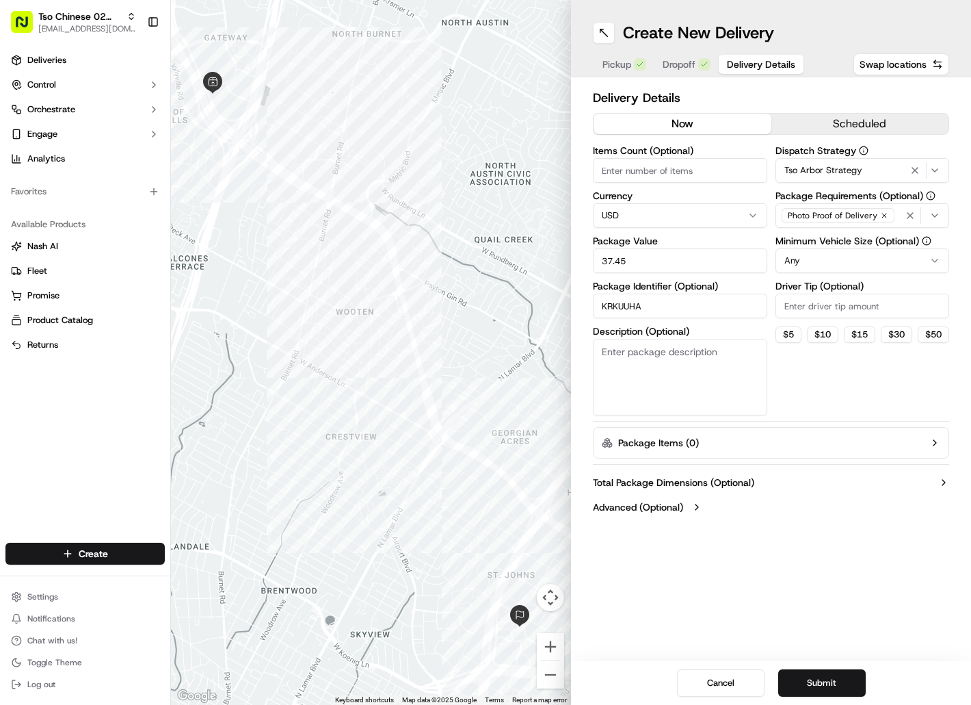
click at [856, 309] on input "Driver Tip (Optional)" at bounding box center [863, 305] width 174 height 25
click at [822, 683] on button "Submit" at bounding box center [822, 682] width 88 height 27
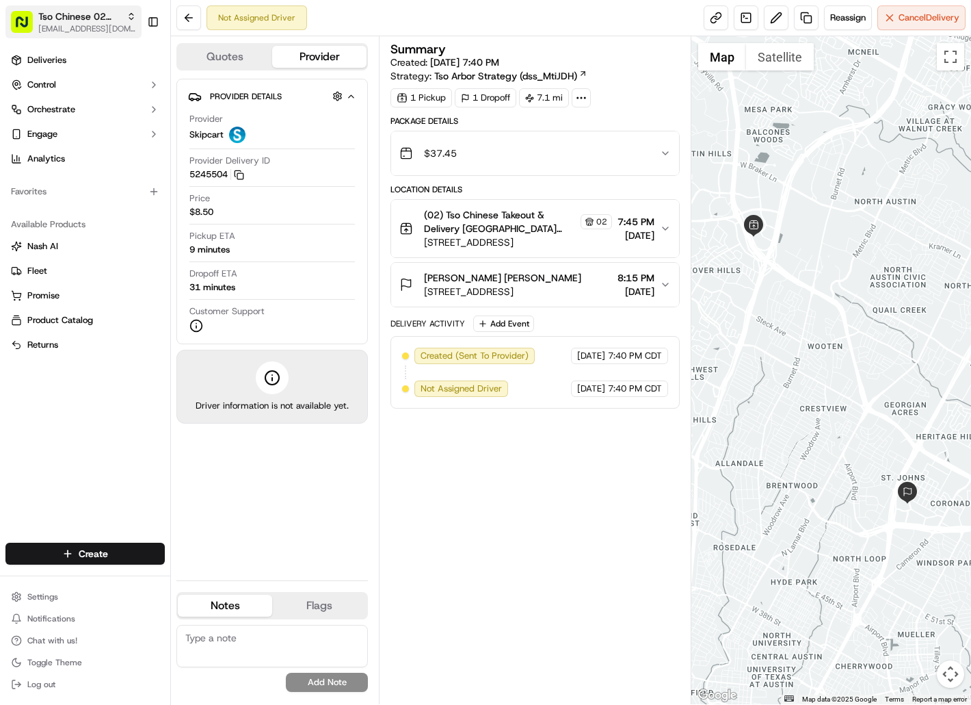
click at [117, 21] on span "Tso Chinese 02 Arbor" at bounding box center [79, 17] width 83 height 14
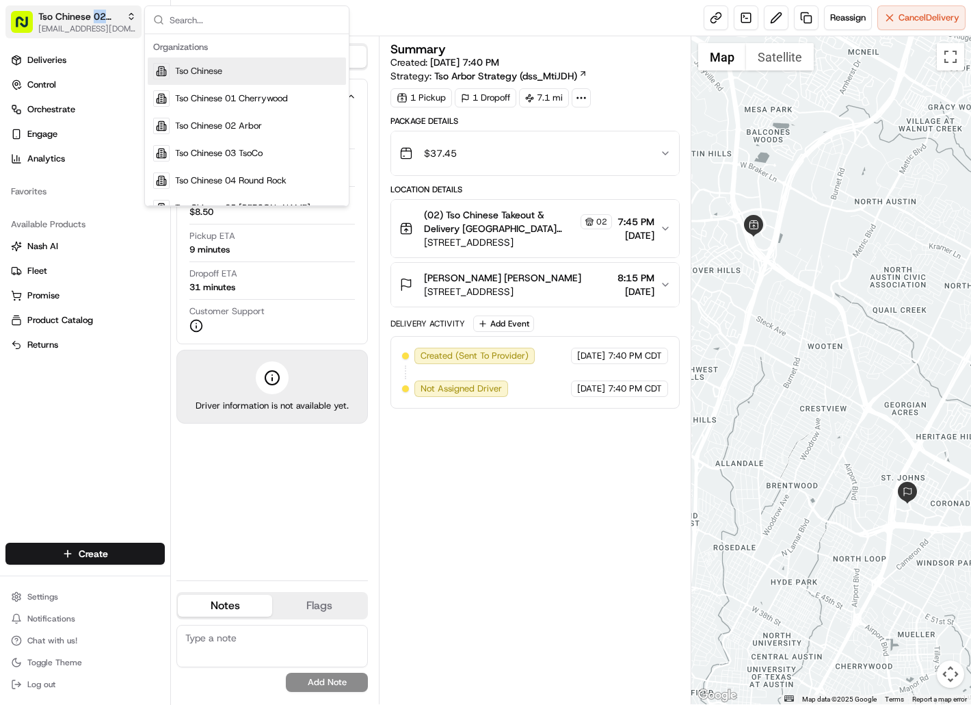
click at [117, 21] on span "Tso Chinese 02 Arbor" at bounding box center [79, 17] width 83 height 14
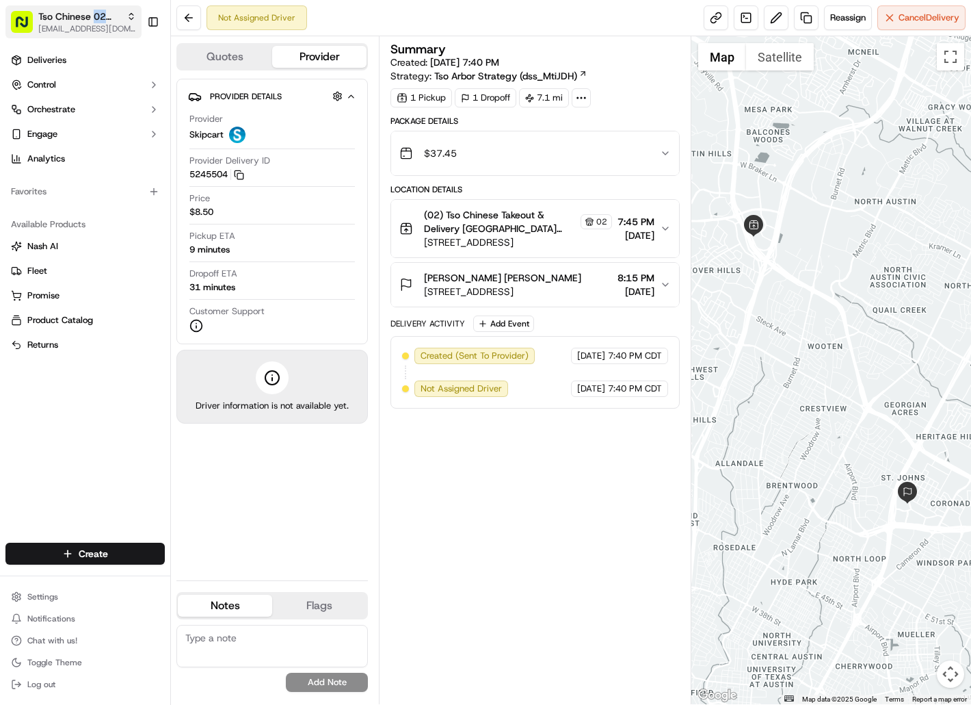
click at [107, 27] on span "[EMAIL_ADDRESS][DOMAIN_NAME]" at bounding box center [87, 28] width 98 height 11
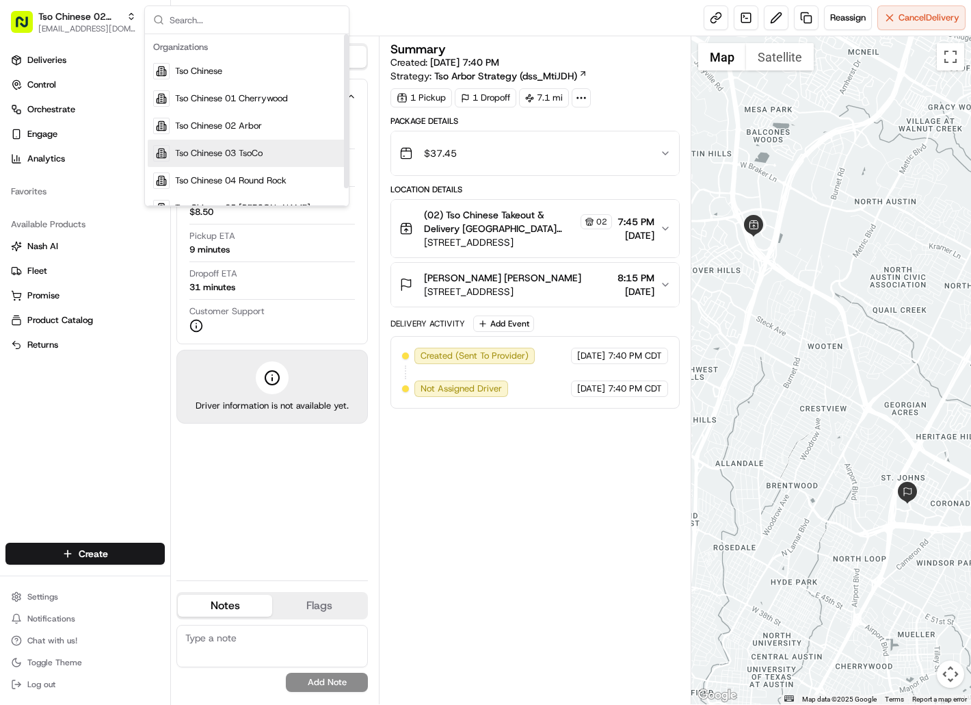
click at [187, 141] on div "Tso Chinese 03 TsoCo" at bounding box center [247, 153] width 198 height 27
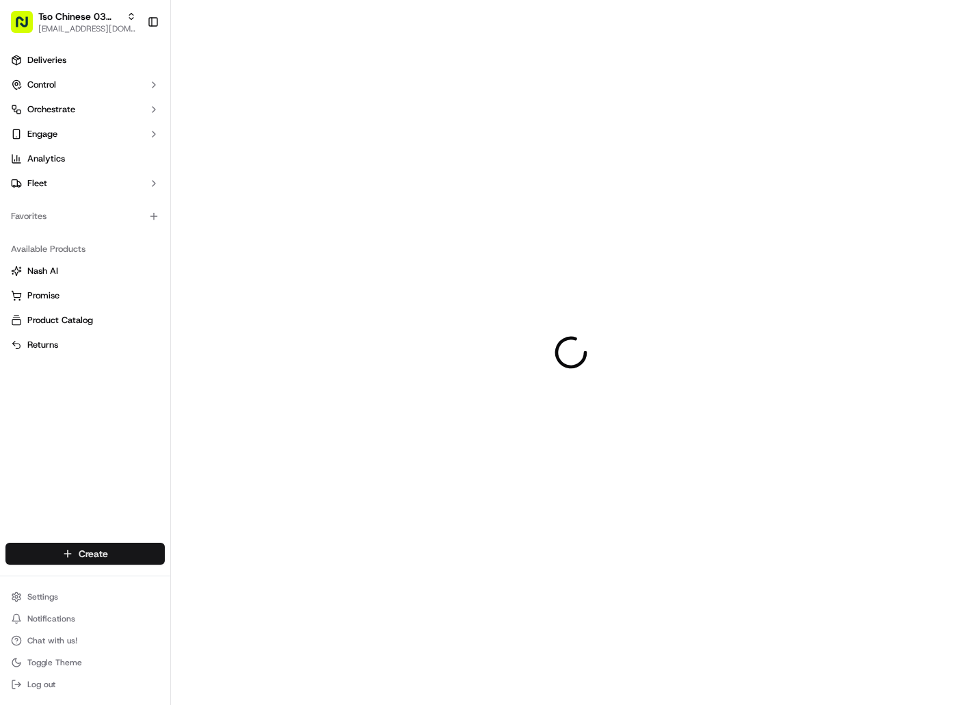
click at [126, 560] on html "Tso Chinese 03 TsoCo [EMAIL_ADDRESS][DOMAIN_NAME] Toggle Sidebar Deliveries Con…" at bounding box center [485, 352] width 971 height 705
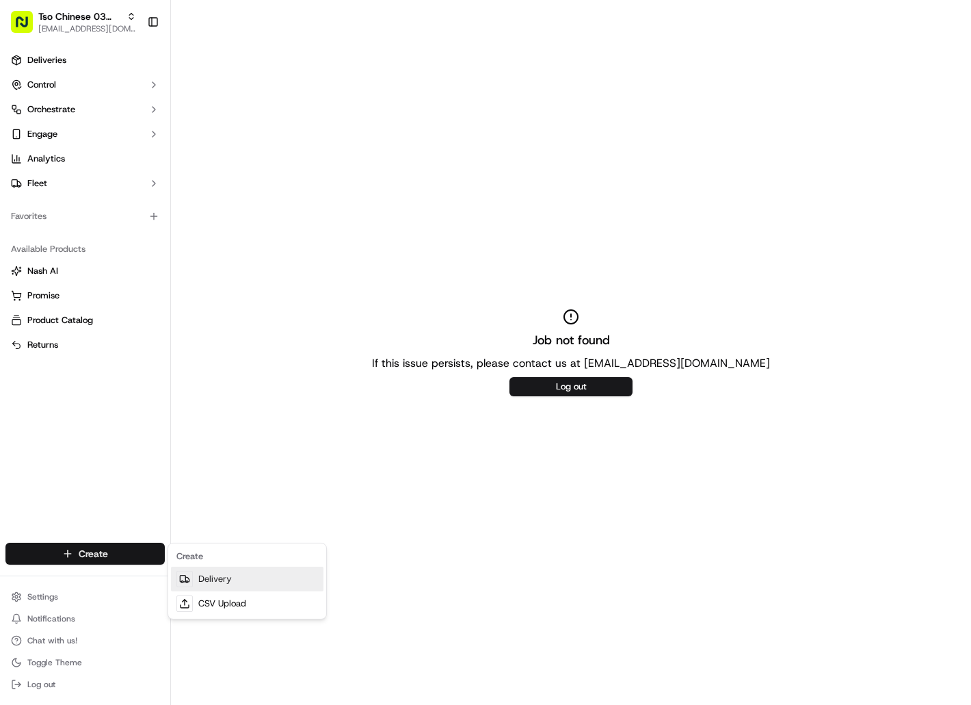
click at [214, 579] on link "Delivery" at bounding box center [247, 578] width 153 height 25
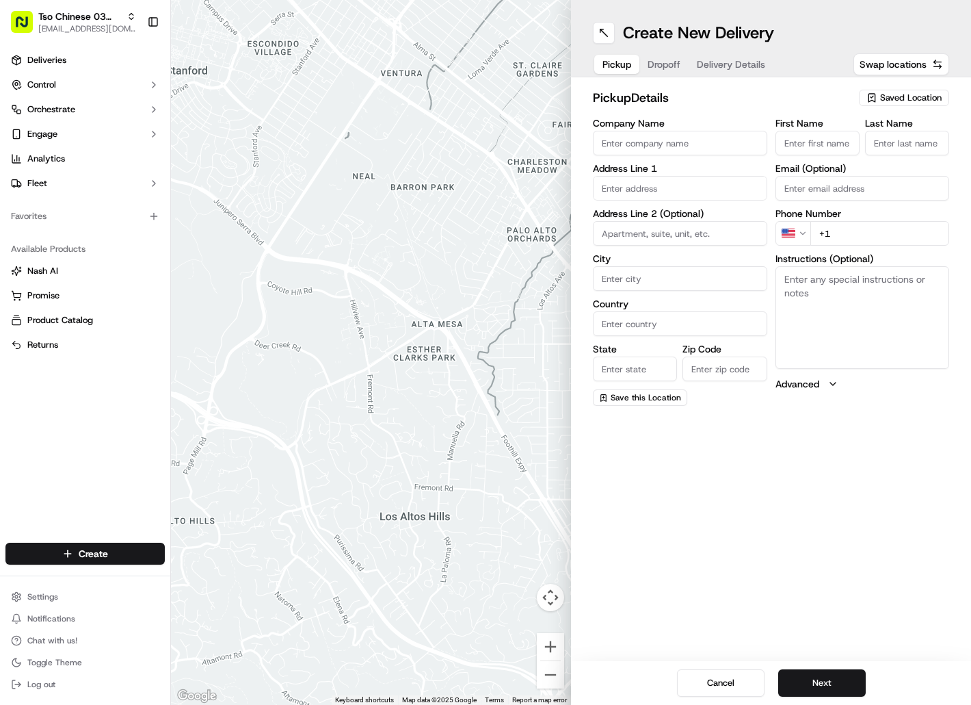
click at [889, 95] on span "Saved Location" at bounding box center [911, 98] width 62 height 12
click at [883, 148] on span "(03) Tso Chinese Takeout & Delivery TsoCo (03)" at bounding box center [881, 155] width 168 height 25
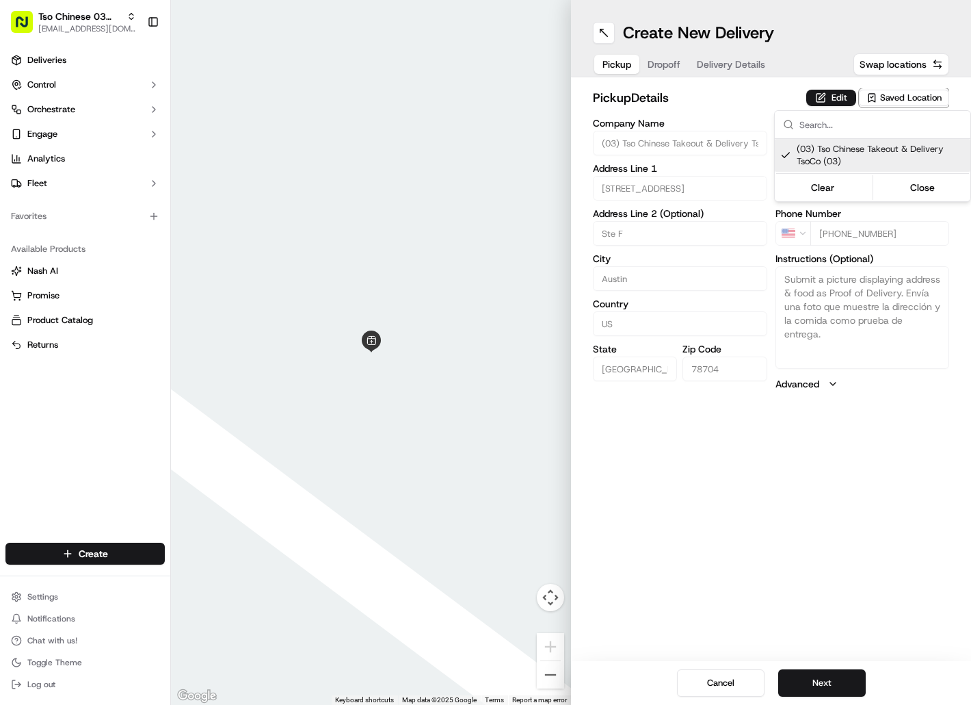
click at [662, 64] on html "Tso Chinese 03 TsoCo [EMAIL_ADDRESS][DOMAIN_NAME] Toggle Sidebar Deliveries Con…" at bounding box center [485, 352] width 971 height 705
click at [662, 62] on span "Dropoff" at bounding box center [664, 64] width 33 height 14
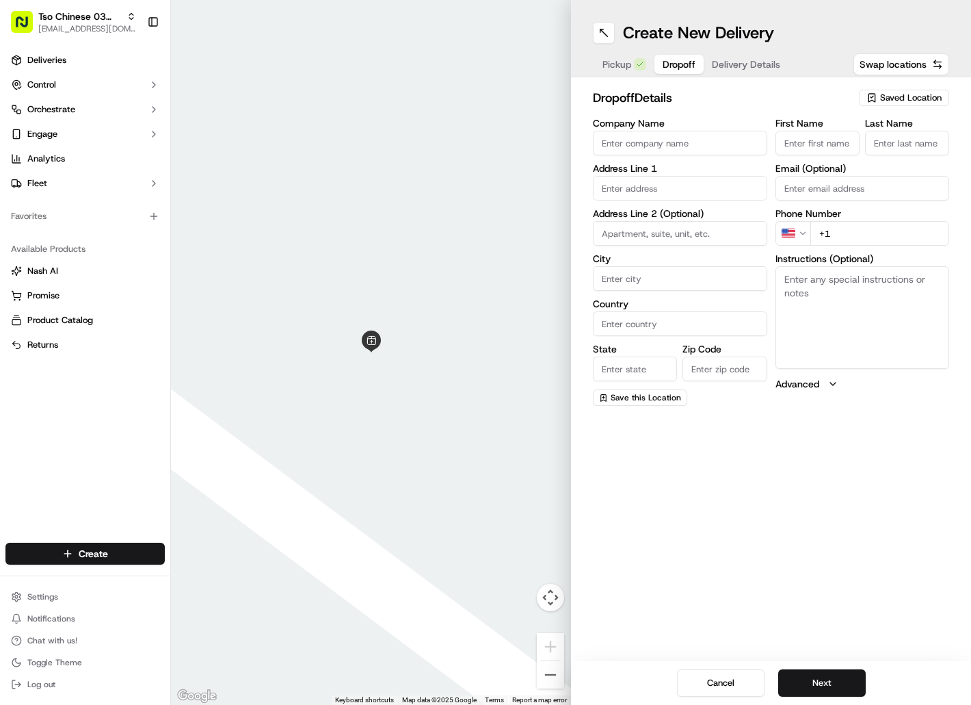
click at [808, 146] on input "First Name" at bounding box center [818, 143] width 84 height 25
click at [808, 144] on input "First Name" at bounding box center [818, 143] width 84 height 25
click at [808, 143] on input "First Name" at bounding box center [818, 143] width 84 height 25
click at [806, 142] on input "First Name" at bounding box center [818, 143] width 84 height 25
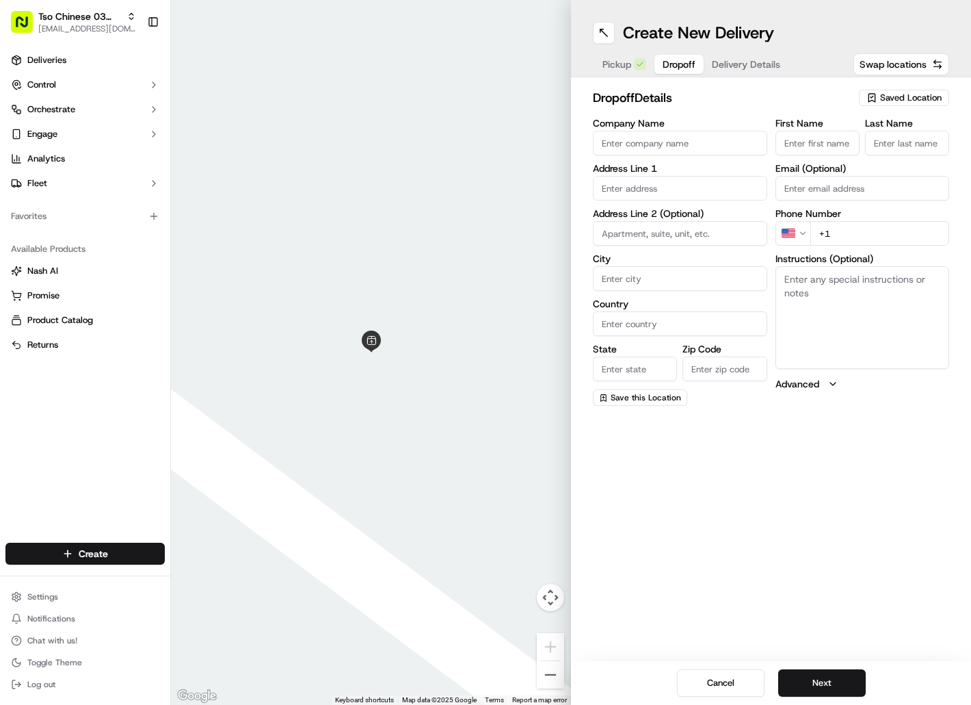
click at [806, 142] on input "First Name" at bounding box center [818, 143] width 84 height 25
paste input "Sydney Hutchison"
type input "Sydney Hutchison"
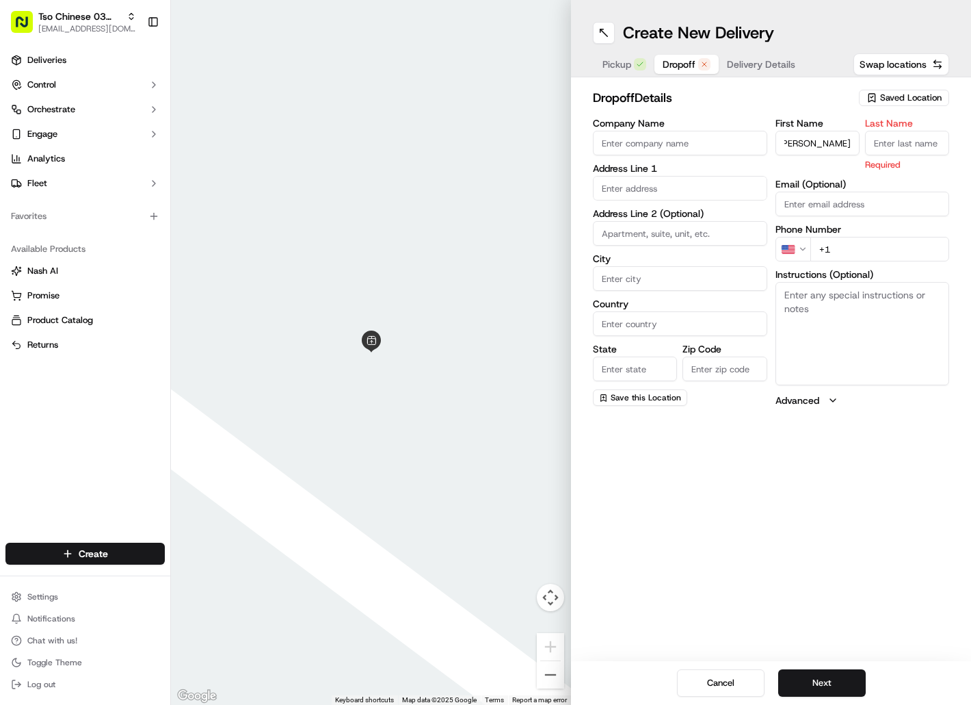
scroll to position [0, 0]
click at [896, 142] on input "Last Name" at bounding box center [907, 143] width 84 height 25
paste input "Sydney Hutchison"
type input "Sydney Hutchison"
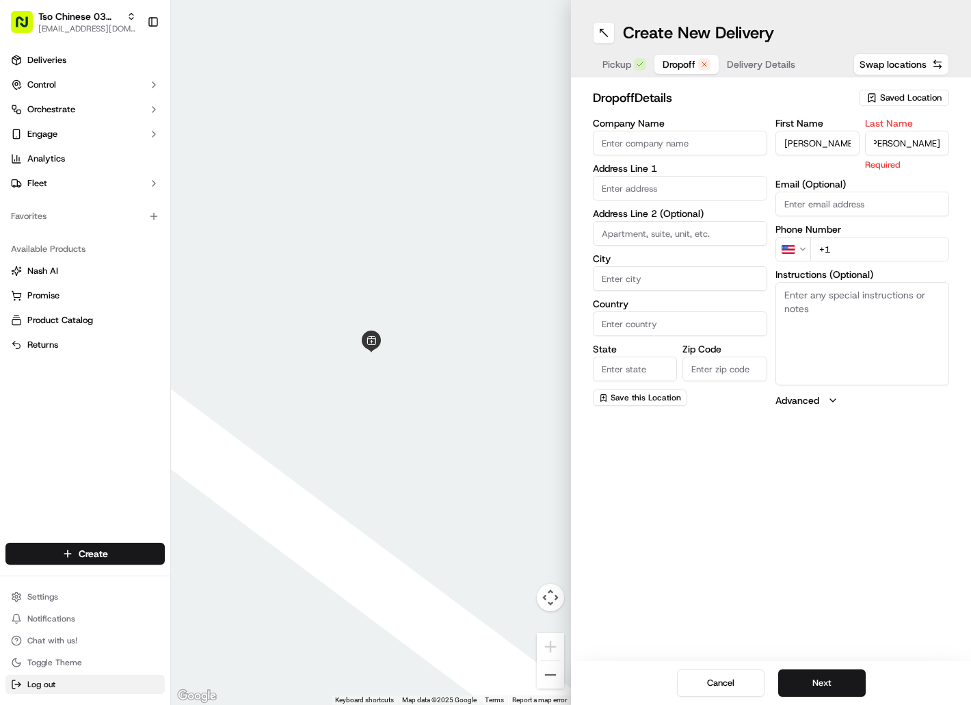
scroll to position [0, 0]
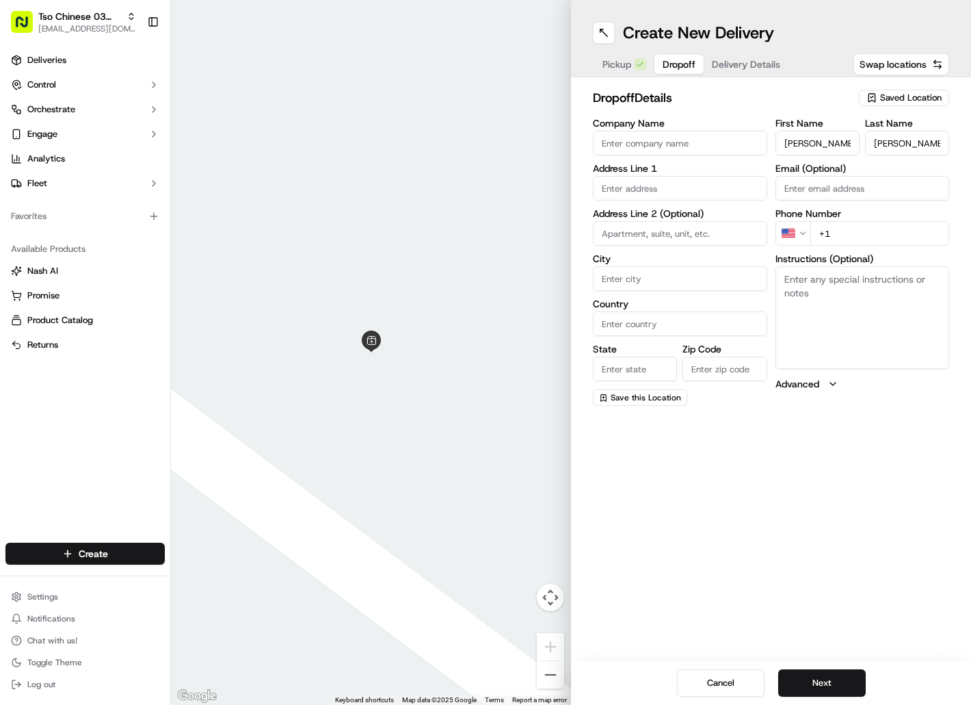
click at [835, 233] on input "+1" at bounding box center [881, 233] width 140 height 25
paste input "214 926 5803"
type input "+1 214 926 5803"
click at [696, 189] on input "text" at bounding box center [680, 188] width 174 height 25
click at [696, 212] on div "4417 Jinx Ave, Austin, TX" at bounding box center [680, 217] width 168 height 21
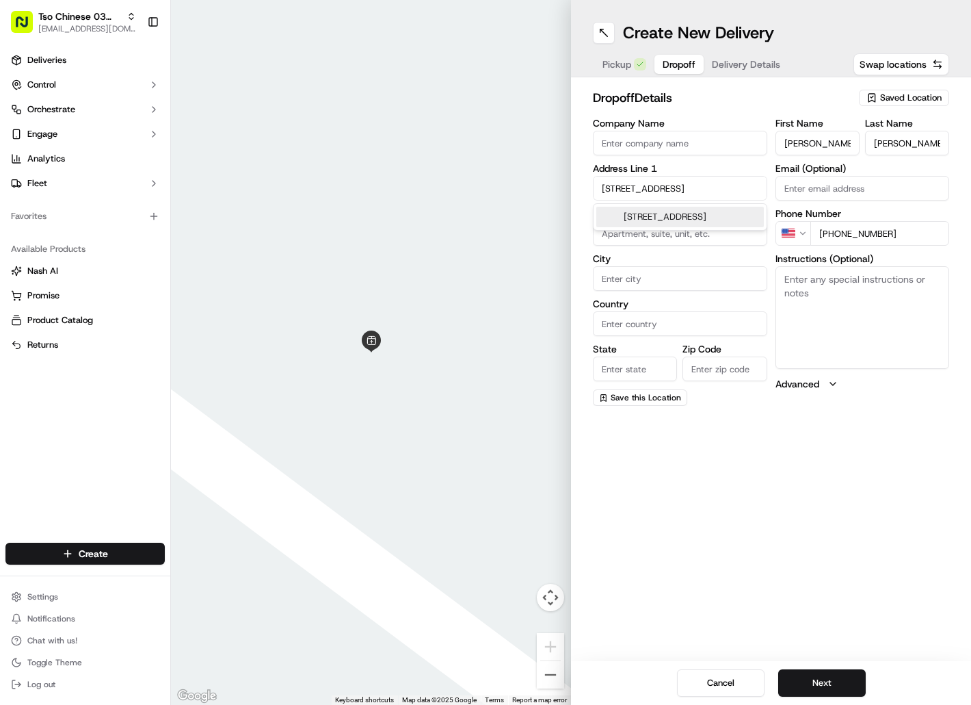
type input "4417 Jinx Ave, Austin, TX 78745, USA"
type input "Austin"
type input "[GEOGRAPHIC_DATA]"
type input "78745"
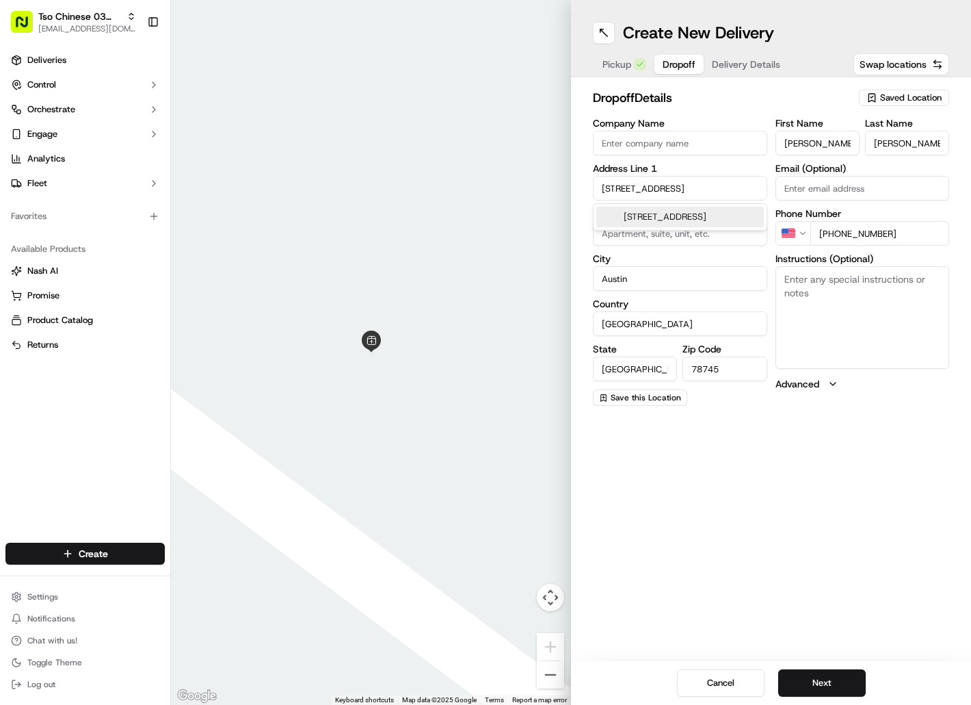
type input "4417 Jinx Avenue"
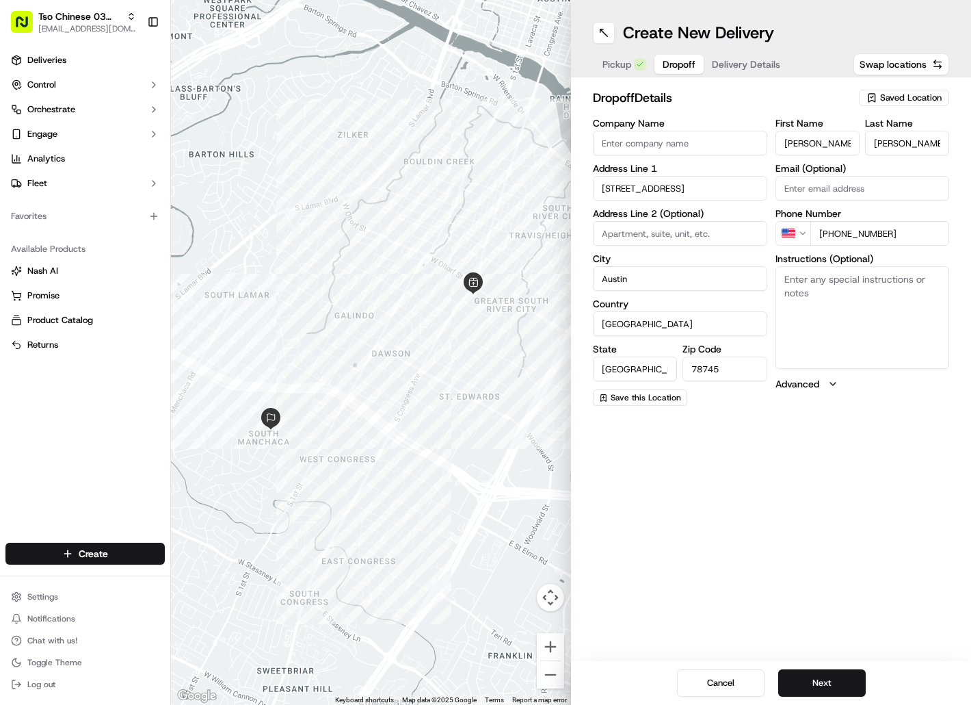
paste textarea "Drivers must deliver food directly to the customer (unless instructed otherwise…"
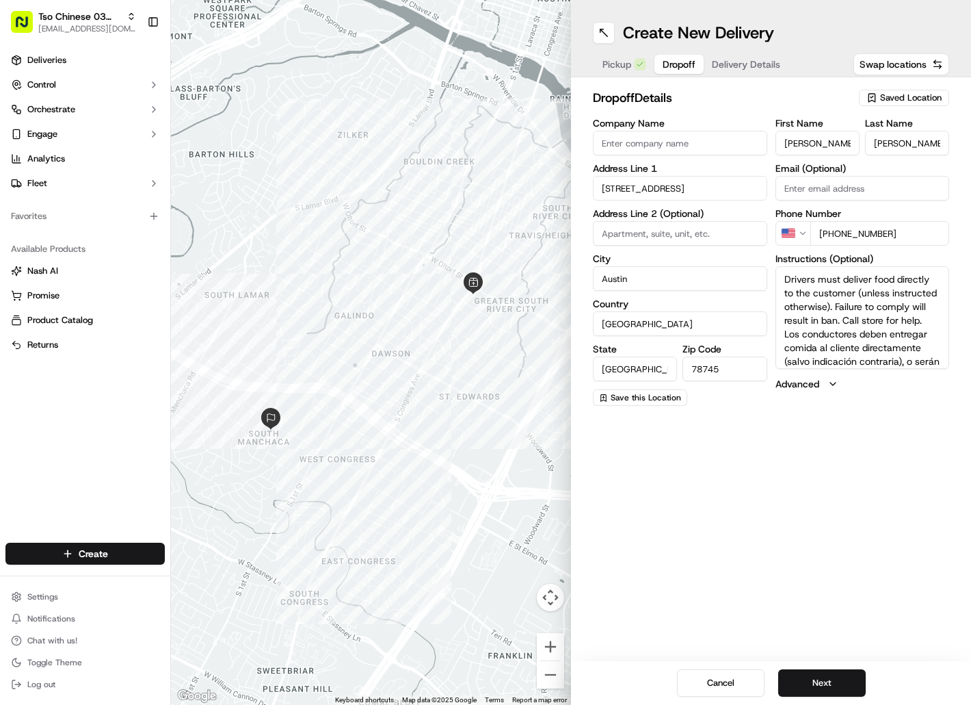
click at [806, 293] on textarea "Drivers must deliver food directly to the customer (unless instructed otherwise…" at bounding box center [863, 317] width 174 height 103
type textarea "Drivers must deliver food directly to the customer (unless instructed otherwise…"
click at [806, 679] on button "Next" at bounding box center [822, 682] width 88 height 27
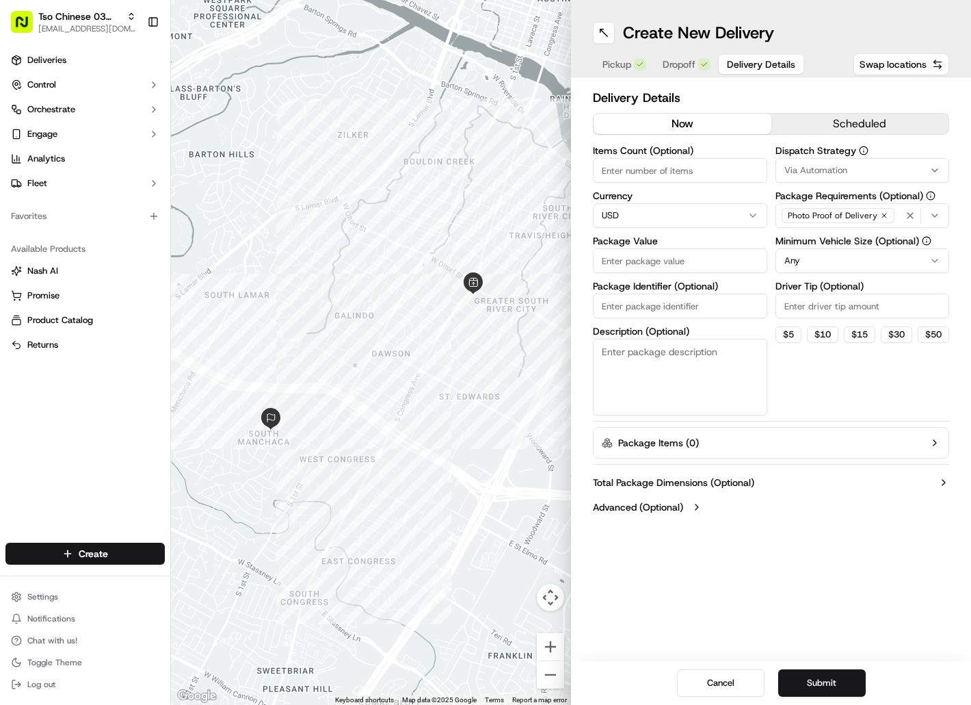
click at [677, 306] on input "Package Identifier (Optional)" at bounding box center [680, 305] width 174 height 25
paste input "1M6IQSV"
type input "1M6IQSV"
click at [672, 266] on input "Package Value" at bounding box center [680, 260] width 174 height 25
type input "53.48"
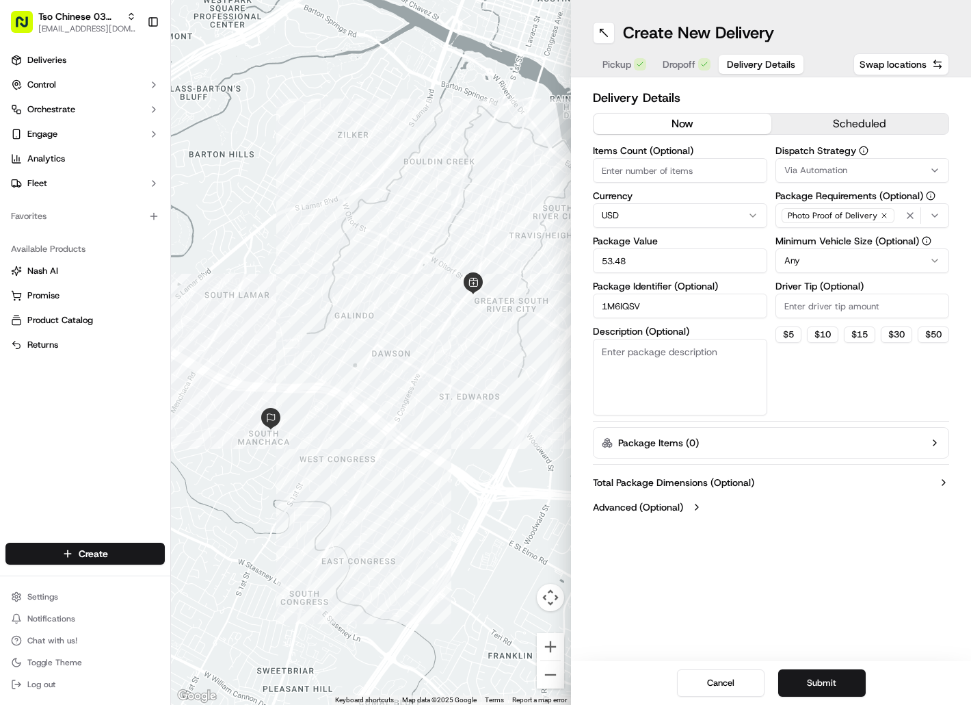
click at [871, 172] on div "Via Automation" at bounding box center [863, 170] width 168 height 12
click at [875, 242] on span "TsoCo Strategy" at bounding box center [881, 245] width 168 height 12
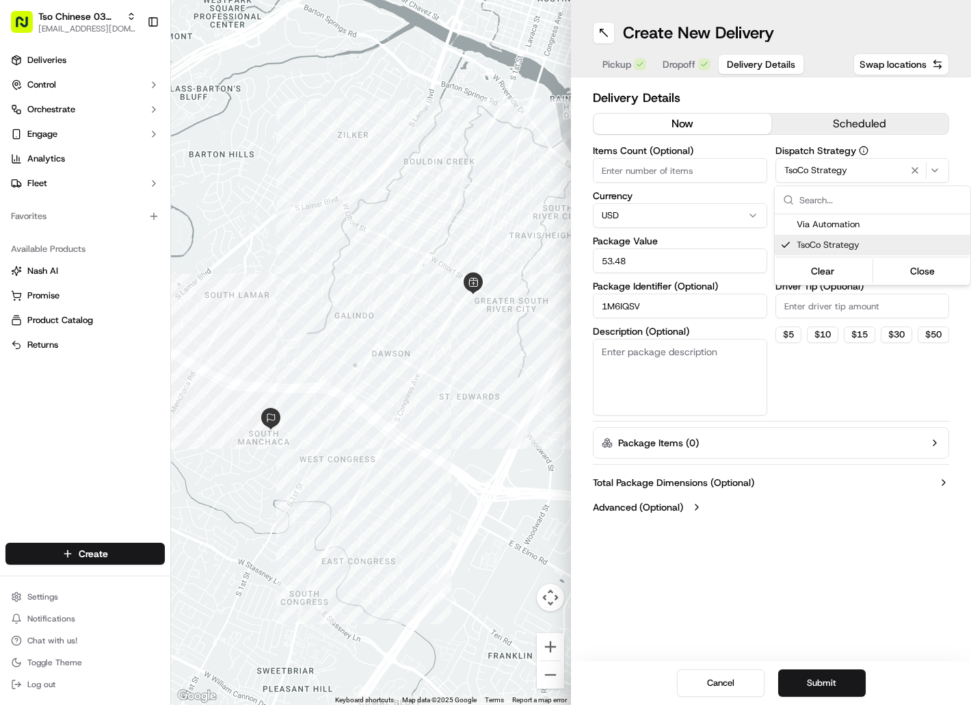
click at [850, 301] on html "Tso Chinese 03 TsoCo hello@tokkicreates.com Toggle Sidebar Deliveries Control O…" at bounding box center [485, 352] width 971 height 705
click at [850, 301] on input "Driver Tip (Optional)" at bounding box center [863, 305] width 174 height 25
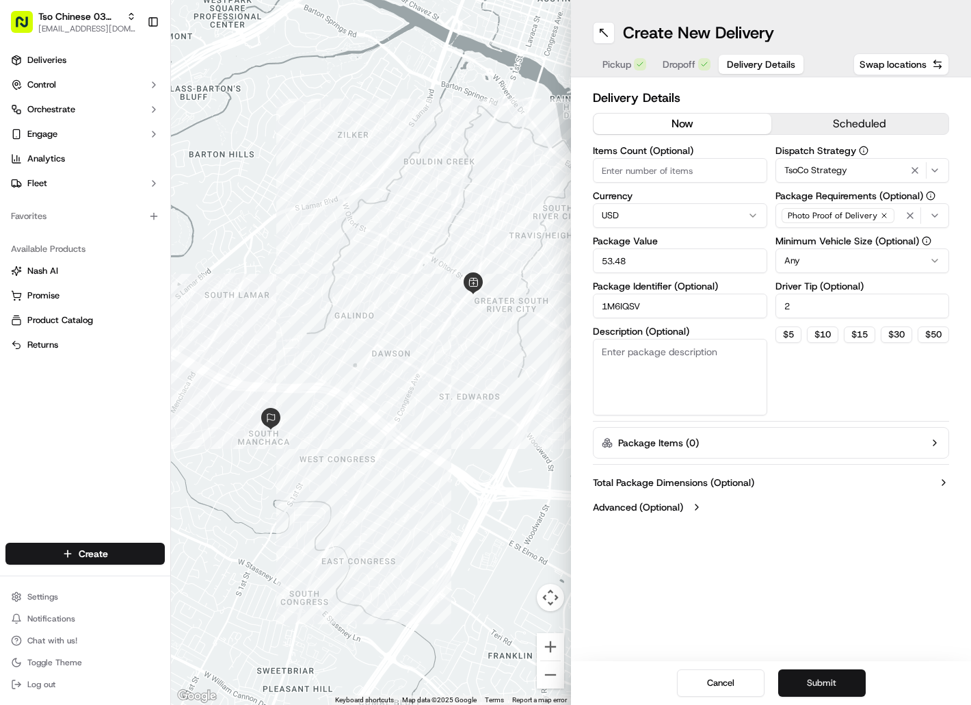
type input "2"
click at [813, 675] on button "Submit" at bounding box center [822, 682] width 88 height 27
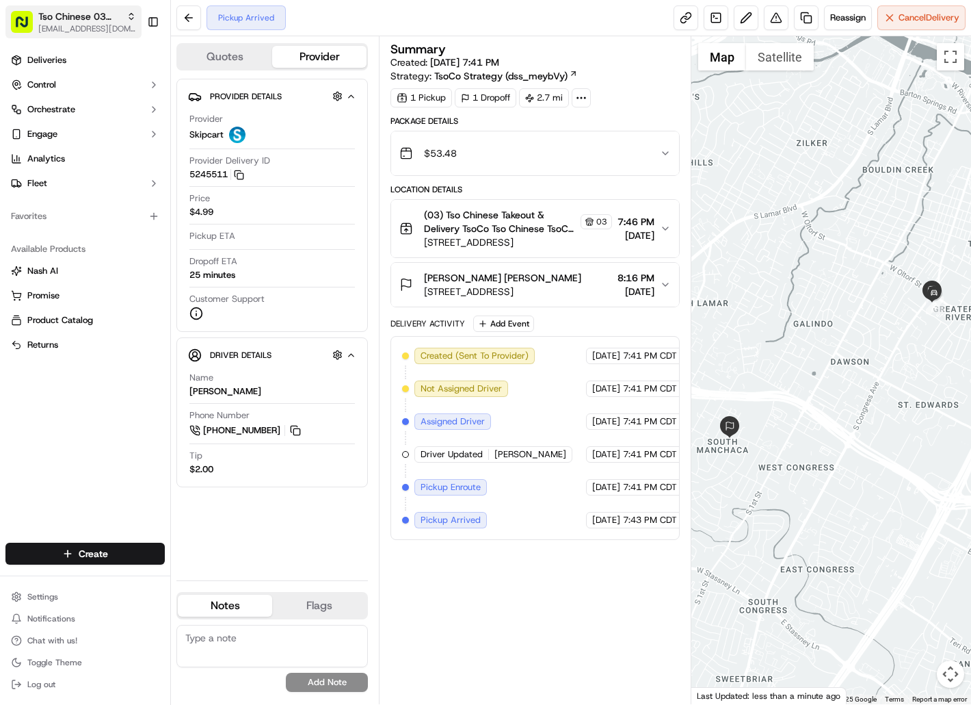
click at [111, 27] on span "[EMAIL_ADDRESS][DOMAIN_NAME]" at bounding box center [87, 28] width 98 height 11
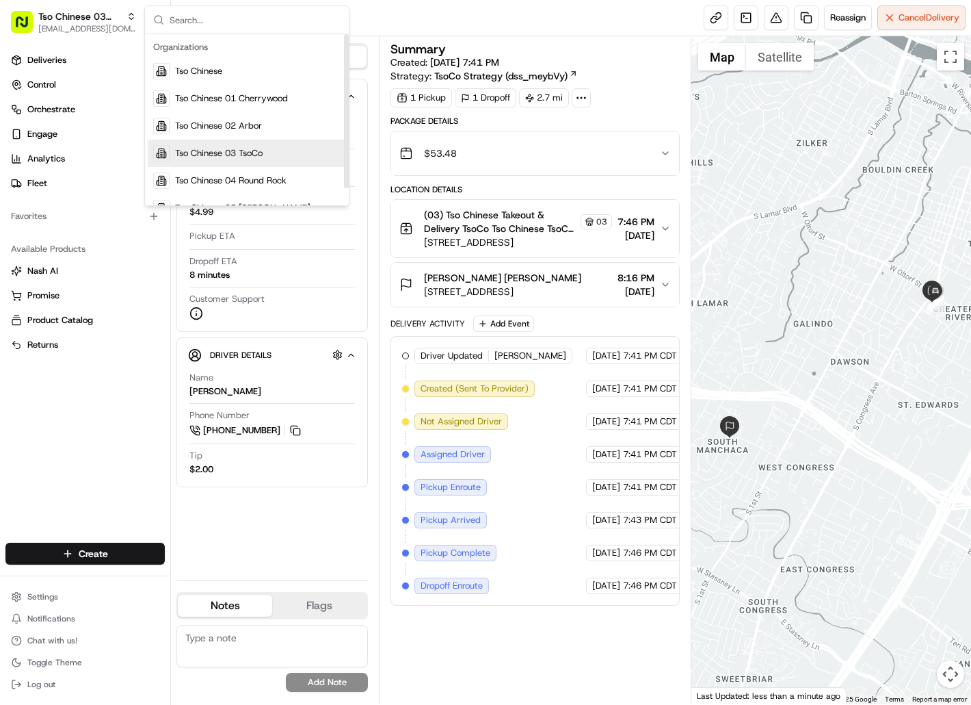
click at [183, 157] on span "Tso Chinese 03 TsoCo" at bounding box center [219, 153] width 88 height 12
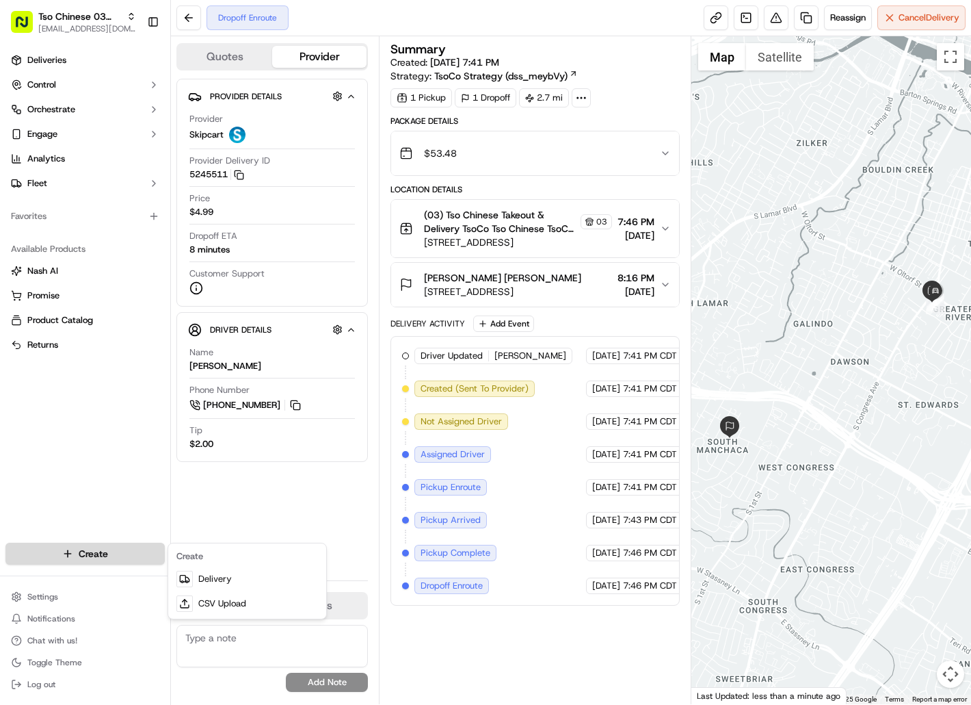
click at [133, 551] on html "Tso Chinese 03 TsoCo hello@tokkicreates.com Toggle Sidebar Deliveries Control O…" at bounding box center [485, 352] width 971 height 705
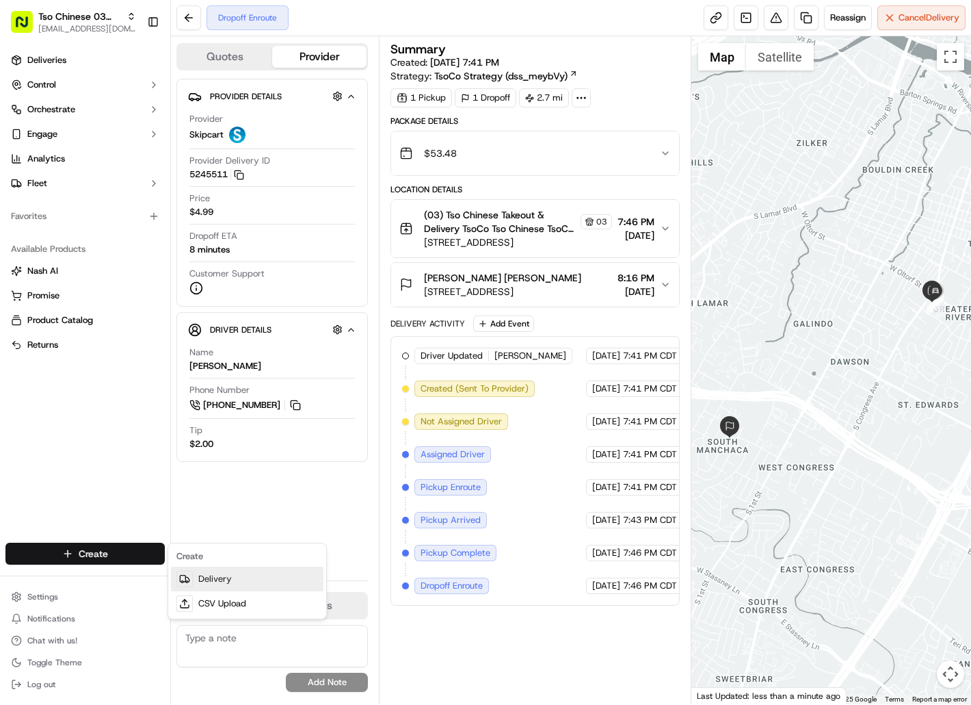
click at [216, 571] on link "Delivery" at bounding box center [247, 578] width 153 height 25
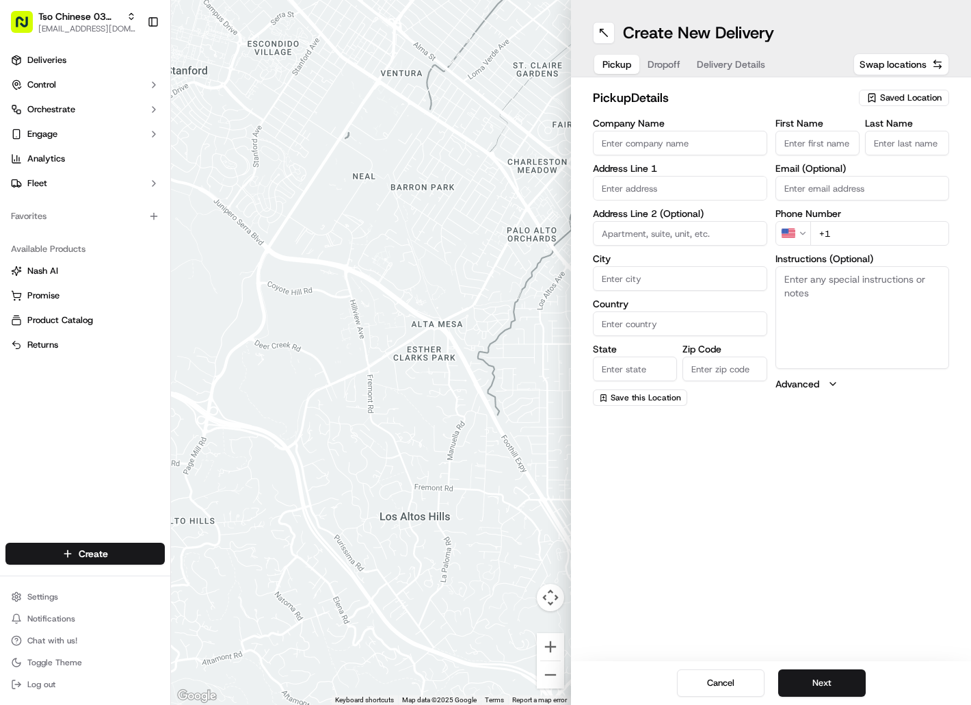
click at [885, 94] on span "Saved Location" at bounding box center [911, 98] width 62 height 12
click at [882, 154] on span "(03) Tso Chinese Takeout & Delivery TsoCo (03)" at bounding box center [881, 155] width 168 height 25
type input "(03) Tso Chinese Takeout & Delivery TsoCo"
type input "[STREET_ADDRESS]"
type input "Ste F"
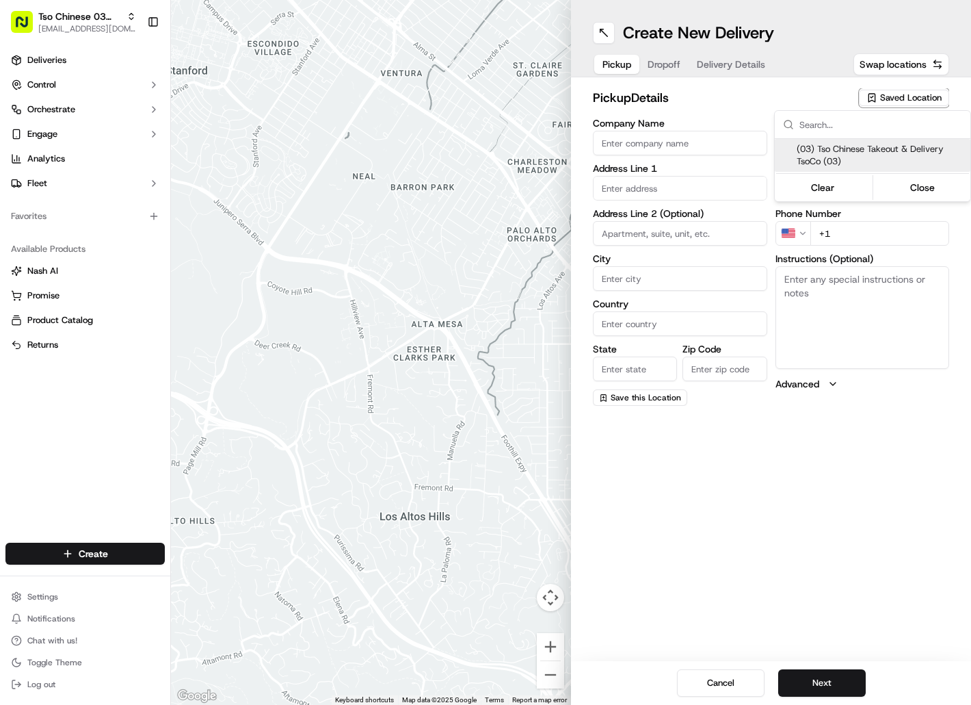
type input "Austin"
type input "US"
type input "[GEOGRAPHIC_DATA]"
type input "78704"
type input "Tso Chinese"
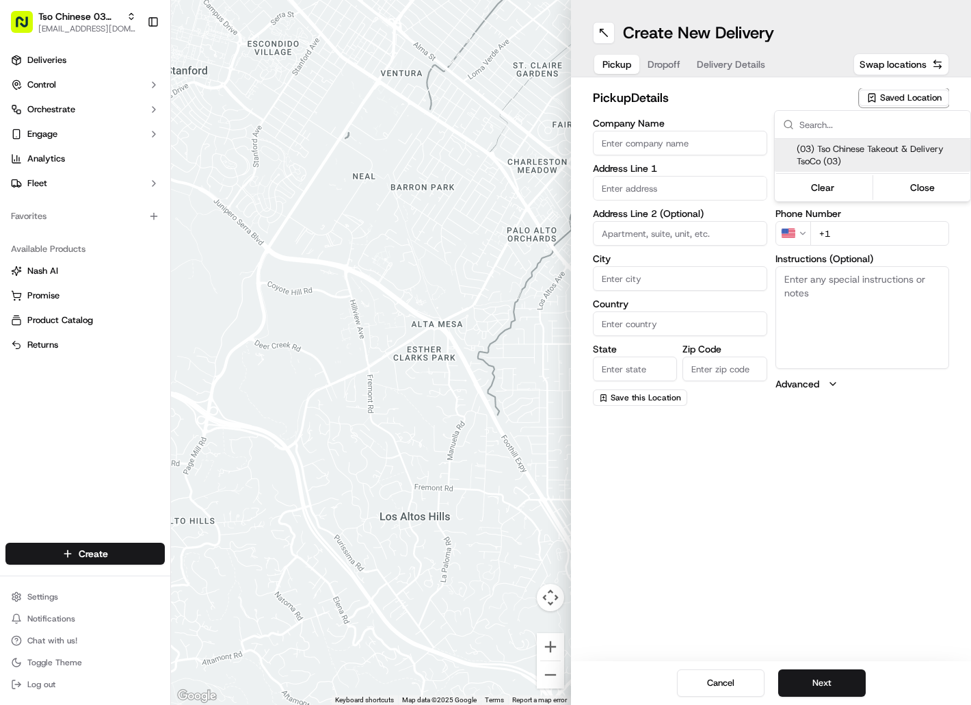
type input "TsoCo Manager"
type input "[EMAIL_ADDRESS][DOMAIN_NAME]"
type input "[PHONE_NUMBER]"
type textarea "Submit a picture displaying address & food as Proof of Delivery. Envía una foto…"
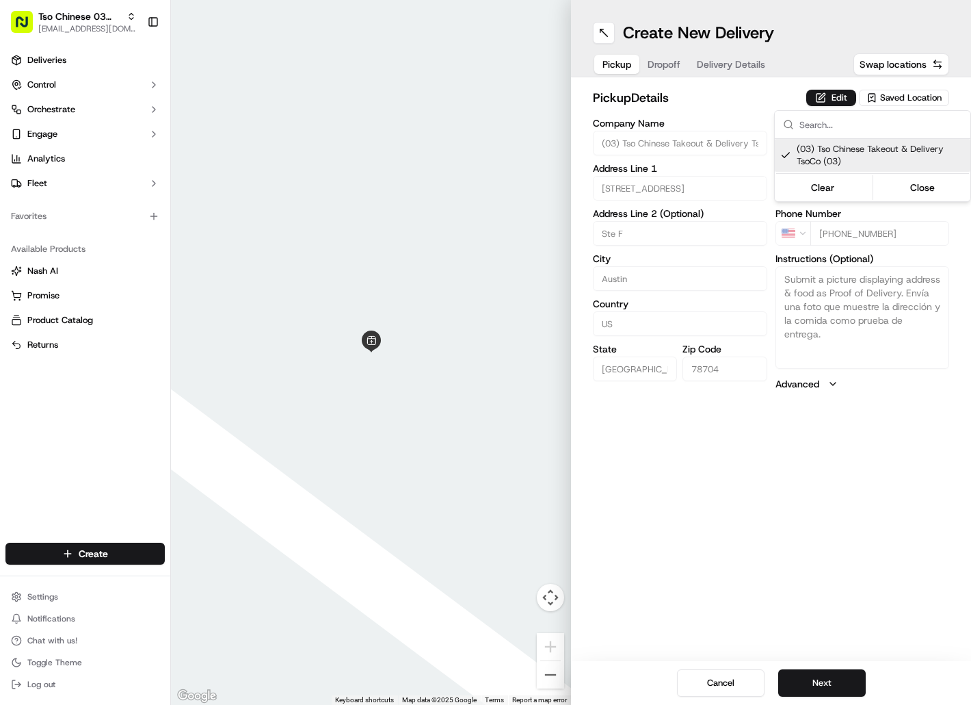
click at [676, 70] on html "Tso Chinese 03 TsoCo [EMAIL_ADDRESS][DOMAIN_NAME] Toggle Sidebar Deliveries Con…" at bounding box center [485, 352] width 971 height 705
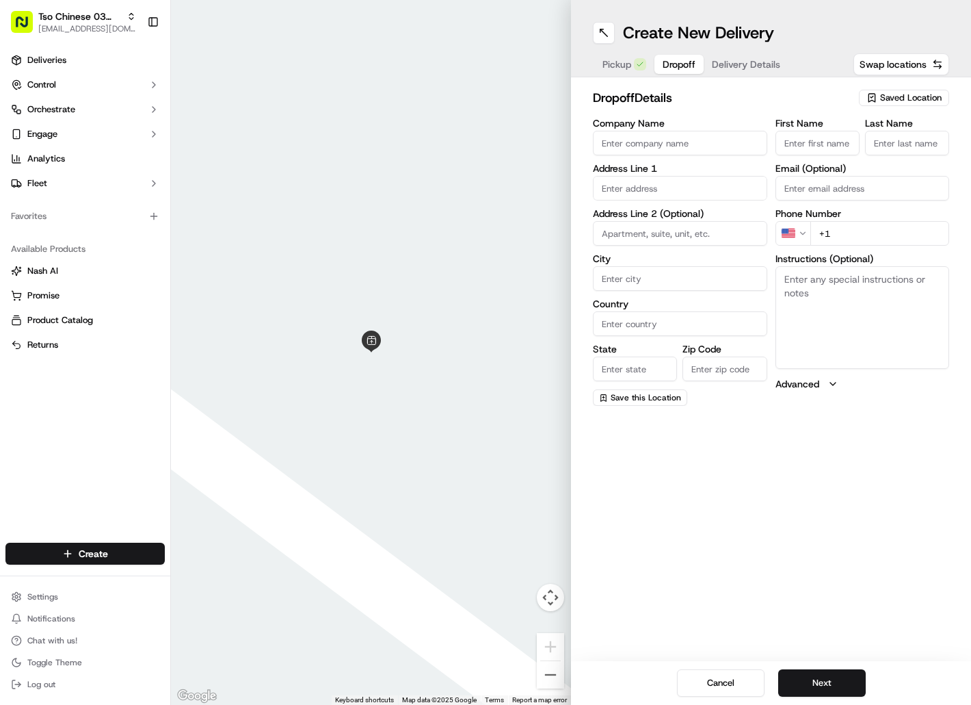
click at [675, 69] on span "Dropoff" at bounding box center [679, 64] width 33 height 14
click at [794, 141] on input "First Name" at bounding box center [818, 143] width 84 height 25
paste input "Skip Baney"
type input "Skip Baney"
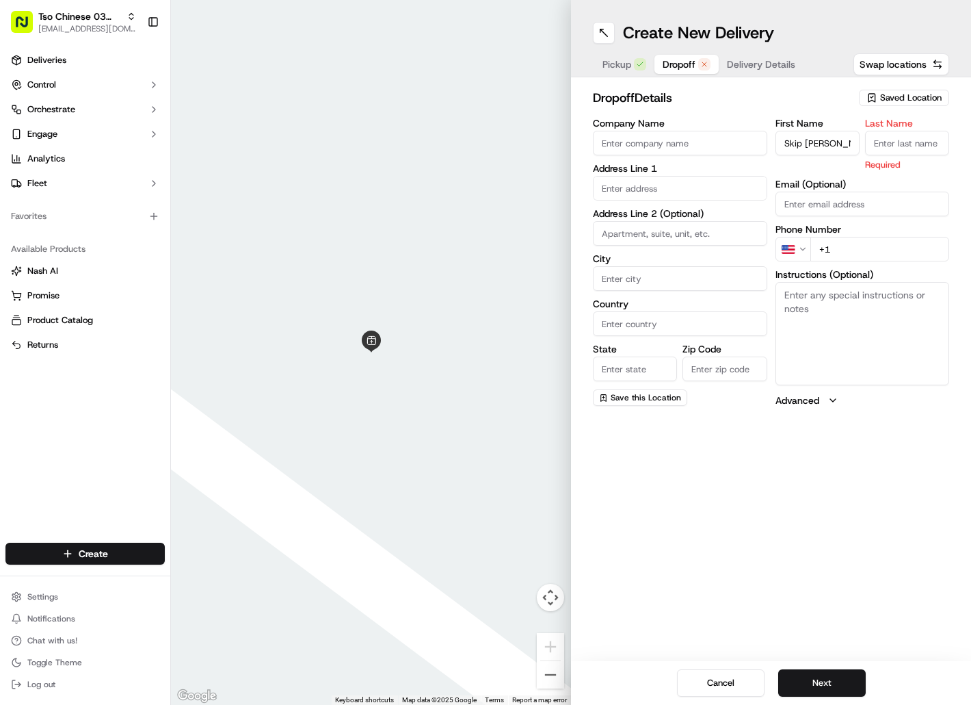
click at [889, 140] on input "Last Name" at bounding box center [907, 143] width 84 height 25
paste input "Skip Baney"
type input "Skip Baney"
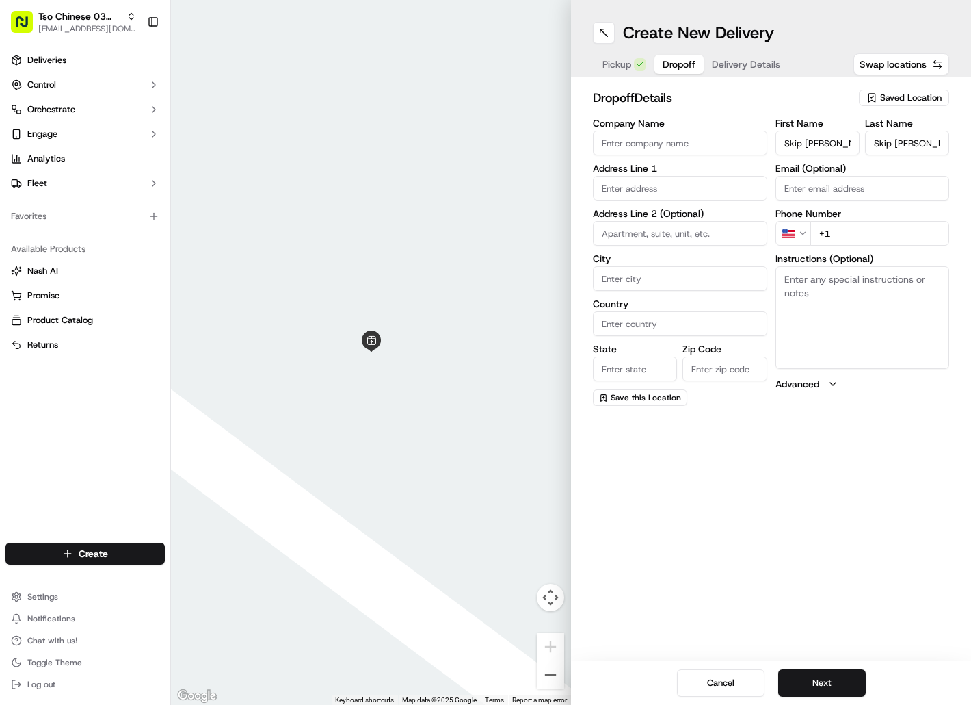
click at [841, 228] on input "+1" at bounding box center [881, 233] width 140 height 25
paste input "512 785 8746"
type input "+1 512 785 8746"
click at [656, 183] on input "text" at bounding box center [680, 188] width 174 height 25
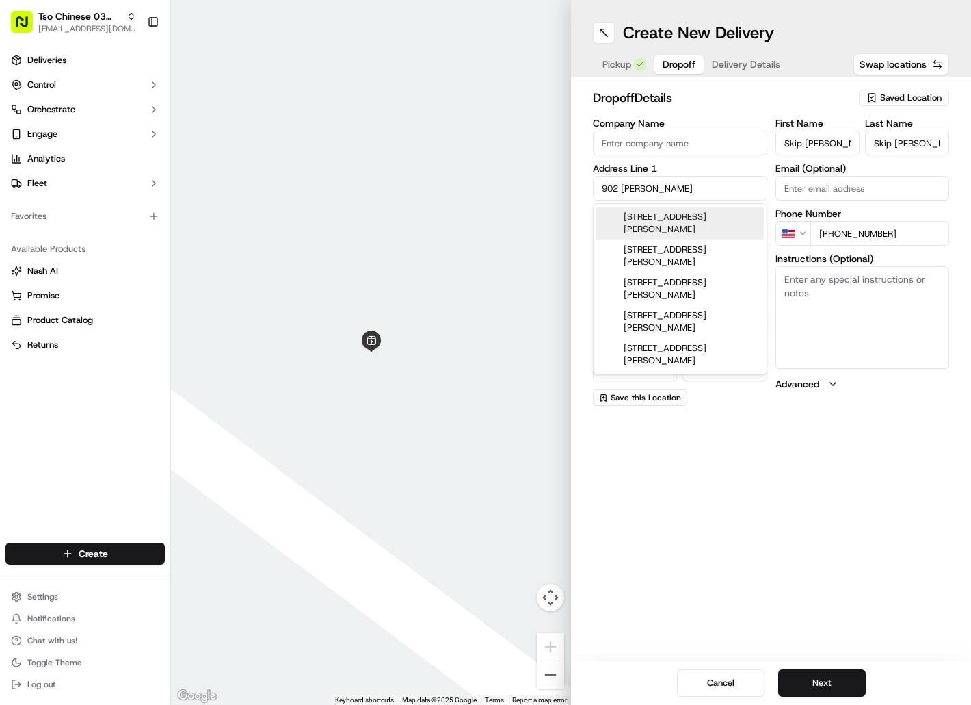
click at [657, 221] on div "902 Ramona Street, Austin, TX" at bounding box center [680, 223] width 168 height 33
type input "902 Ramona St, Austin, TX 78704, USA"
type input "Austin"
type input "[GEOGRAPHIC_DATA]"
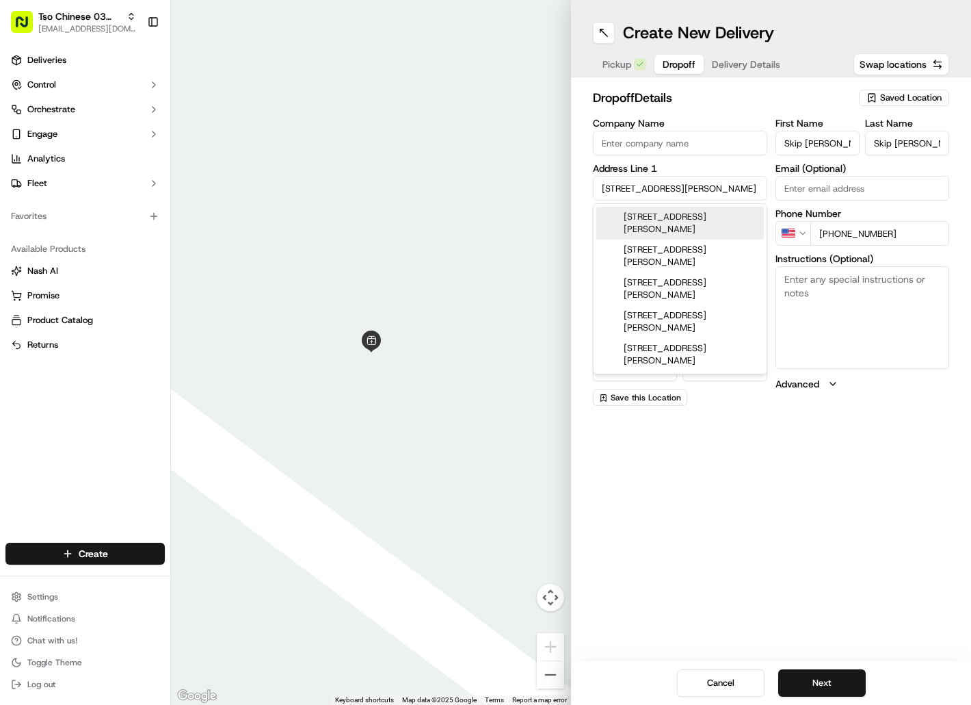
type input "78704"
type input "902 Ramona Street"
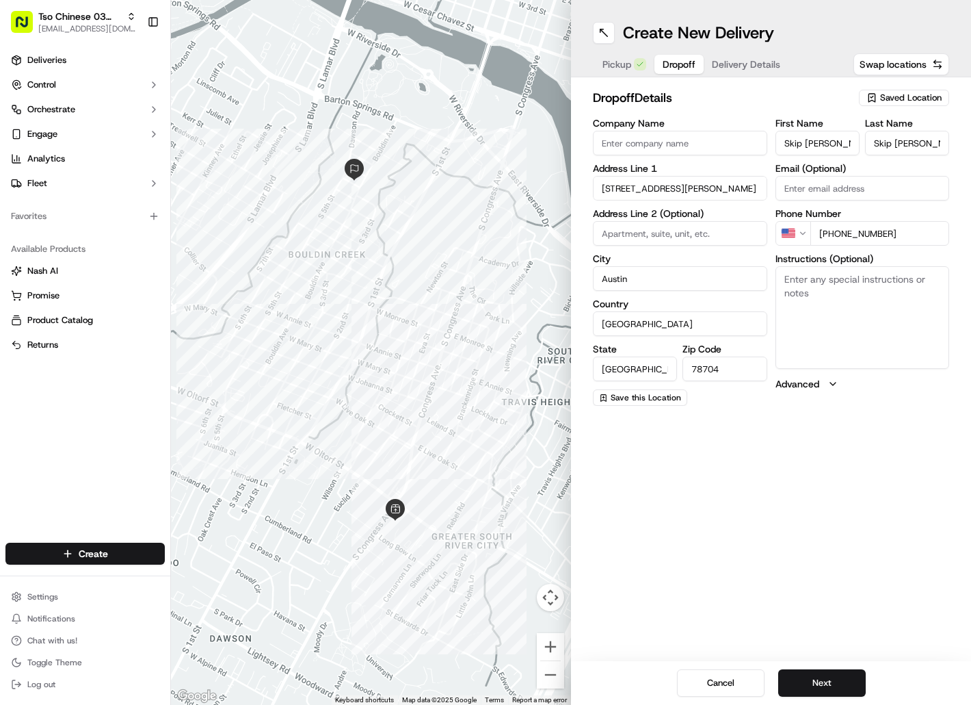
click at [809, 314] on textarea "Instructions (Optional)" at bounding box center [863, 317] width 174 height 103
paste textarea "Drivers must deliver food directly to the customer (unless instructed otherwise…"
click at [809, 314] on textarea "Instructions (Optional)" at bounding box center [863, 317] width 174 height 103
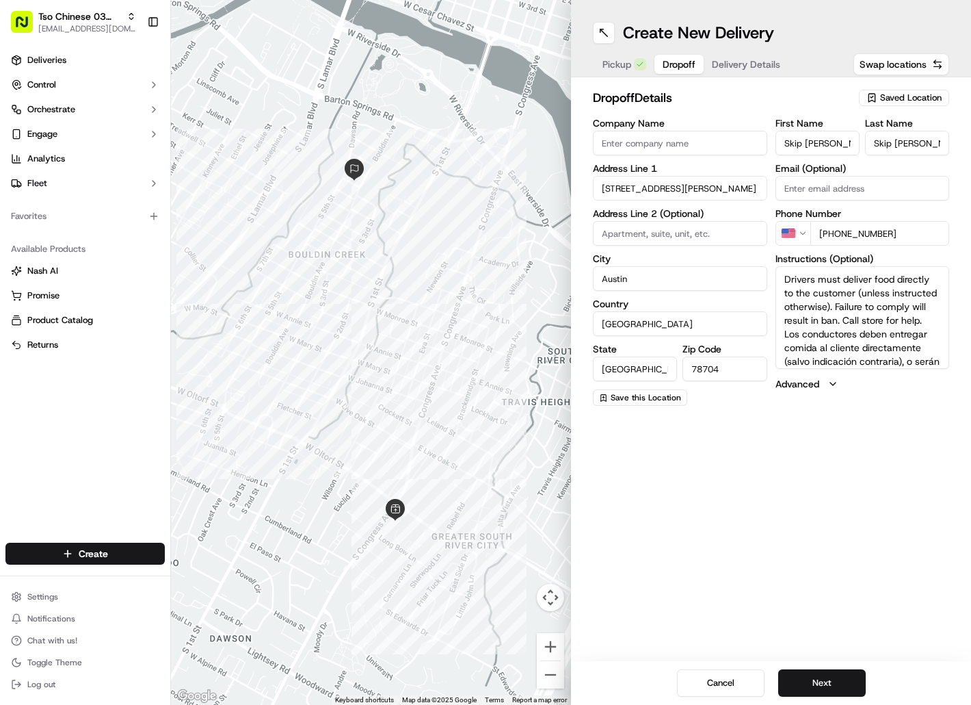
scroll to position [53, 0]
type textarea "Drivers must deliver food directly to the customer (unless instructed otherwise…"
click at [815, 684] on button "Next" at bounding box center [822, 682] width 88 height 27
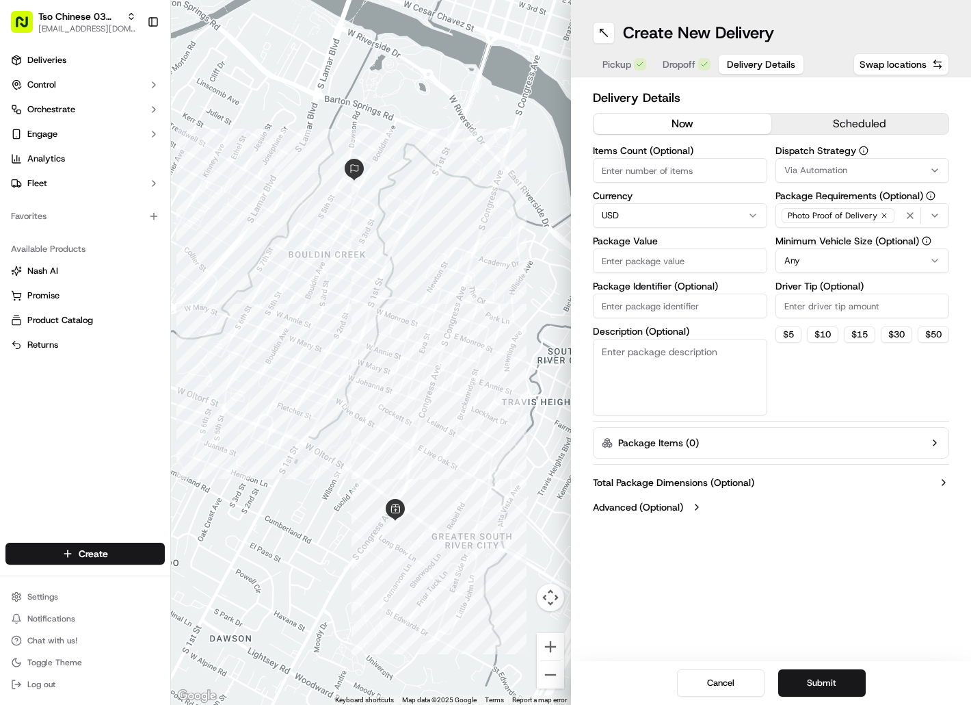
paste input "YOQB78U"
click at [619, 301] on input "YOQB78U" at bounding box center [680, 305] width 174 height 25
type input "YOQB78U"
click at [627, 270] on input "Package Value" at bounding box center [680, 260] width 174 height 25
type input "38.86"
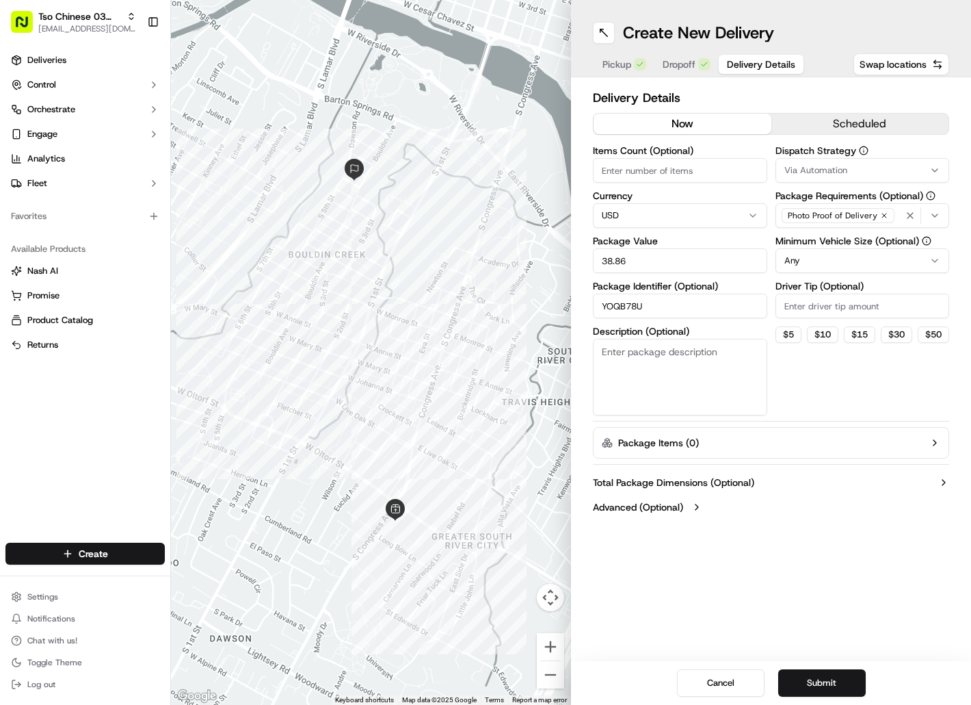
click at [796, 173] on span "Via Automation" at bounding box center [816, 170] width 63 height 12
click at [803, 235] on div "TsoCo Strategy" at bounding box center [873, 245] width 196 height 21
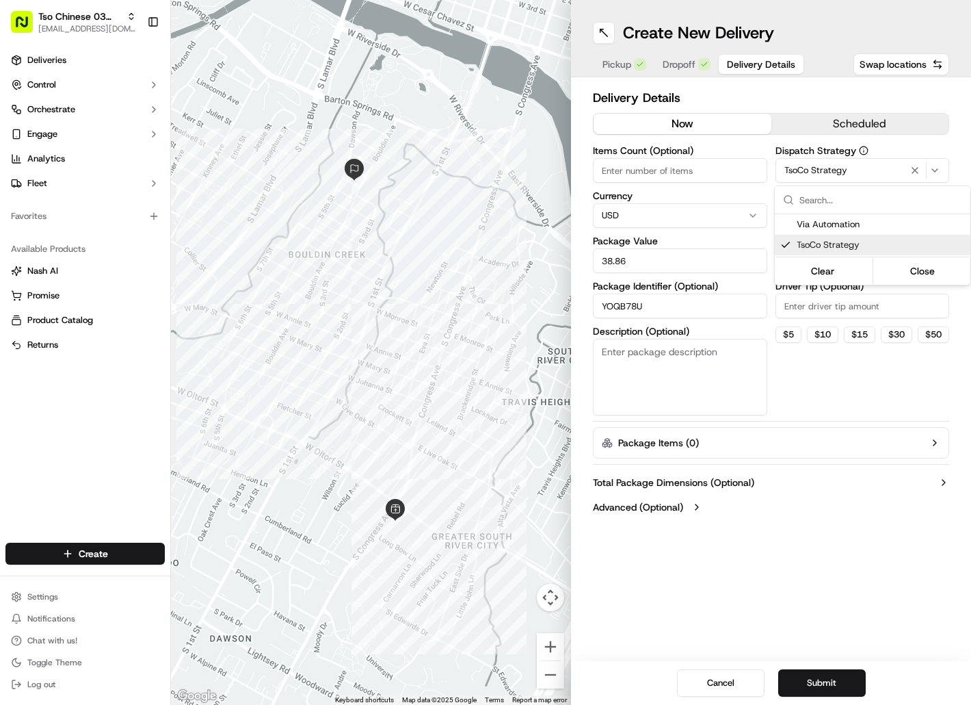
click at [807, 304] on html "Tso Chinese 03 TsoCo hello@tokkicreates.com Toggle Sidebar Deliveries Control O…" at bounding box center [485, 352] width 971 height 705
click at [807, 304] on input "Driver Tip (Optional)" at bounding box center [863, 305] width 174 height 25
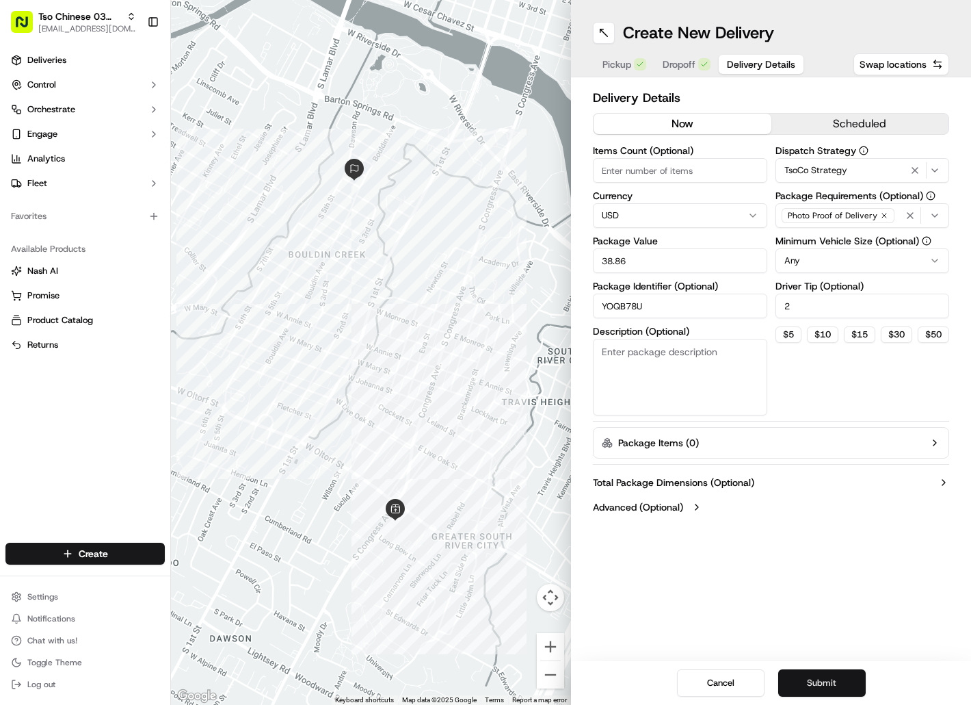
type input "2"
click at [806, 675] on button "Submit" at bounding box center [822, 682] width 88 height 27
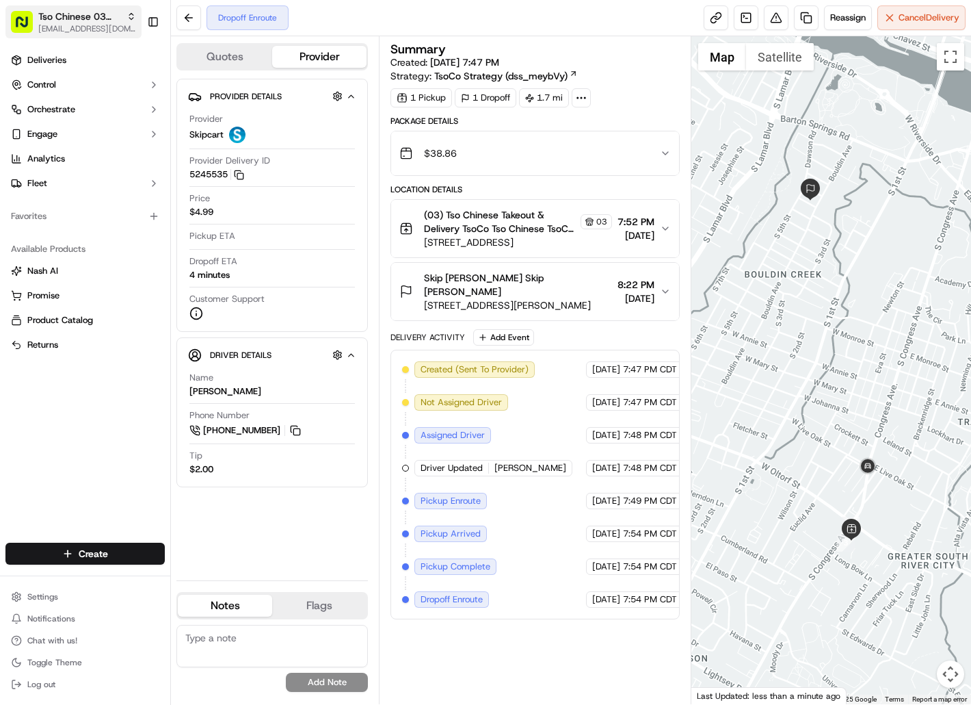
click at [83, 12] on span "Tso Chinese 03 TsoCo" at bounding box center [79, 17] width 83 height 14
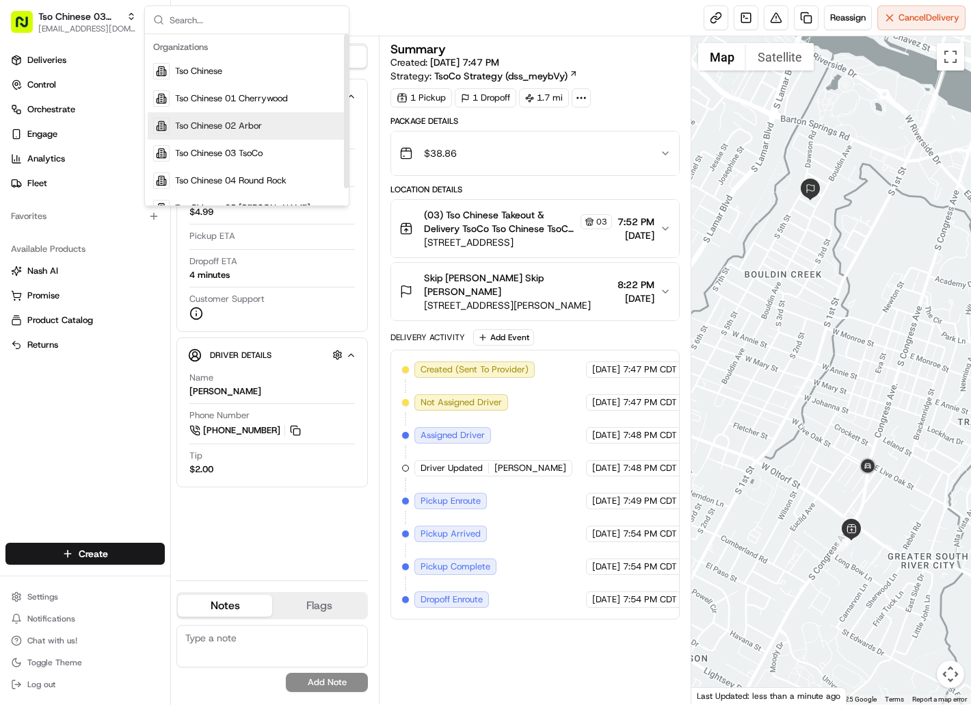
click at [169, 126] on div "Suggestions" at bounding box center [161, 126] width 16 height 16
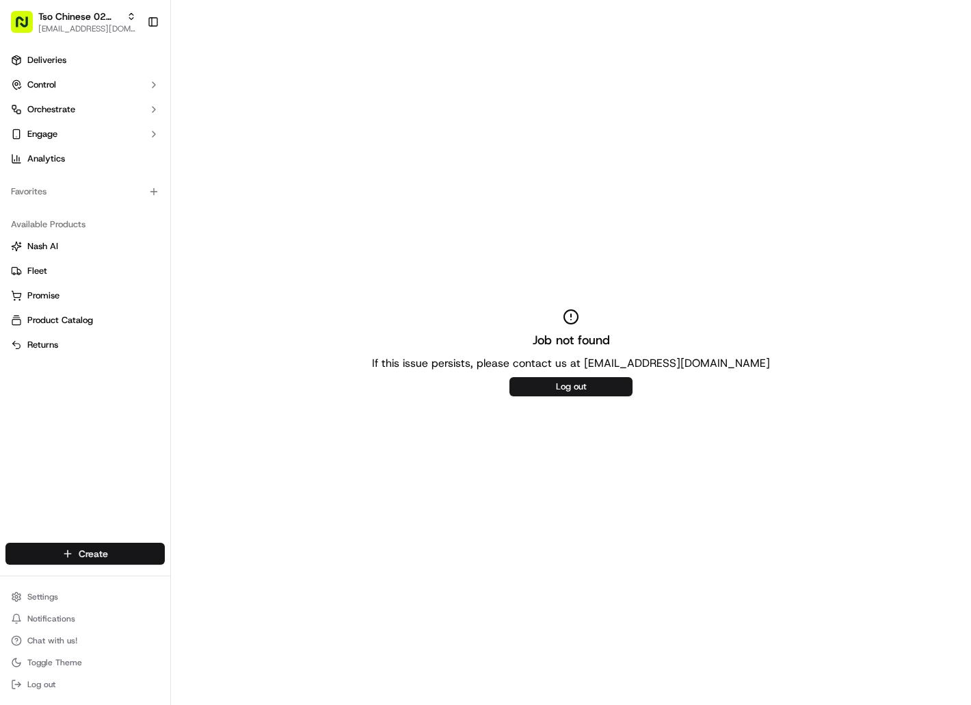
click at [114, 559] on html "Tso Chinese 02 Arbor [EMAIL_ADDRESS][DOMAIN_NAME] Toggle Sidebar Deliveries Con…" at bounding box center [485, 352] width 971 height 705
click at [203, 583] on link "Delivery" at bounding box center [247, 578] width 153 height 25
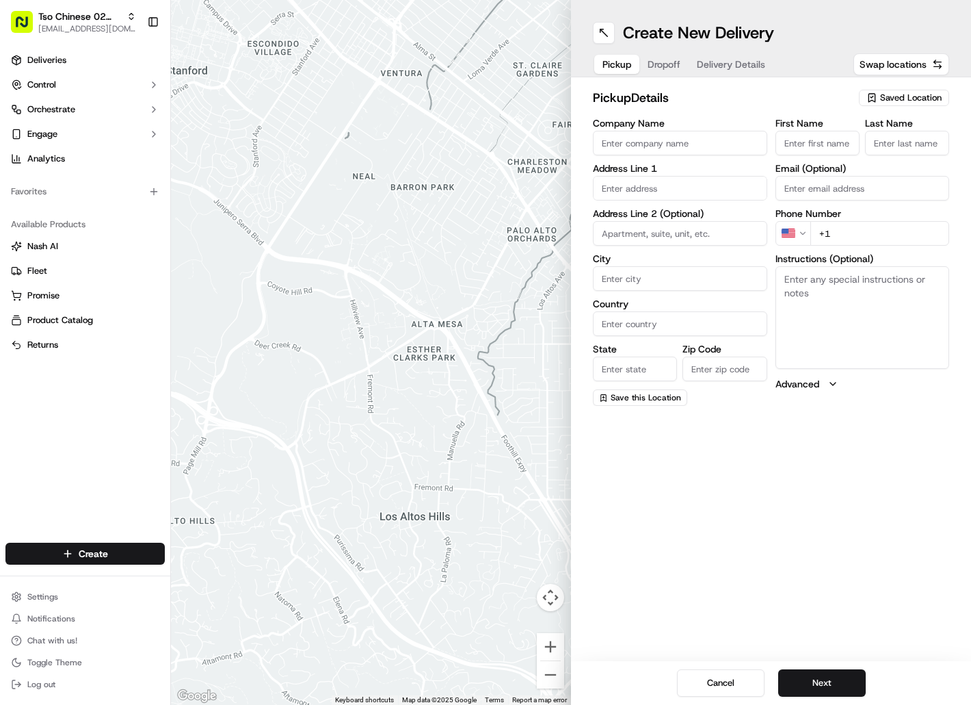
click at [882, 100] on span "Saved Location" at bounding box center [911, 98] width 62 height 12
click at [876, 150] on span "(02) Tso Chinese Takeout & Delivery [GEOGRAPHIC_DATA] (02)" at bounding box center [881, 155] width 168 height 25
type input "(02) Tso Chinese Takeout & Delivery [GEOGRAPHIC_DATA]"
type input "[STREET_ADDRESS]"
type input "Bldg E Ste 402"
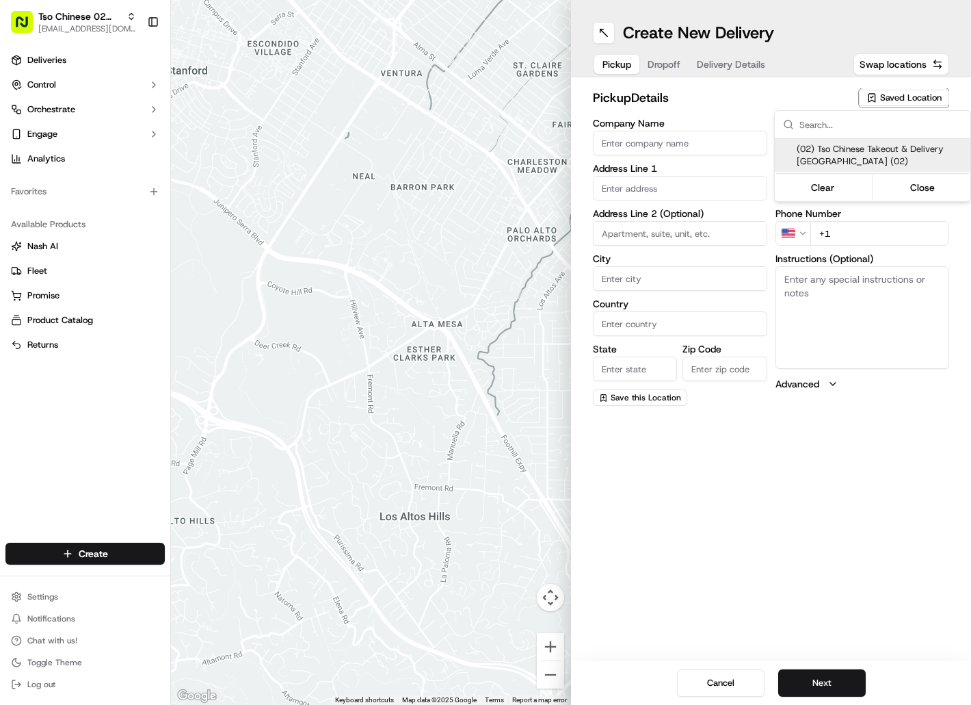
type input "Austin"
type input "US"
type input "[GEOGRAPHIC_DATA]"
type input "78759"
type input "Tso Chinese"
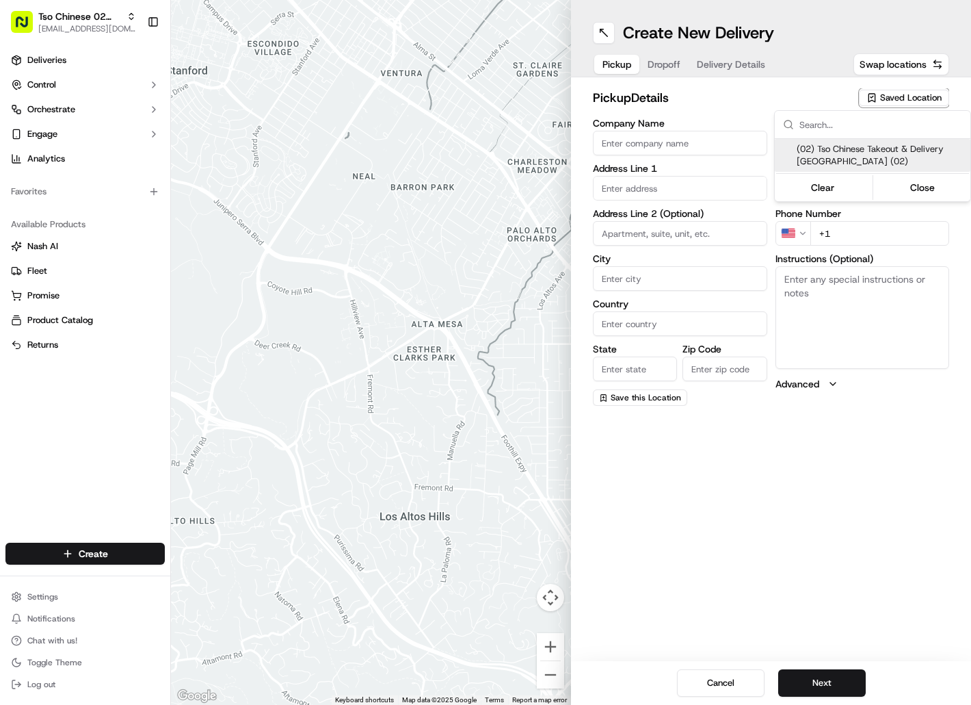
type input "Arboretum Crossing Manager"
type input "[EMAIL_ADDRESS][DOMAIN_NAME]"
type input "[PHONE_NUMBER]"
type textarea "Submit a picture displaying address & food as Proof of Delivery. Envía una foto…"
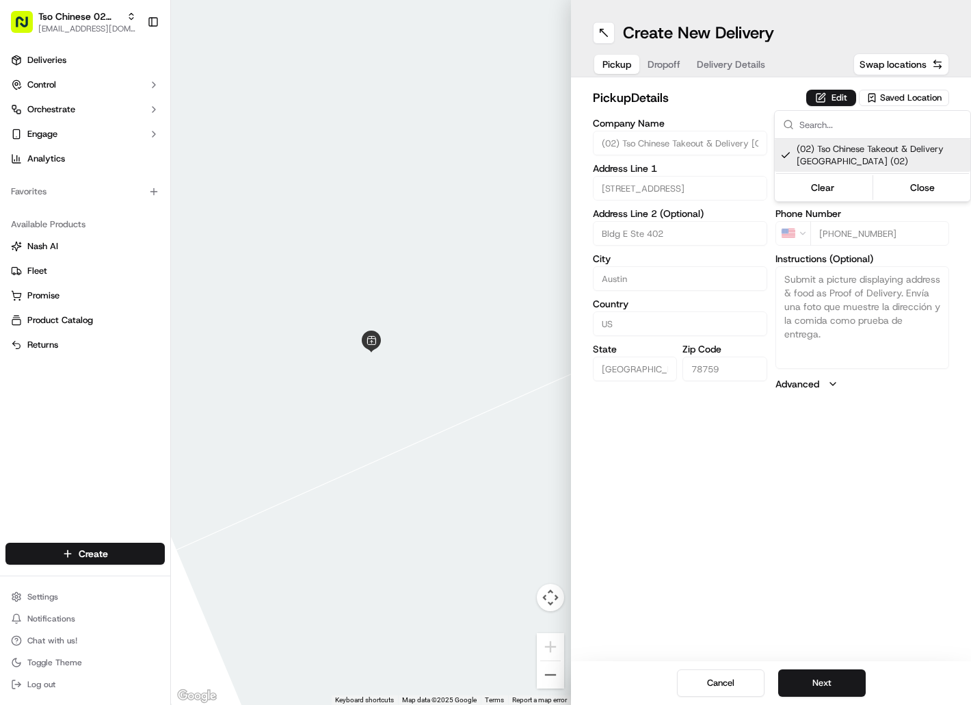
click at [666, 62] on html "Tso Chinese 02 Arbor [EMAIL_ADDRESS][DOMAIN_NAME] Toggle Sidebar Deliveries Con…" at bounding box center [485, 352] width 971 height 705
click at [666, 62] on span "Dropoff" at bounding box center [664, 64] width 33 height 14
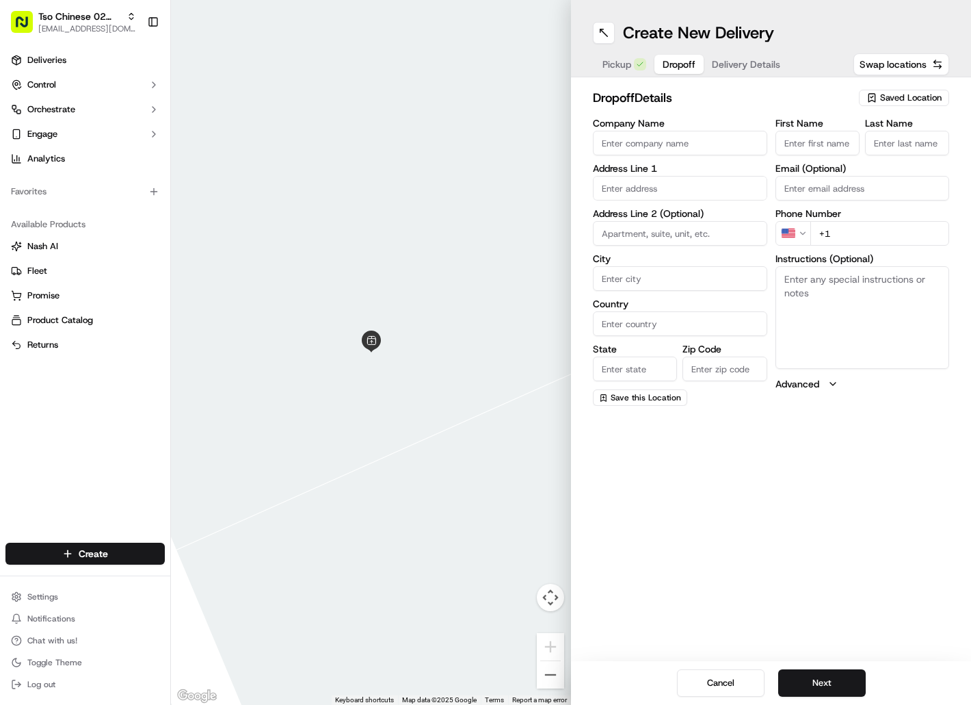
paste input "lauren brown"
click at [825, 142] on input "lauren brown" at bounding box center [818, 143] width 84 height 25
type input "lauren brown"
paste input "lauren brown"
click at [903, 142] on input "lauren brown" at bounding box center [907, 143] width 84 height 25
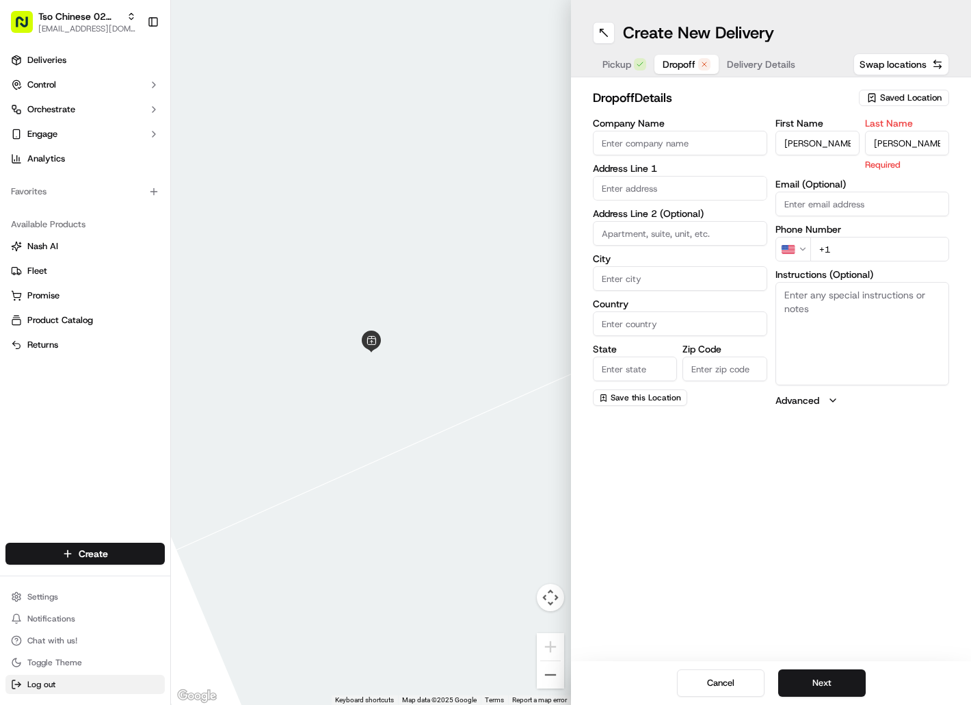
type input "lauren brown"
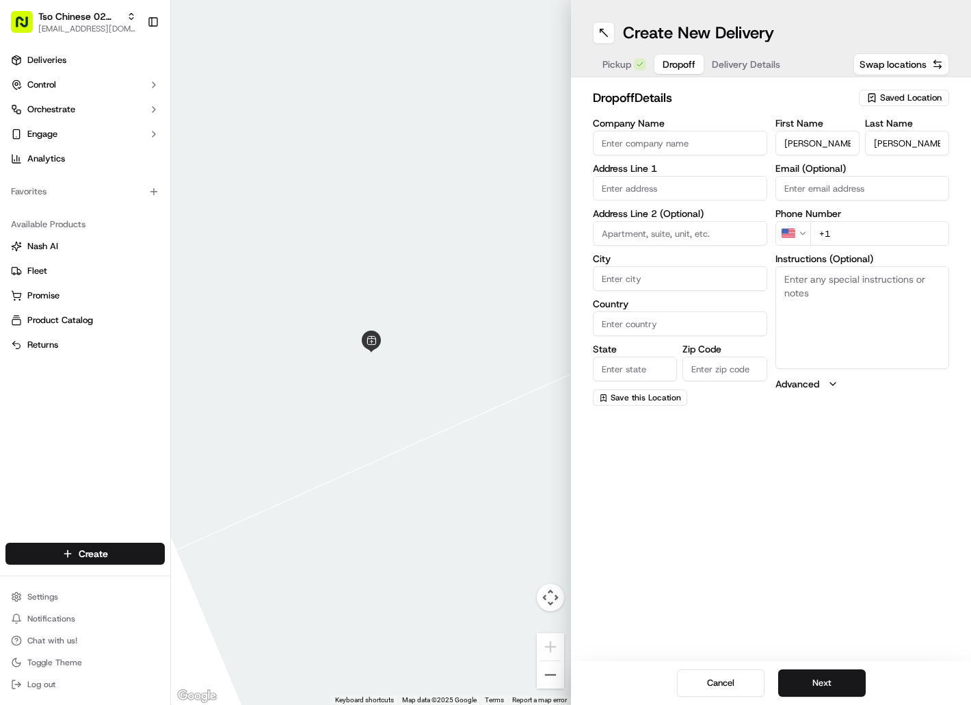
click at [847, 229] on input "+1" at bounding box center [881, 233] width 140 height 25
paste input "512 623 9690"
type input "+1 512 623 9690"
click at [697, 196] on input "text" at bounding box center [680, 188] width 174 height 25
type input "9617 Great Hills Trail"
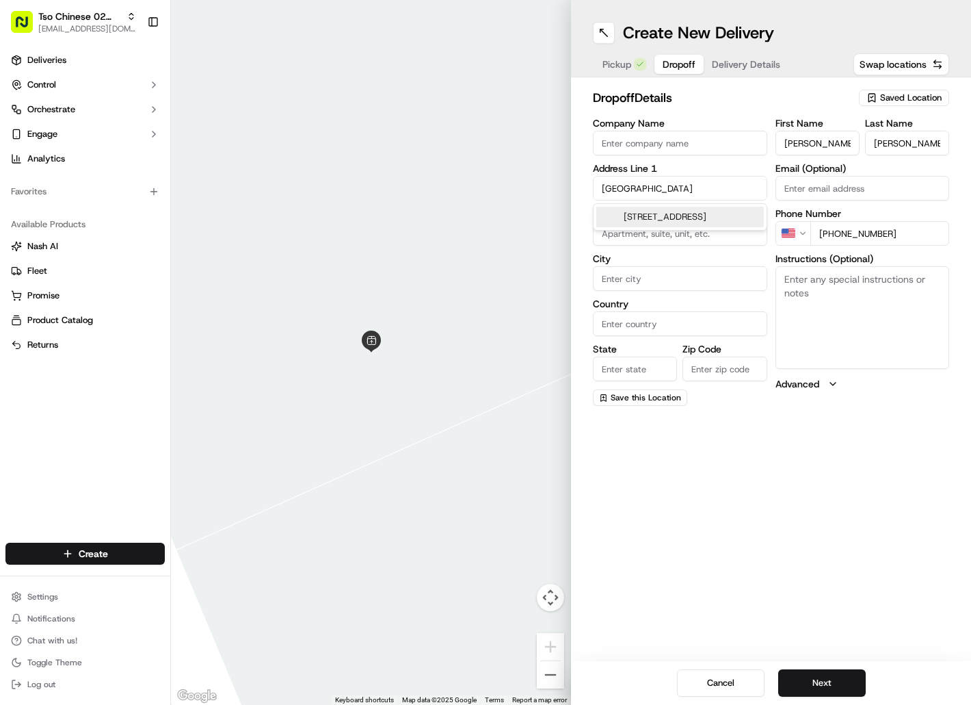
type input "Austin"
type input "[GEOGRAPHIC_DATA]"
type input "78759"
click at [708, 221] on div "9617 Great Hills Trail, Austin, TX" at bounding box center [680, 217] width 168 height 21
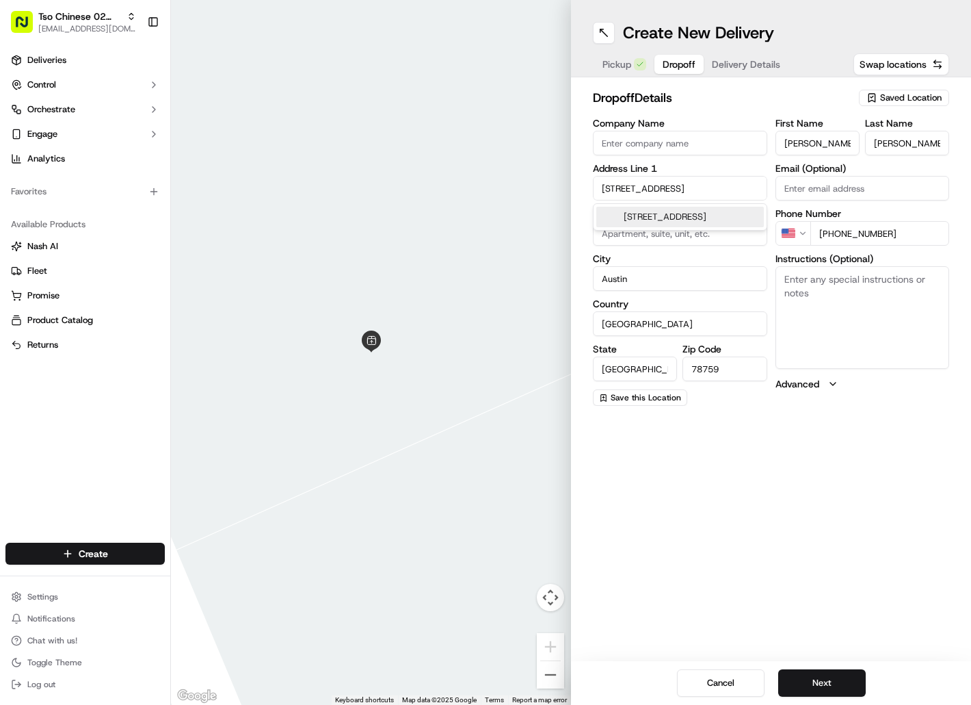
type input "9617 Great Hills Trail"
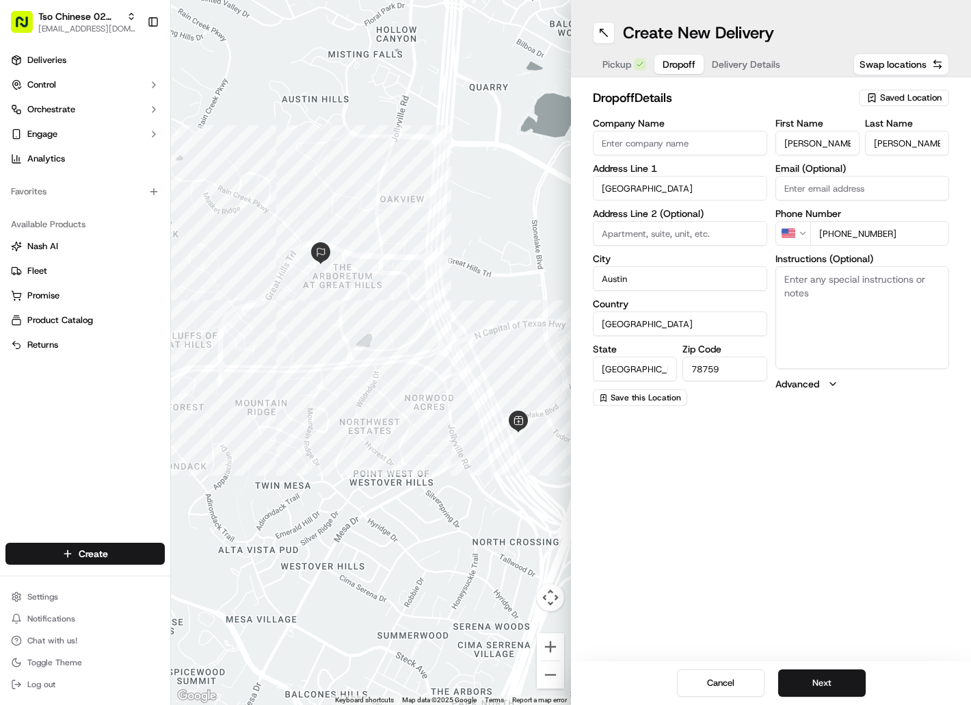
click at [804, 286] on textarea "Instructions (Optional)" at bounding box center [863, 317] width 174 height 103
paste textarea "building 16 apartment 1633"
paste textarea "when you enter the apartment complex and pass the front office, drive straight …"
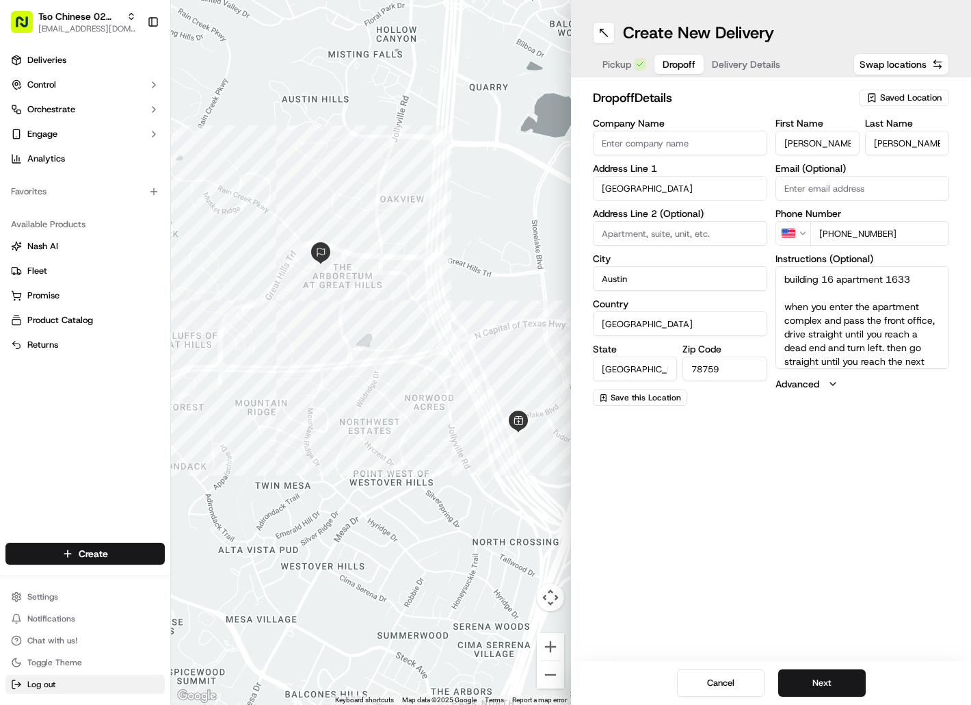
scroll to position [40, 0]
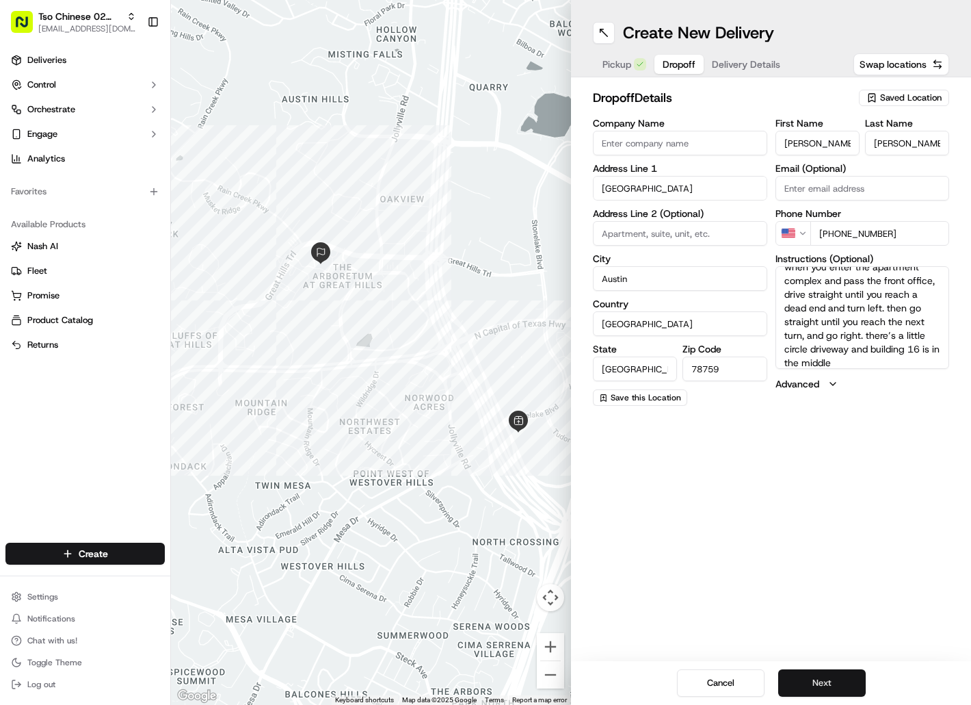
type textarea "building 16 apartment 1633 when you enter the apartment complex and pass the fr…"
click at [800, 683] on button "Next" at bounding box center [822, 682] width 88 height 27
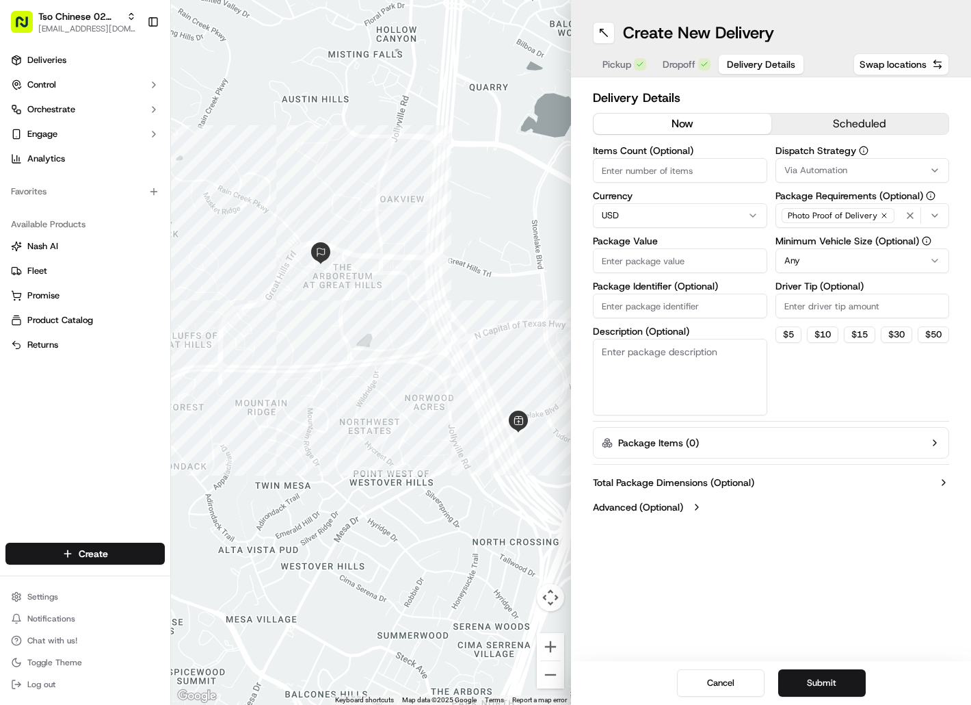
paste input "UHBGEGQ"
click at [652, 306] on input "UHBGEGQ" at bounding box center [680, 305] width 174 height 25
type input "UHBGEGQ"
click at [653, 263] on input "Package Value" at bounding box center [680, 260] width 174 height 25
type input "38.75"
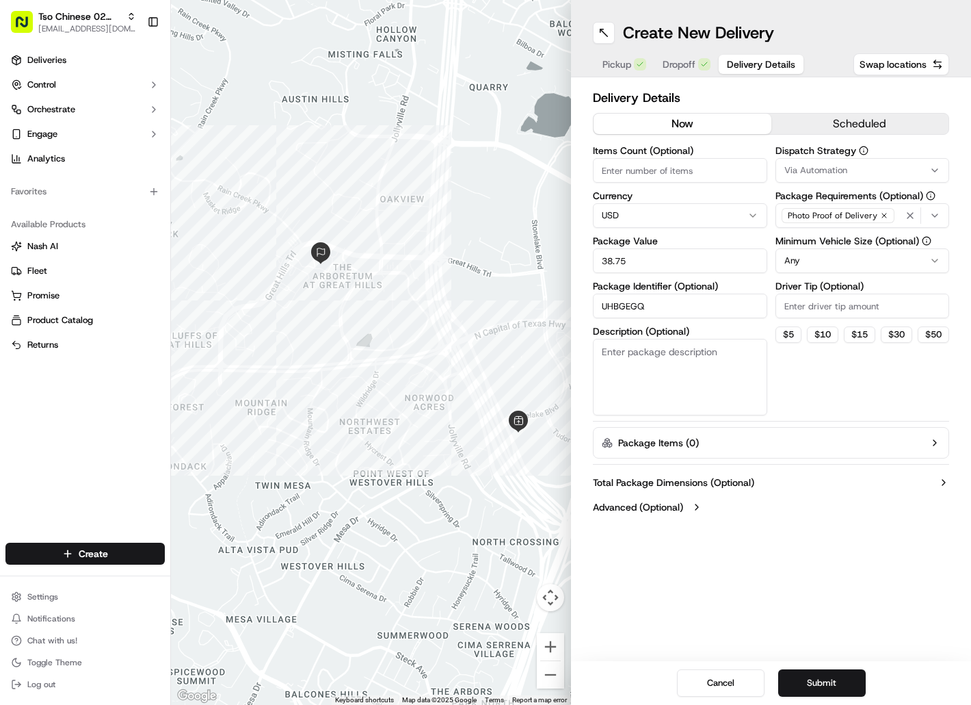
click at [893, 170] on div "Via Automation" at bounding box center [863, 170] width 168 height 12
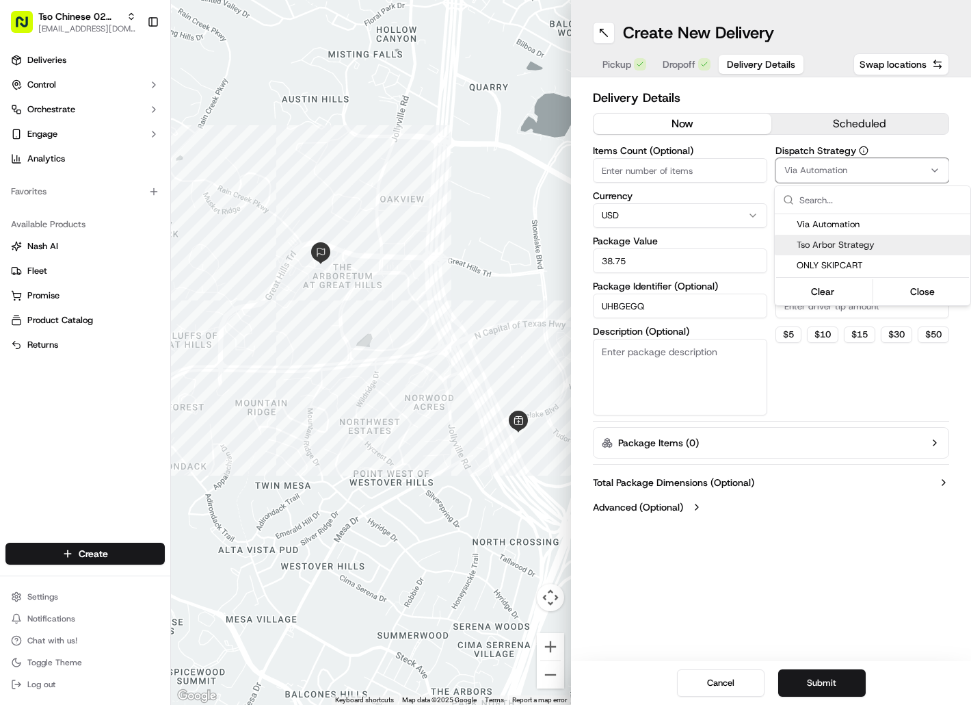
click at [886, 237] on div "Tso Arbor Strategy" at bounding box center [873, 245] width 196 height 21
click at [849, 323] on html "Tso Chinese 02 Arbor hello@tokkicreates.com Toggle Sidebar Deliveries Control O…" at bounding box center [485, 352] width 971 height 705
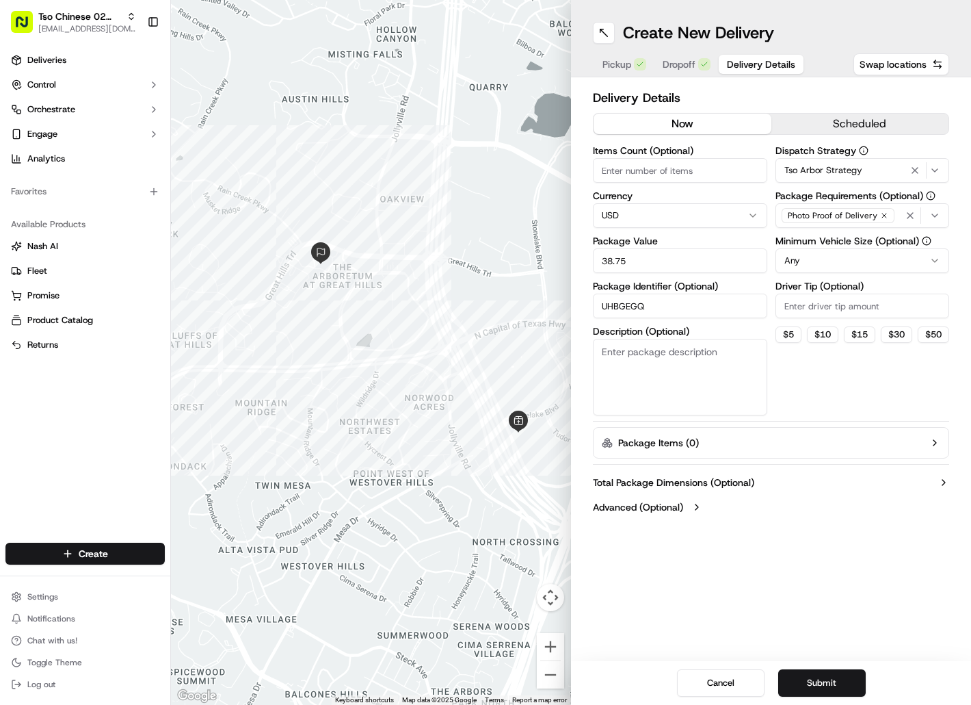
click at [849, 310] on input "Driver Tip (Optional)" at bounding box center [863, 305] width 174 height 25
type input "2"
click at [806, 672] on button "Submit" at bounding box center [822, 682] width 88 height 27
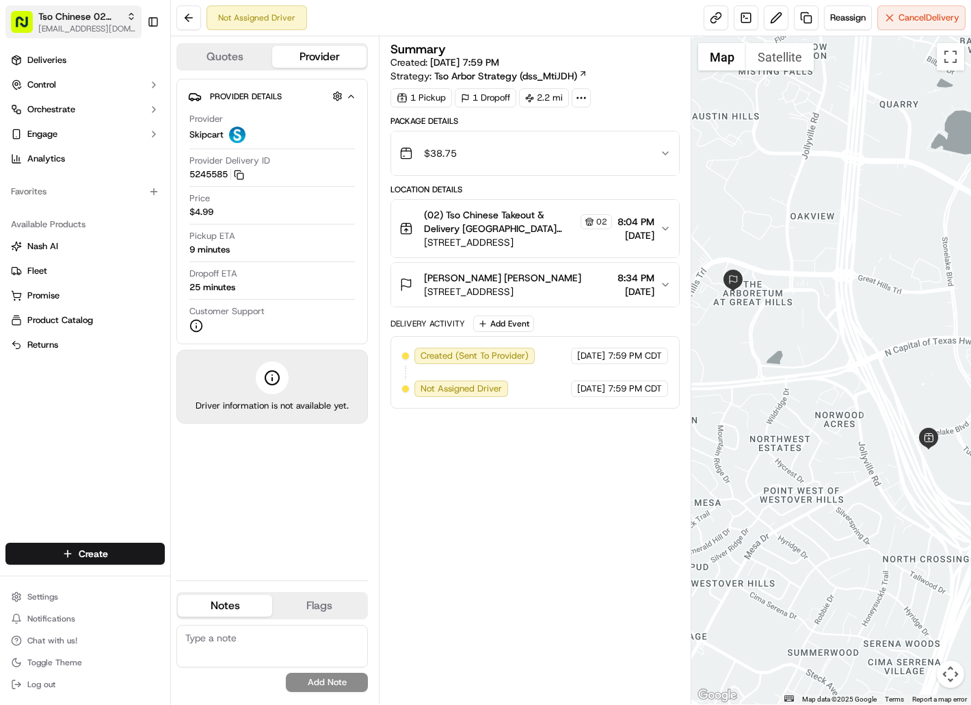
click at [92, 23] on span "[EMAIL_ADDRESS][DOMAIN_NAME]" at bounding box center [87, 28] width 98 height 11
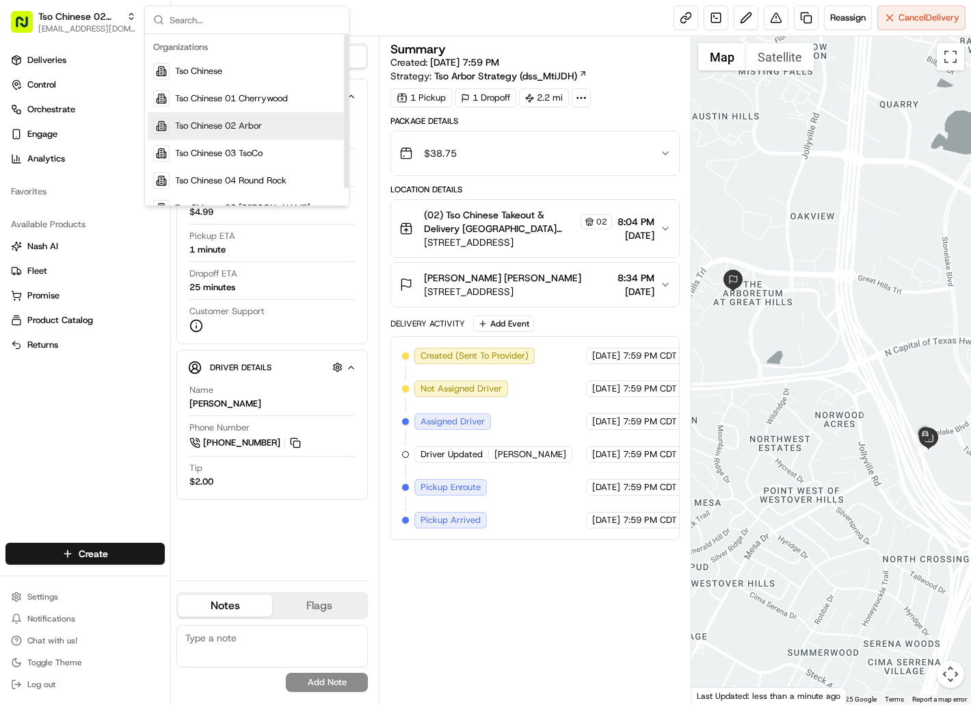
click at [213, 126] on span "Tso Chinese 02 Arbor" at bounding box center [218, 126] width 87 height 12
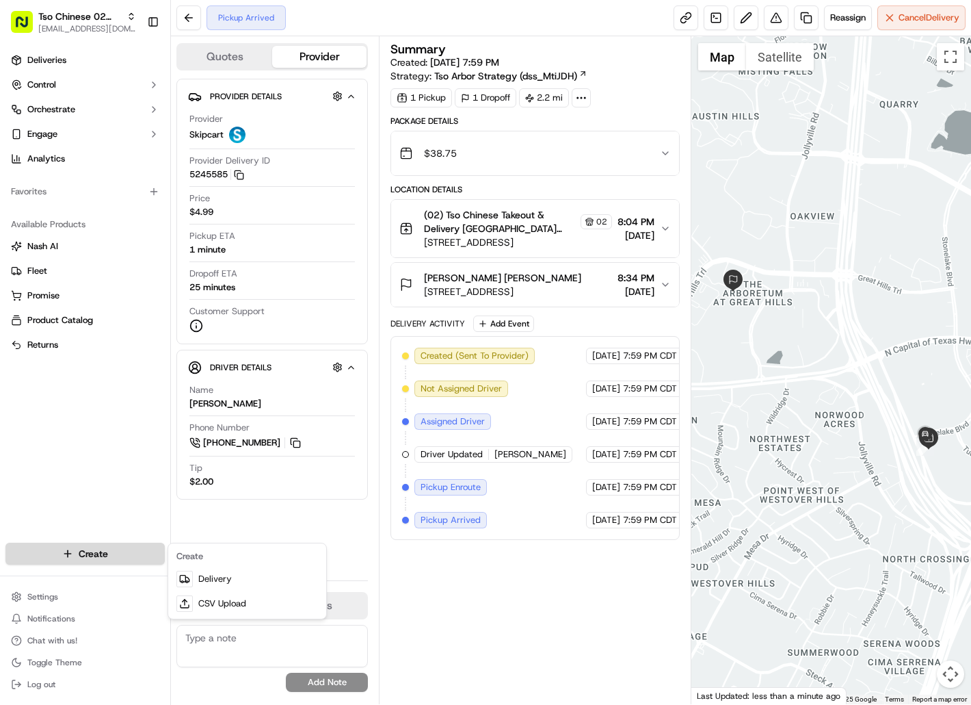
click at [131, 557] on html "Tso Chinese 02 Arbor hello@tokkicreates.com Toggle Sidebar Deliveries Control O…" at bounding box center [485, 352] width 971 height 705
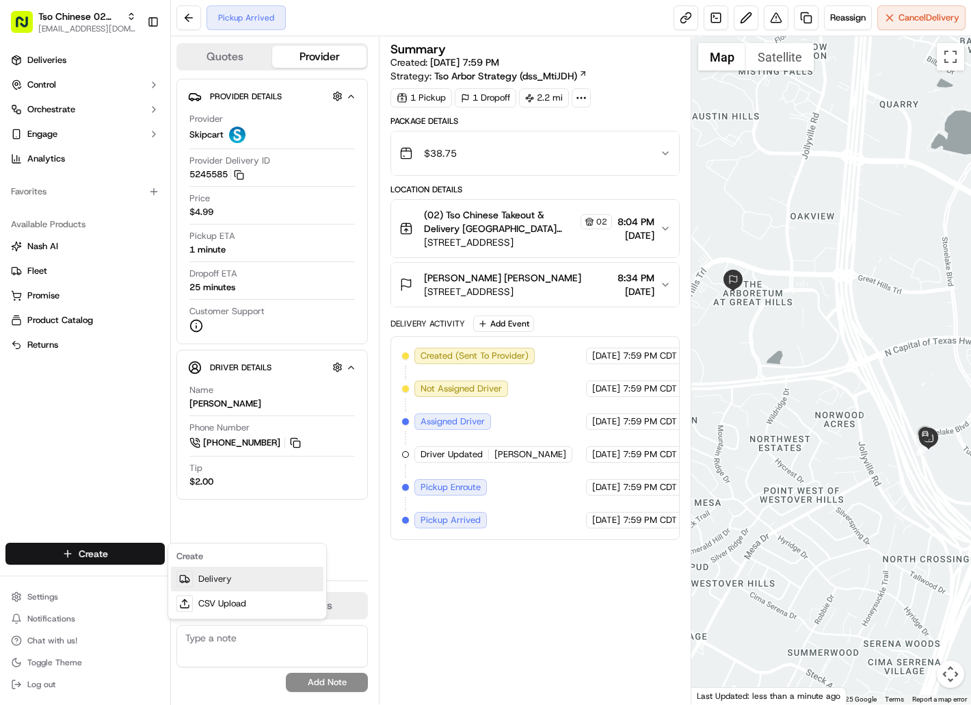
click at [218, 568] on link "Delivery" at bounding box center [247, 578] width 153 height 25
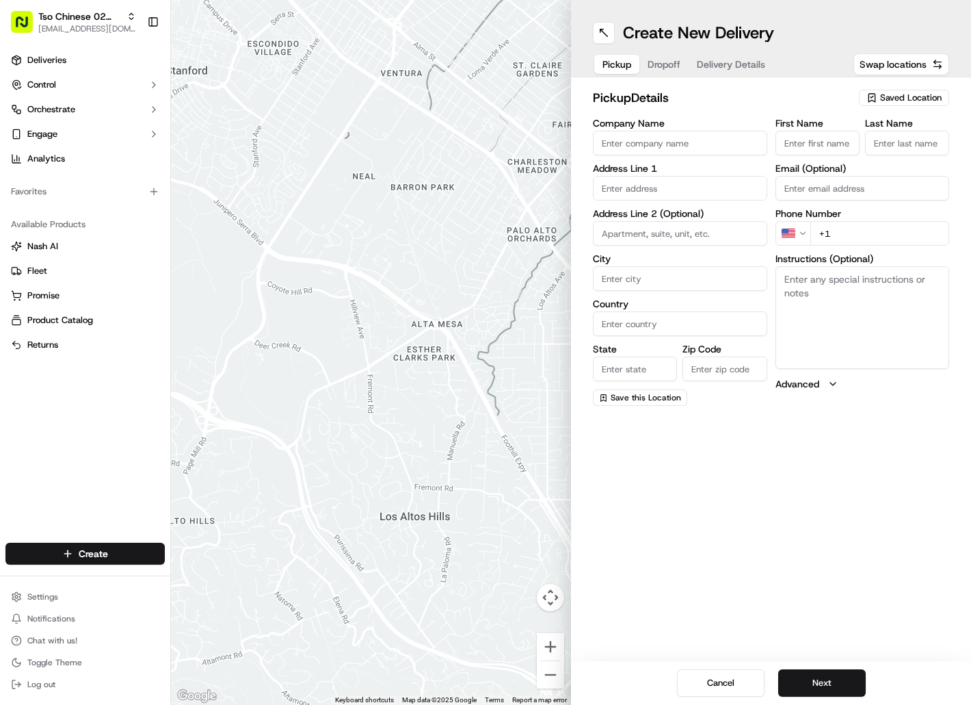
click at [900, 104] on div "Saved Location" at bounding box center [904, 98] width 90 height 16
click at [902, 150] on span "(02) Tso Chinese Takeout & Delivery [GEOGRAPHIC_DATA] (02)" at bounding box center [881, 155] width 168 height 25
type input "(02) Tso Chinese Takeout & Delivery [GEOGRAPHIC_DATA]"
type input "[STREET_ADDRESS]"
type input "Bldg E Ste 402"
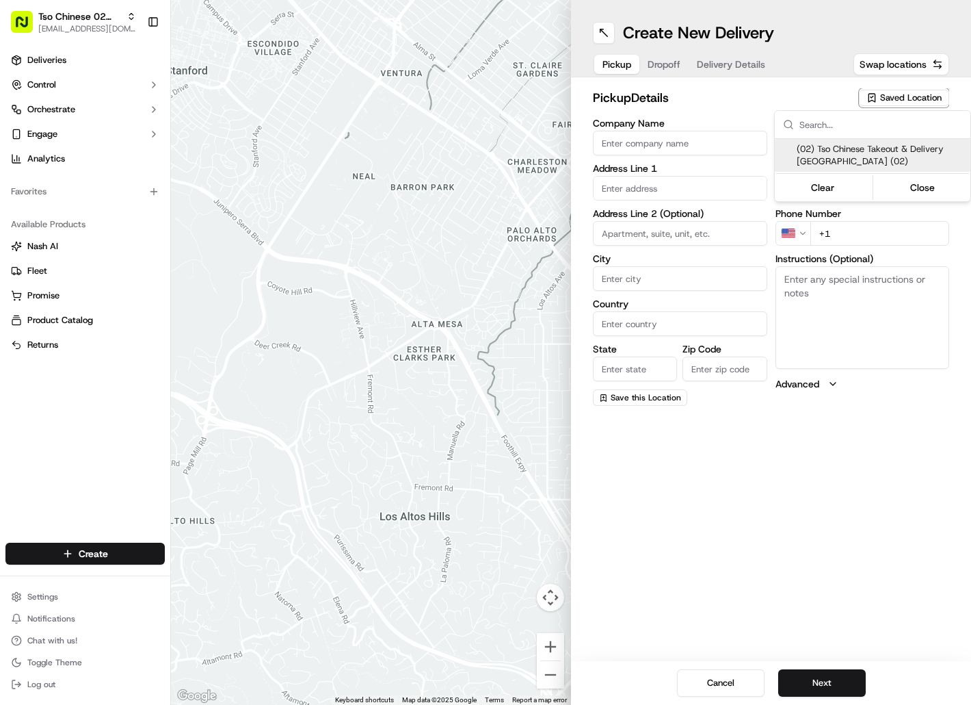
type input "Austin"
type input "US"
type input "[GEOGRAPHIC_DATA]"
type input "78759"
type input "Tso Chinese"
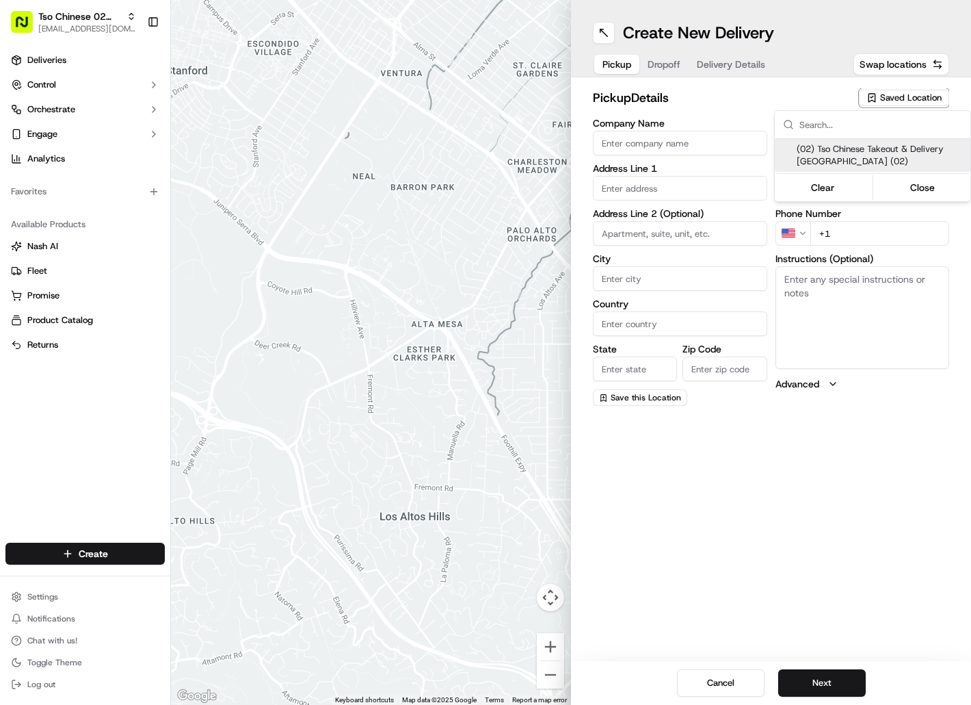
type input "Arboretum Crossing Manager"
type input "[EMAIL_ADDRESS][DOMAIN_NAME]"
type input "[PHONE_NUMBER]"
type textarea "Submit a picture displaying address & food as Proof of Delivery. Envía una foto…"
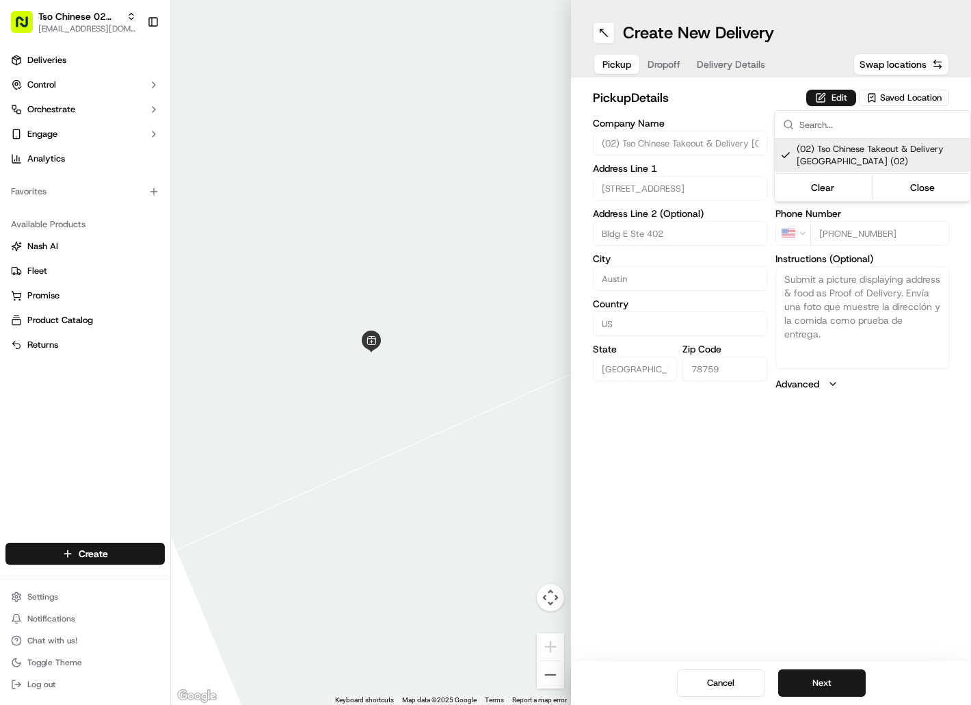
click at [675, 64] on html "Tso Chinese 02 Arbor [EMAIL_ADDRESS][DOMAIN_NAME] Toggle Sidebar Deliveries Con…" at bounding box center [485, 352] width 971 height 705
click at [675, 64] on span "Dropoff" at bounding box center [664, 64] width 33 height 14
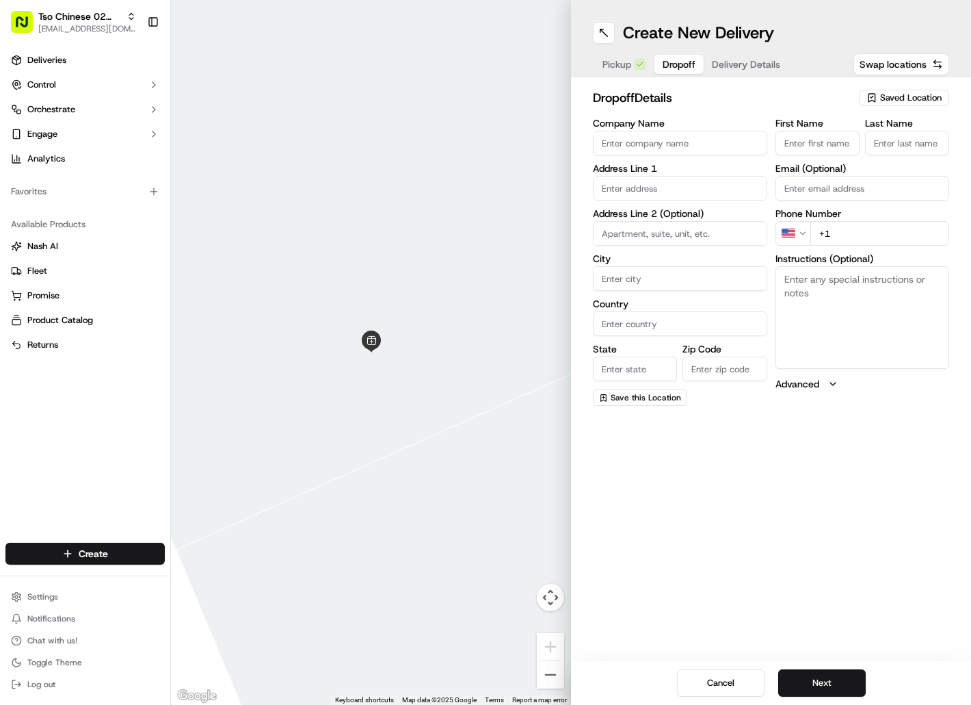
click at [807, 143] on input "First Name" at bounding box center [818, 143] width 84 height 25
paste input "Kimi Walters"
type input "Kimi Walters"
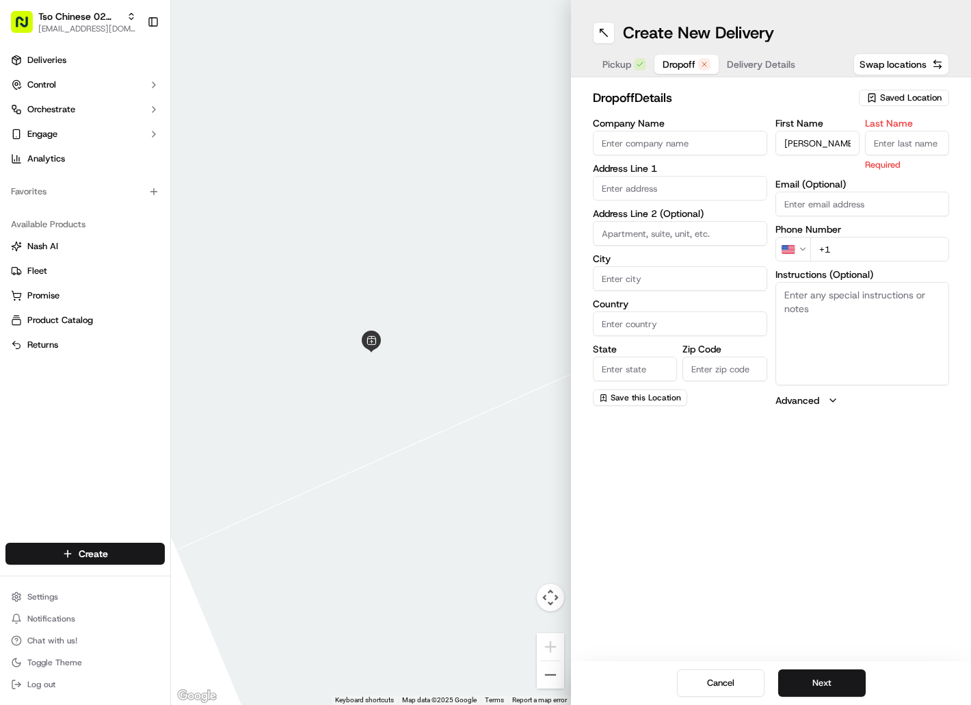
click at [883, 136] on input "Last Name" at bounding box center [907, 143] width 84 height 25
paste input "Kimi Walters"
type input "Kimi Waltersa"
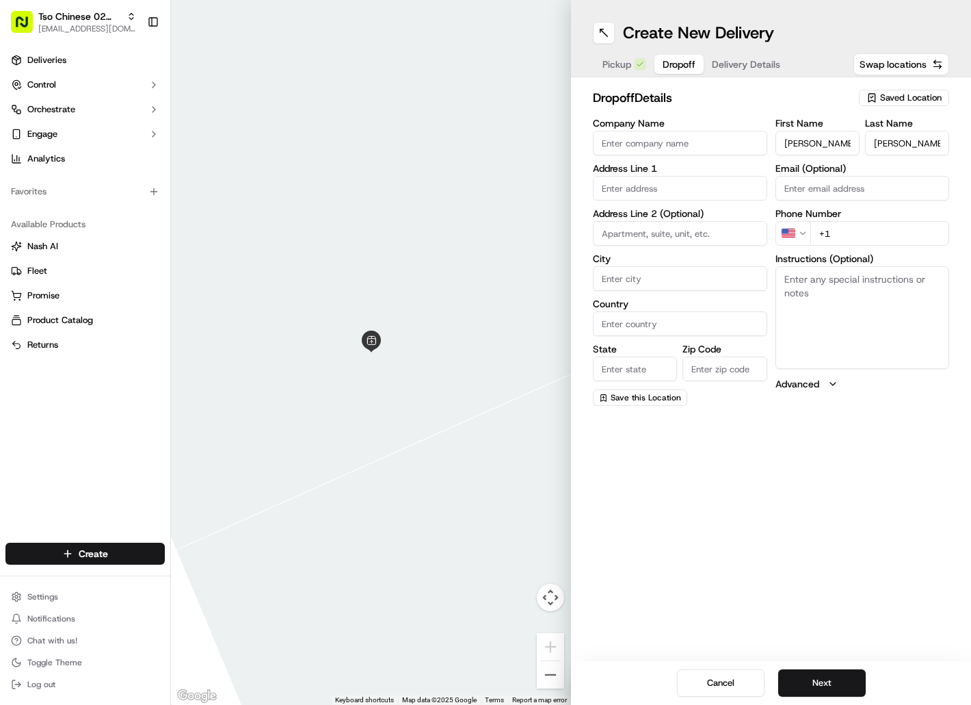
click at [839, 233] on input "+1" at bounding box center [881, 233] width 140 height 25
paste input "713 256 8840"
type input "+1 713 256 8840"
click at [691, 192] on input "text" at bounding box center [680, 188] width 174 height 25
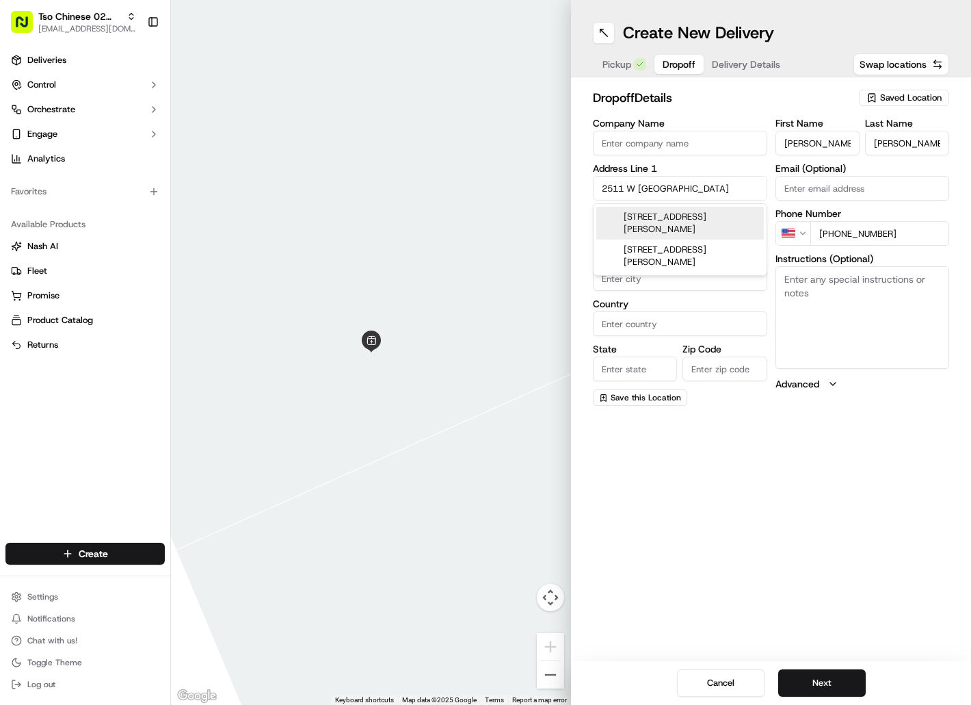
click at [691, 211] on div "2511 West Braker Lane, Austin, TX" at bounding box center [680, 223] width 168 height 33
type input "2511 W Braker Ln, Austin, TX 78758, USA"
type input "Austin"
type input "[GEOGRAPHIC_DATA]"
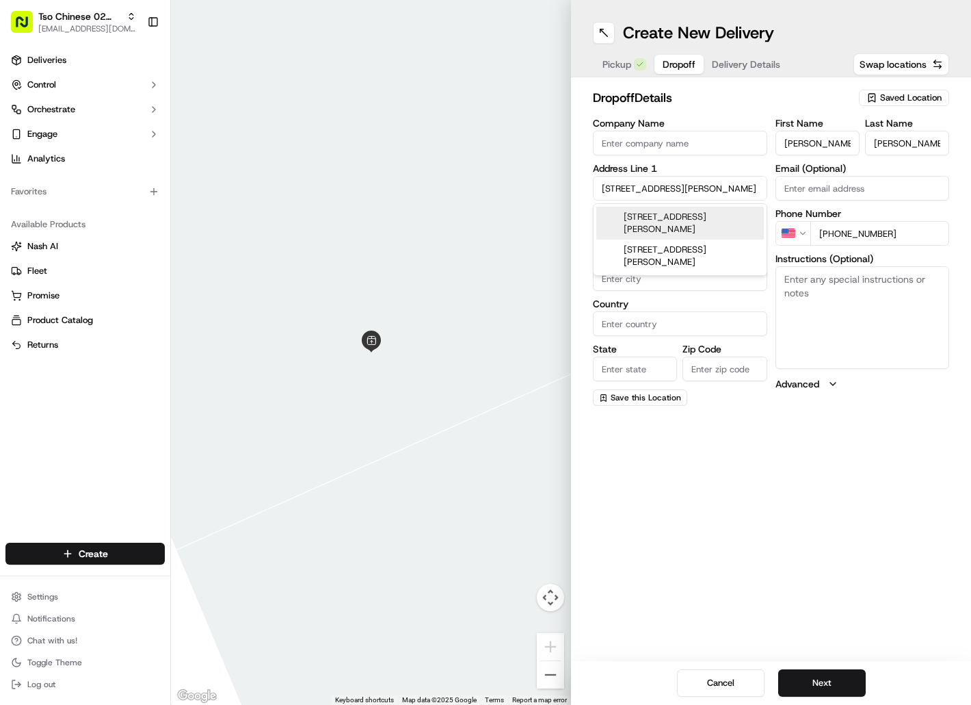
type input "78758"
type input "2511 West Braker Lane"
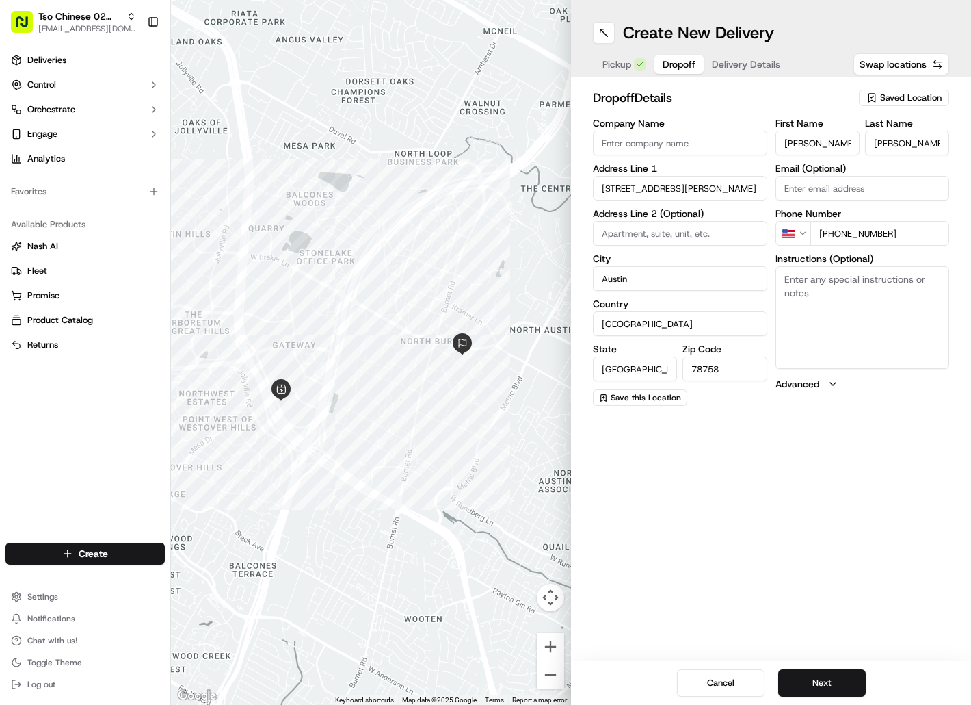
click at [791, 285] on textarea "Instructions (Optional)" at bounding box center [863, 317] width 174 height 103
paste textarea "The Copeland"
paste textarea "Apt 272"
paste textarea "Meet in parking garage at the elevator lobby doors"
paste textarea "Drivers must deliver food directly to the customer (unless instructed otherwise…"
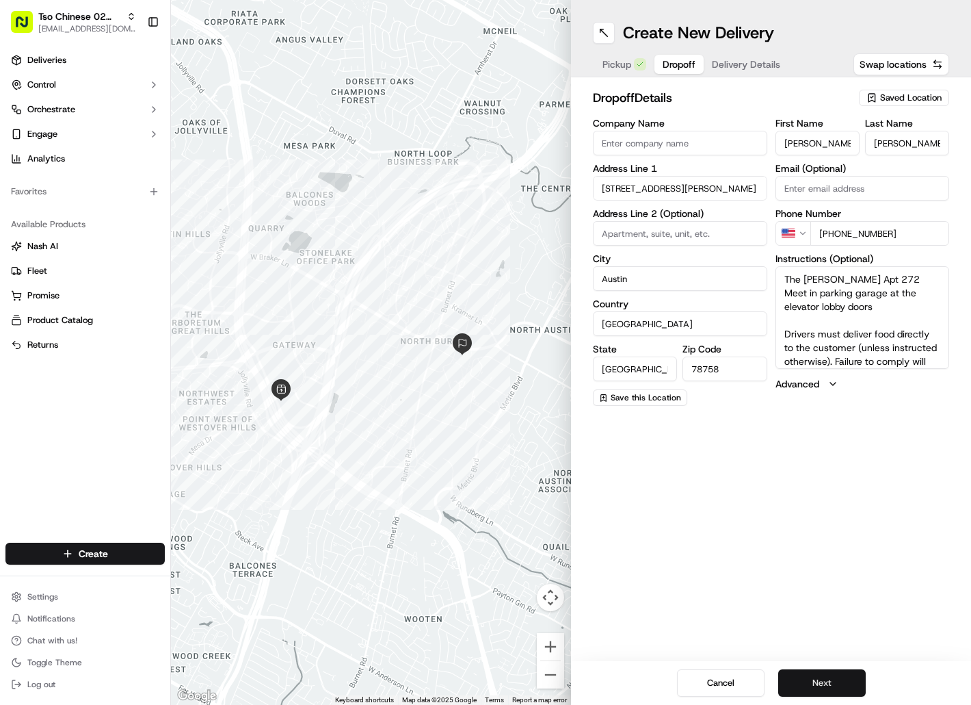
type textarea "The Copeland Apt 272 Meet in parking garage at the elevator lobby doors Drivers…"
click at [813, 679] on button "Next" at bounding box center [822, 682] width 88 height 27
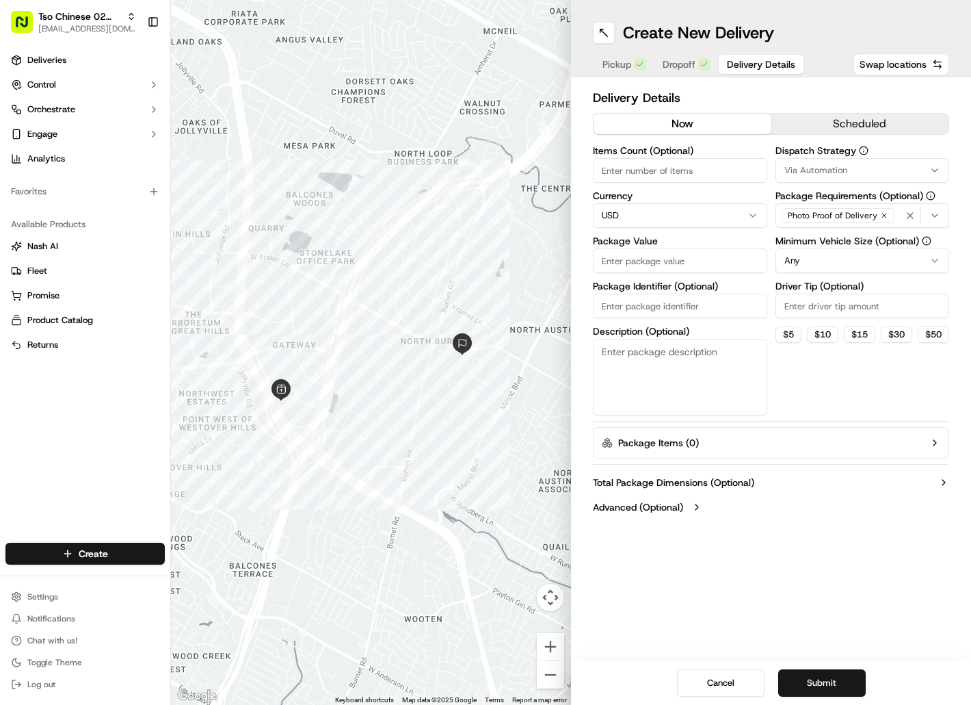
click at [669, 315] on input "Package Identifier (Optional)" at bounding box center [680, 305] width 174 height 25
click at [674, 306] on input "Package Identifier (Optional)" at bounding box center [680, 305] width 174 height 25
paste input "PVD6THI"
type input "PVD6THI"
click at [659, 254] on input "Package Value" at bounding box center [680, 260] width 174 height 25
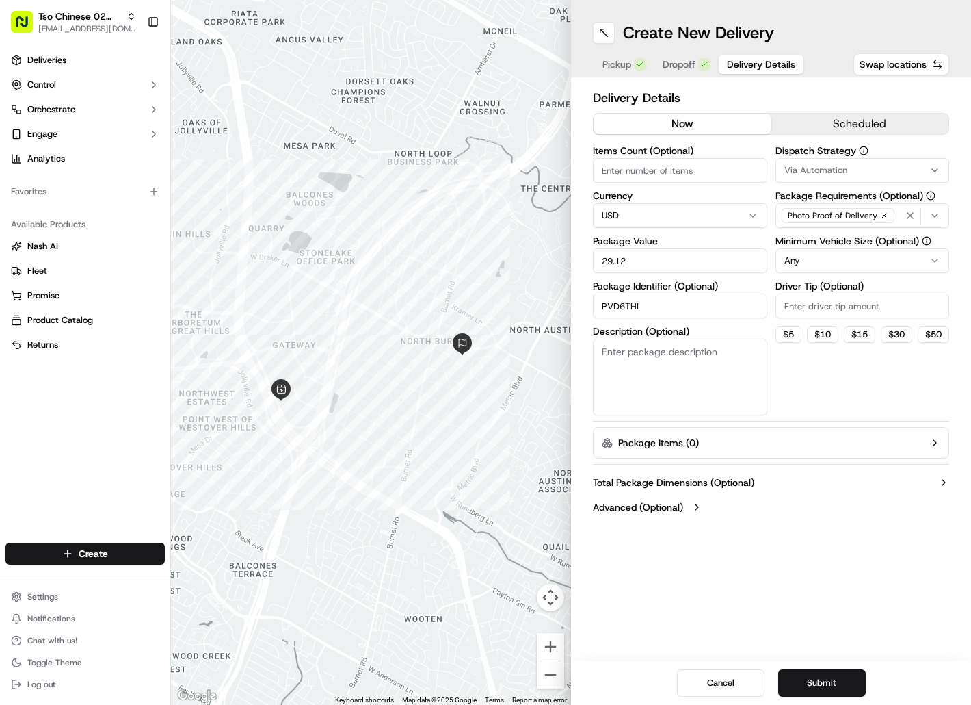
type input "29.12"
click at [853, 166] on div "Via Automation" at bounding box center [863, 170] width 168 height 12
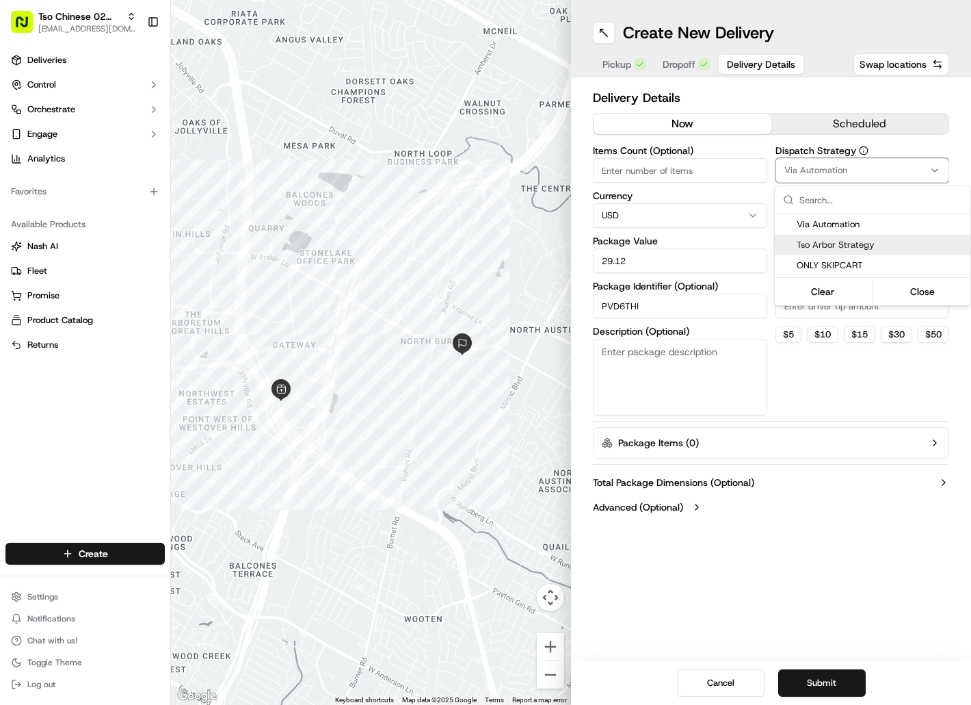
click at [851, 239] on span "Tso Arbor Strategy" at bounding box center [881, 245] width 168 height 12
click at [843, 312] on html "Tso Chinese 02 Arbor hello@tokkicreates.com Toggle Sidebar Deliveries Control O…" at bounding box center [485, 352] width 971 height 705
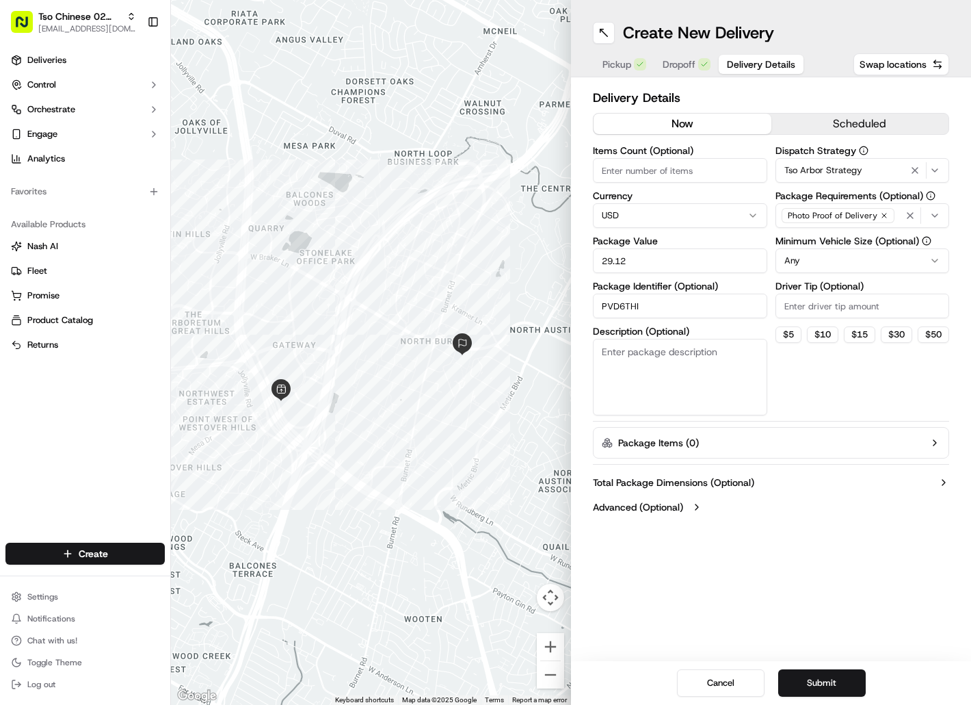
click at [845, 302] on input "Driver Tip (Optional)" at bounding box center [863, 305] width 174 height 25
type input "2"
click at [814, 669] on button "Submit" at bounding box center [822, 682] width 88 height 27
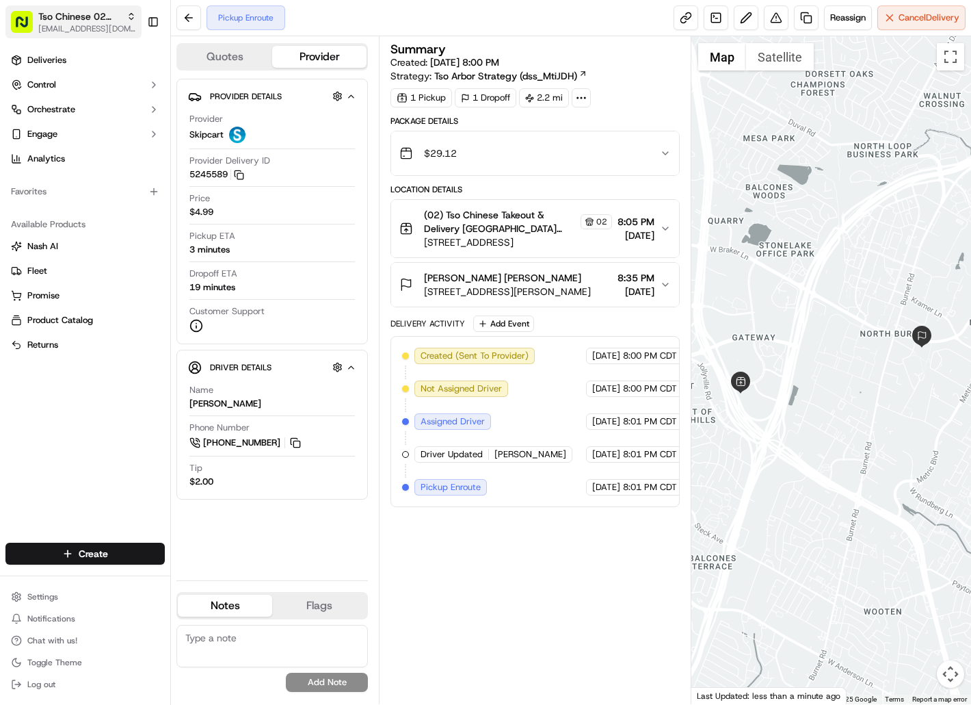
click at [98, 21] on span "Tso Chinese 02 Arbor" at bounding box center [79, 17] width 83 height 14
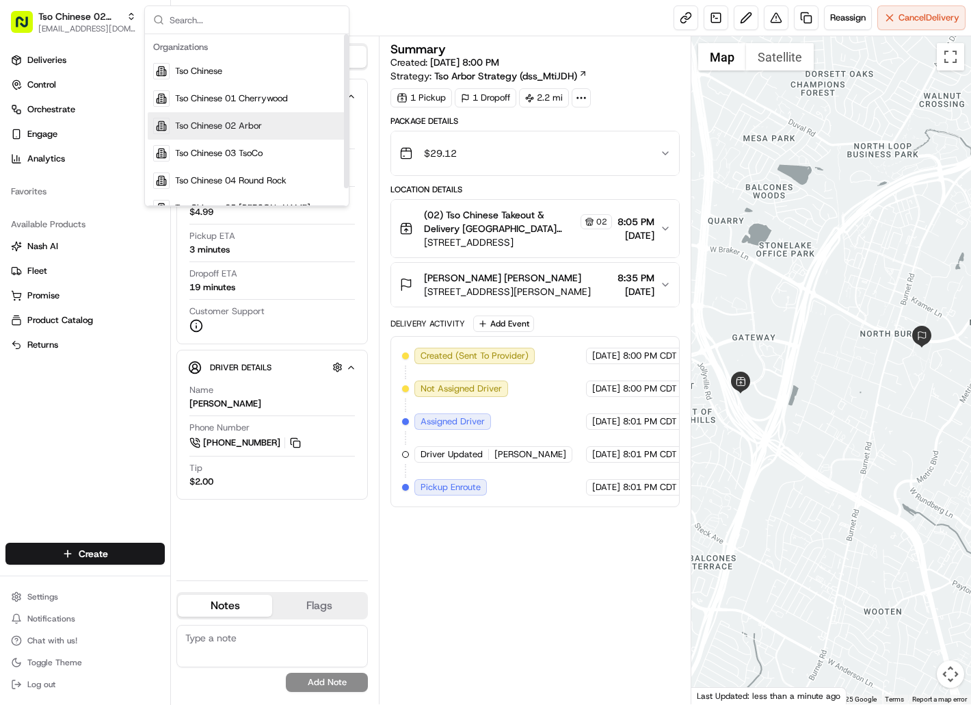
click at [180, 122] on span "Tso Chinese 02 Arbor" at bounding box center [218, 126] width 87 height 12
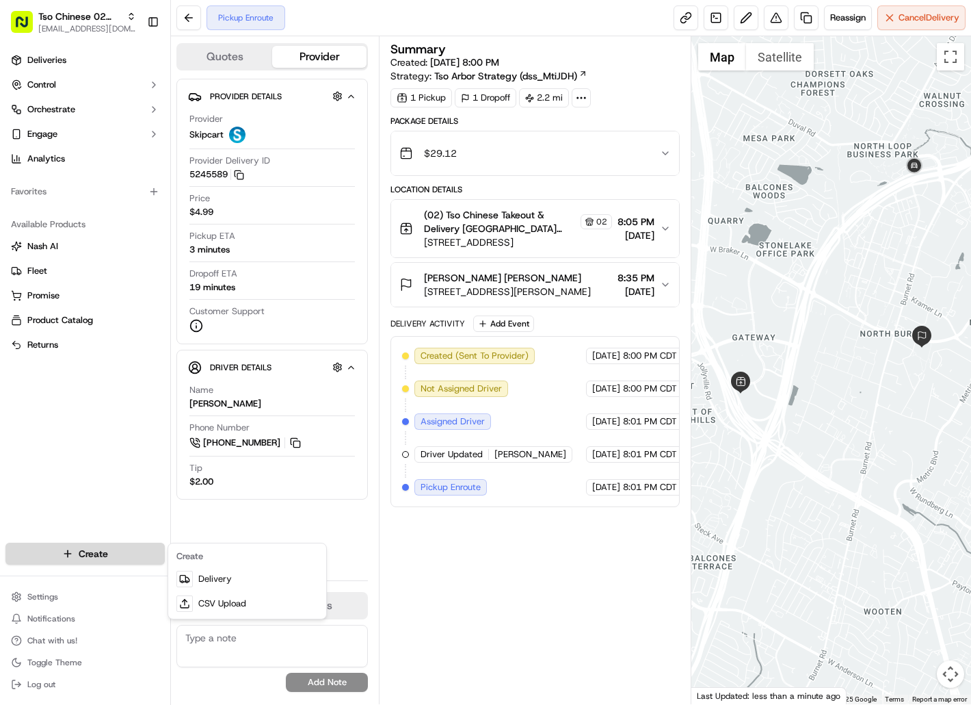
click at [109, 553] on html "Tso Chinese 02 Arbor hello@tokkicreates.com Toggle Sidebar Deliveries Control O…" at bounding box center [485, 352] width 971 height 705
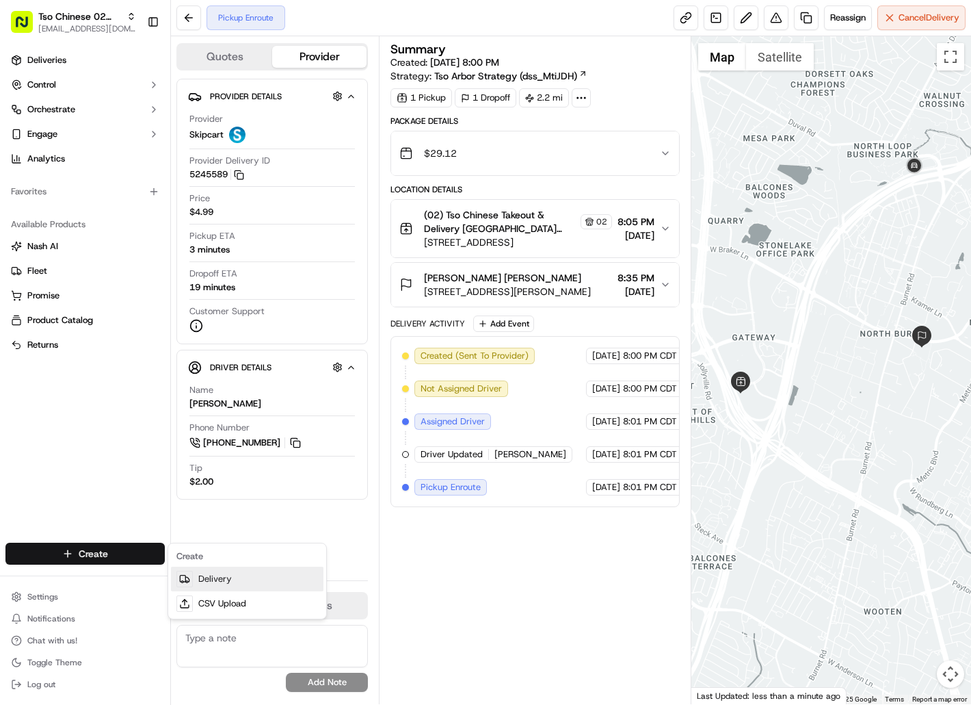
click at [187, 579] on icon at bounding box center [184, 578] width 11 height 11
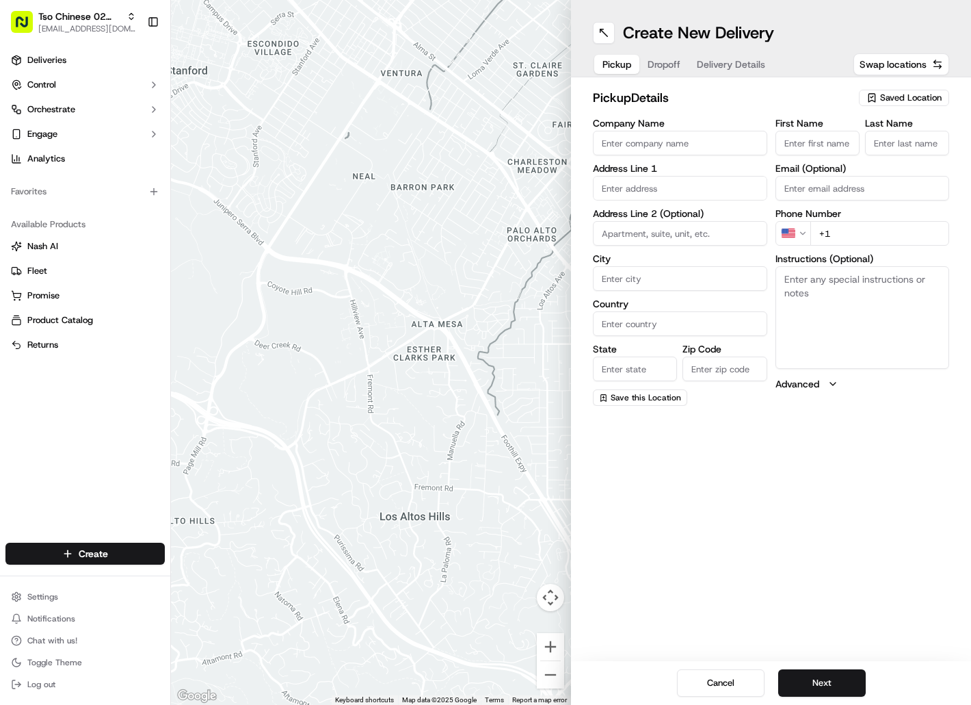
click at [886, 92] on span "Saved Location" at bounding box center [911, 98] width 62 height 12
click at [884, 148] on span "(02) Tso Chinese Takeout & Delivery [GEOGRAPHIC_DATA] (02)" at bounding box center [881, 155] width 168 height 25
type input "(02) Tso Chinese Takeout & Delivery [GEOGRAPHIC_DATA]"
type input "[STREET_ADDRESS]"
type input "Bldg E Ste 402"
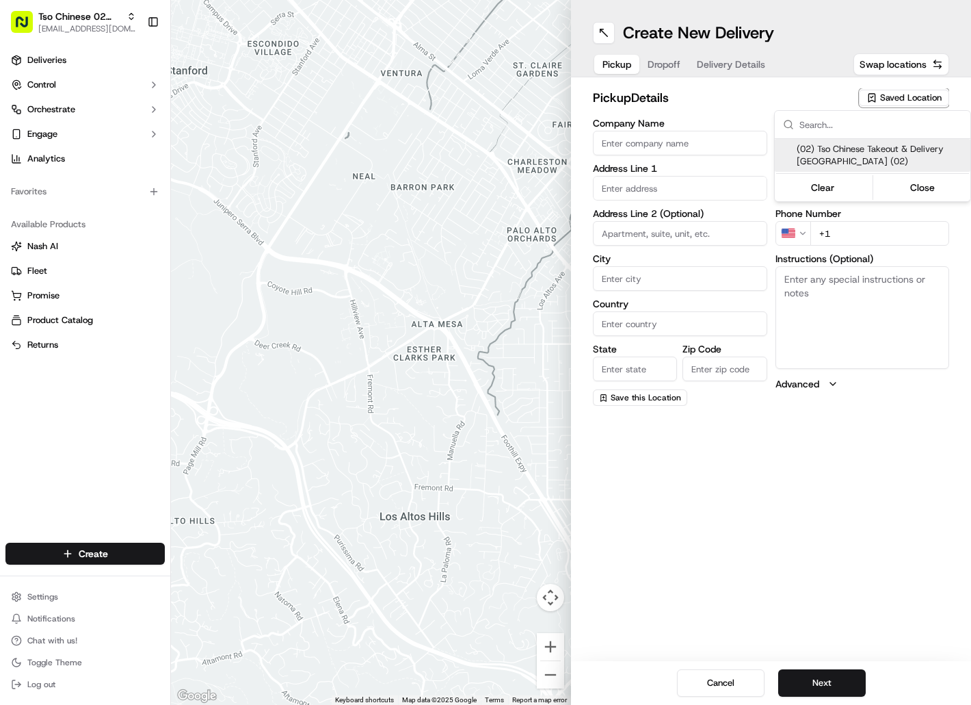
type input "Austin"
type input "US"
type input "[GEOGRAPHIC_DATA]"
type input "78759"
type input "Tso Chinese"
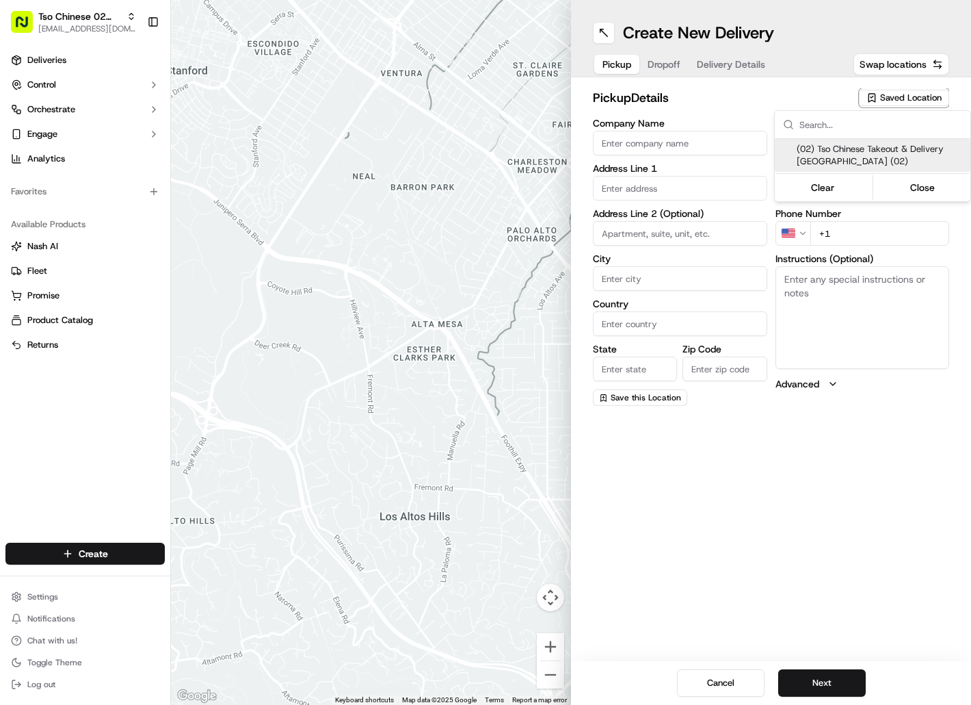
type input "Arboretum Crossing Manager"
type input "[EMAIL_ADDRESS][DOMAIN_NAME]"
type input "[PHONE_NUMBER]"
type textarea "Submit a picture displaying address & food as Proof of Delivery. Envía una foto…"
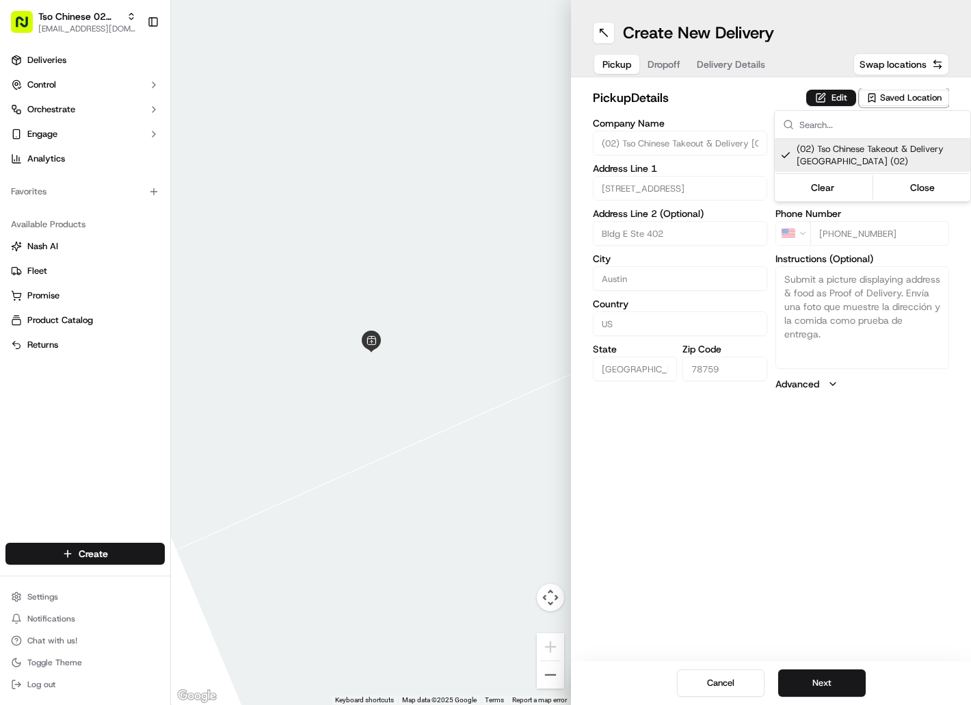
click at [685, 66] on html "Tso Chinese 02 Arbor [EMAIL_ADDRESS][DOMAIN_NAME] Toggle Sidebar Deliveries Con…" at bounding box center [485, 352] width 971 height 705
click at [685, 66] on button "Dropoff" at bounding box center [664, 64] width 49 height 19
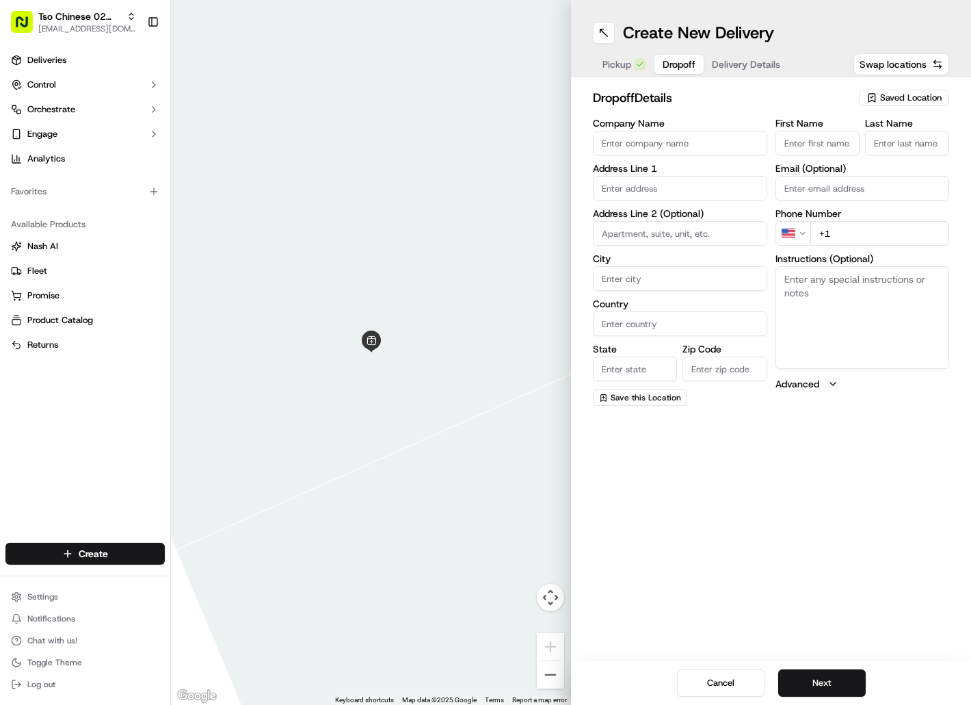
click at [813, 140] on input "First Name" at bounding box center [818, 143] width 84 height 25
paste input "Merriessa Anton"
type input "Merriessa Anton"
click at [913, 140] on input "Last Name" at bounding box center [907, 143] width 84 height 25
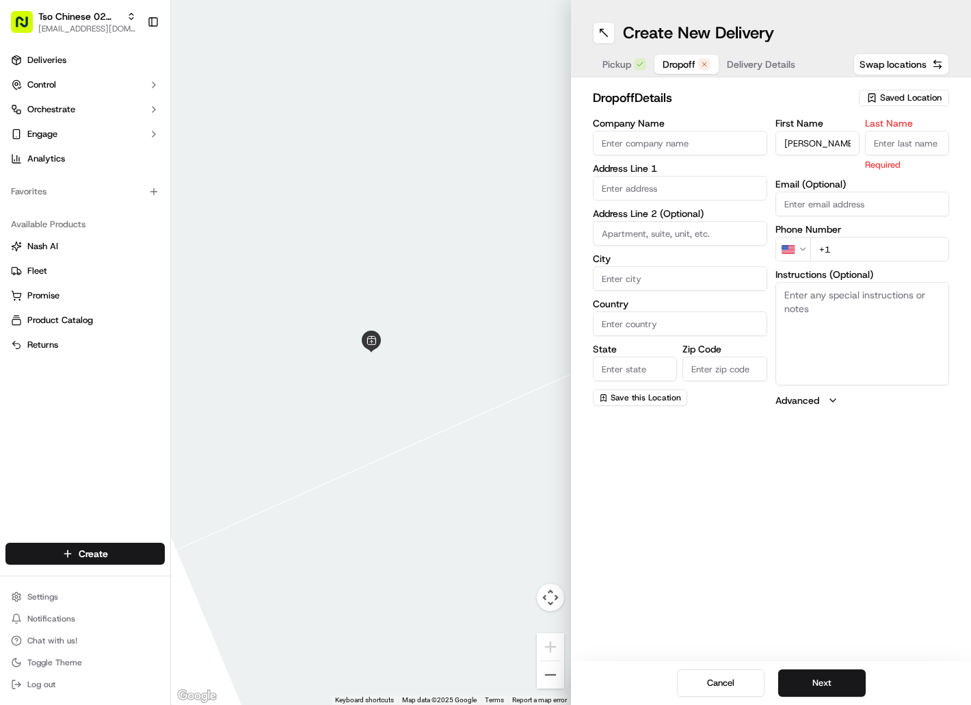
paste input "Merriessa Anton"
type input "Merriessa Anton"
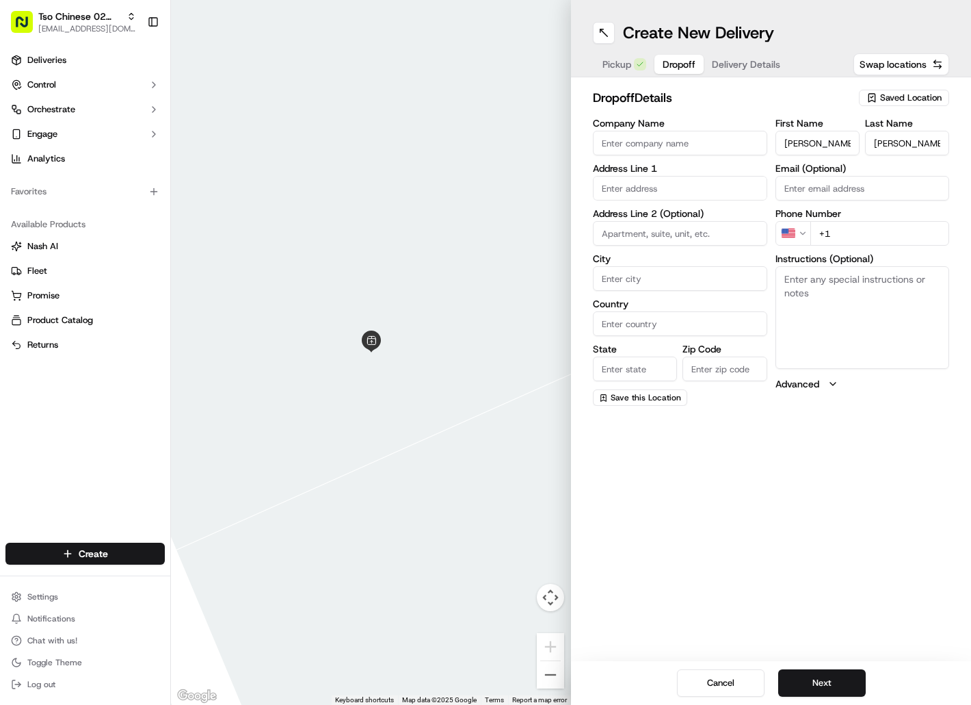
click at [852, 231] on input "+1" at bounding box center [881, 233] width 140 height 25
paste input "512 517 7448"
type input "+1 512 517 7448"
click at [685, 183] on input "text" at bounding box center [680, 188] width 174 height 25
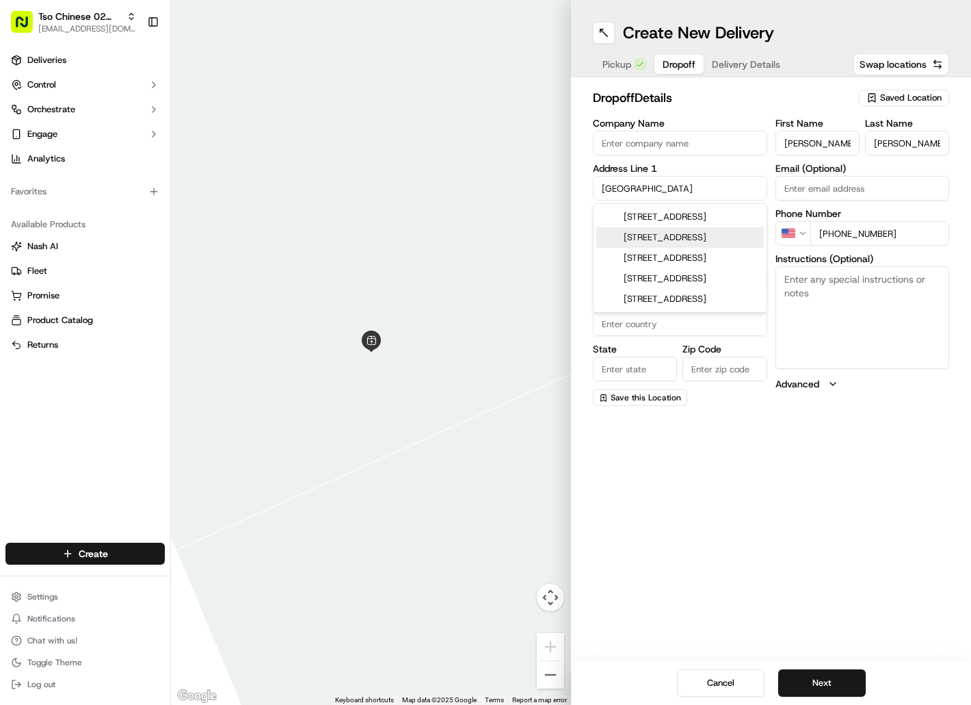
type input "5005 Lodge View Lane"
type input "Austin"
type input "[GEOGRAPHIC_DATA]"
type input "78731"
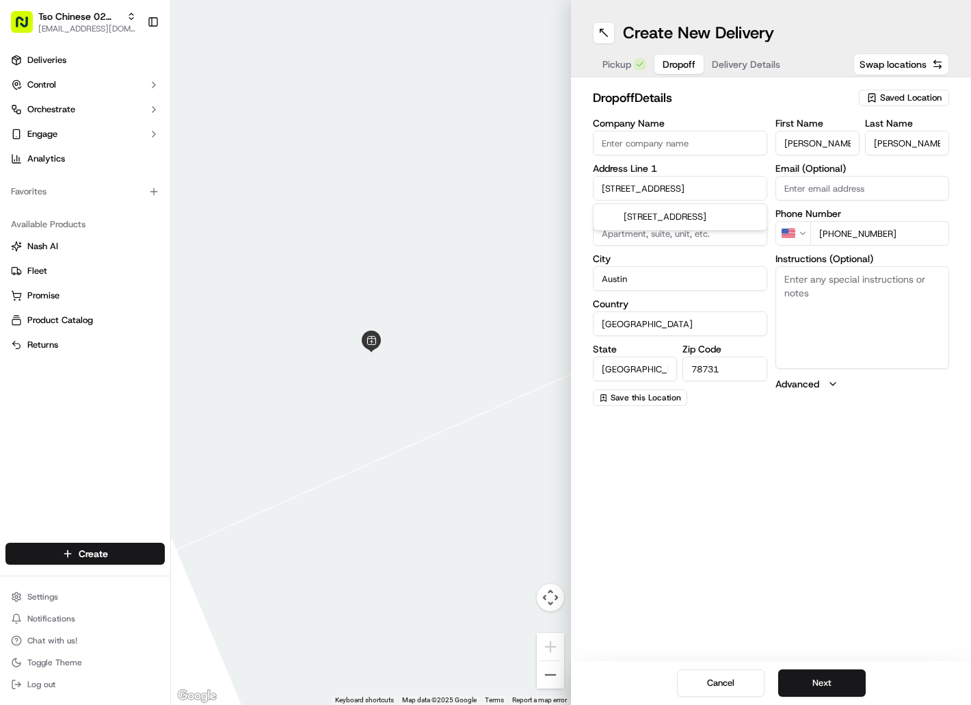
click at [694, 218] on div "5005 Lodge View Lane, Austin, TX" at bounding box center [680, 217] width 168 height 21
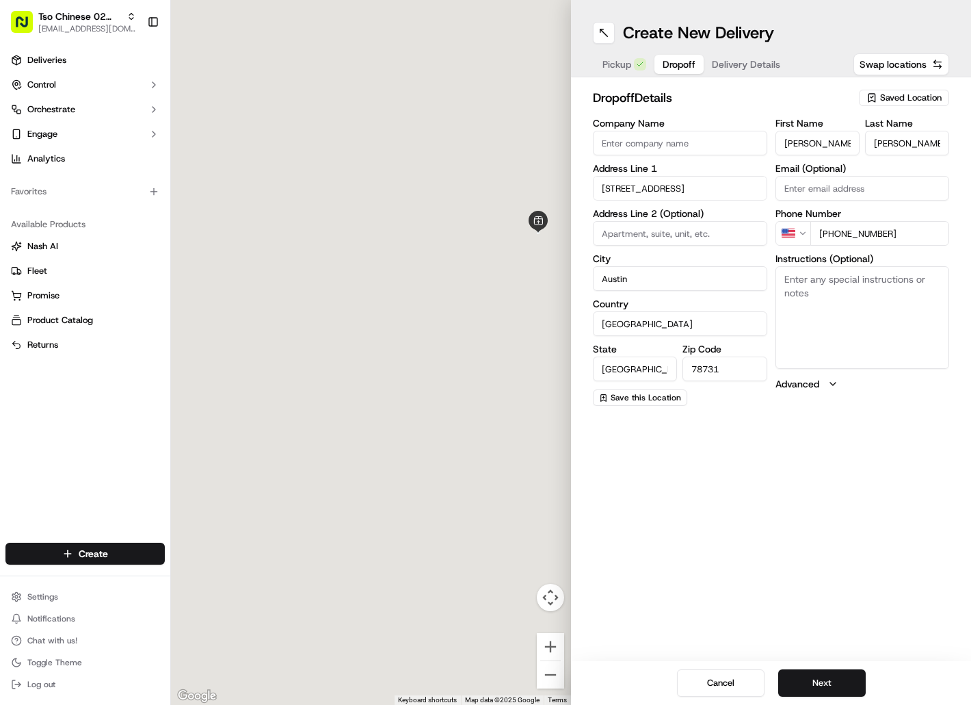
type input "5005 Lodge View Lane"
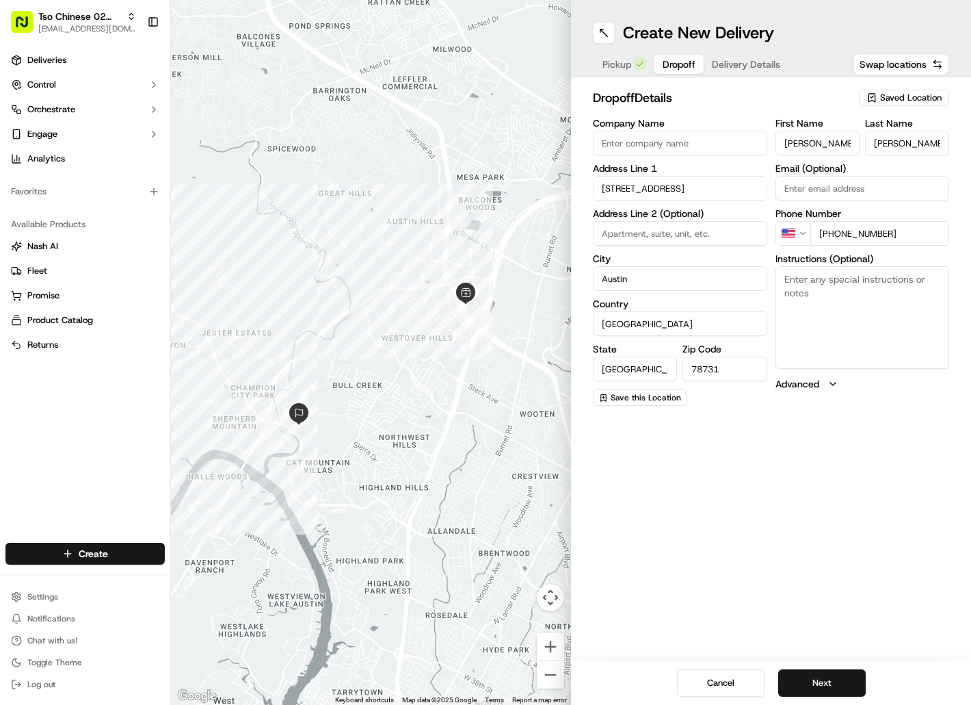
click at [848, 311] on textarea "Instructions (Optional)" at bounding box center [863, 317] width 174 height 103
paste textarea "Drivers must deliver food directly to the customer (unless instructed otherwise…"
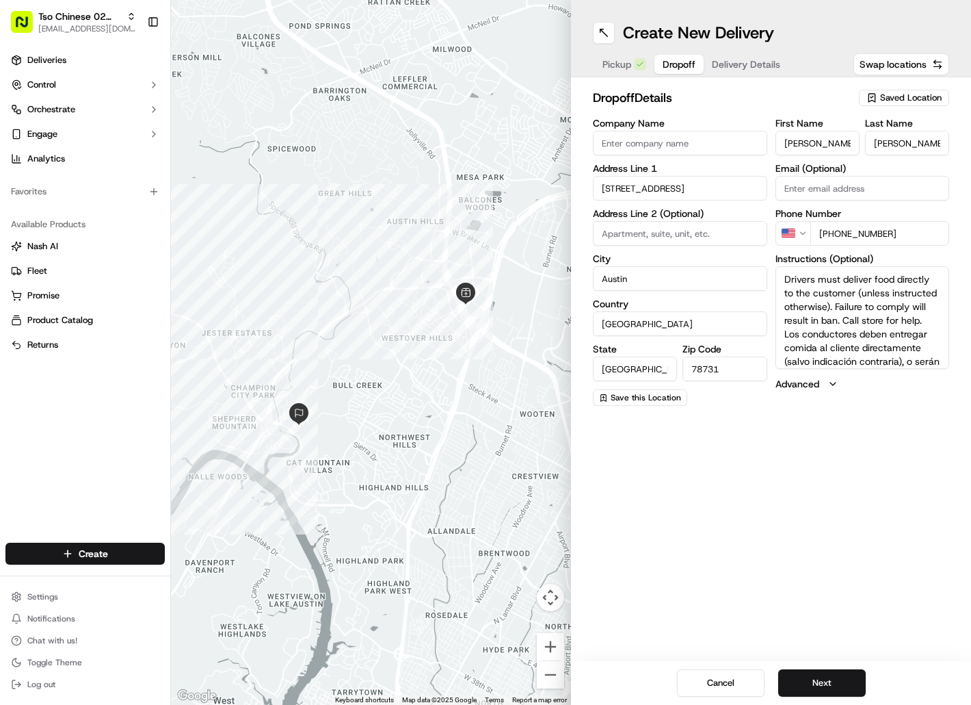
scroll to position [53, 0]
type textarea "Drivers must deliver food directly to the customer (unless instructed otherwise…"
click at [832, 691] on button "Next" at bounding box center [822, 682] width 88 height 27
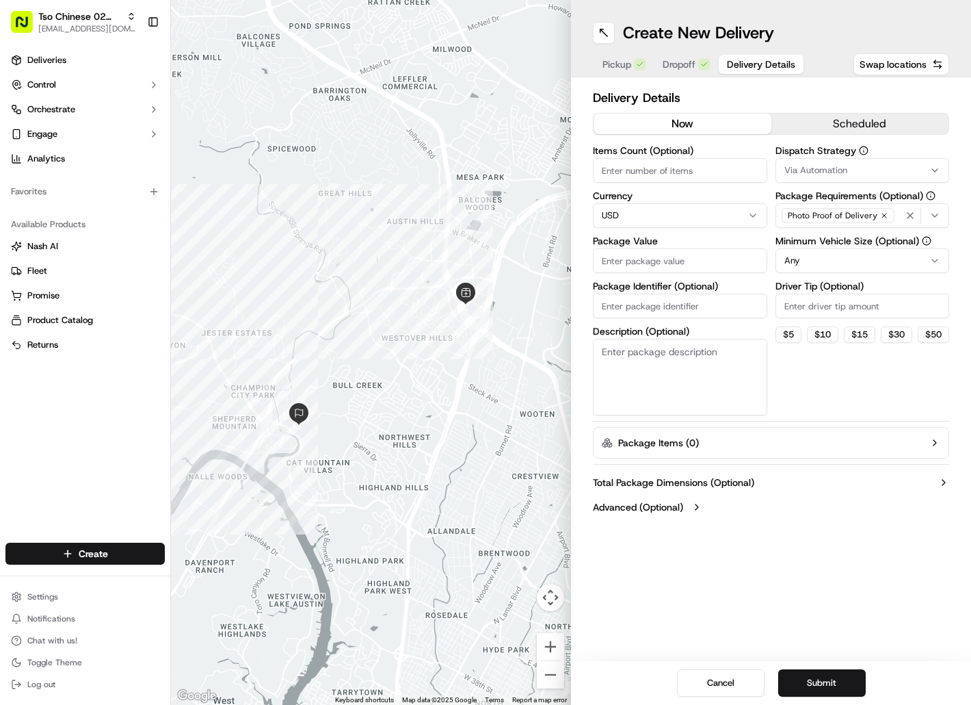
click at [711, 306] on input "Package Identifier (Optional)" at bounding box center [680, 305] width 174 height 25
paste input "TLGGXVJ"
type input "TLGGXVJ"
click at [711, 261] on input "Package Value" at bounding box center [680, 260] width 174 height 25
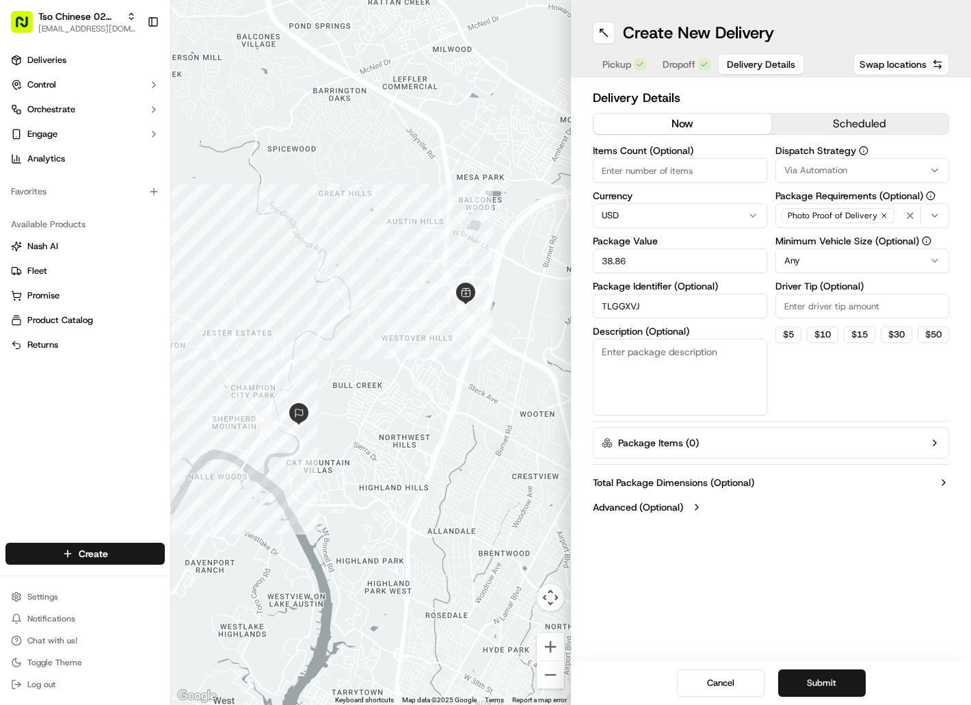
type input "38.86"
click at [850, 177] on button "Via Automation" at bounding box center [863, 170] width 174 height 25
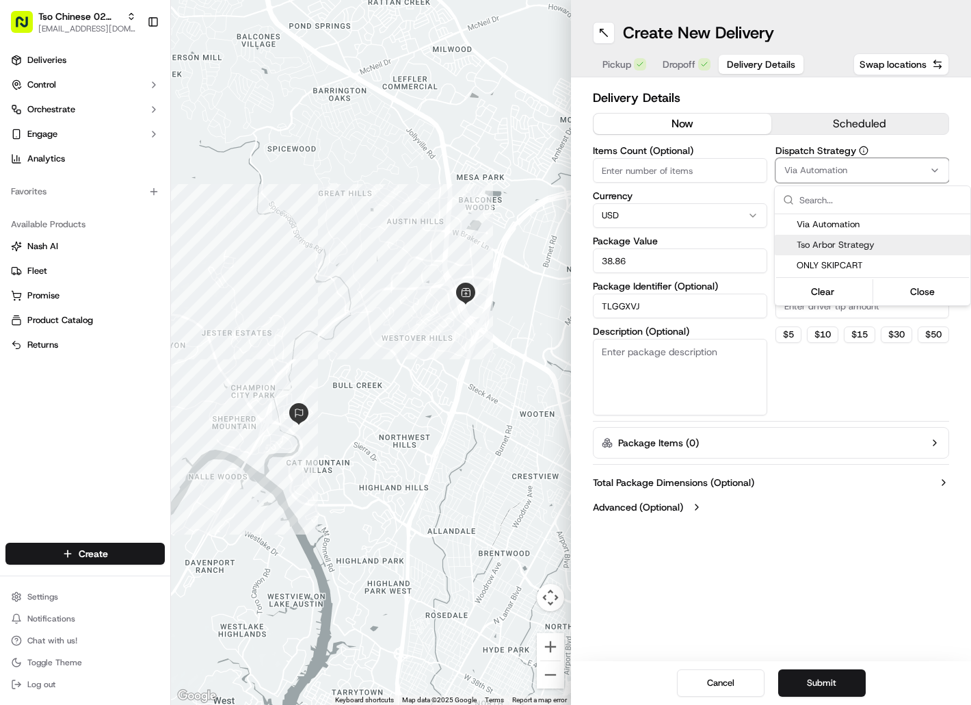
click at [852, 235] on div "Tso Arbor Strategy" at bounding box center [873, 245] width 196 height 21
click at [836, 310] on html "Tso Chinese 02 Arbor hello@tokkicreates.com Toggle Sidebar Deliveries Control O…" at bounding box center [485, 352] width 971 height 705
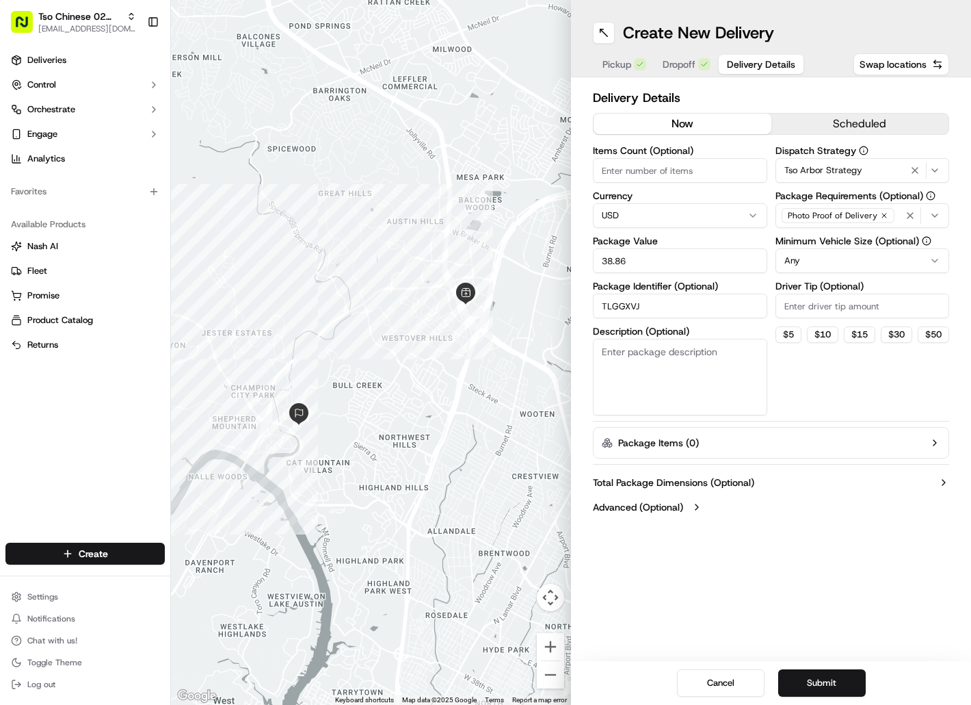
click at [836, 310] on input "Driver Tip (Optional)" at bounding box center [863, 305] width 174 height 25
type input "2"
click at [823, 682] on button "Submit" at bounding box center [822, 682] width 88 height 27
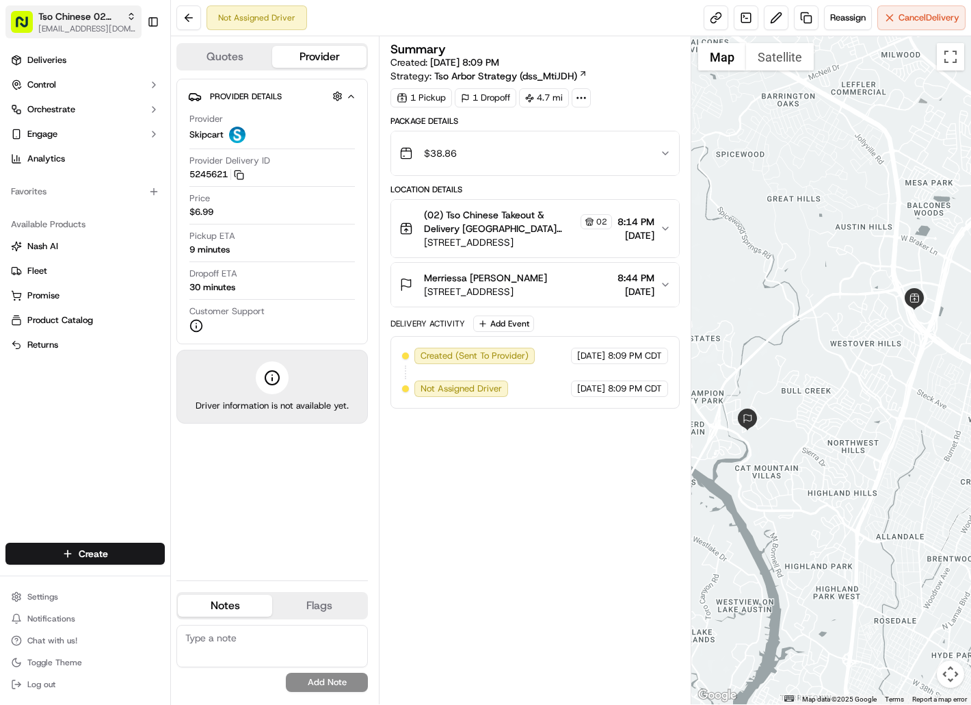
click at [78, 16] on span "Tso Chinese 02 Arbor" at bounding box center [79, 17] width 83 height 14
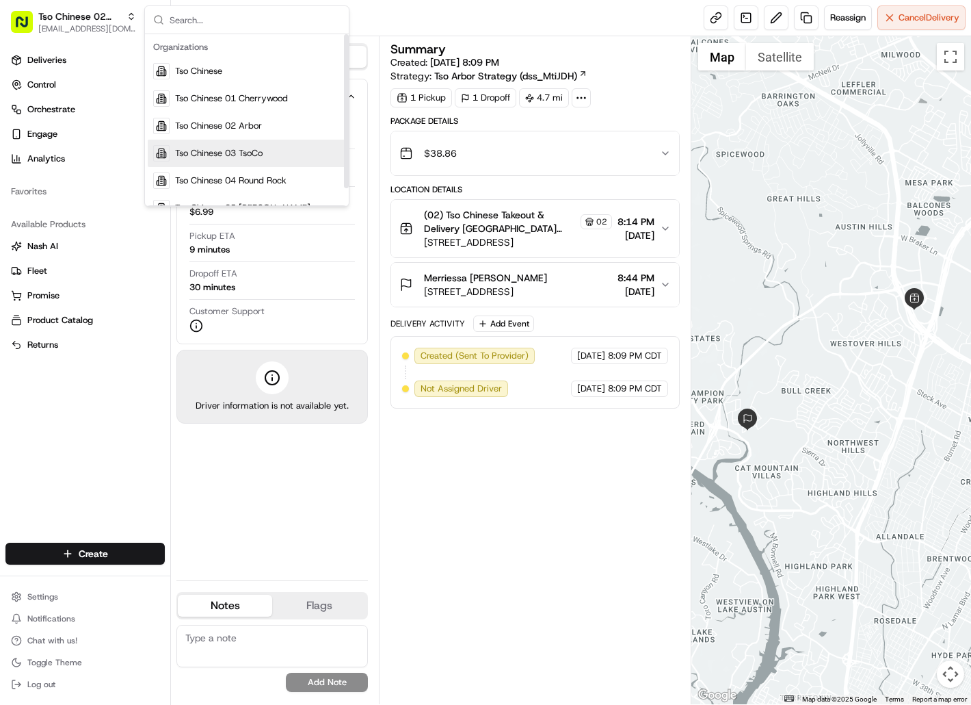
click at [202, 153] on span "Tso Chinese 03 TsoCo" at bounding box center [219, 153] width 88 height 12
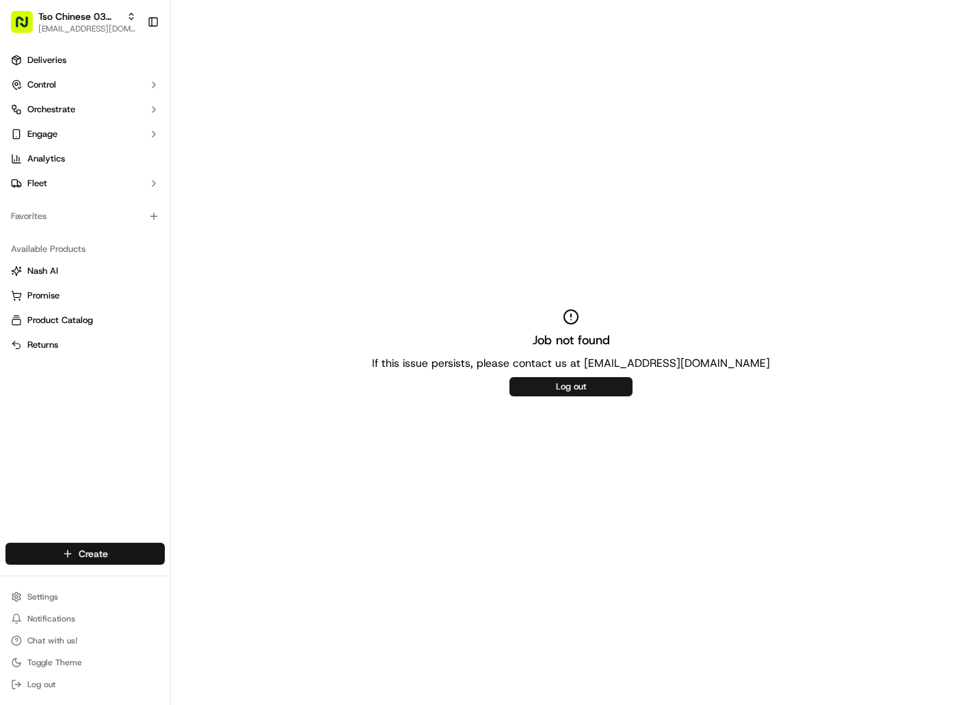
click at [147, 552] on html "Tso Chinese 03 TsoCo [EMAIL_ADDRESS][DOMAIN_NAME] Toggle Sidebar Deliveries Con…" at bounding box center [485, 352] width 971 height 705
click at [203, 579] on link "Delivery" at bounding box center [247, 578] width 153 height 25
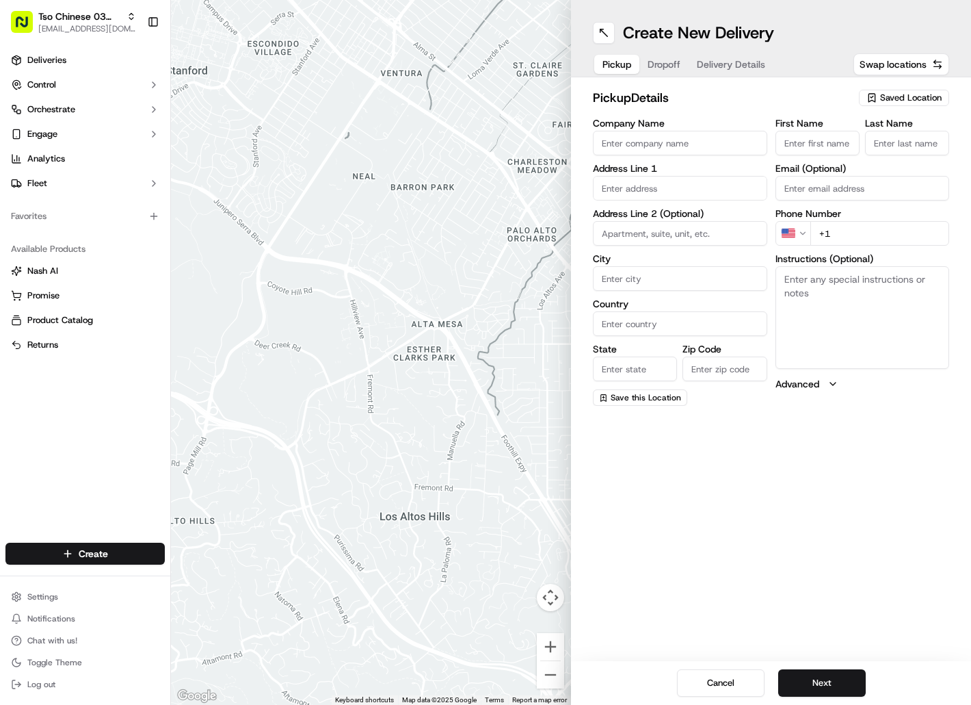
click at [905, 103] on span "Saved Location" at bounding box center [911, 98] width 62 height 12
click at [905, 147] on span "(03) Tso Chinese Takeout & Delivery TsoCo (03)" at bounding box center [881, 155] width 168 height 25
type input "(03) Tso Chinese Takeout & Delivery TsoCo"
type input "[STREET_ADDRESS]"
type input "Ste F"
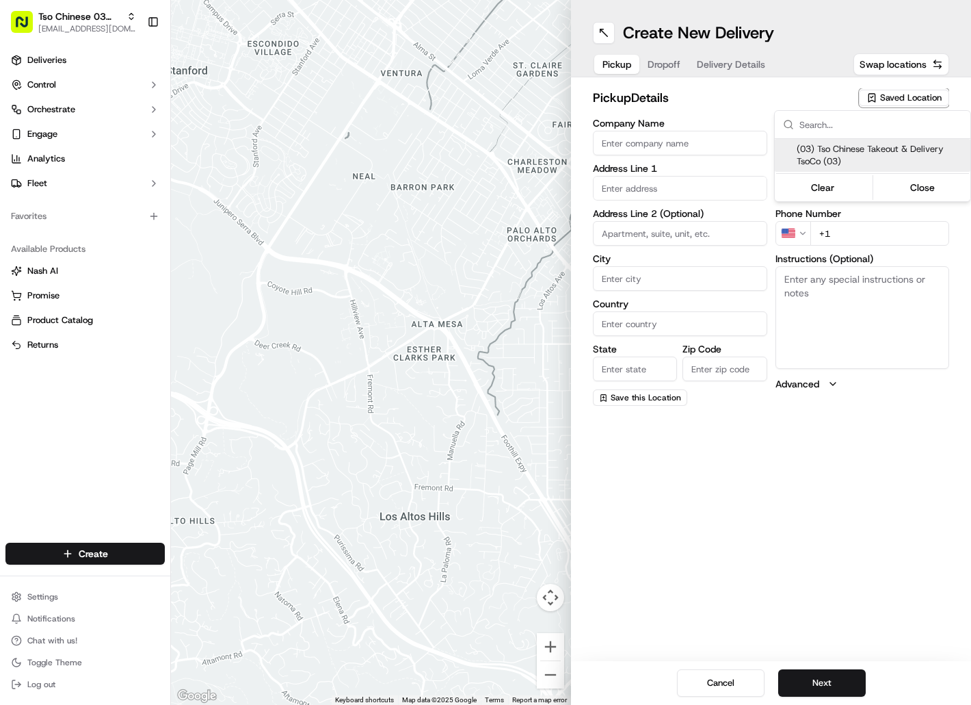
type input "Austin"
type input "US"
type input "[GEOGRAPHIC_DATA]"
type input "78704"
type input "Tso Chinese"
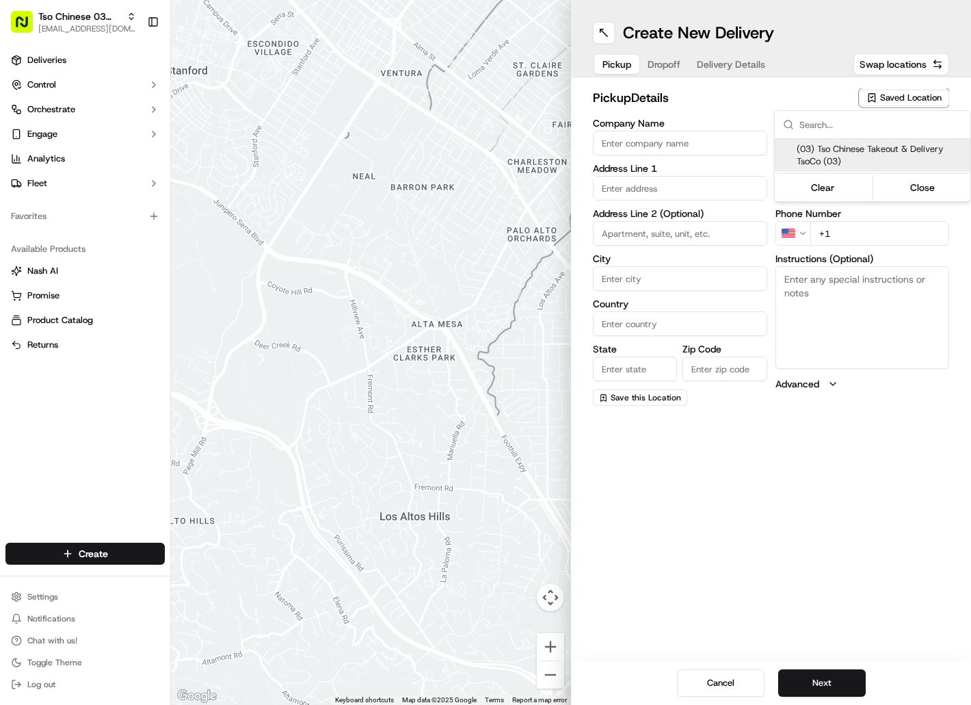
type input "TsoCo Manager"
type input "[EMAIL_ADDRESS][DOMAIN_NAME]"
type input "[PHONE_NUMBER]"
type textarea "Submit a picture displaying address & food as Proof of Delivery. Envía una foto…"
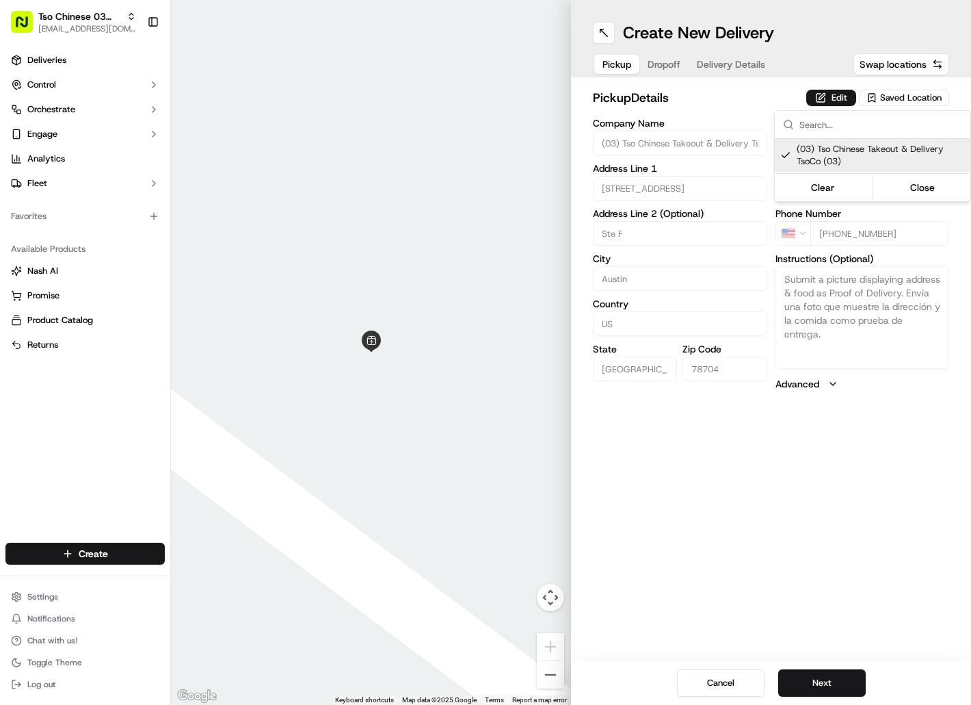
click at [676, 65] on html "Tso Chinese 03 TsoCo [EMAIL_ADDRESS][DOMAIN_NAME] Toggle Sidebar Deliveries Con…" at bounding box center [485, 352] width 971 height 705
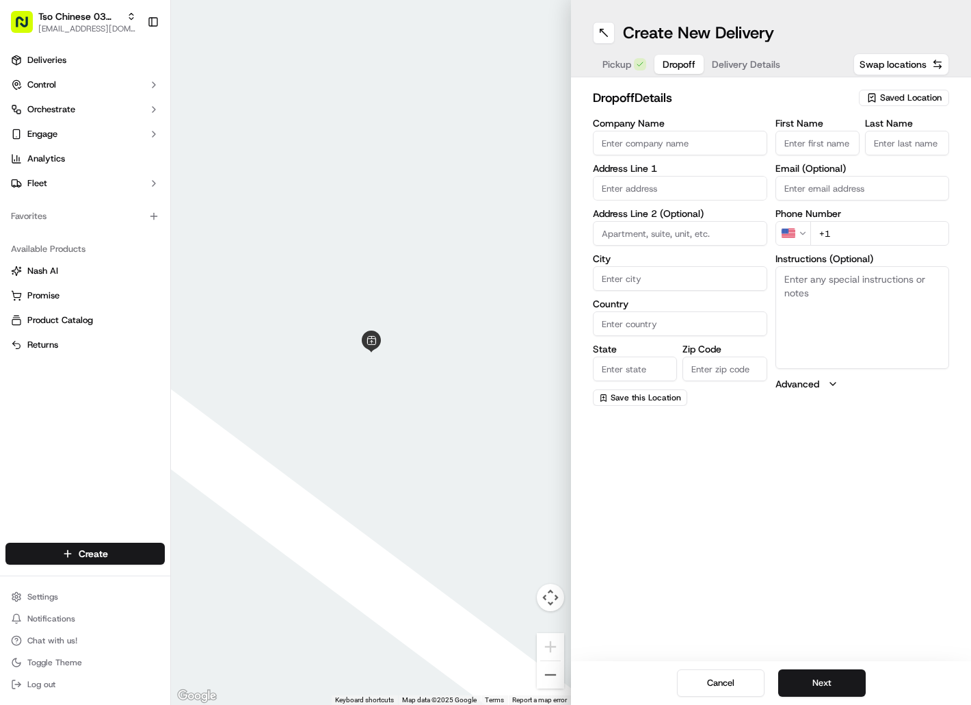
click at [676, 65] on span "Dropoff" at bounding box center [679, 64] width 33 height 14
click at [809, 145] on input "First Name" at bounding box center [818, 143] width 84 height 25
paste input "Bev Lambert"
type input "Bev Lambert"
click at [884, 143] on input "Last Name" at bounding box center [907, 143] width 84 height 25
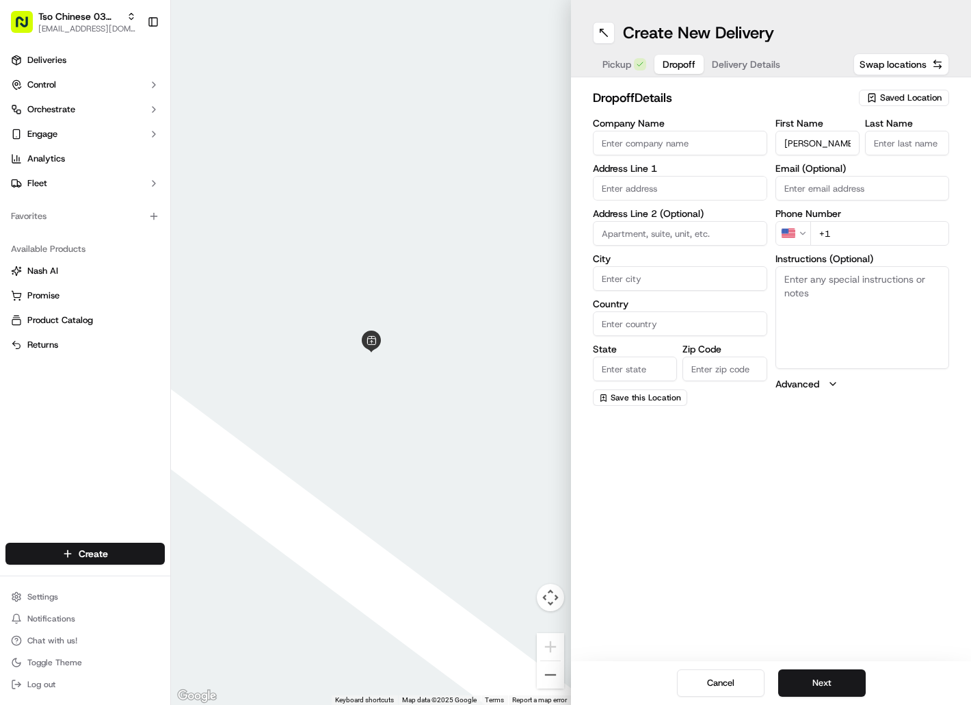
paste input "Bev Lambert"
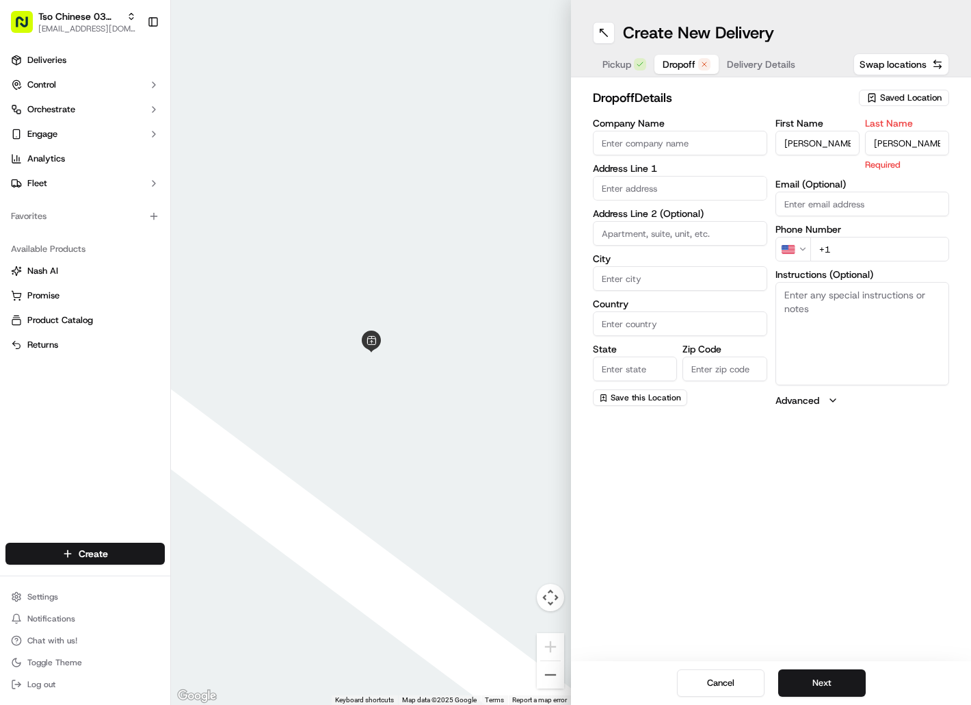
type input "Bev Lambert"
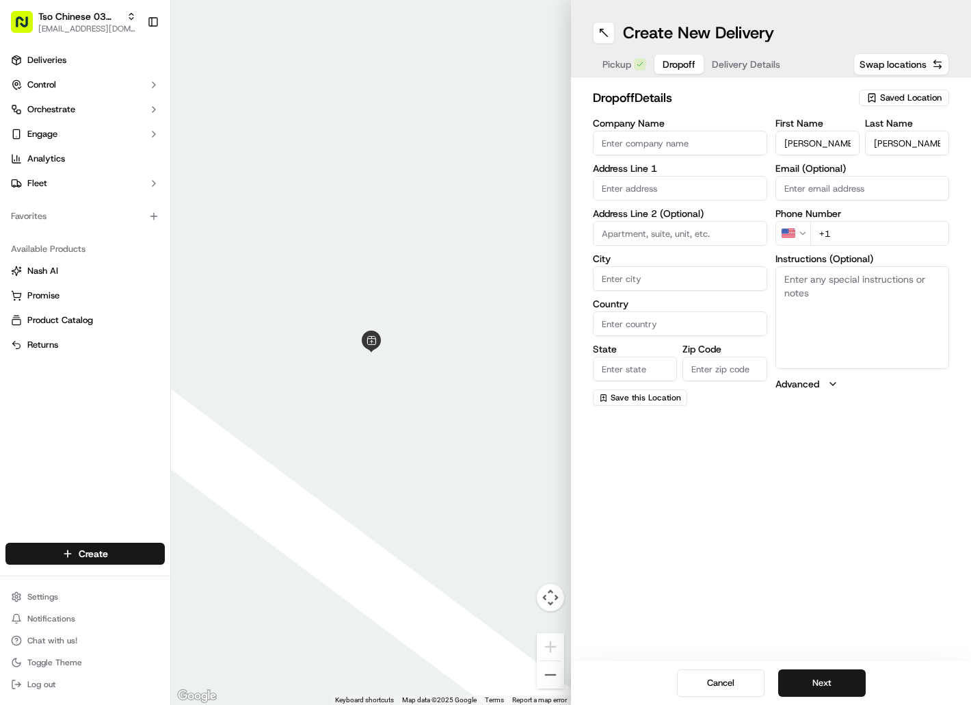
click at [839, 232] on input "+1" at bounding box center [881, 233] width 140 height 25
paste input "903 316 0223"
type input "+1 903 316 0223"
click at [688, 195] on input "text" at bounding box center [680, 188] width 174 height 25
type input "2200 South Interstate 35 Frontage Road"
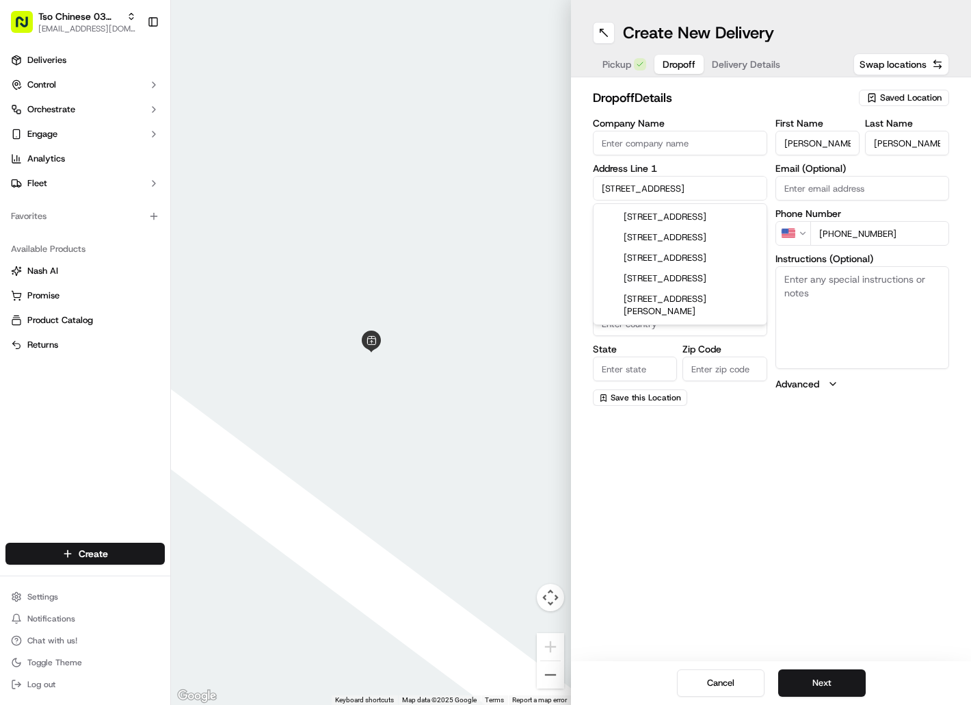
type input "Austin"
type input "[GEOGRAPHIC_DATA]"
type input "78704"
click at [724, 226] on div "2200 South Interstate 35 Frontage Road, Austin, TX" at bounding box center [680, 217] width 168 height 21
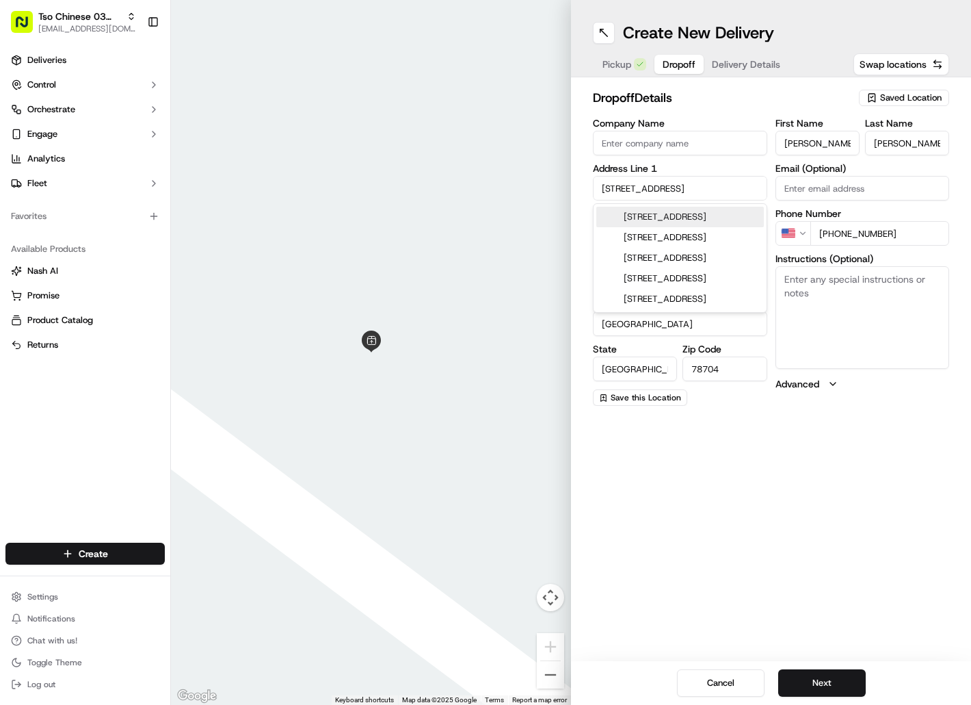
type input "2200 South Interstate 35 Frontage Road"
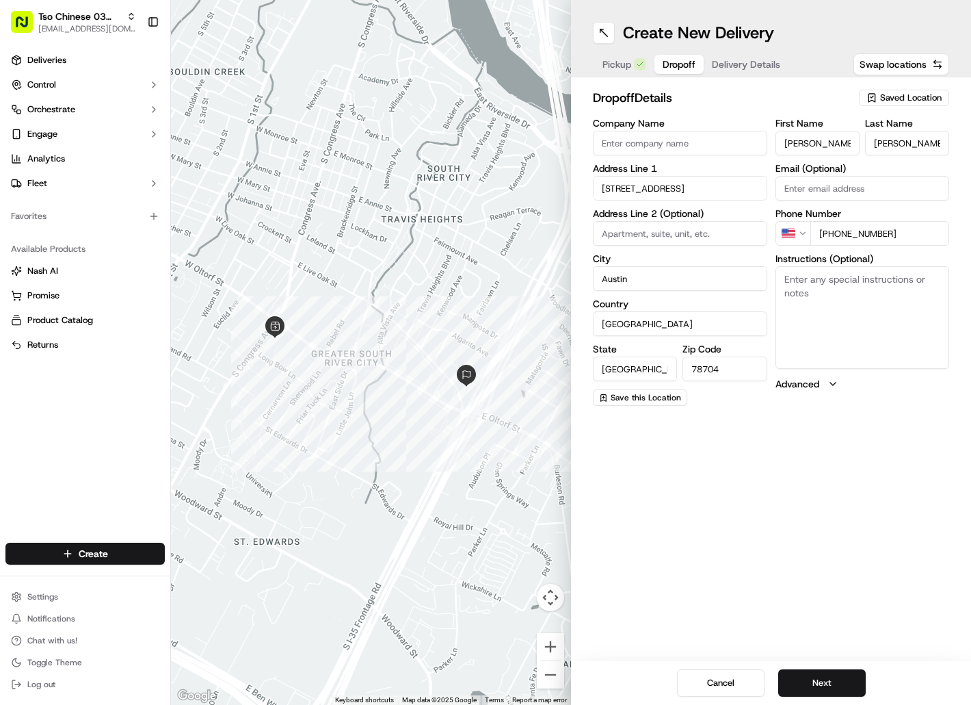
click at [837, 312] on textarea "Instructions (Optional)" at bounding box center [863, 317] width 174 height 103
paste textarea "Drivers must deliver food directly to the customer (unless instructed otherwise…"
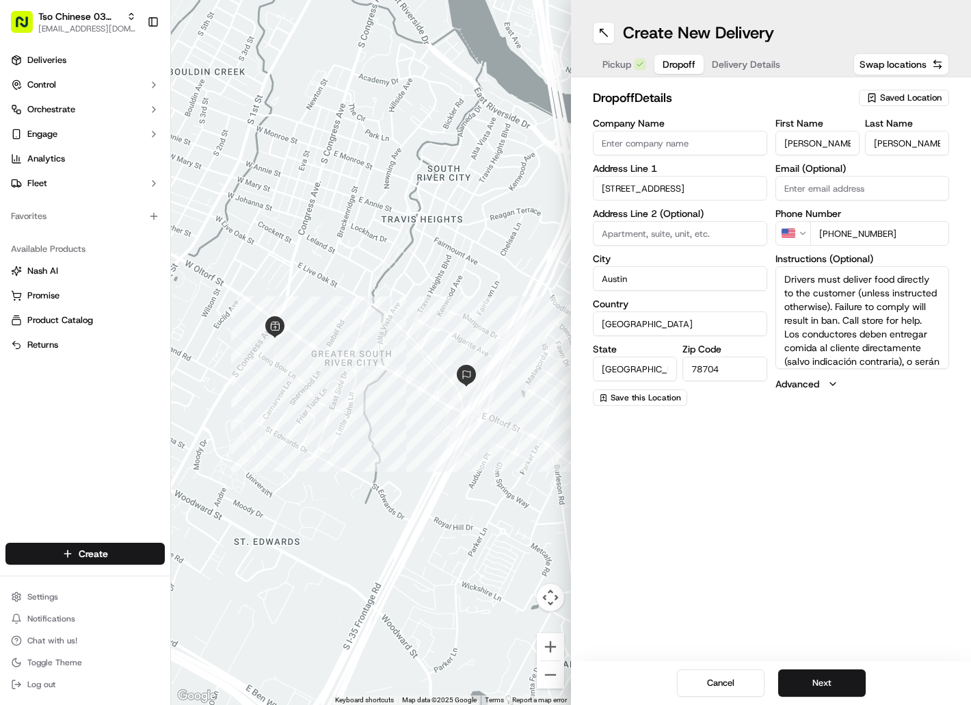
scroll to position [53, 0]
type textarea "Drivers must deliver food directly to the customer (unless instructed otherwise…"
click at [809, 684] on button "Next" at bounding box center [822, 682] width 88 height 27
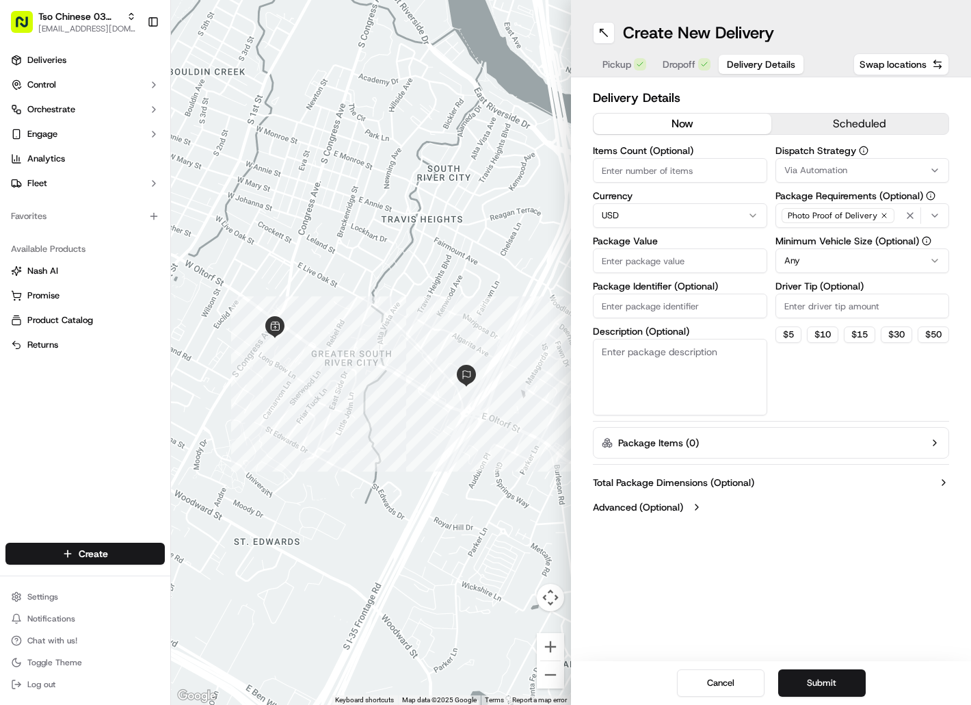
click at [627, 306] on input "Package Identifier (Optional)" at bounding box center [680, 305] width 174 height 25
paste input "N13EI7C"
type input "N13EI7C"
click at [633, 267] on input "Package Value" at bounding box center [680, 260] width 174 height 25
type input "37.78"
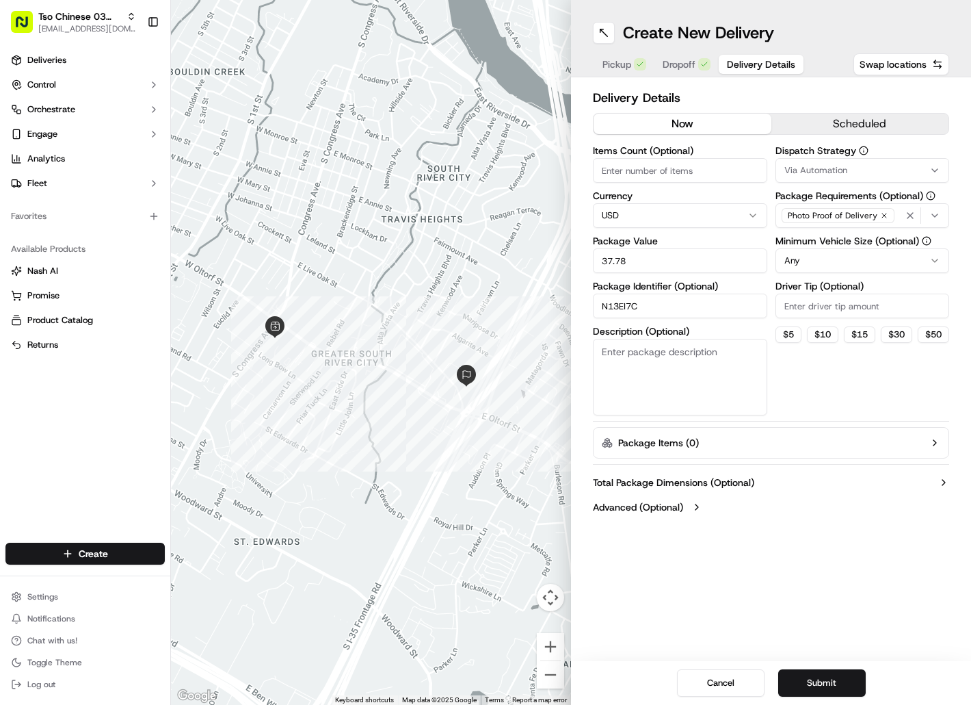
click at [788, 171] on span "Via Automation" at bounding box center [816, 170] width 63 height 12
click at [804, 241] on span "TsoCo Strategy" at bounding box center [881, 245] width 168 height 12
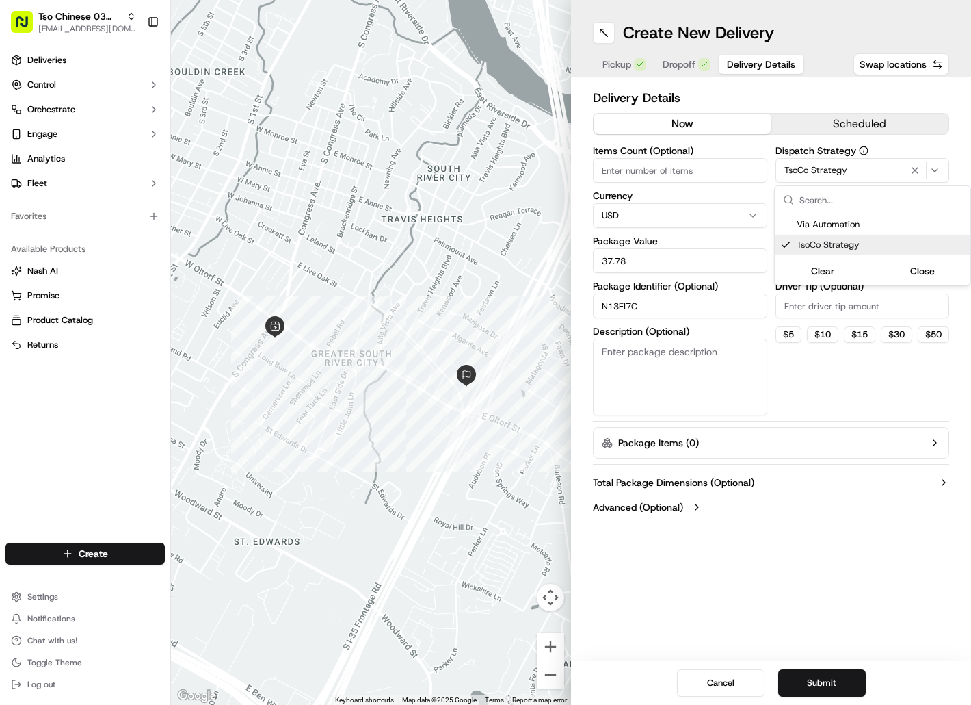
click at [806, 305] on html "Tso Chinese 03 TsoCo hello@tokkicreates.com Toggle Sidebar Deliveries Control O…" at bounding box center [485, 352] width 971 height 705
click at [806, 305] on input "Driver Tip (Optional)" at bounding box center [863, 305] width 174 height 25
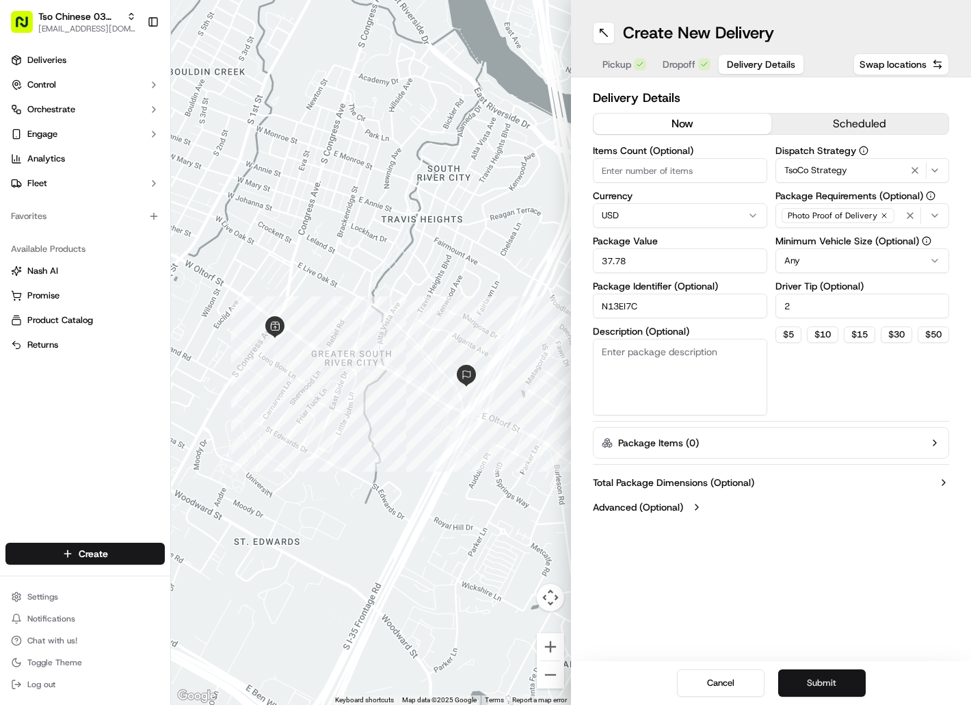
type input "2"
click at [791, 669] on button "Submit" at bounding box center [822, 682] width 88 height 27
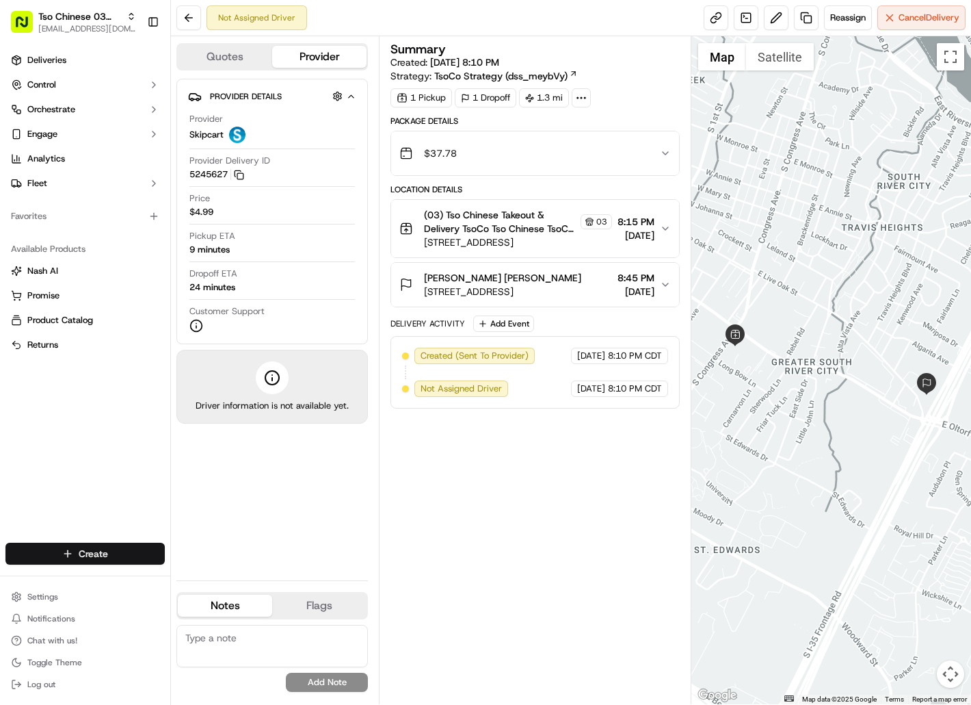
click at [117, 542] on html "Tso Chinese 03 TsoCo hello@tokkicreates.com Toggle Sidebar Deliveries Control O…" at bounding box center [485, 352] width 971 height 705
click at [235, 572] on link "Delivery" at bounding box center [247, 578] width 153 height 25
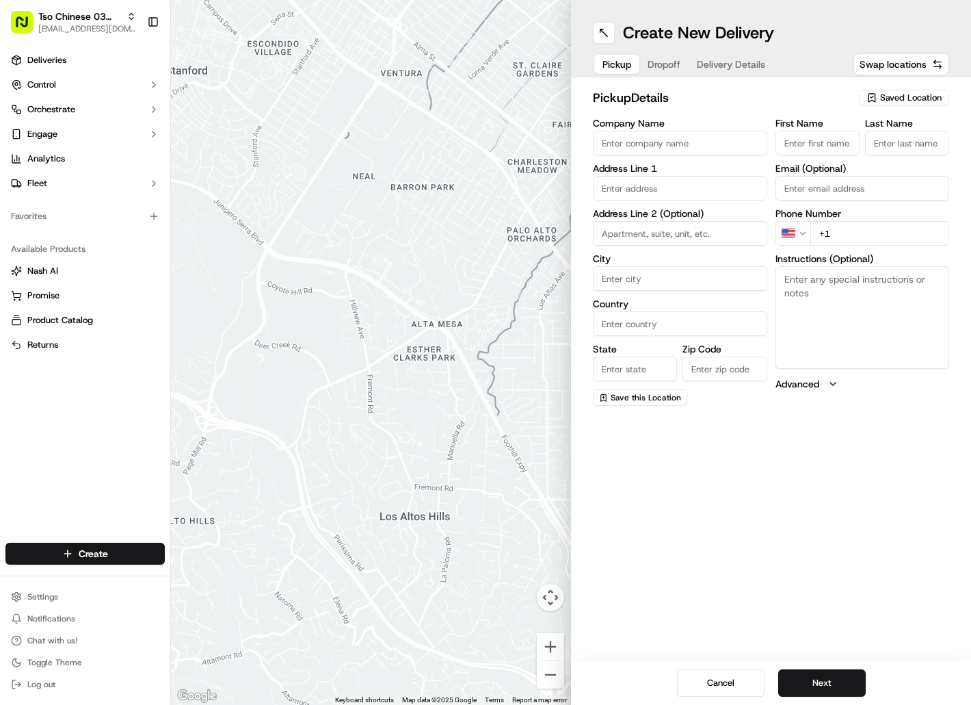
click at [921, 97] on span "Saved Location" at bounding box center [911, 98] width 62 height 12
click at [912, 156] on span "(03) Tso Chinese Takeout & Delivery TsoCo (03)" at bounding box center [881, 155] width 168 height 25
type input "(03) Tso Chinese Takeout & Delivery TsoCo"
type input "[STREET_ADDRESS]"
type input "Ste F"
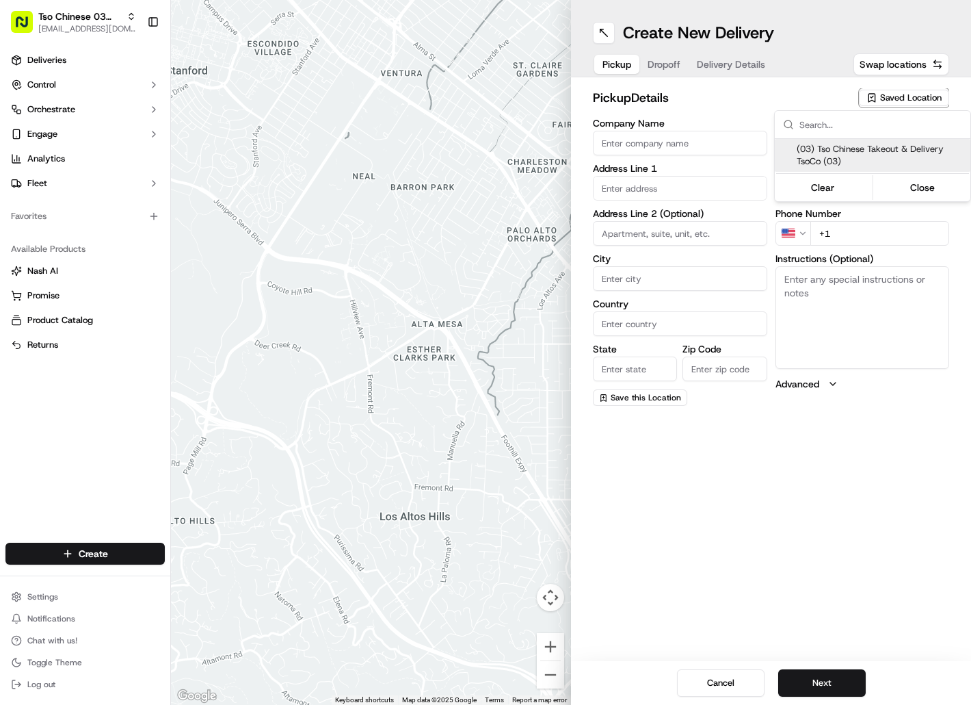
type input "Austin"
type input "US"
type input "[GEOGRAPHIC_DATA]"
type input "78704"
type input "Tso Chinese"
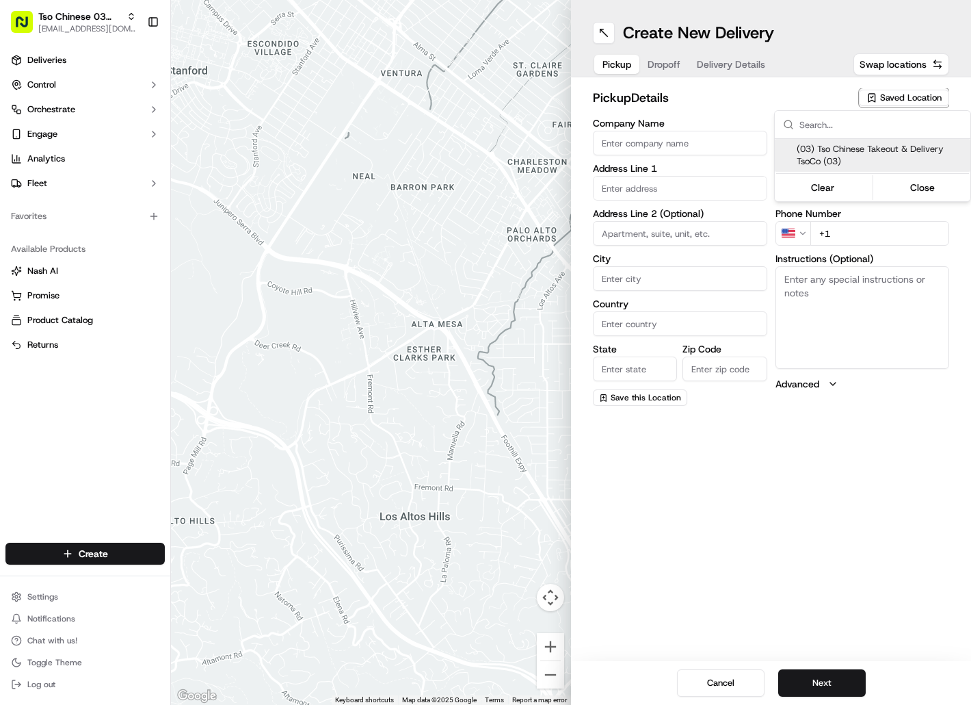
type input "TsoCo Manager"
type input "[EMAIL_ADDRESS][DOMAIN_NAME]"
type input "[PHONE_NUMBER]"
type textarea "Submit a picture displaying address & food as Proof of Delivery. Envía una foto…"
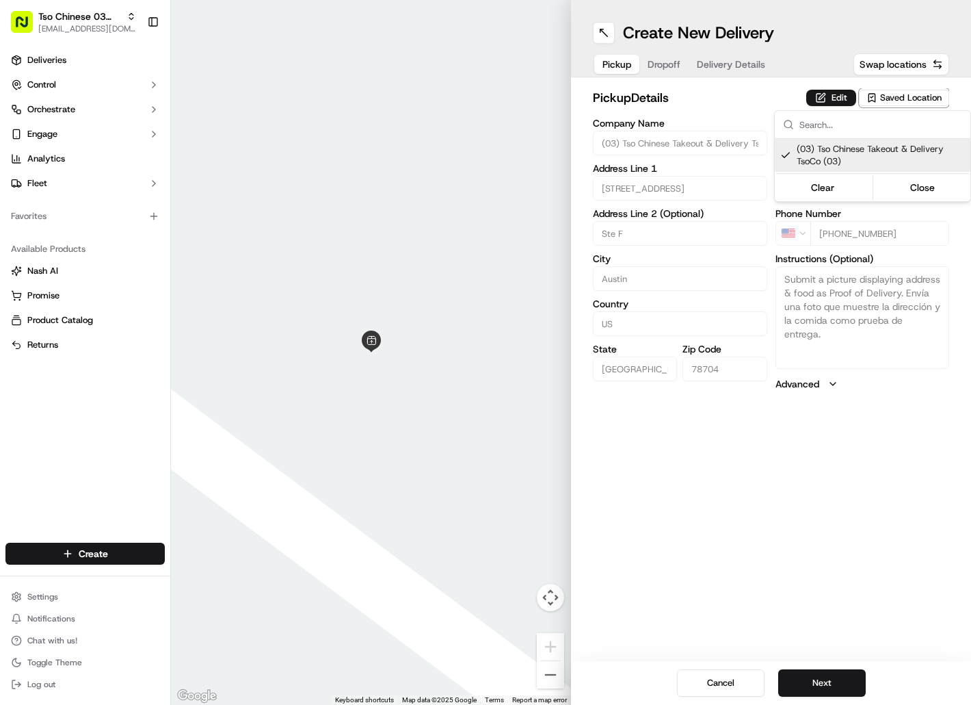
click at [670, 60] on html "Tso Chinese 03 TsoCo [EMAIL_ADDRESS][DOMAIN_NAME] Toggle Sidebar Deliveries Con…" at bounding box center [485, 352] width 971 height 705
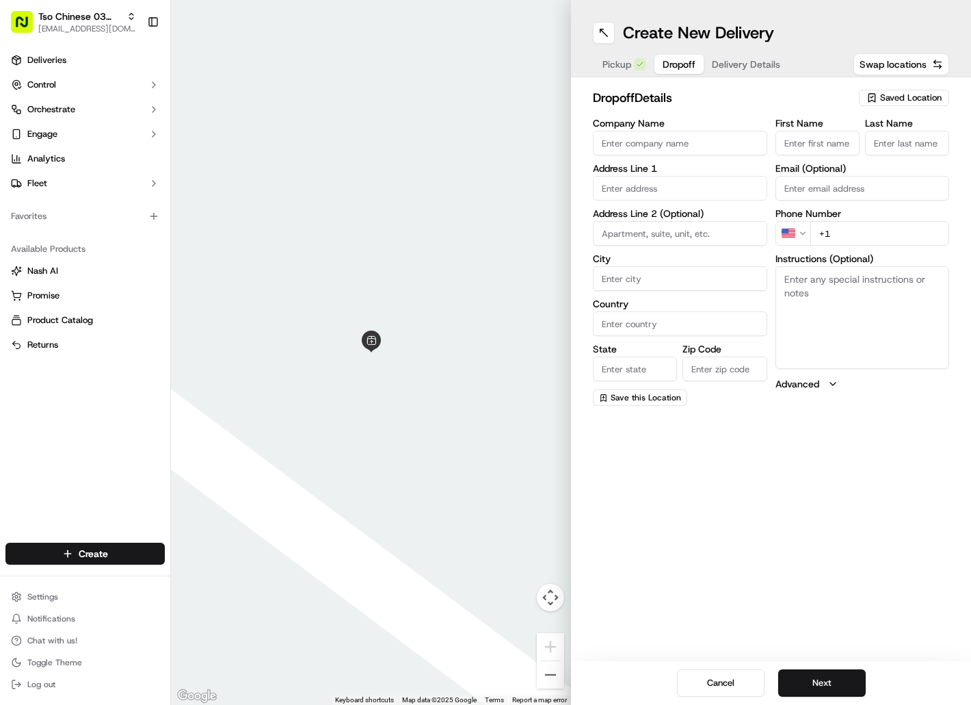
click at [670, 60] on span "Dropoff" at bounding box center [679, 64] width 33 height 14
click at [798, 139] on input "First Name" at bounding box center [818, 143] width 84 height 25
paste input "Dylan Gulledge"
type input "Dylan Gulledge"
click at [892, 142] on input "Last Name" at bounding box center [907, 143] width 84 height 25
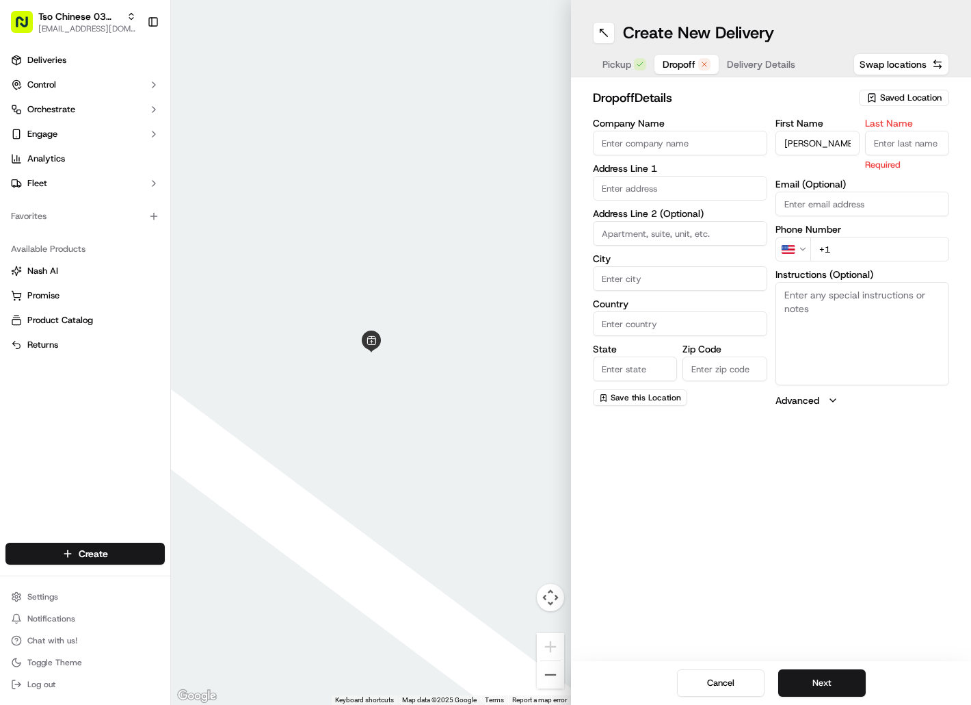
paste input "Dylan Gulledge"
type input "Dylan Gulledge"
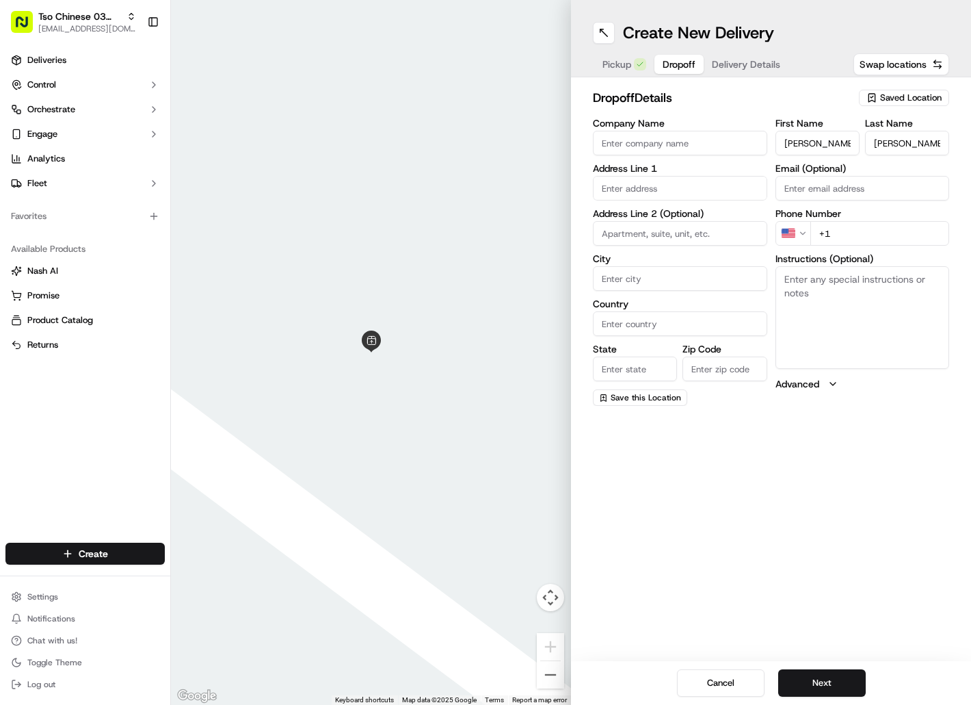
click at [838, 235] on input "+1" at bounding box center [881, 233] width 140 height 25
paste input "737 308 4806"
type input "+1 737 308 4806"
click at [706, 190] on input "text" at bounding box center [680, 188] width 174 height 25
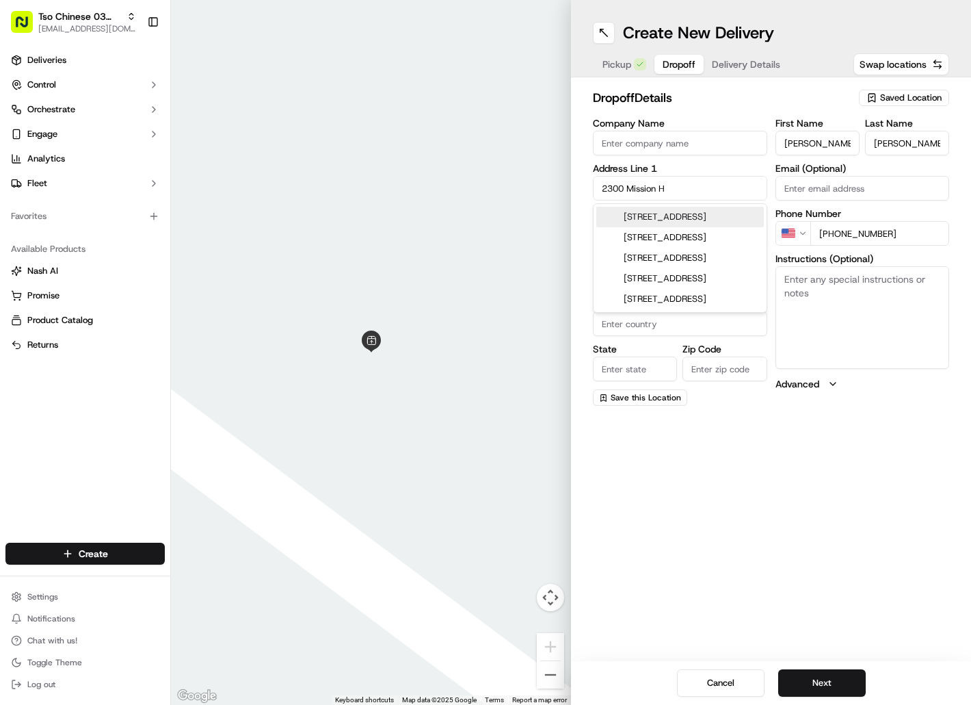
click at [704, 211] on div "2300 Mission Hill Drive, Austin, TX" at bounding box center [680, 217] width 168 height 21
type input "2300 Mission Hill Dr, Austin, TX 78741, USA"
type input "Austin"
type input "[GEOGRAPHIC_DATA]"
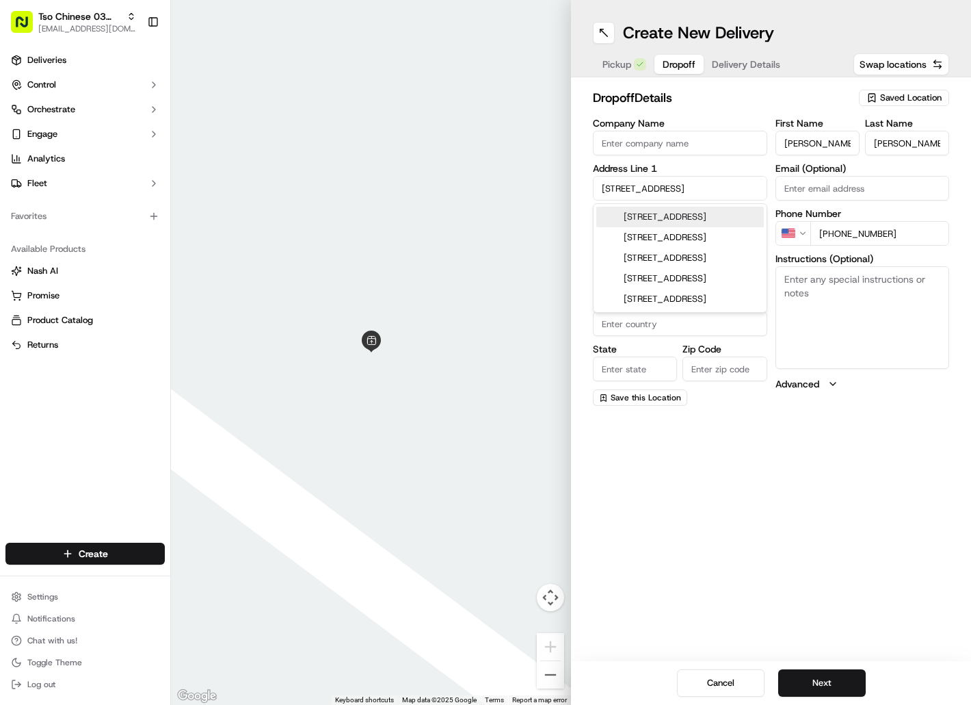
type input "78741"
type input "2300 Mission Hill Drive"
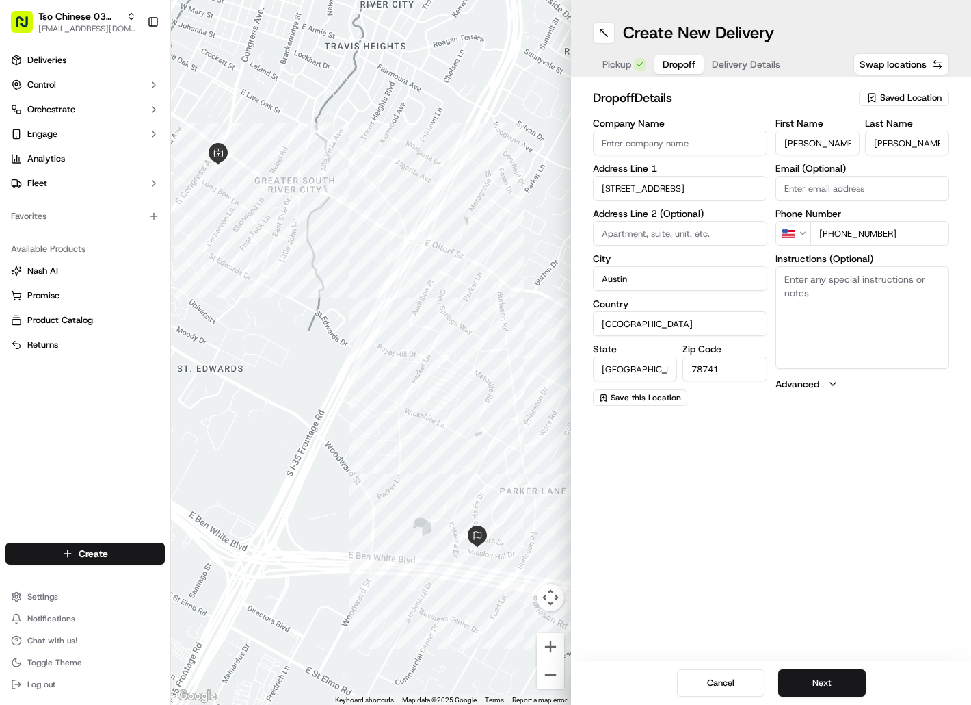
click at [802, 313] on textarea "Instructions (Optional)" at bounding box center [863, 317] width 174 height 103
paste textarea "Unit in the back right labeled “C”. Please knock and leave at door, thanks!"
type textarea "Apt C Unit in the back right labeled “C”. Please knock and leave at door, thank…"
click at [811, 674] on button "Next" at bounding box center [822, 682] width 88 height 27
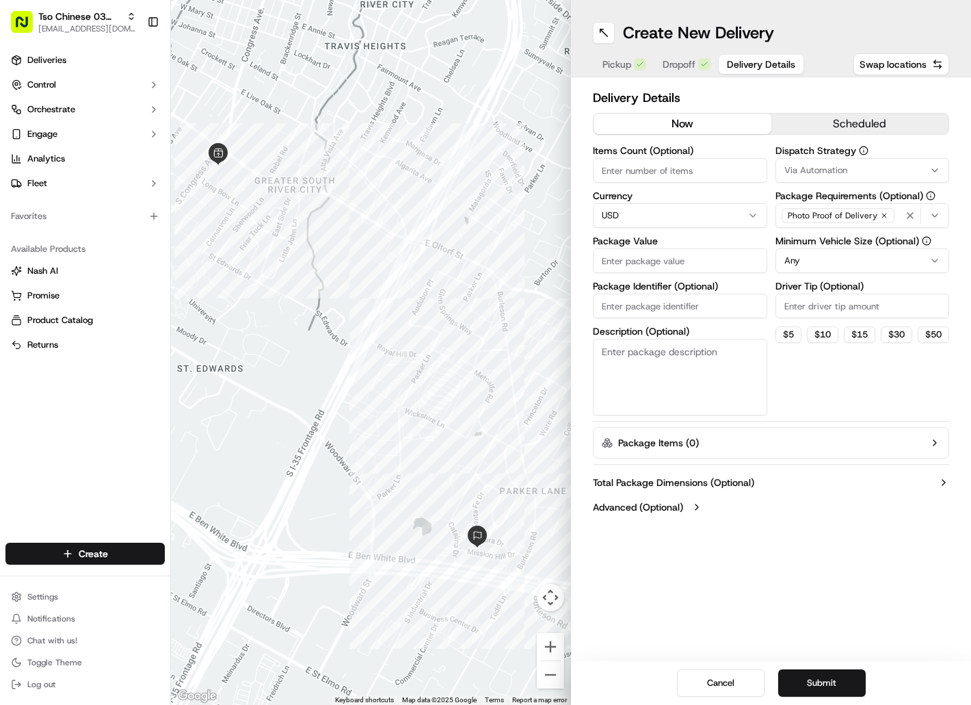
click at [702, 308] on input "Package Identifier (Optional)" at bounding box center [680, 305] width 174 height 25
paste input "Q5U0QA8"
type input "Q5U0QA8"
click at [676, 262] on input "Package Value" at bounding box center [680, 260] width 174 height 25
type input "36.70"
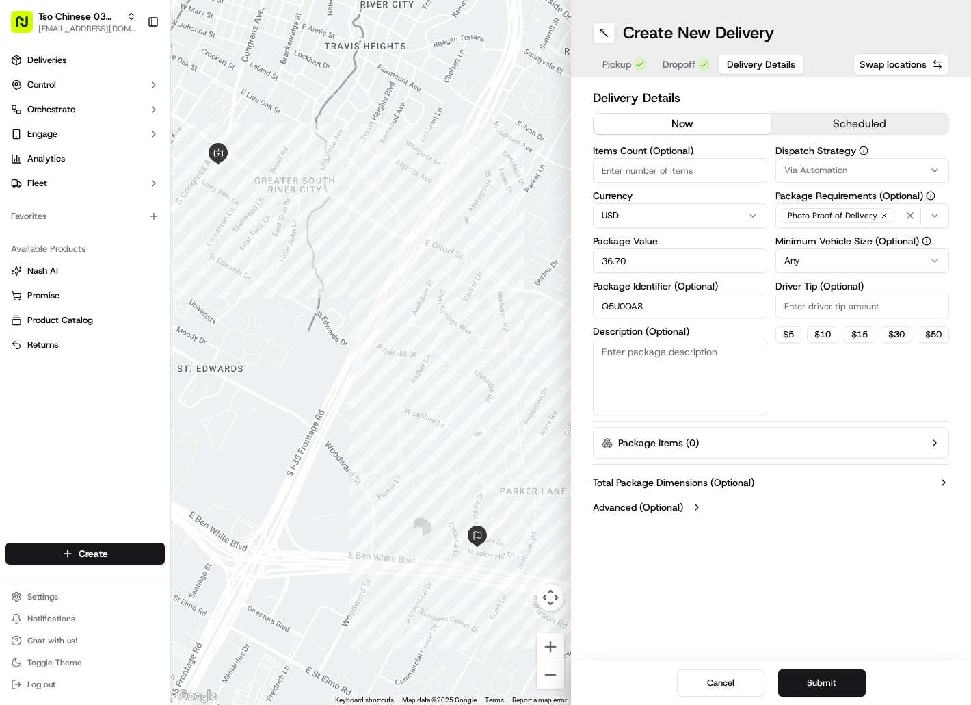
click at [812, 168] on span "Via Automation" at bounding box center [816, 170] width 63 height 12
click at [814, 244] on span "TsoCo Strategy" at bounding box center [881, 245] width 168 height 12
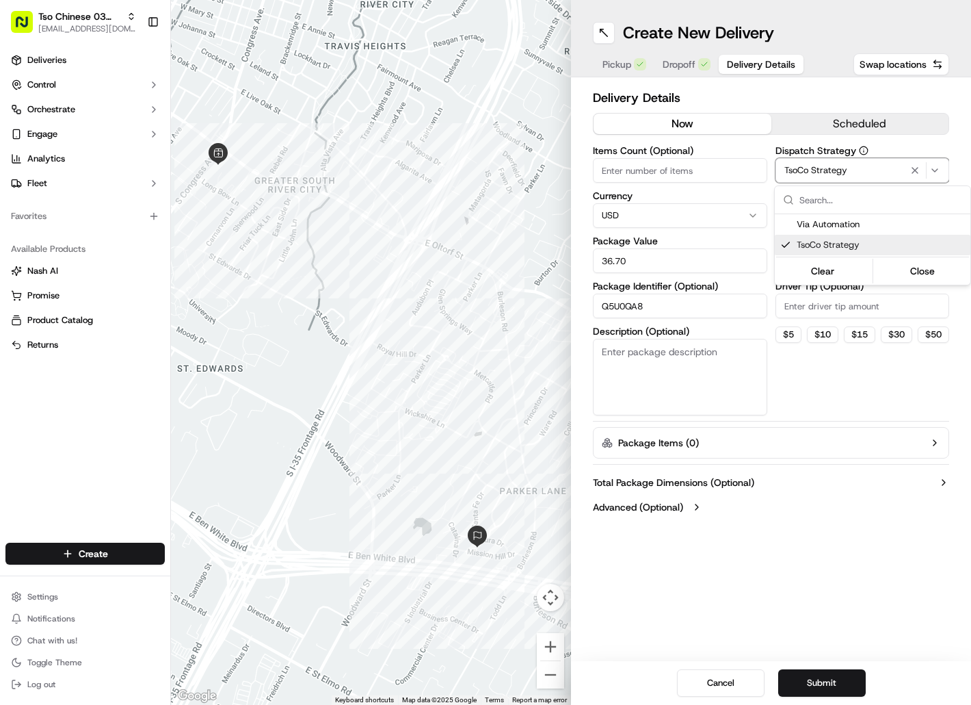
click at [813, 300] on html "Tso Chinese 03 TsoCo hello@tokkicreates.com Toggle Sidebar Deliveries Control O…" at bounding box center [485, 352] width 971 height 705
click at [813, 300] on input "Driver Tip (Optional)" at bounding box center [863, 305] width 174 height 25
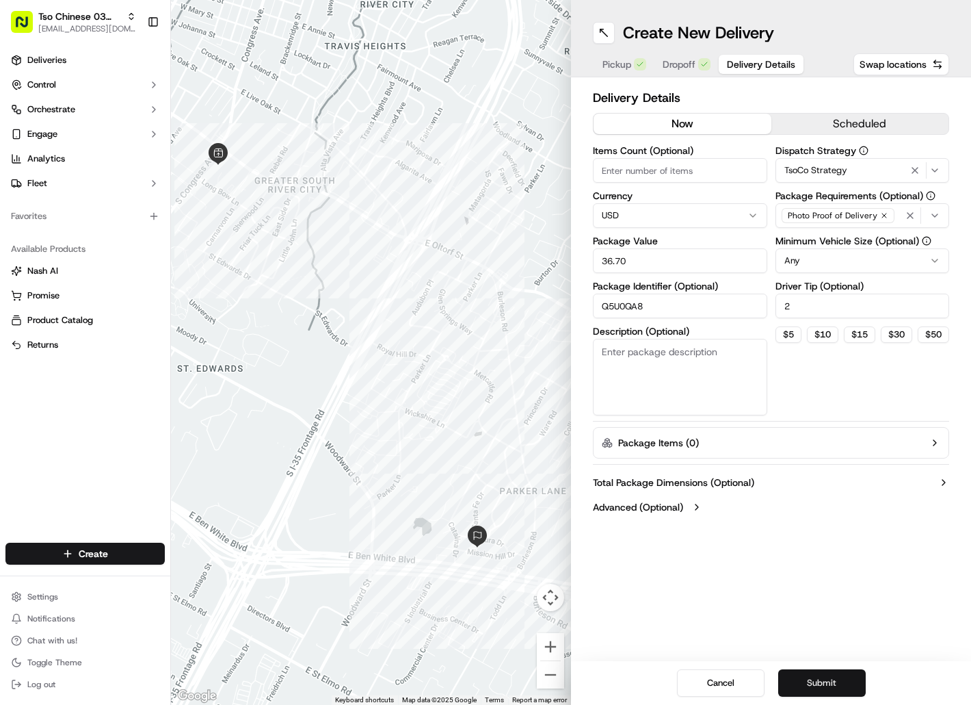
type input "2"
click at [817, 680] on button "Submit" at bounding box center [822, 682] width 88 height 27
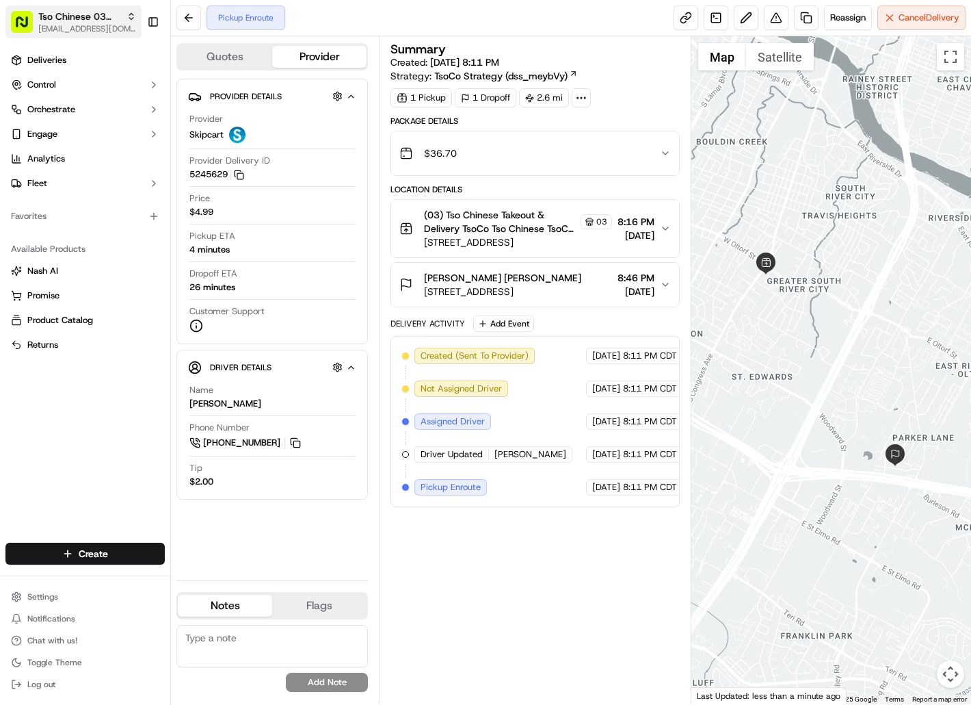
click at [98, 21] on span "Tso Chinese 03 TsoCo" at bounding box center [79, 17] width 83 height 14
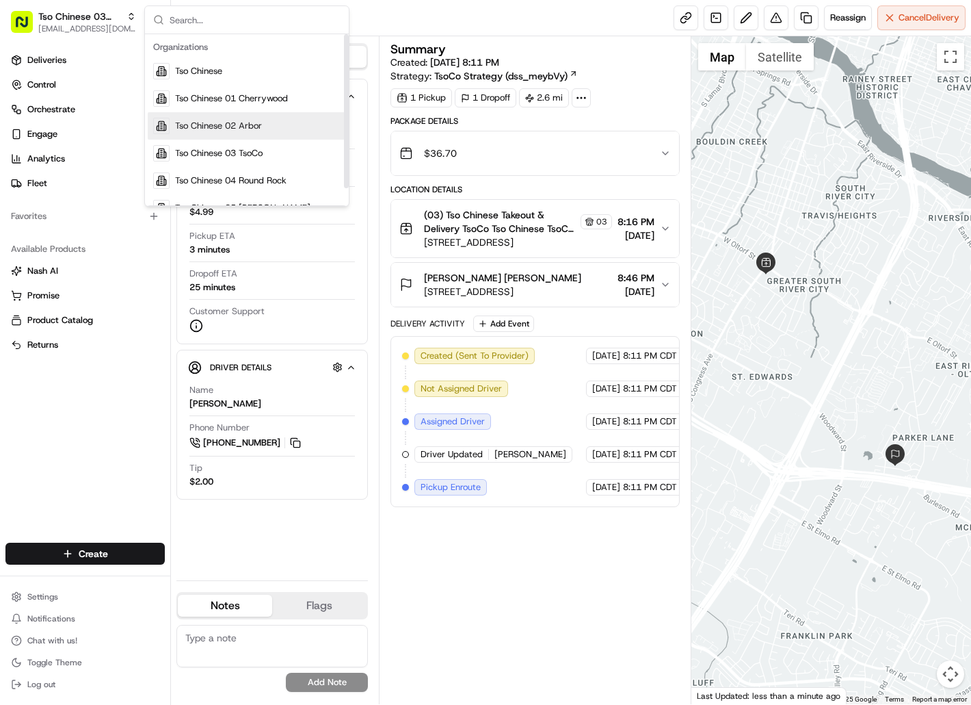
click at [262, 125] on span "Tso Chinese 02 Arbor" at bounding box center [218, 126] width 87 height 12
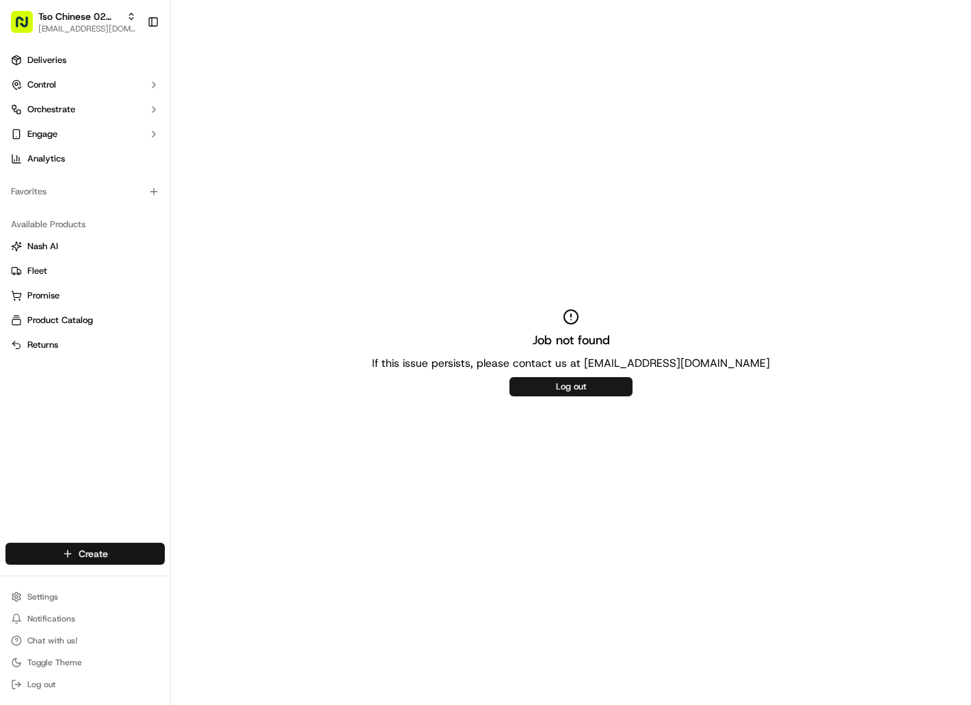
click at [101, 554] on html "Tso Chinese 02 Arbor [EMAIL_ADDRESS][DOMAIN_NAME] Toggle Sidebar Deliveries Con…" at bounding box center [485, 352] width 971 height 705
click at [205, 577] on link "Delivery" at bounding box center [247, 578] width 153 height 25
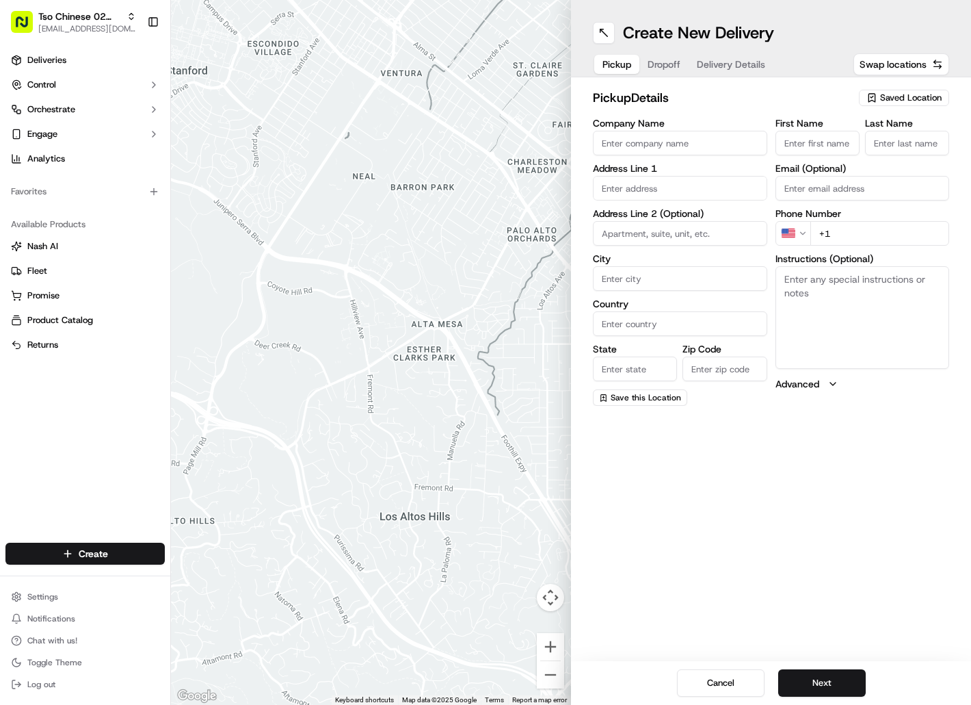
click at [906, 101] on span "Saved Location" at bounding box center [911, 98] width 62 height 12
click at [904, 146] on span "(02) Tso Chinese Takeout & Delivery [GEOGRAPHIC_DATA] (02)" at bounding box center [881, 155] width 168 height 25
type input "(02) Tso Chinese Takeout & Delivery [GEOGRAPHIC_DATA]"
type input "[STREET_ADDRESS]"
type input "Bldg E Ste 402"
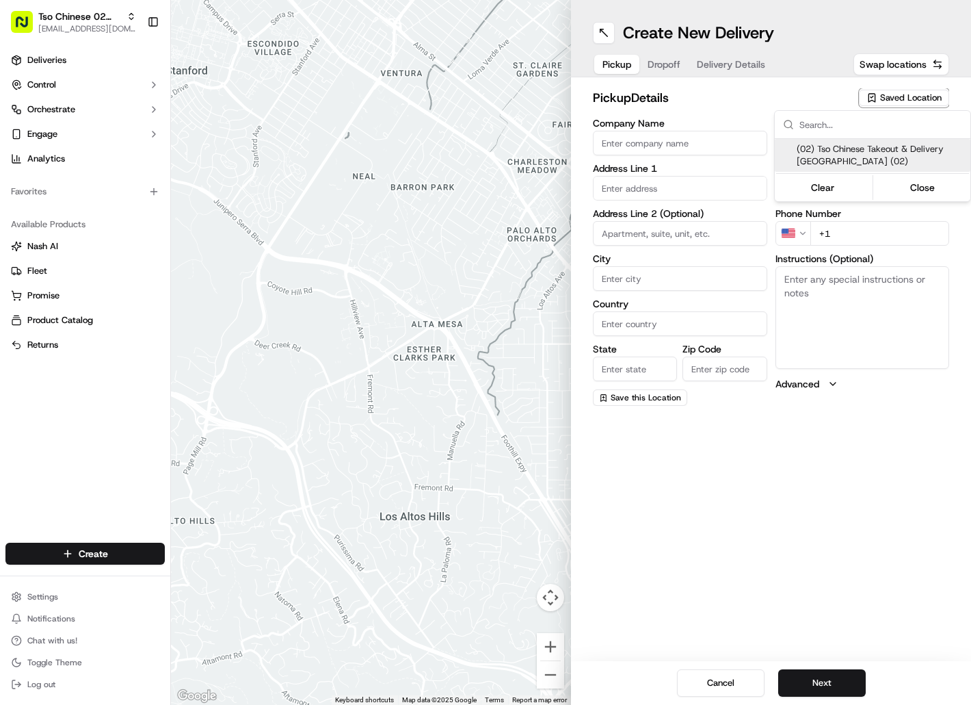
type input "Austin"
type input "US"
type input "[GEOGRAPHIC_DATA]"
type input "78759"
type input "Tso Chinese"
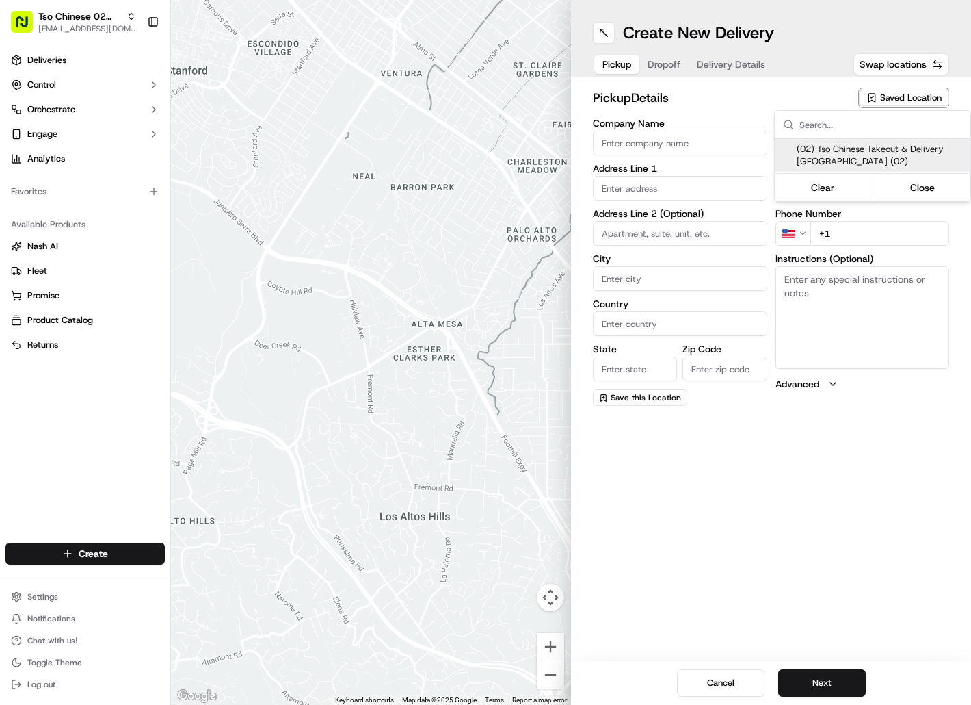
type input "Arboretum Crossing Manager"
type input "[EMAIL_ADDRESS][DOMAIN_NAME]"
type input "[PHONE_NUMBER]"
type textarea "Submit a picture displaying address & food as Proof of Delivery. Envía una foto…"
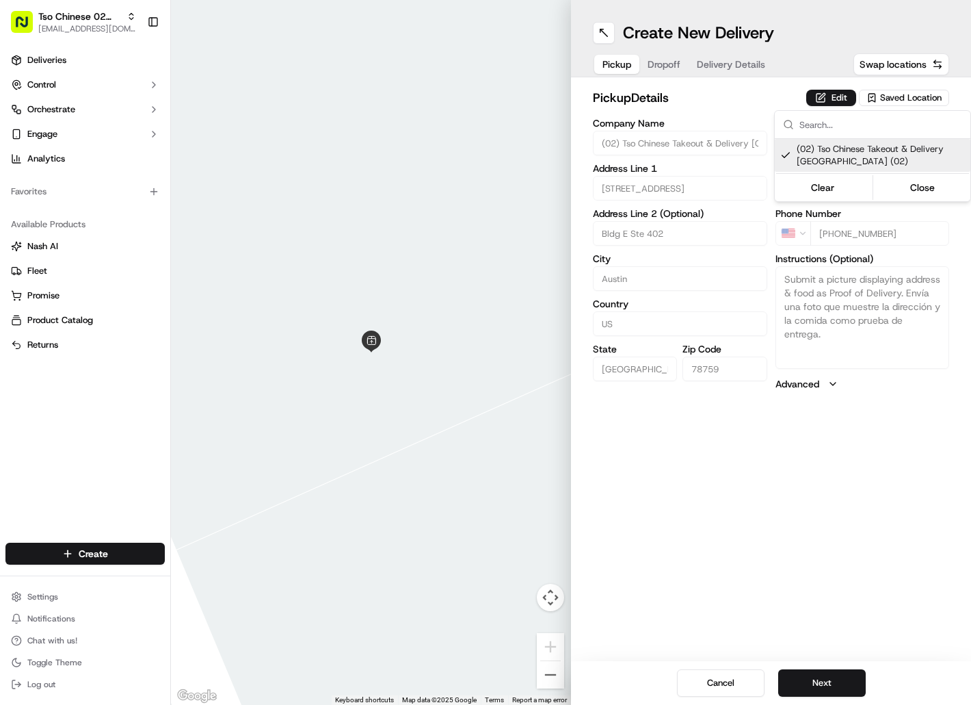
click at [667, 68] on html "Tso Chinese 02 Arbor [EMAIL_ADDRESS][DOMAIN_NAME] Toggle Sidebar Deliveries Con…" at bounding box center [485, 352] width 971 height 705
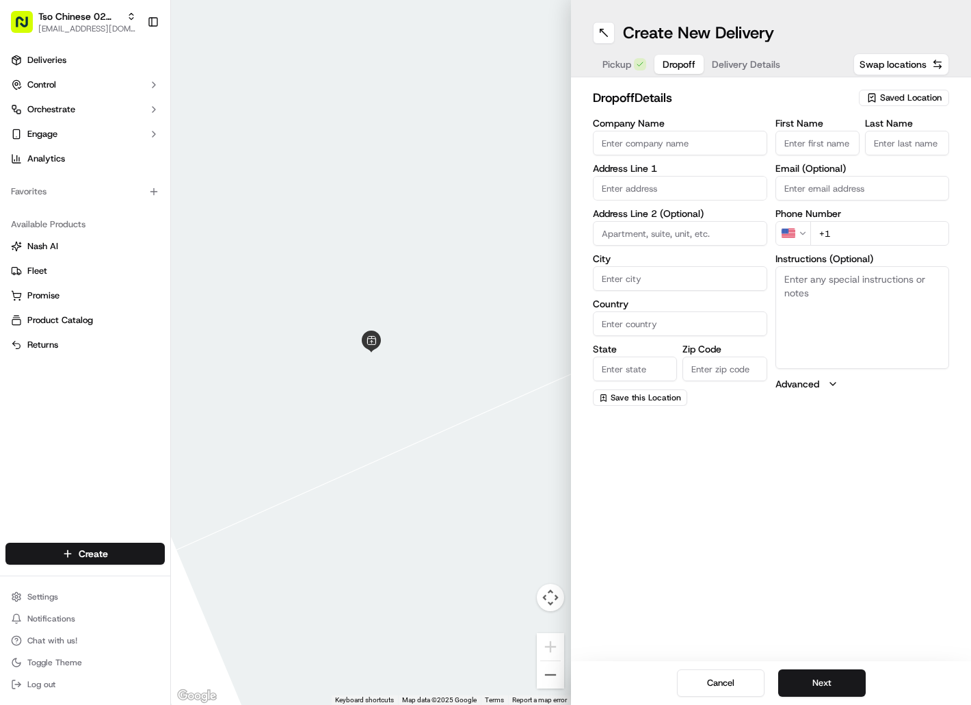
click at [667, 68] on span "Dropoff" at bounding box center [679, 64] width 33 height 14
click at [816, 148] on input "First Name" at bounding box center [818, 143] width 84 height 25
paste input "Alison Means"
type input "Alison Means"
click at [892, 147] on input "Last Name" at bounding box center [907, 143] width 84 height 25
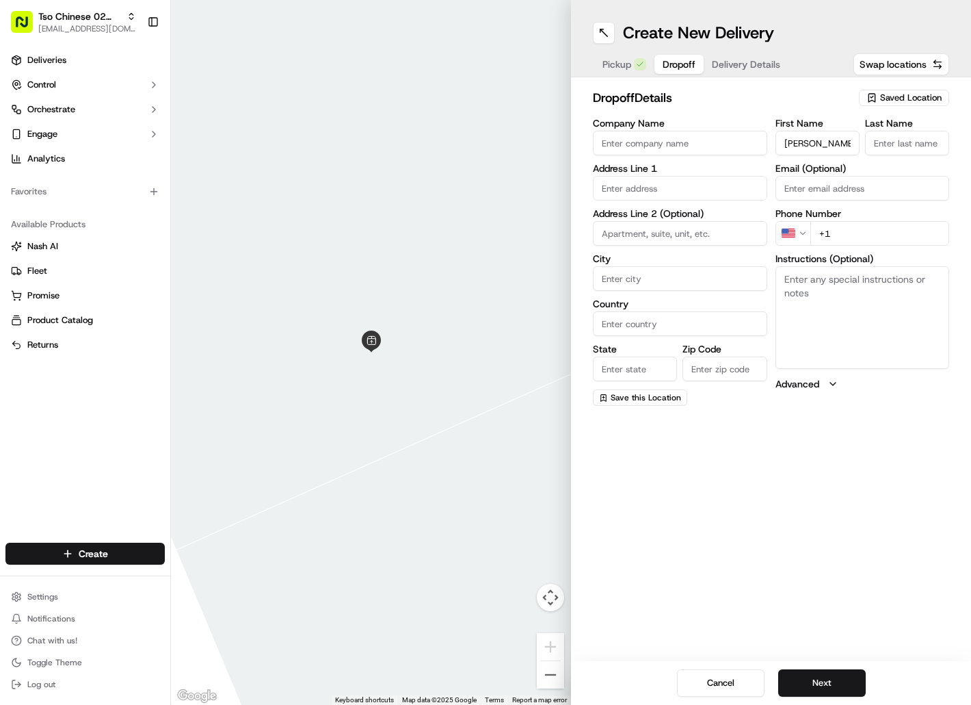
paste input "Alison Means"
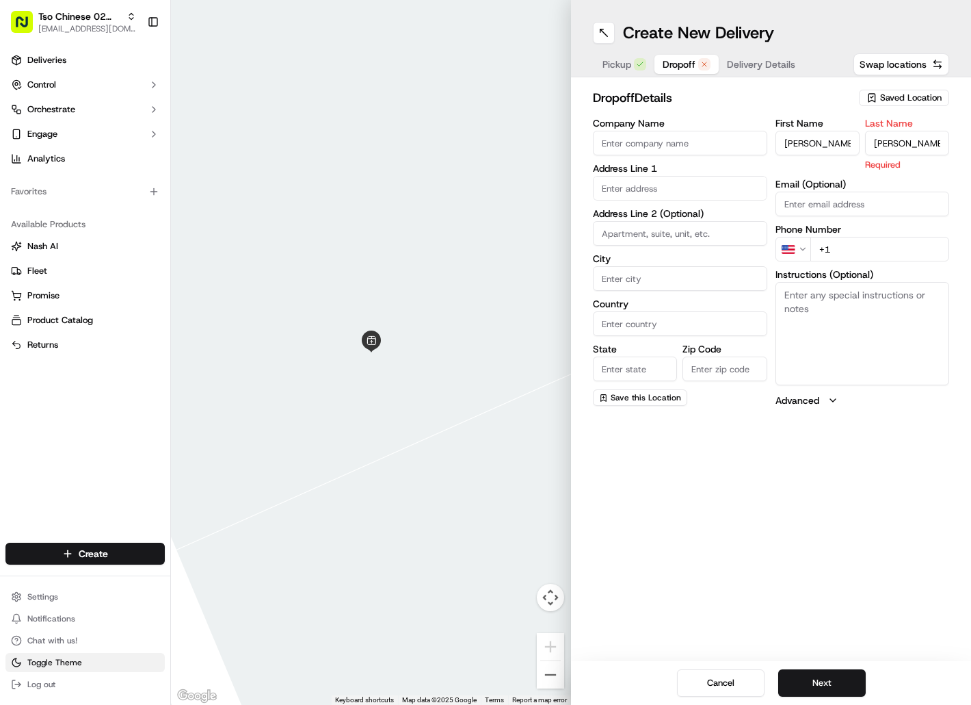
type input "Alison Means"
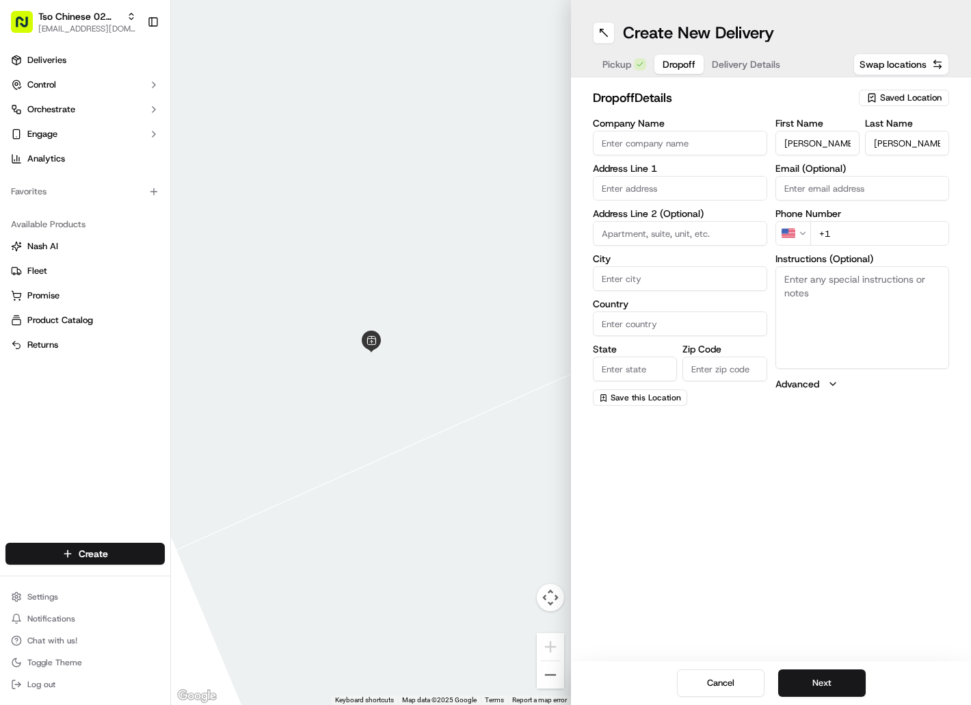
click at [842, 231] on input "+1" at bounding box center [881, 233] width 140 height 25
paste input "512 808 6482"
type input "+1 512 808 6482"
click at [662, 188] on input "text" at bounding box center [680, 188] width 174 height 25
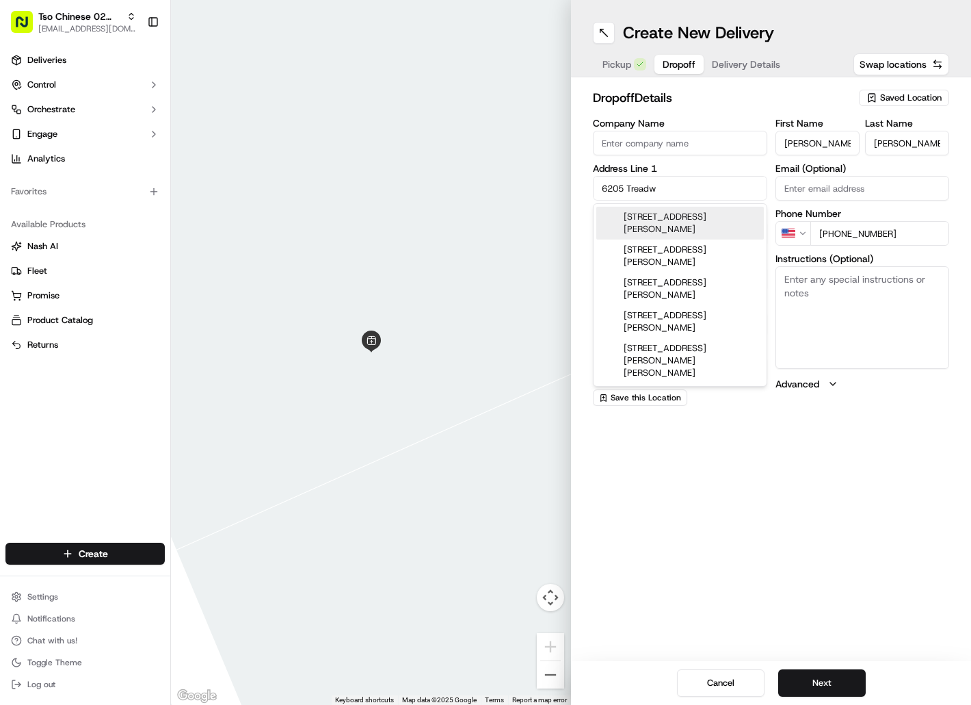
click at [659, 213] on div "6205 Treadwell Boulevard, Austin, TX" at bounding box center [680, 223] width 168 height 33
type input "6205 Treadwell Blvd, Austin, TX 78757, USA"
type input "Austin"
type input "[GEOGRAPHIC_DATA]"
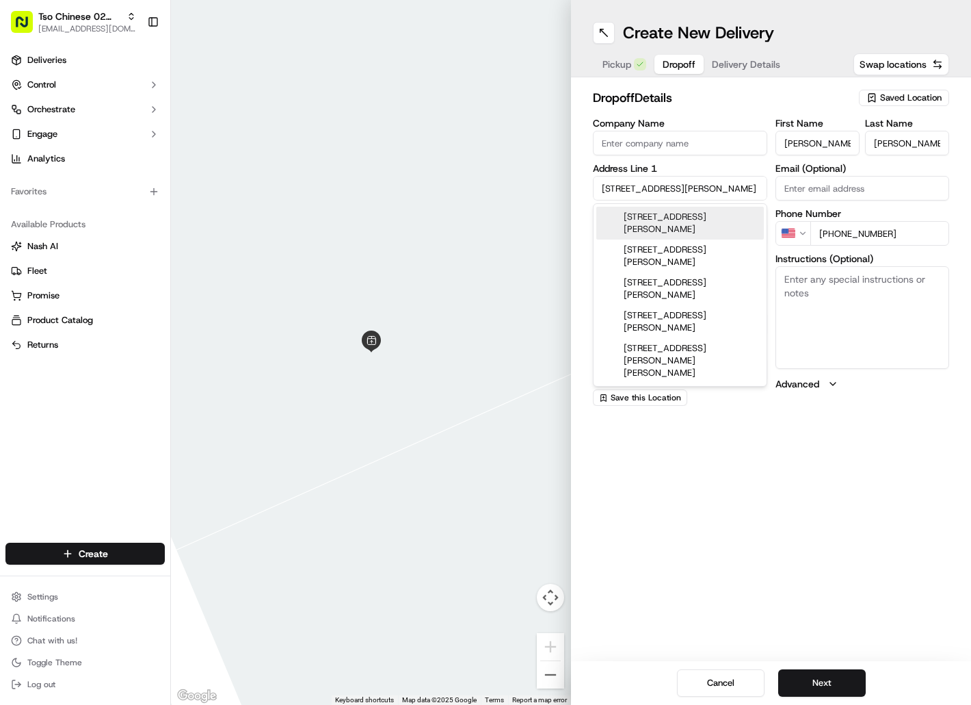
type input "78757"
type input "6205 Treadwell Boulevard"
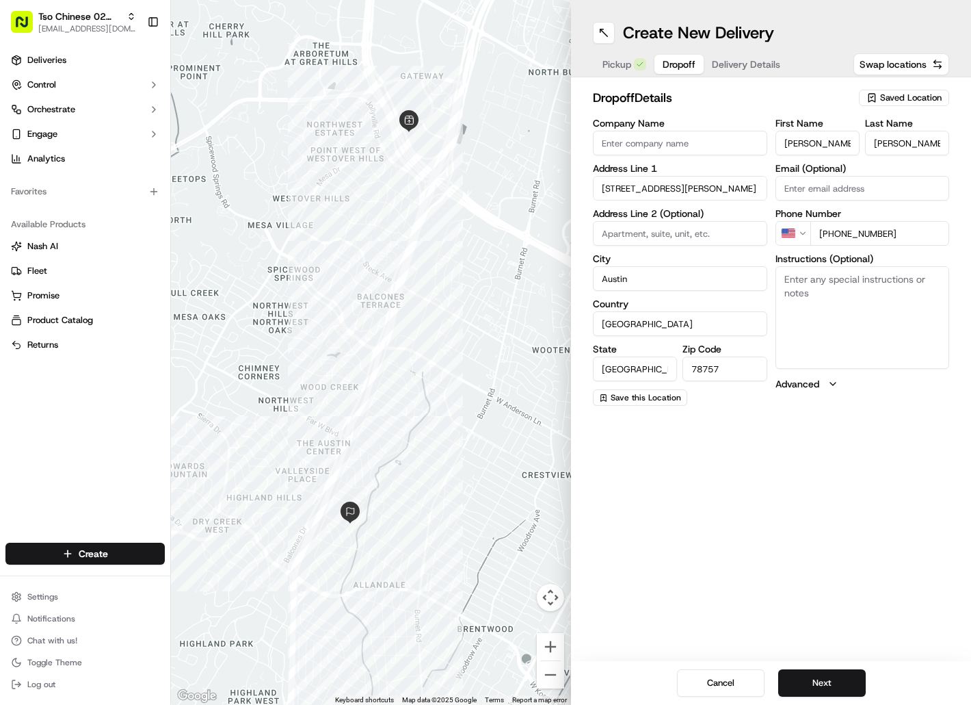
paste textarea "Drivers must deliver food directly to the customer (unless instructed otherwise…"
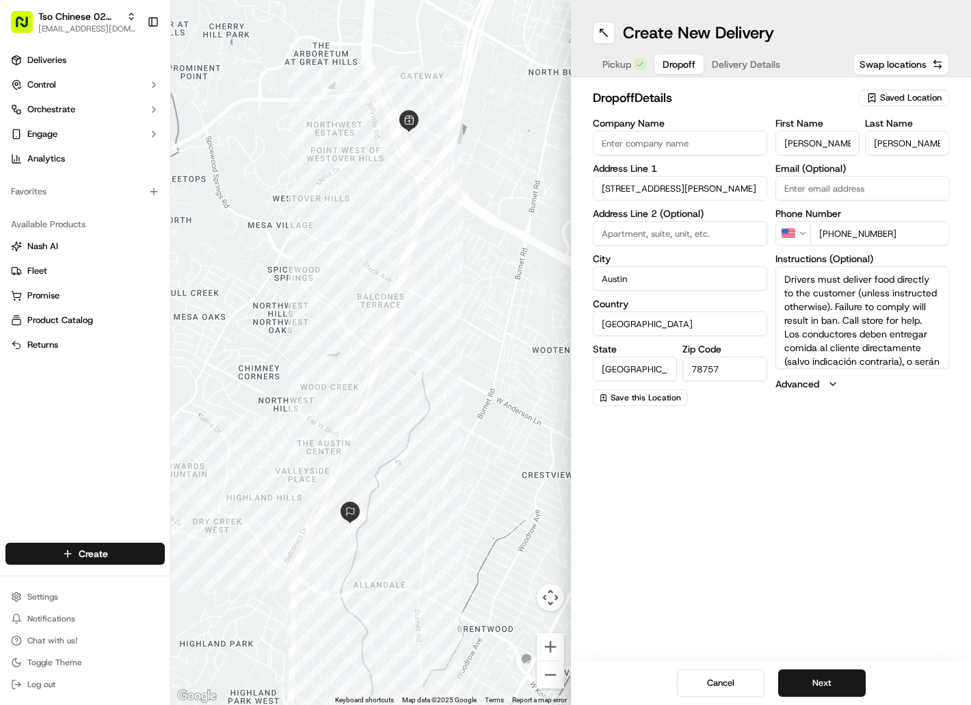
click at [813, 298] on textarea "Drivers must deliver food directly to the customer (unless instructed otherwise…" at bounding box center [863, 317] width 174 height 103
type textarea "Drivers must deliver food directly to the customer (unless instructed otherwise…"
click at [813, 690] on button "Next" at bounding box center [822, 682] width 88 height 27
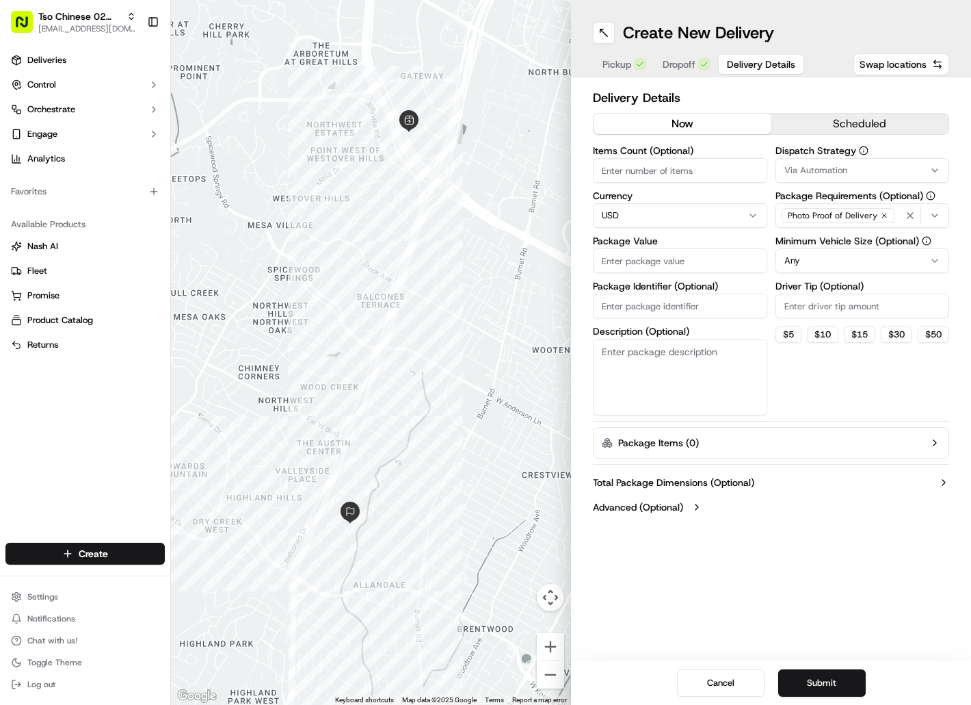
paste input "NSHJBLC"
click at [622, 301] on input "Package Identifier (Optional)" at bounding box center [680, 305] width 174 height 25
type input "NSHJBLC"
click at [629, 257] on input "Package Value" at bounding box center [680, 260] width 174 height 25
type input "63.60"
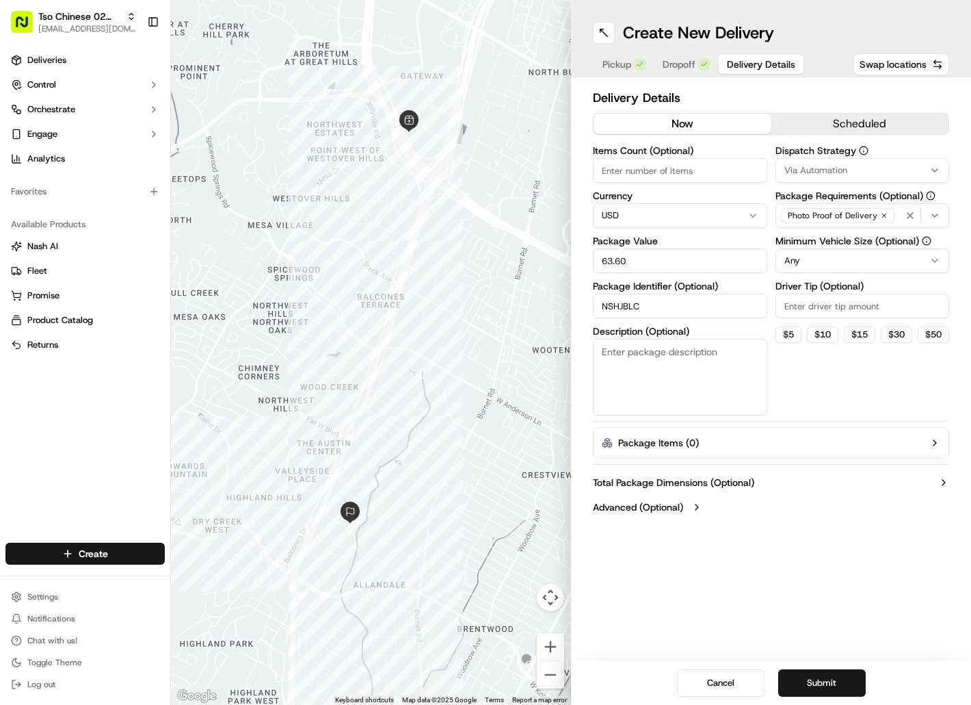
click at [804, 171] on span "Via Automation" at bounding box center [816, 170] width 63 height 12
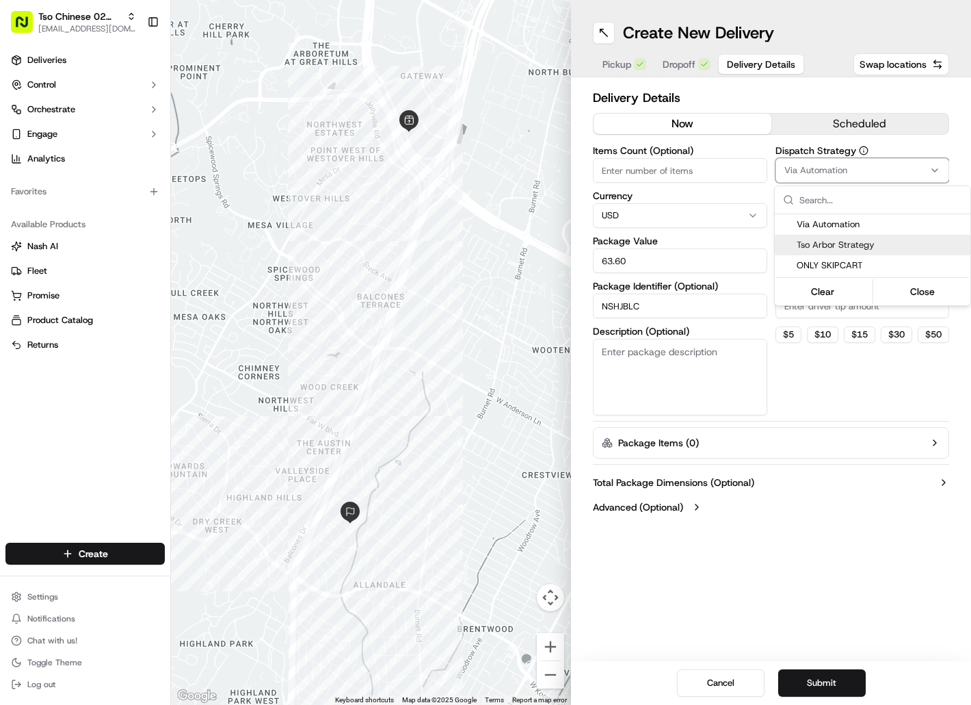
click at [813, 243] on span "Tso Arbor Strategy" at bounding box center [881, 245] width 168 height 12
click at [813, 305] on div "Via Automation Tso Arbor Strategy ONLY SKIPCART Clear Close" at bounding box center [872, 245] width 197 height 120
click at [813, 306] on html "Tso Chinese 02 Arbor hello@tokkicreates.com Toggle Sidebar Deliveries Control O…" at bounding box center [485, 352] width 971 height 705
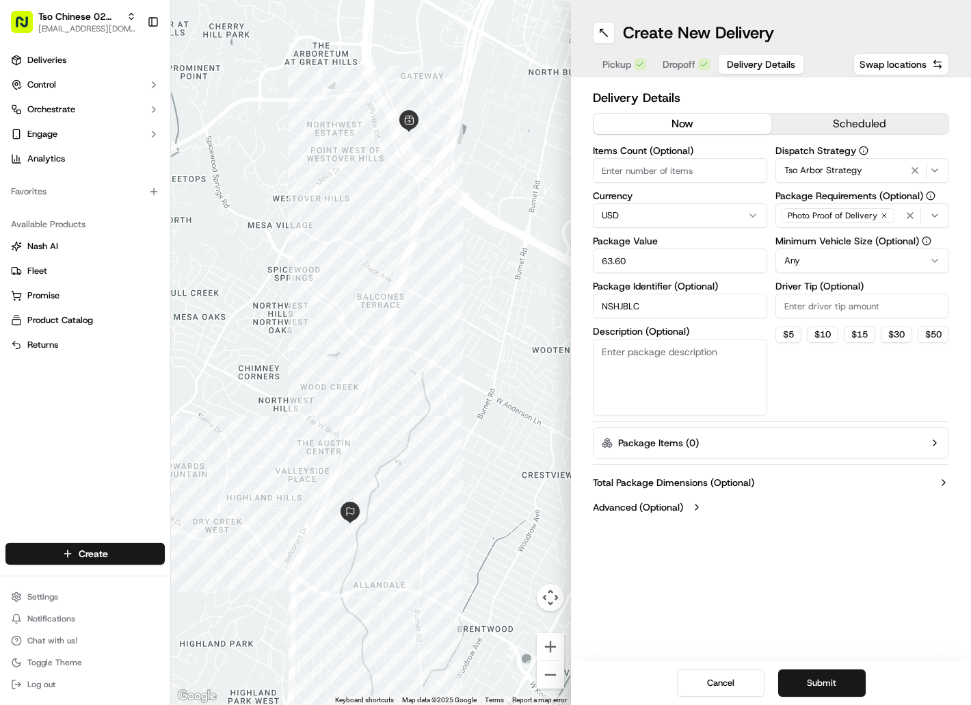
click at [812, 308] on input "Driver Tip (Optional)" at bounding box center [863, 305] width 174 height 25
type input "2"
click at [800, 669] on button "Submit" at bounding box center [822, 682] width 88 height 27
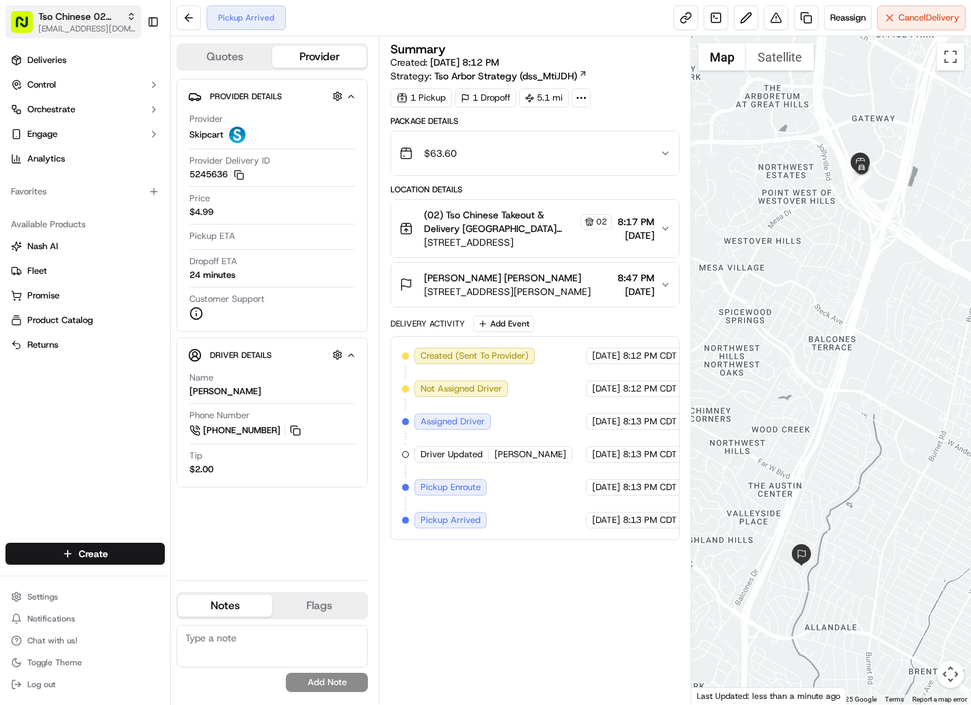
click at [111, 21] on span "Tso Chinese 02 Arbor" at bounding box center [79, 17] width 83 height 14
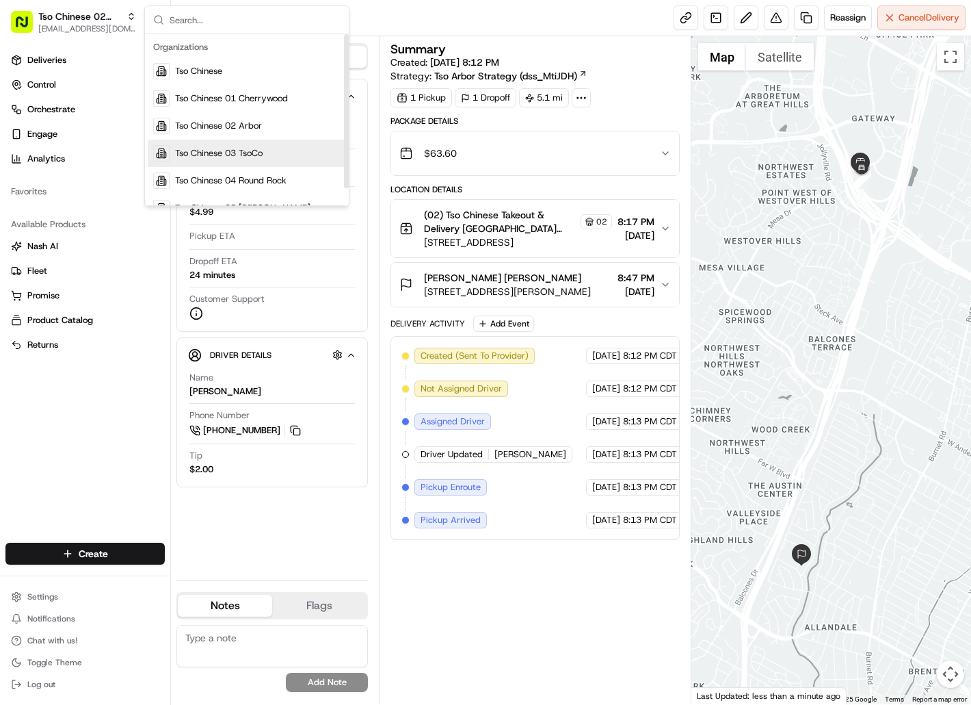
click at [200, 153] on span "Tso Chinese 03 TsoCo" at bounding box center [219, 153] width 88 height 12
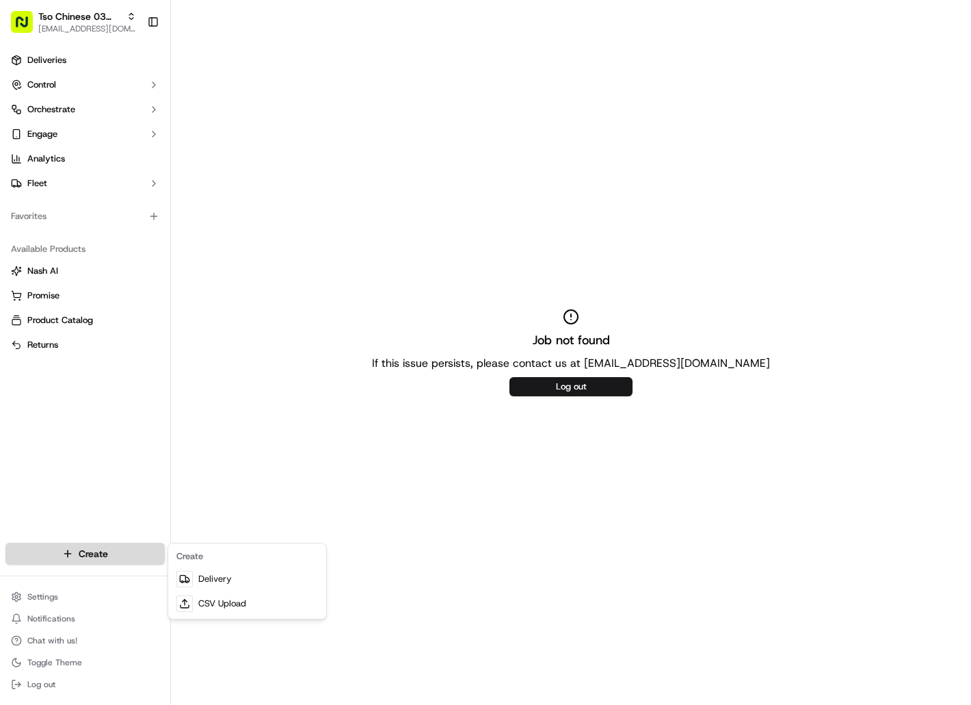
click at [142, 556] on html "Tso Chinese 03 TsoCo [EMAIL_ADDRESS][DOMAIN_NAME] Toggle Sidebar Deliveries Con…" at bounding box center [485, 352] width 971 height 705
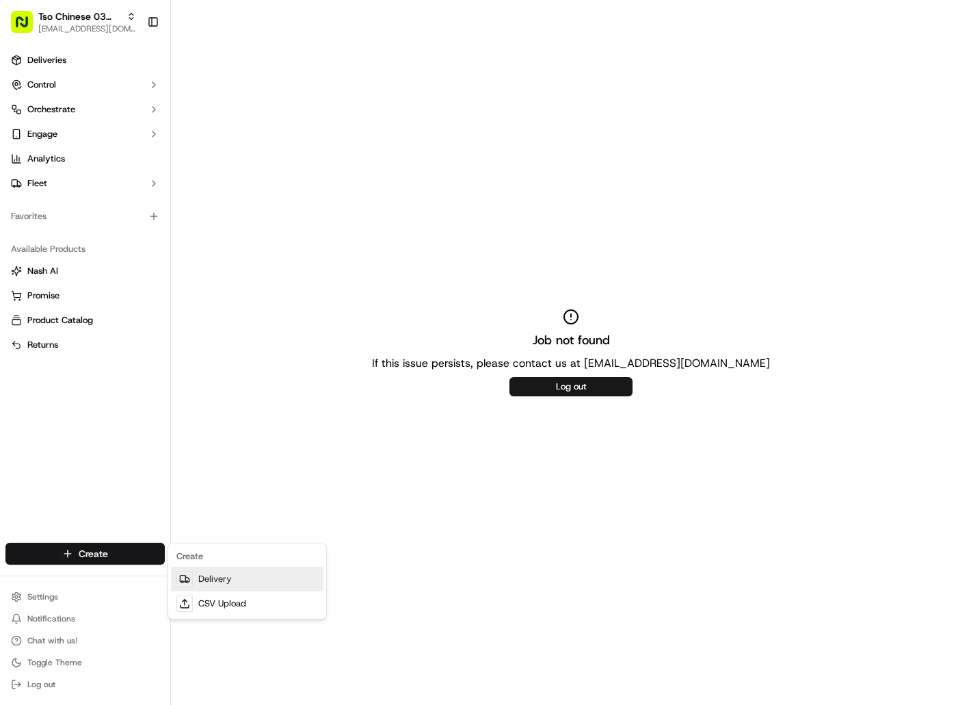
click at [218, 574] on link "Delivery" at bounding box center [247, 578] width 153 height 25
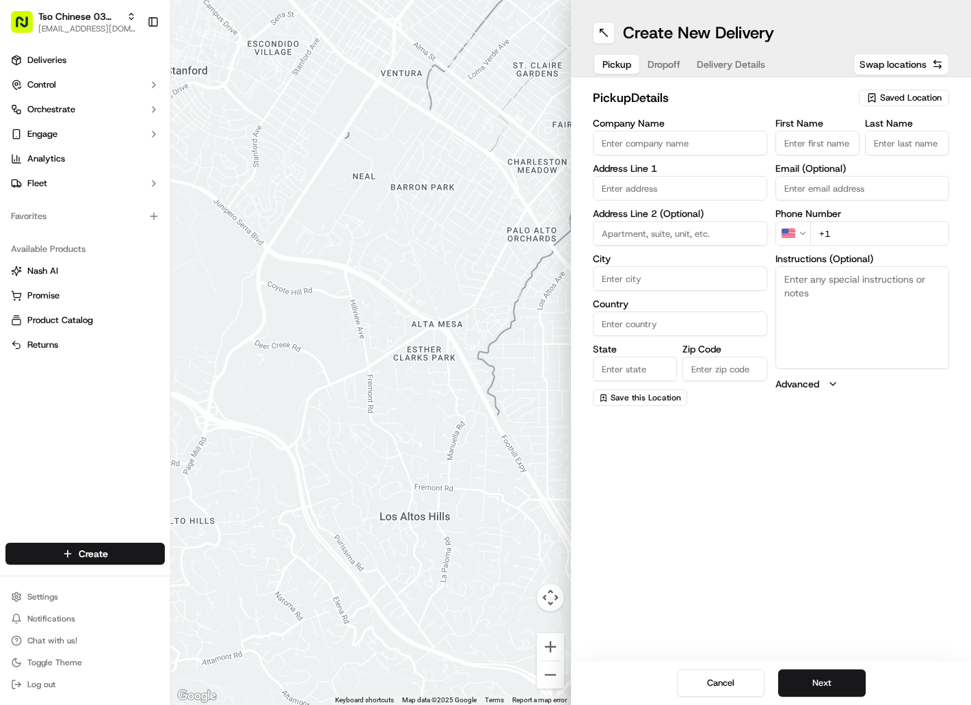
click at [910, 94] on span "Saved Location" at bounding box center [911, 98] width 62 height 12
click at [905, 146] on span "(03) Tso Chinese Takeout & Delivery TsoCo (03)" at bounding box center [881, 155] width 168 height 25
type input "(03) Tso Chinese Takeout & Delivery TsoCo"
type input "[STREET_ADDRESS]"
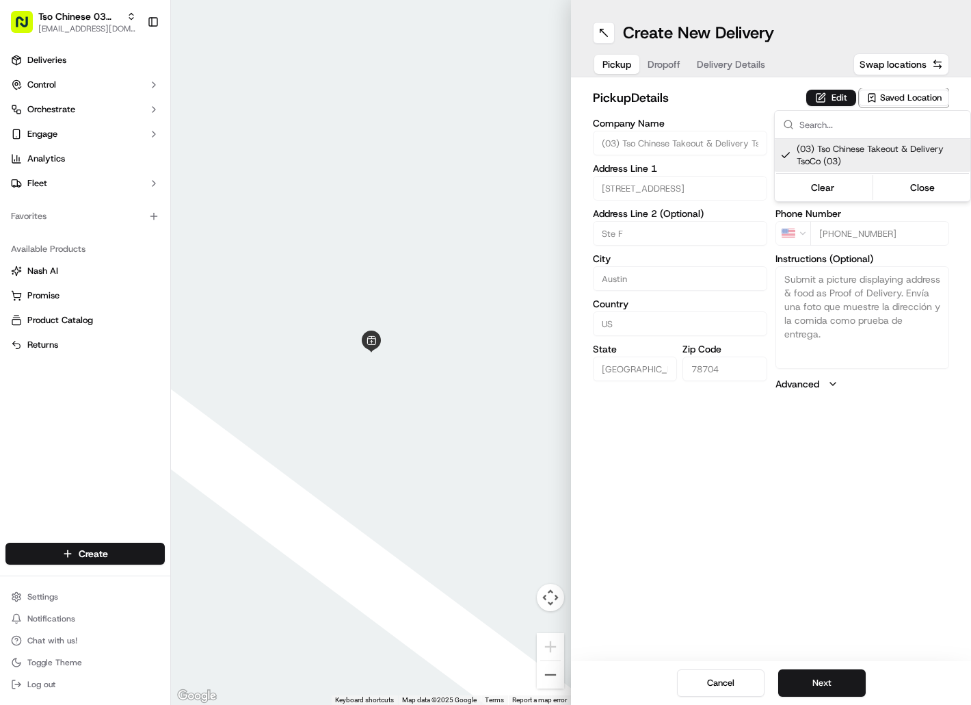
click at [666, 66] on html "Tso Chinese 03 TsoCo [EMAIL_ADDRESS][DOMAIN_NAME] Toggle Sidebar Deliveries Con…" at bounding box center [485, 352] width 971 height 705
click at [666, 66] on span "Dropoff" at bounding box center [664, 64] width 33 height 14
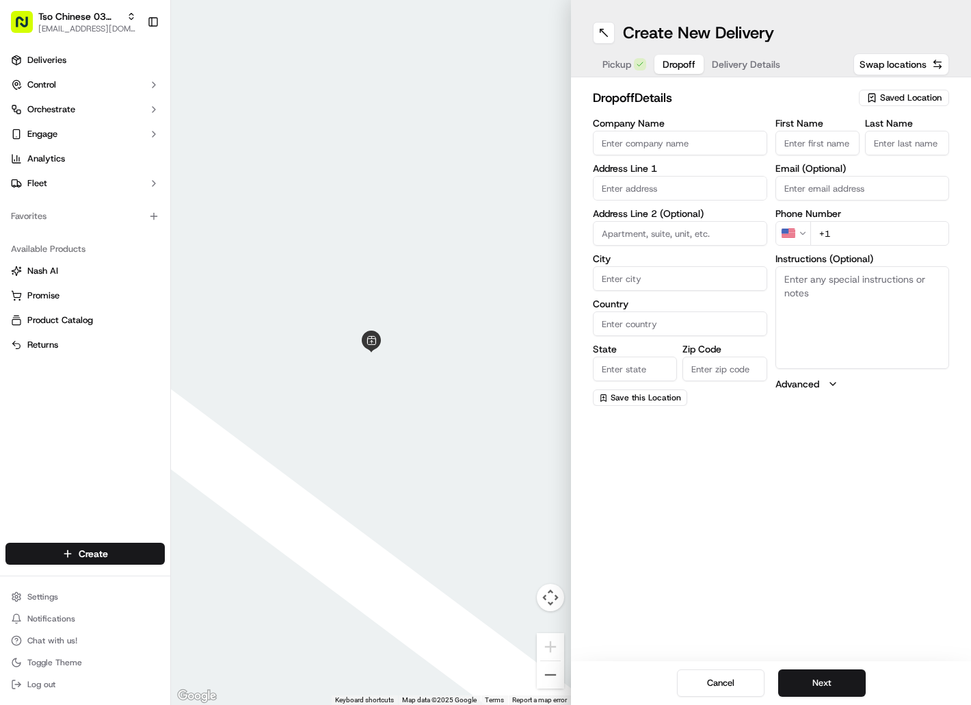
click at [817, 142] on input "First Name" at bounding box center [818, 143] width 84 height 25
paste input "Ken Mclaurin"
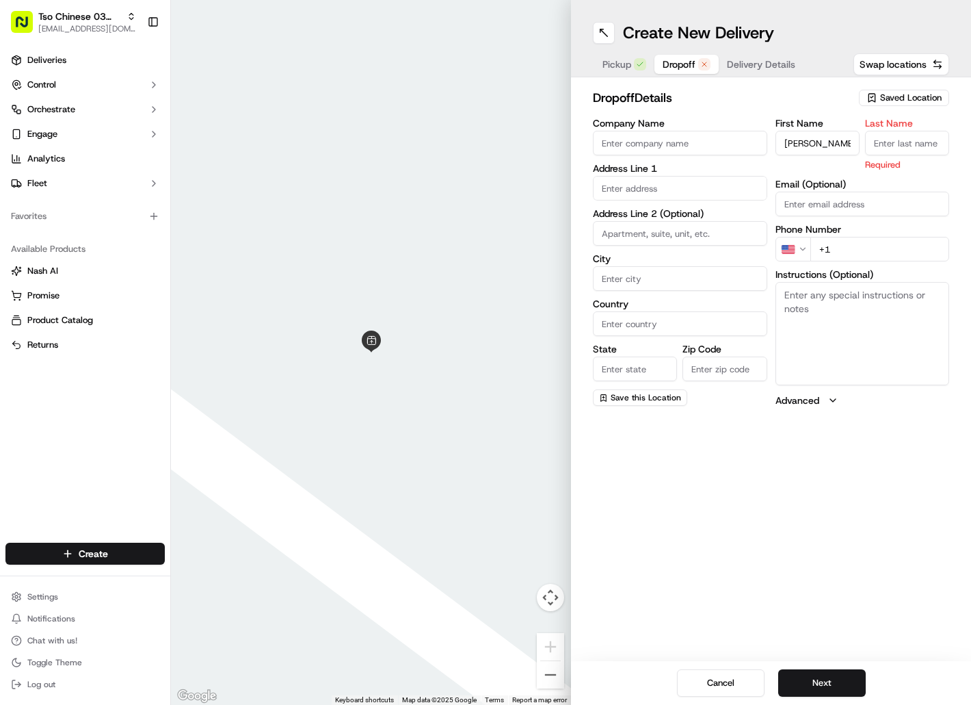
click at [905, 142] on input "Last Name" at bounding box center [907, 143] width 84 height 25
paste input "Ken Mclaurin"
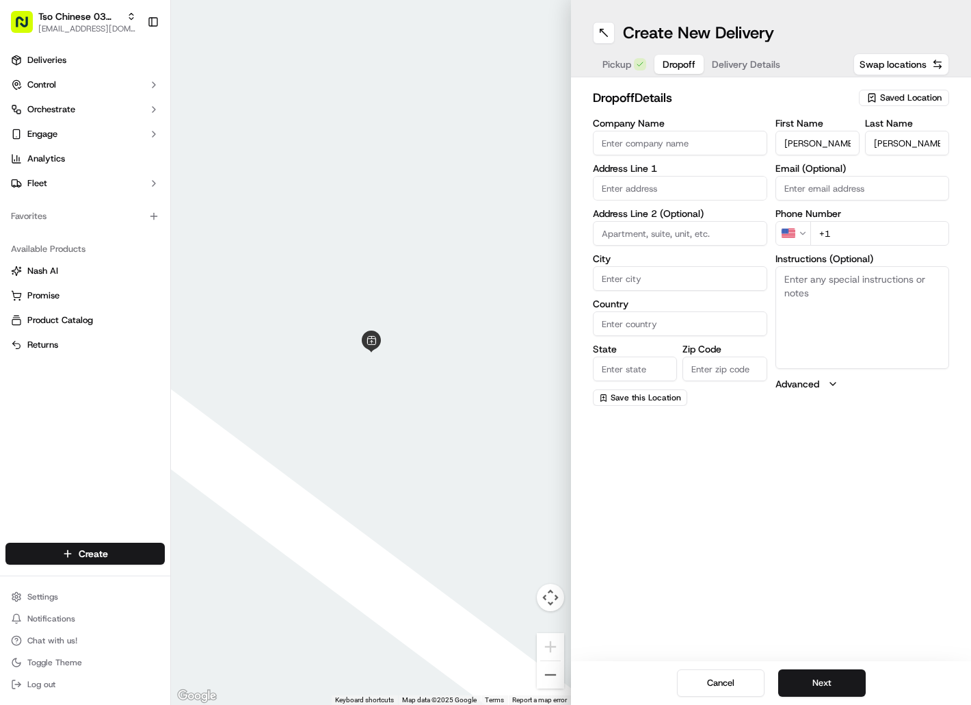
click at [849, 233] on input "+1" at bounding box center [881, 233] width 140 height 25
paste input "678 680 9833"
click at [638, 196] on input "text" at bounding box center [680, 188] width 174 height 25
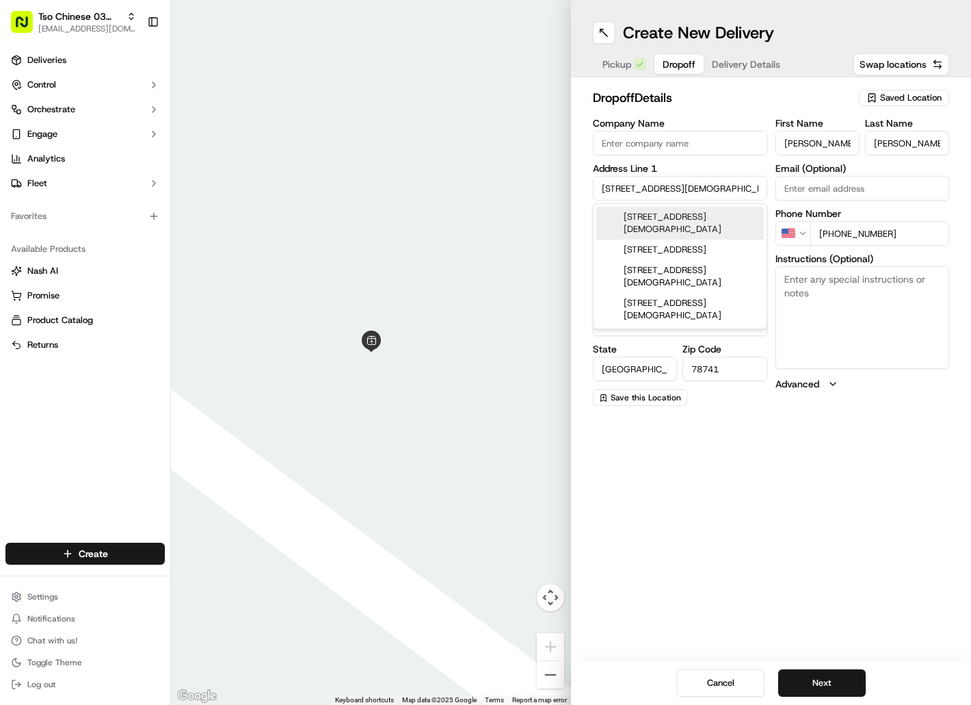
click at [690, 218] on div "1201 Lady Bird Lane, Austin, TX" at bounding box center [680, 223] width 168 height 33
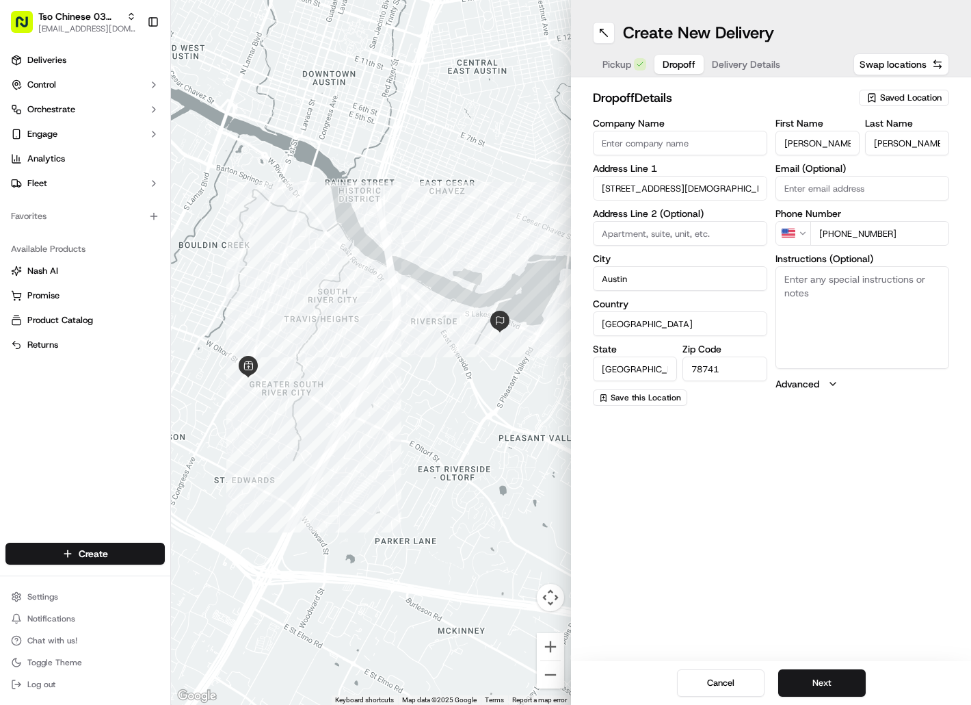
click at [824, 343] on textarea "Instructions (Optional)" at bounding box center [863, 317] width 174 height 103
click at [795, 278] on textarea "APt 134" at bounding box center [863, 317] width 174 height 103
click at [817, 289] on textarea "Apt 134" at bounding box center [863, 317] width 174 height 103
paste textarea "Drivers must deliver food directly to the customer (unless instructed otherwise…"
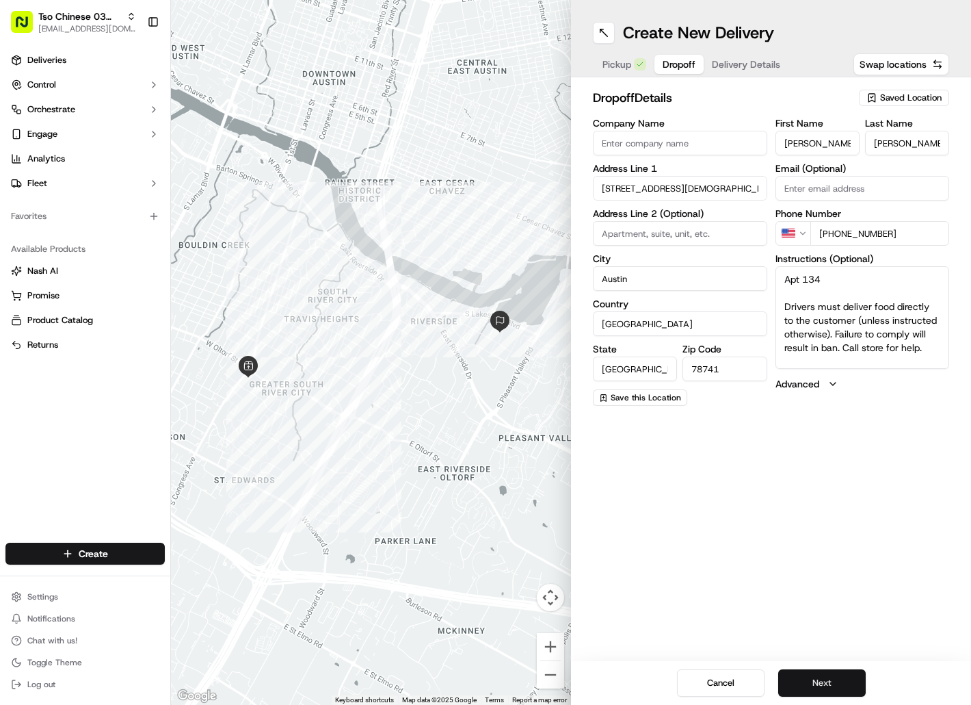
click at [806, 686] on button "Next" at bounding box center [822, 682] width 88 height 27
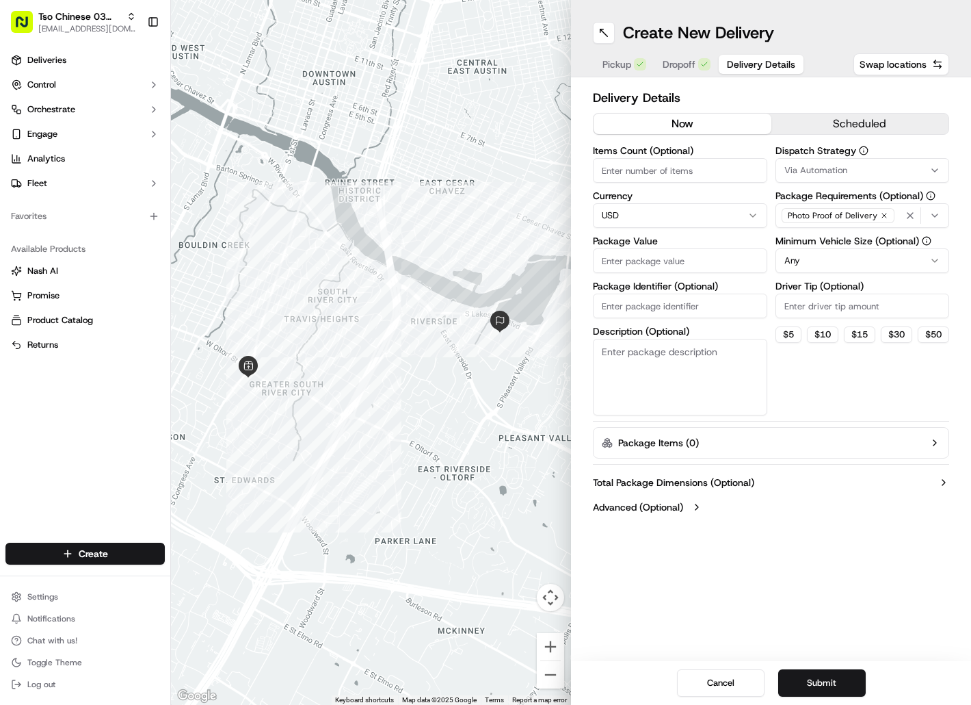
paste input "VVUNYXC"
click at [674, 307] on input "VVUNYXC" at bounding box center [680, 305] width 174 height 25
click at [671, 267] on input "Package Value" at bounding box center [680, 260] width 174 height 25
click at [859, 175] on div "Via Automation" at bounding box center [863, 170] width 168 height 12
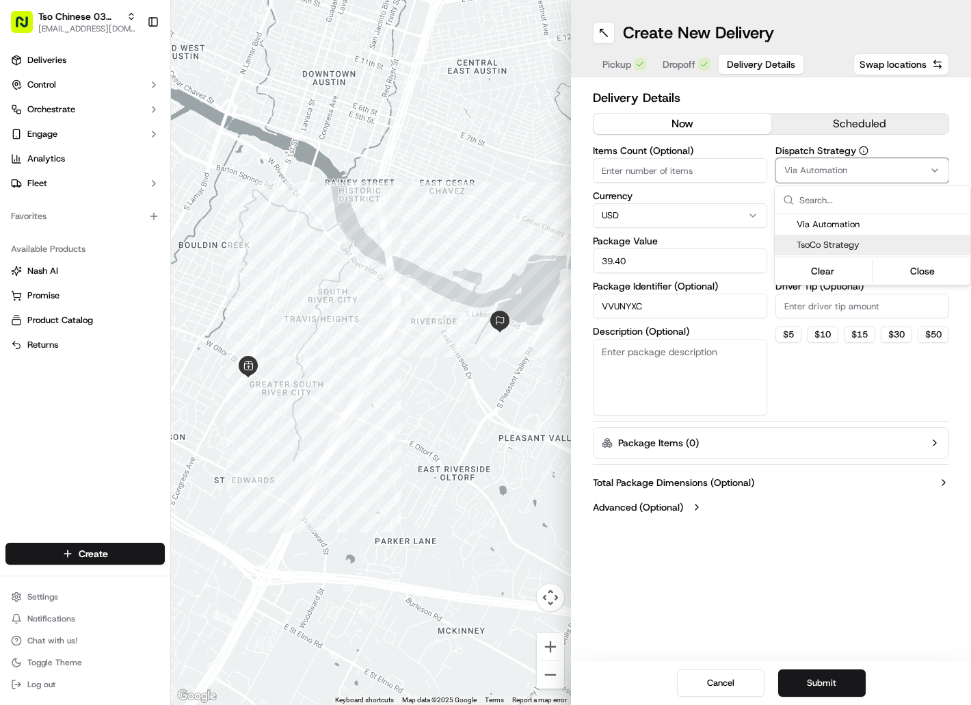
drag, startPoint x: 853, startPoint y: 229, endPoint x: 852, endPoint y: 241, distance: 12.3
click at [852, 241] on div "Via Automation TsoCo Strategy" at bounding box center [873, 234] width 196 height 41
click at [852, 241] on span "TsoCo Strategy" at bounding box center [881, 245] width 168 height 12
click at [838, 306] on html "Tso Chinese 03 TsoCo hello@tokkicreates.com Toggle Sidebar Deliveries Control O…" at bounding box center [485, 352] width 971 height 705
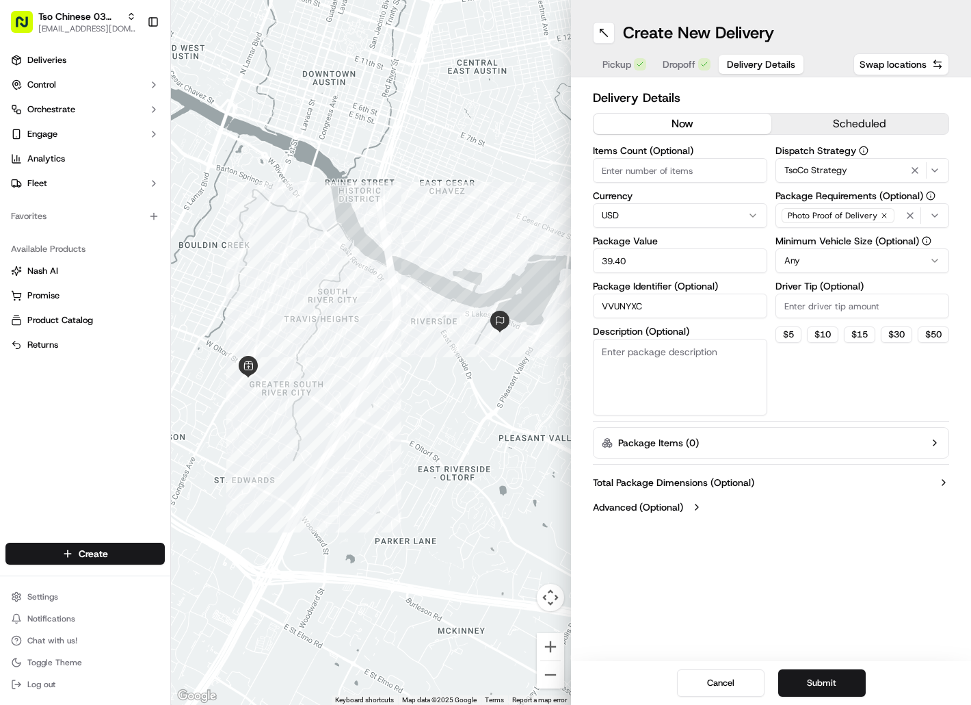
click at [838, 306] on input "Driver Tip (Optional)" at bounding box center [863, 305] width 174 height 25
click at [829, 308] on input "Driver Tip (Optional)" at bounding box center [863, 305] width 174 height 25
click at [798, 677] on button "Submit" at bounding box center [822, 682] width 88 height 27
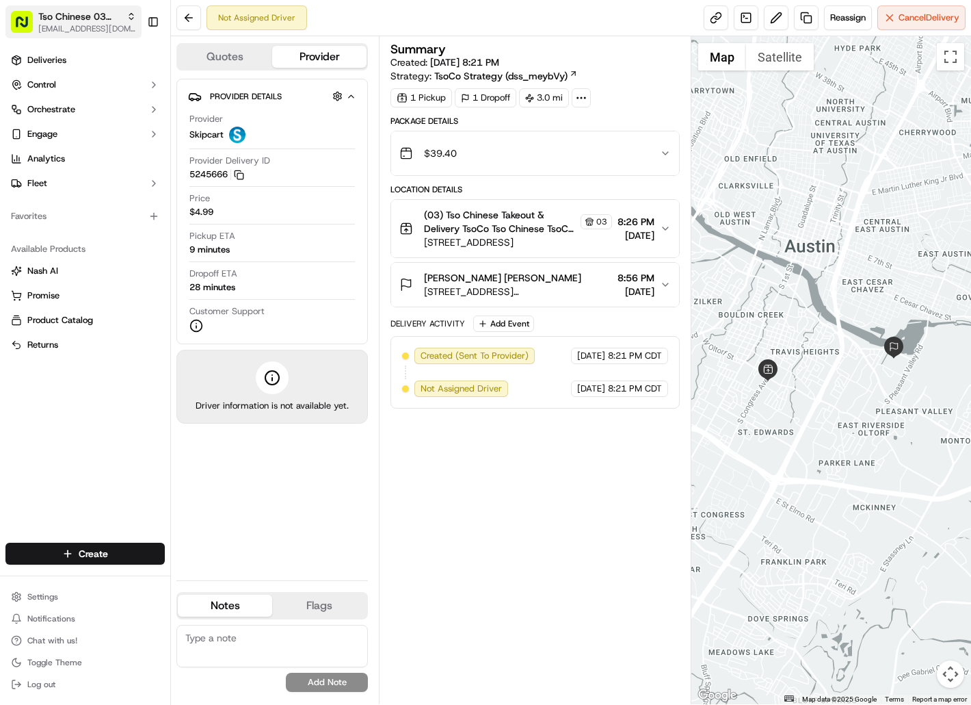
click at [98, 17] on span "Tso Chinese 03 TsoCo" at bounding box center [79, 17] width 83 height 14
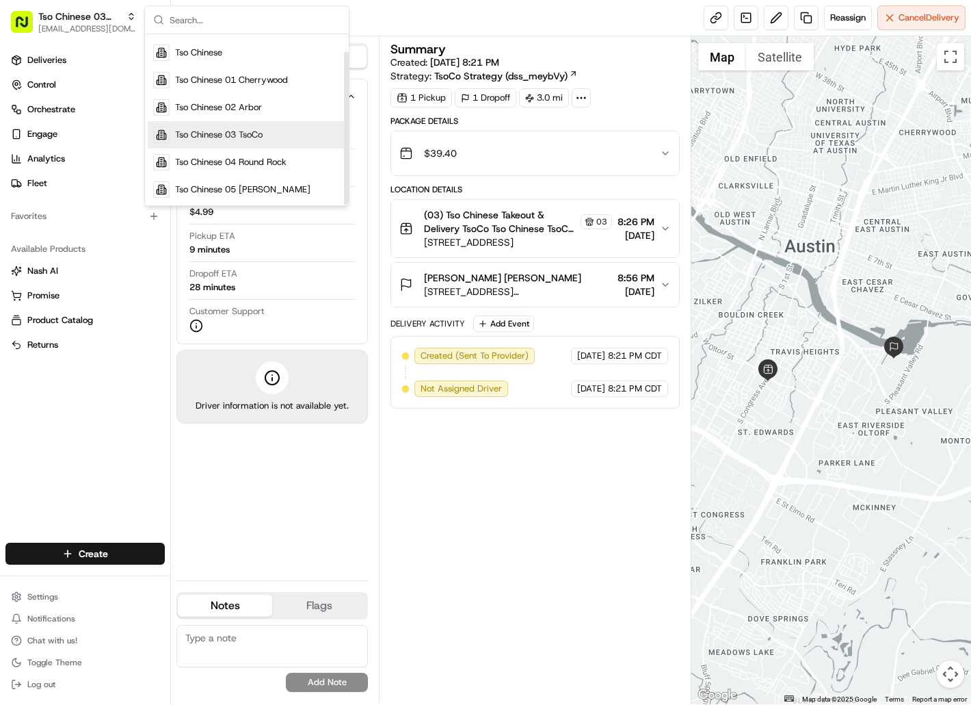
scroll to position [19, 0]
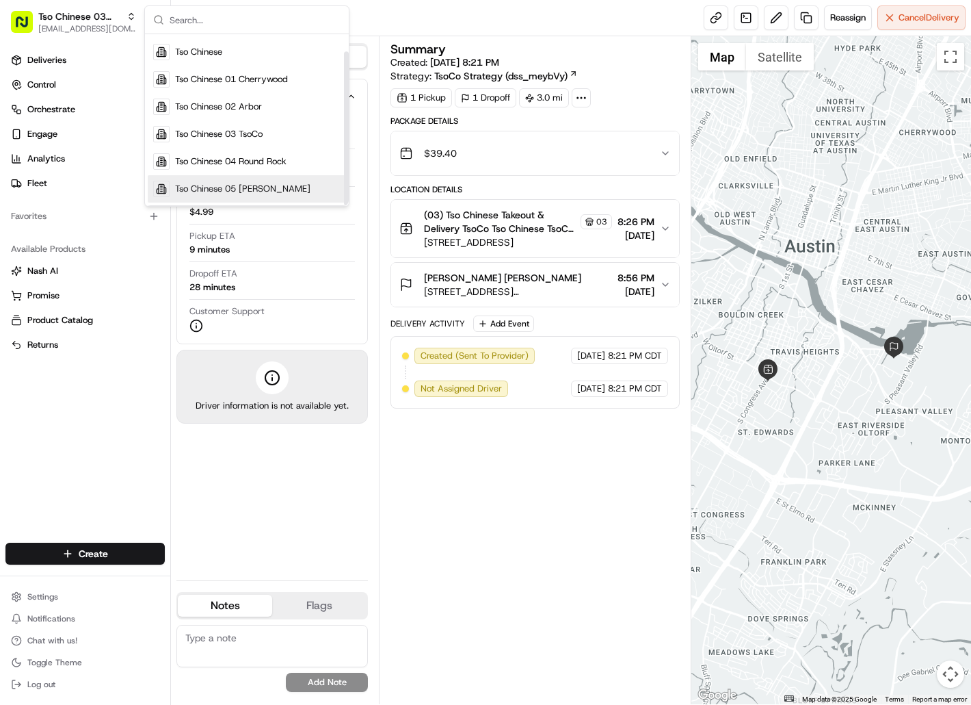
click at [219, 181] on div "Tso Chinese 05 [PERSON_NAME]" at bounding box center [247, 188] width 198 height 27
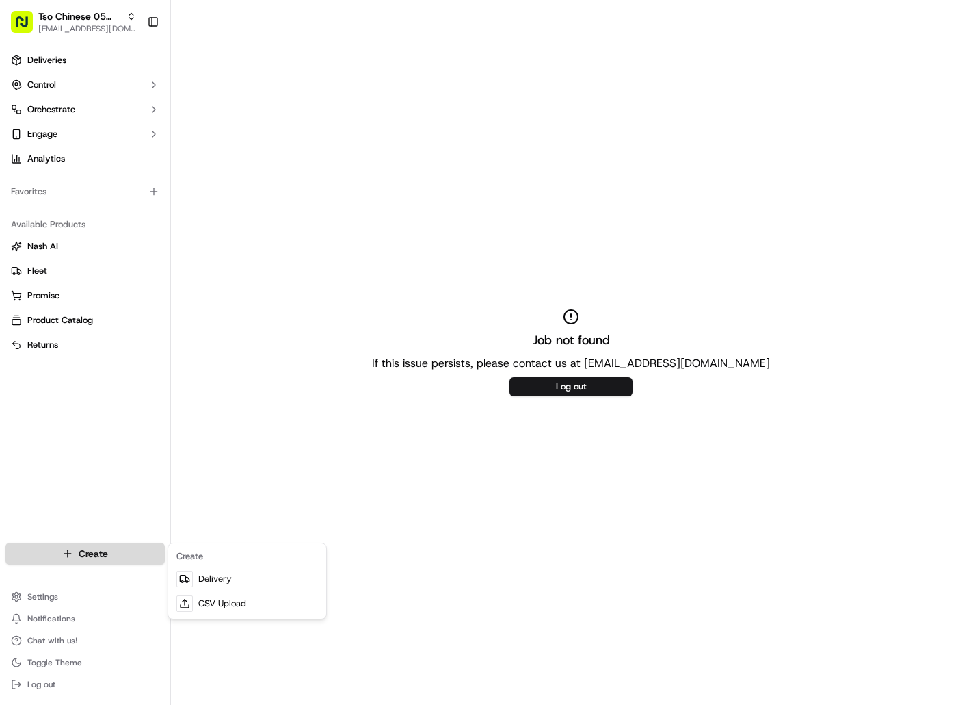
click at [143, 553] on html "Tso Chinese 05 Menchaca hello@tokkicreates.com Toggle Sidebar Deliveries Contro…" at bounding box center [485, 352] width 971 height 705
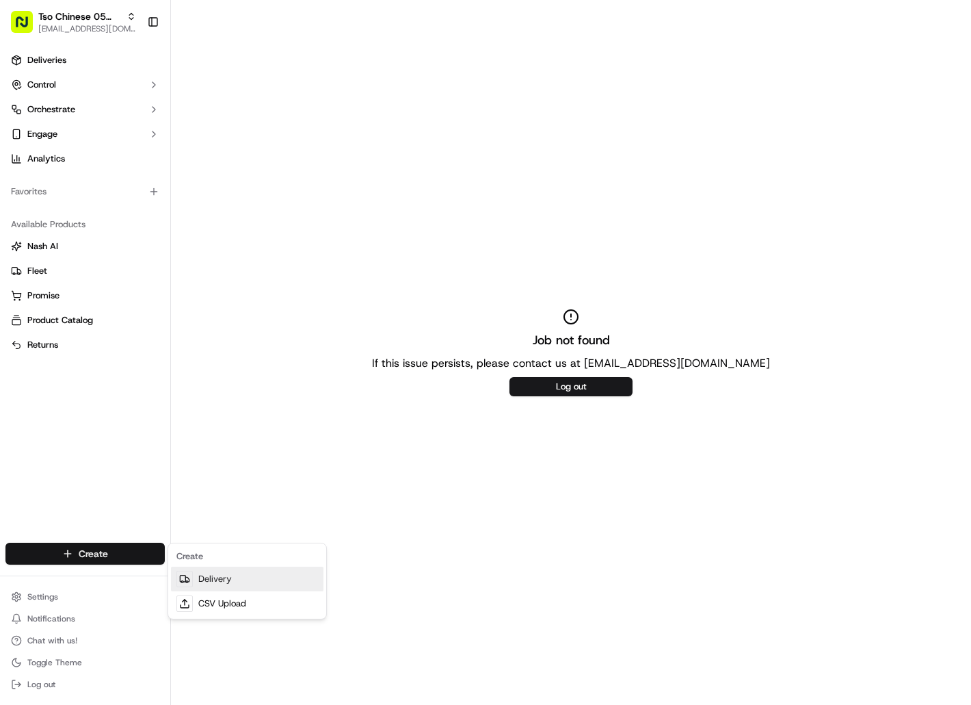
click at [214, 570] on link "Delivery" at bounding box center [247, 578] width 153 height 25
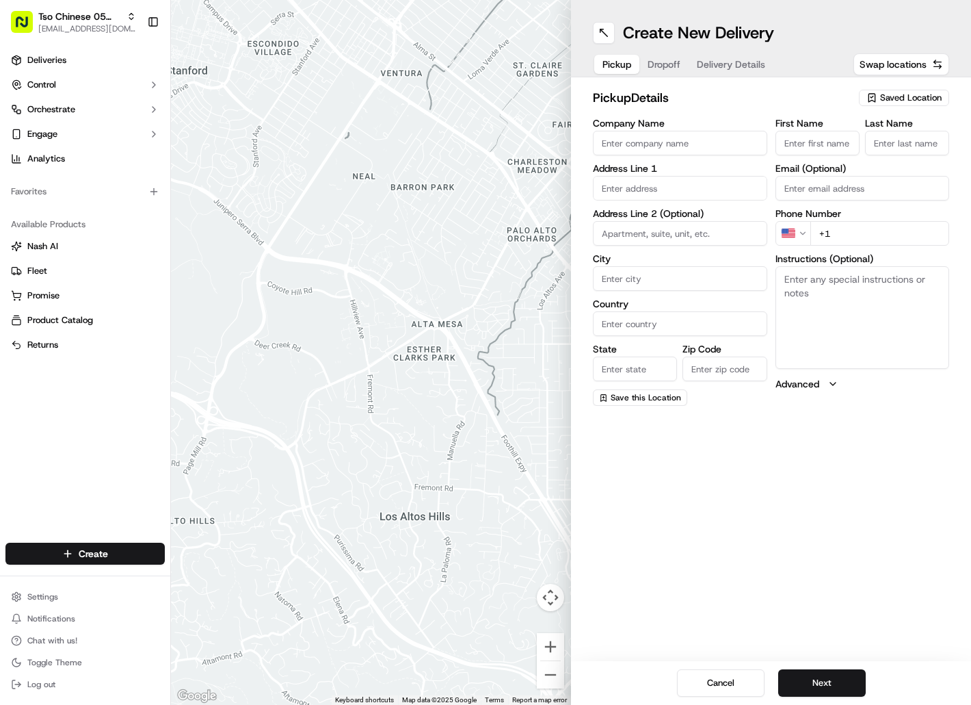
click at [886, 90] on div "Saved Location" at bounding box center [904, 98] width 90 height 16
click at [867, 155] on span "(05) Tso Chinese Takeout & Delivery (05)" at bounding box center [881, 149] width 168 height 12
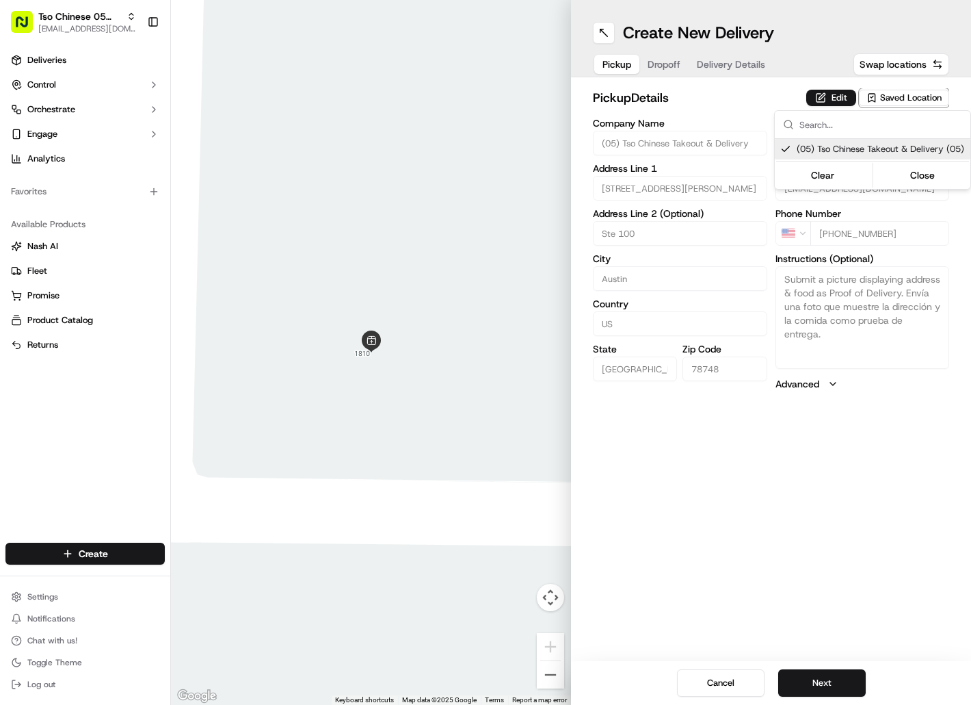
click at [673, 62] on html "Tso Chinese 05 [PERSON_NAME] [EMAIL_ADDRESS][DOMAIN_NAME] Toggle Sidebar Delive…" at bounding box center [485, 352] width 971 height 705
click at [673, 62] on span "Dropoff" at bounding box center [664, 64] width 33 height 14
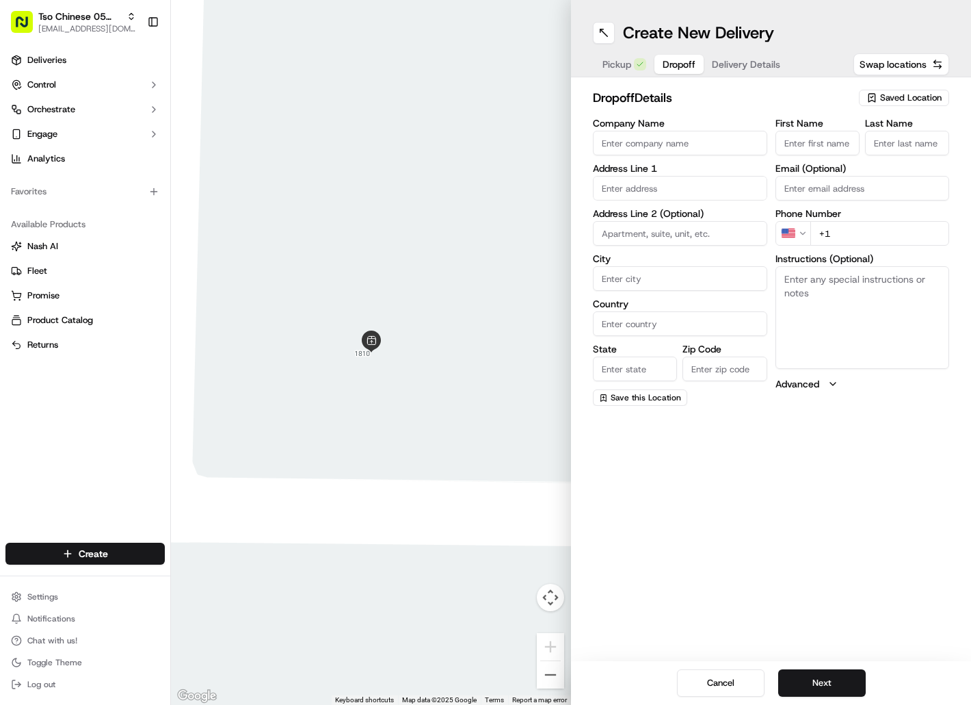
click at [816, 139] on input "First Name" at bounding box center [818, 143] width 84 height 25
paste input "John King"
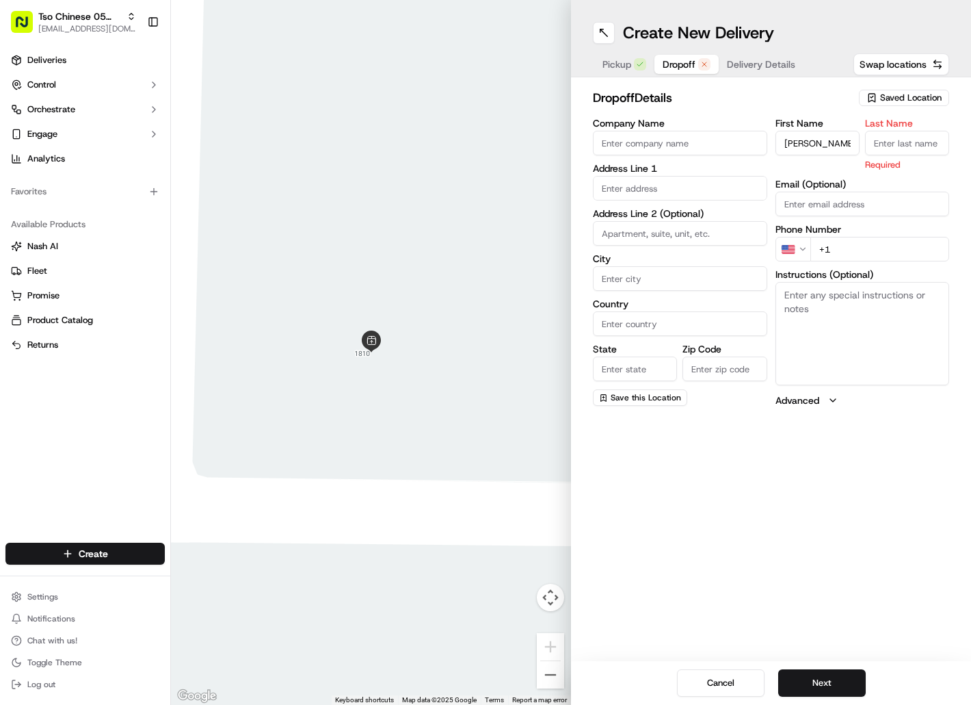
click at [895, 143] on input "Last Name" at bounding box center [907, 143] width 84 height 25
paste input "John King"
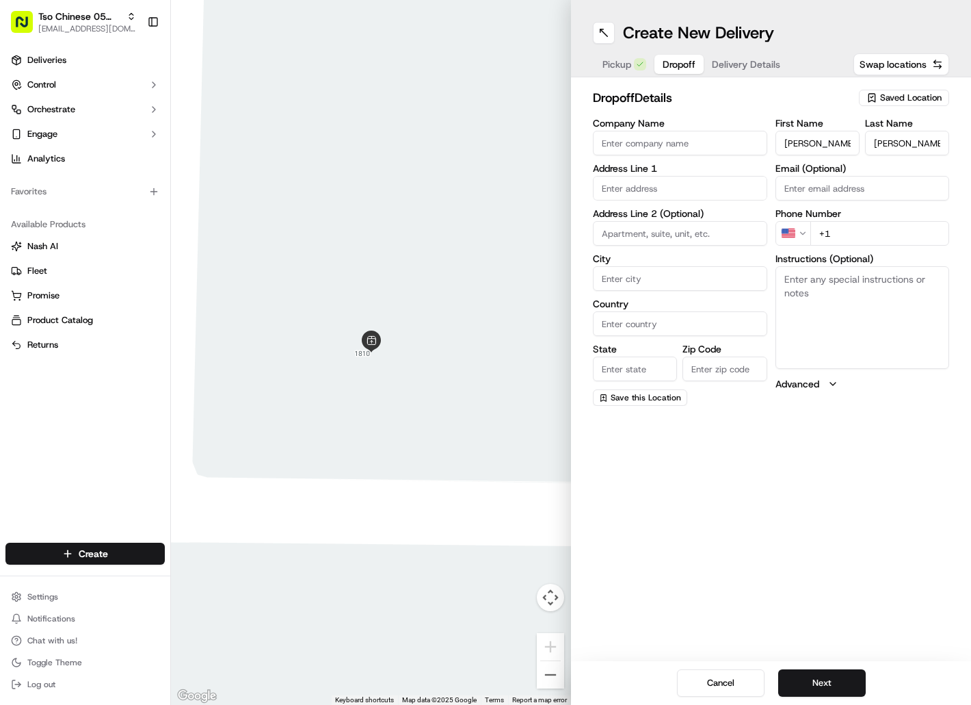
click at [861, 228] on input "+1" at bounding box center [881, 233] width 140 height 25
paste input "512 350 5997"
click at [696, 185] on input "text" at bounding box center [680, 188] width 174 height 25
click at [700, 218] on div "11205 Jockey Bluff Drive, Austin, TX" at bounding box center [680, 217] width 168 height 21
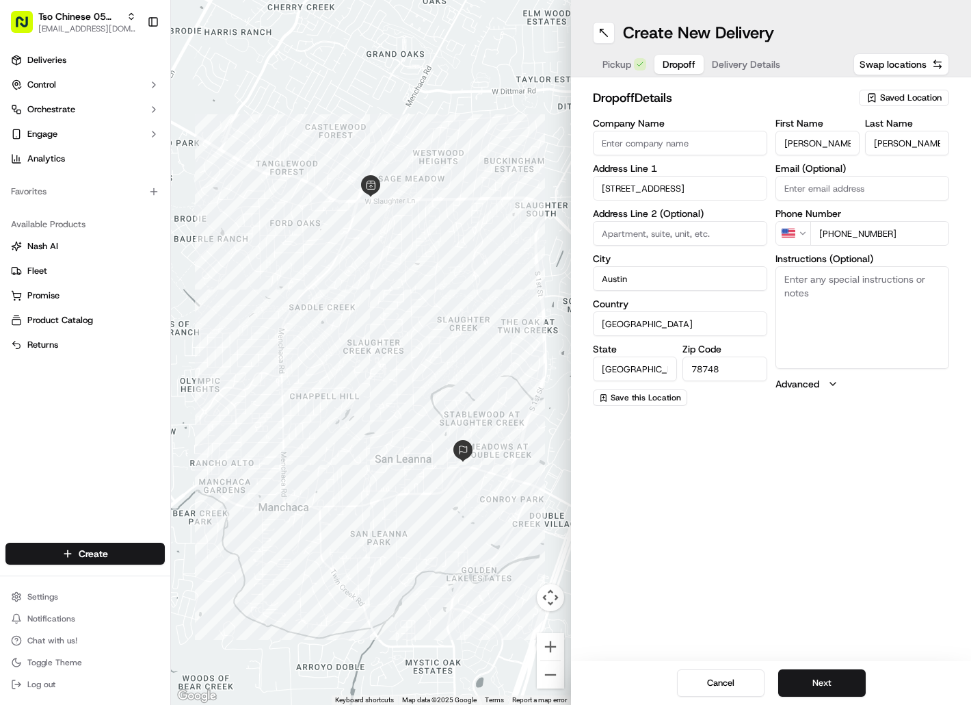
click at [824, 290] on textarea "Instructions (Optional)" at bounding box center [863, 317] width 174 height 103
paste textarea "Please don't knock or ring the doorbell, very aggressive dogs."
click at [818, 675] on button "Next" at bounding box center [822, 682] width 88 height 27
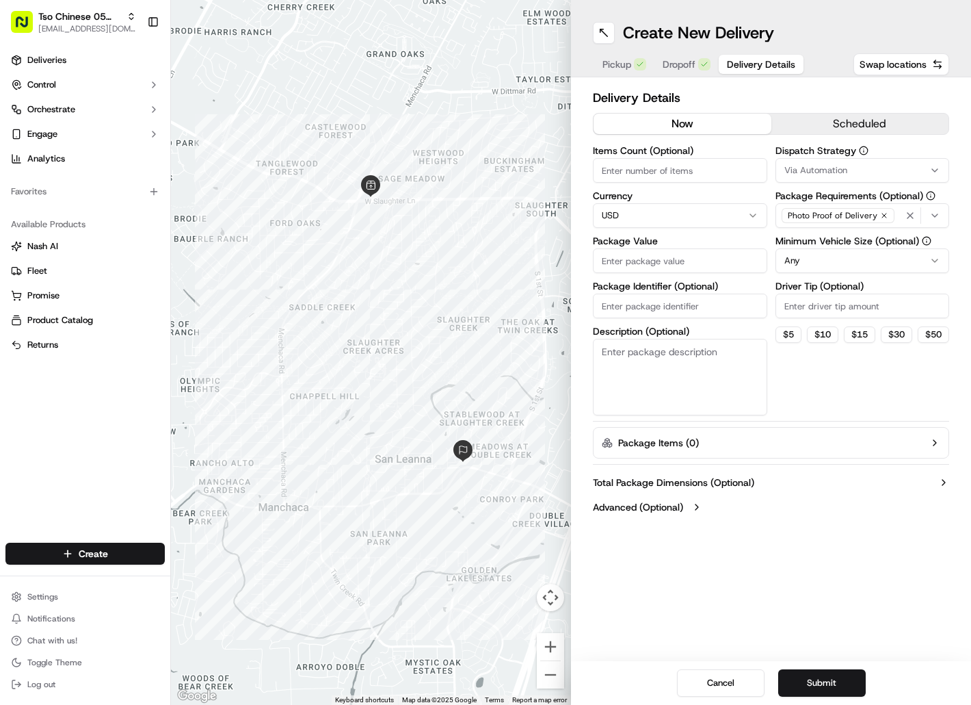
click at [690, 307] on input "Package Identifier (Optional)" at bounding box center [680, 305] width 174 height 25
paste input "HNEQU4G"
click at [686, 267] on input "Package Value" at bounding box center [680, 260] width 174 height 25
click at [833, 171] on span "Via Automation" at bounding box center [816, 170] width 63 height 12
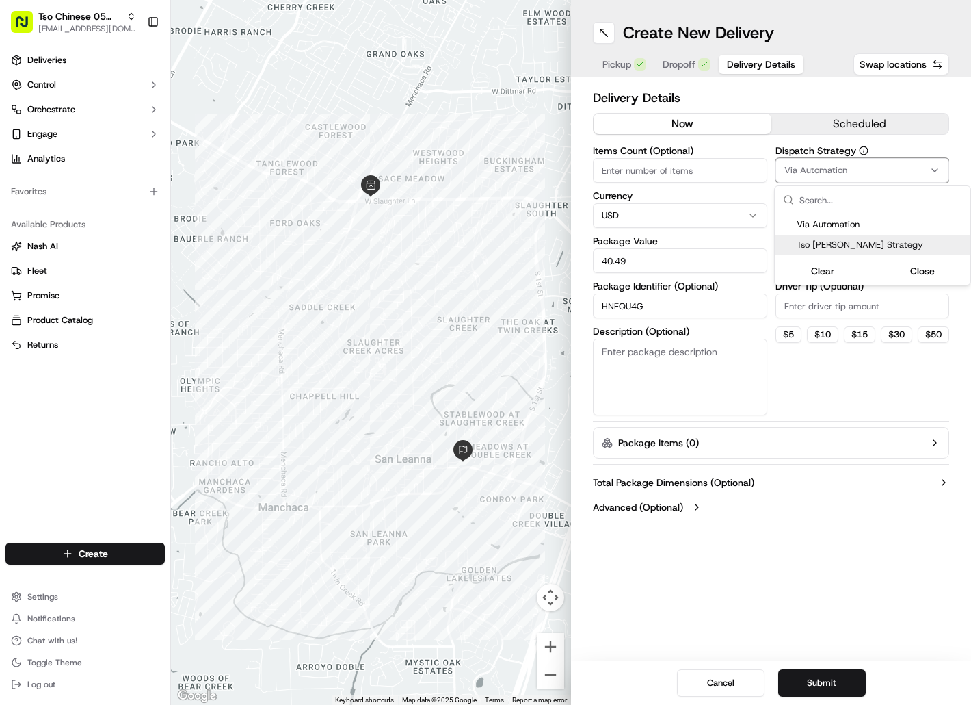
click at [832, 239] on span "Tso [PERSON_NAME] Strategy" at bounding box center [881, 245] width 168 height 12
click at [822, 304] on html "Tso Chinese 05 Menchaca hello@tokkicreates.com Toggle Sidebar Deliveries Contro…" at bounding box center [485, 352] width 971 height 705
click at [822, 304] on input "Driver Tip (Optional)" at bounding box center [863, 305] width 174 height 25
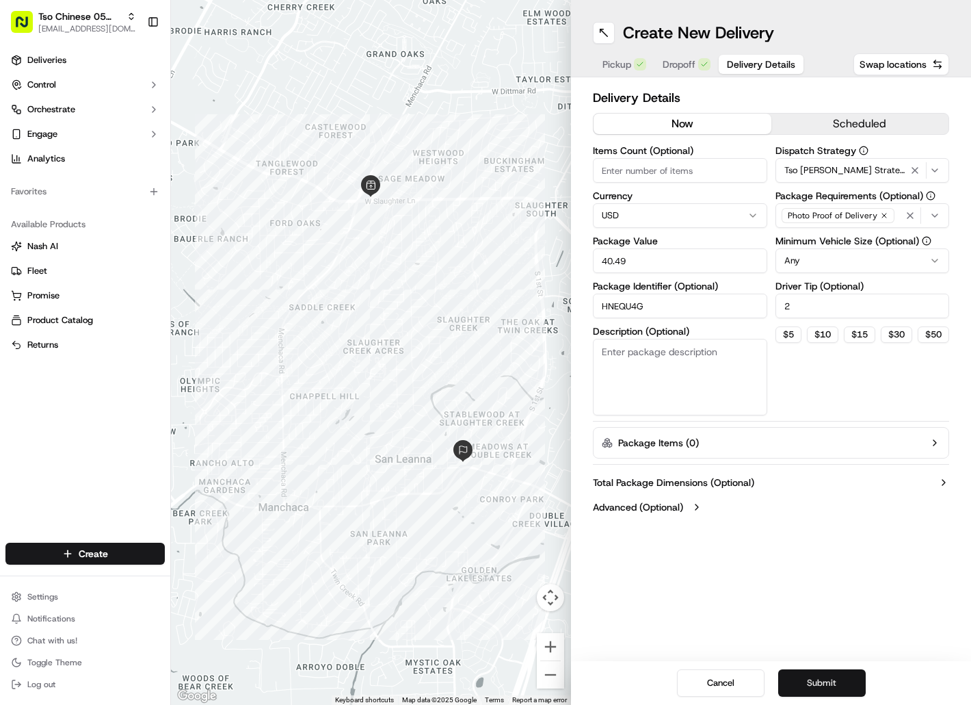
click at [832, 686] on button "Submit" at bounding box center [822, 682] width 88 height 27
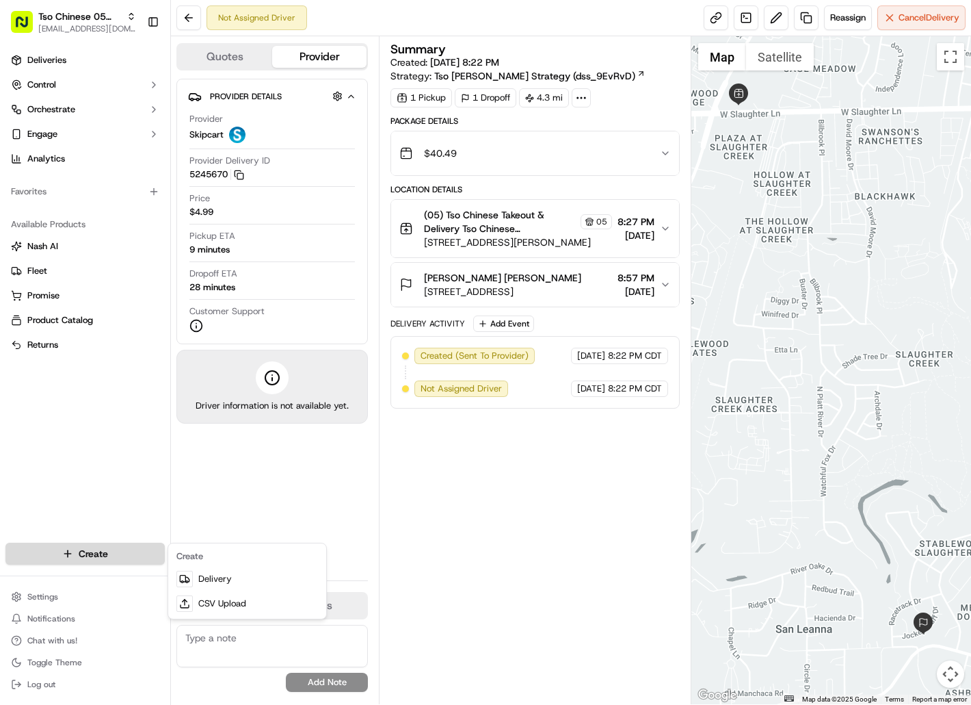
click at [152, 557] on html "Tso Chinese 05 Menchaca hello@tokkicreates.com Toggle Sidebar Deliveries Contro…" at bounding box center [485, 352] width 971 height 705
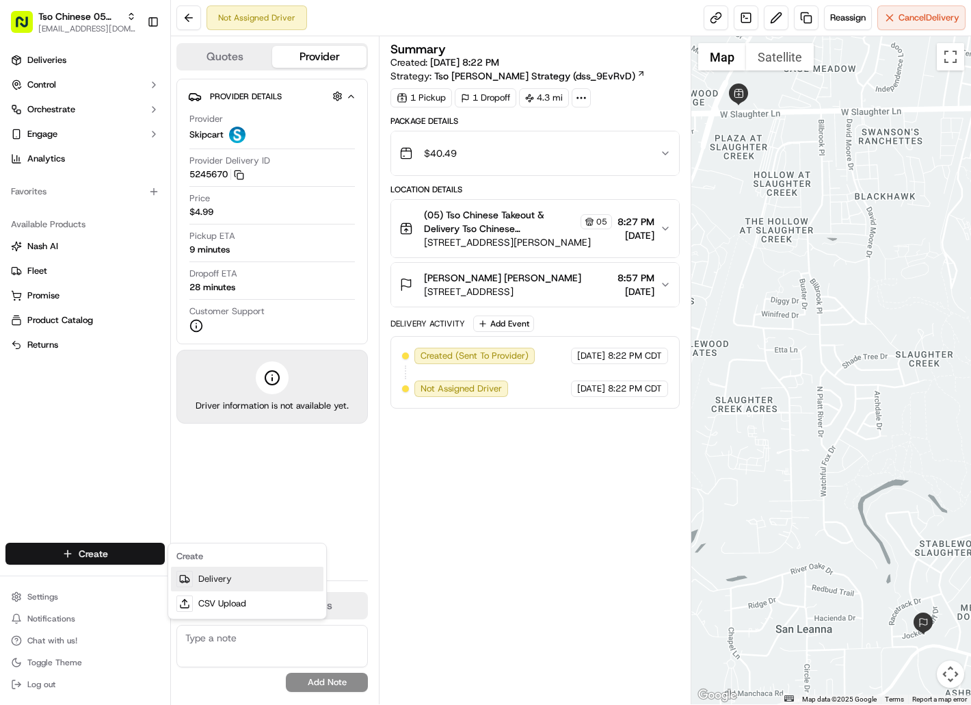
click at [219, 569] on link "Delivery" at bounding box center [247, 578] width 153 height 25
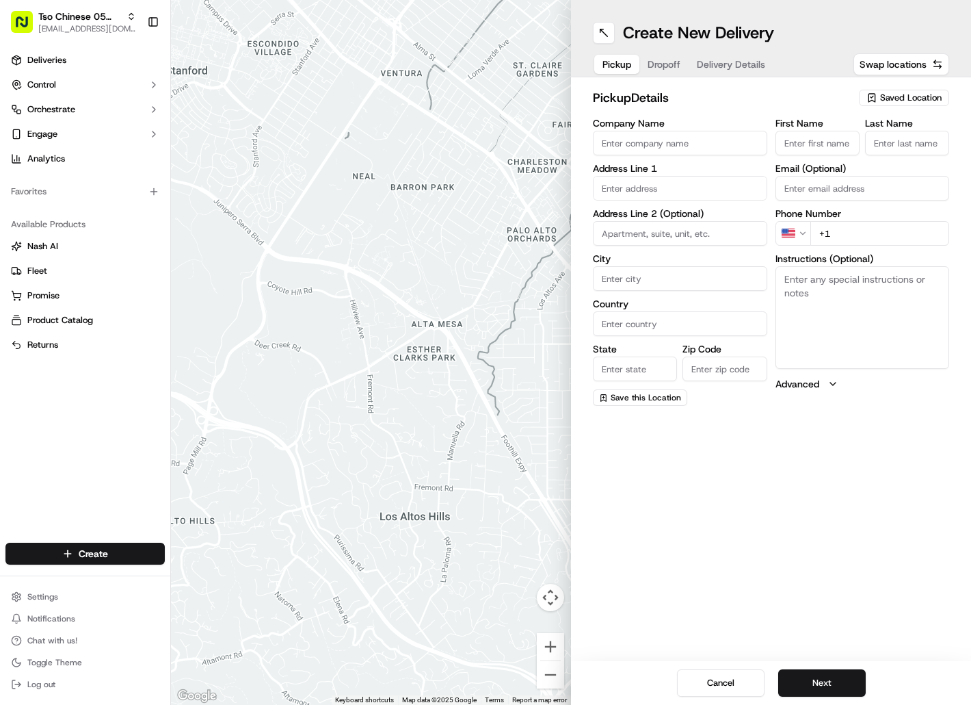
click at [882, 96] on span "Saved Location" at bounding box center [911, 98] width 62 height 12
click at [883, 149] on span "(05) Tso Chinese Takeout & Delivery (05)" at bounding box center [881, 149] width 168 height 12
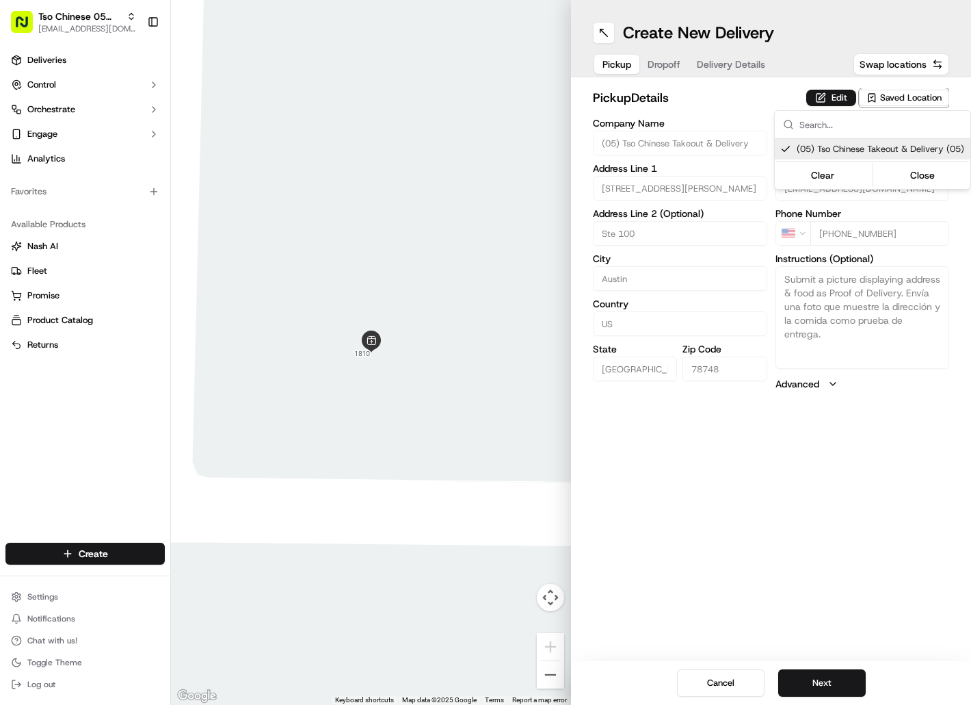
click at [674, 62] on html "Tso Chinese 05 [PERSON_NAME] [EMAIL_ADDRESS][DOMAIN_NAME] Toggle Sidebar Delive…" at bounding box center [485, 352] width 971 height 705
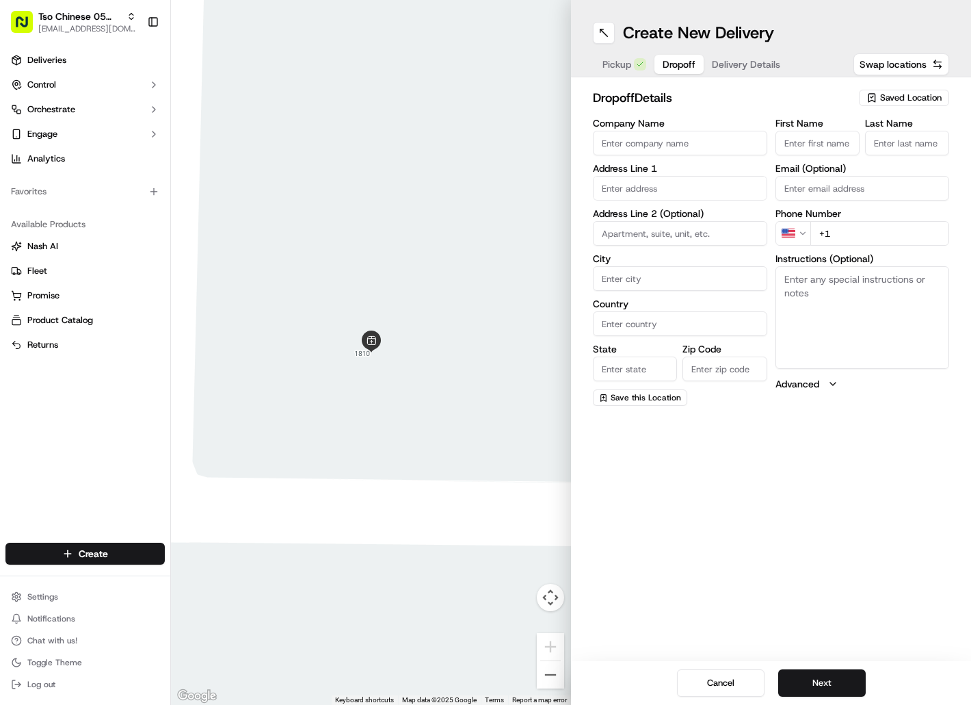
click at [674, 62] on span "Dropoff" at bounding box center [679, 64] width 33 height 14
click at [803, 153] on input "First Name" at bounding box center [818, 143] width 84 height 25
paste input "Kace Layton"
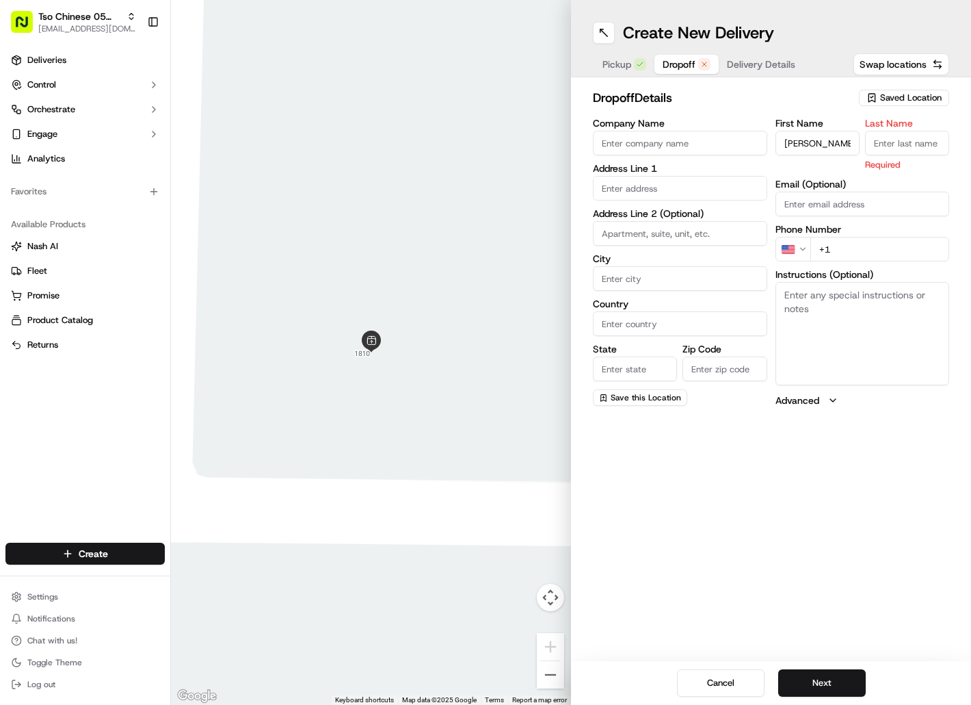
click at [897, 144] on input "Last Name" at bounding box center [907, 143] width 84 height 25
paste input "Kace Layton"
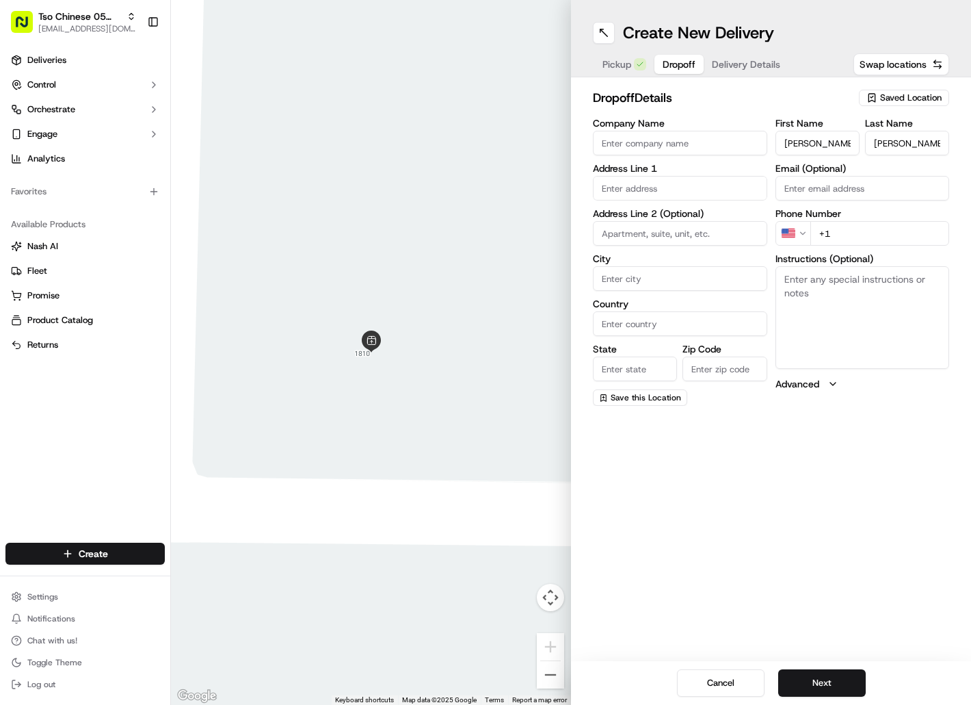
click at [846, 231] on input "+1" at bounding box center [881, 233] width 140 height 25
paste input "979 824 1091"
drag, startPoint x: 657, startPoint y: 177, endPoint x: 656, endPoint y: 189, distance: 11.7
click at [656, 185] on input "text" at bounding box center [680, 188] width 174 height 25
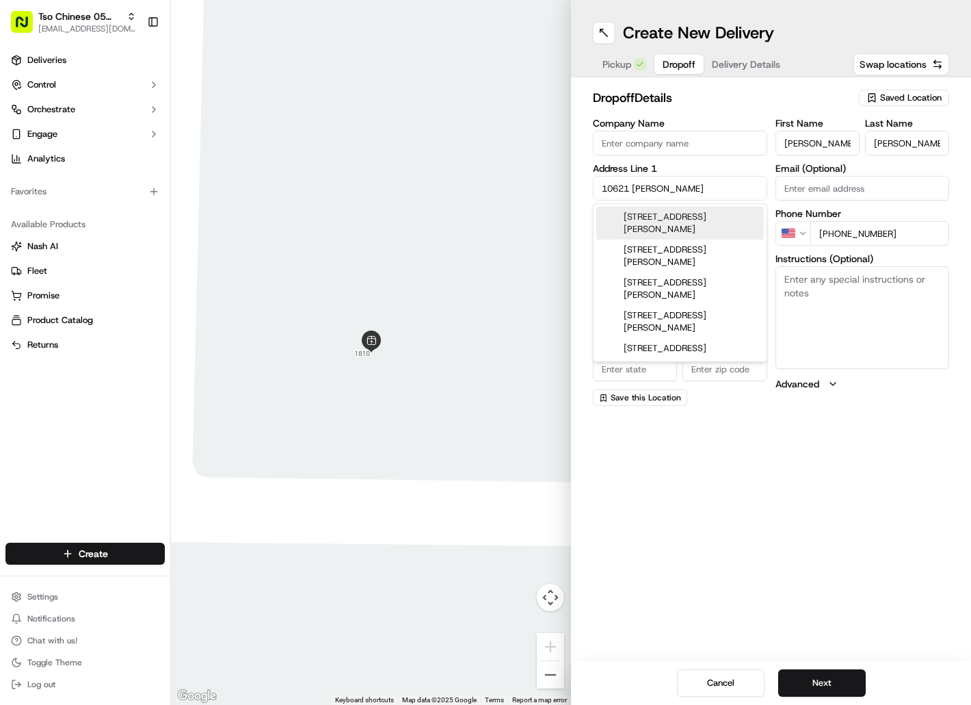
click at [659, 214] on div "10621 Beard Avenue, Austin, TX" at bounding box center [680, 223] width 168 height 33
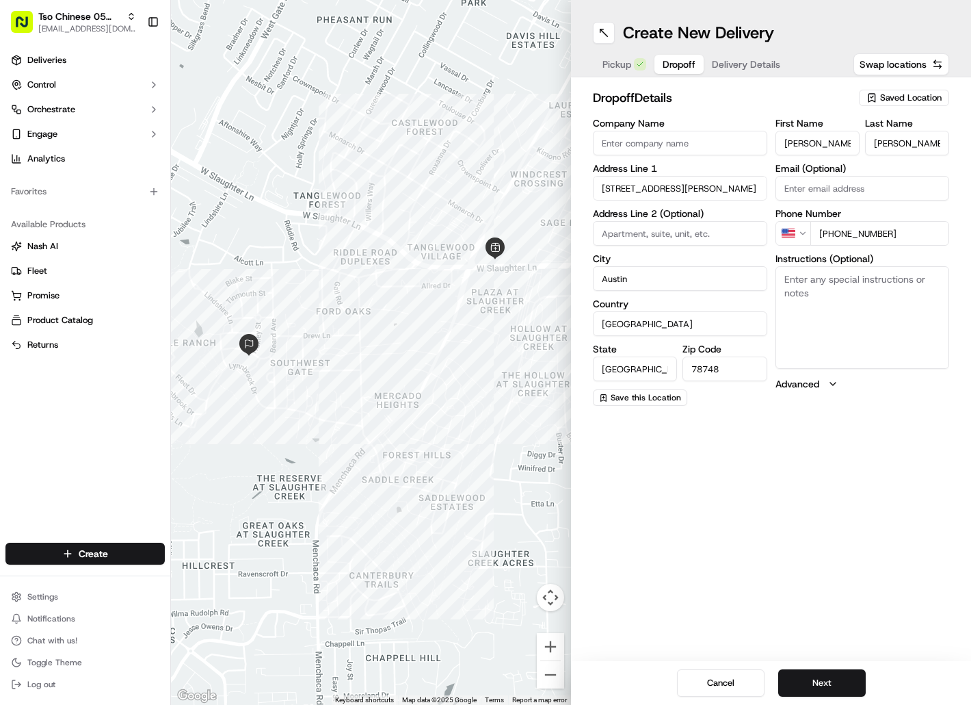
paste textarea "Drivers must deliver food directly to the customer (unless instructed otherwise…"
click at [819, 305] on textarea "Instructions (Optional)" at bounding box center [863, 317] width 174 height 103
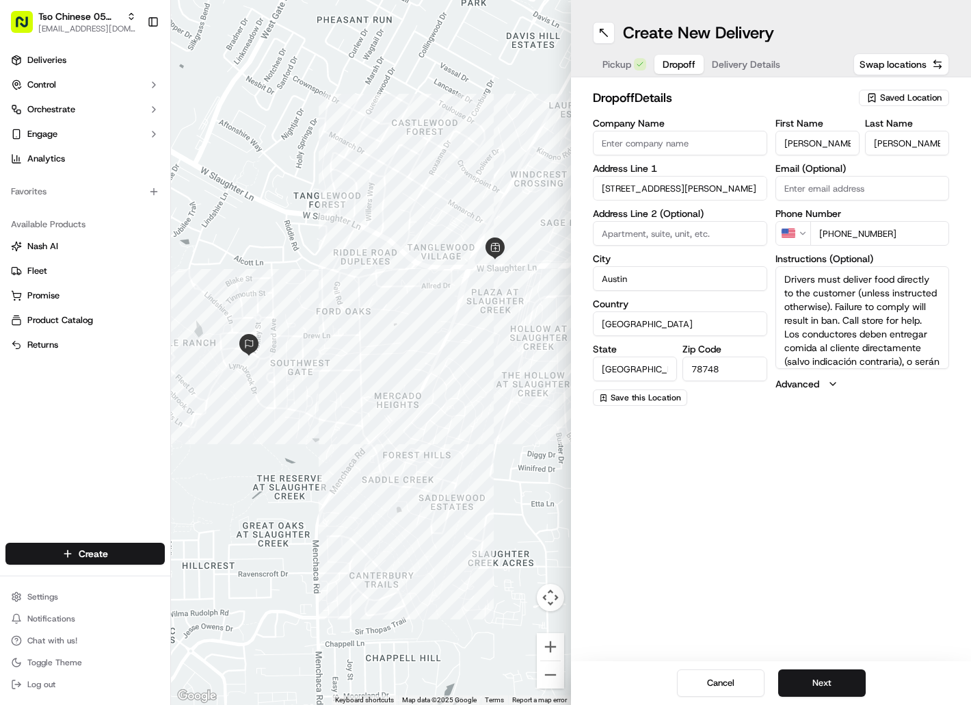
scroll to position [53, 0]
click at [819, 677] on button "Next" at bounding box center [822, 682] width 88 height 27
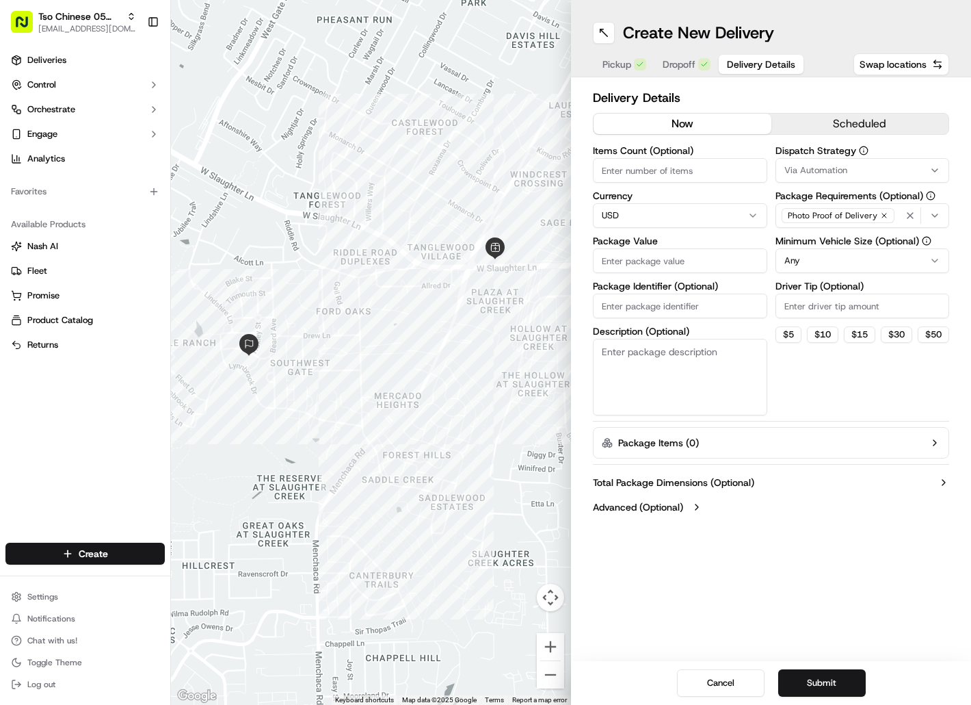
paste input "NPKHOBM"
click at [610, 305] on input "Package Identifier (Optional)" at bounding box center [680, 305] width 174 height 25
click at [620, 264] on input "Package Value" at bounding box center [680, 260] width 174 height 25
click at [798, 172] on span "Via Automation" at bounding box center [816, 170] width 63 height 12
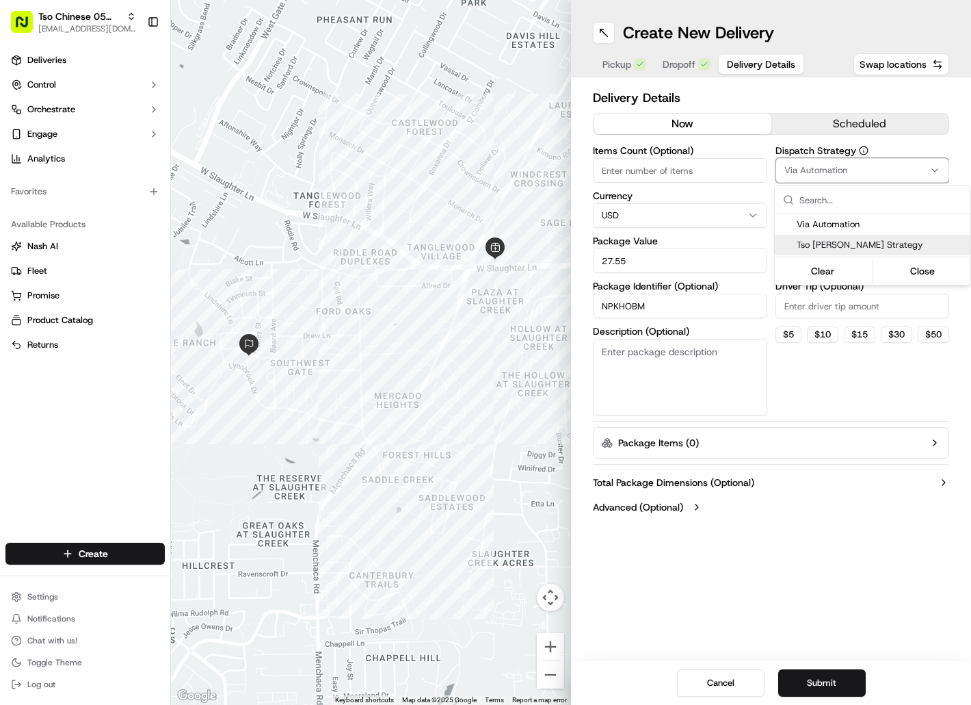
click at [800, 241] on span "Tso [PERSON_NAME] Strategy" at bounding box center [881, 245] width 168 height 12
click at [797, 304] on html "Tso Chinese 05 Menchaca hello@tokkicreates.com Toggle Sidebar Deliveries Contro…" at bounding box center [485, 352] width 971 height 705
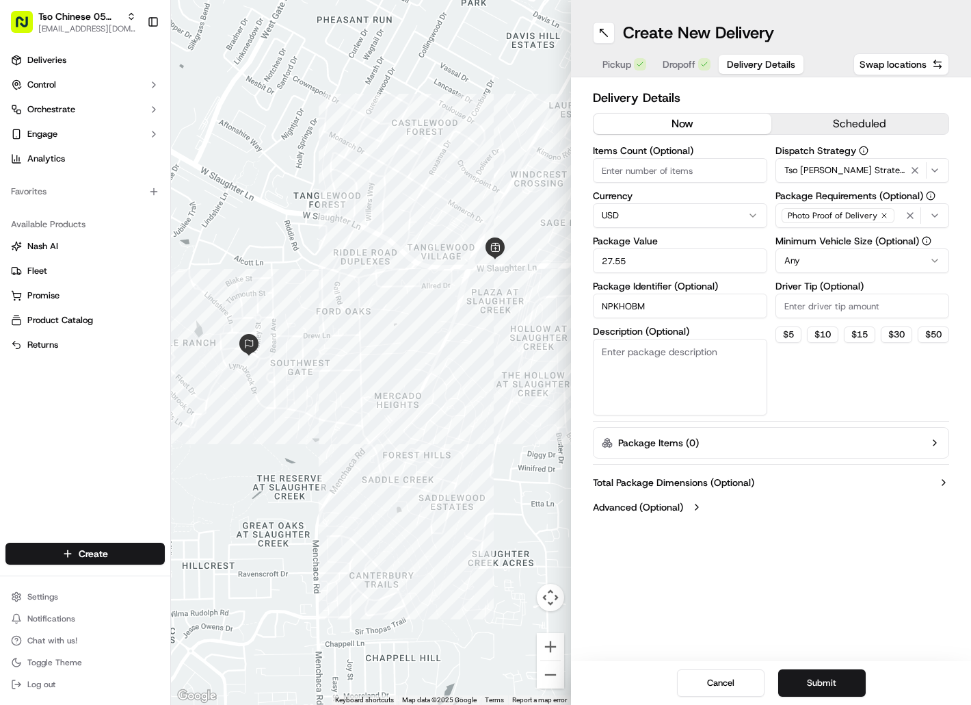
click at [797, 304] on input "Driver Tip (Optional)" at bounding box center [863, 305] width 174 height 25
click at [791, 311] on input "Driver Tip (Optional)" at bounding box center [863, 305] width 174 height 25
click at [808, 674] on button "Submit" at bounding box center [822, 682] width 88 height 27
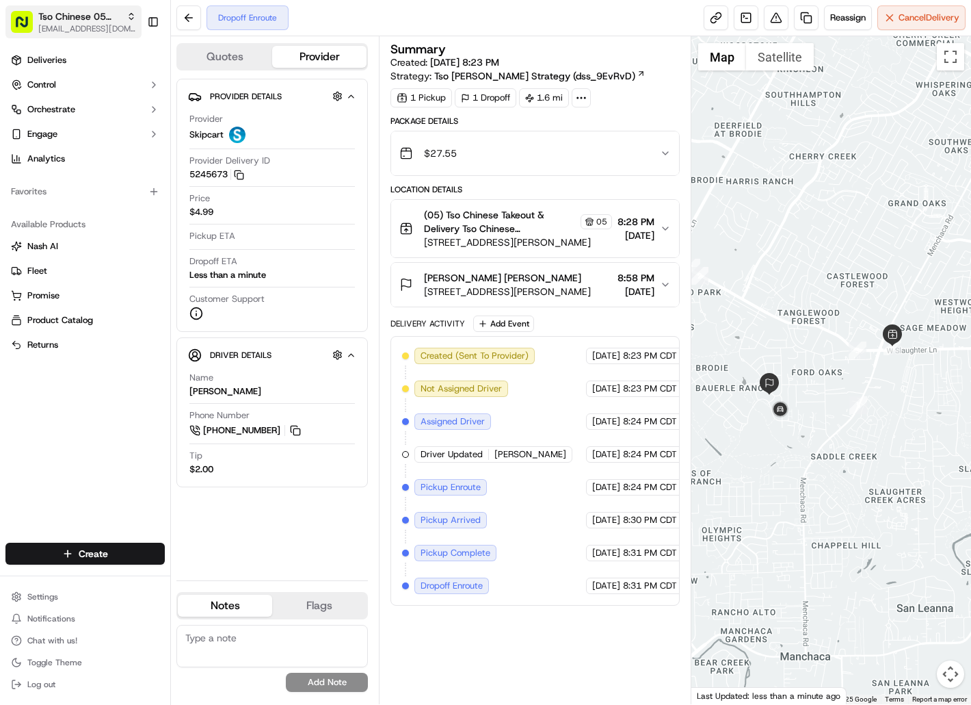
click at [102, 24] on span "[EMAIL_ADDRESS][DOMAIN_NAME]" at bounding box center [87, 28] width 98 height 11
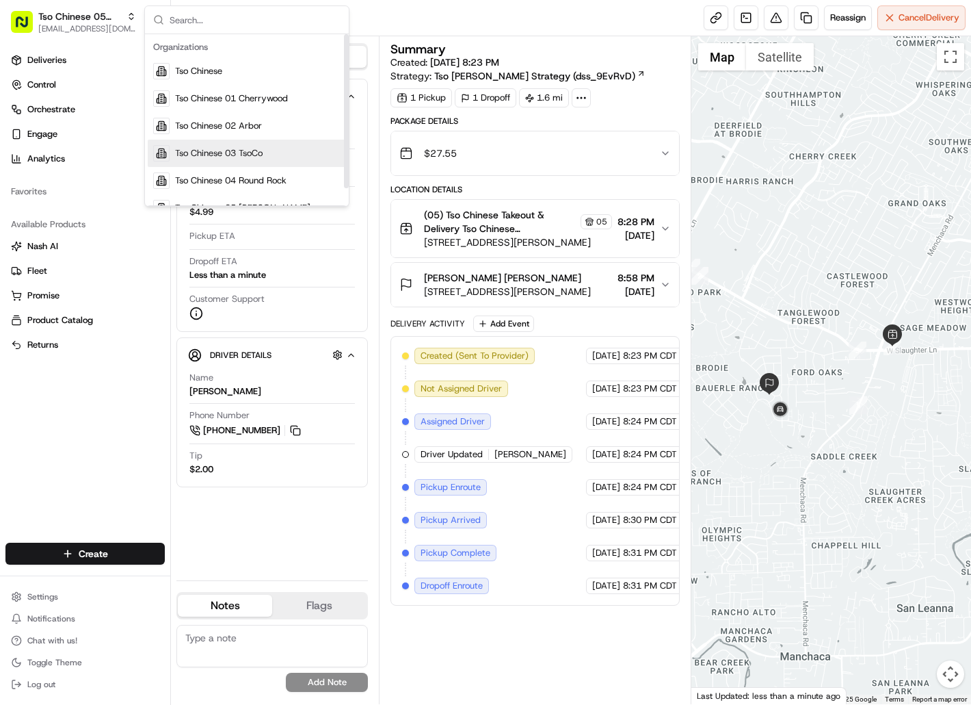
click at [201, 150] on span "Tso Chinese 03 TsoCo" at bounding box center [219, 153] width 88 height 12
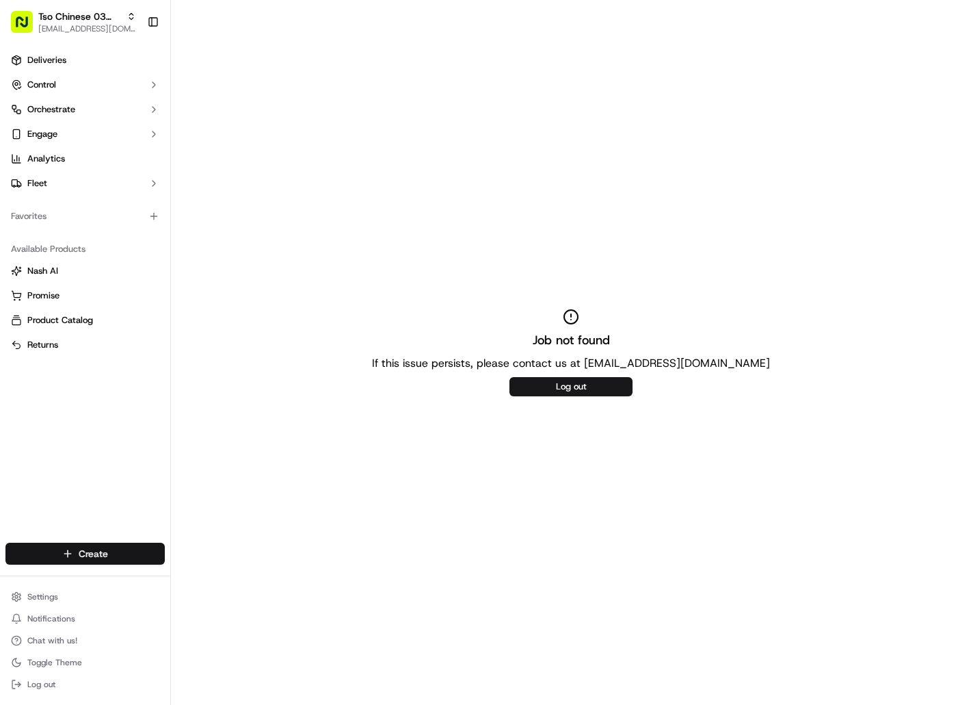
click at [114, 555] on html "Tso Chinese 03 TsoCo [EMAIL_ADDRESS][DOMAIN_NAME] Toggle Sidebar Deliveries Con…" at bounding box center [485, 352] width 971 height 705
click at [199, 583] on link "Delivery" at bounding box center [247, 578] width 153 height 25
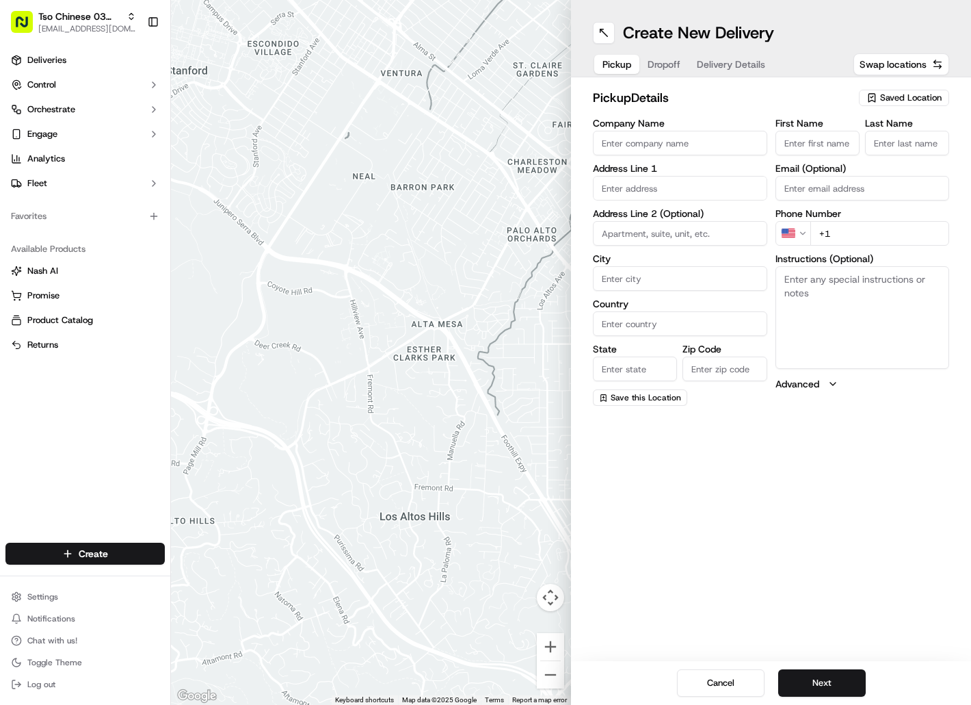
click at [896, 96] on span "Saved Location" at bounding box center [911, 98] width 62 height 12
click at [893, 144] on span "(03) Tso Chinese Takeout & Delivery TsoCo (03)" at bounding box center [881, 155] width 168 height 25
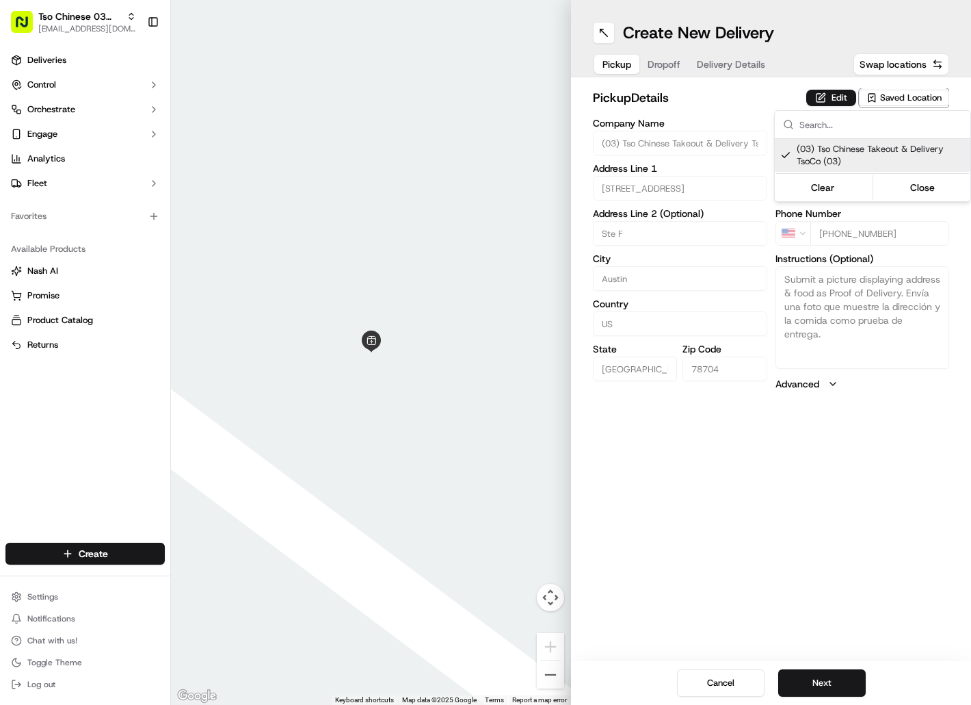
click at [672, 63] on html "Tso Chinese 03 TsoCo [EMAIL_ADDRESS][DOMAIN_NAME] Toggle Sidebar Deliveries Con…" at bounding box center [485, 352] width 971 height 705
click at [672, 63] on span "Dropoff" at bounding box center [664, 64] width 33 height 14
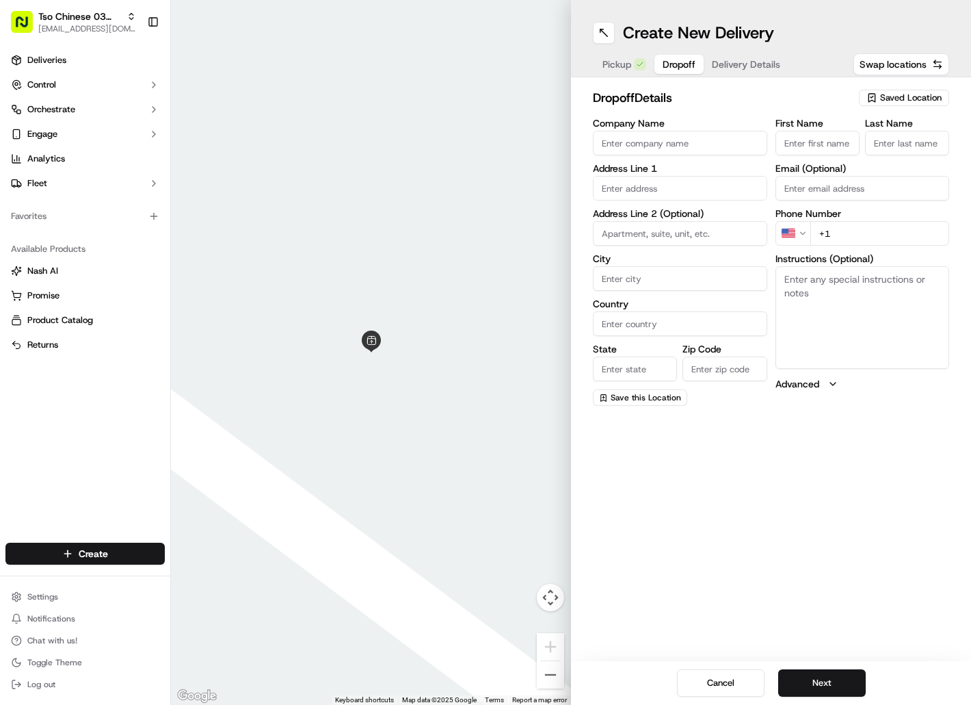
paste input "Christina Cortese"
click at [793, 142] on input "First Name" at bounding box center [818, 143] width 84 height 25
paste input "Christina Cortese"
click at [886, 144] on input "Last Name" at bounding box center [907, 143] width 84 height 25
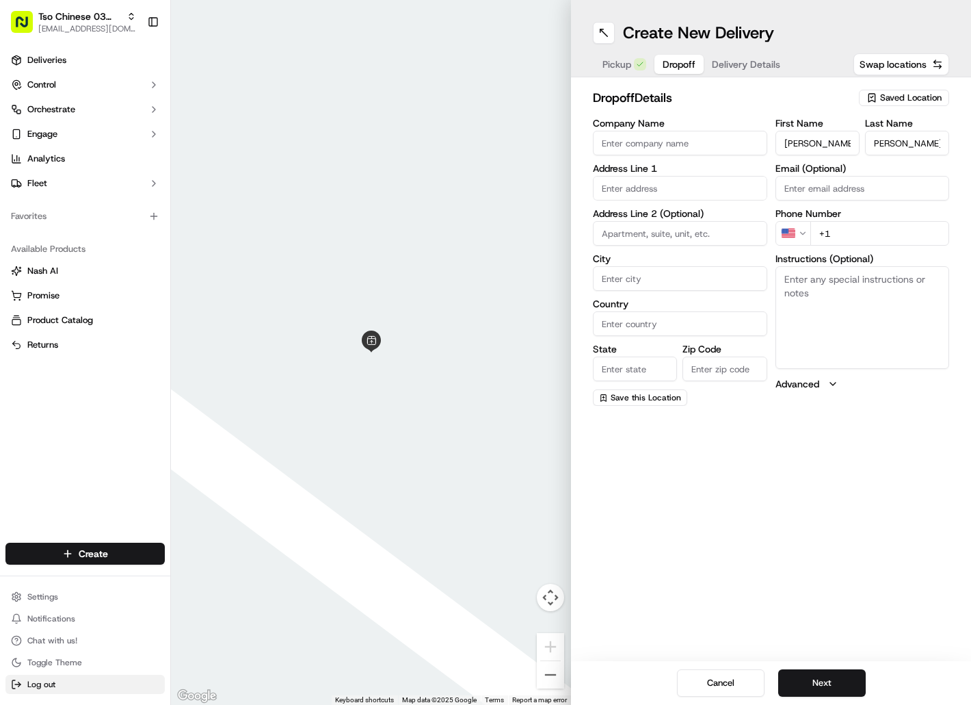
scroll to position [0, 0]
click at [850, 239] on input "+1" at bounding box center [881, 233] width 140 height 25
paste input "808 753 7410"
click at [670, 186] on input "text" at bounding box center [680, 188] width 174 height 25
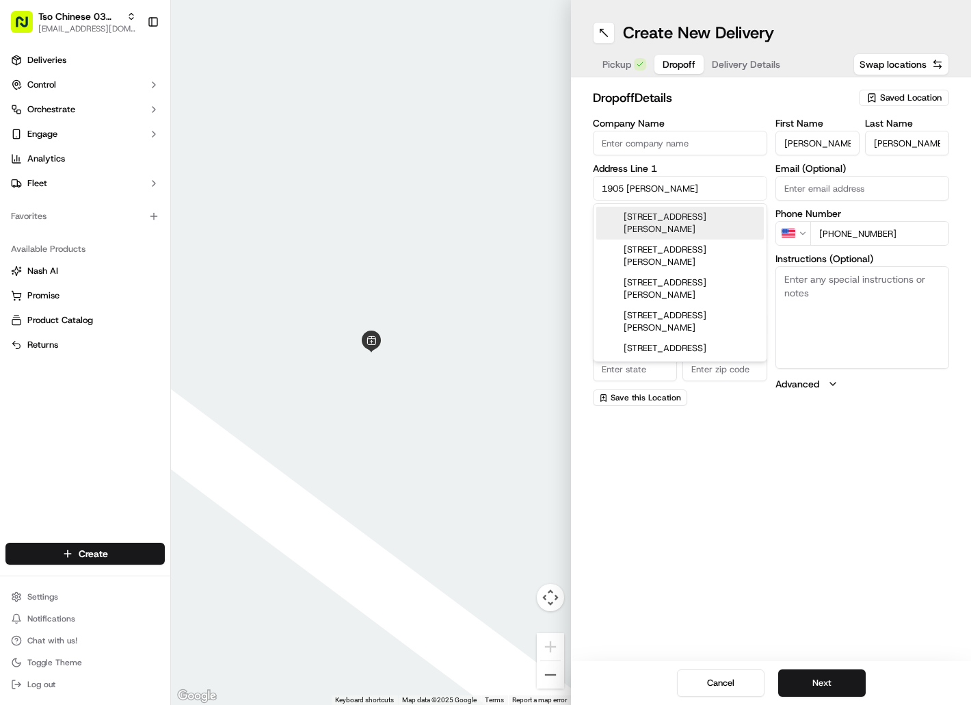
click at [670, 212] on div "1905 Frazier Avenue, Austin, TX" at bounding box center [680, 223] width 168 height 33
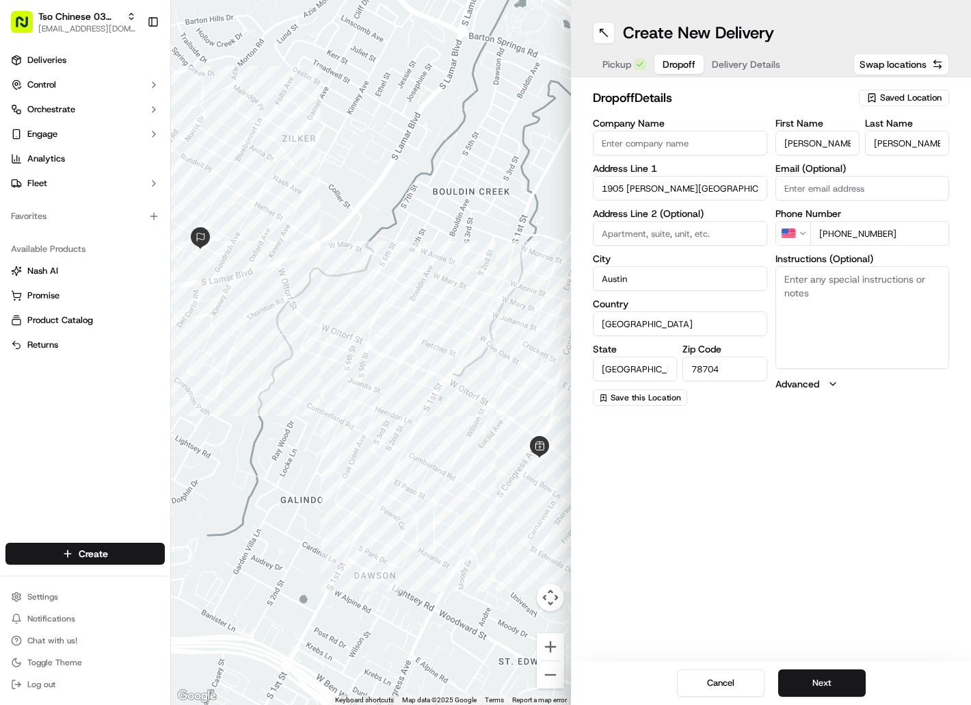
click at [806, 293] on textarea "Instructions (Optional)" at bounding box center [863, 317] width 174 height 103
paste textarea "Please knock on the door thank you!"
click at [804, 674] on button "Next" at bounding box center [822, 682] width 88 height 27
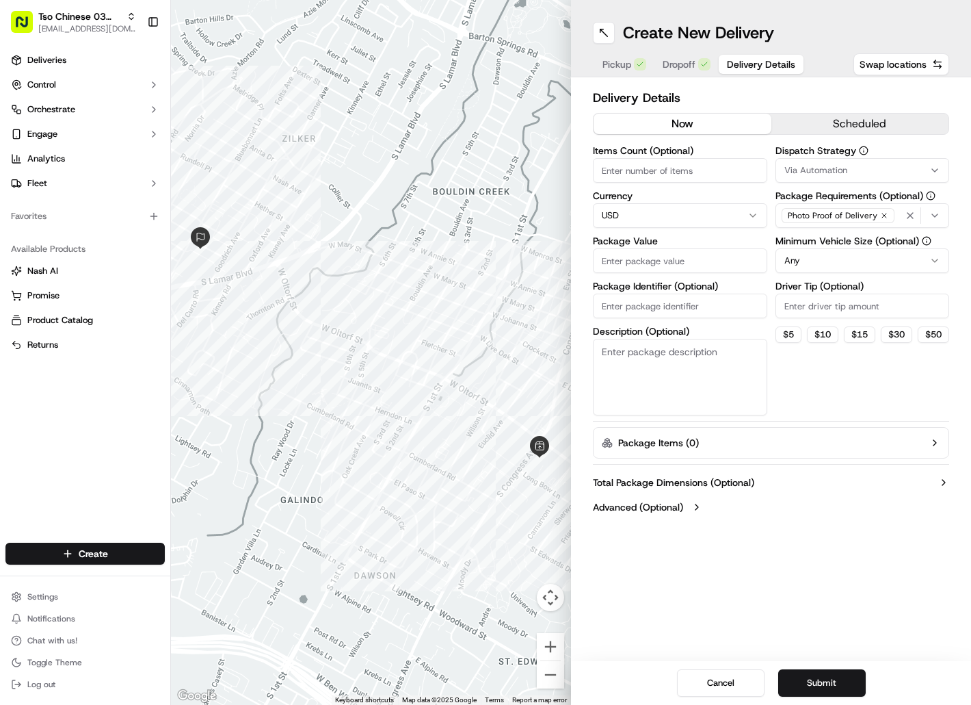
click at [676, 308] on input "Package Identifier (Optional)" at bounding box center [680, 305] width 174 height 25
paste input "HH9LLVD"
click at [646, 262] on input "Package Value" at bounding box center [680, 260] width 174 height 25
click at [854, 179] on button "Via Automation" at bounding box center [863, 170] width 174 height 25
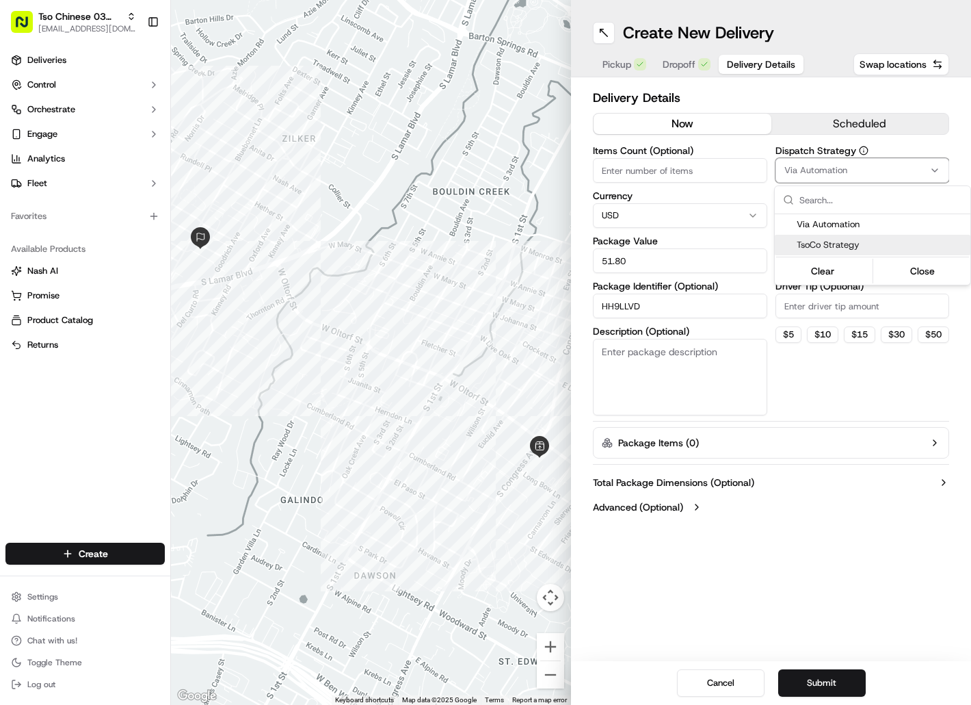
click at [861, 249] on span "TsoCo Strategy" at bounding box center [881, 245] width 168 height 12
click at [854, 306] on html "Tso Chinese 03 TsoCo hello@tokkicreates.com Toggle Sidebar Deliveries Control O…" at bounding box center [485, 352] width 971 height 705
click at [854, 306] on input "Driver Tip (Optional)" at bounding box center [863, 305] width 174 height 25
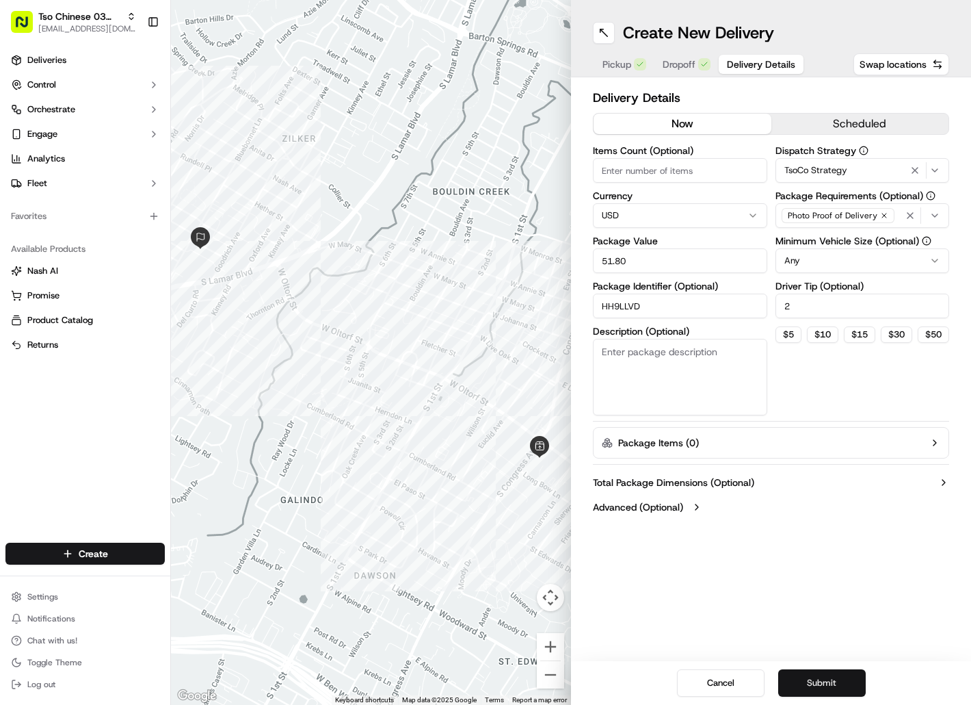
click at [804, 681] on button "Submit" at bounding box center [822, 682] width 88 height 27
